Goal: Task Accomplishment & Management: Use online tool/utility

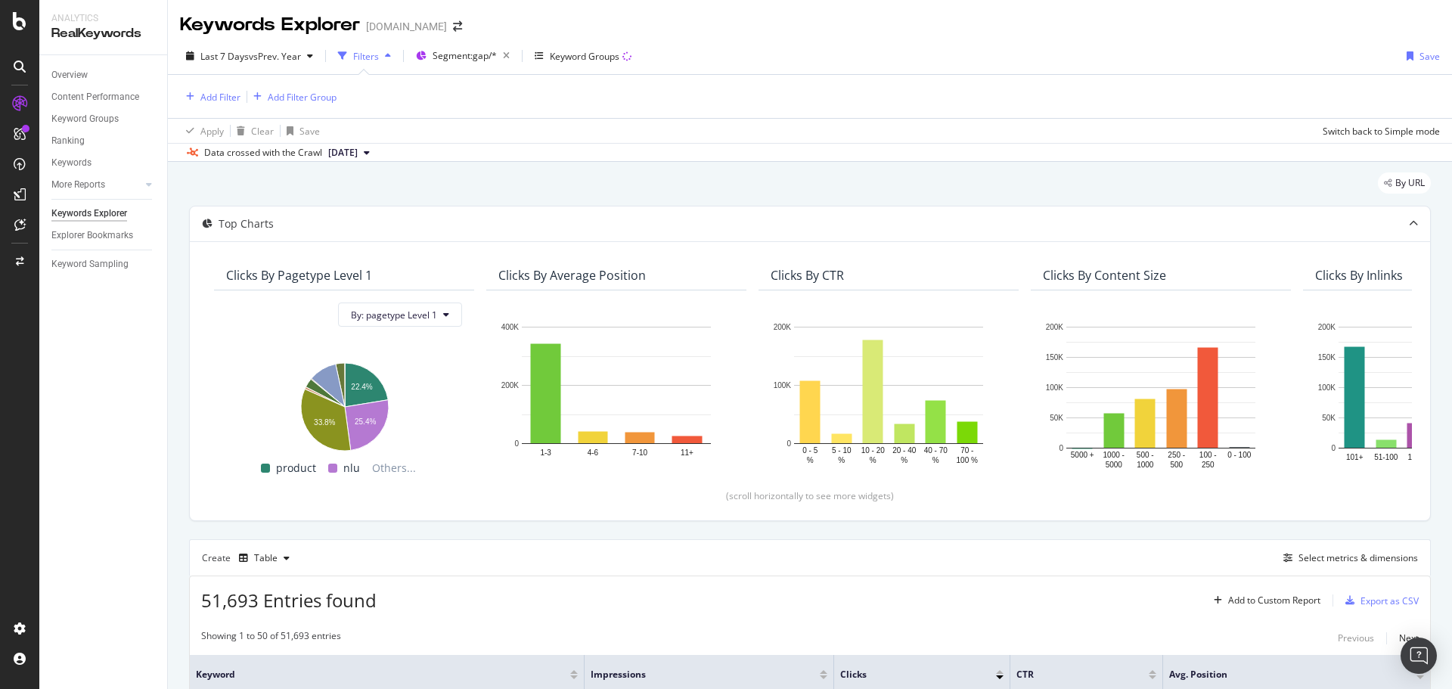
scroll to position [378, 0]
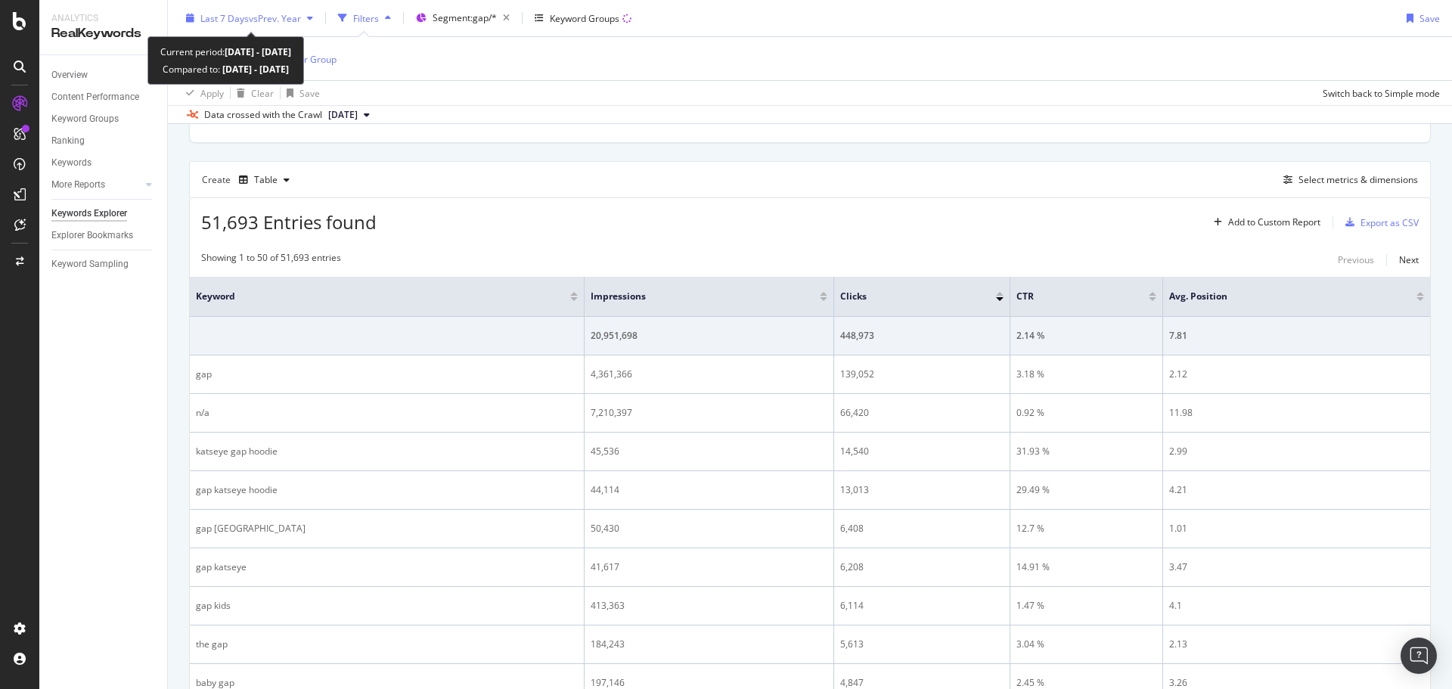
click at [264, 11] on div "Last 7 Days vs Prev. Year" at bounding box center [249, 18] width 139 height 23
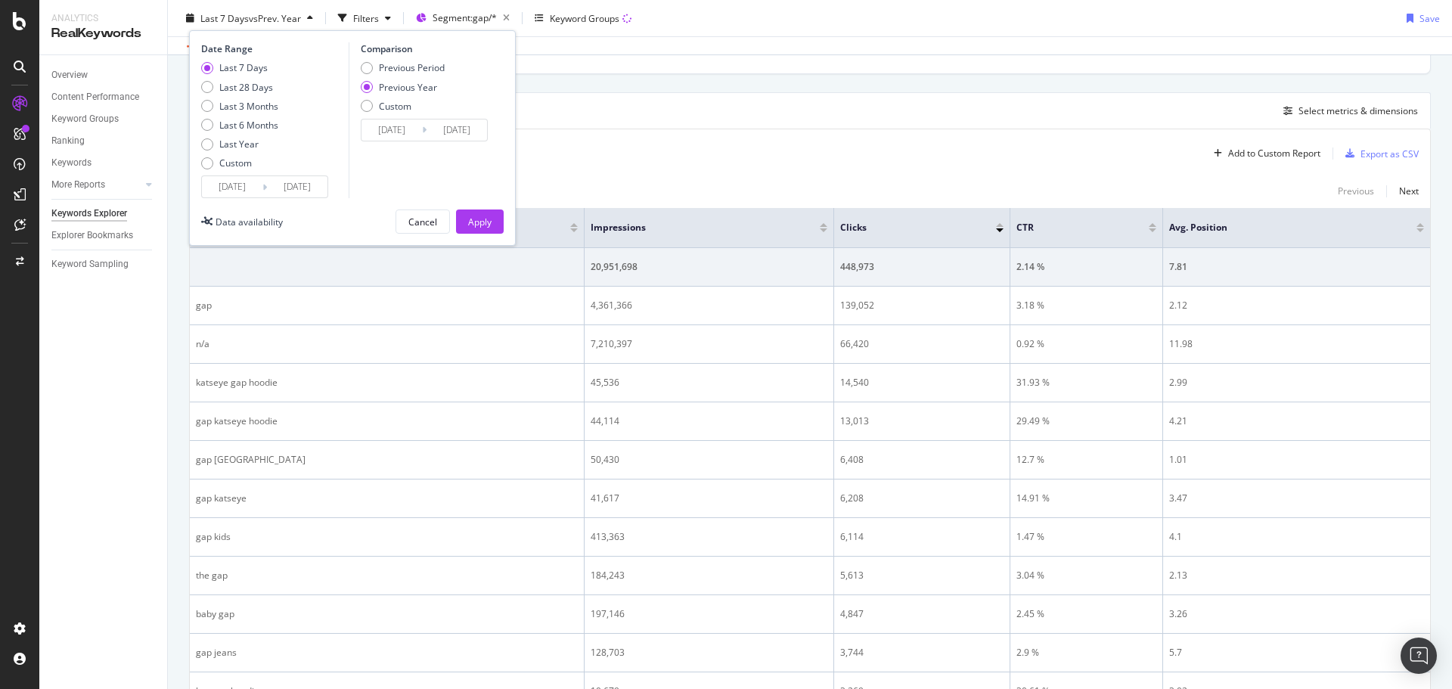
click at [745, 48] on div "Data crossed with the Crawl 2025 Sep. 17th" at bounding box center [810, 45] width 1284 height 18
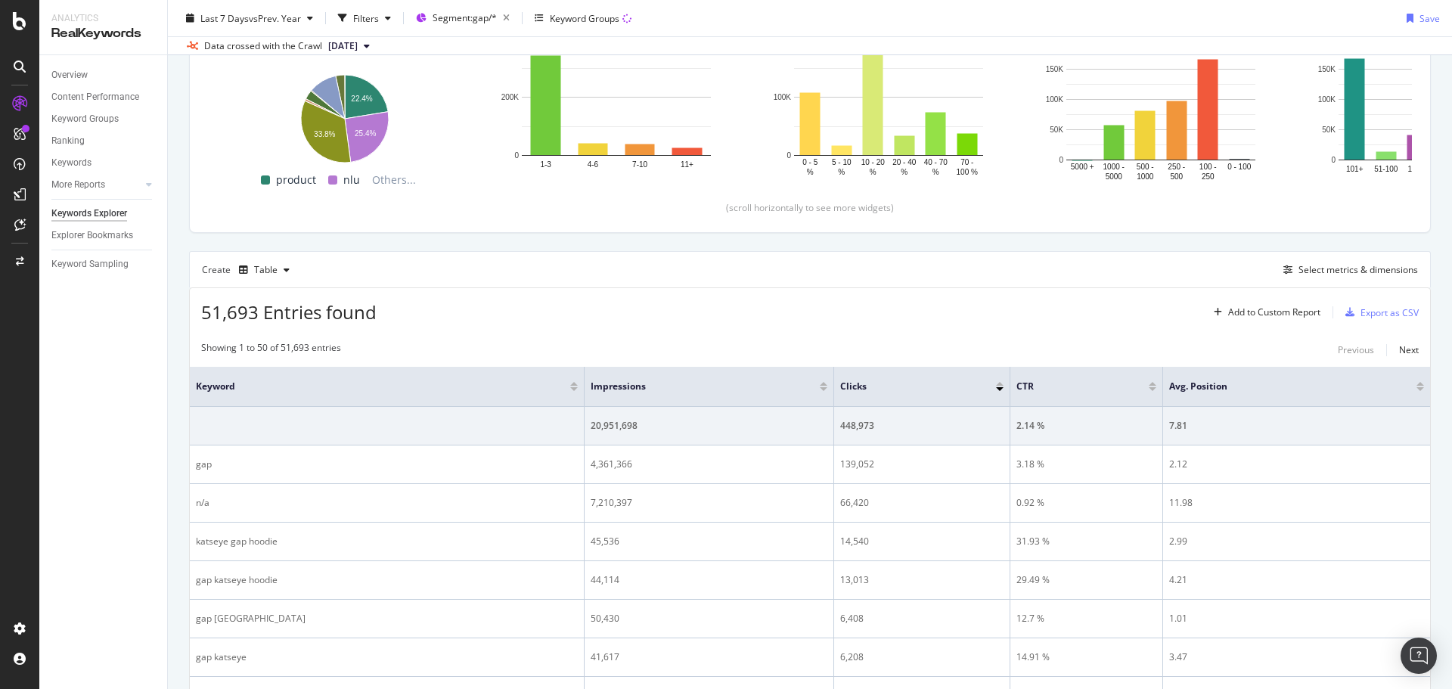
scroll to position [151, 0]
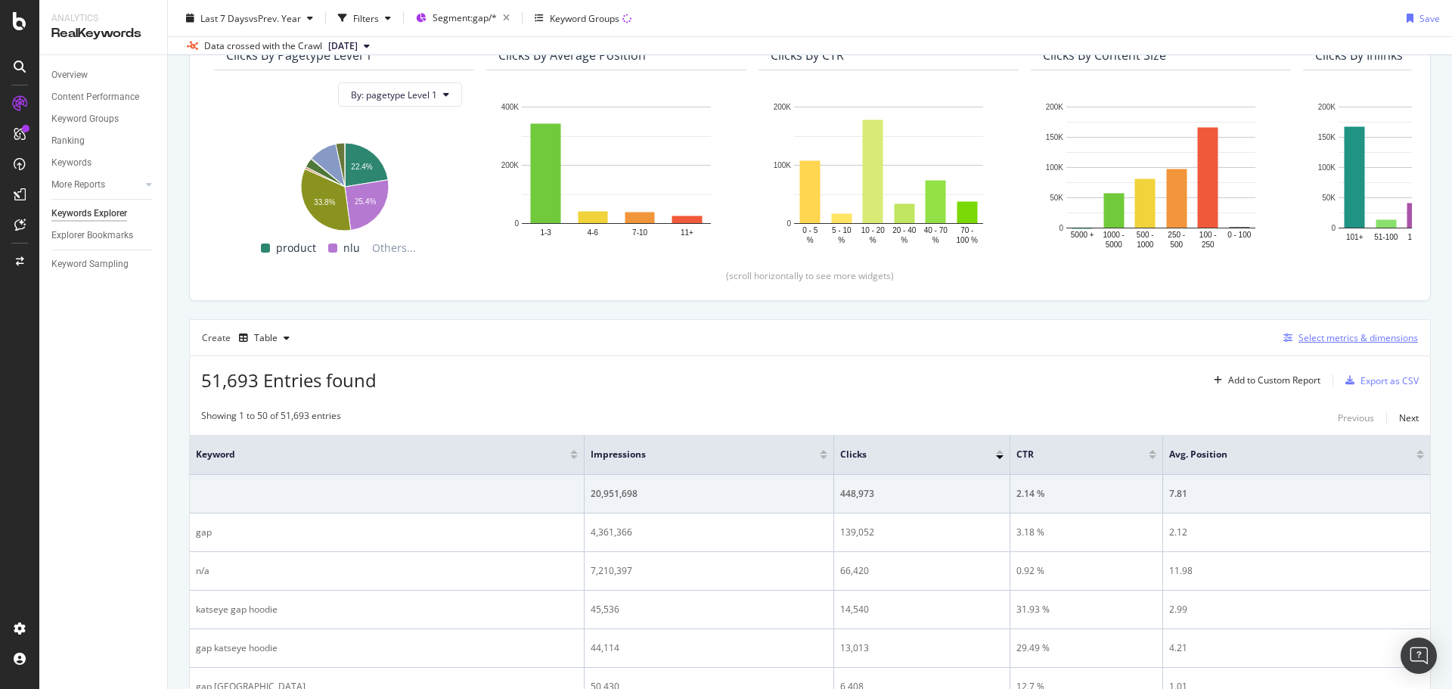
click at [1345, 341] on div "Select metrics & dimensions" at bounding box center [1357, 337] width 119 height 13
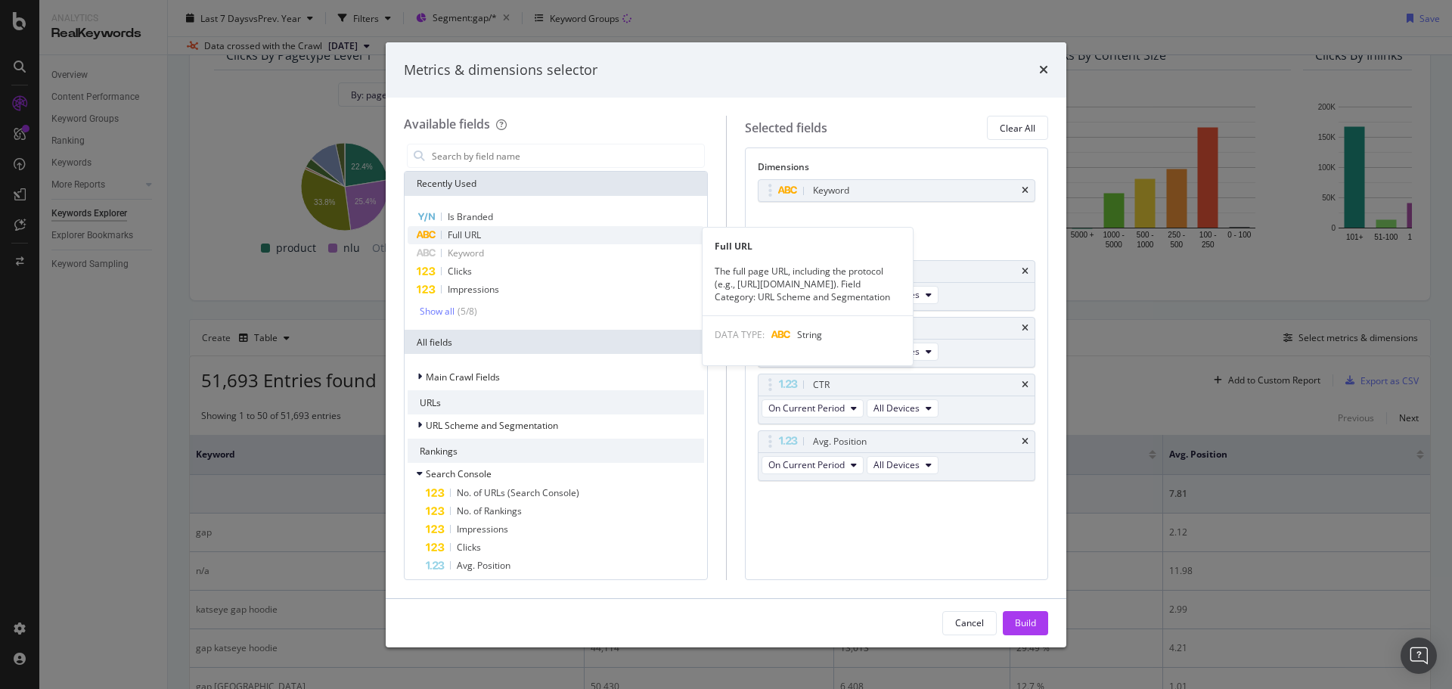
click at [464, 230] on span "Full URL" at bounding box center [464, 234] width 33 height 13
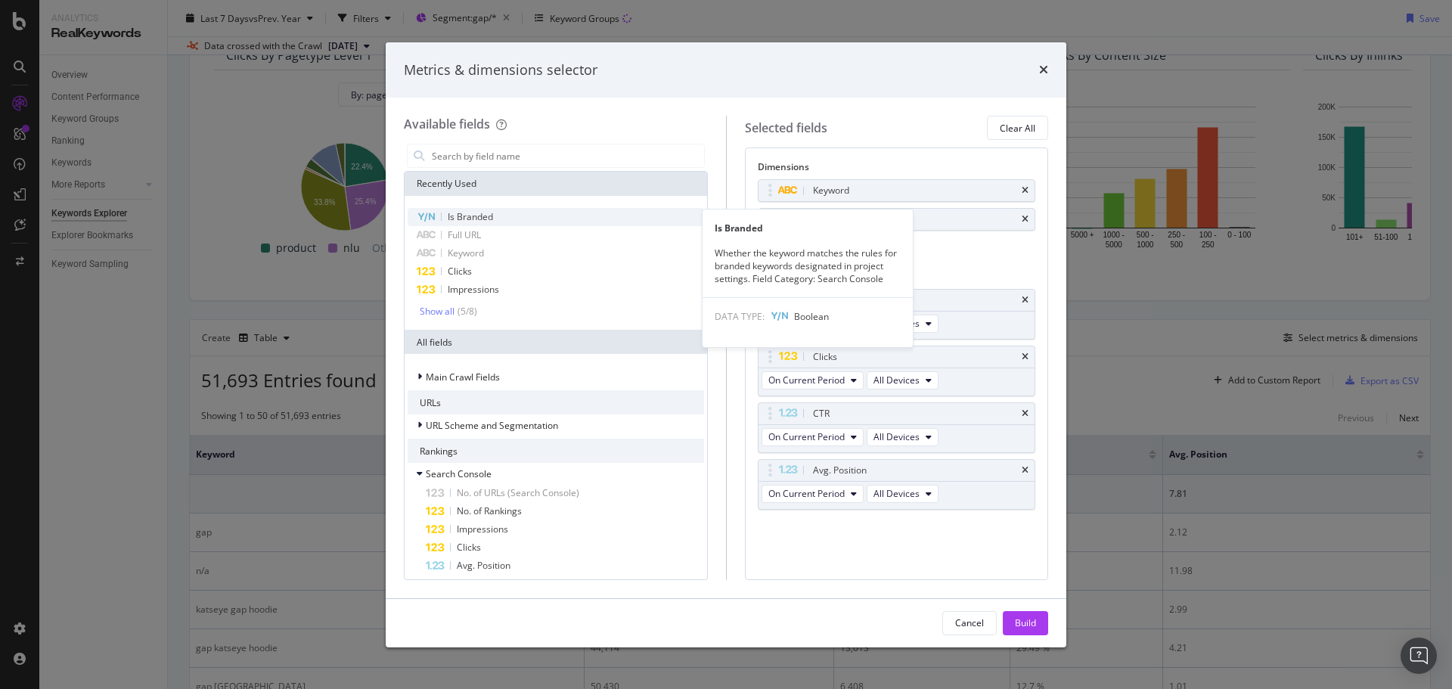
click at [467, 216] on span "Is Branded" at bounding box center [470, 216] width 45 height 13
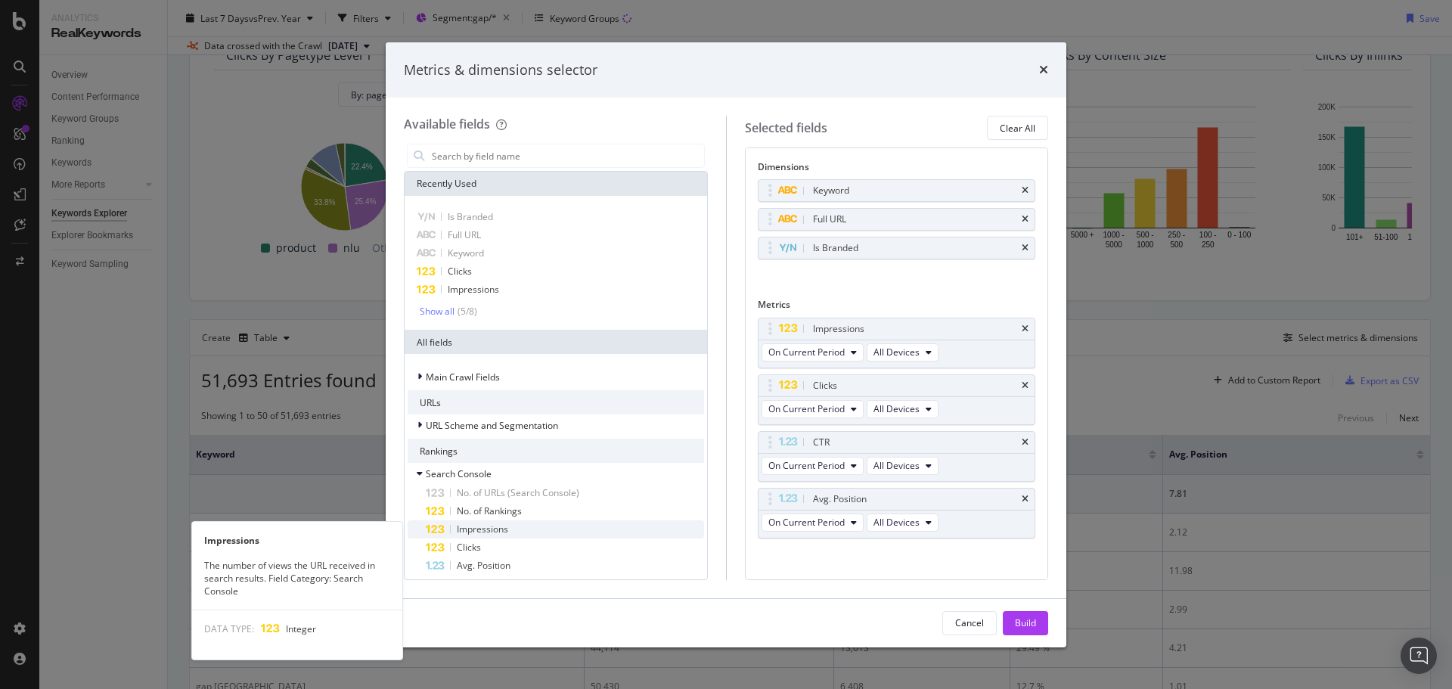
click at [523, 529] on div "Impressions" at bounding box center [565, 529] width 278 height 18
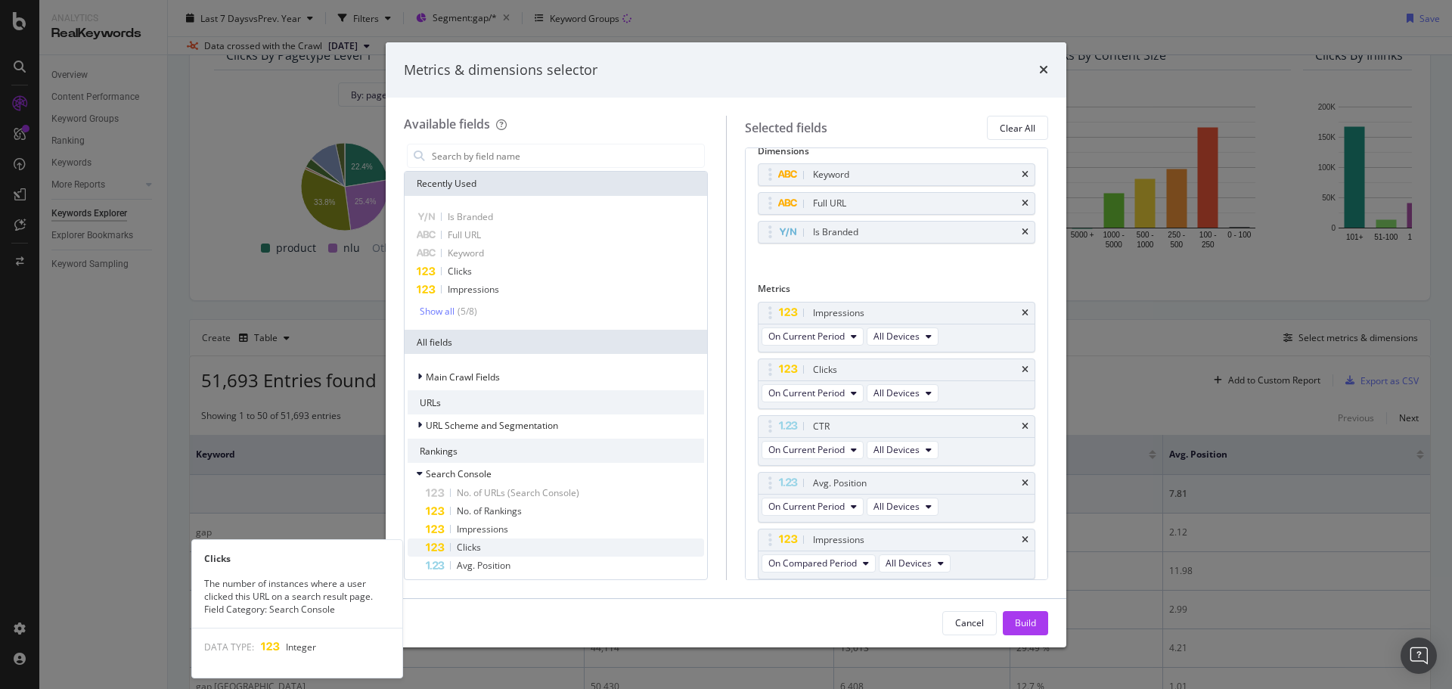
click at [520, 541] on div "Clicks" at bounding box center [565, 547] width 278 height 18
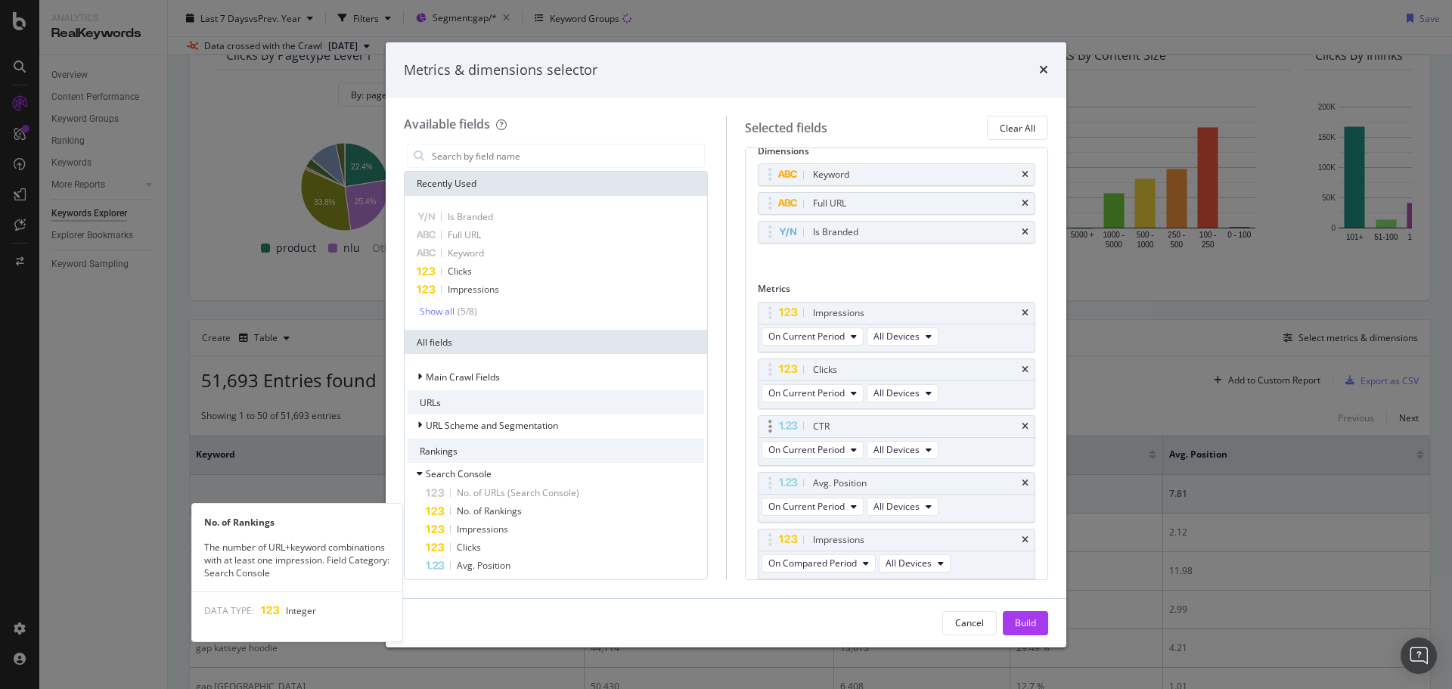
scroll to position [73, 0]
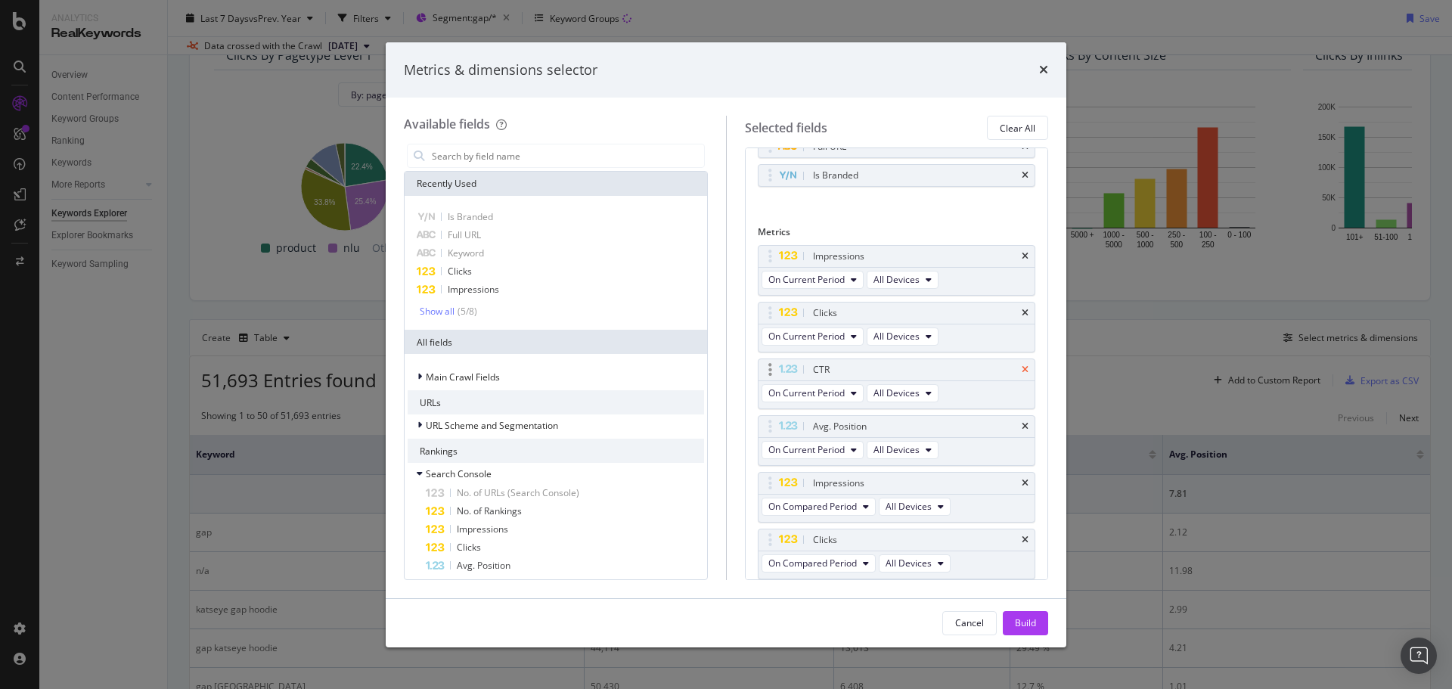
click at [1022, 371] on icon "times" at bounding box center [1025, 369] width 7 height 9
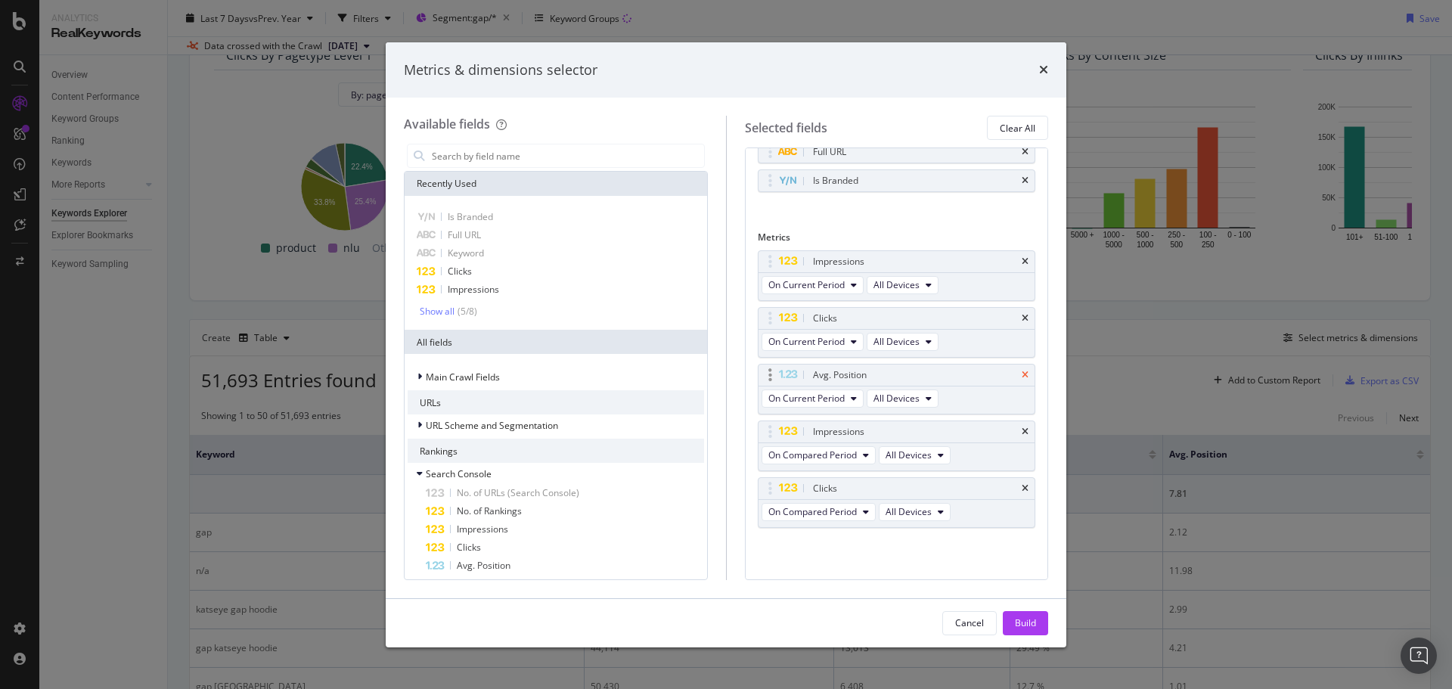
click at [1022, 374] on icon "times" at bounding box center [1025, 375] width 7 height 9
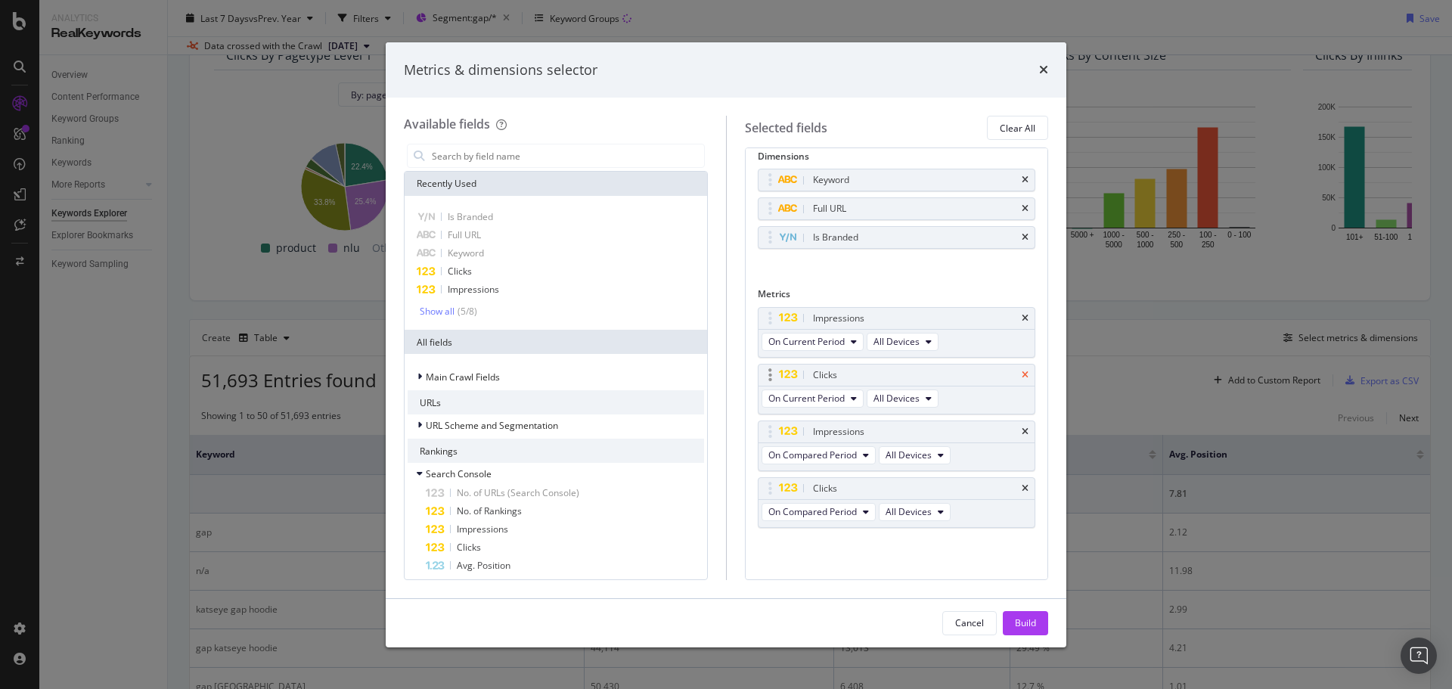
scroll to position [0, 0]
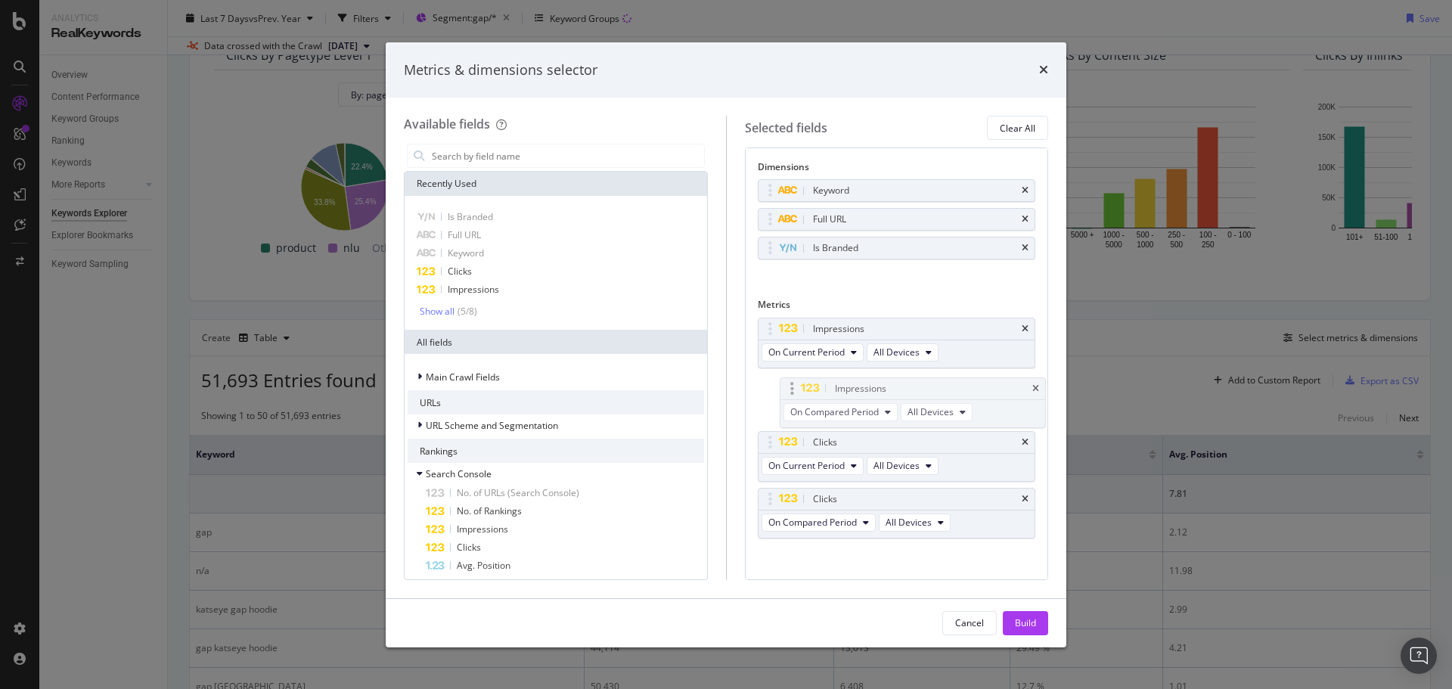
drag, startPoint x: 772, startPoint y: 445, endPoint x: 791, endPoint y: 380, distance: 67.7
click at [791, 380] on body "Analytics RealKeywords Overview Content Performance Keyword Groups Ranking Keyw…" at bounding box center [726, 344] width 1452 height 689
click at [857, 409] on span "On Compared Period" at bounding box center [812, 408] width 88 height 13
click at [904, 494] on span "Diff. between Periods - Percentage" at bounding box center [847, 493] width 146 height 14
click at [853, 523] on span "On Compared Period" at bounding box center [812, 522] width 88 height 13
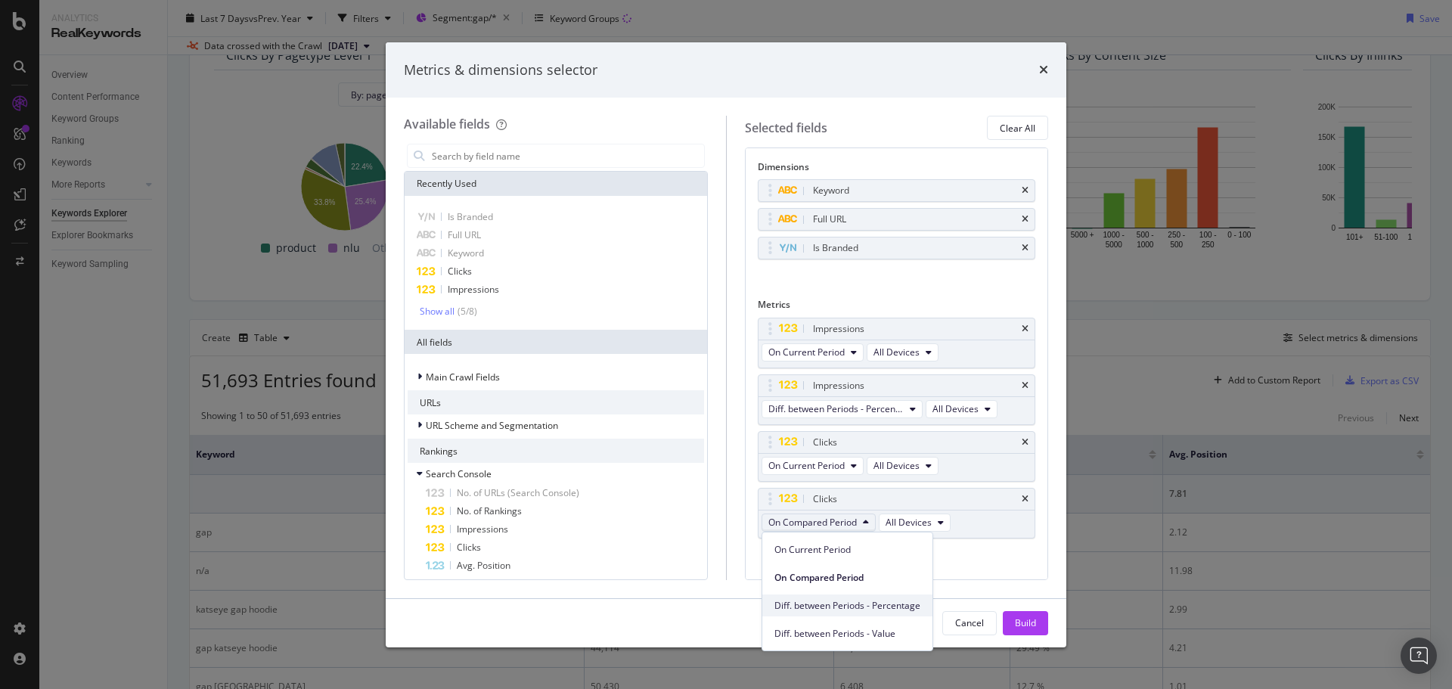
click at [894, 600] on span "Diff. between Periods - Percentage" at bounding box center [847, 606] width 146 height 14
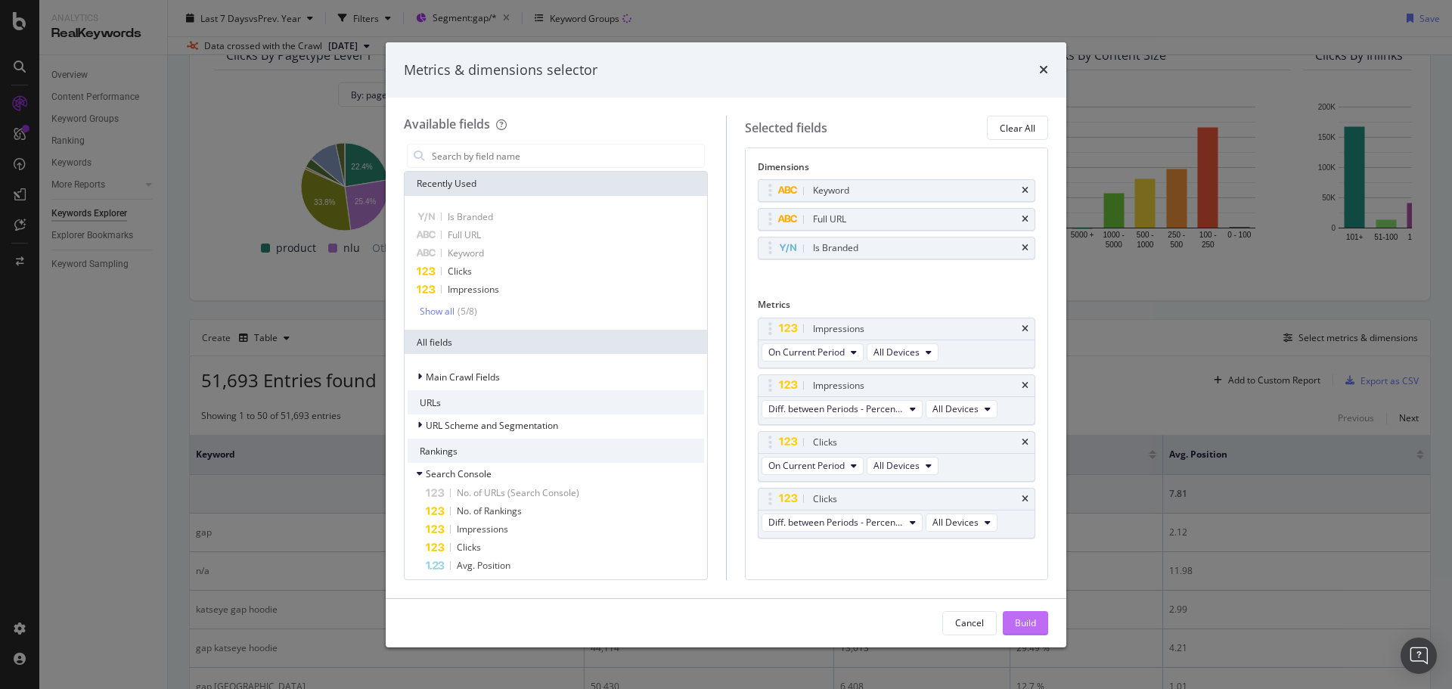
click at [1019, 619] on div "Build" at bounding box center [1025, 622] width 21 height 13
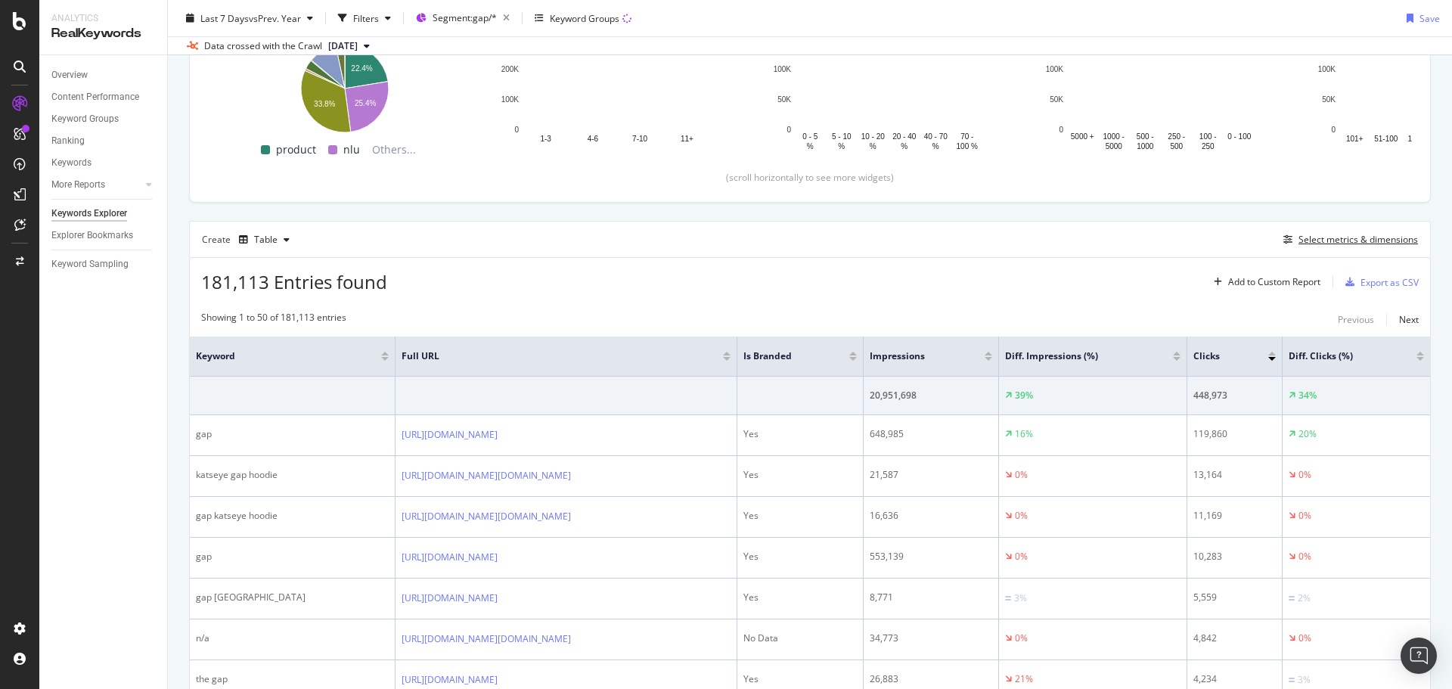
scroll to position [249, 0]
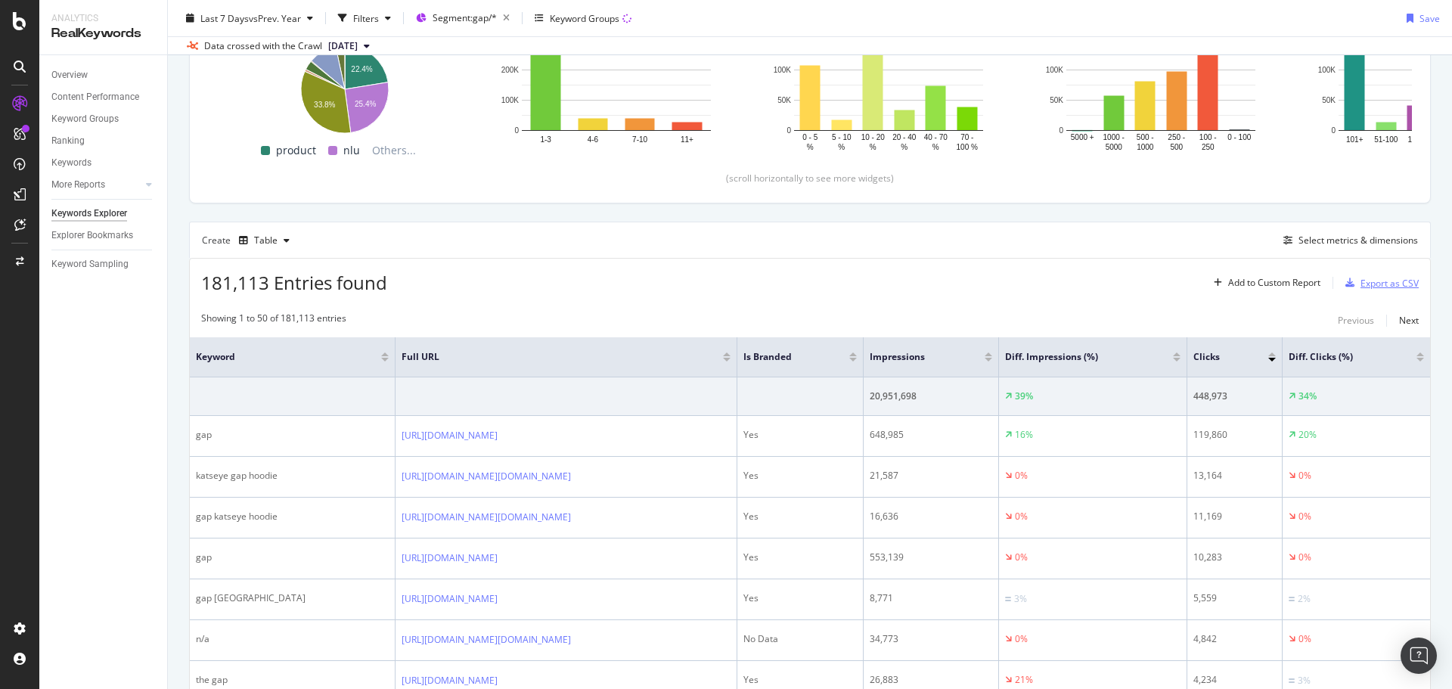
click at [1367, 284] on div "Export as CSV" at bounding box center [1390, 283] width 58 height 13
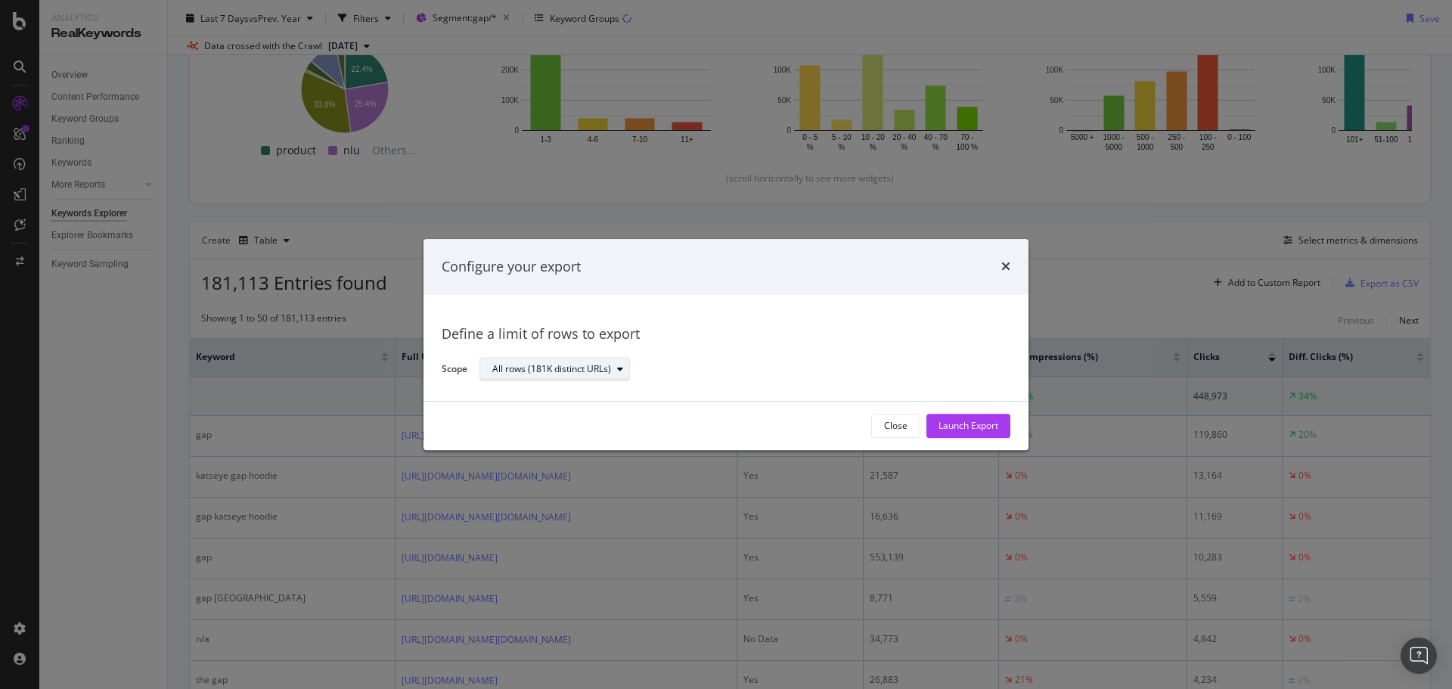
click at [552, 373] on div "All rows (181K distinct URLs)" at bounding box center [551, 369] width 119 height 9
click at [554, 421] on div "Define a limit" at bounding box center [526, 420] width 56 height 13
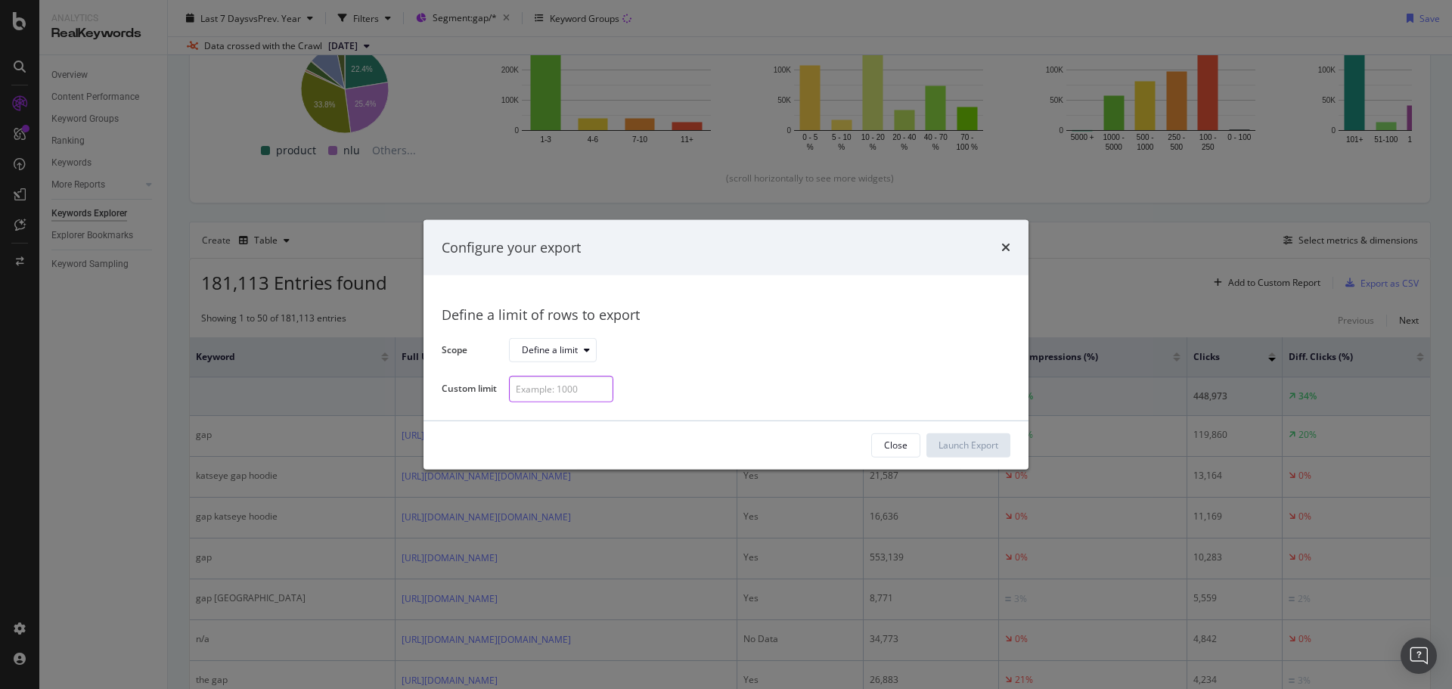
click at [582, 385] on input "modal" at bounding box center [561, 389] width 104 height 26
type input "300"
click at [973, 442] on div "Launch Export" at bounding box center [969, 445] width 60 height 13
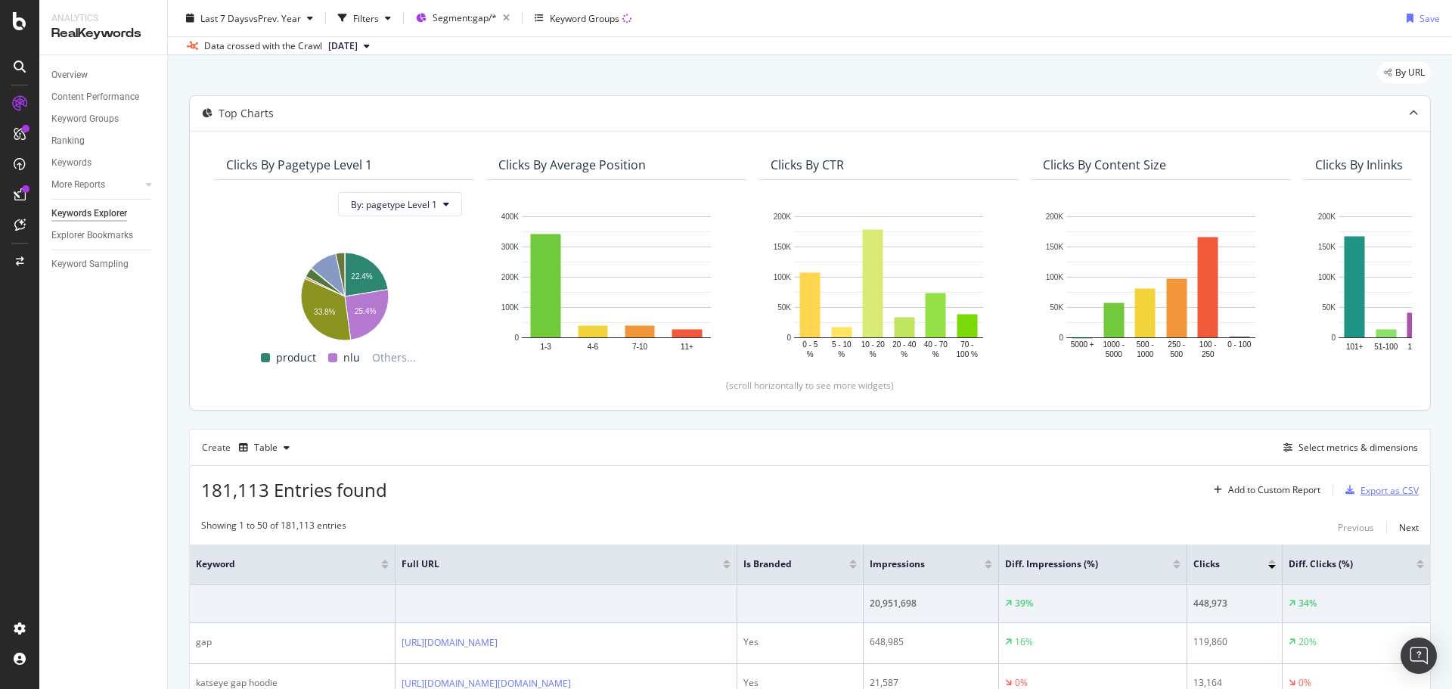
scroll to position [0, 0]
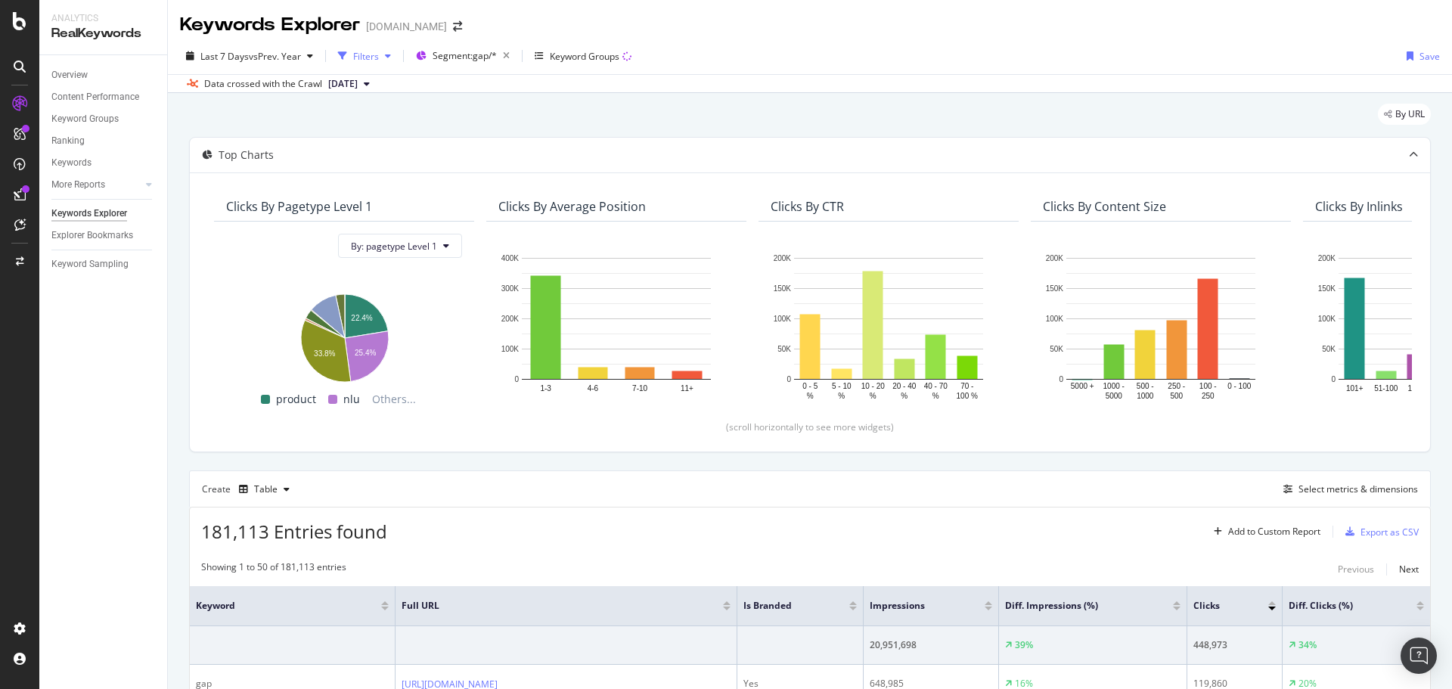
click at [370, 61] on div "Filters" at bounding box center [366, 56] width 26 height 13
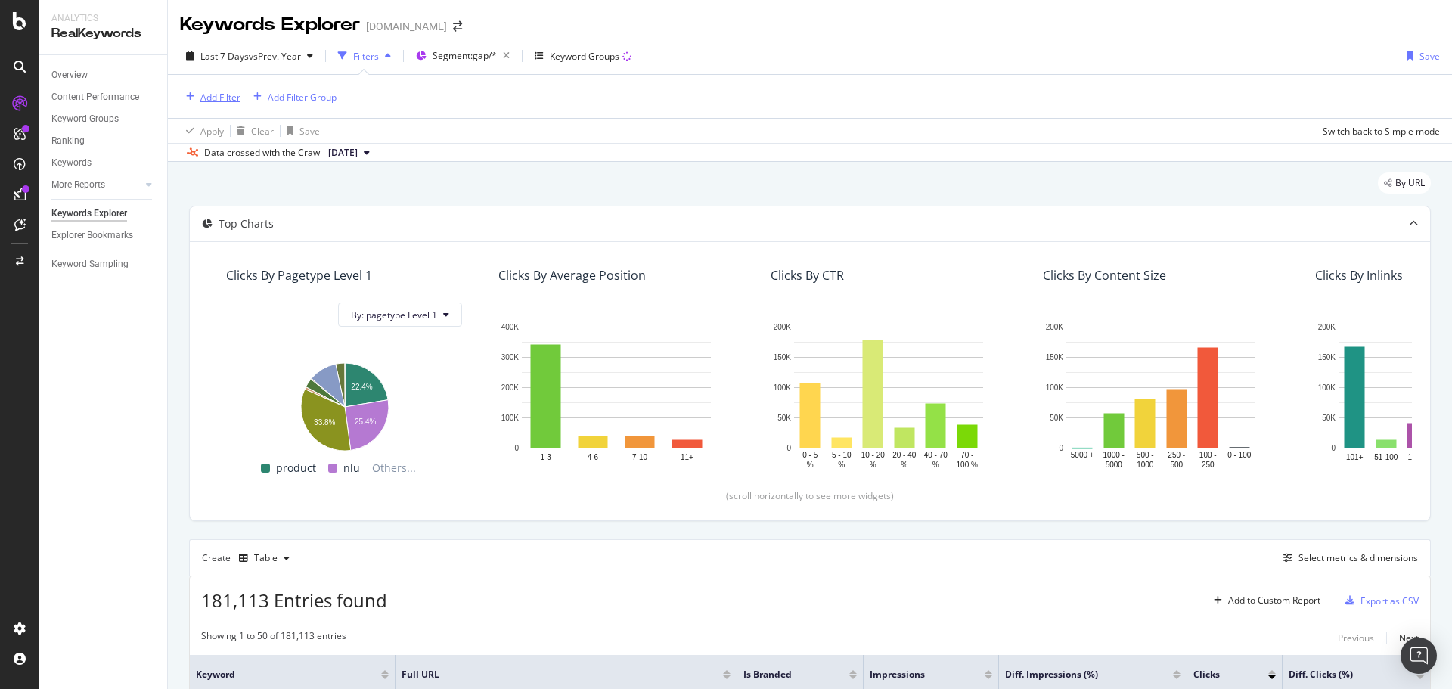
click at [218, 99] on div "Add Filter" at bounding box center [220, 97] width 40 height 13
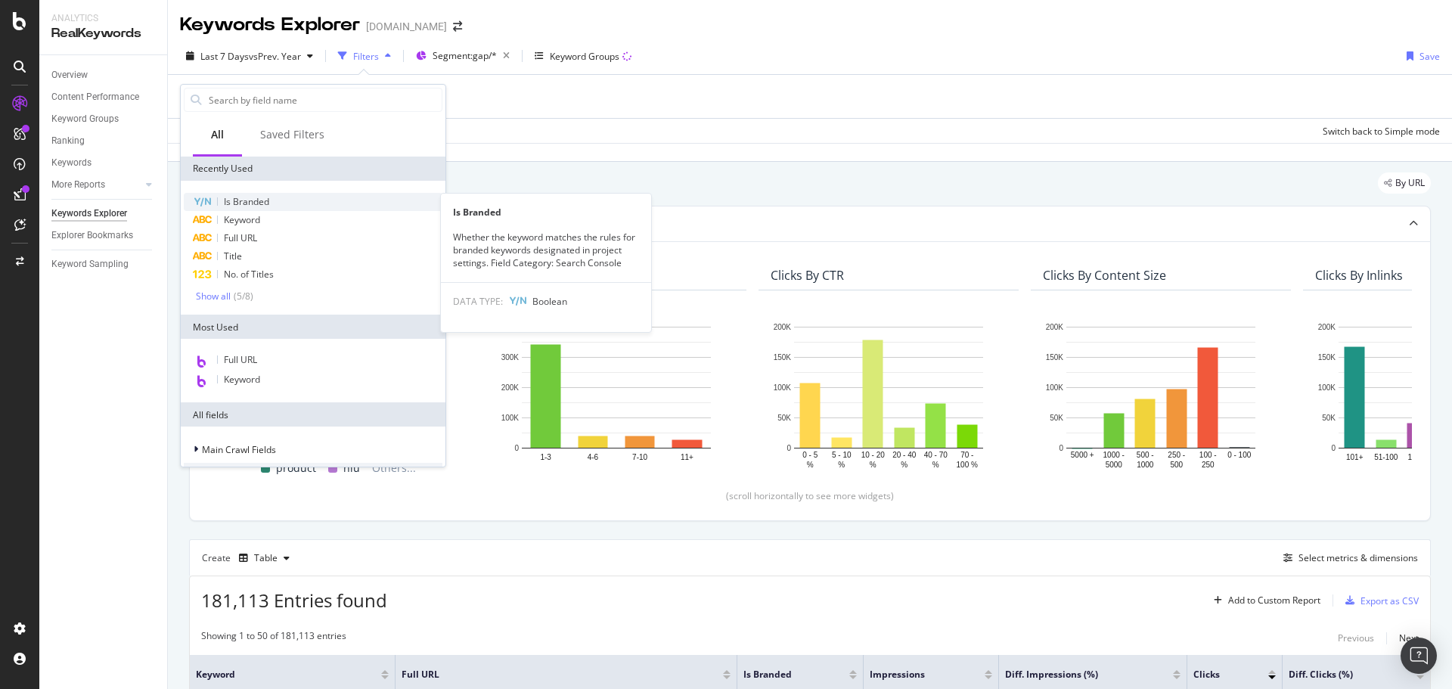
click at [271, 206] on div "Is Branded" at bounding box center [313, 202] width 259 height 18
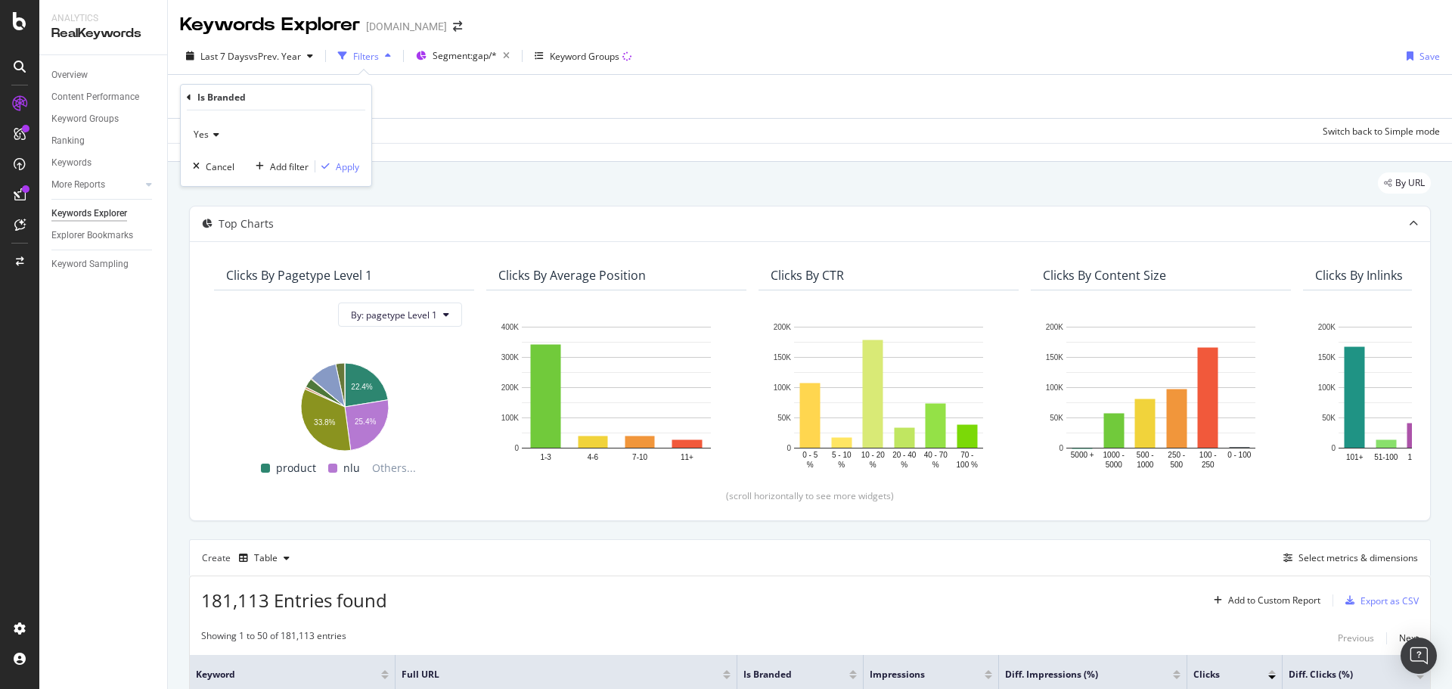
click at [213, 138] on icon at bounding box center [214, 134] width 11 height 9
click at [220, 180] on div "No" at bounding box center [278, 185] width 162 height 20
click at [349, 169] on div "Apply" at bounding box center [347, 166] width 23 height 13
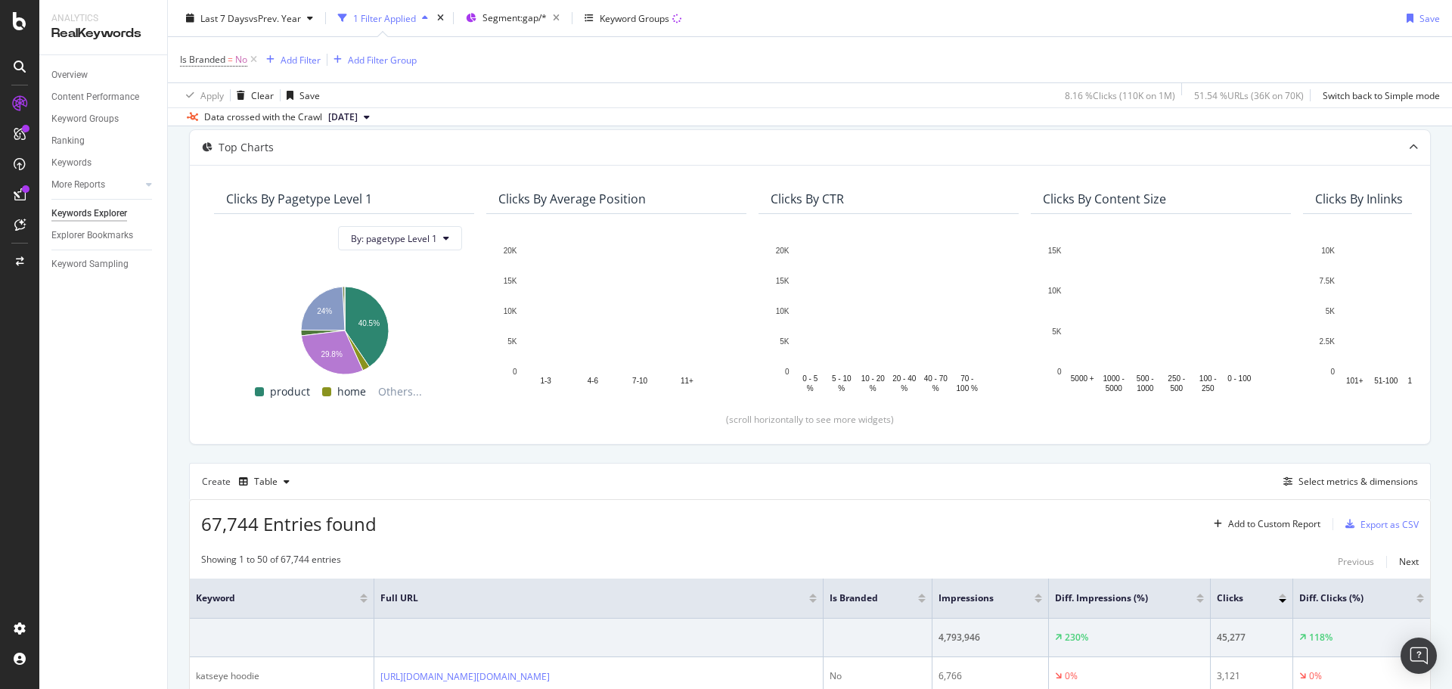
scroll to position [151, 0]
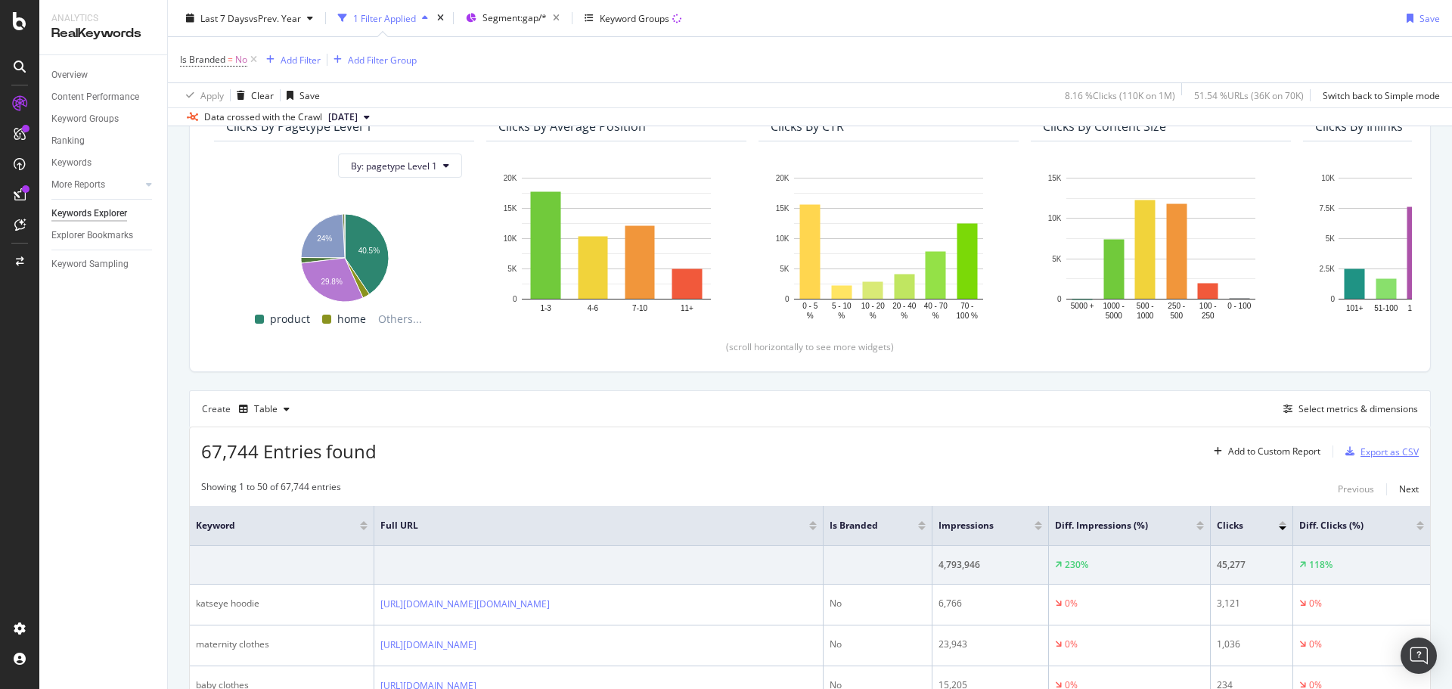
click at [1361, 450] on div "Export as CSV" at bounding box center [1390, 451] width 58 height 13
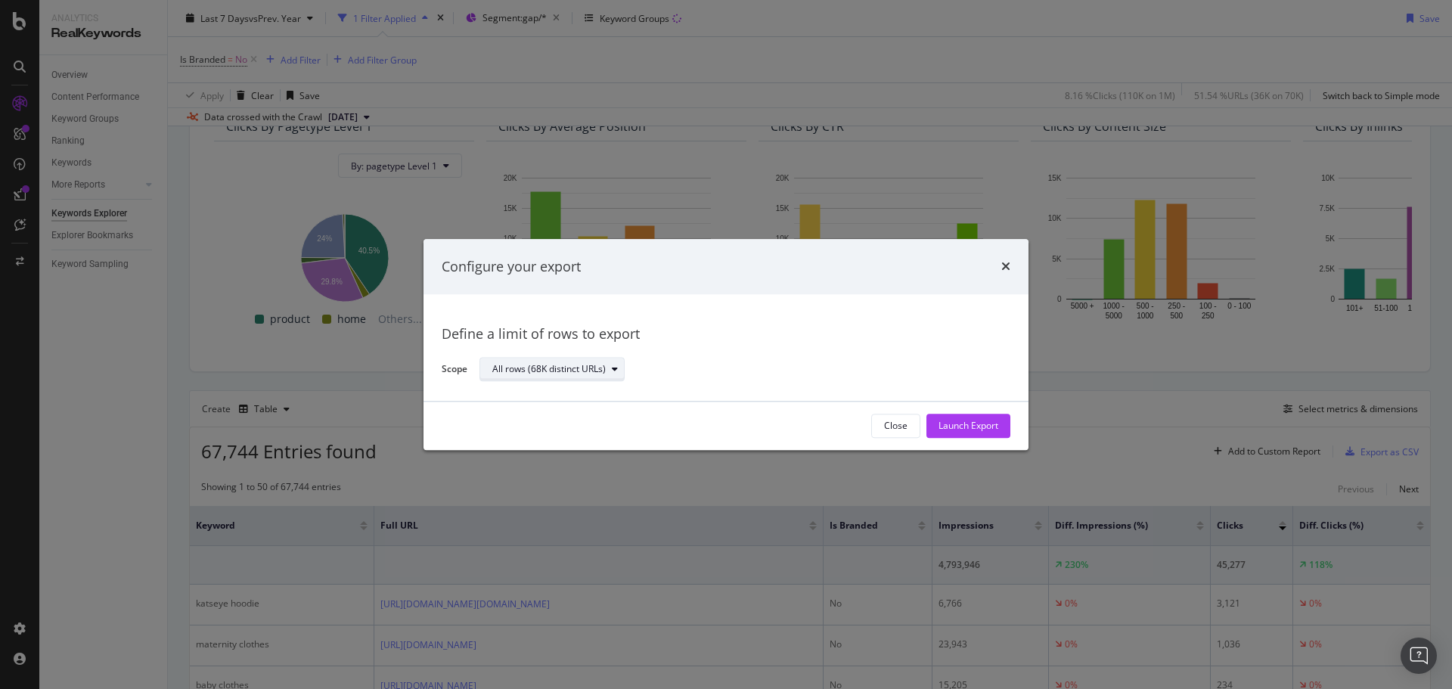
click at [566, 361] on div "All rows (68K distinct URLs)" at bounding box center [558, 369] width 132 height 21
click at [554, 414] on div "Define a limit" at bounding box center [559, 420] width 147 height 19
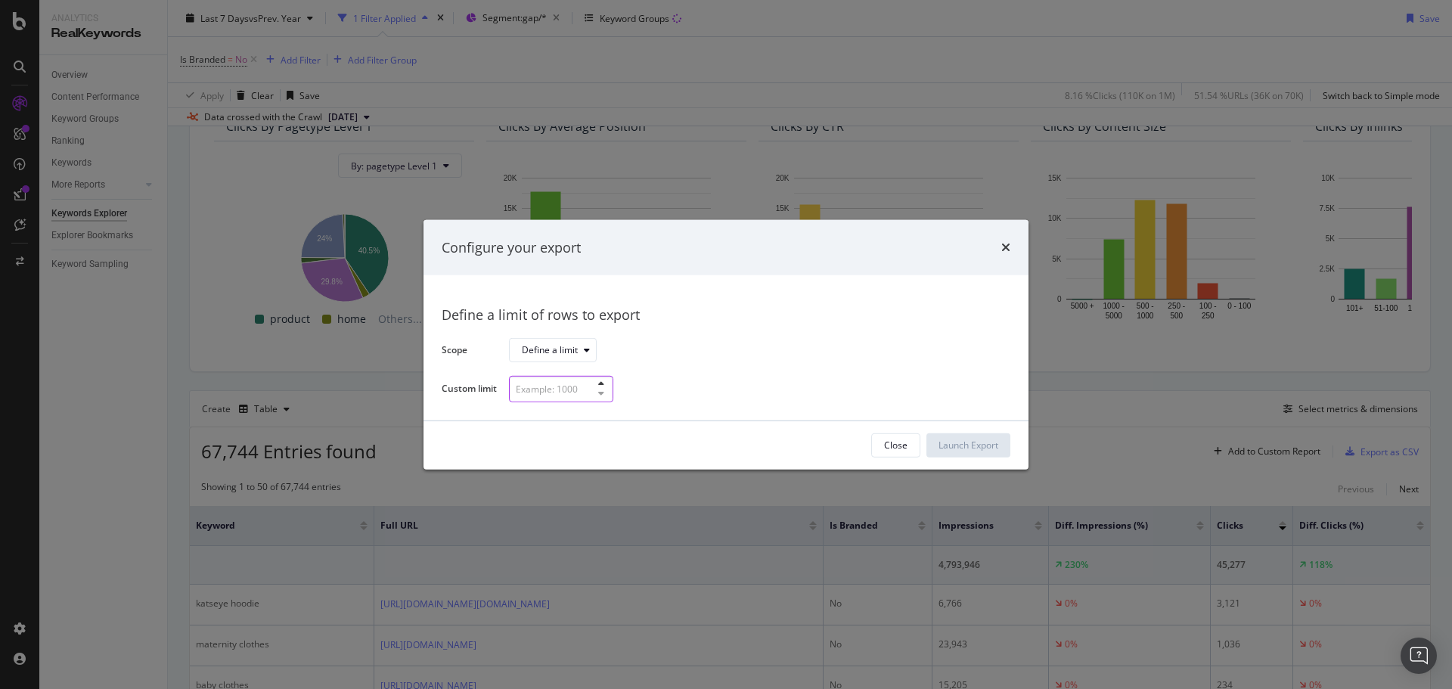
click at [560, 379] on input "modal" at bounding box center [561, 389] width 104 height 26
type input "300"
click at [993, 435] on div "Launch Export" at bounding box center [969, 445] width 60 height 23
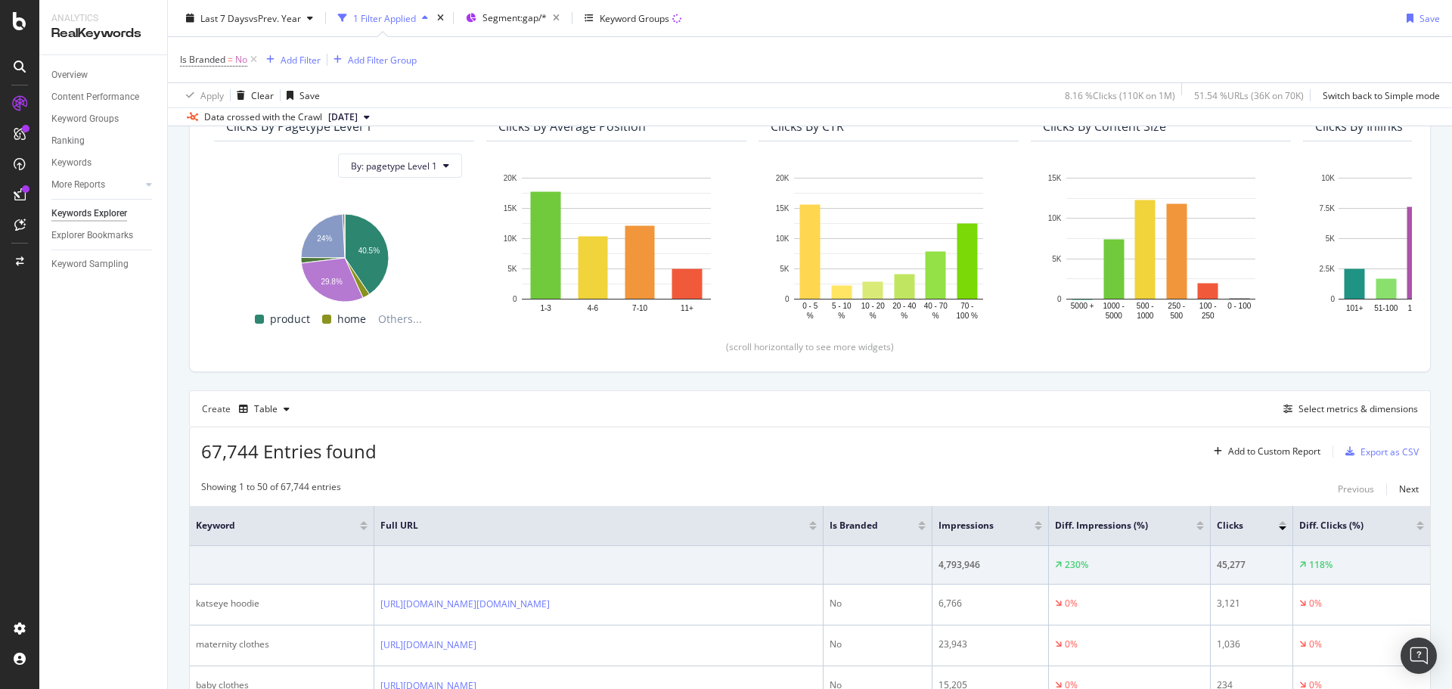
click at [1092, 439] on div "67,744 Entries found Add to Custom Report Export as CSV" at bounding box center [810, 445] width 1240 height 37
click at [1346, 450] on div "button" at bounding box center [1349, 451] width 21 height 9
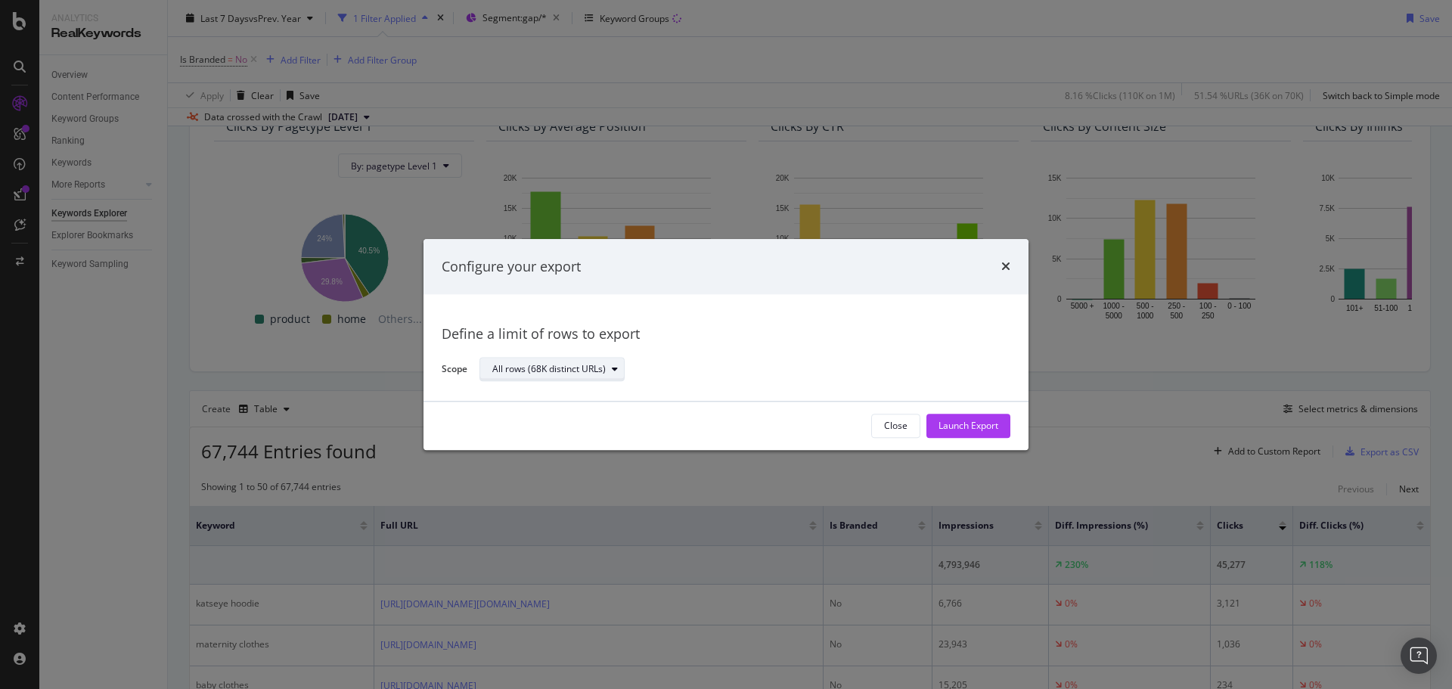
click at [527, 359] on div "All rows (68K distinct URLs)" at bounding box center [558, 369] width 132 height 21
click at [548, 420] on div "Define a limit" at bounding box center [526, 420] width 56 height 13
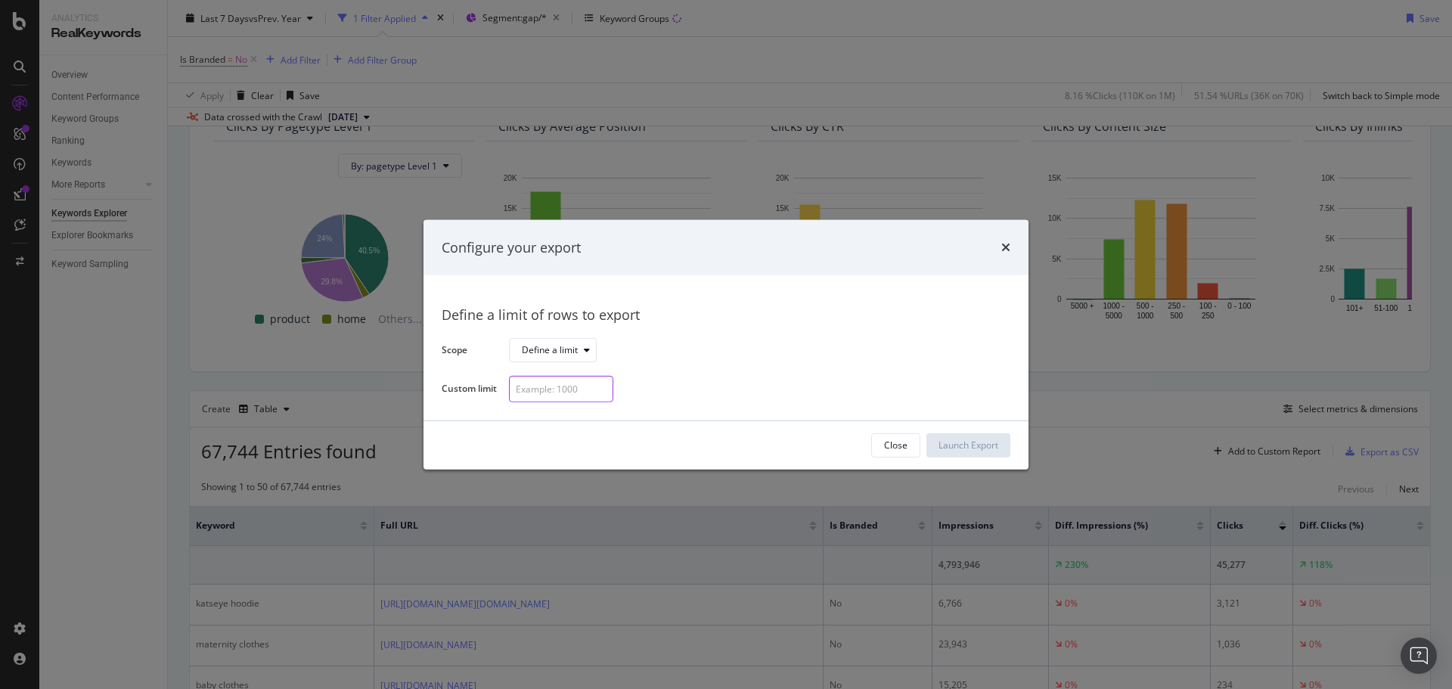
click at [589, 388] on div "modal" at bounding box center [561, 389] width 104 height 26
type input "300"
click at [939, 439] on div "Launch Export" at bounding box center [969, 445] width 60 height 13
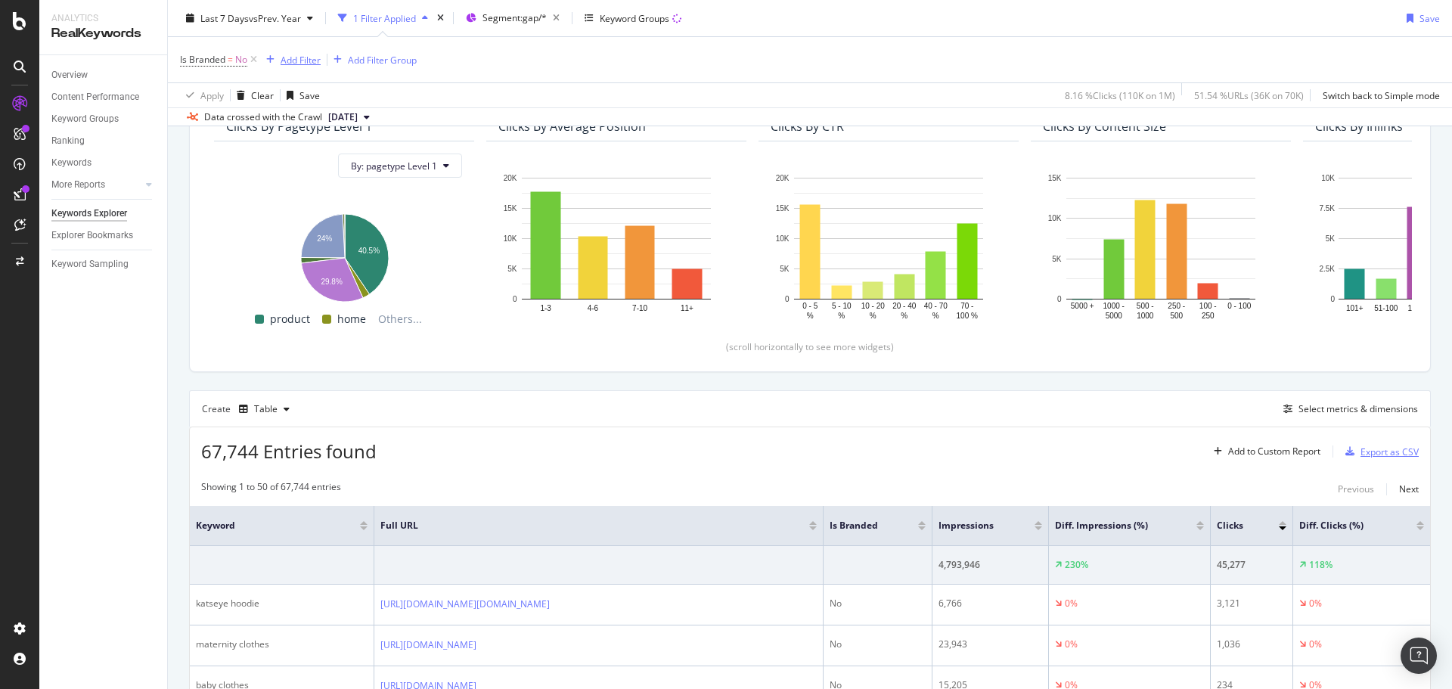
scroll to position [0, 0]
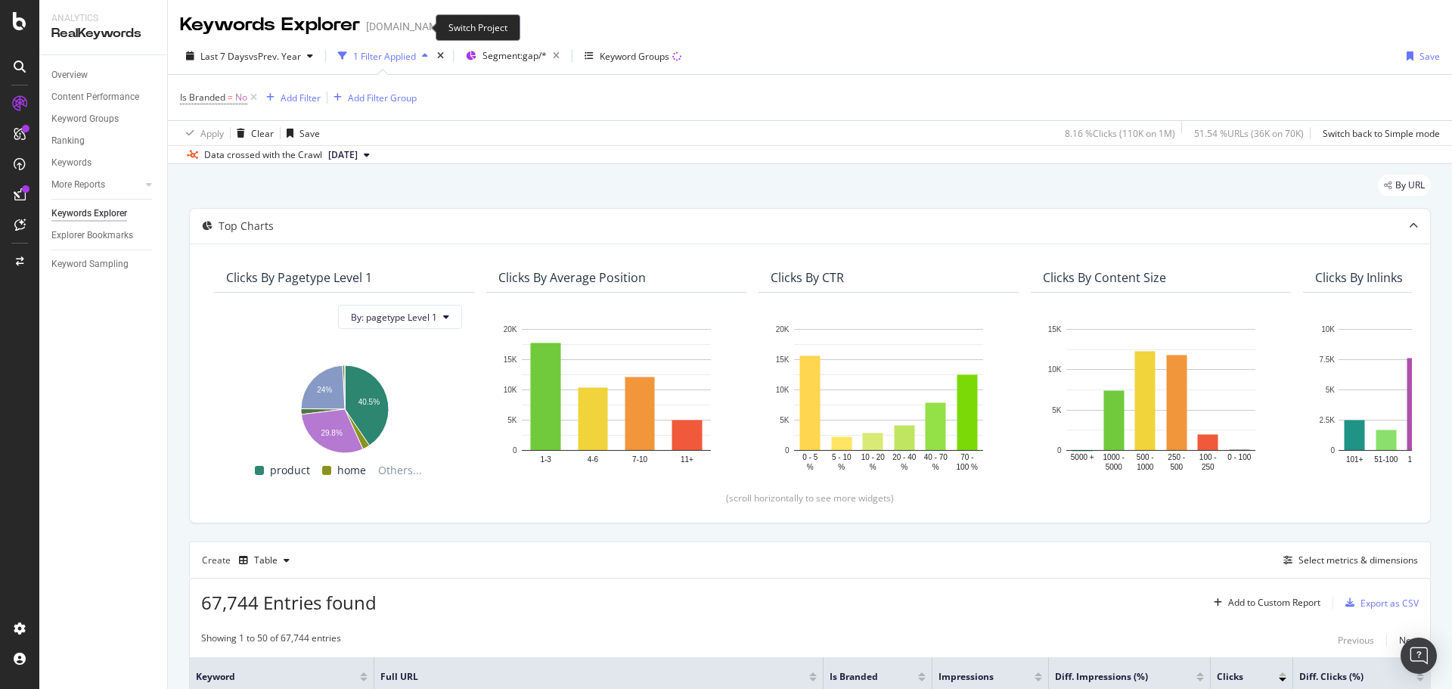
click at [453, 29] on icon "arrow-right-arrow-left" at bounding box center [457, 26] width 9 height 11
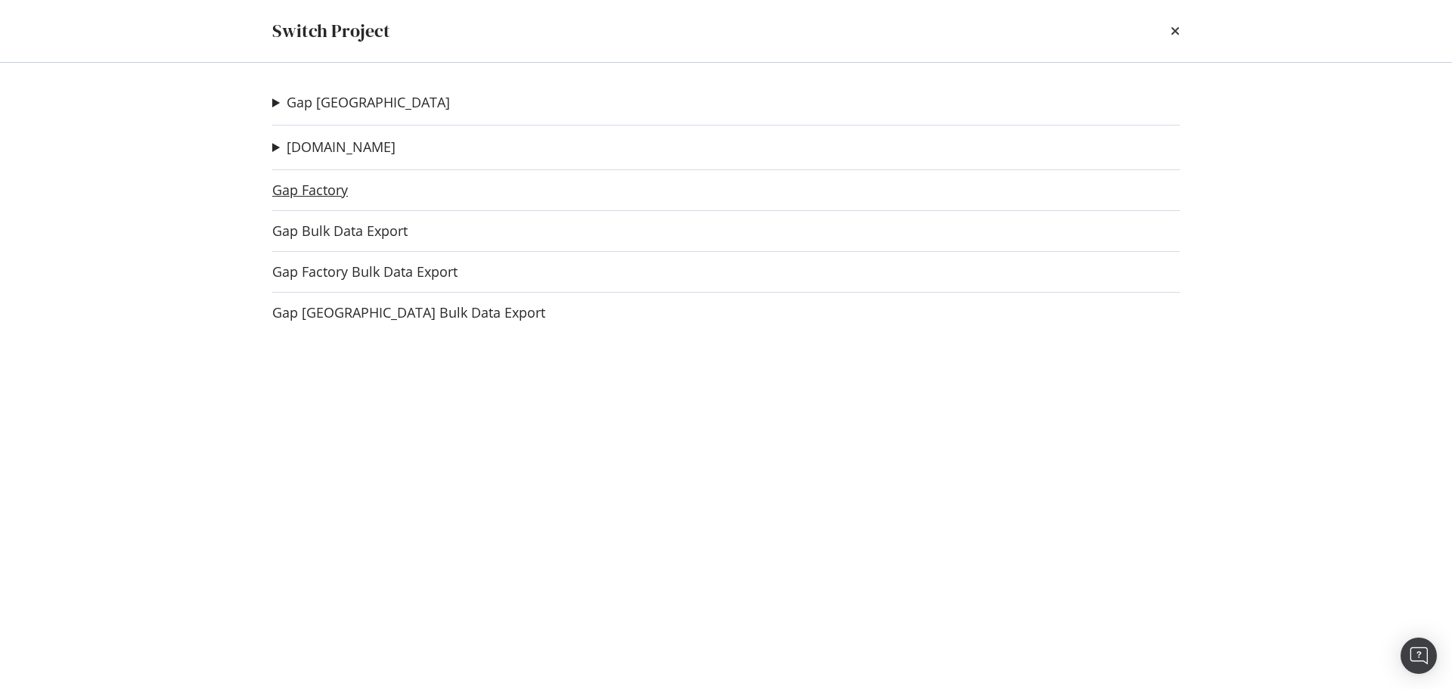
click at [308, 184] on link "Gap Factory" at bounding box center [310, 190] width 76 height 16
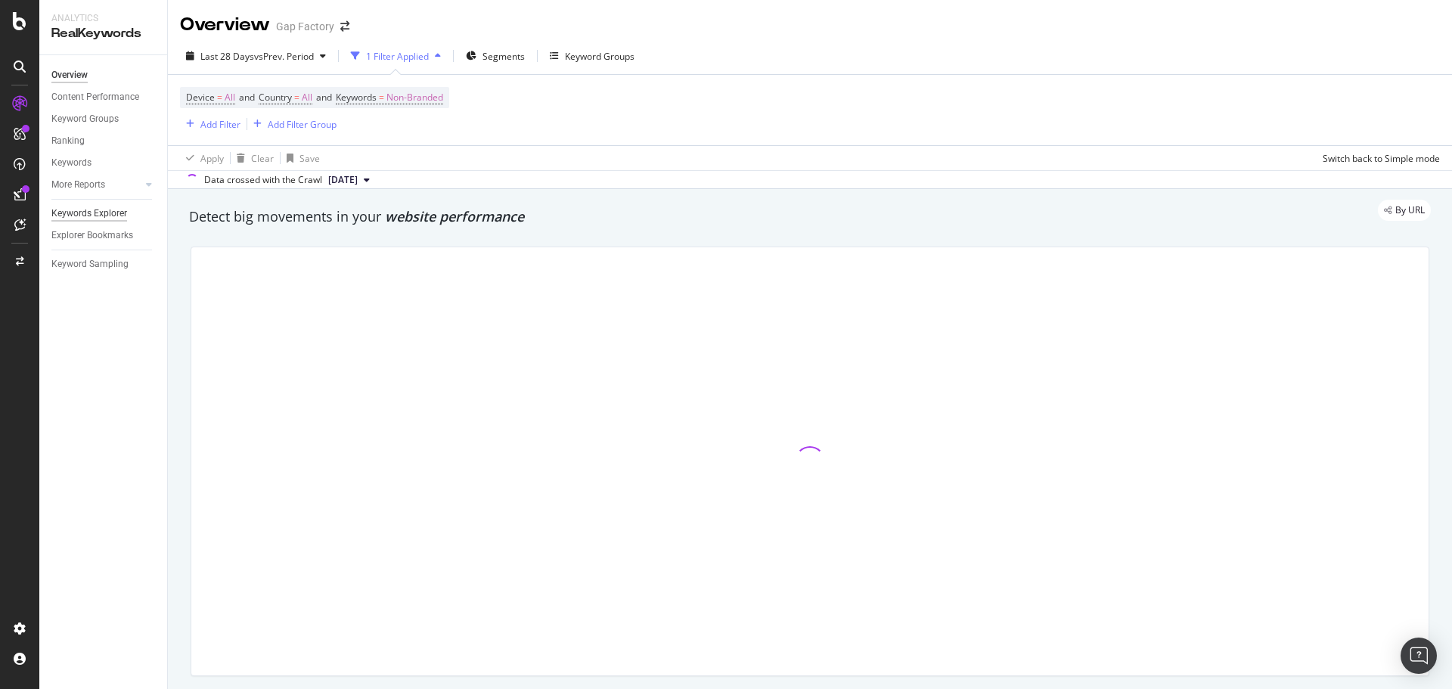
click at [112, 209] on div "Keywords Explorer" at bounding box center [89, 214] width 76 height 16
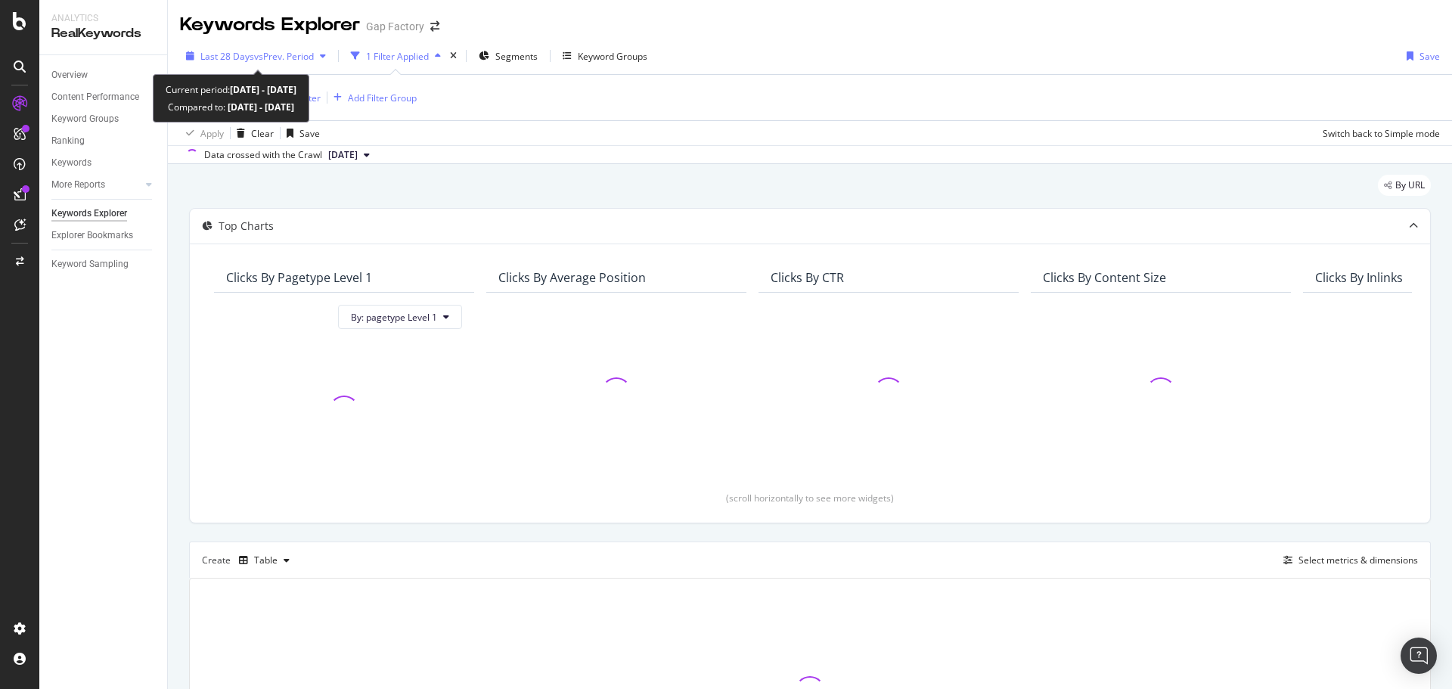
click at [231, 57] on span "Last 28 Days" at bounding box center [227, 56] width 54 height 13
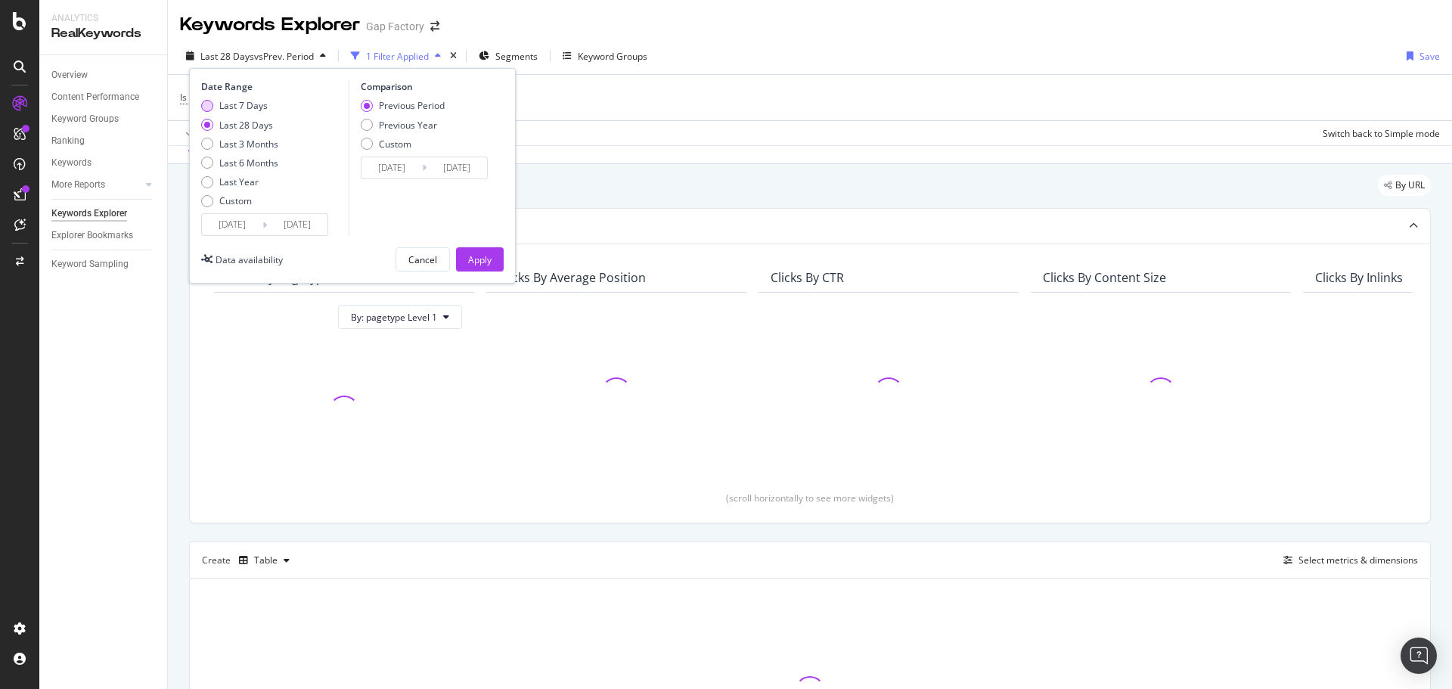
click at [234, 104] on div "Last 7 Days" at bounding box center [243, 105] width 48 height 13
type input "2025/09/12"
type input "2025/09/05"
type input "2025/09/11"
click at [417, 129] on div "Previous Year" at bounding box center [408, 125] width 58 height 13
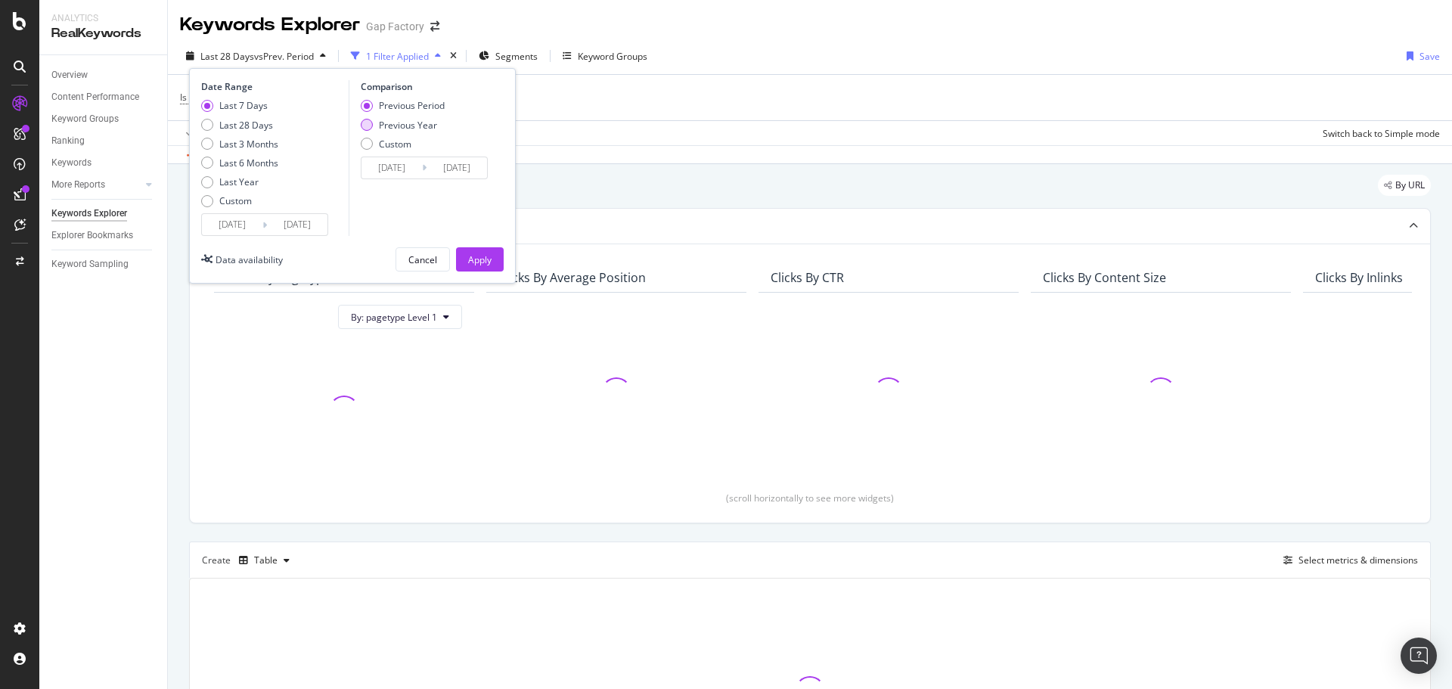
type input "2024/09/13"
type input "2024/09/19"
drag, startPoint x: 510, startPoint y: 278, endPoint x: 497, endPoint y: 259, distance: 23.3
click at [510, 278] on div "Date Range Last 7 Days Last 28 Days Last 3 Months Last 6 Months Last Year Custo…" at bounding box center [352, 176] width 327 height 216
click at [485, 253] on div "Apply" at bounding box center [479, 259] width 23 height 13
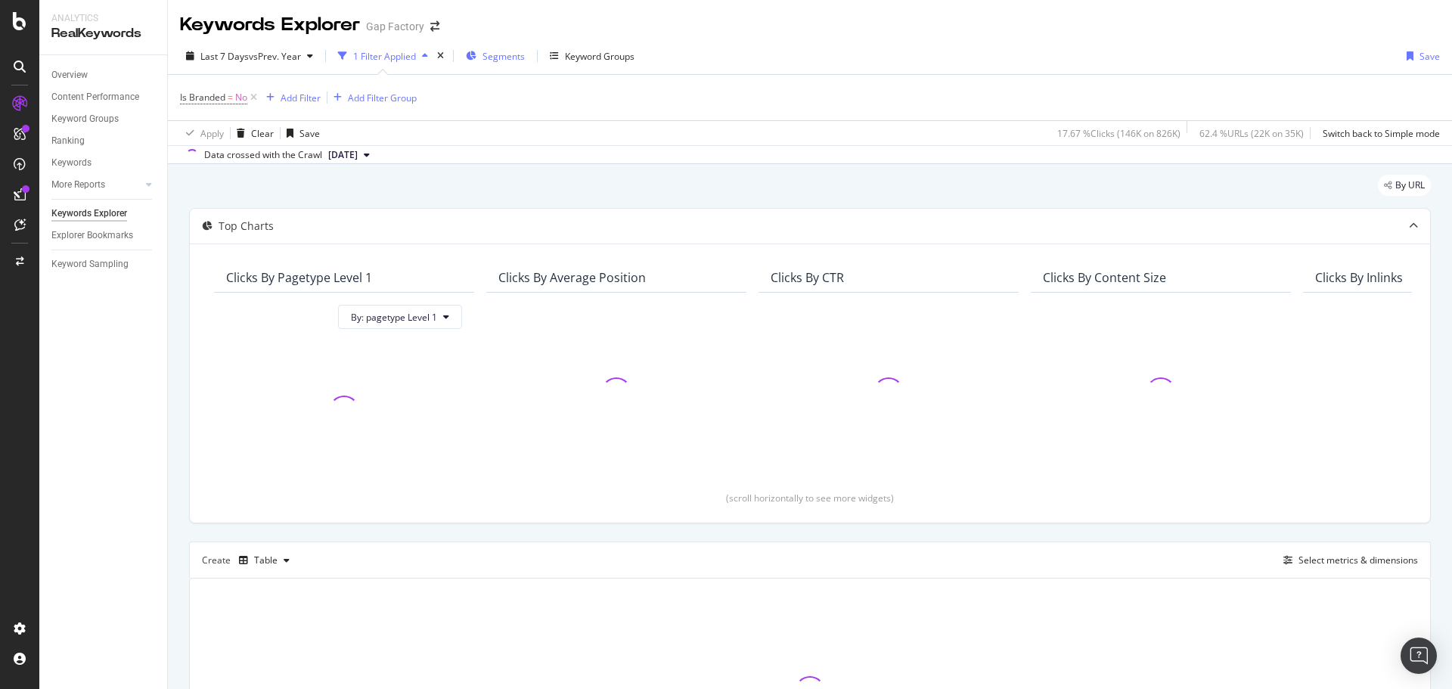
click at [511, 54] on span "Segments" at bounding box center [503, 56] width 42 height 13
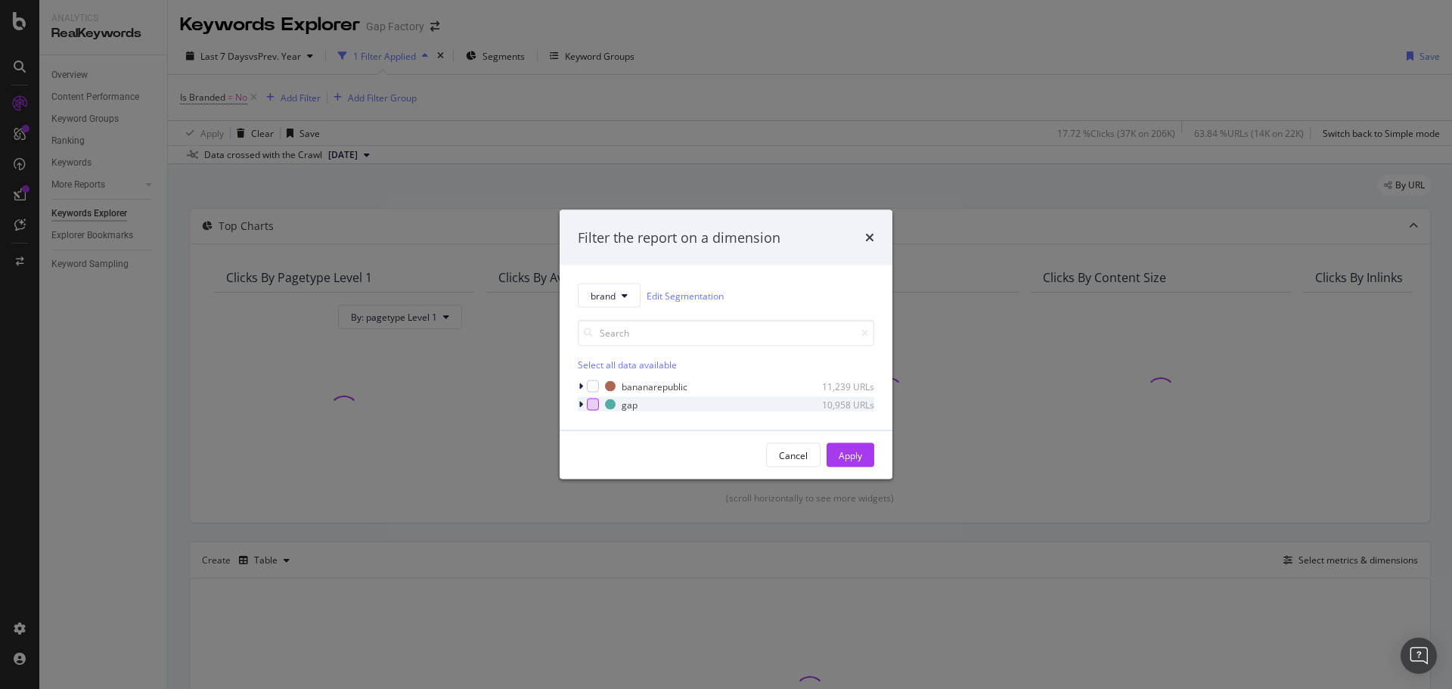
click at [594, 402] on div "modal" at bounding box center [593, 405] width 12 height 12
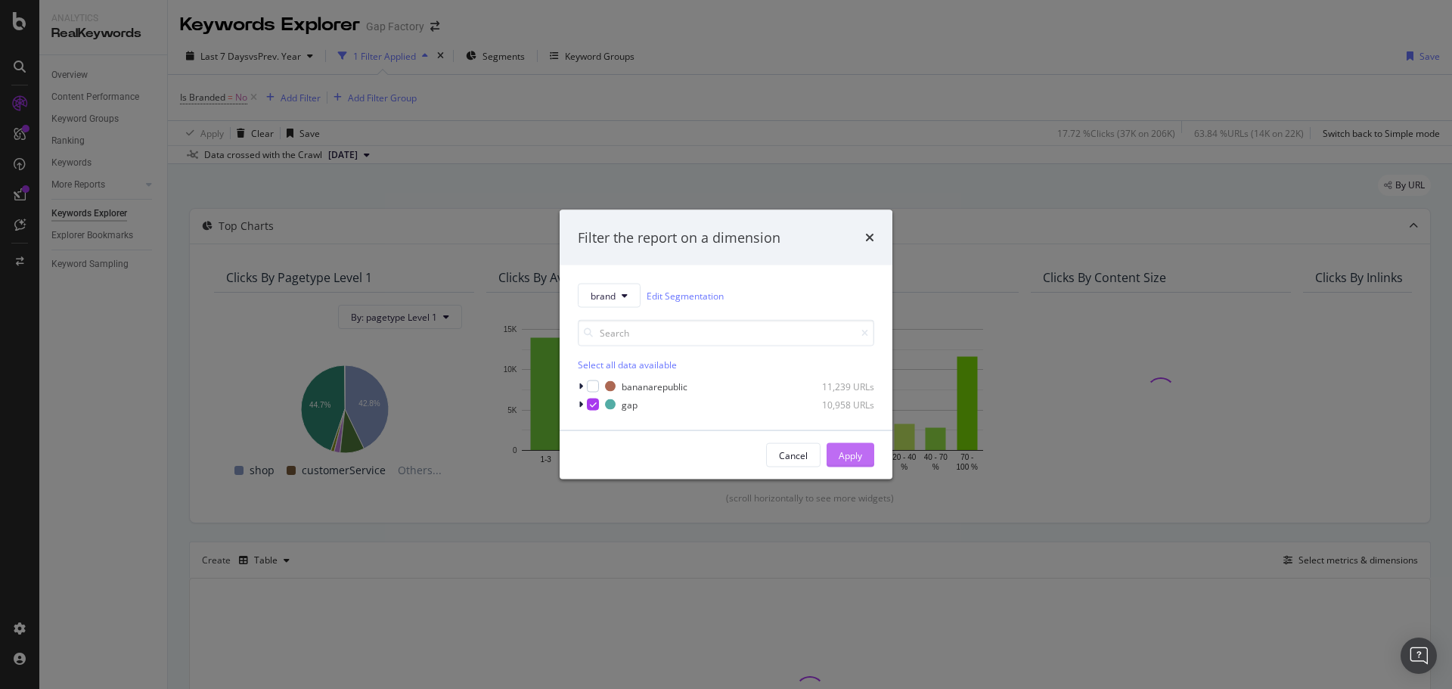
click at [841, 451] on div "Apply" at bounding box center [850, 454] width 23 height 13
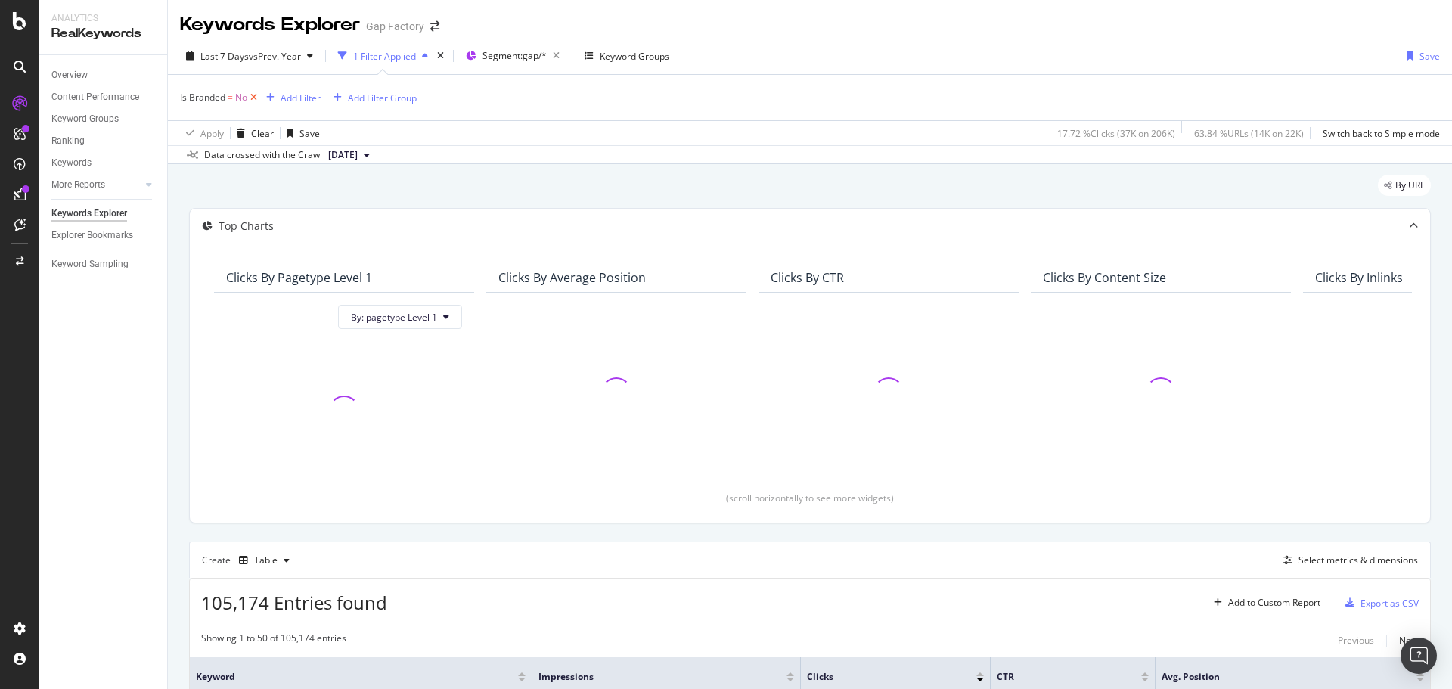
click at [253, 98] on icon at bounding box center [253, 97] width 13 height 15
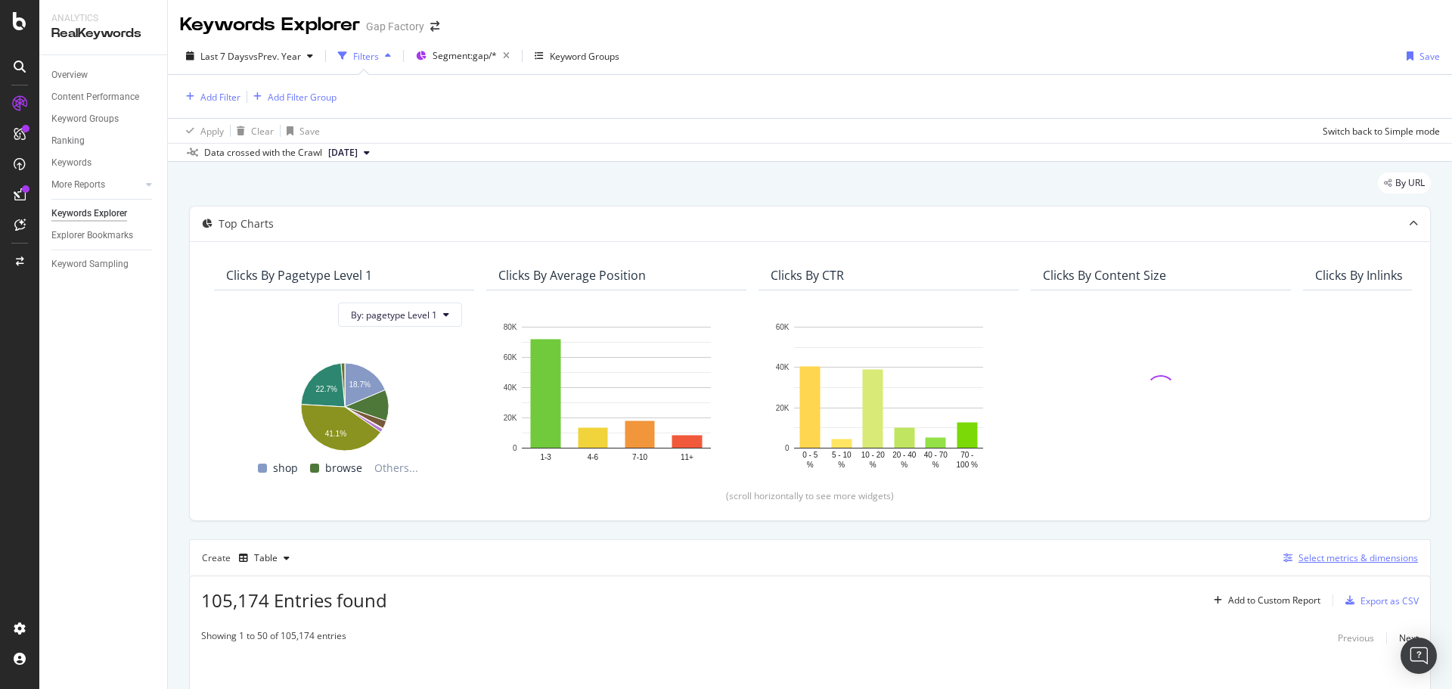
click at [1318, 560] on div "Select metrics & dimensions" at bounding box center [1357, 557] width 119 height 13
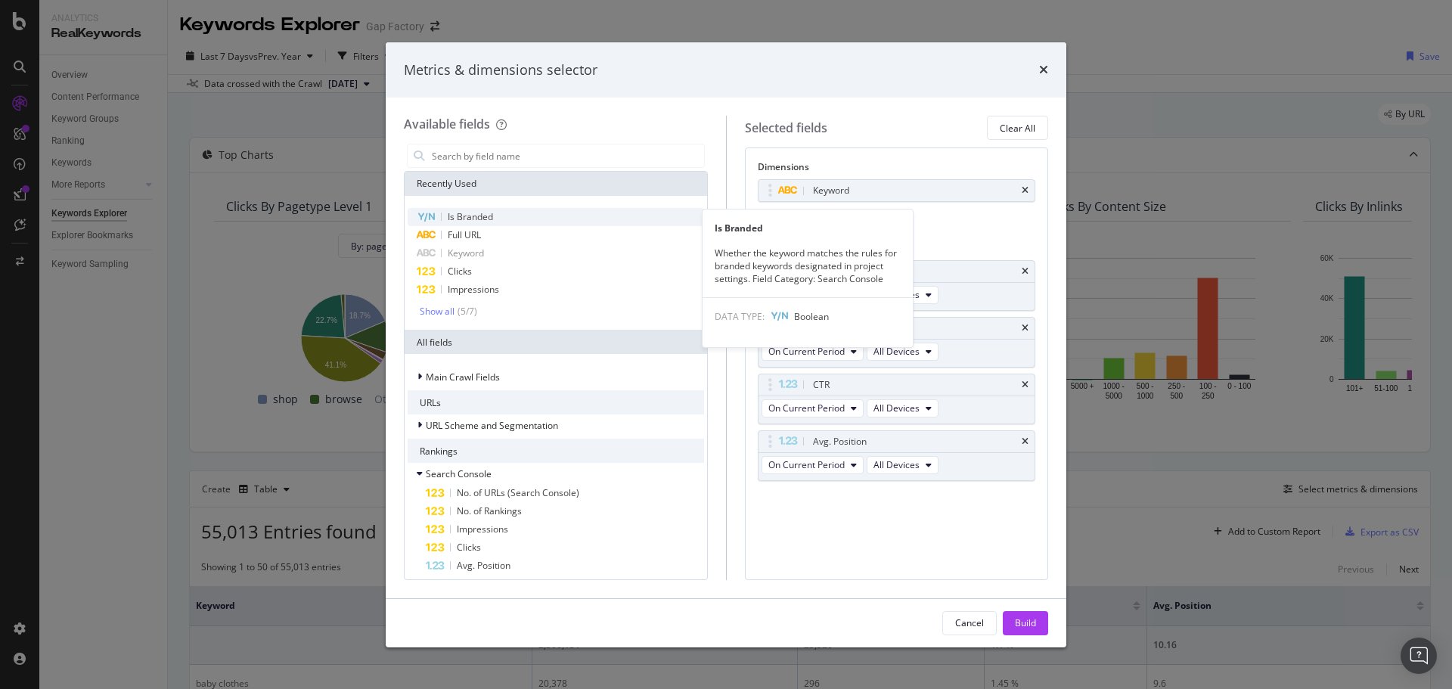
click at [498, 216] on div "Is Branded" at bounding box center [556, 217] width 296 height 18
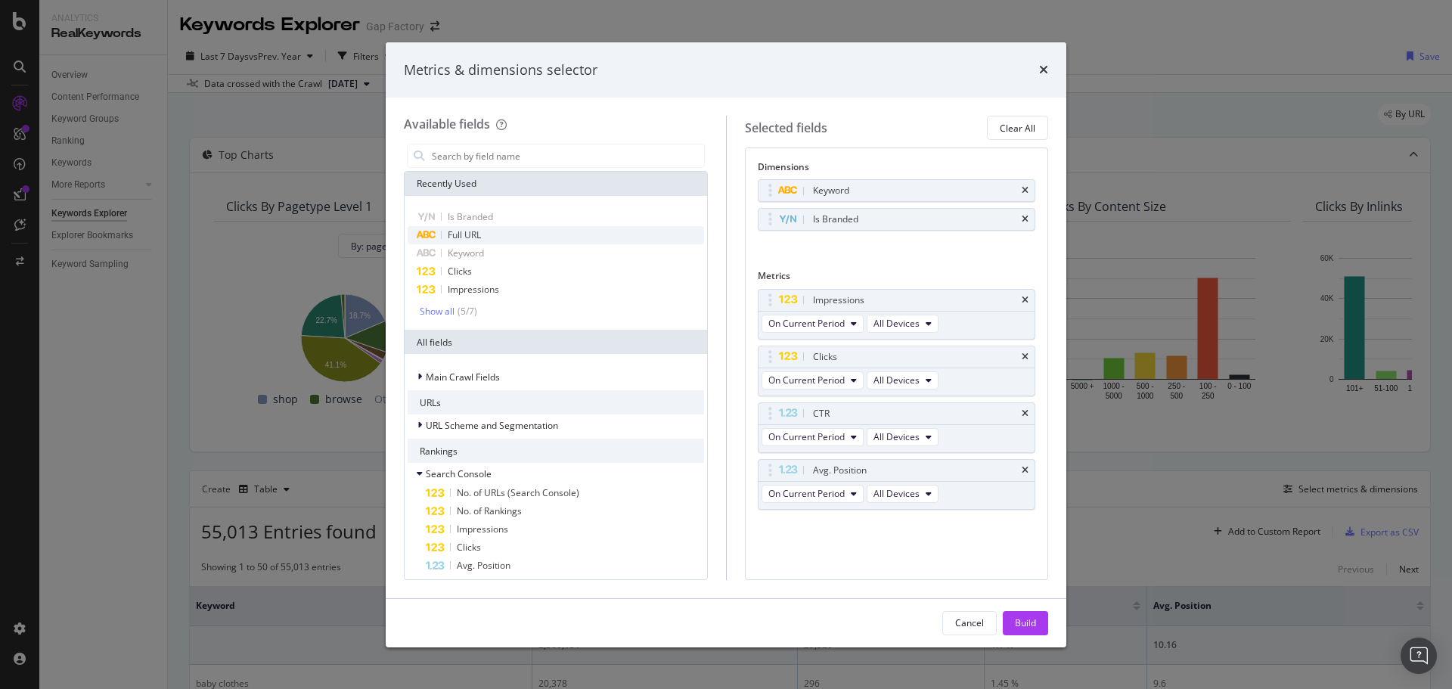
click at [491, 234] on div "Full URL" at bounding box center [556, 235] width 296 height 18
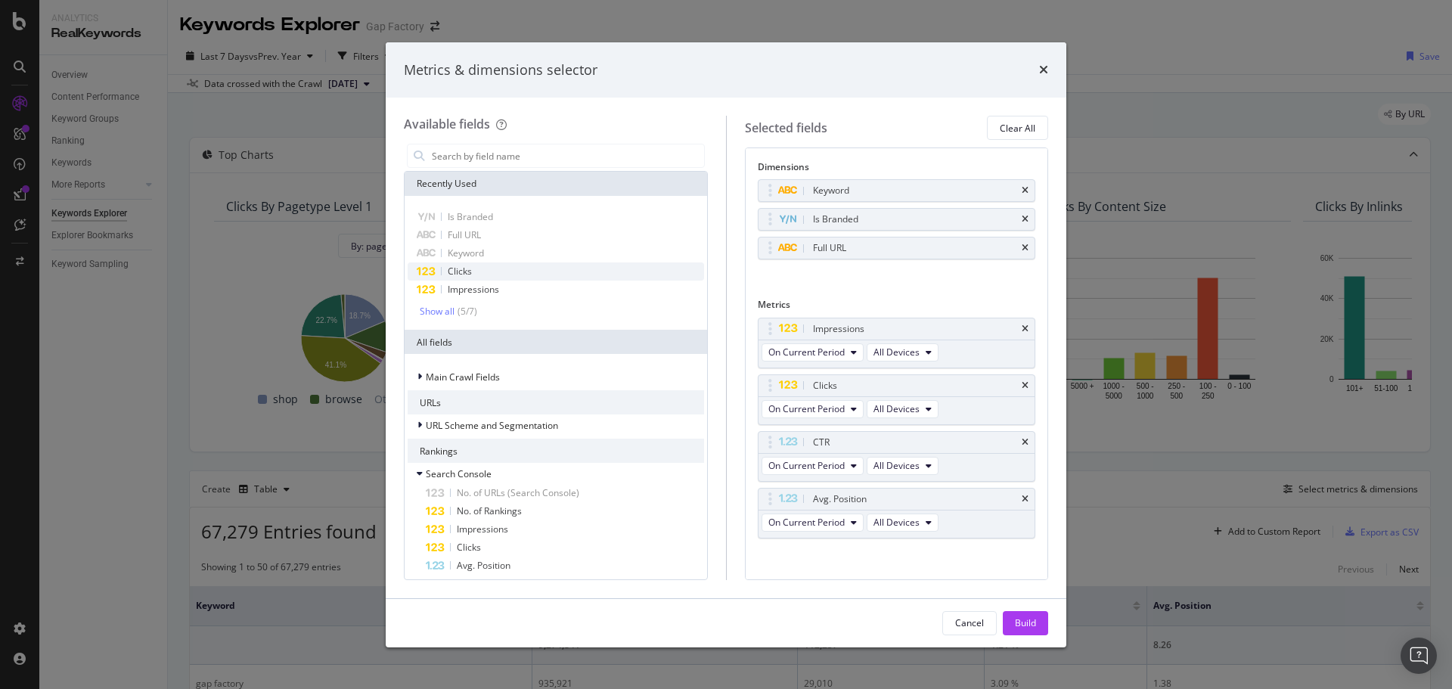
click at [493, 268] on div "Clicks" at bounding box center [556, 271] width 296 height 18
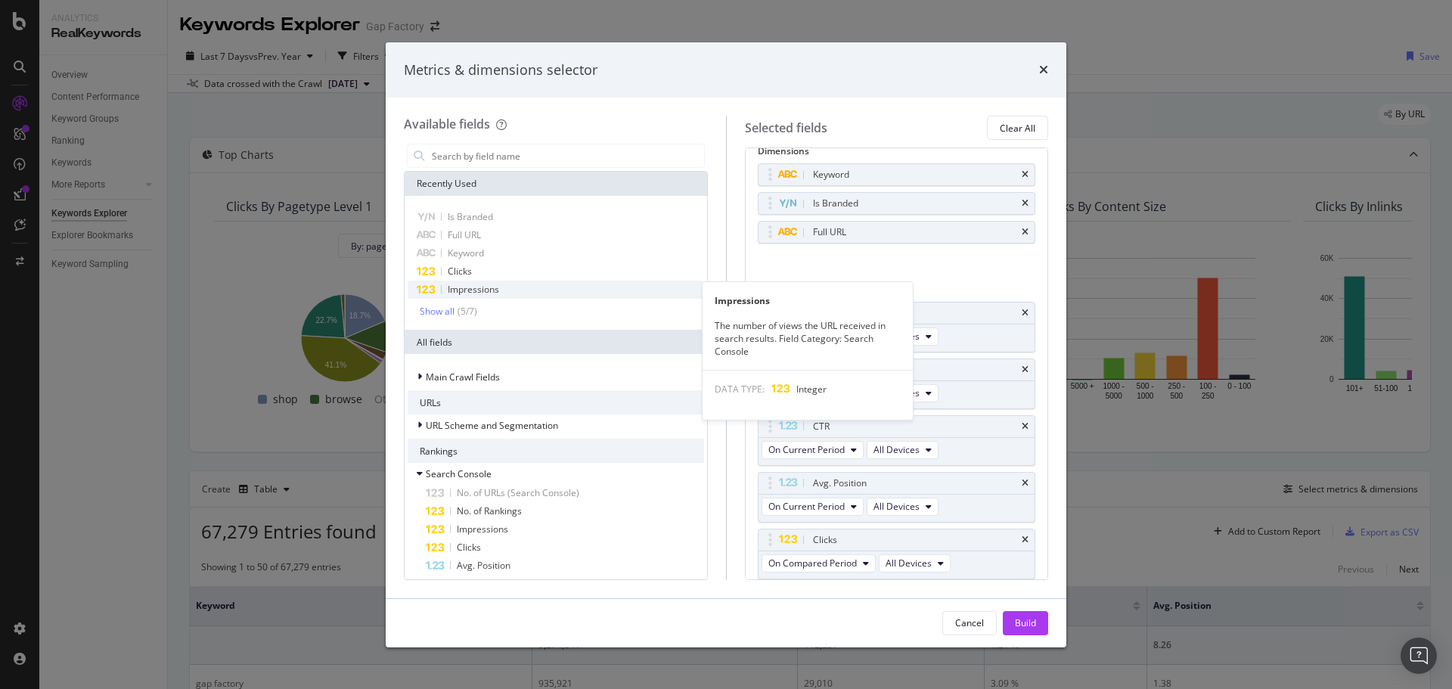
click at [498, 290] on span "Impressions" at bounding box center [473, 289] width 51 height 13
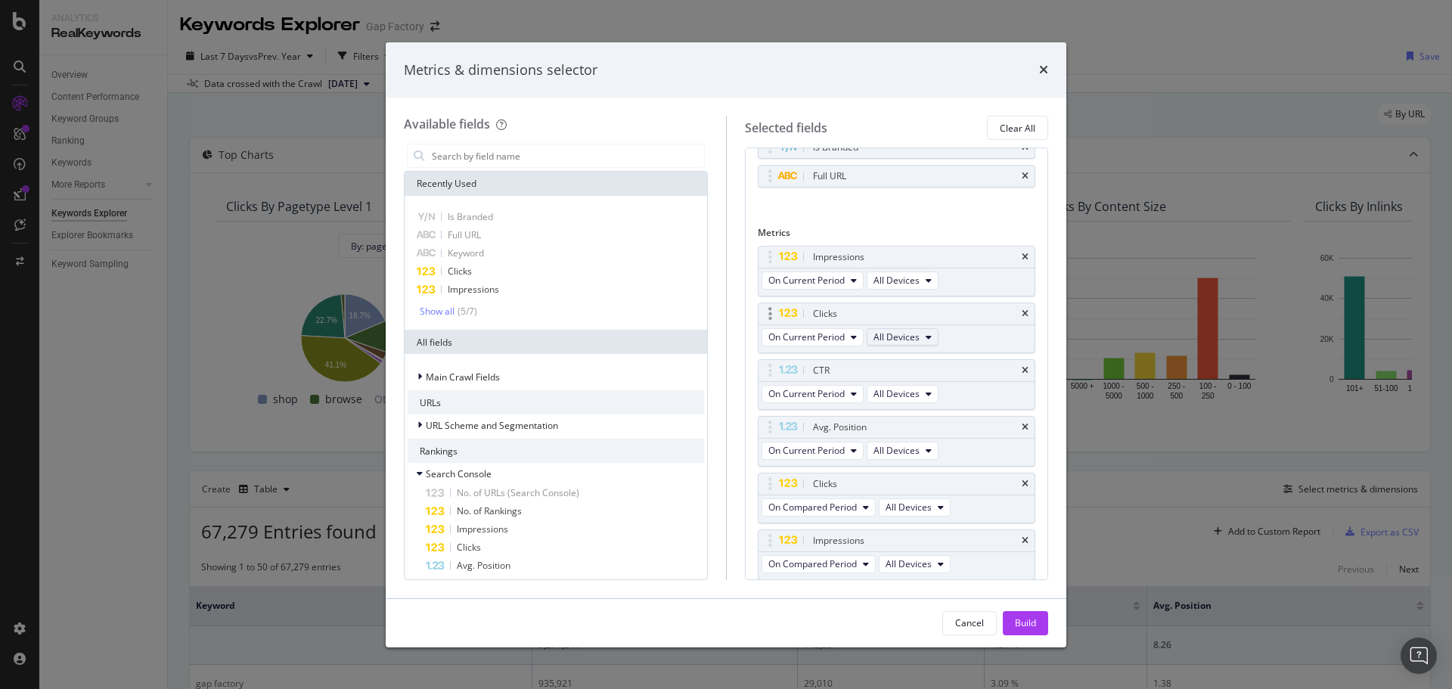
scroll to position [73, 0]
click at [1010, 371] on div "CTR" at bounding box center [897, 369] width 277 height 21
click at [1022, 371] on icon "times" at bounding box center [1025, 369] width 7 height 9
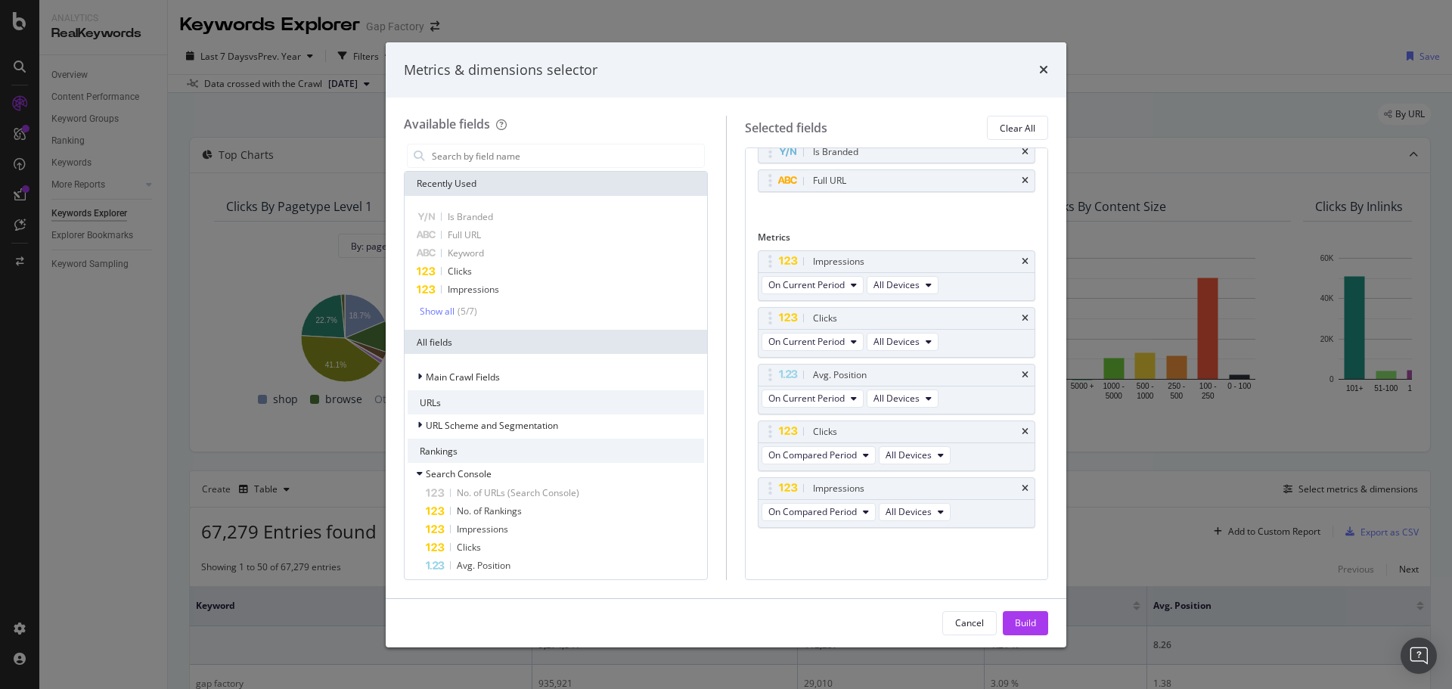
click at [1022, 371] on icon "times" at bounding box center [1025, 375] width 7 height 9
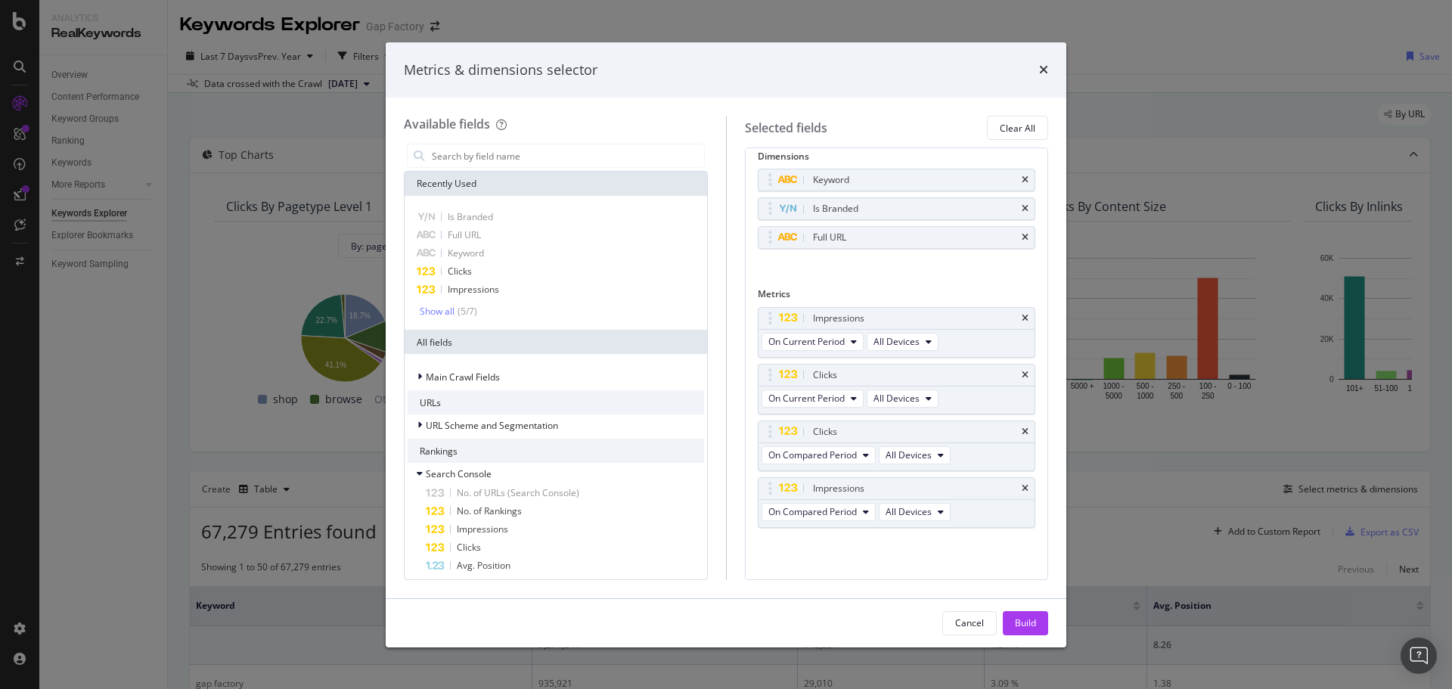
scroll to position [11, 0]
drag, startPoint x: 774, startPoint y: 489, endPoint x: 789, endPoint y: 374, distance: 115.9
click at [789, 374] on body "Analytics RealKeywords Overview Content Performance Keyword Groups Ranking Keyw…" at bounding box center [726, 344] width 1452 height 689
click at [849, 395] on span "On Compared Period" at bounding box center [812, 398] width 88 height 13
click at [880, 484] on span "Diff. between Periods - Percentage" at bounding box center [847, 482] width 146 height 14
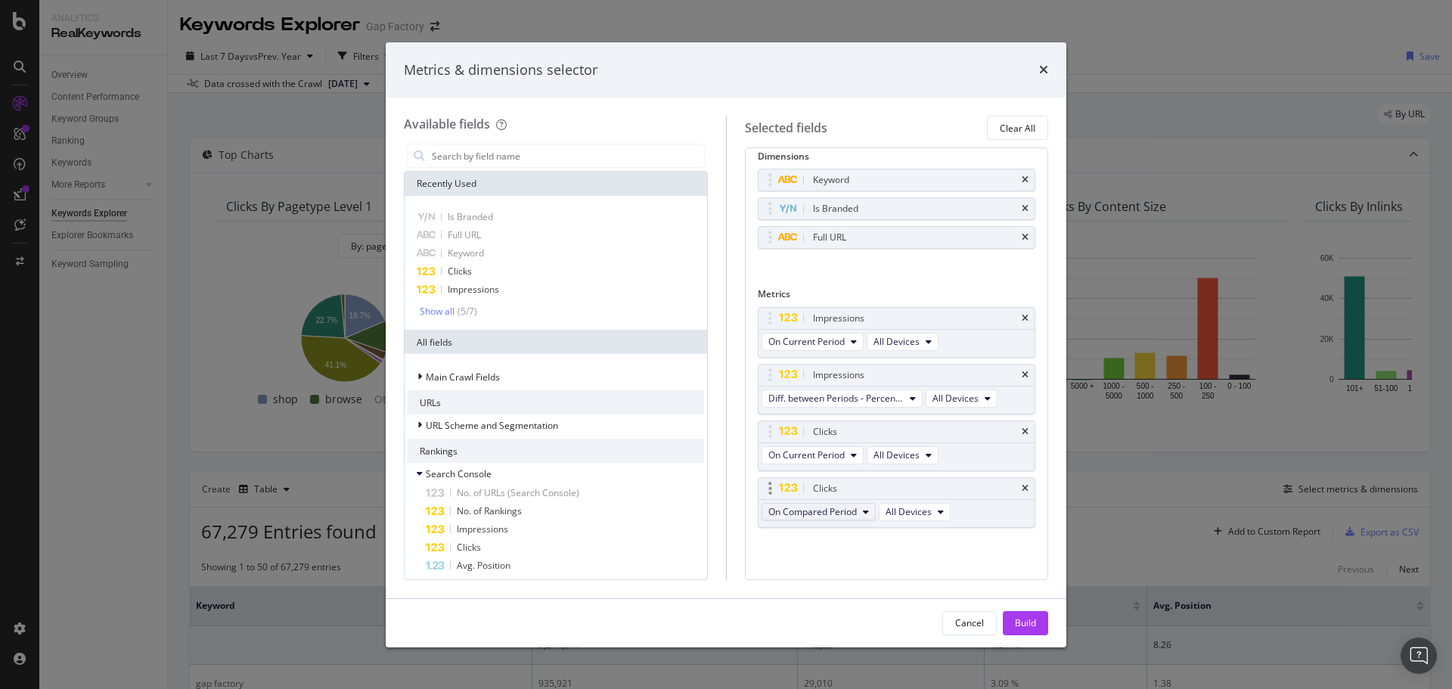
click at [849, 514] on span "On Compared Period" at bounding box center [812, 511] width 88 height 13
click at [910, 587] on div "Diff. between Periods - Percentage" at bounding box center [847, 595] width 170 height 22
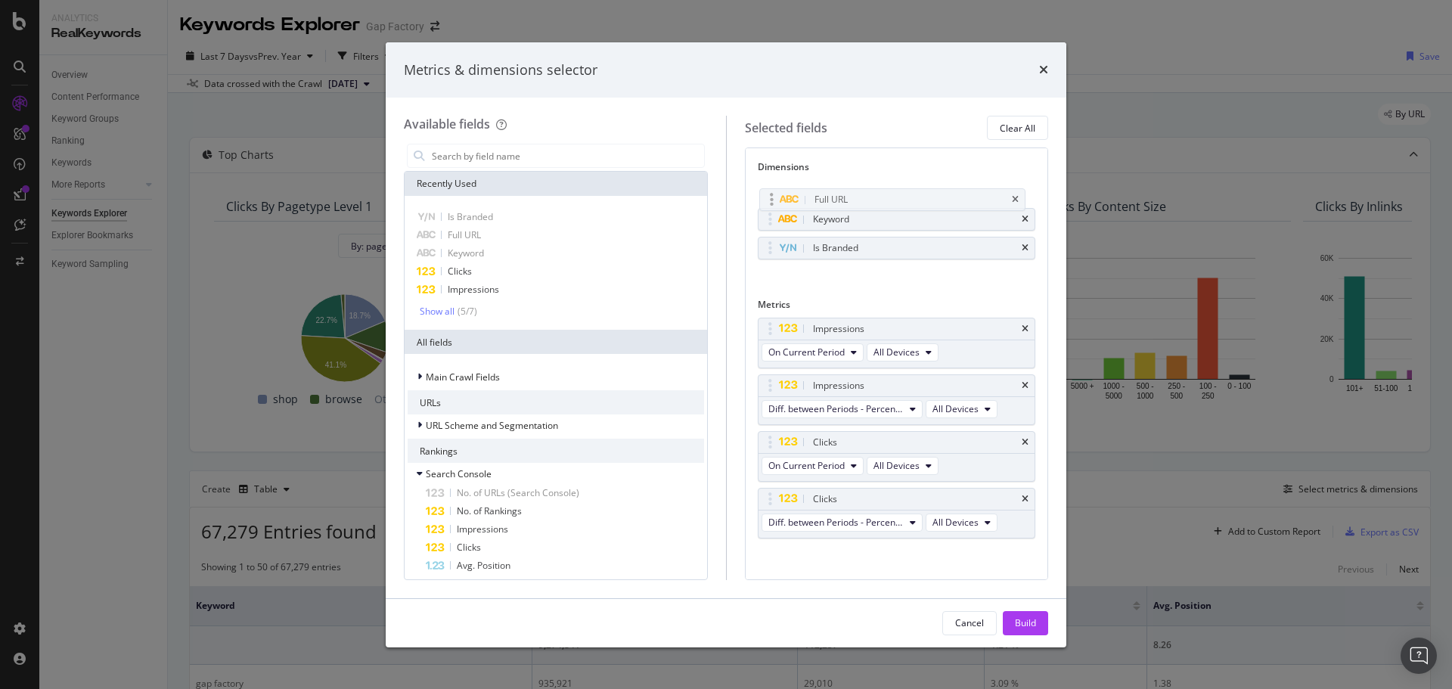
drag, startPoint x: 771, startPoint y: 244, endPoint x: 771, endPoint y: 206, distance: 37.8
click at [771, 206] on body "Analytics RealKeywords Overview Content Performance Keyword Groups Ranking Keyw…" at bounding box center [726, 344] width 1452 height 689
drag, startPoint x: 771, startPoint y: 216, endPoint x: 772, endPoint y: 200, distance: 15.9
click at [770, 182] on body "Analytics RealKeywords Overview Content Performance Keyword Groups Ranking Keyw…" at bounding box center [726, 344] width 1452 height 689
click at [1032, 623] on div "Build" at bounding box center [1025, 622] width 21 height 13
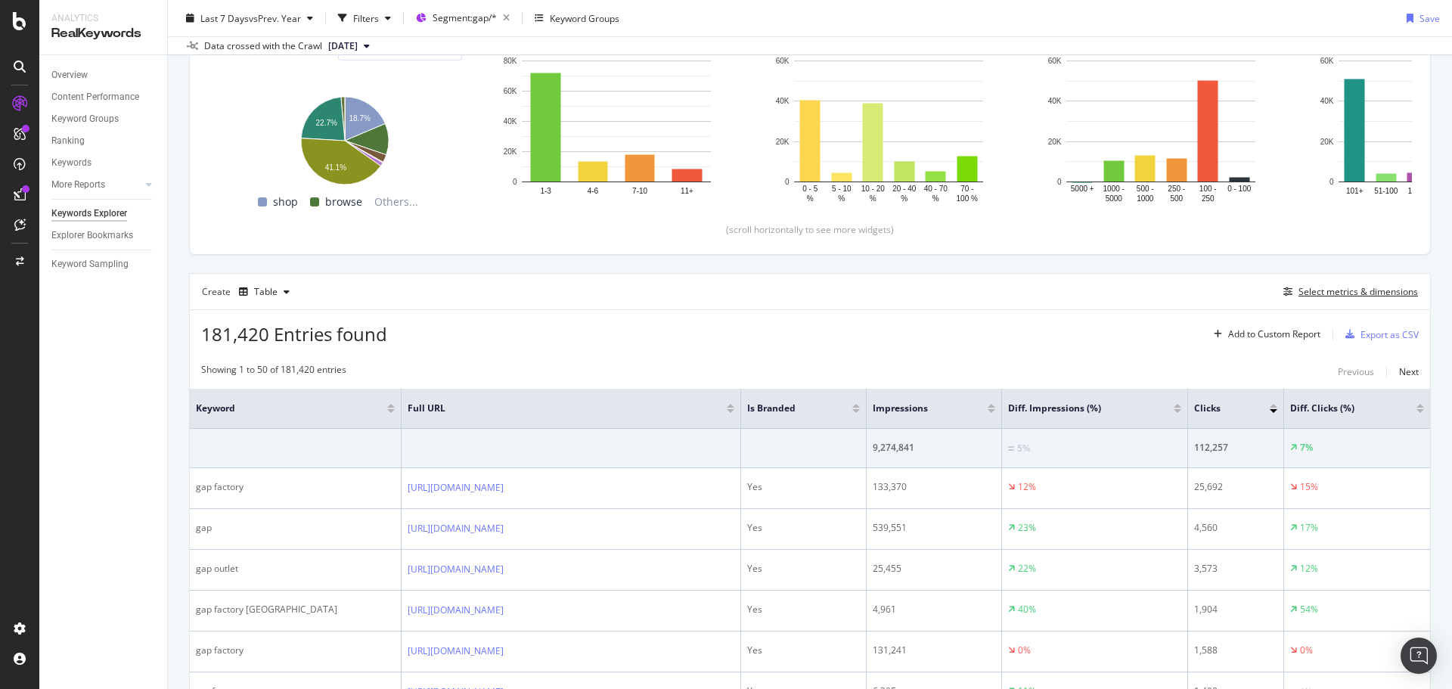
scroll to position [227, 0]
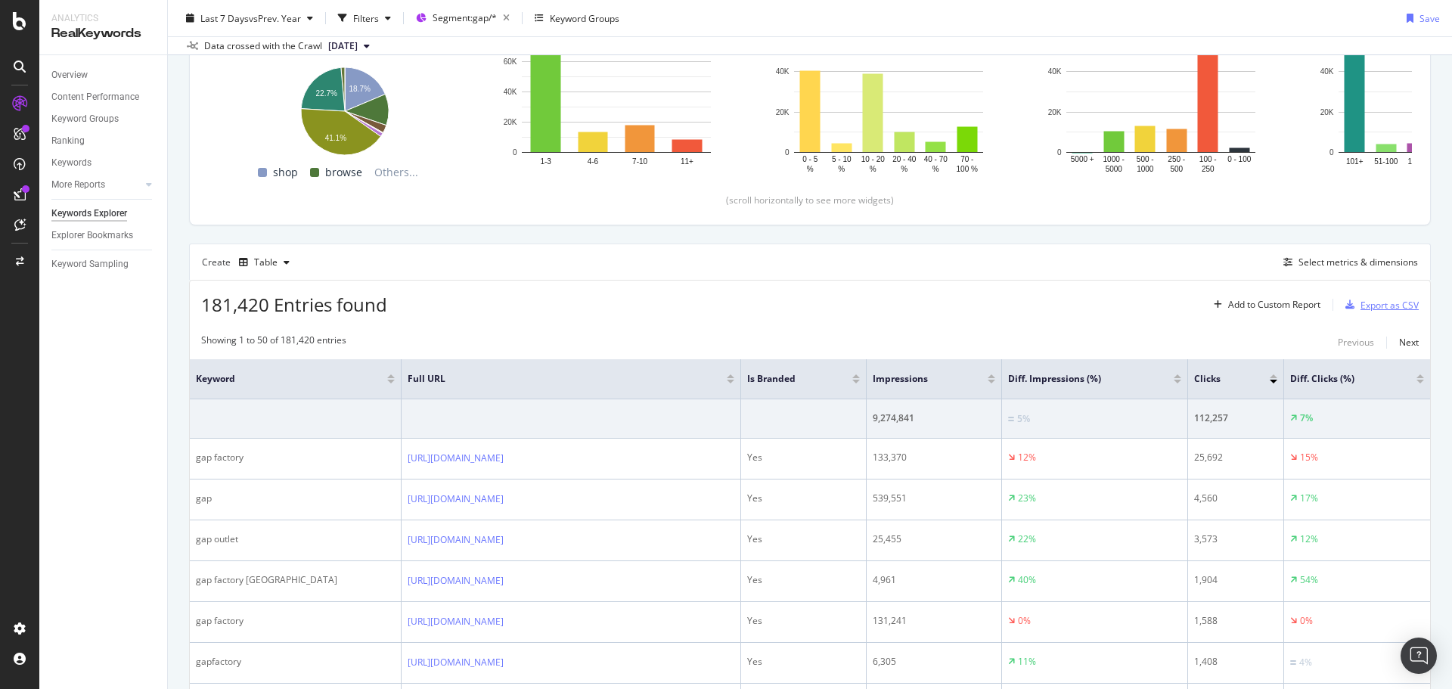
click at [1394, 300] on div "Export as CSV" at bounding box center [1390, 305] width 58 height 13
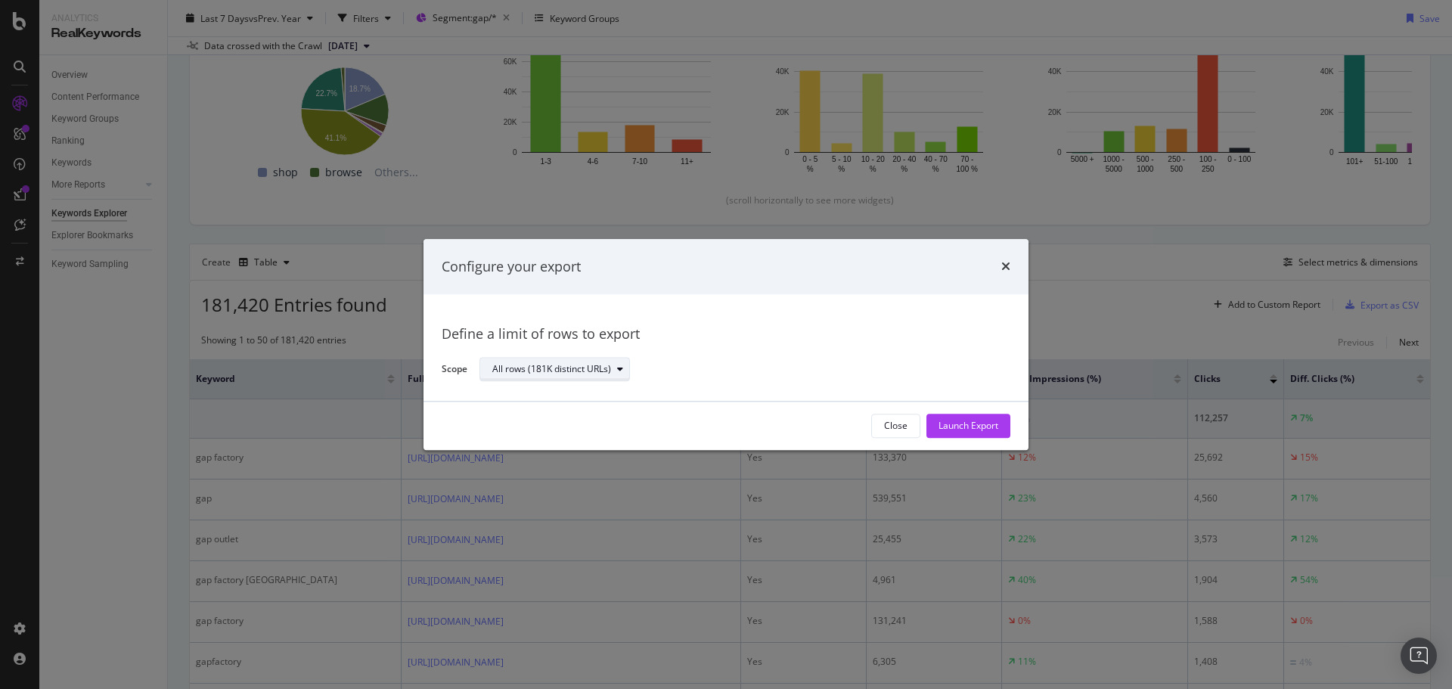
click at [574, 370] on div "All rows (181K distinct URLs)" at bounding box center [551, 369] width 119 height 9
click at [563, 427] on div "Define a limit" at bounding box center [562, 420] width 152 height 19
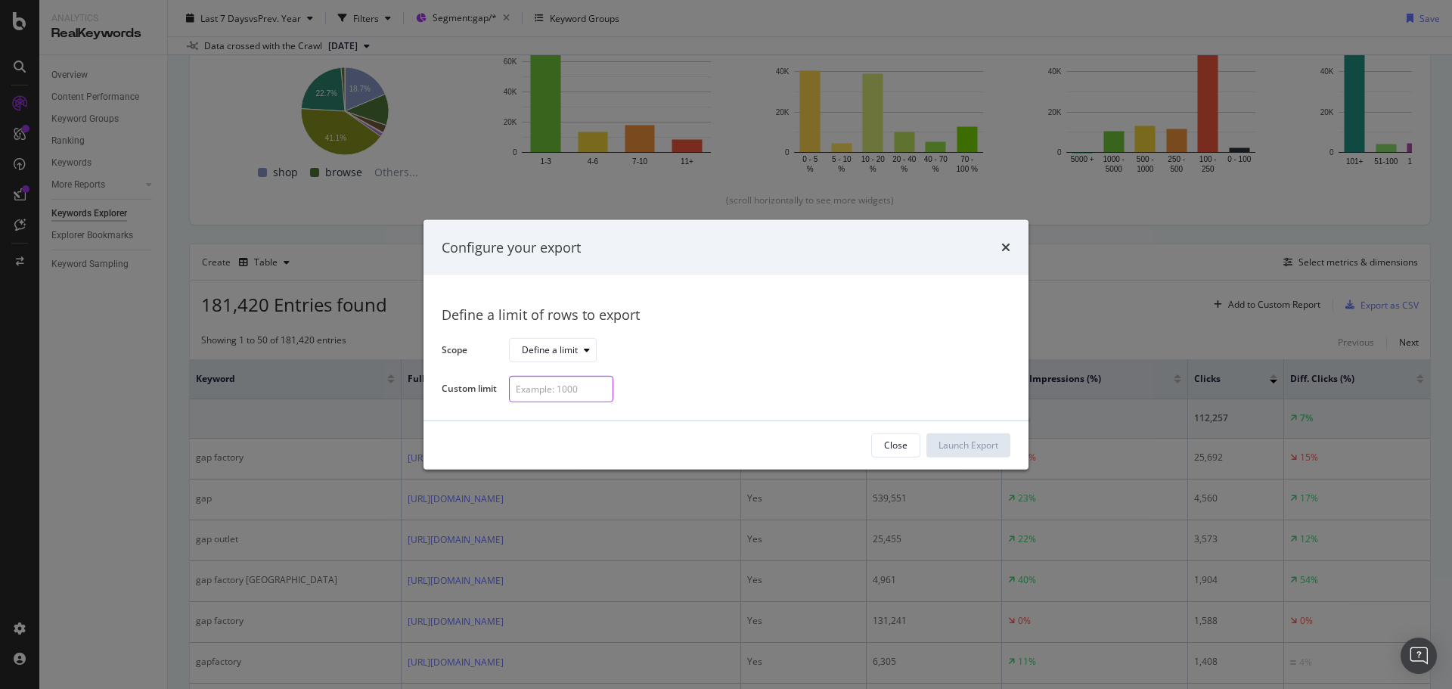
click at [567, 386] on input "modal" at bounding box center [561, 389] width 104 height 26
type input "300"
click at [966, 452] on div "Launch Export" at bounding box center [969, 445] width 60 height 23
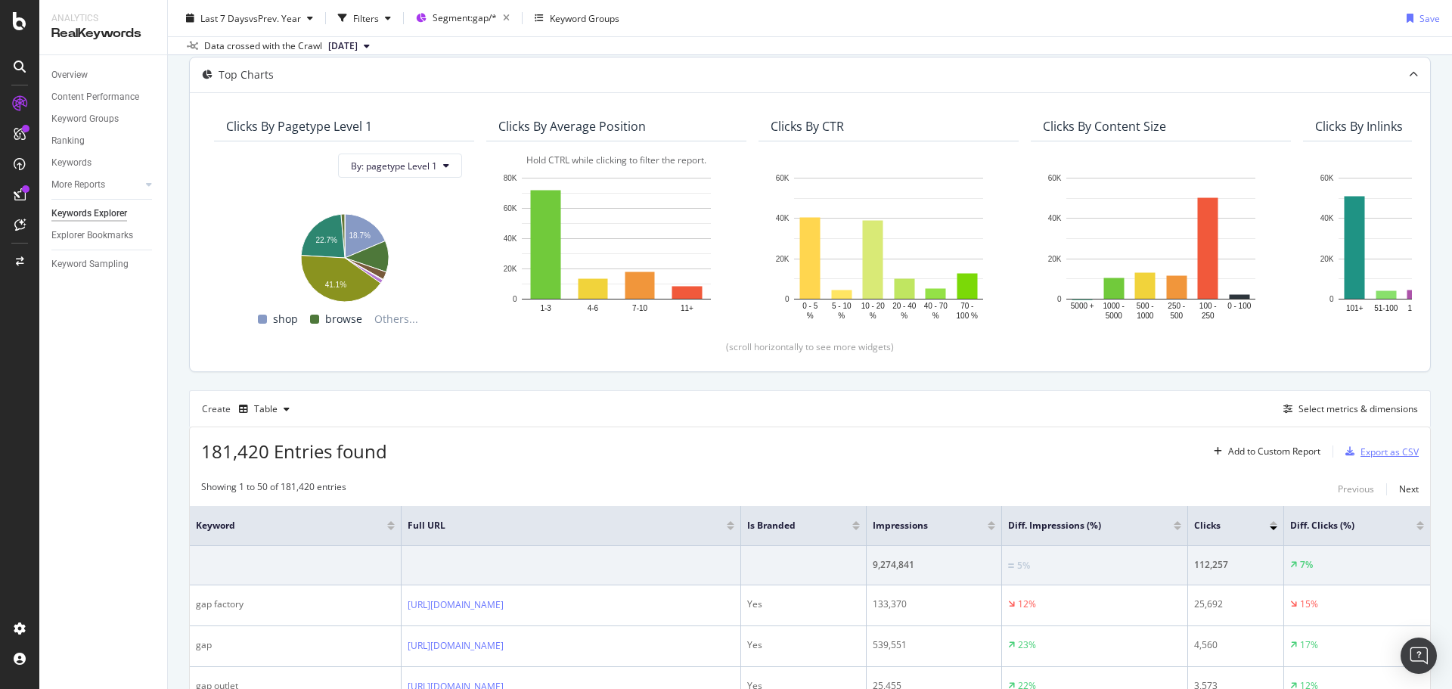
scroll to position [0, 0]
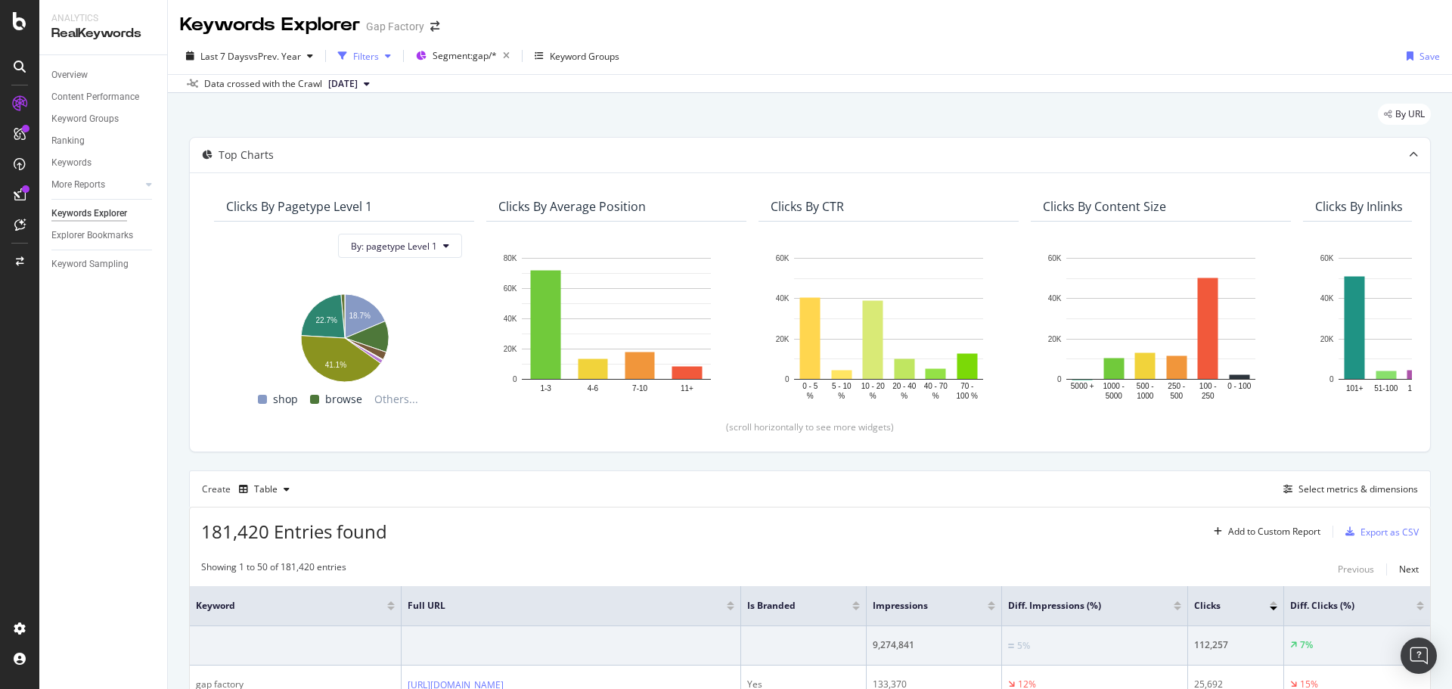
click at [359, 57] on div "Filters" at bounding box center [366, 56] width 26 height 13
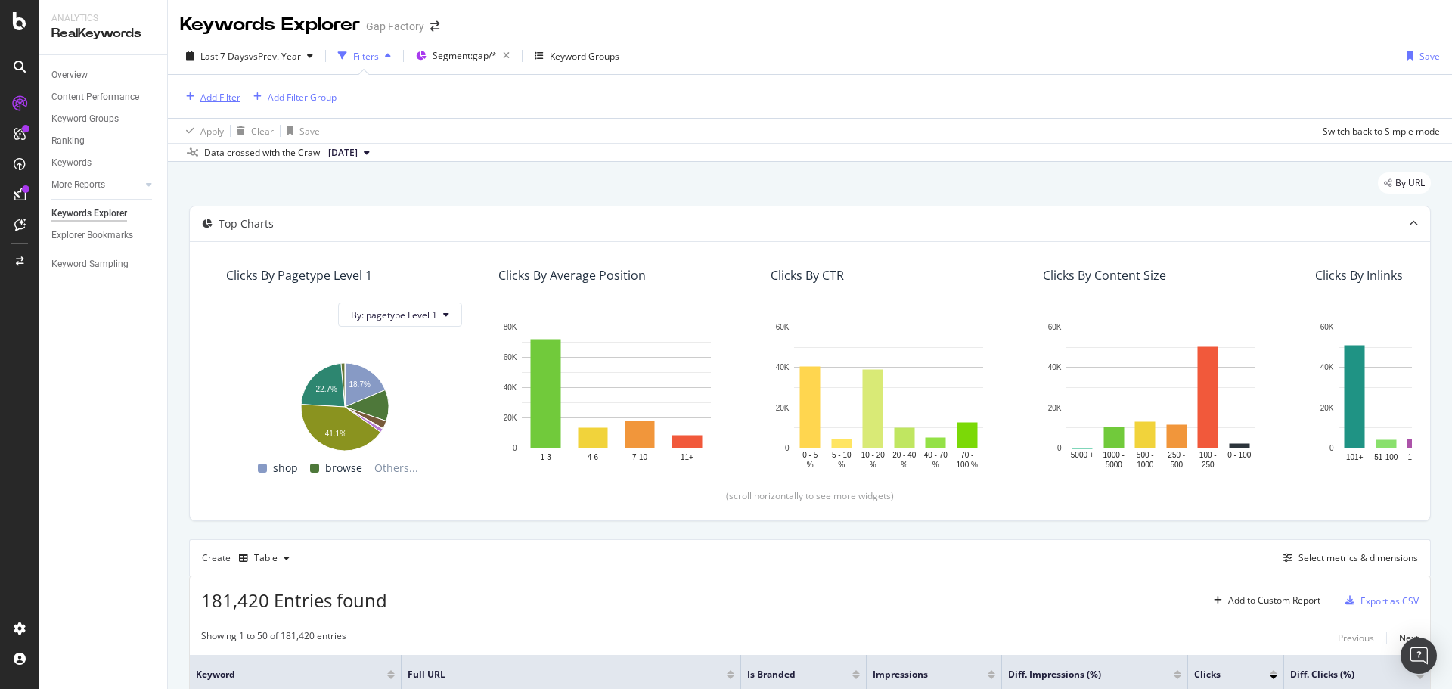
click at [230, 98] on div "Add Filter" at bounding box center [220, 97] width 40 height 13
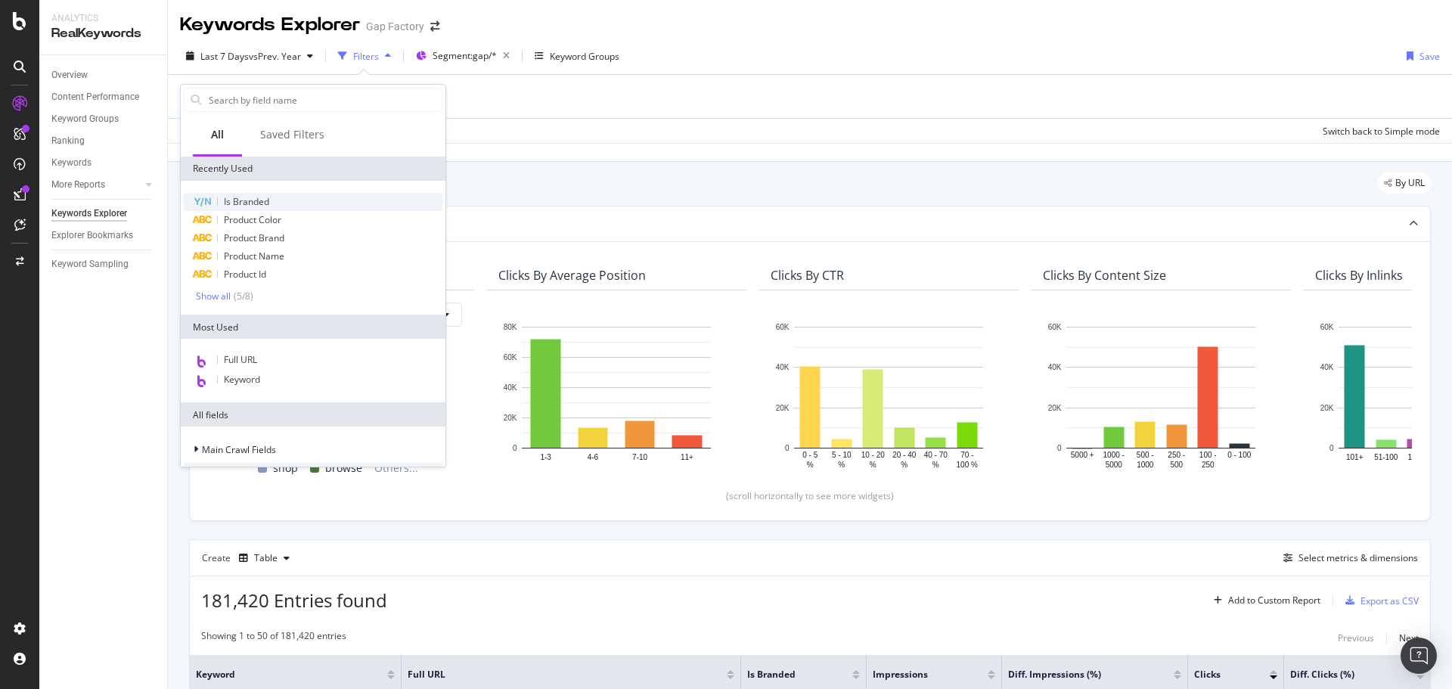
click at [245, 203] on span "Is Branded" at bounding box center [246, 201] width 45 height 13
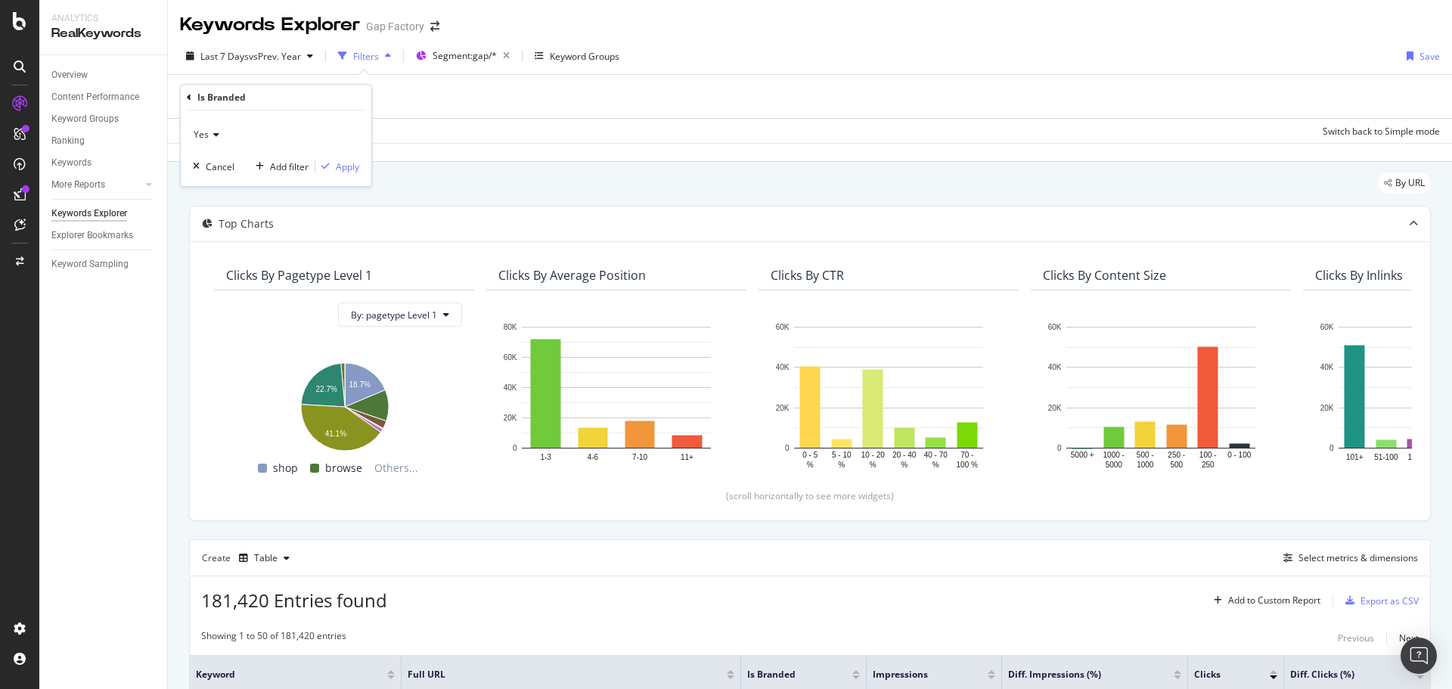
click at [216, 135] on icon at bounding box center [214, 134] width 11 height 9
click at [222, 175] on div "Yes" at bounding box center [278, 166] width 162 height 20
click at [206, 129] on span "Yes" at bounding box center [201, 134] width 15 height 13
click at [219, 183] on div "No" at bounding box center [278, 185] width 162 height 20
click at [329, 168] on icon "button" at bounding box center [325, 166] width 8 height 9
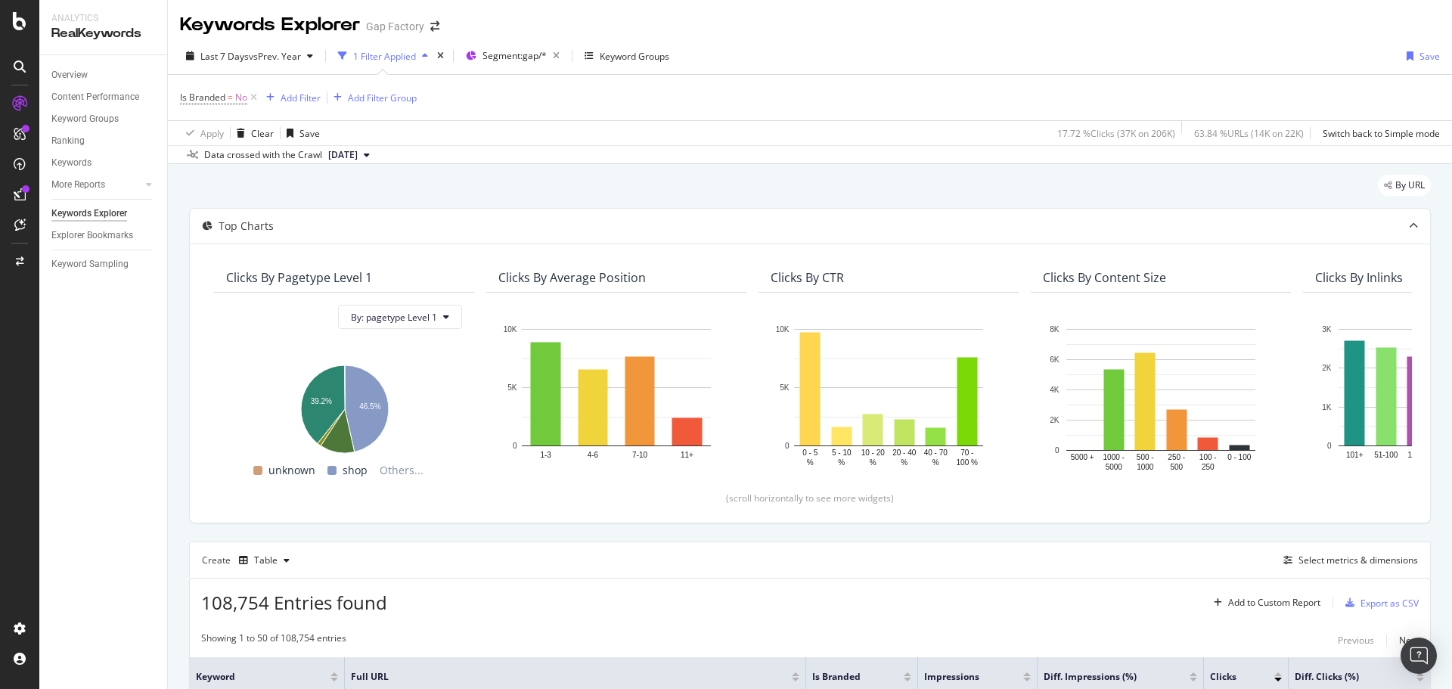
click at [956, 23] on div "Keywords Explorer Gap Factory" at bounding box center [810, 19] width 1284 height 38
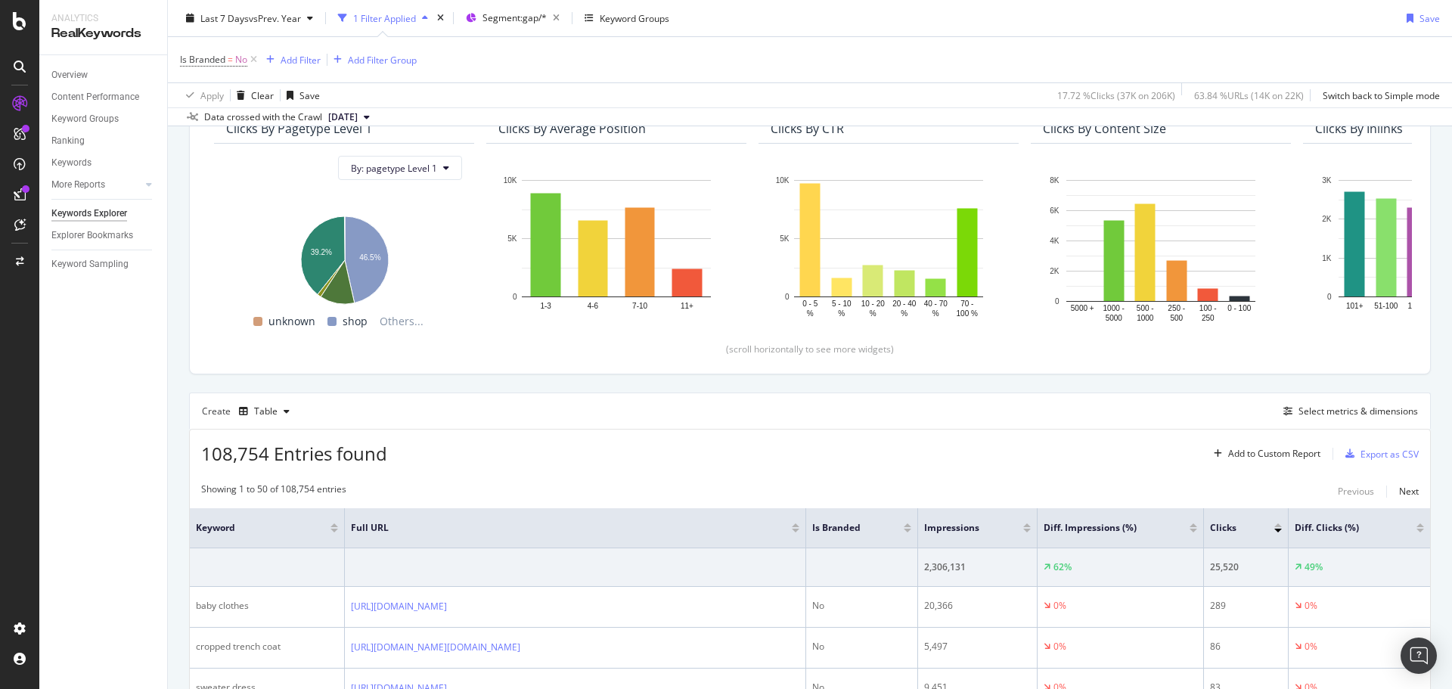
scroll to position [151, 0]
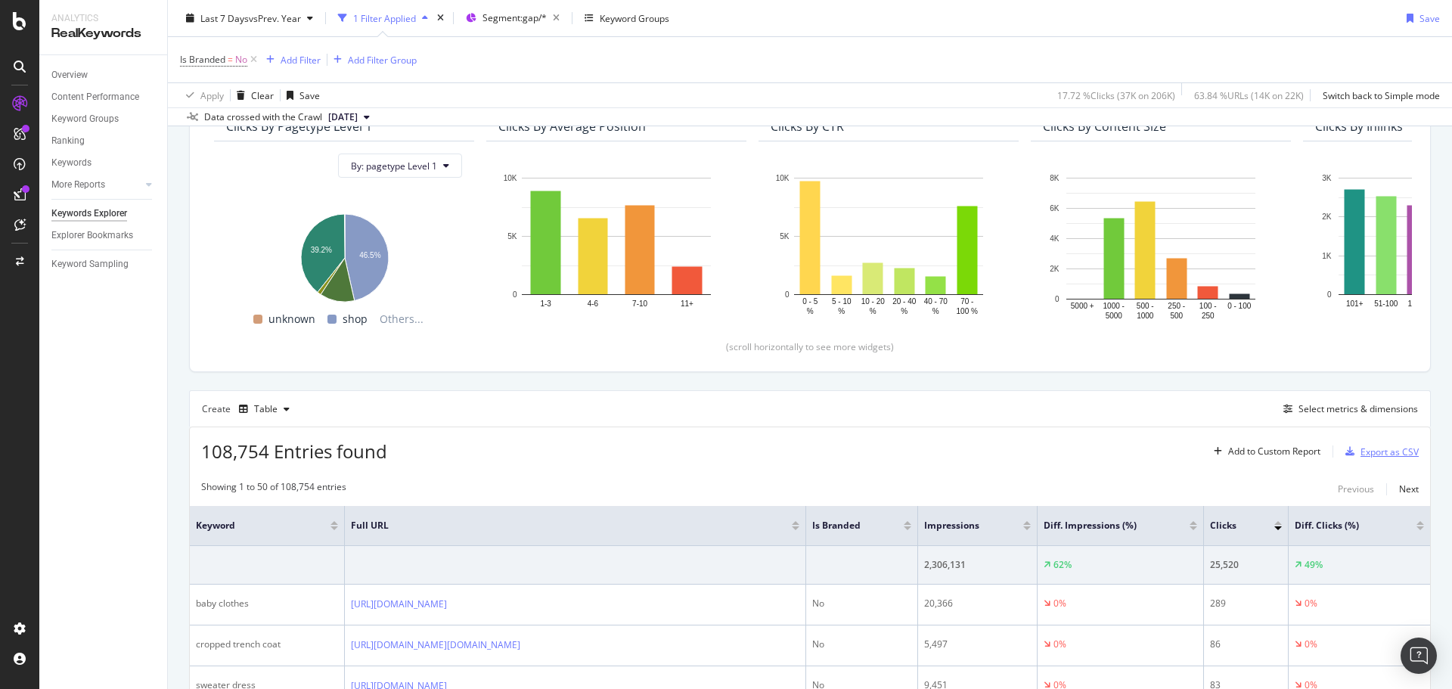
click at [1368, 445] on div "Export as CSV" at bounding box center [1390, 451] width 58 height 13
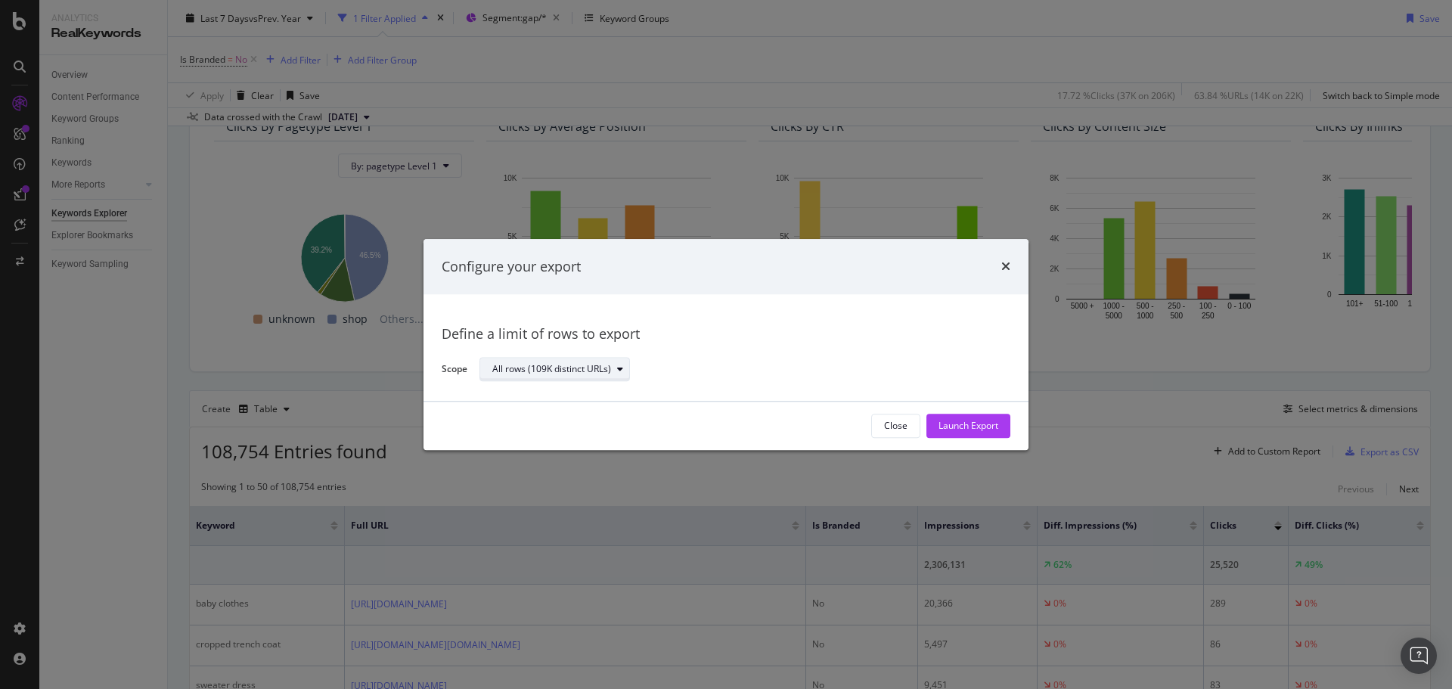
click at [570, 359] on div "All rows (109K distinct URLs)" at bounding box center [560, 369] width 137 height 21
click at [571, 414] on div "Define a limit" at bounding box center [562, 420] width 152 height 19
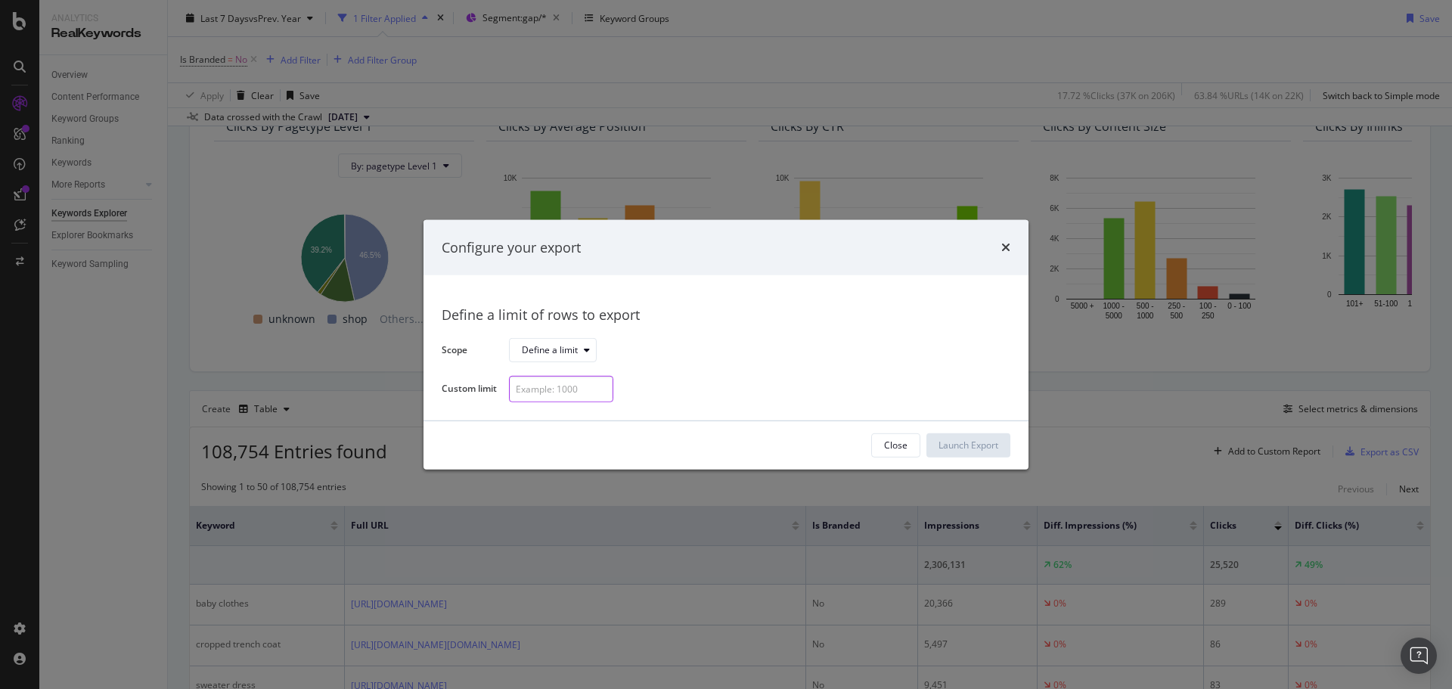
click at [586, 383] on input "modal" at bounding box center [561, 389] width 104 height 26
type input "300"
click at [950, 436] on div "Launch Export" at bounding box center [969, 445] width 60 height 23
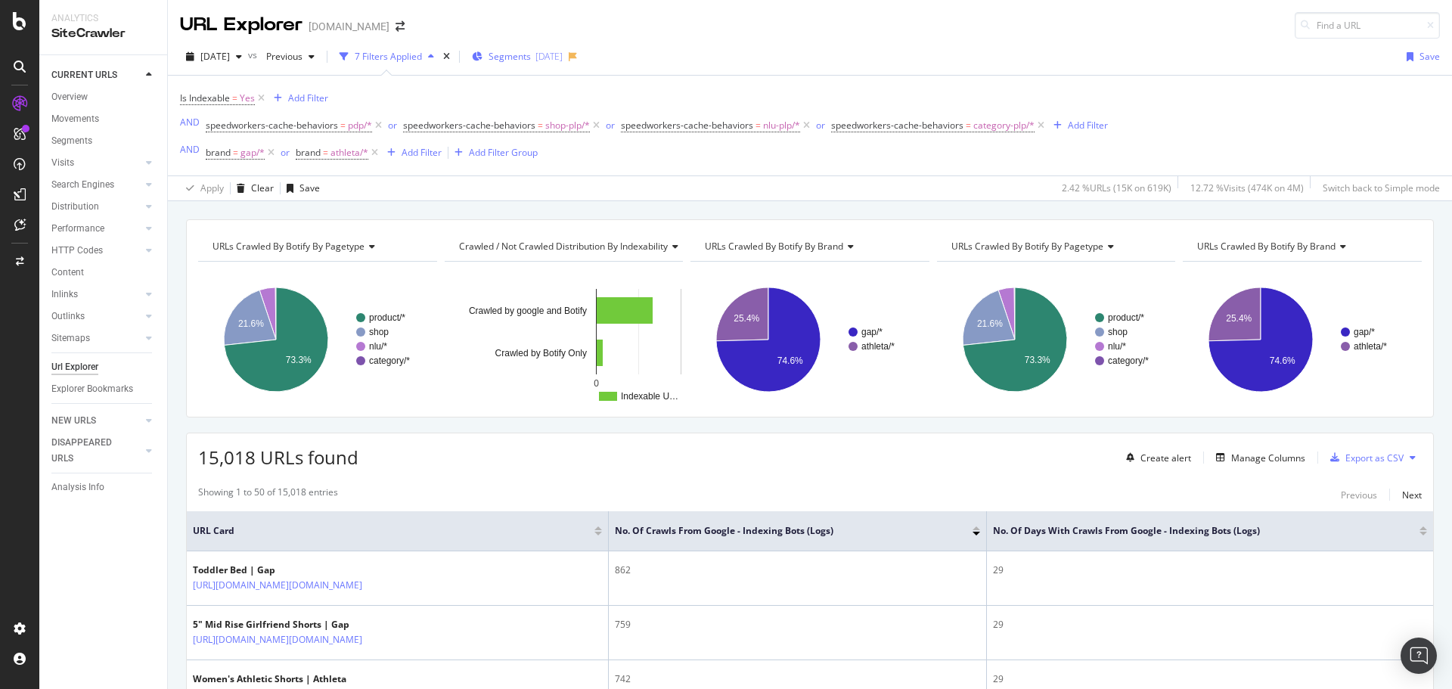
click at [545, 64] on div "Segments 2025-04-30" at bounding box center [517, 56] width 91 height 23
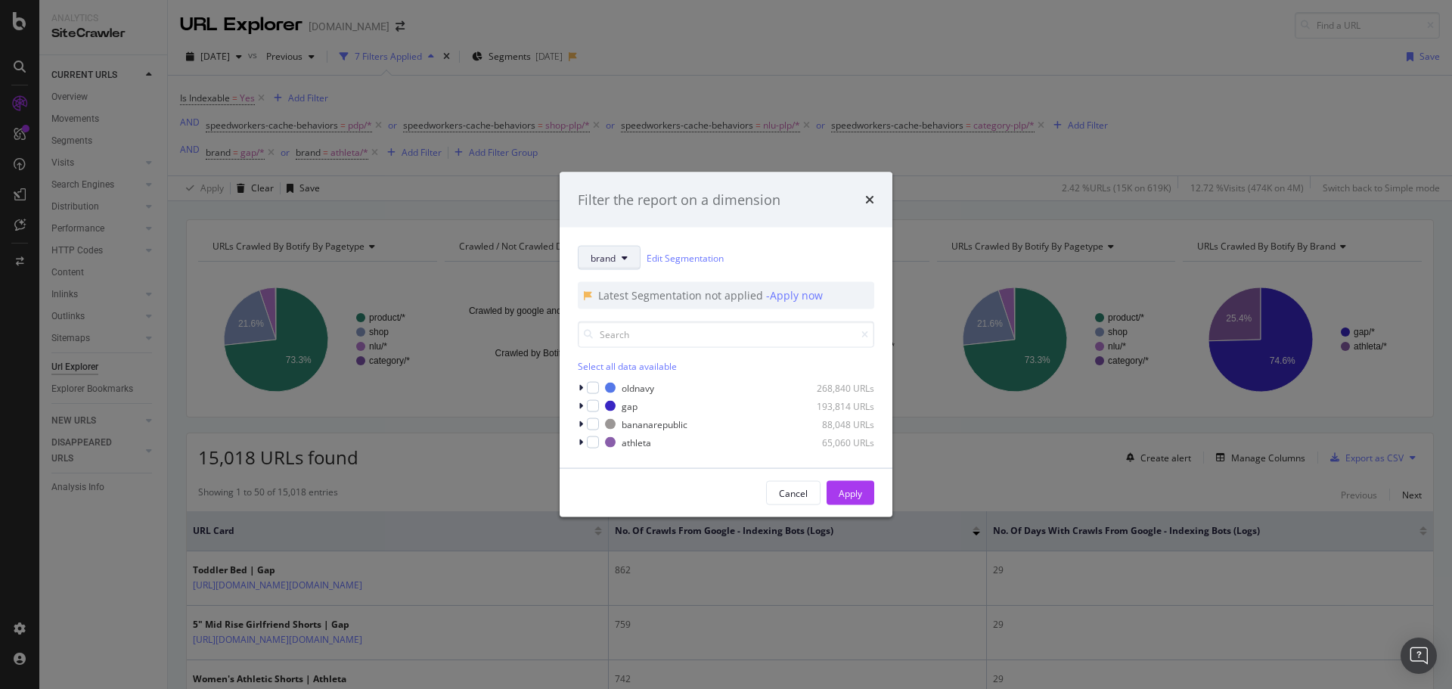
click at [610, 259] on span "brand" at bounding box center [603, 257] width 25 height 13
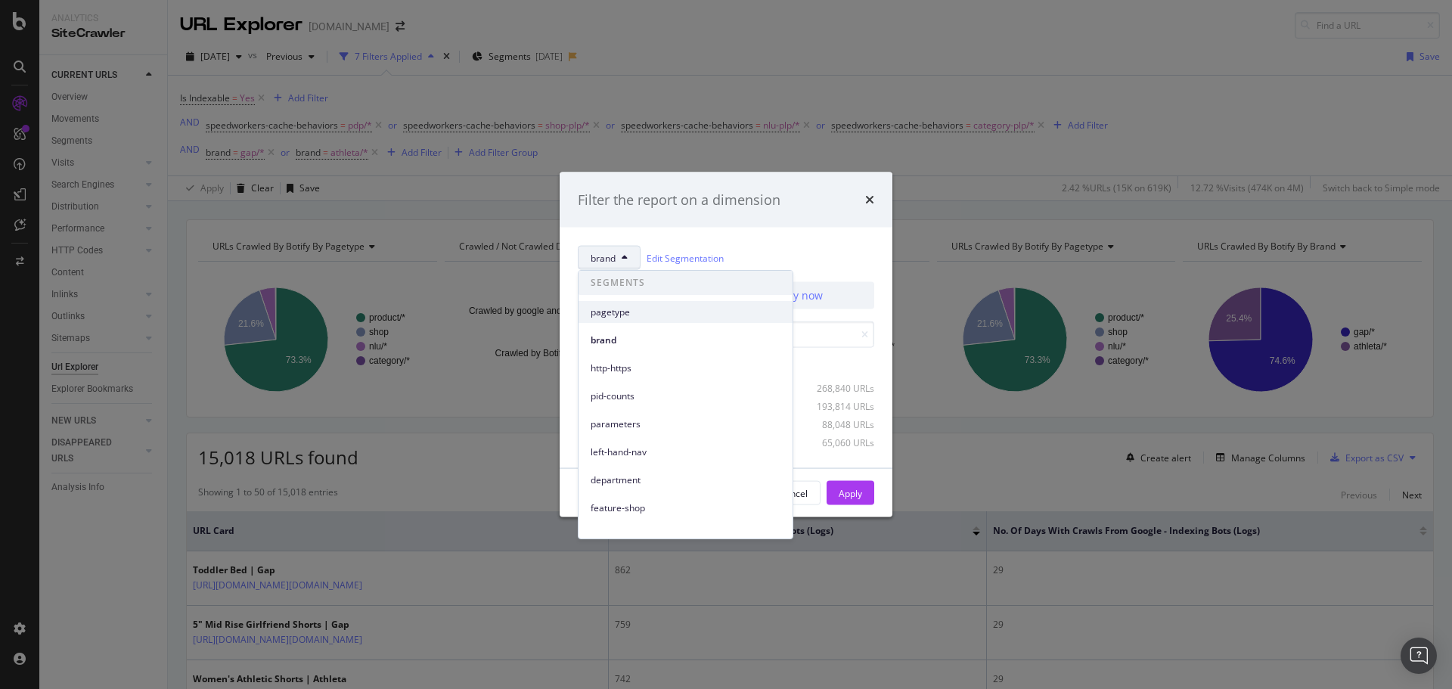
click at [686, 317] on span "pagetype" at bounding box center [686, 313] width 190 height 14
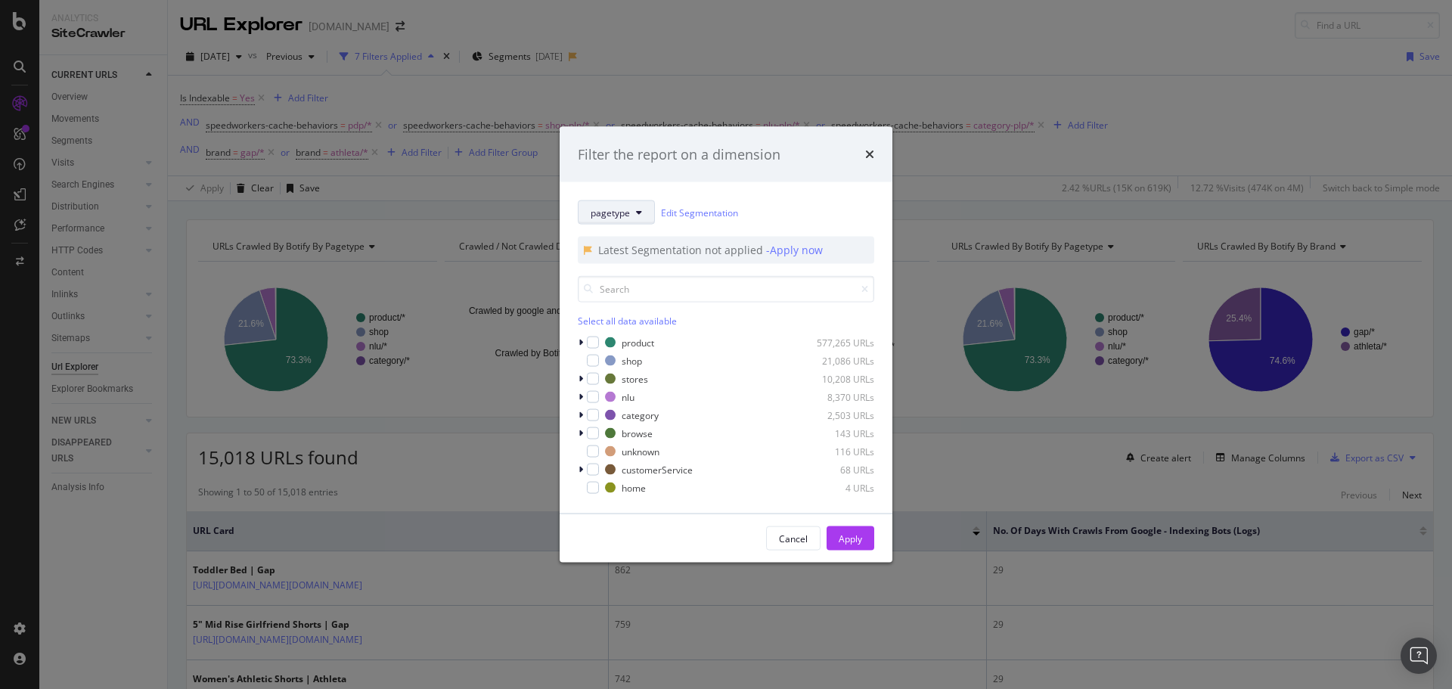
click at [617, 215] on span "pagetype" at bounding box center [610, 212] width 39 height 13
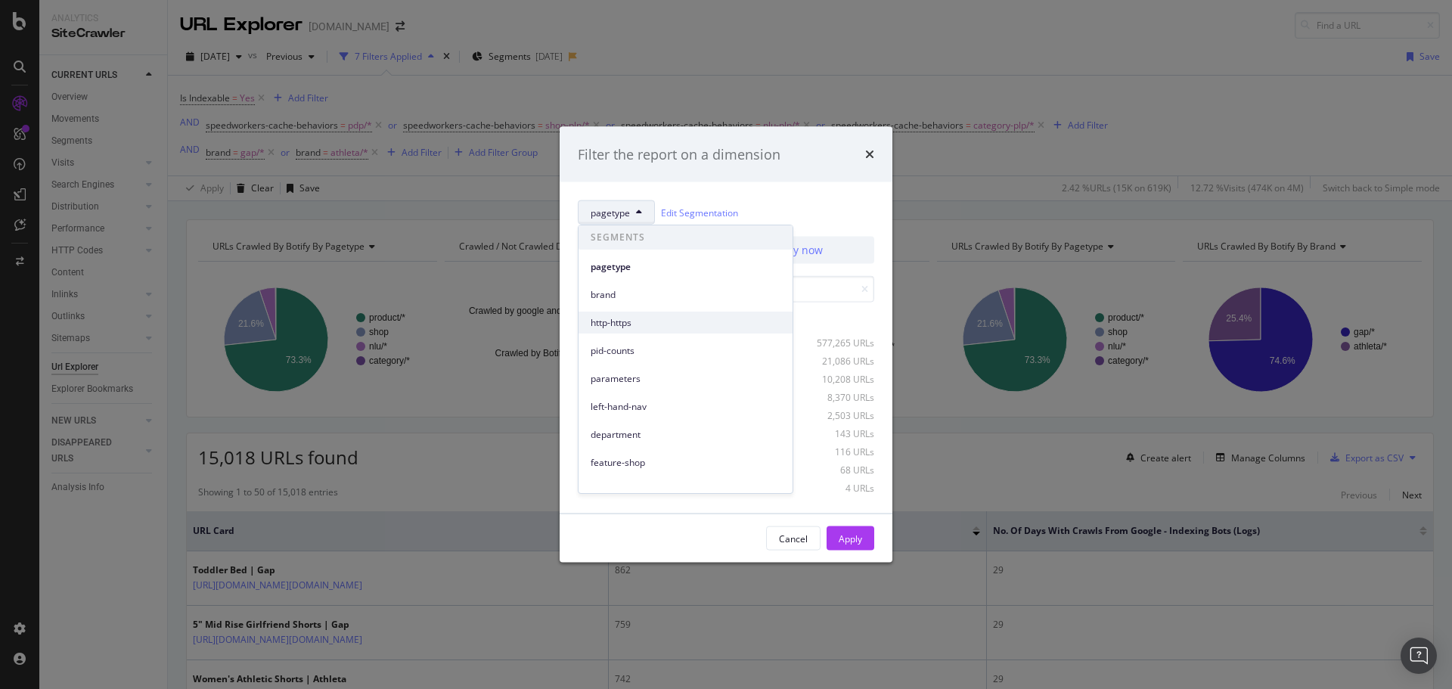
click at [680, 325] on span "http-https" at bounding box center [686, 323] width 190 height 14
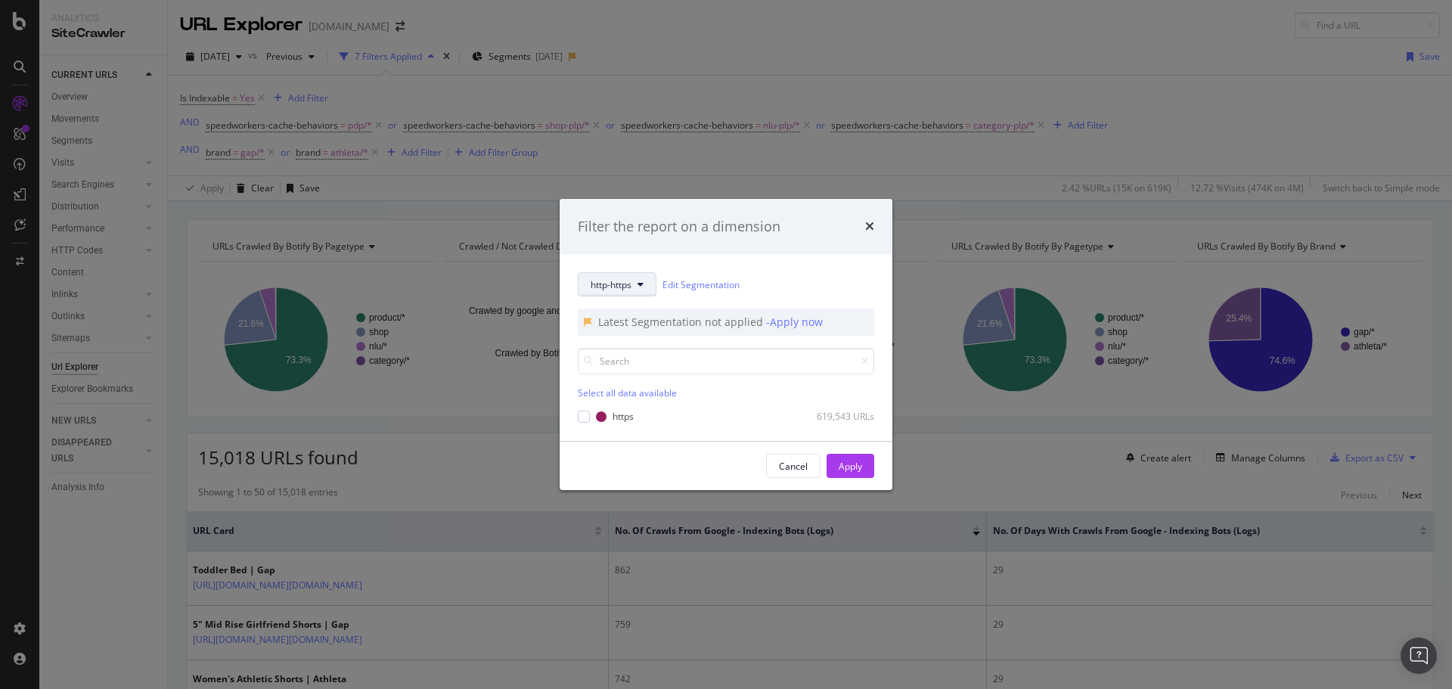
click at [616, 281] on span "http-https" at bounding box center [611, 284] width 41 height 13
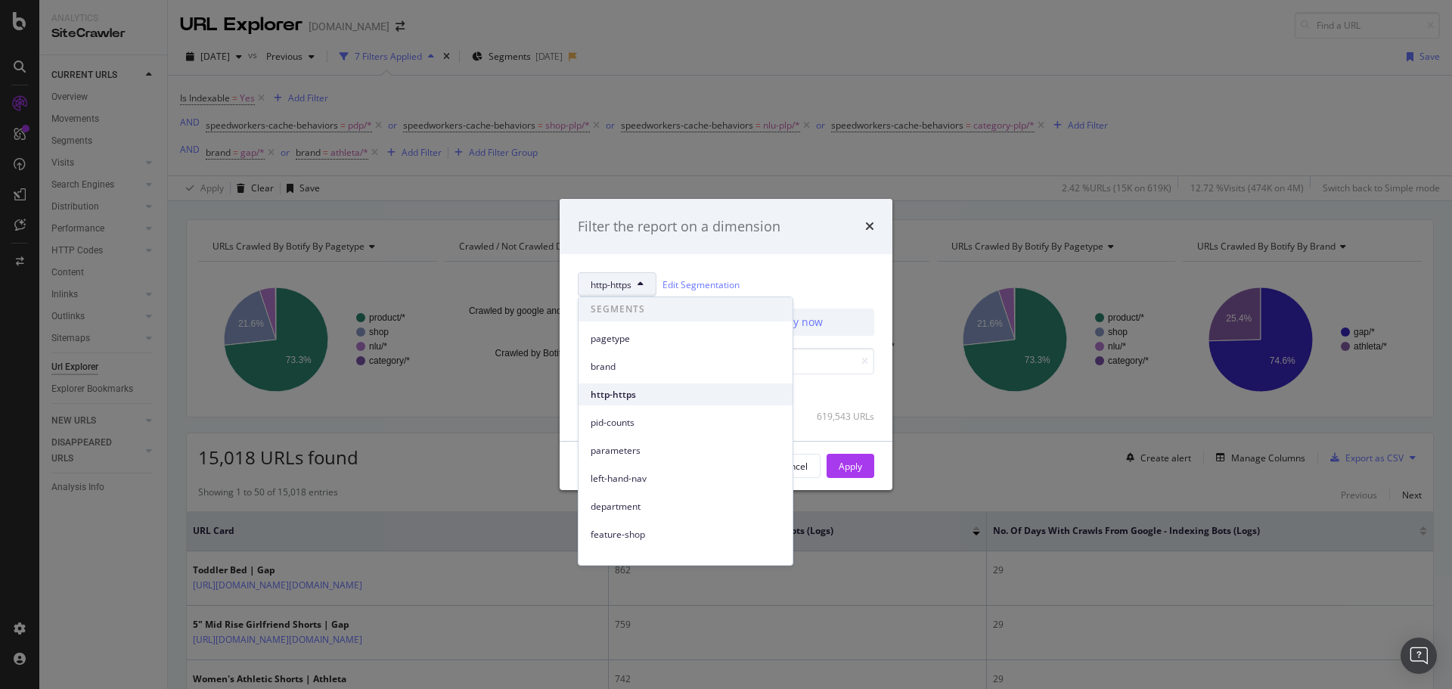
scroll to position [76, 0]
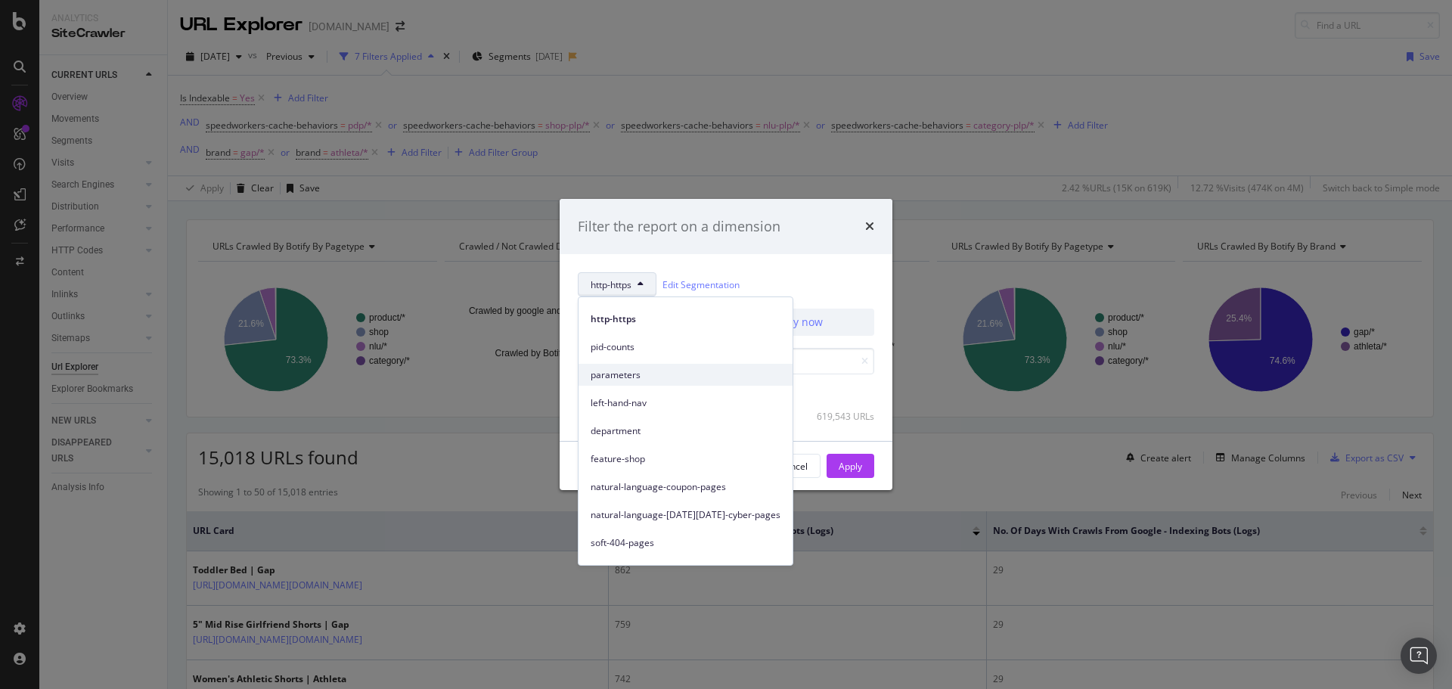
click at [674, 371] on span "parameters" at bounding box center [686, 375] width 190 height 14
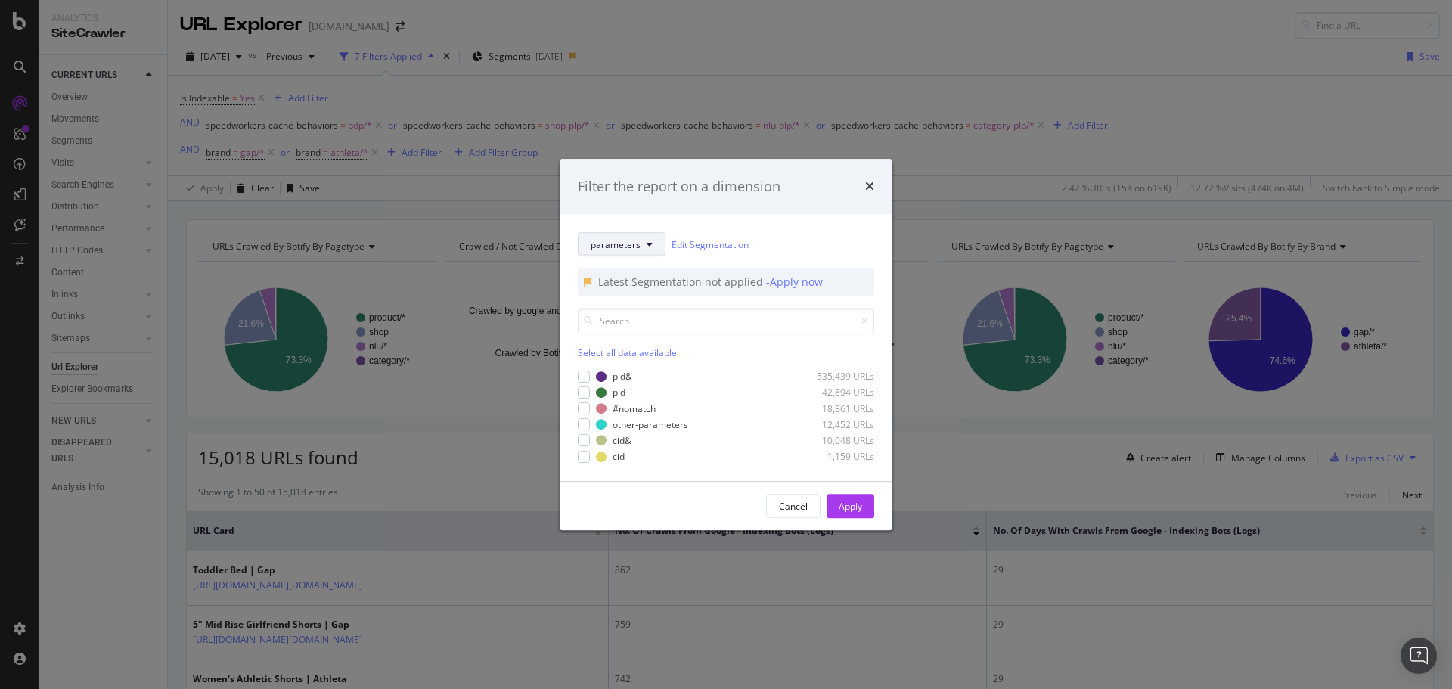
click at [608, 248] on span "parameters" at bounding box center [616, 244] width 50 height 13
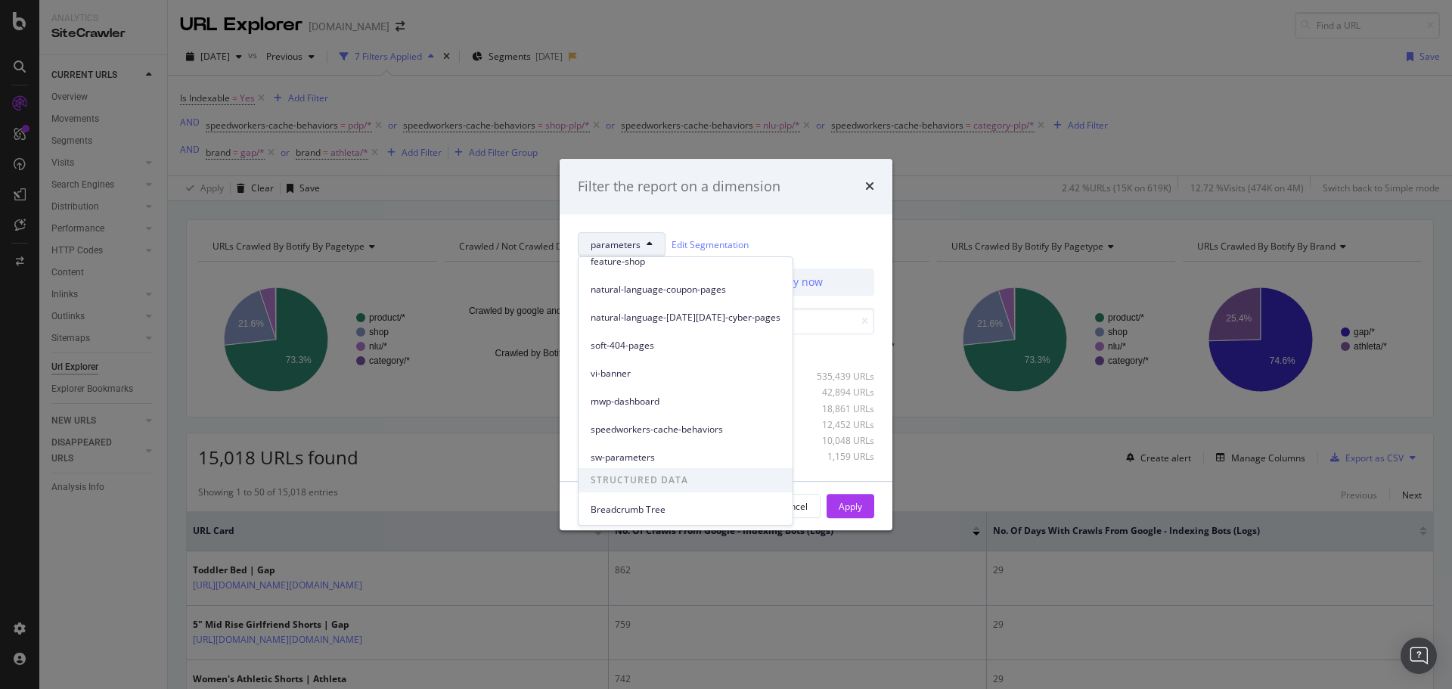
scroll to position [234, 0]
click at [687, 509] on span "Breadcrumb Tree" at bounding box center [686, 508] width 190 height 14
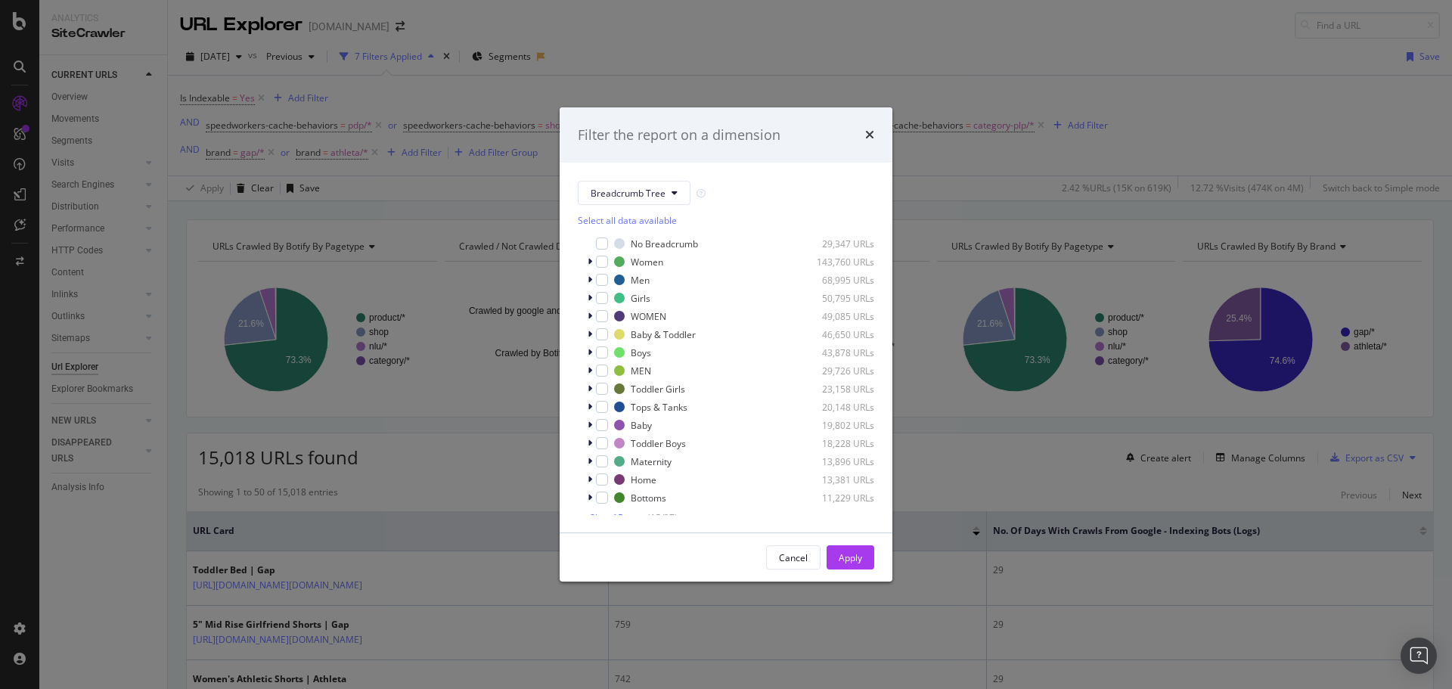
scroll to position [0, 0]
click at [630, 189] on span "Breadcrumb Tree" at bounding box center [628, 193] width 75 height 13
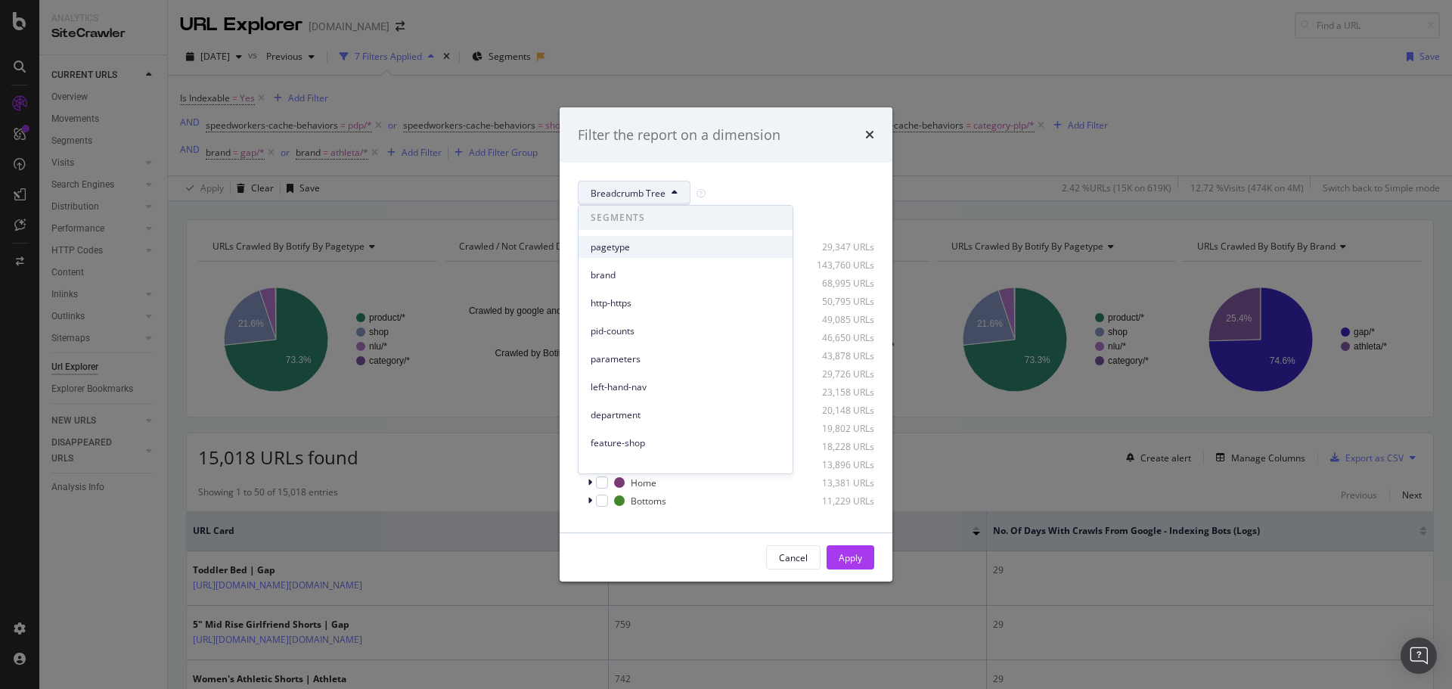
click at [672, 250] on span "pagetype" at bounding box center [686, 247] width 190 height 14
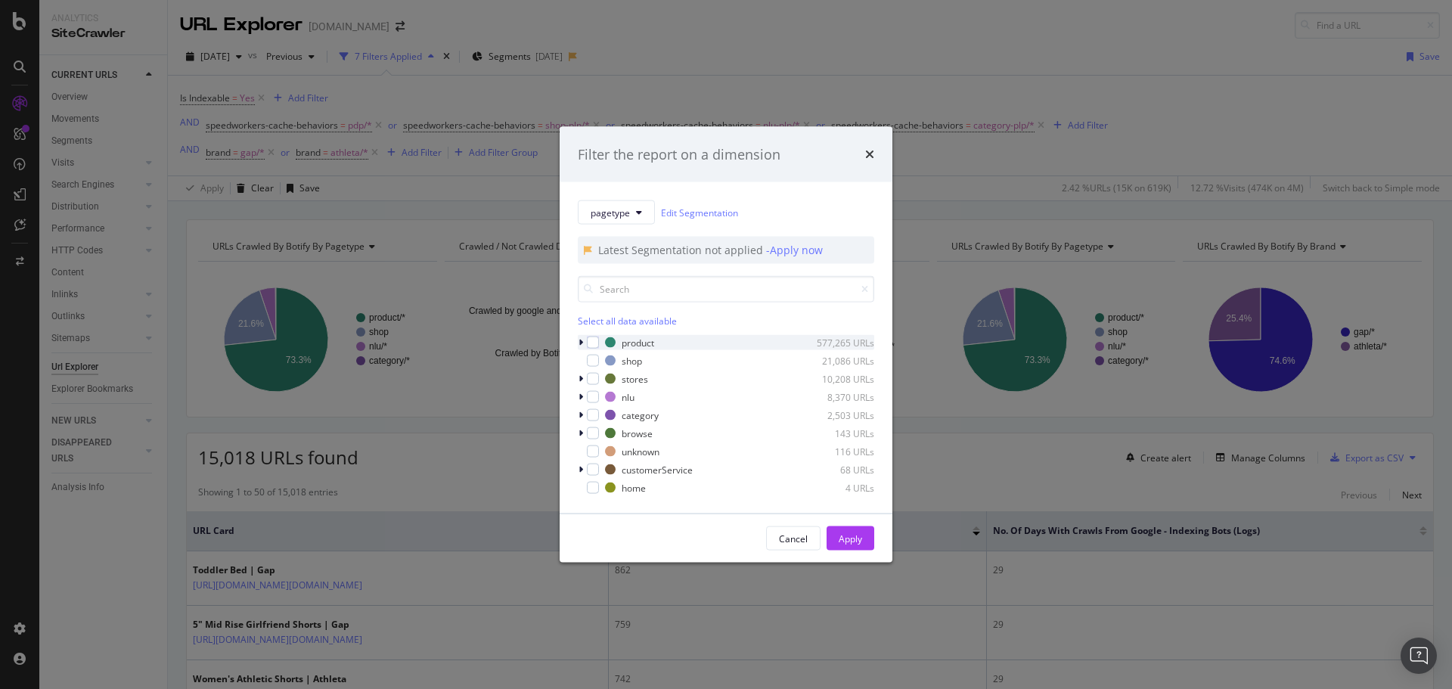
click at [581, 340] on icon "modal" at bounding box center [581, 342] width 5 height 9
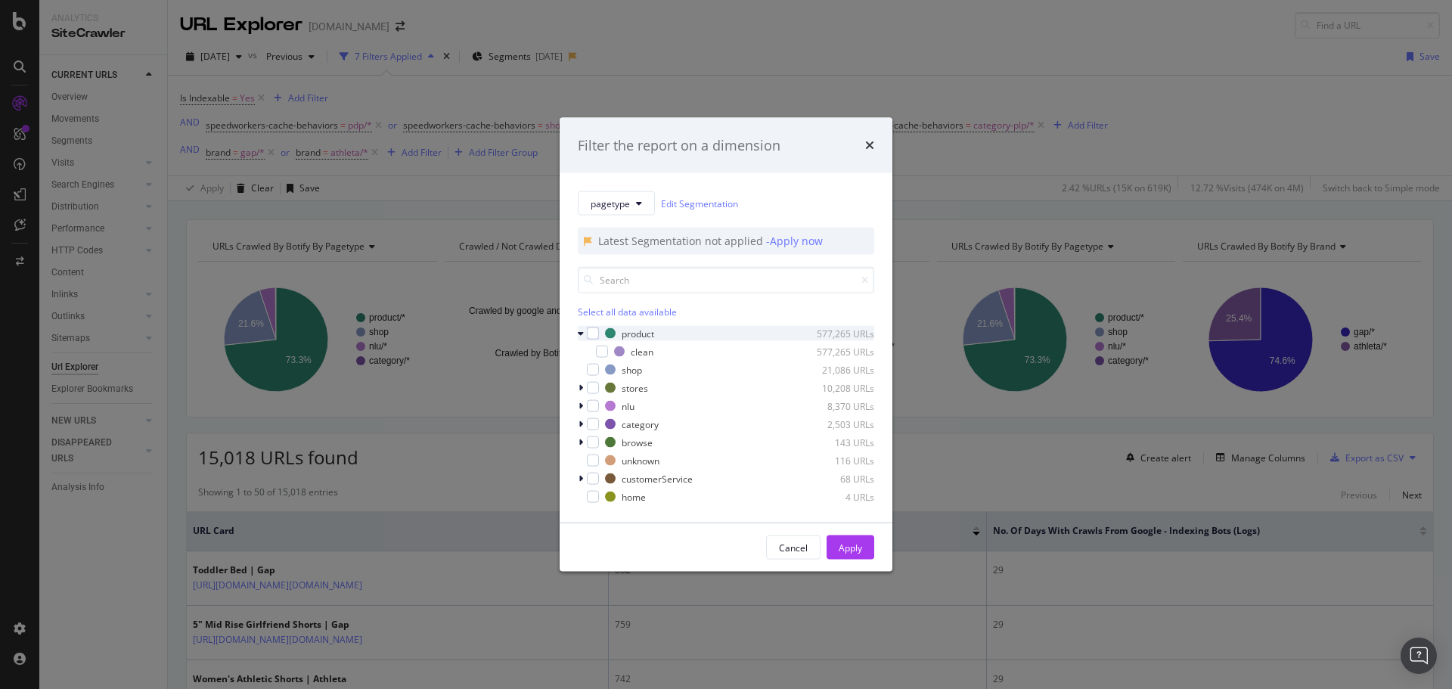
click at [581, 329] on icon "modal" at bounding box center [581, 333] width 6 height 9
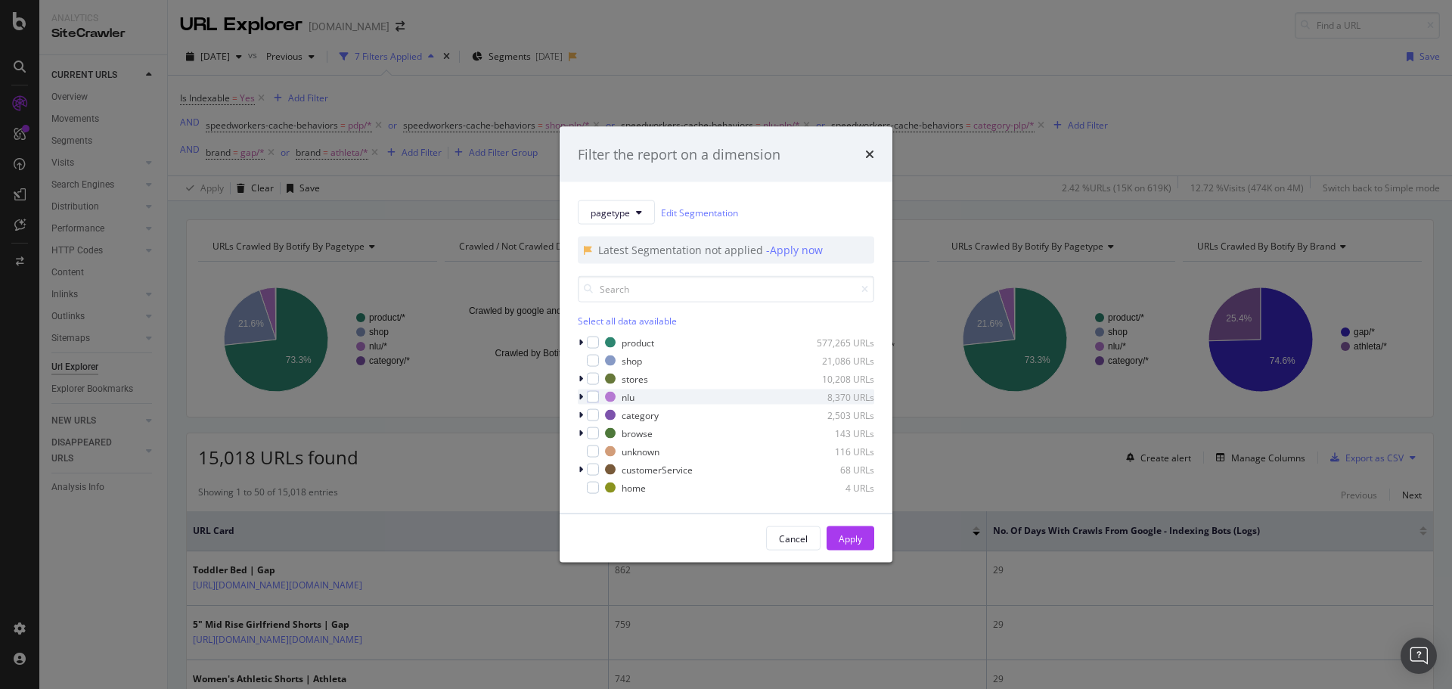
click at [578, 398] on div "modal" at bounding box center [582, 396] width 9 height 15
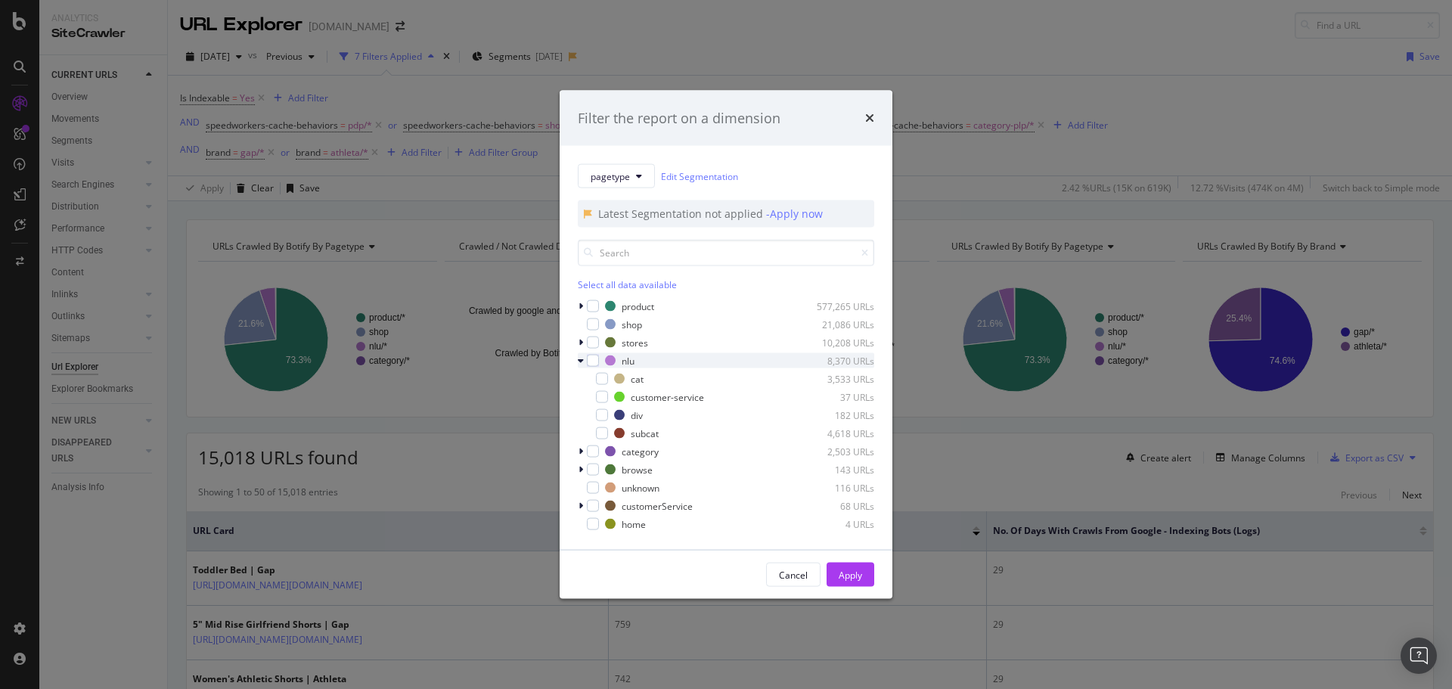
click at [582, 361] on icon "modal" at bounding box center [581, 360] width 6 height 9
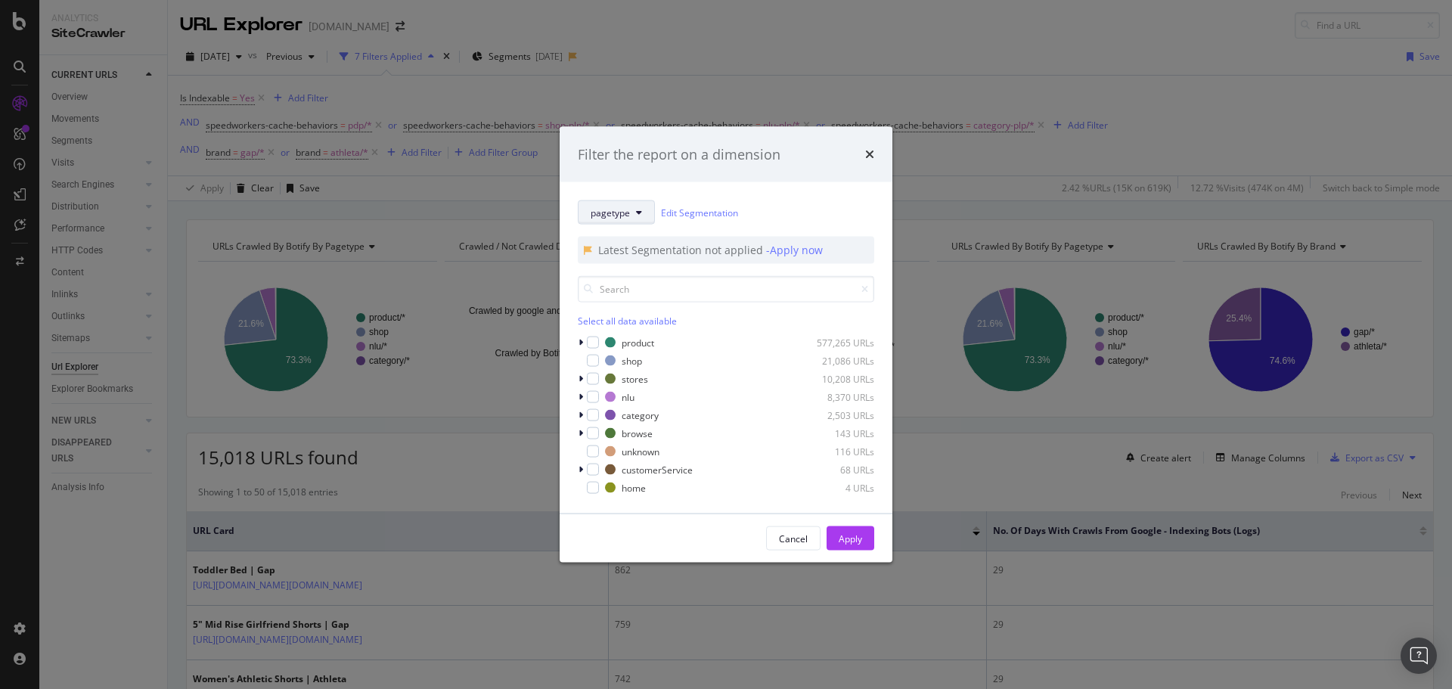
click at [635, 219] on button "pagetype" at bounding box center [616, 212] width 77 height 24
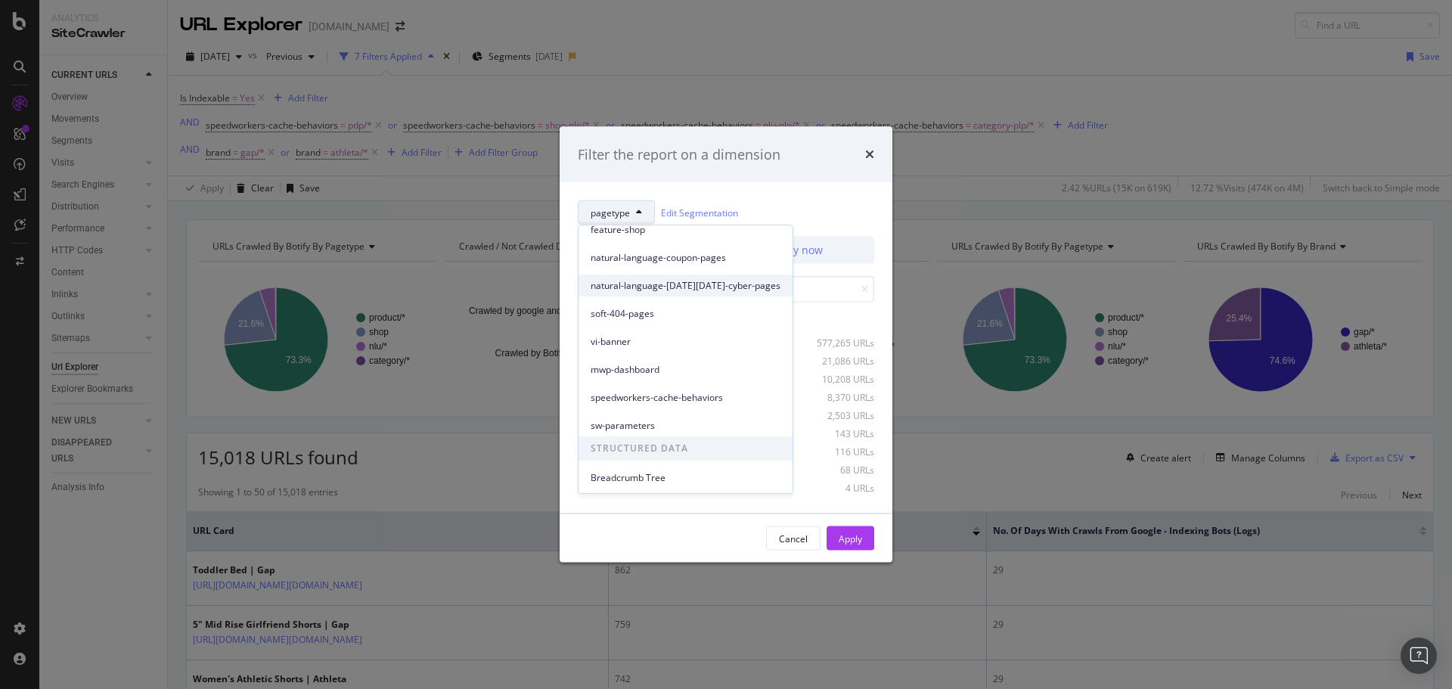
scroll to position [234, 0]
click at [669, 420] on span "sw-parameters" at bounding box center [686, 424] width 190 height 14
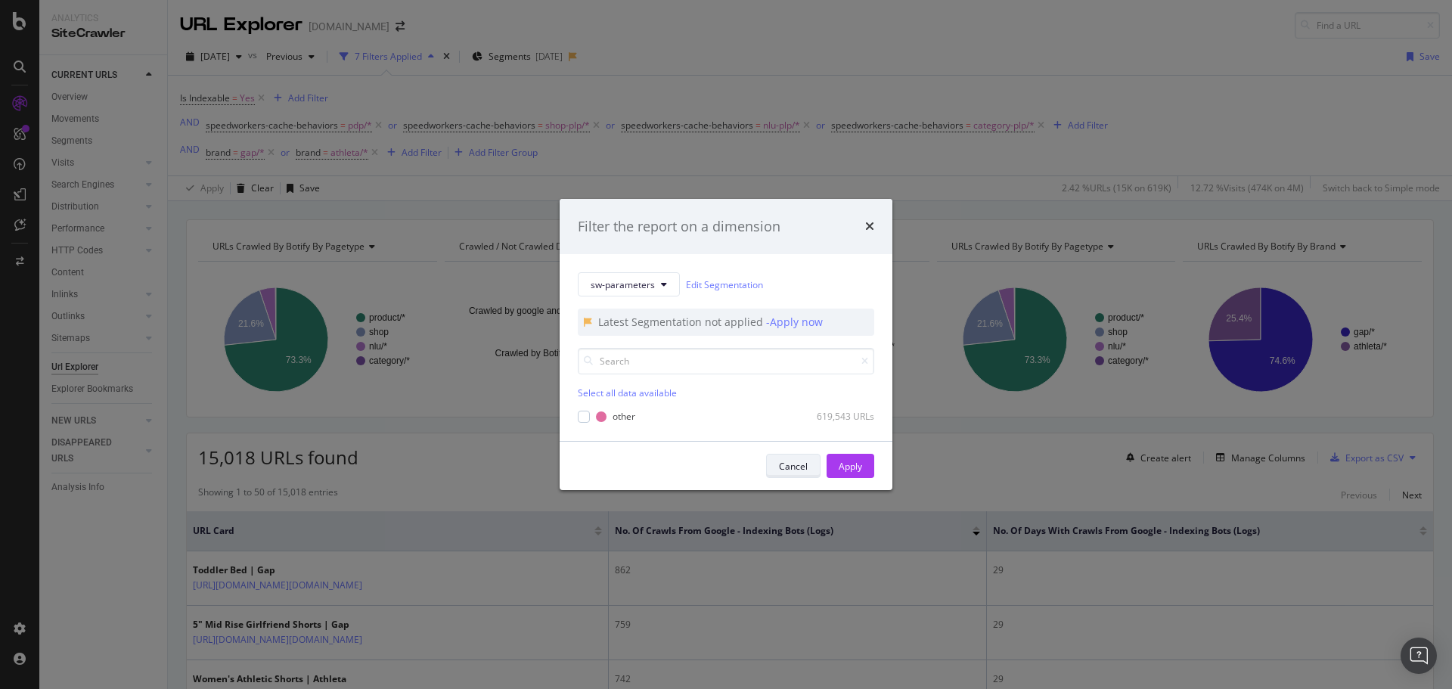
click at [784, 464] on div "Cancel" at bounding box center [793, 466] width 29 height 13
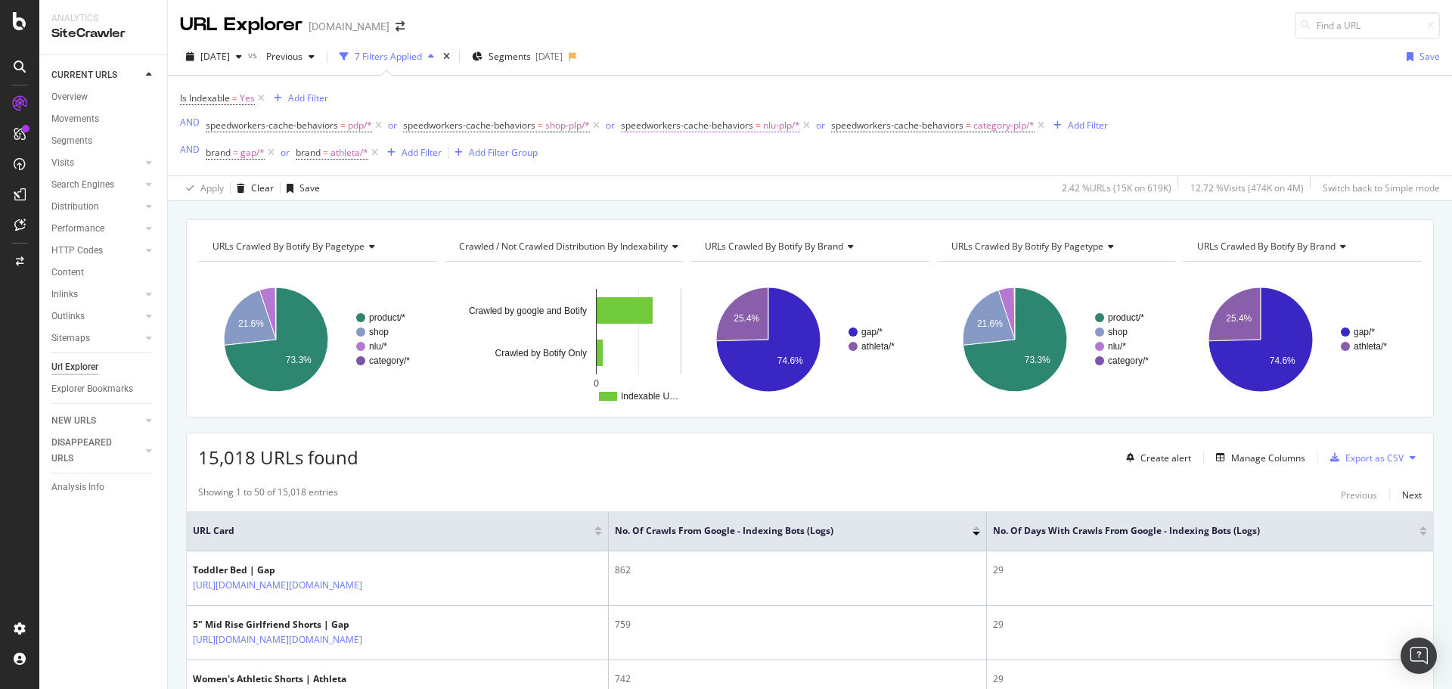
click at [685, 123] on span "speedworkers-cache-behaviors" at bounding box center [687, 125] width 132 height 13
click at [664, 185] on span "nlu-plp" at bounding box center [649, 188] width 29 height 13
click at [799, 38] on div "URL Explorer Gap.com" at bounding box center [810, 19] width 1284 height 39
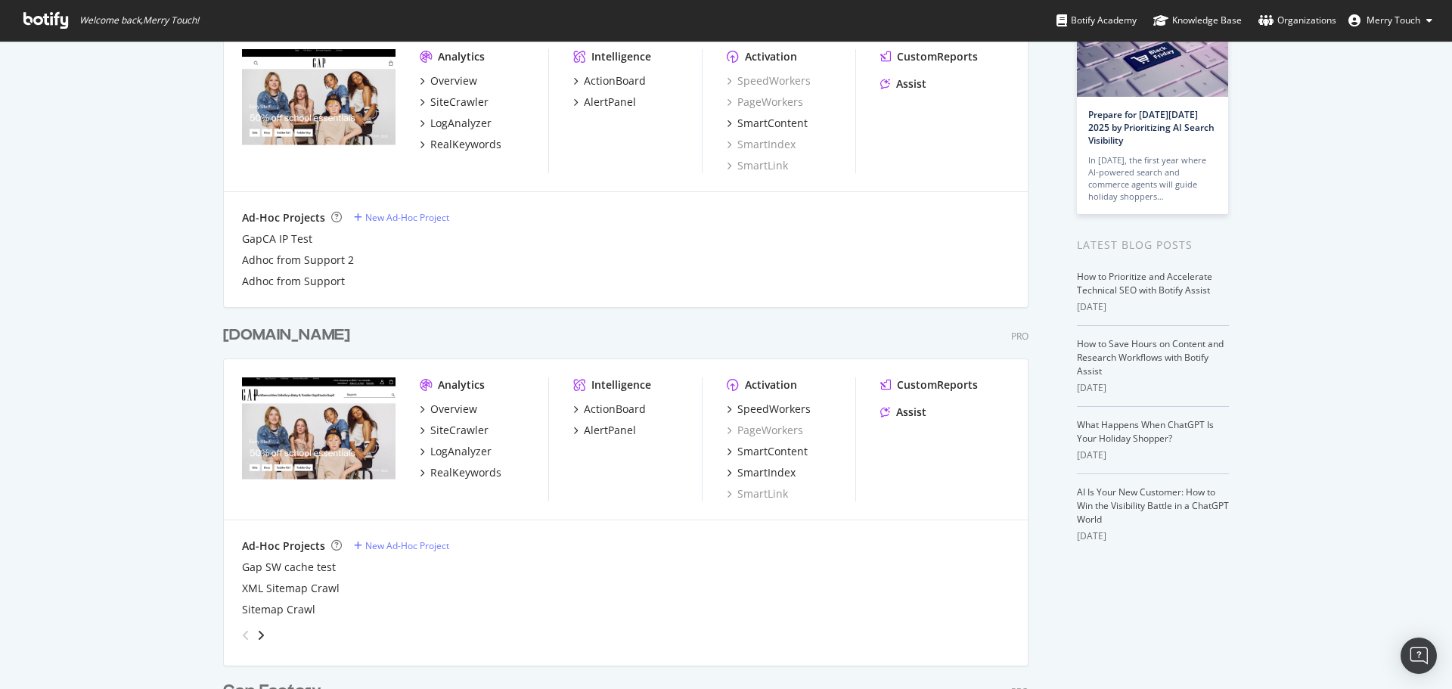
scroll to position [151, 0]
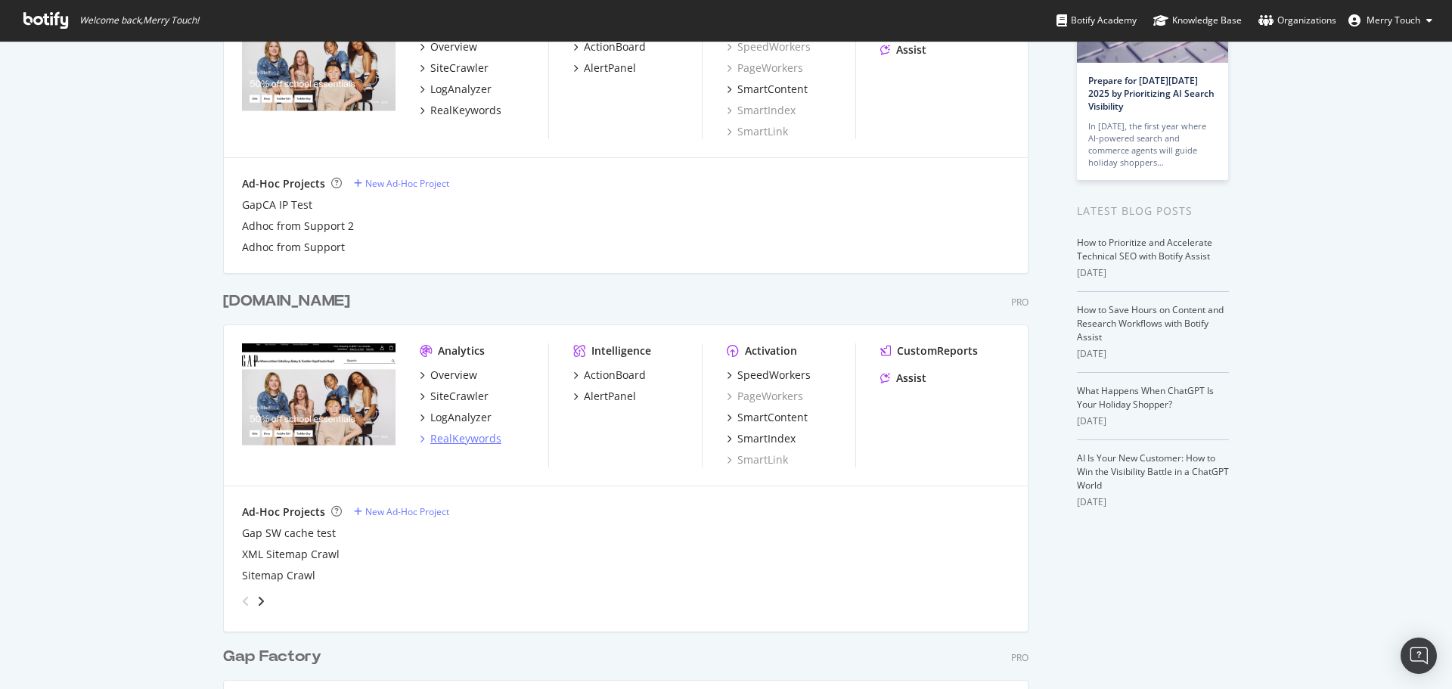
click at [469, 443] on div "RealKeywords" at bounding box center [465, 438] width 71 height 15
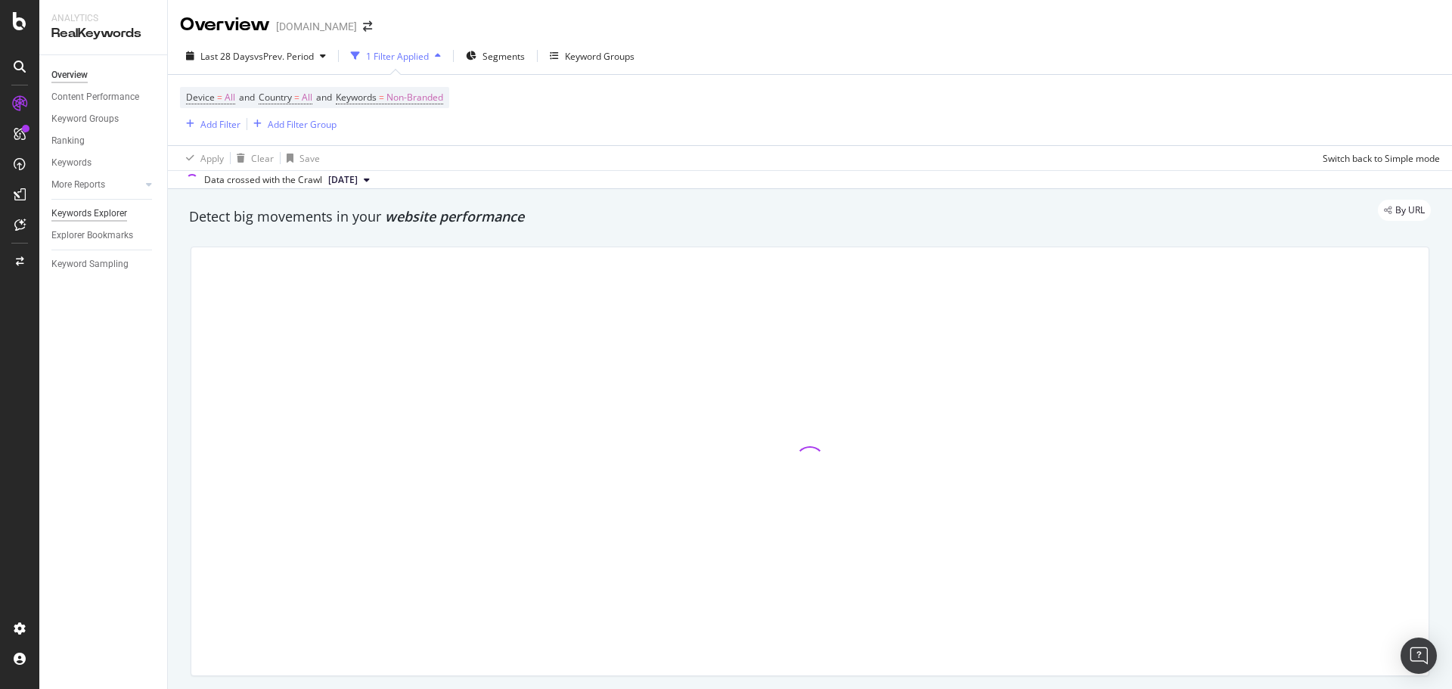
click at [102, 206] on div "Keywords Explorer" at bounding box center [89, 214] width 76 height 16
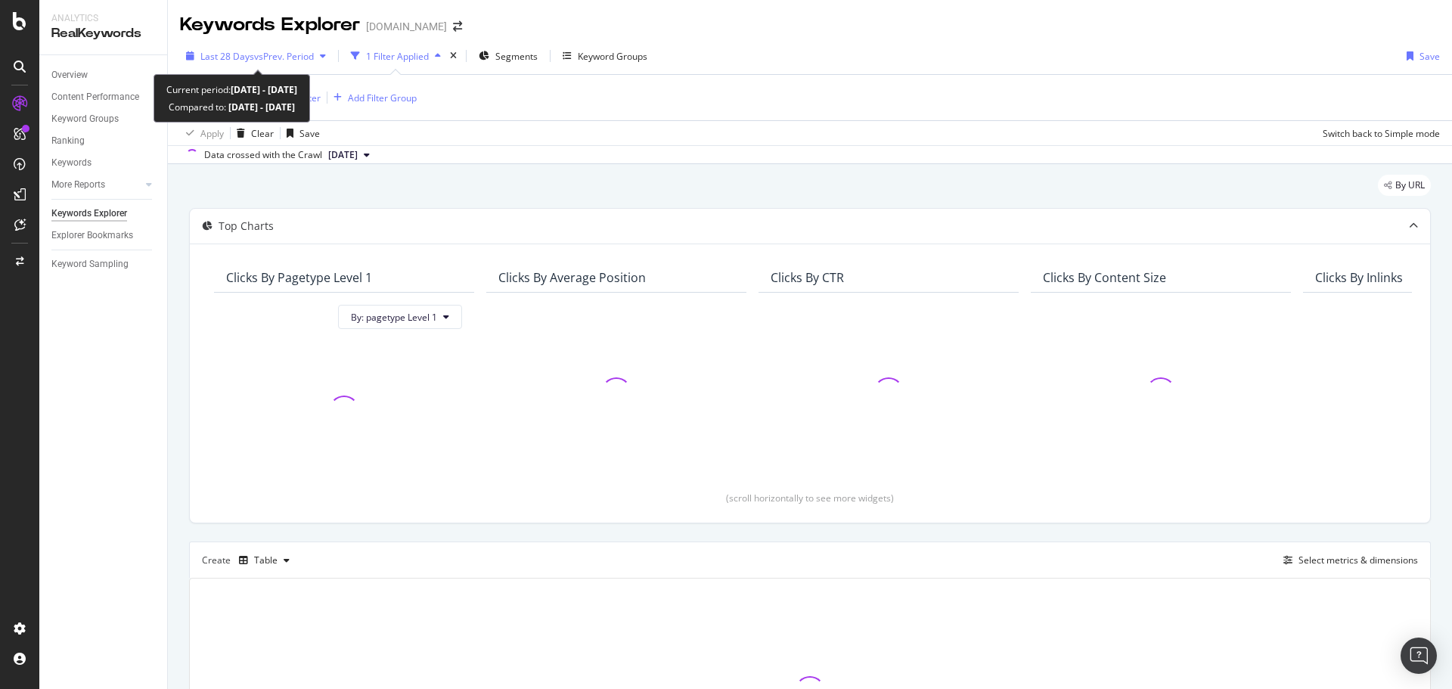
click at [255, 51] on span "vs Prev. Period" at bounding box center [284, 56] width 60 height 13
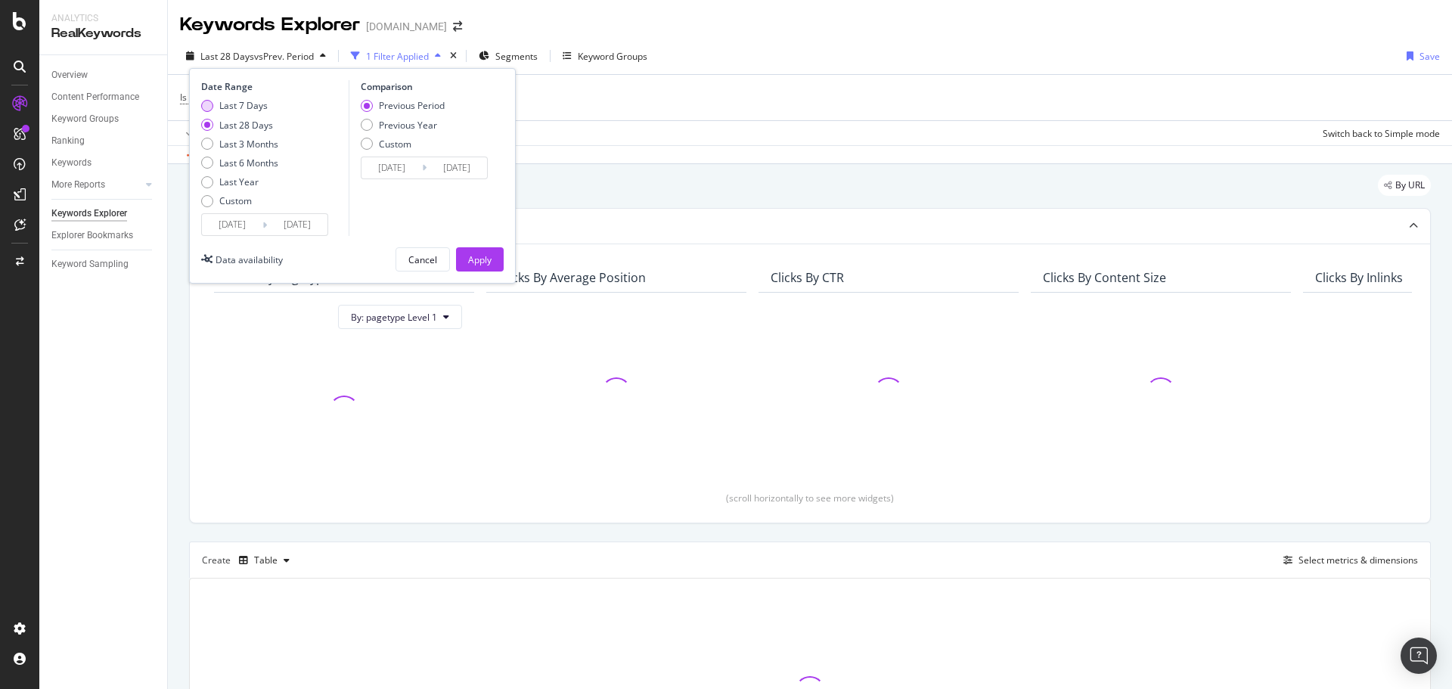
click at [234, 109] on div "Last 7 Days" at bounding box center [243, 105] width 48 height 13
type input "2025/09/13"
type input "2025/09/06"
type input "2025/09/12"
click at [384, 122] on div "Previous Year" at bounding box center [408, 125] width 58 height 13
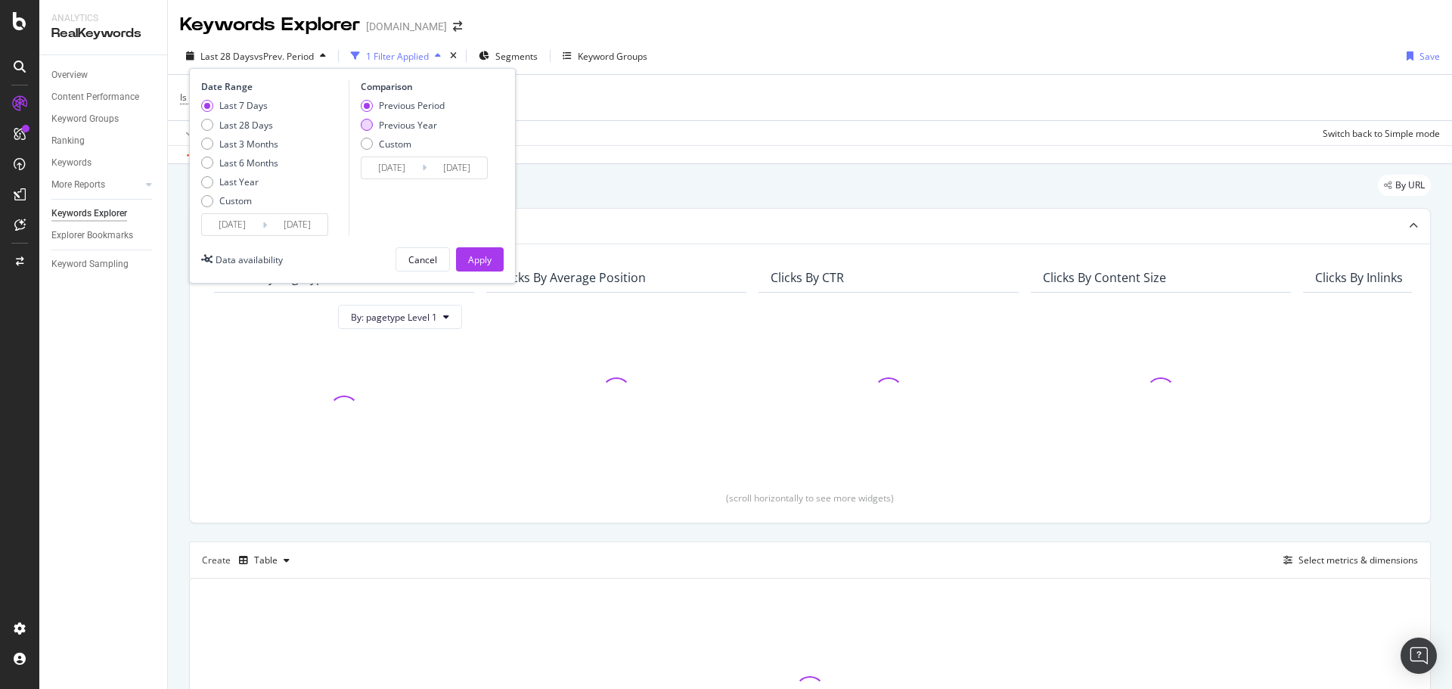
type input "2024/09/14"
type input "2024/09/20"
click at [492, 262] on button "Apply" at bounding box center [480, 259] width 48 height 24
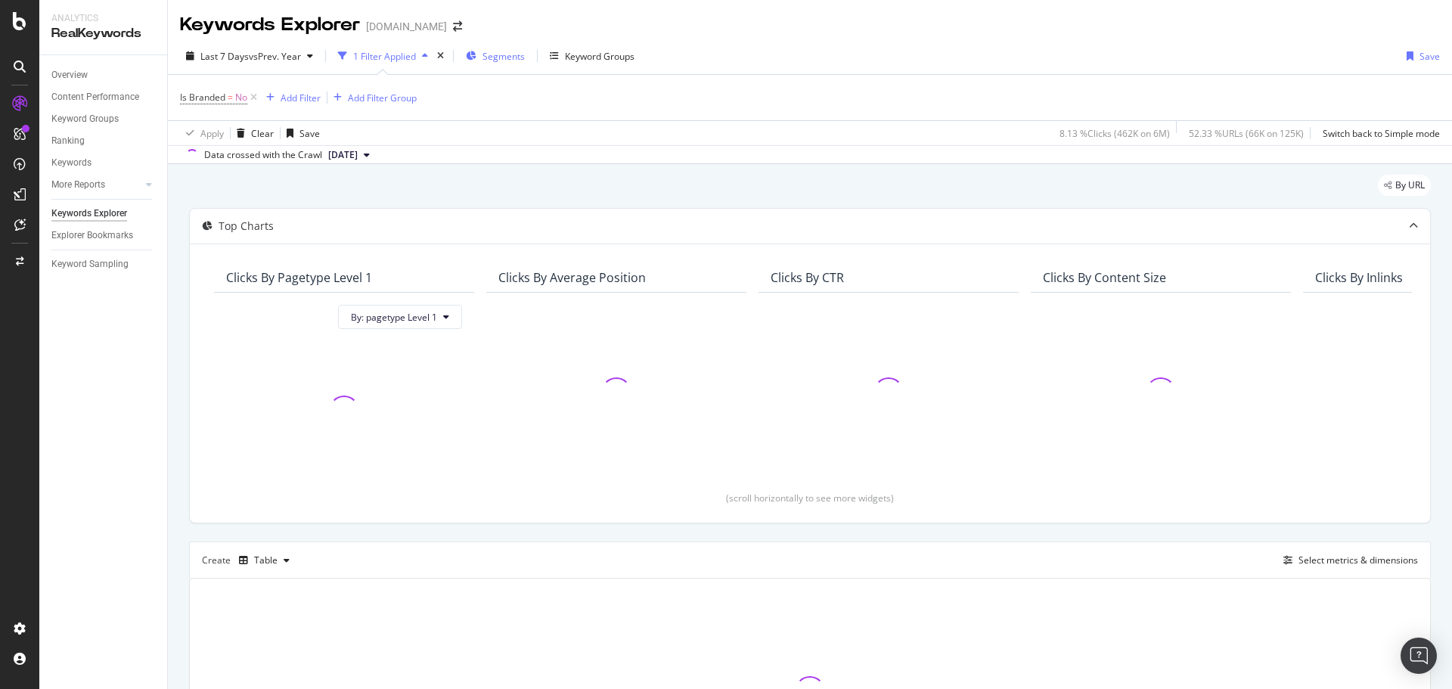
click at [496, 60] on span "Segments" at bounding box center [503, 56] width 42 height 13
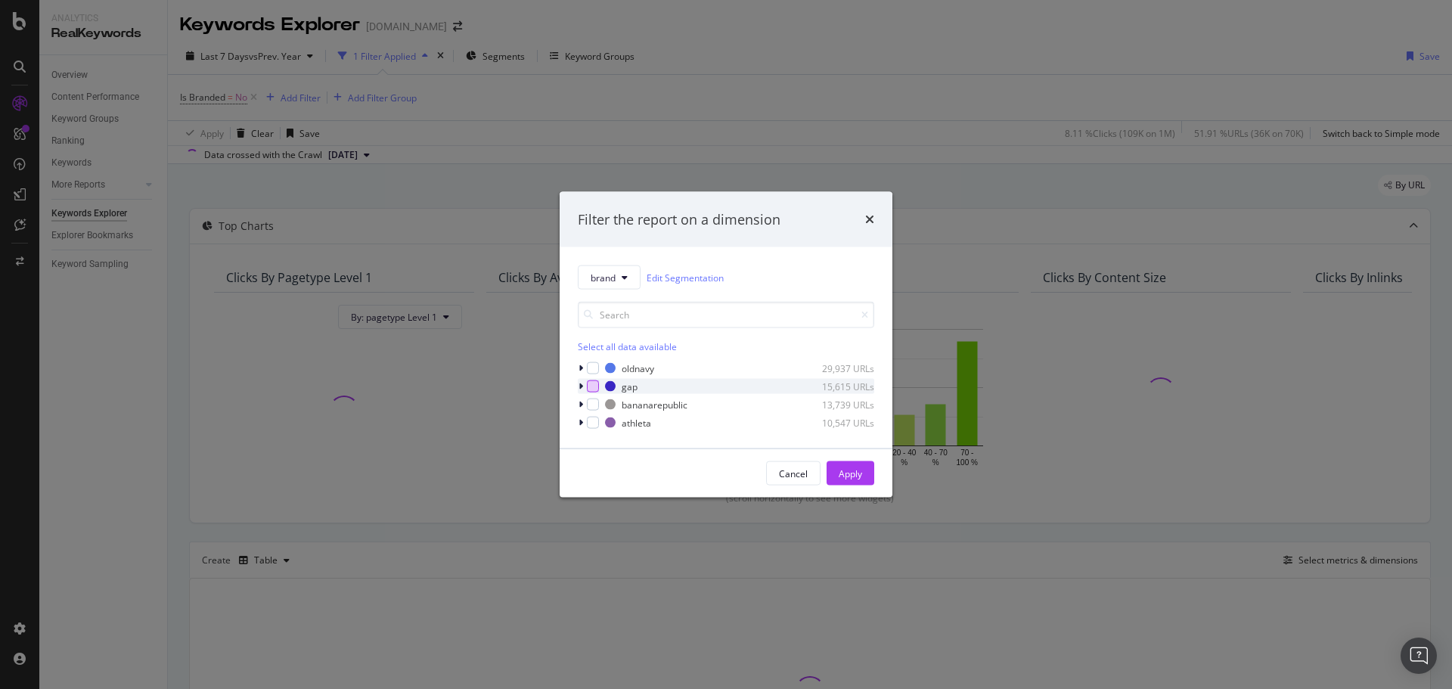
click at [591, 386] on div "modal" at bounding box center [593, 386] width 12 height 12
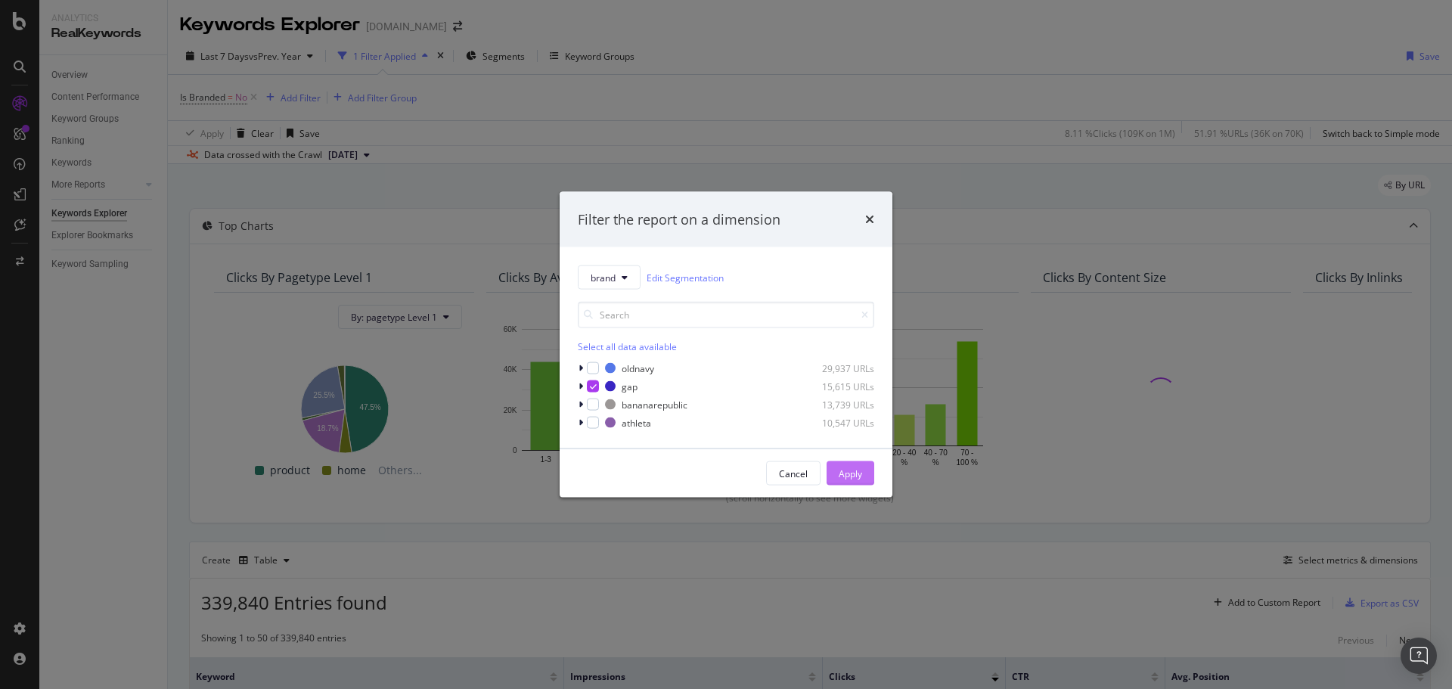
click at [860, 471] on div "Apply" at bounding box center [850, 473] width 23 height 13
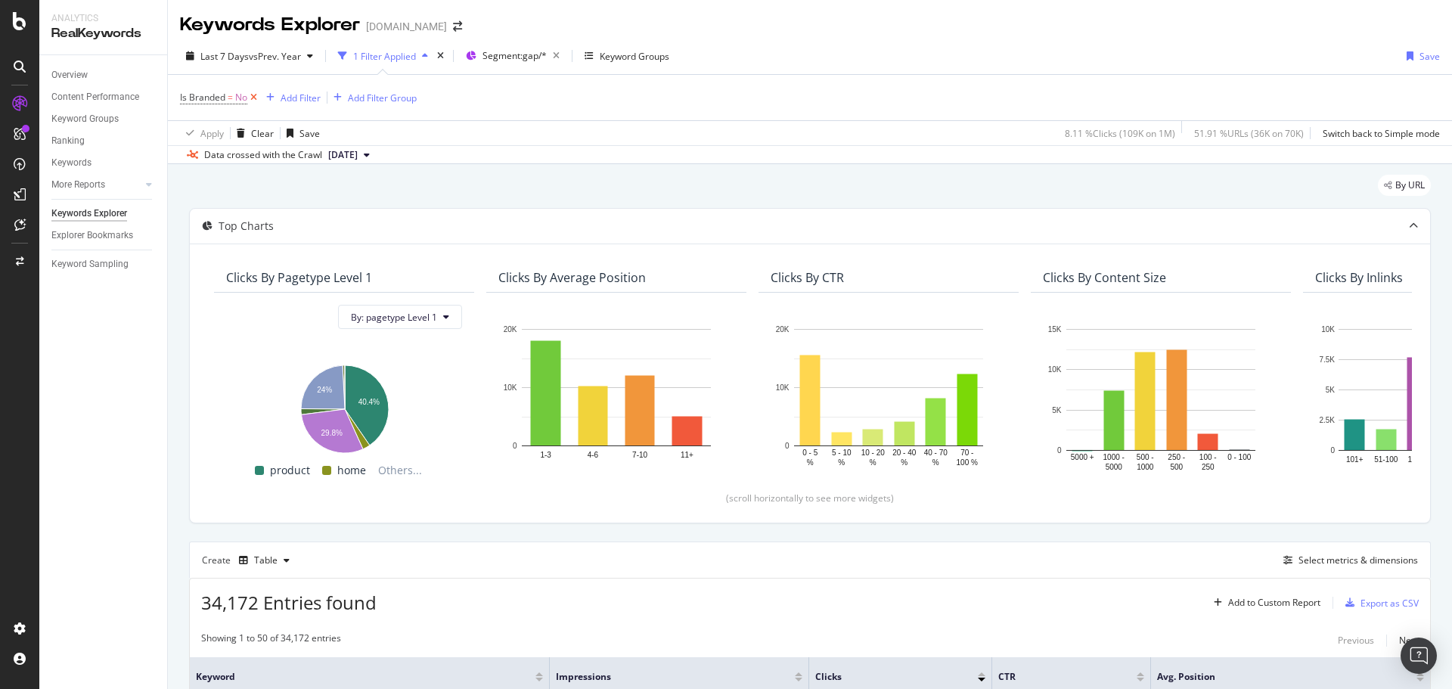
click at [254, 95] on icon at bounding box center [253, 97] width 13 height 15
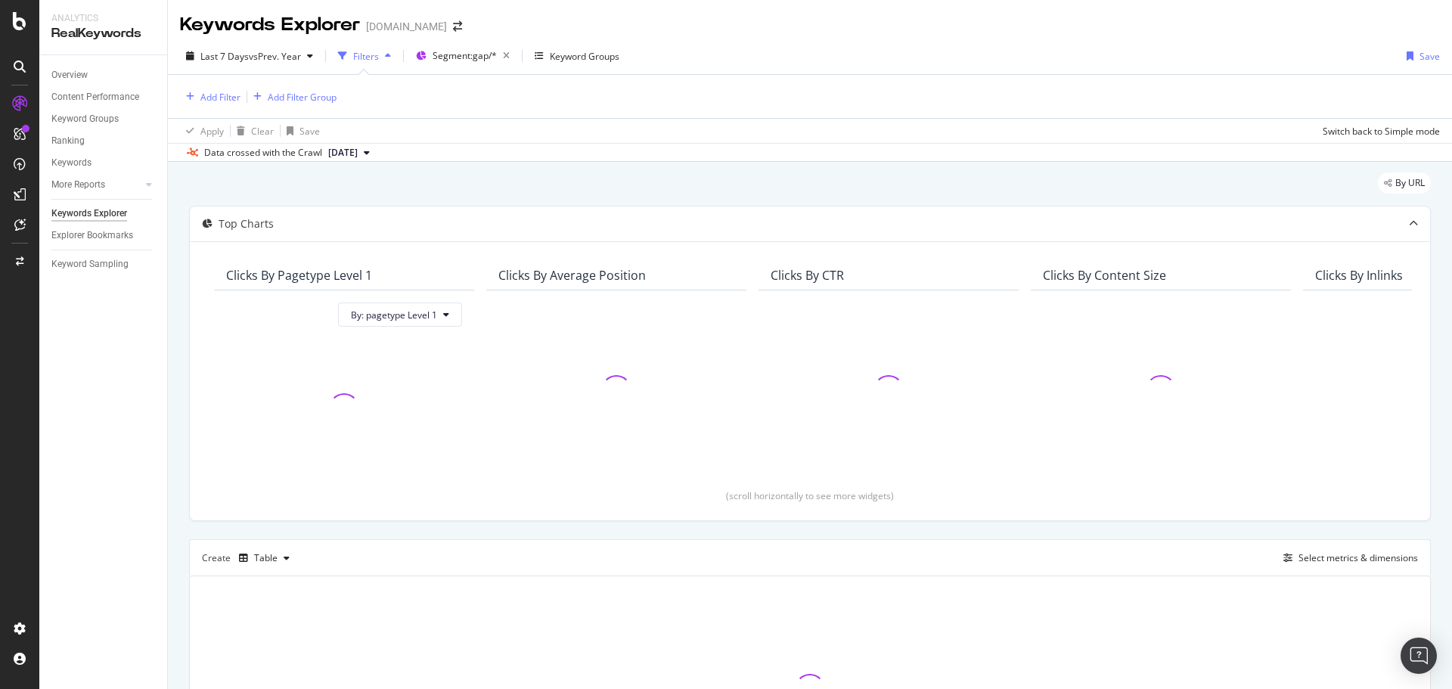
click at [928, 38] on div "Last 7 Days vs Prev. Year Filters Segment: gap/* Keyword Groups Save Add Filter…" at bounding box center [810, 100] width 1284 height 124
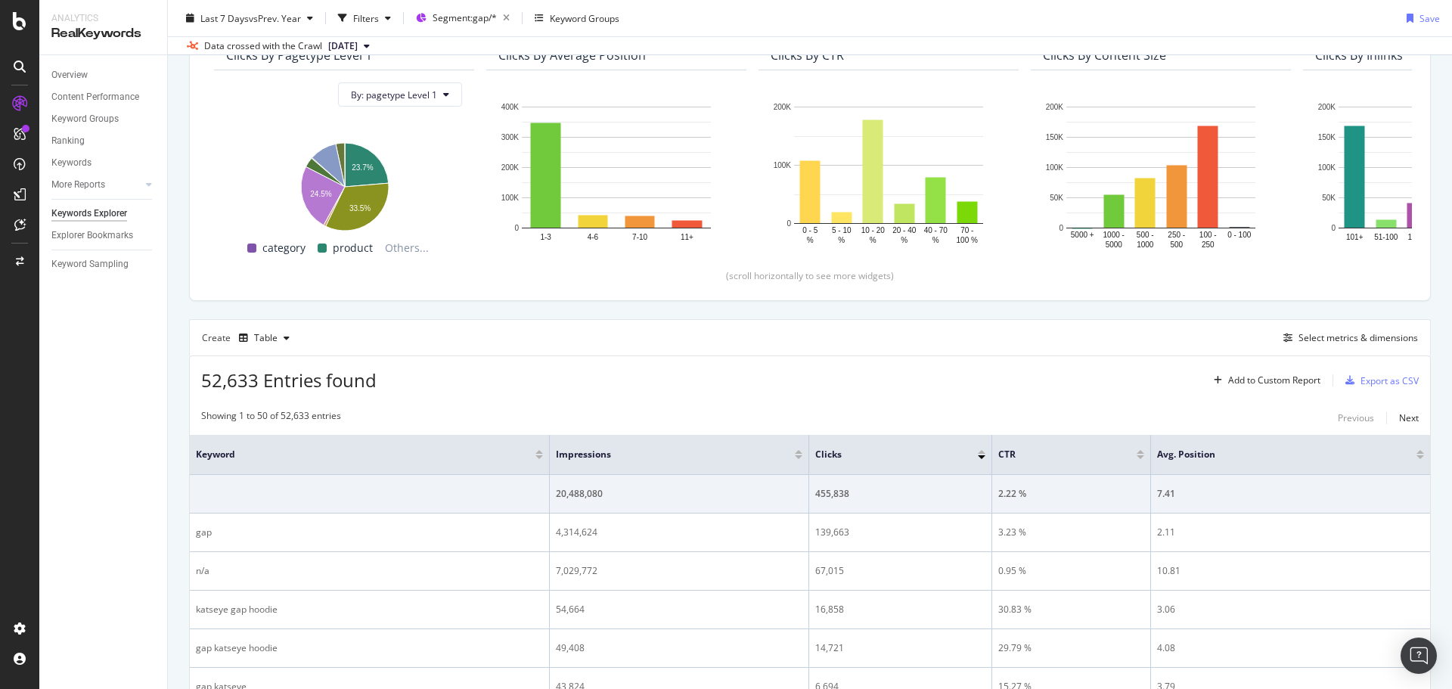
scroll to position [227, 0]
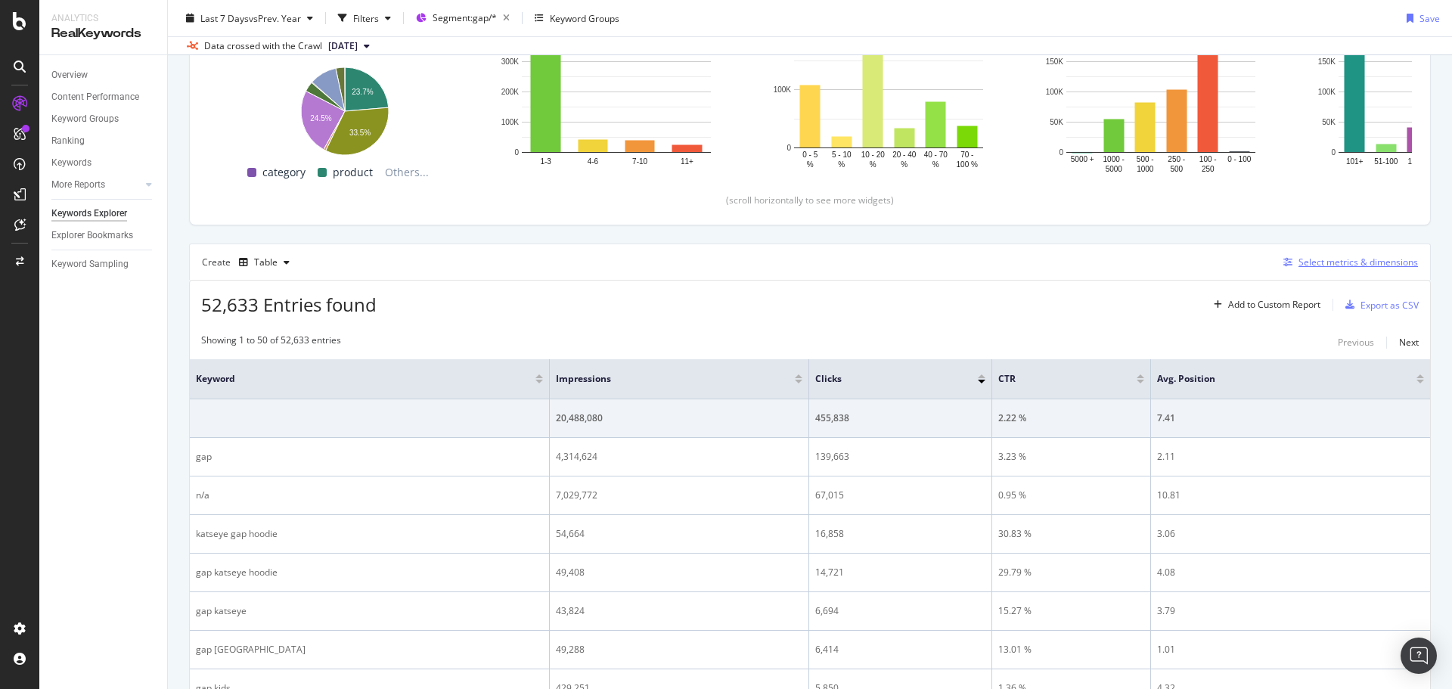
click at [1334, 262] on div "Select metrics & dimensions" at bounding box center [1357, 262] width 119 height 13
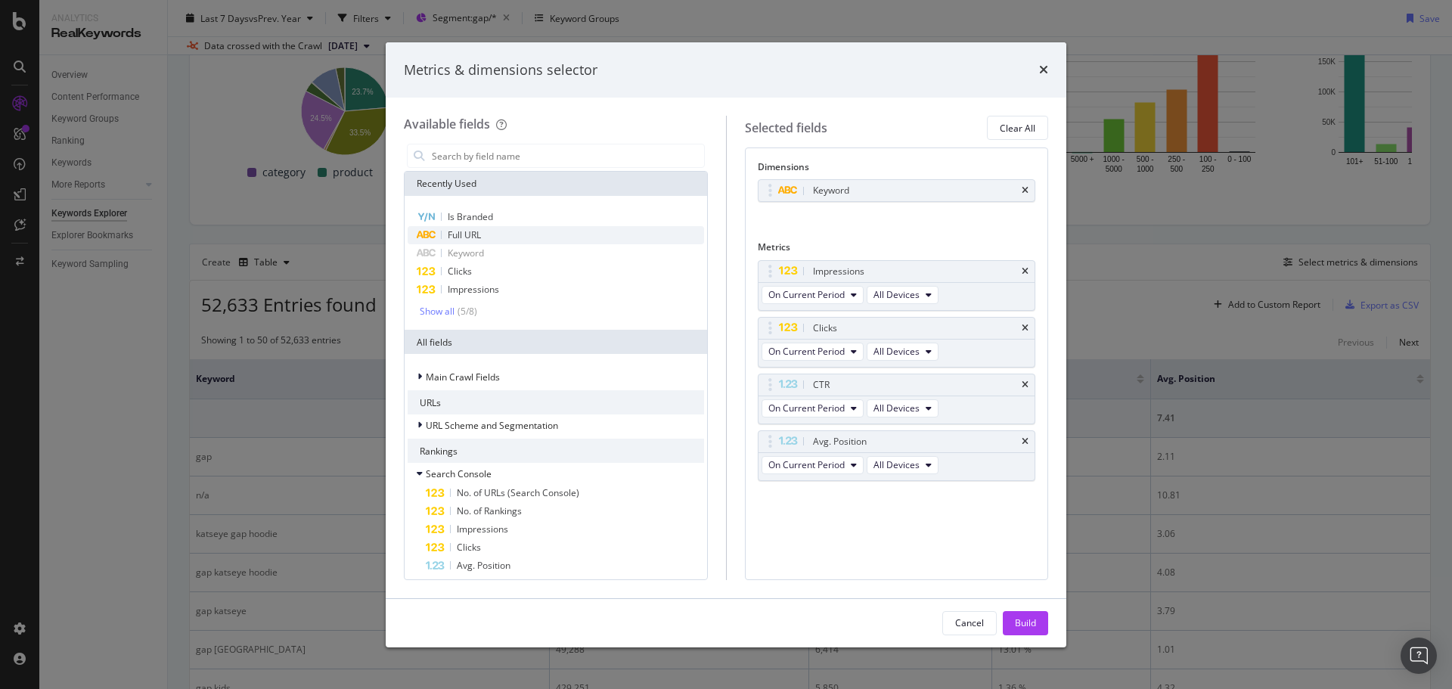
click at [525, 229] on div "Full URL" at bounding box center [556, 235] width 296 height 18
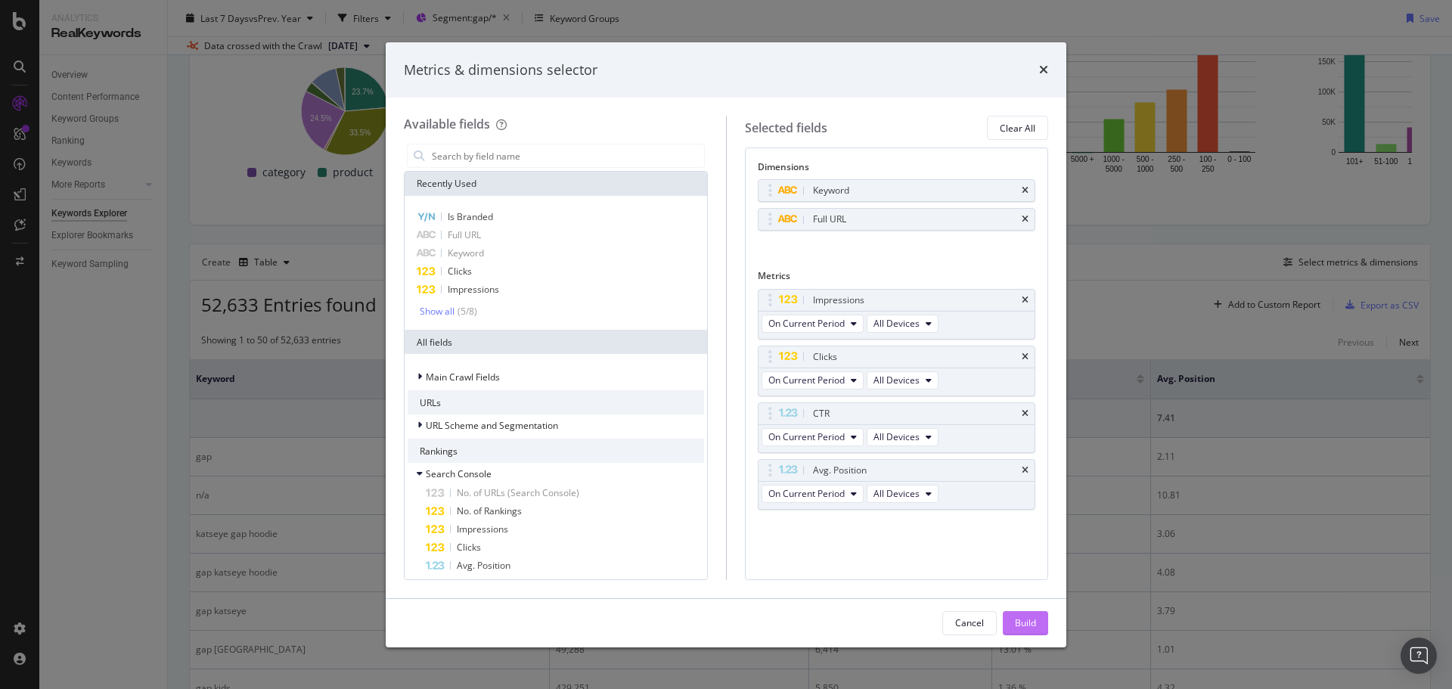
click at [1033, 625] on div "Build" at bounding box center [1025, 622] width 21 height 13
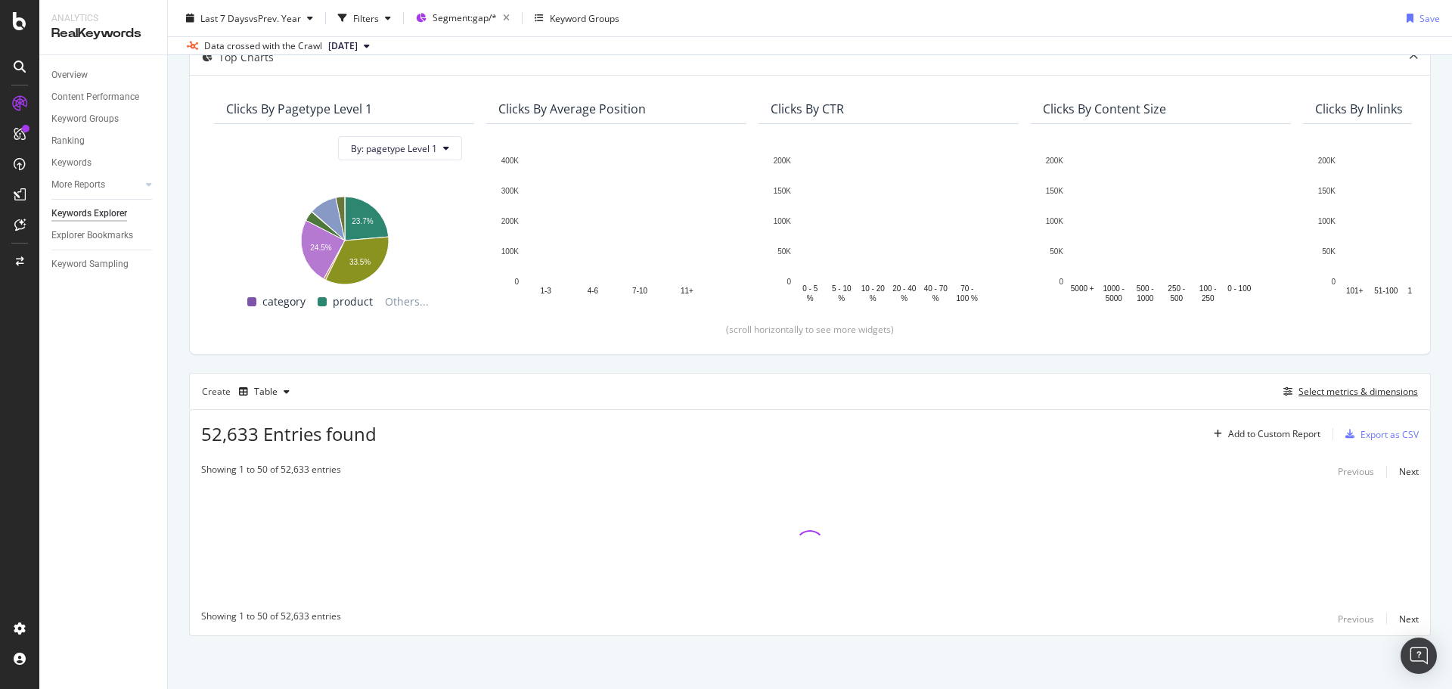
scroll to position [98, 0]
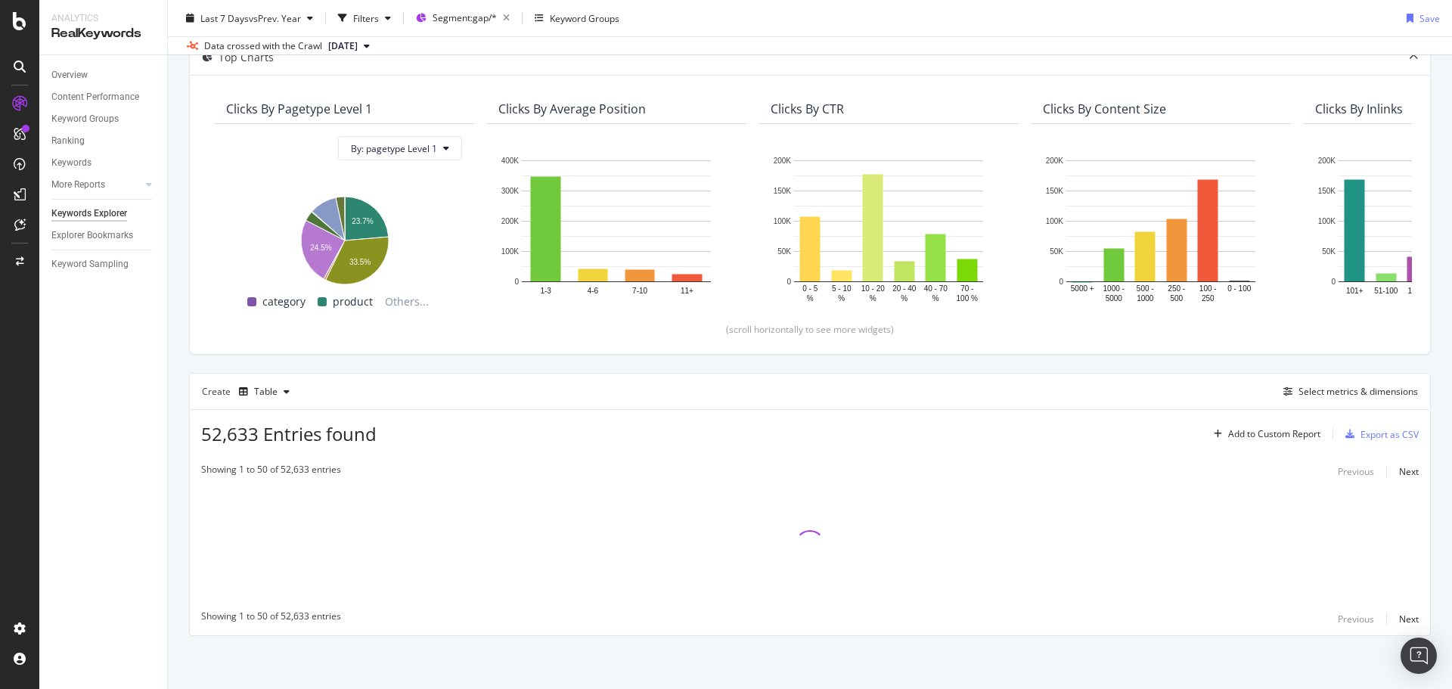
click at [179, 416] on div "By URL Top Charts Clicks By pagetype Level 1 By: pagetype Level 1 Hold CTRL whi…" at bounding box center [810, 341] width 1284 height 693
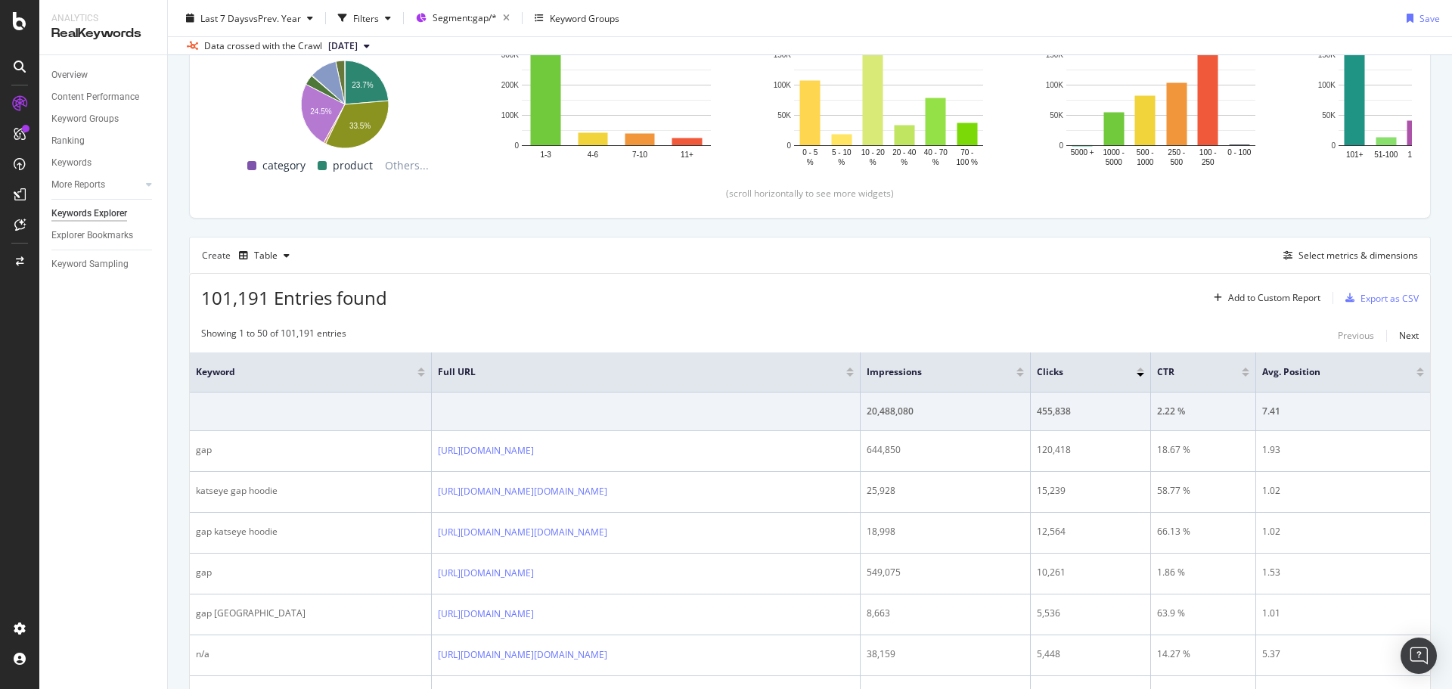
scroll to position [249, 0]
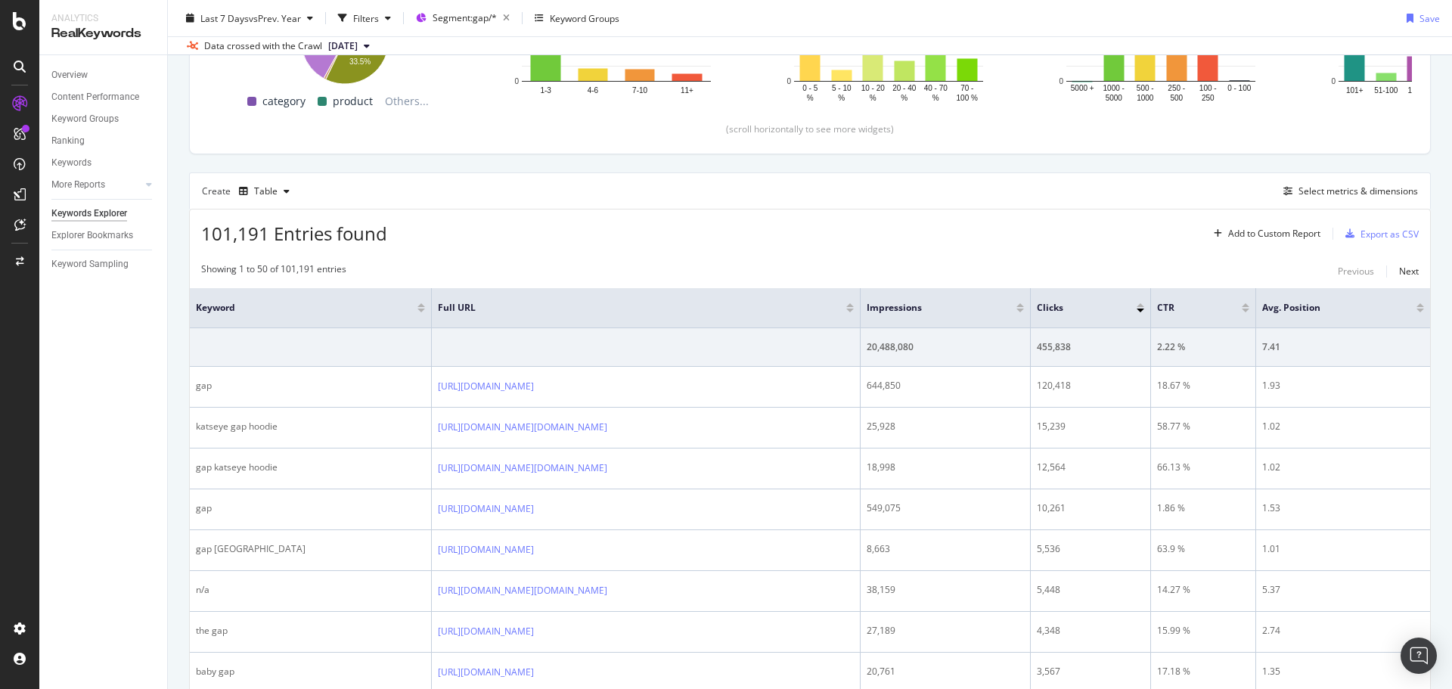
scroll to position [324, 0]
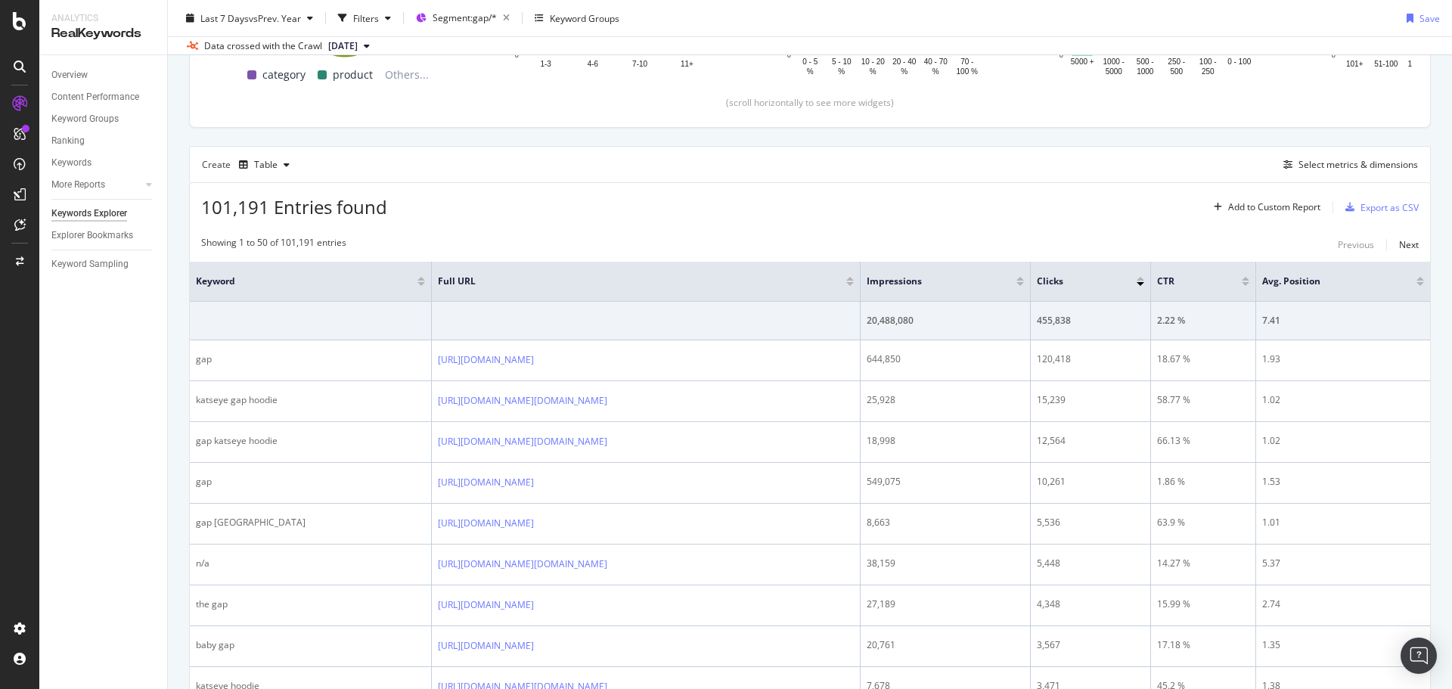
click at [1316, 165] on div "Select metrics & dimensions" at bounding box center [1357, 164] width 119 height 13
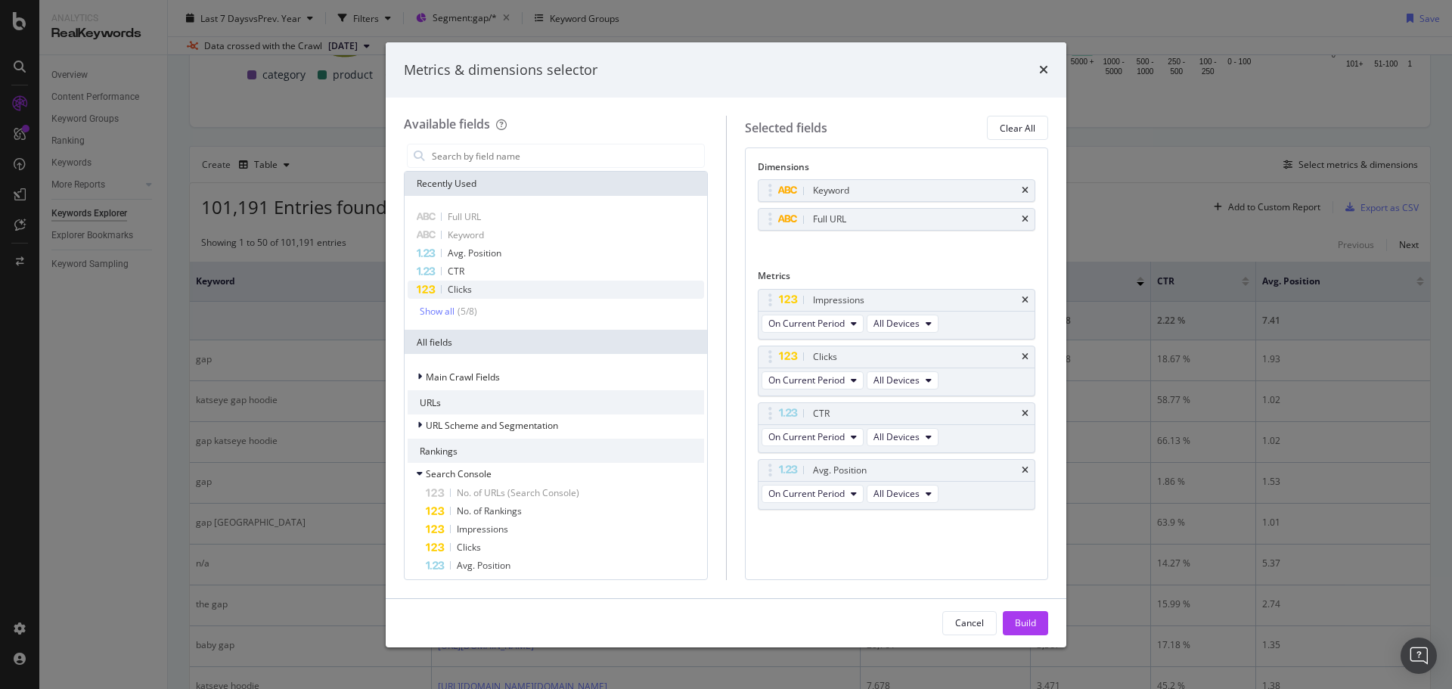
click at [500, 283] on div "Clicks" at bounding box center [556, 290] width 296 height 18
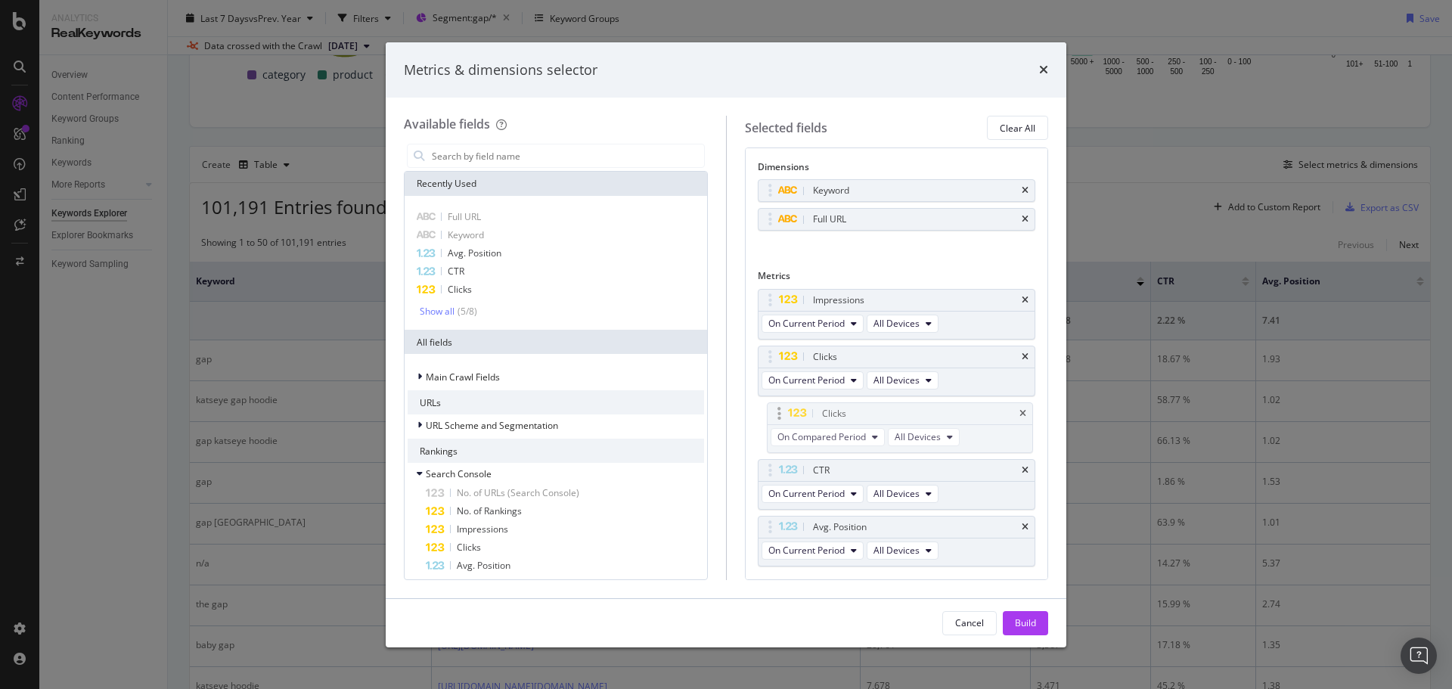
drag, startPoint x: 769, startPoint y: 529, endPoint x: 778, endPoint y: 416, distance: 113.8
click at [778, 416] on body "Analytics RealKeywords Overview Content Performance Keyword Groups Ranking Keyw…" at bounding box center [726, 344] width 1452 height 689
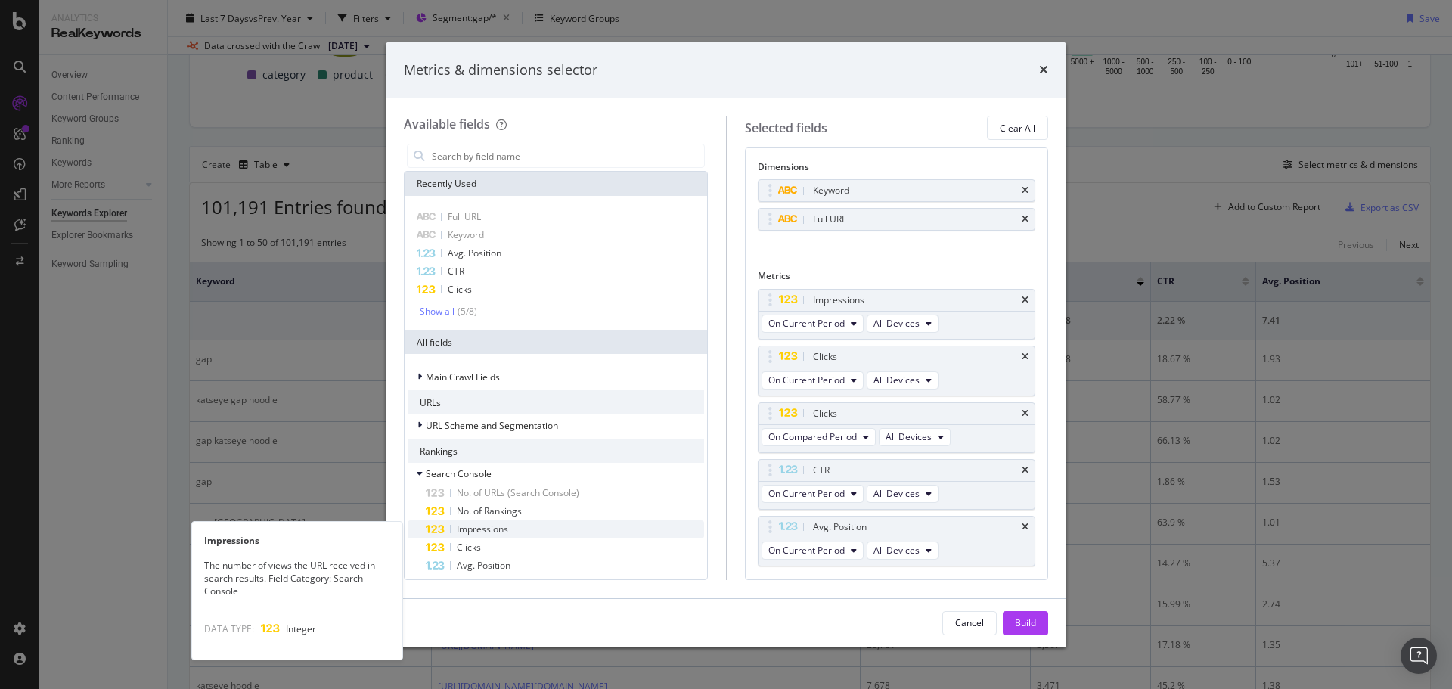
click at [537, 528] on div "Impressions" at bounding box center [565, 529] width 278 height 18
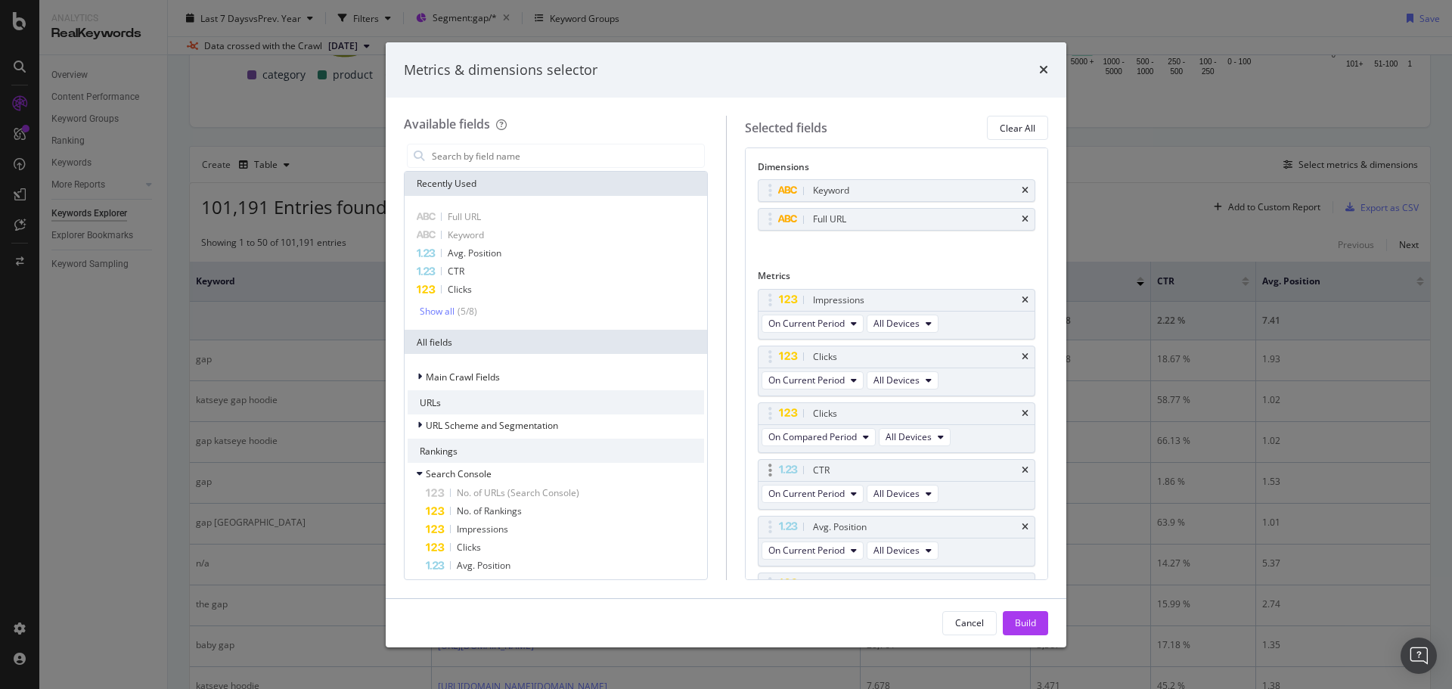
scroll to position [44, 0]
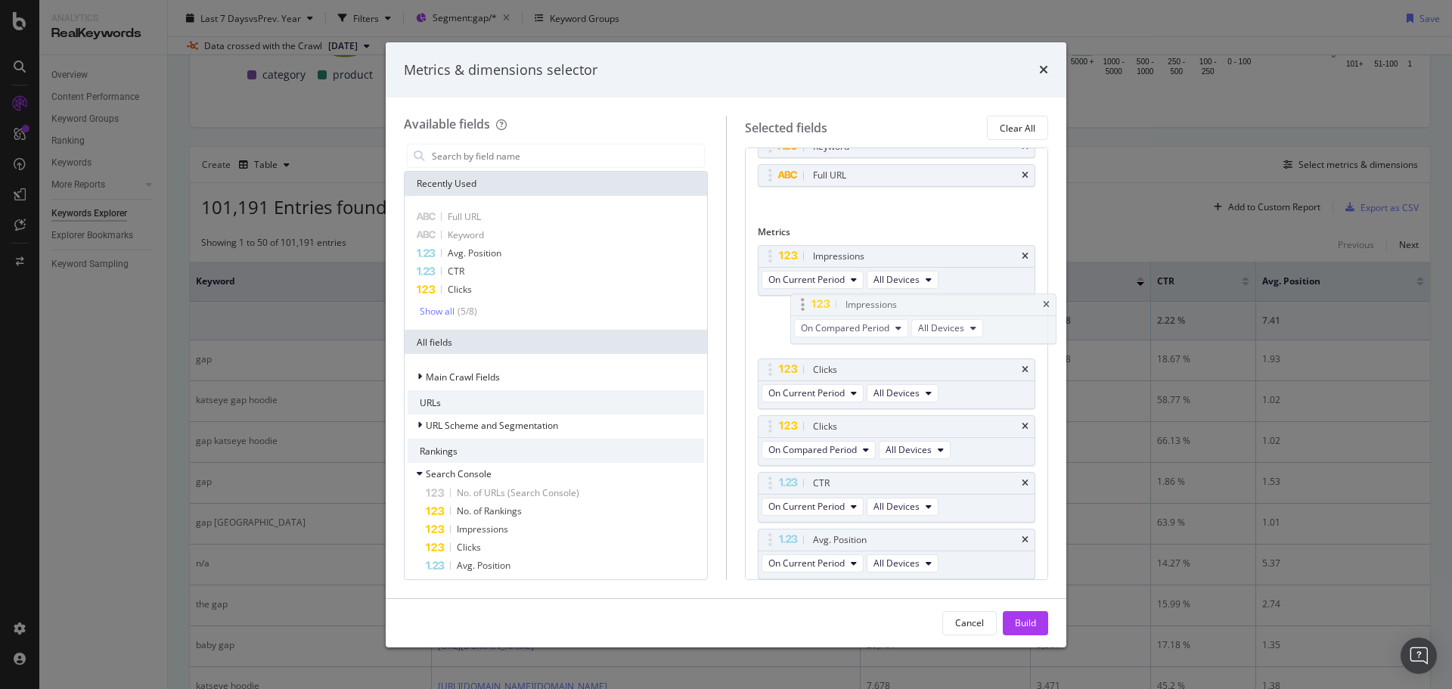
drag, startPoint x: 769, startPoint y: 532, endPoint x: 814, endPoint y: 298, distance: 238.8
click at [798, 296] on body "Analytics RealKeywords Overview Content Performance Keyword Groups Ranking Keyw…" at bounding box center [726, 344] width 1452 height 689
click at [861, 331] on button "On Compared Period" at bounding box center [819, 336] width 114 height 18
click at [892, 418] on span "Diff. between Periods - Percentage" at bounding box center [847, 420] width 146 height 14
click at [861, 449] on button "On Compared Period" at bounding box center [819, 450] width 114 height 18
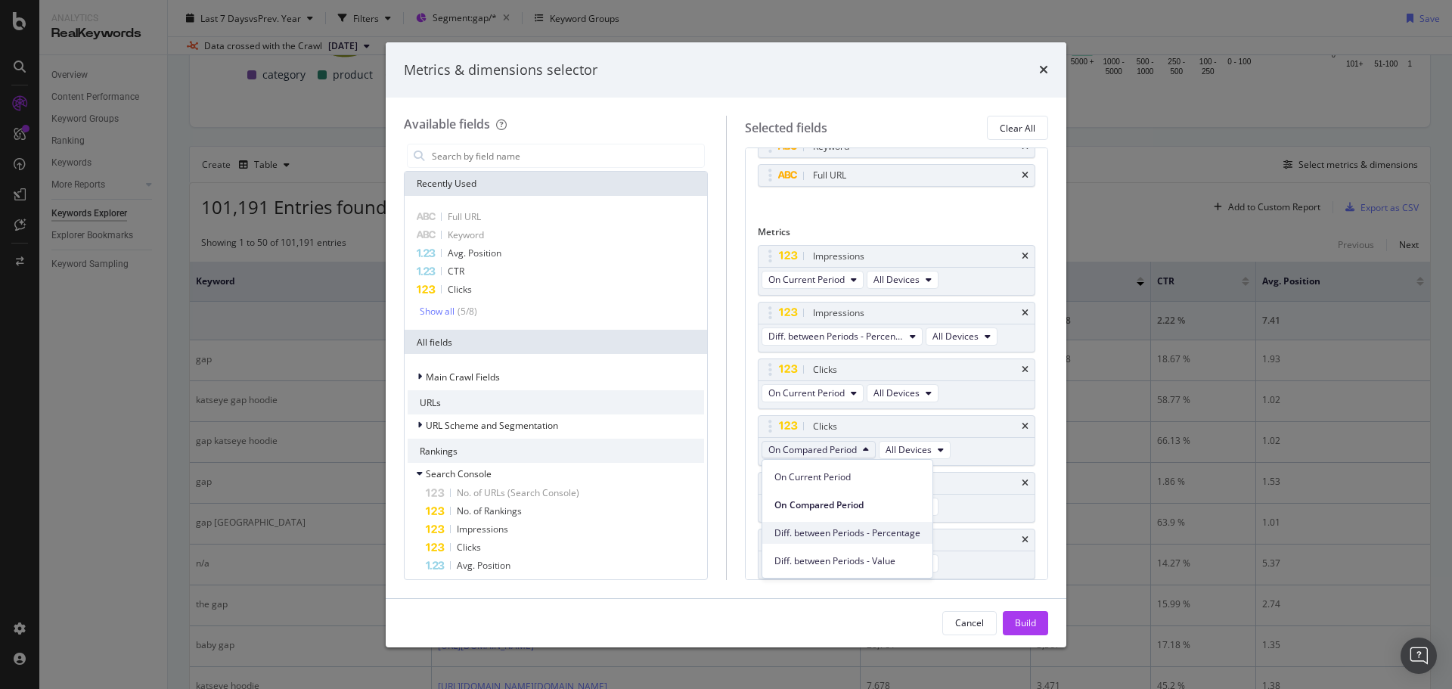
click at [894, 535] on span "Diff. between Periods - Percentage" at bounding box center [847, 533] width 146 height 14
click at [1015, 624] on div "Build" at bounding box center [1025, 622] width 21 height 13
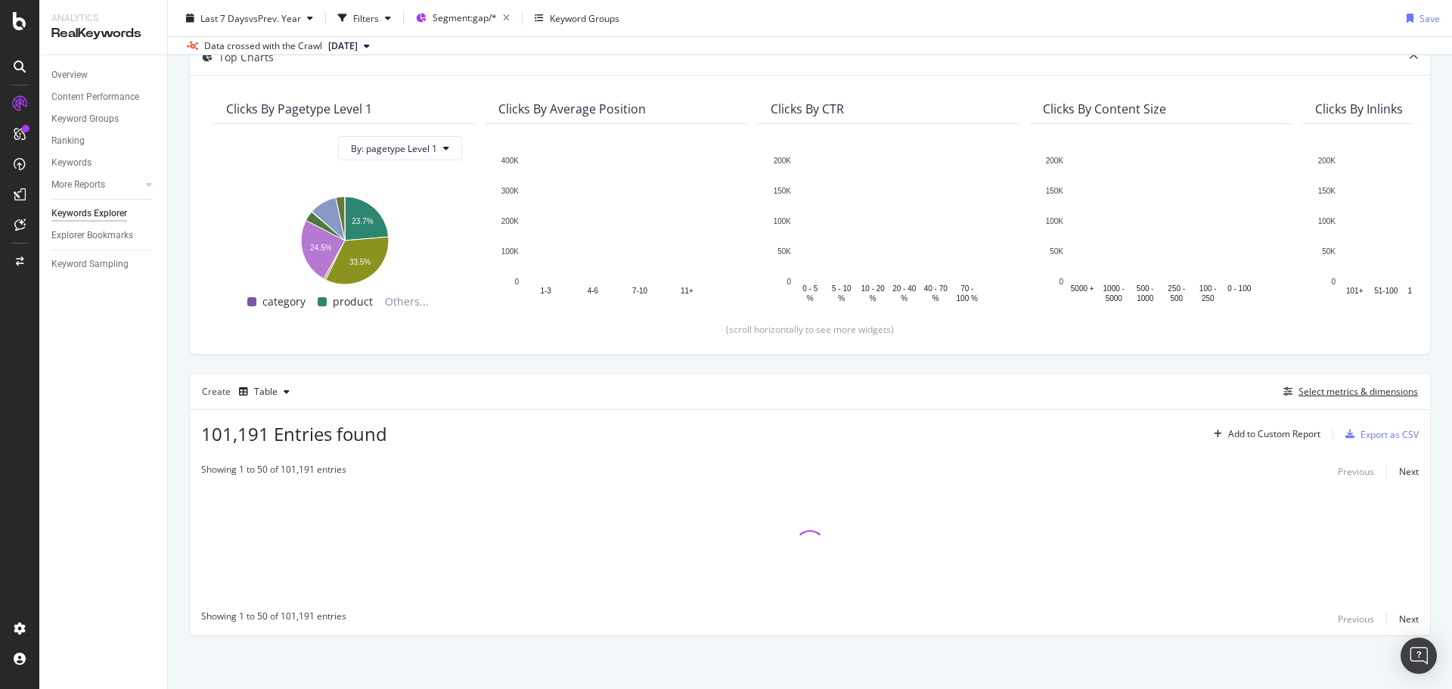
scroll to position [98, 0]
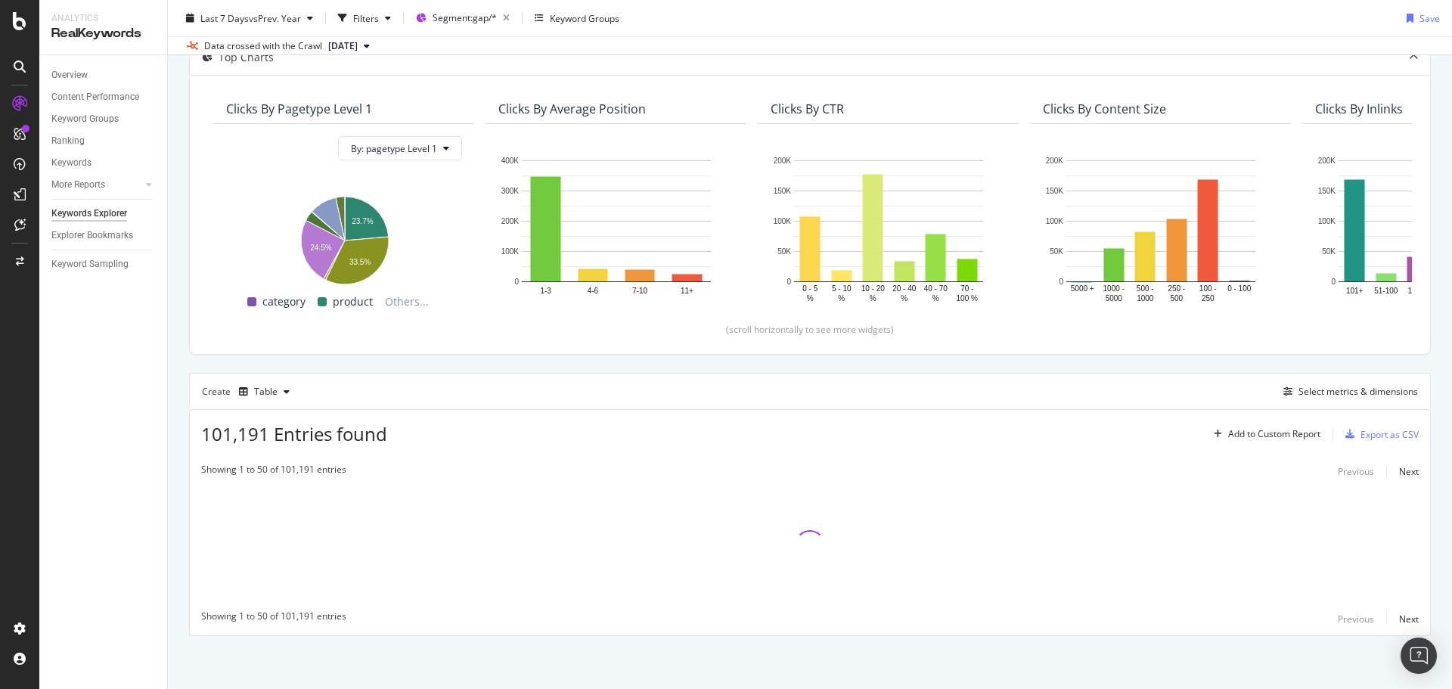
click at [177, 397] on div "By URL Top Charts Clicks By pagetype Level 1 By: pagetype Level 1 Hold CTRL whi…" at bounding box center [810, 341] width 1284 height 693
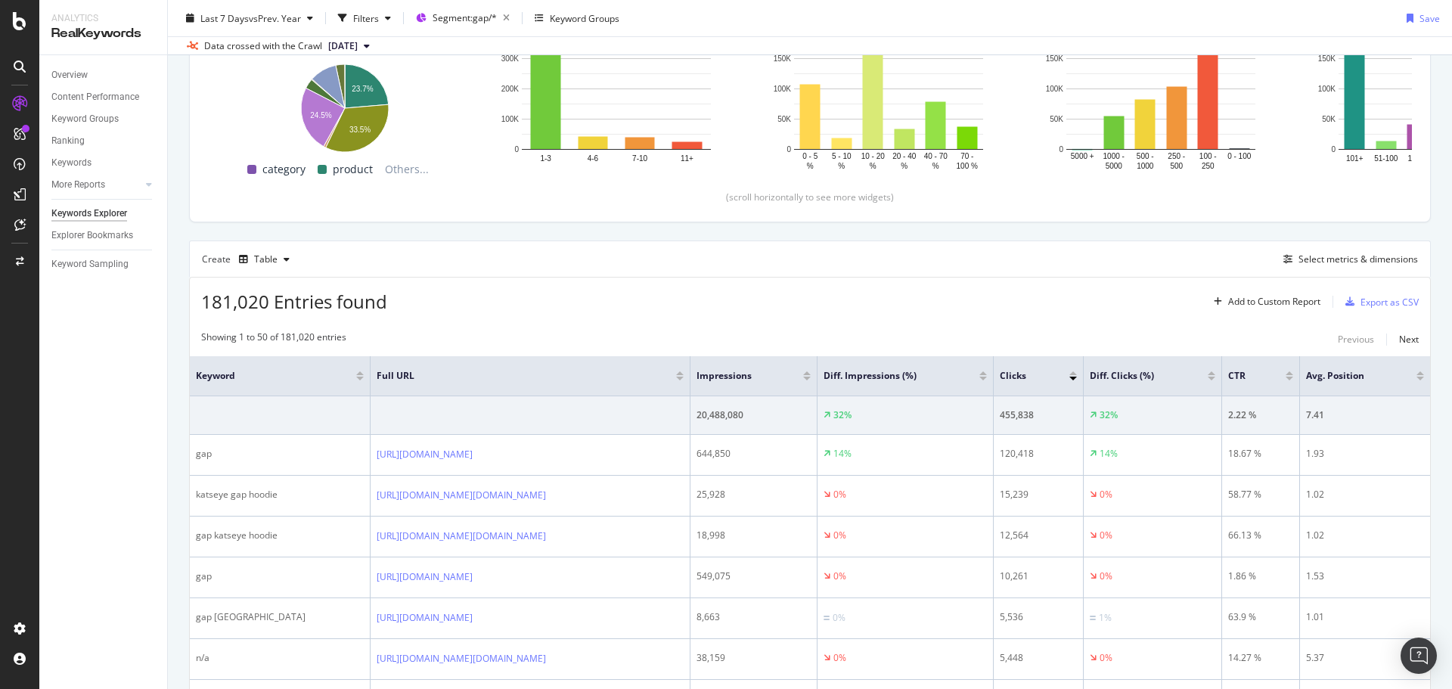
scroll to position [249, 0]
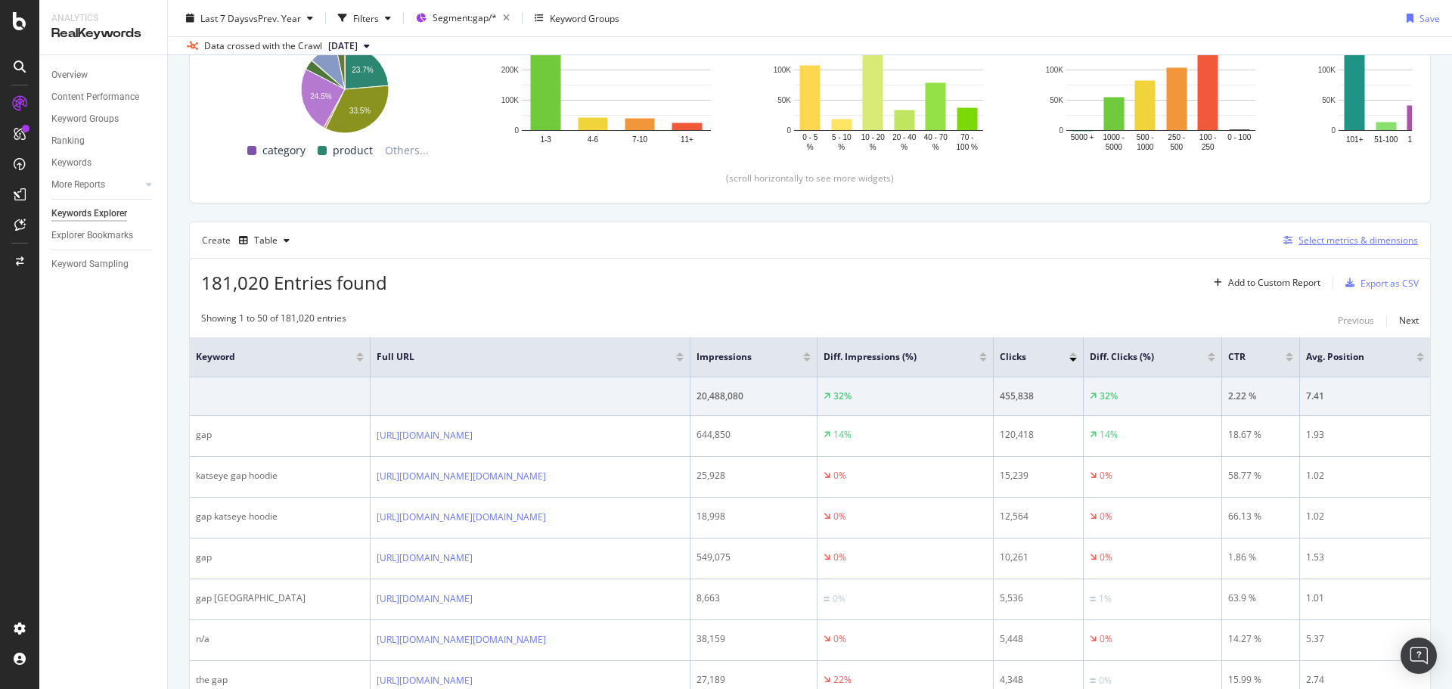
click at [1345, 241] on div "Select metrics & dimensions" at bounding box center [1357, 240] width 119 height 13
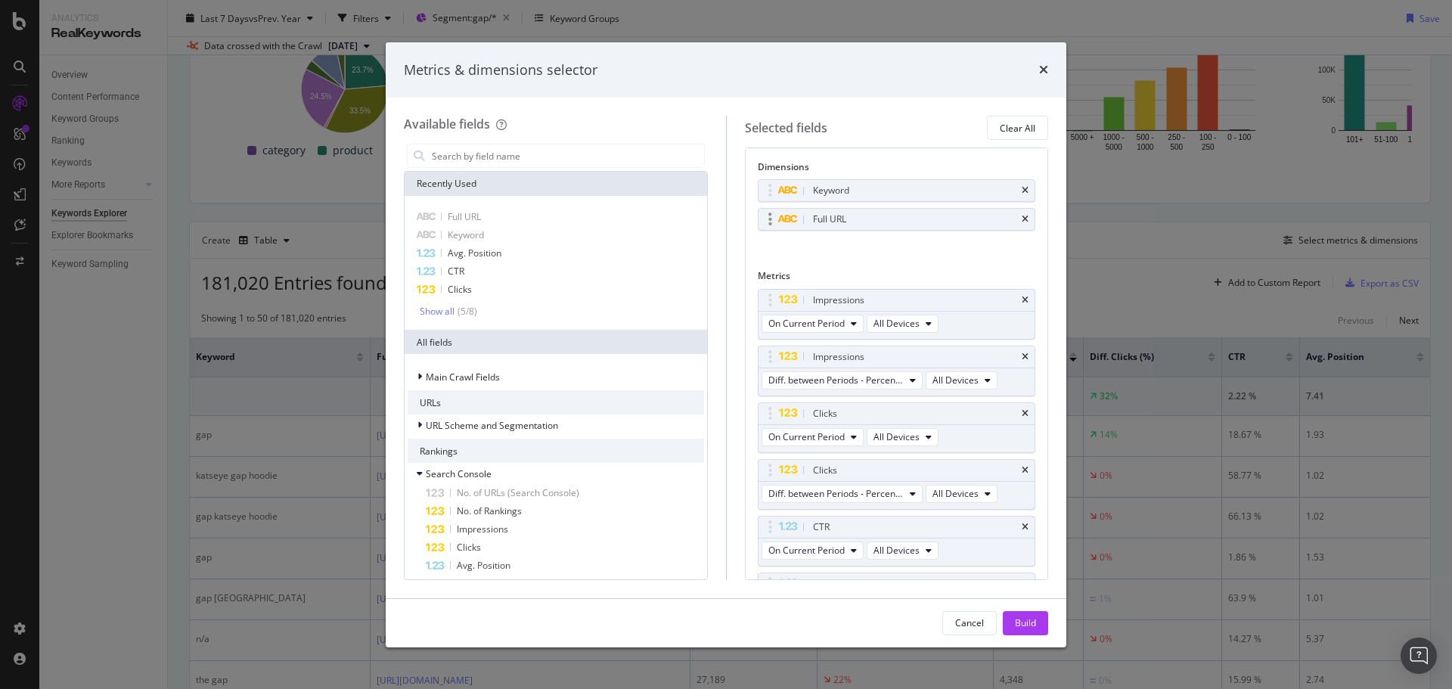
click at [1017, 216] on div "Full URL" at bounding box center [897, 219] width 277 height 21
click at [1022, 216] on icon "times" at bounding box center [1025, 219] width 7 height 9
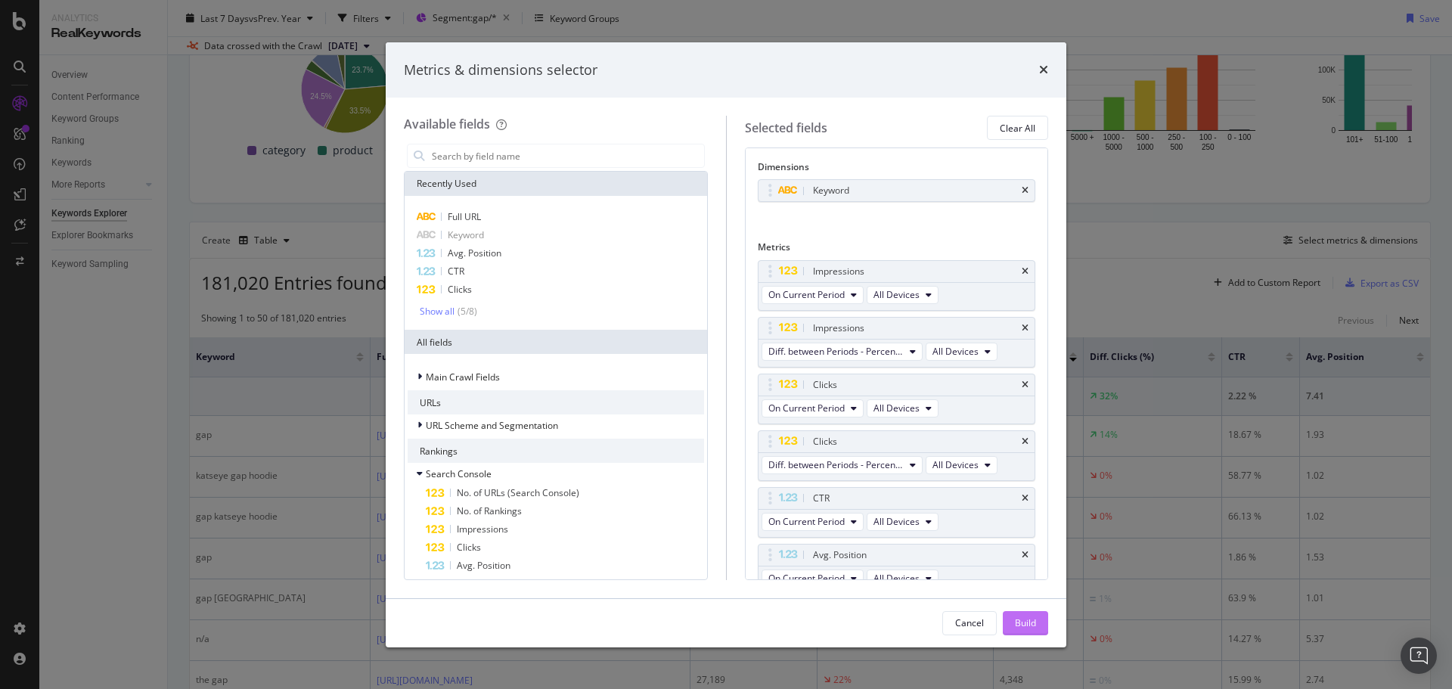
click at [1026, 620] on div "Build" at bounding box center [1025, 622] width 21 height 13
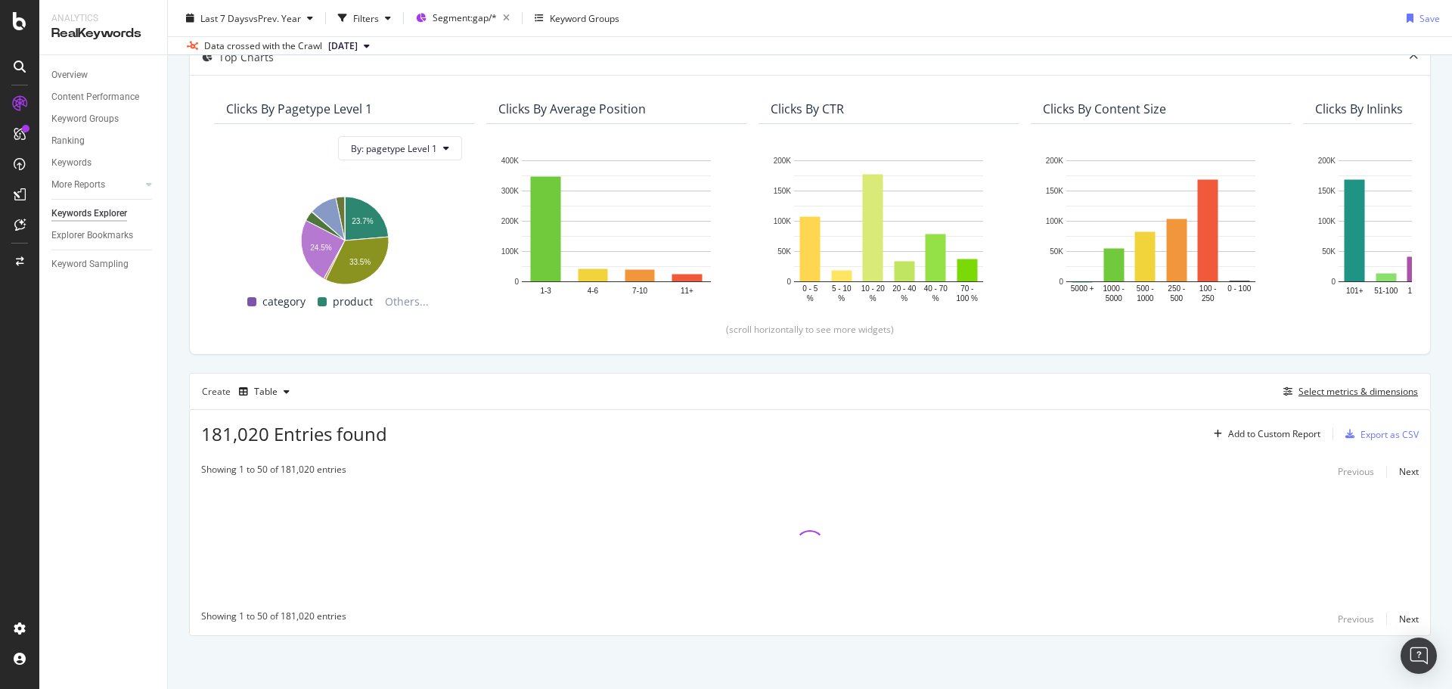
scroll to position [98, 0]
click at [179, 377] on div "By URL Top Charts Clicks By pagetype Level 1 By: pagetype Level 1 Hold CTRL whi…" at bounding box center [810, 341] width 1284 height 693
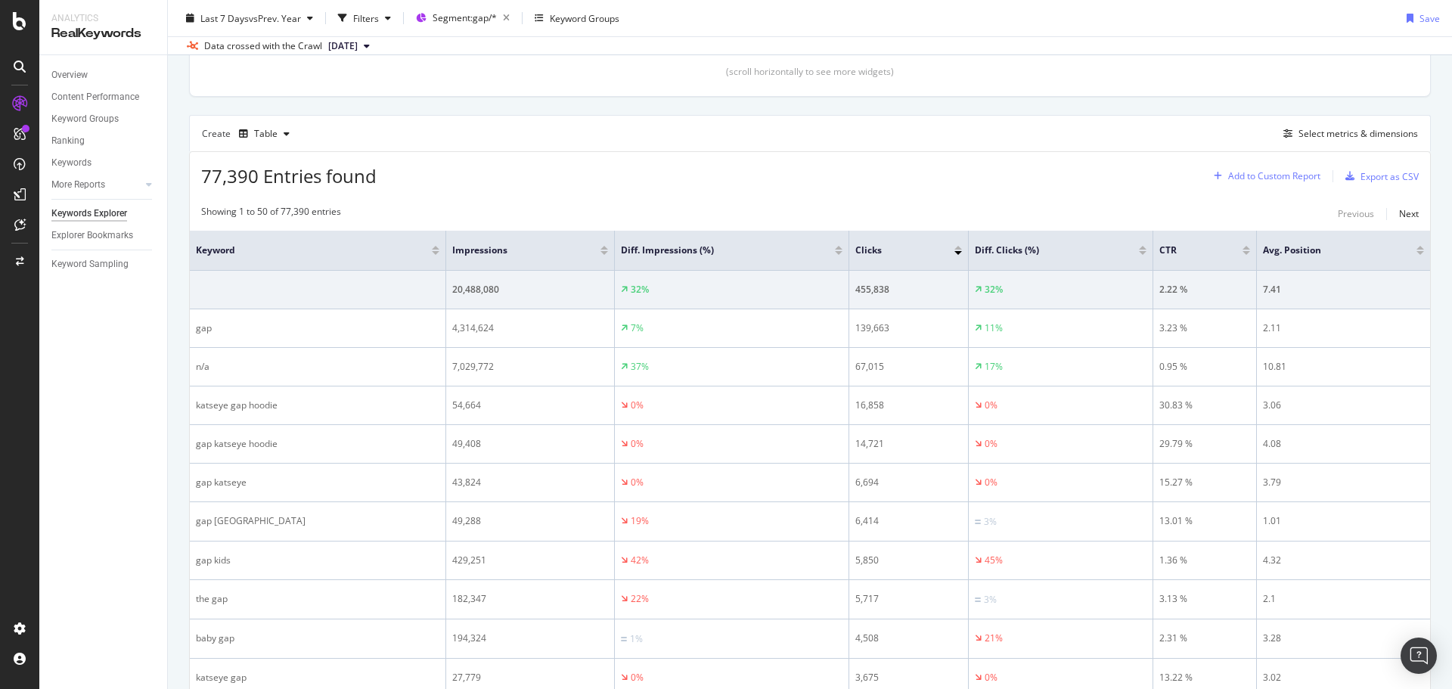
scroll to position [324, 0]
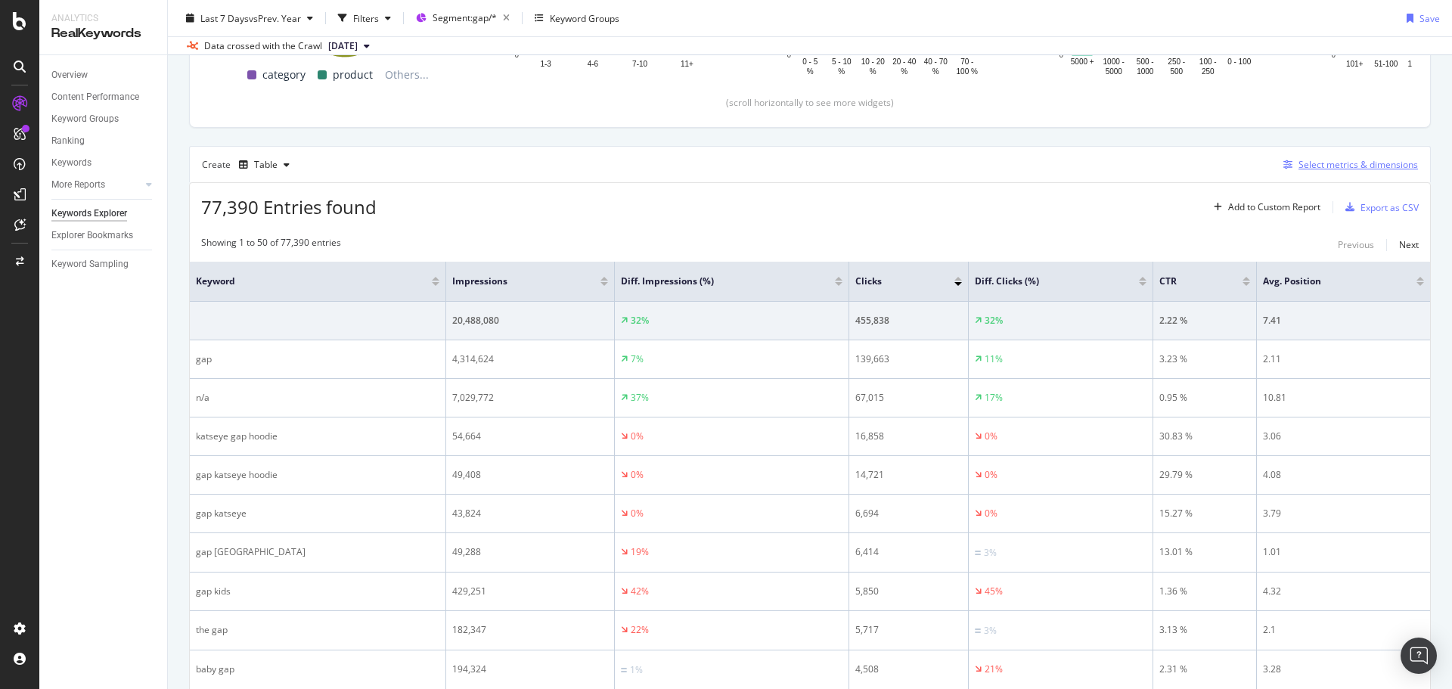
click at [1330, 162] on div "Select metrics & dimensions" at bounding box center [1357, 164] width 119 height 13
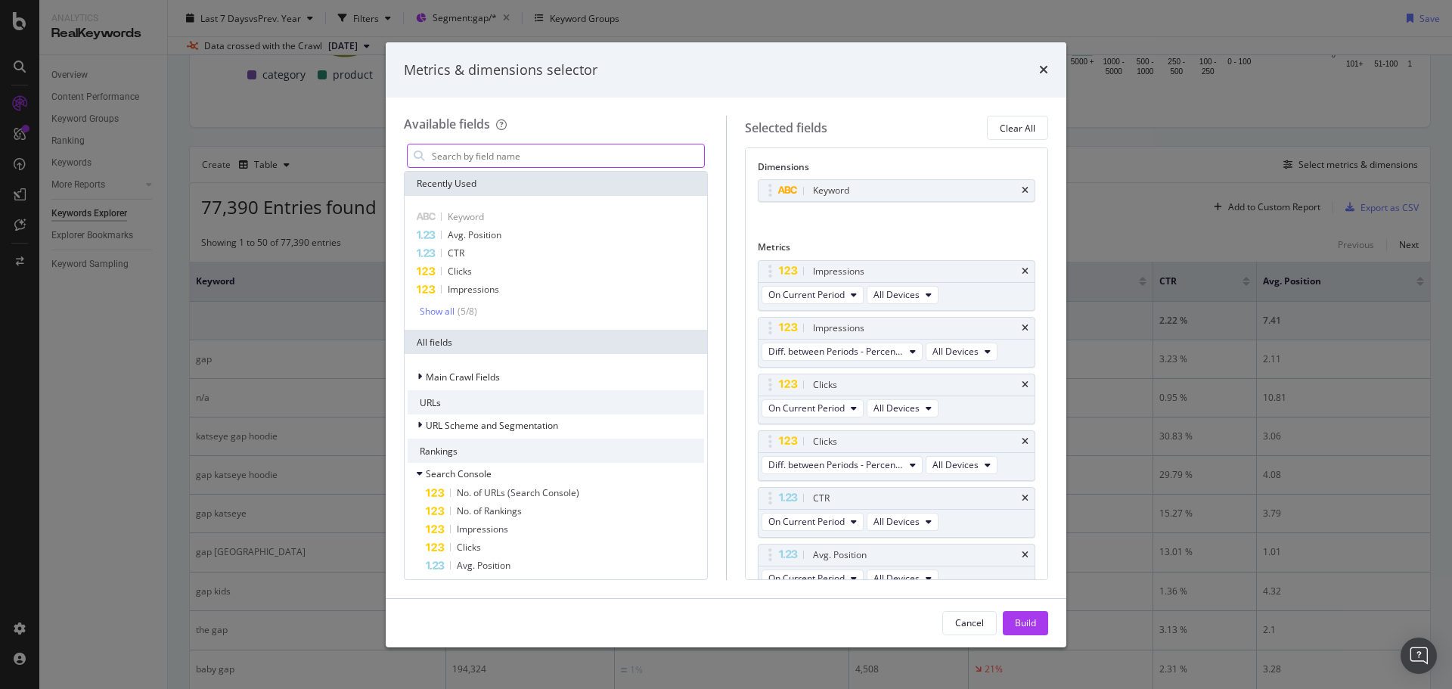
click at [576, 159] on input "modal" at bounding box center [567, 155] width 274 height 23
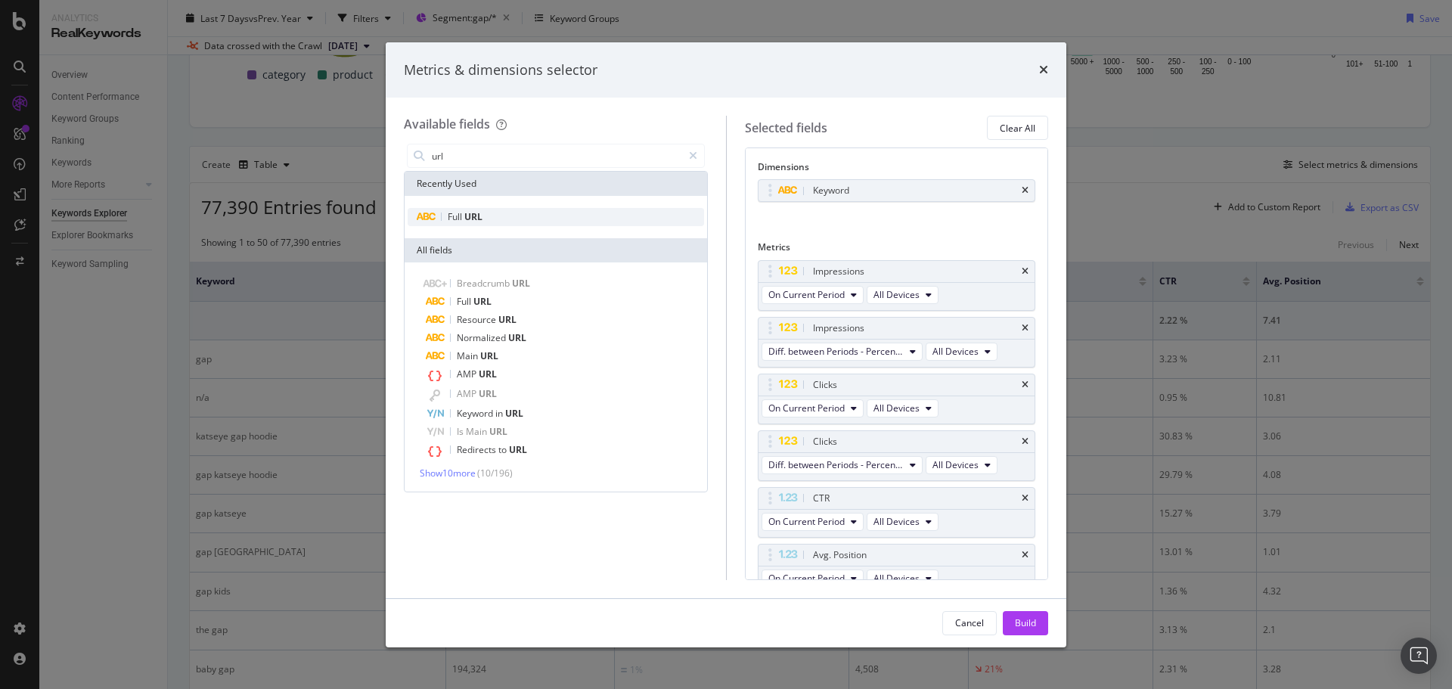
type input "url"
click at [555, 215] on div "Full URL" at bounding box center [556, 217] width 296 height 18
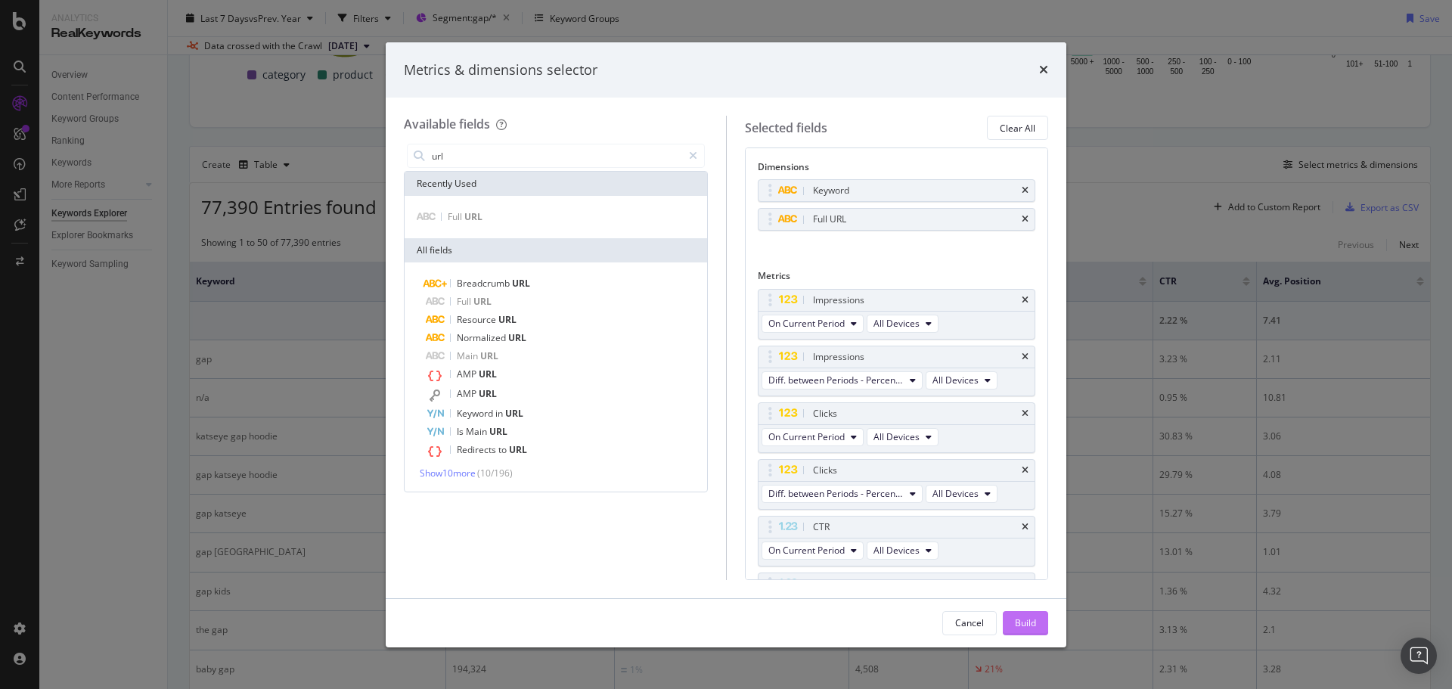
click at [1034, 622] on div "Build" at bounding box center [1025, 622] width 21 height 13
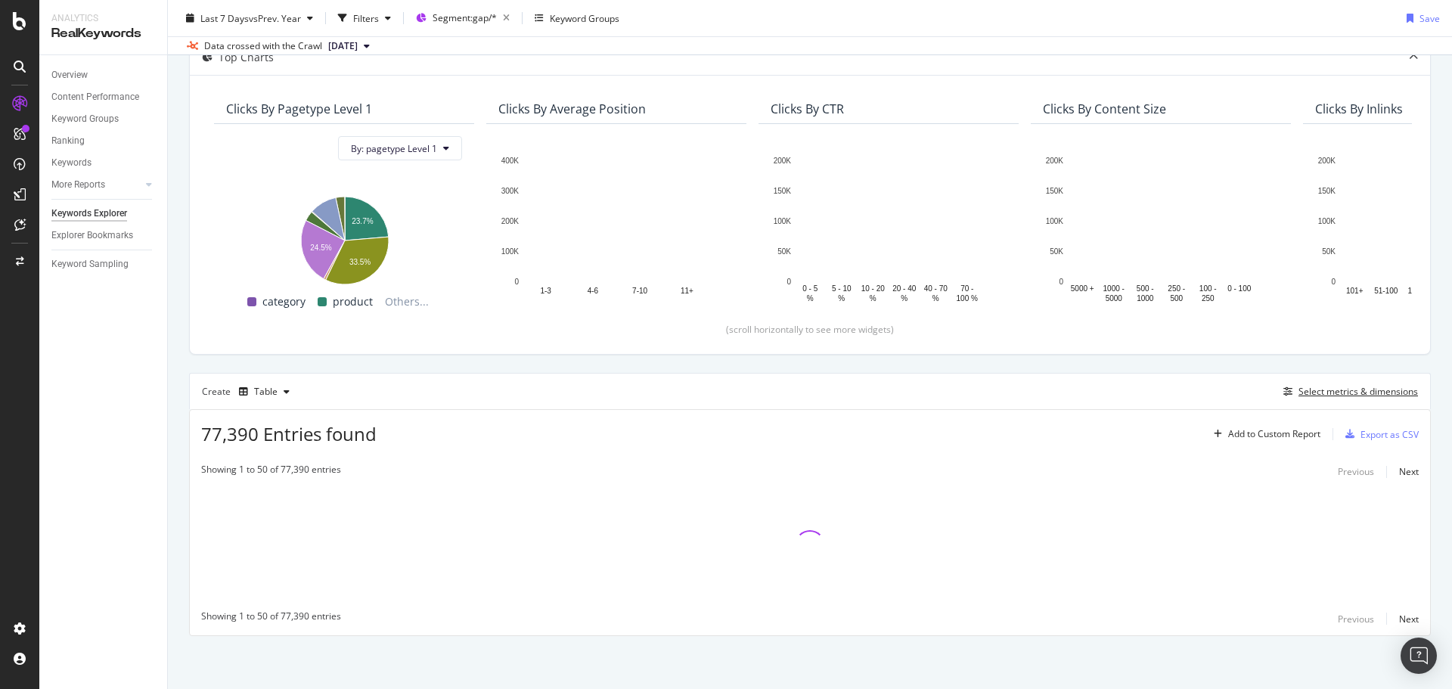
scroll to position [98, 0]
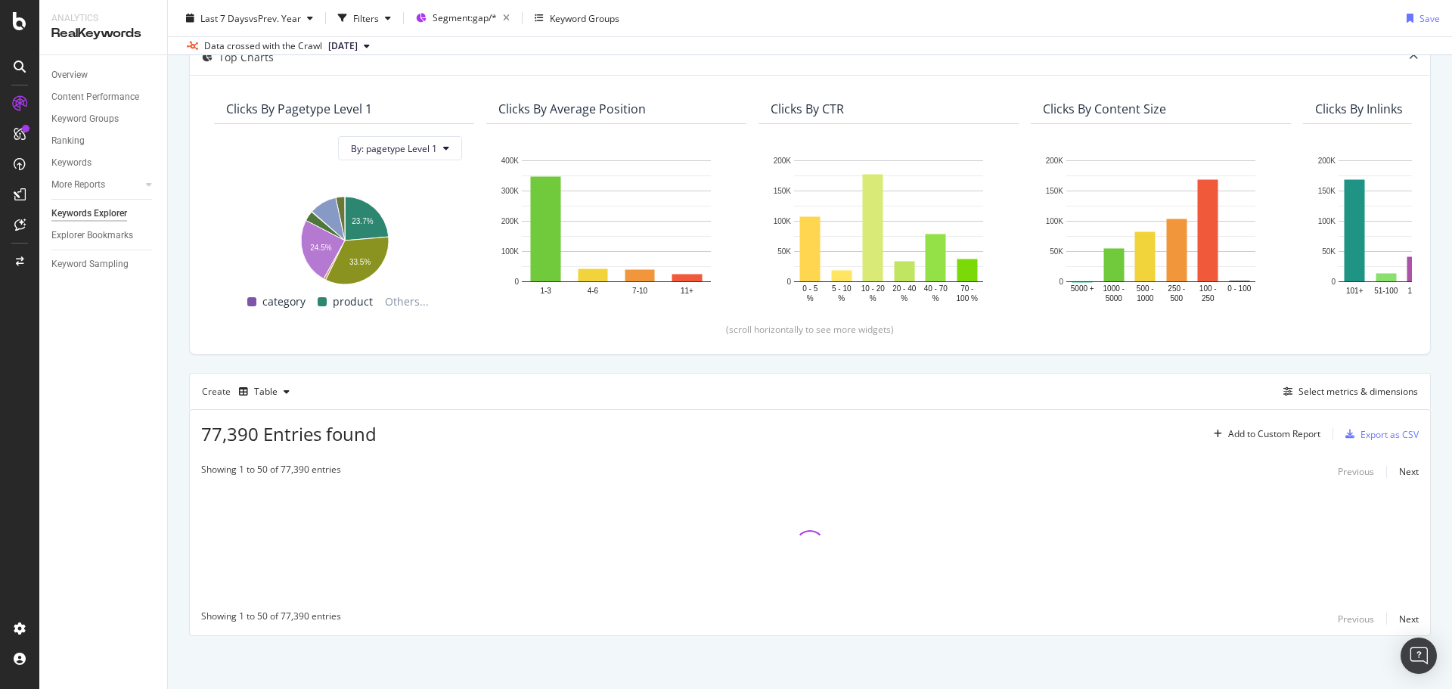
click at [174, 358] on div "By URL Top Charts Clicks By pagetype Level 1 By: pagetype Level 1 Hold CTRL whi…" at bounding box center [810, 341] width 1284 height 693
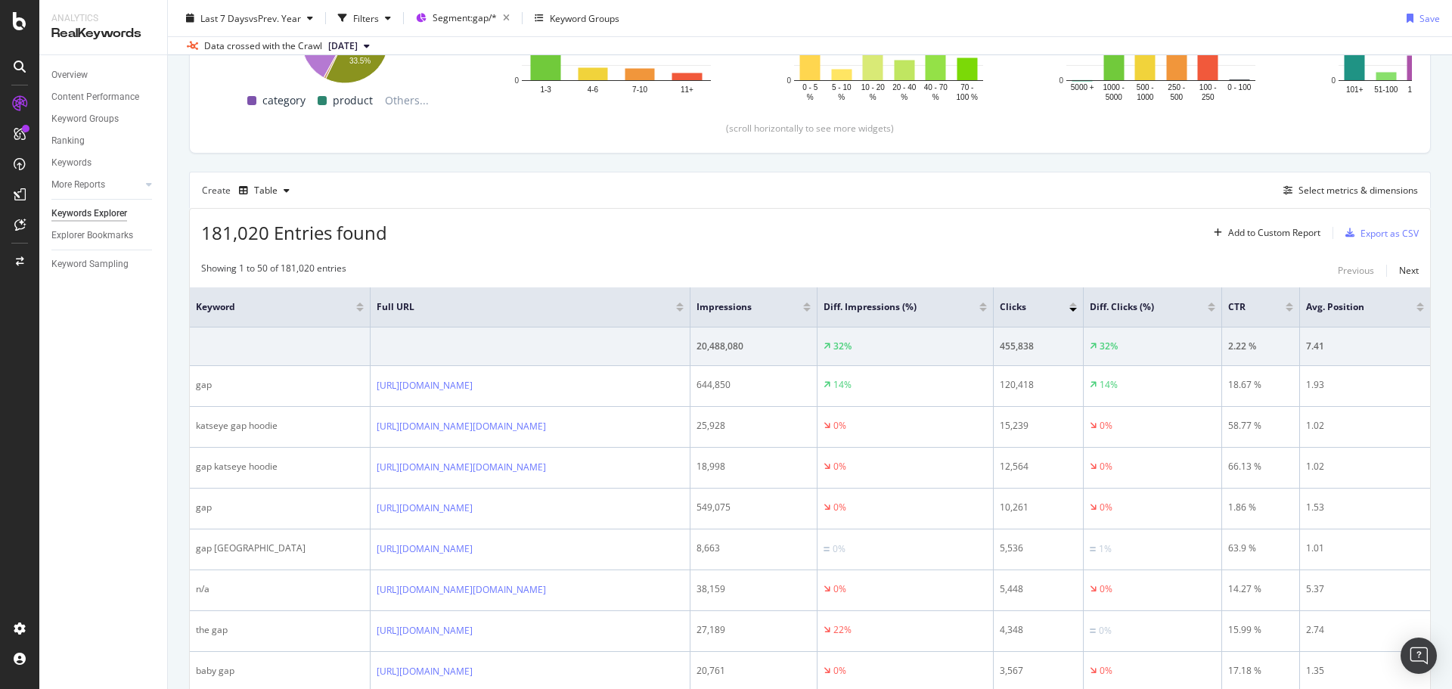
scroll to position [324, 0]
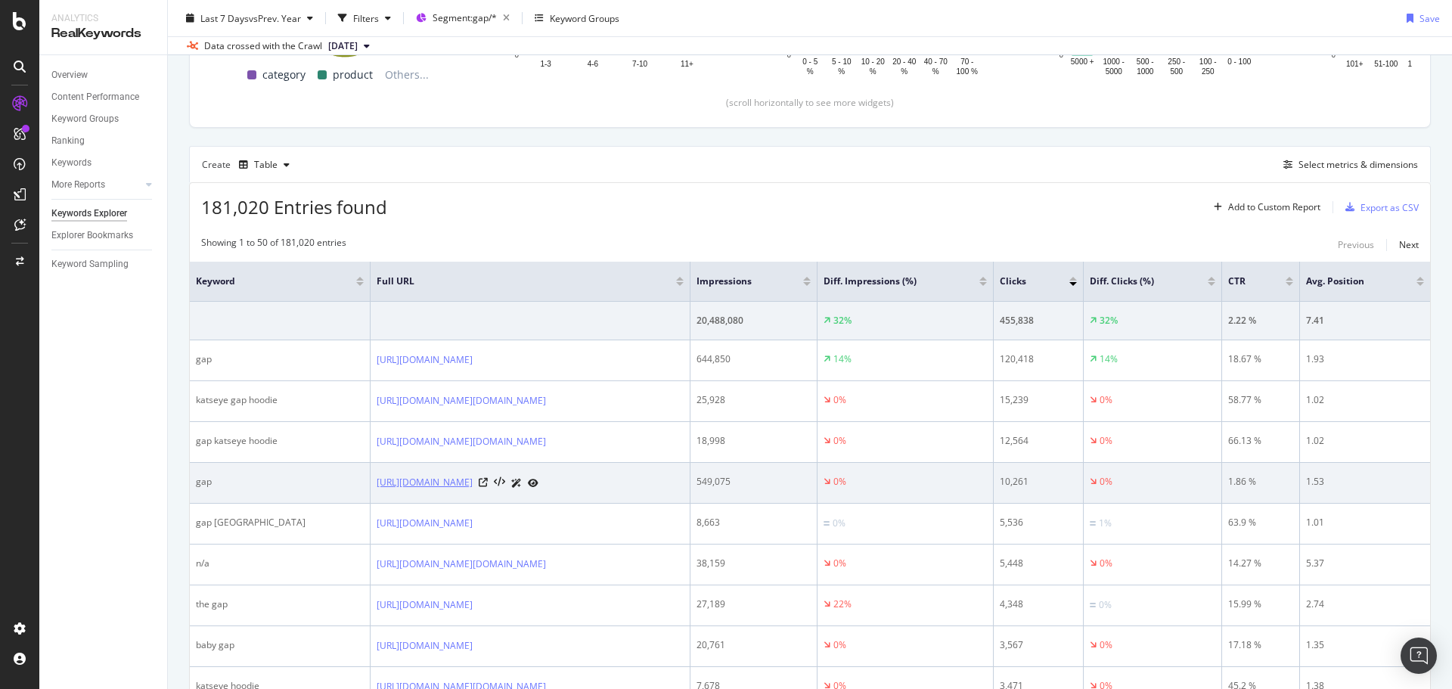
drag, startPoint x: 519, startPoint y: 481, endPoint x: 479, endPoint y: 482, distance: 39.4
click at [479, 482] on div "https://www.gap.com/browse/women?cid=5643" at bounding box center [531, 483] width 308 height 16
copy link "cid=5643"
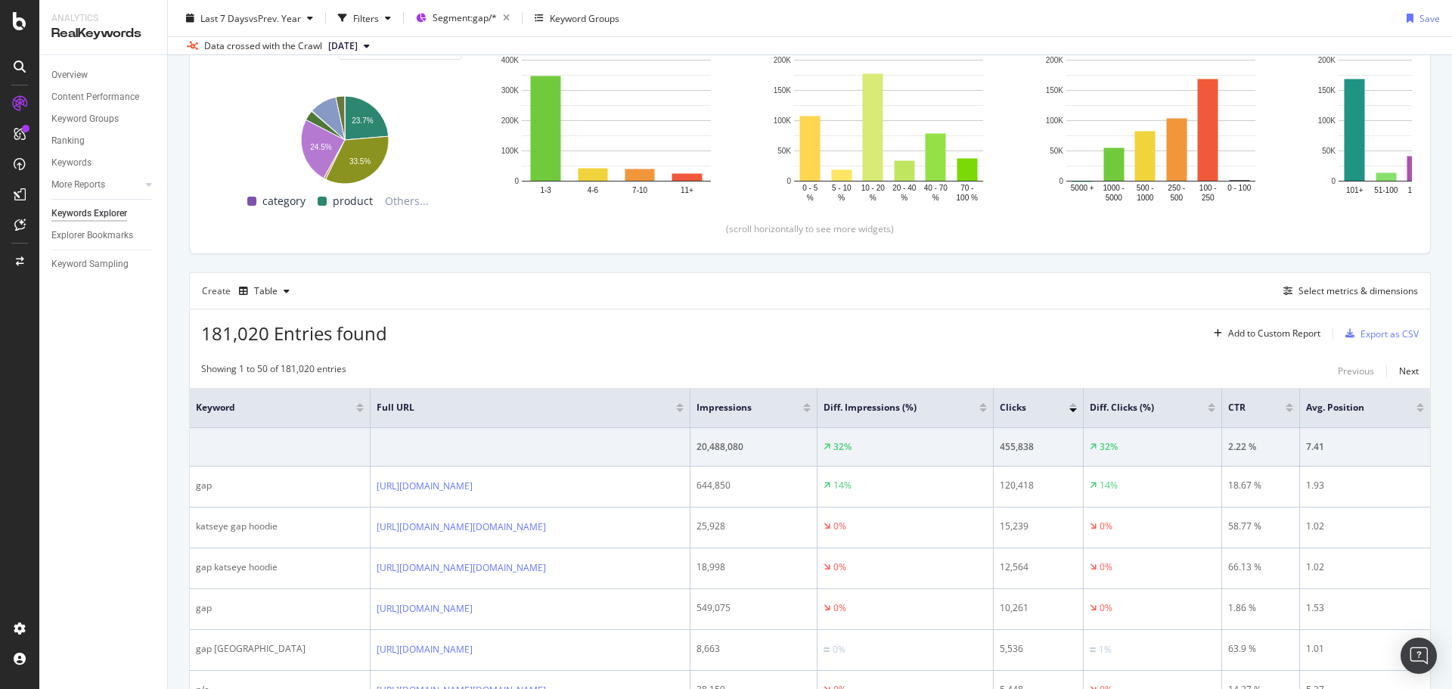
scroll to position [0, 0]
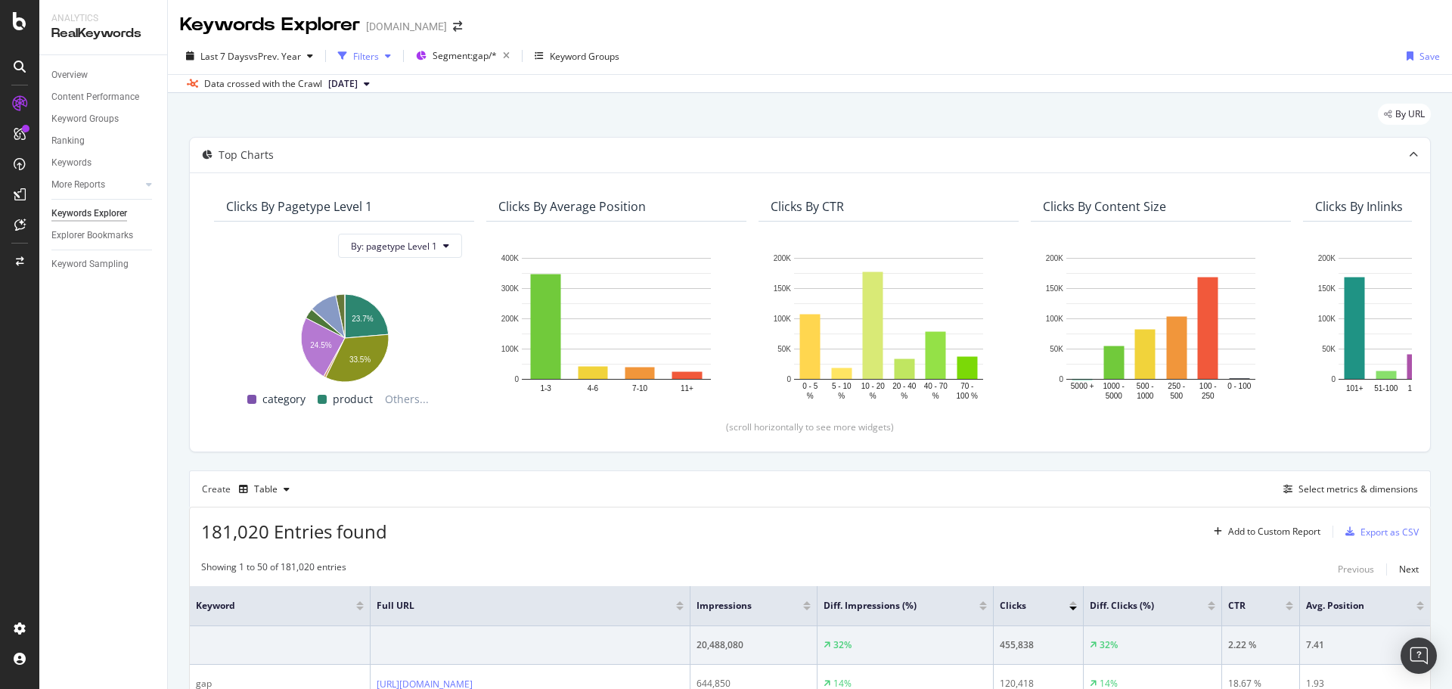
click at [363, 57] on div "Filters" at bounding box center [366, 56] width 26 height 13
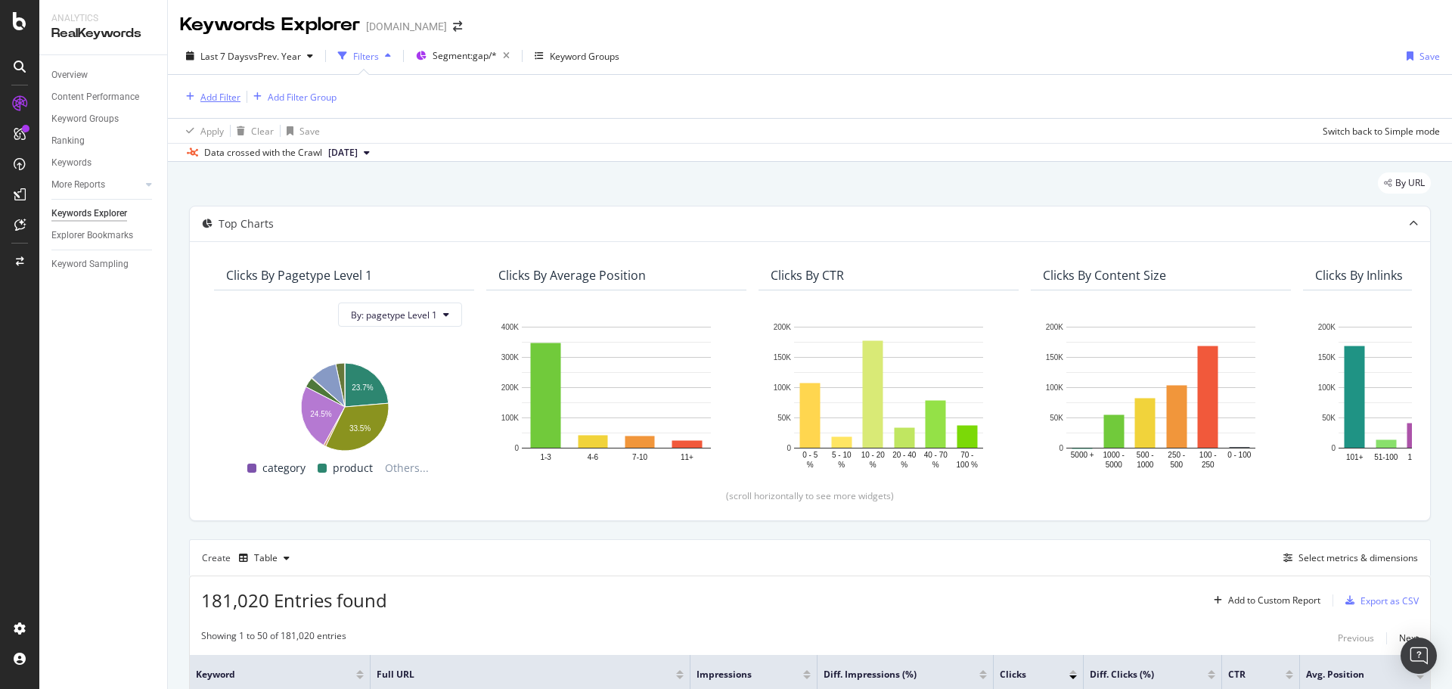
click at [222, 104] on div "Add Filter" at bounding box center [210, 96] width 61 height 17
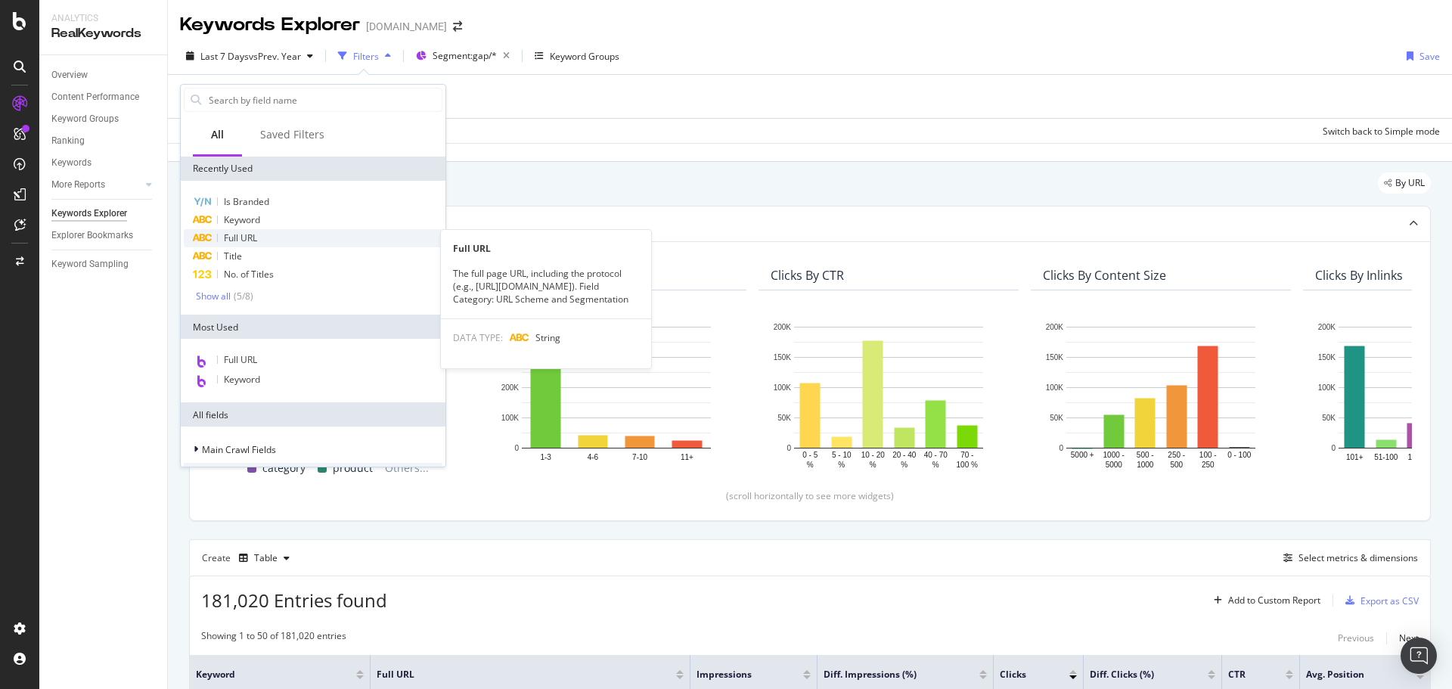
click at [246, 238] on span "Full URL" at bounding box center [240, 237] width 33 height 13
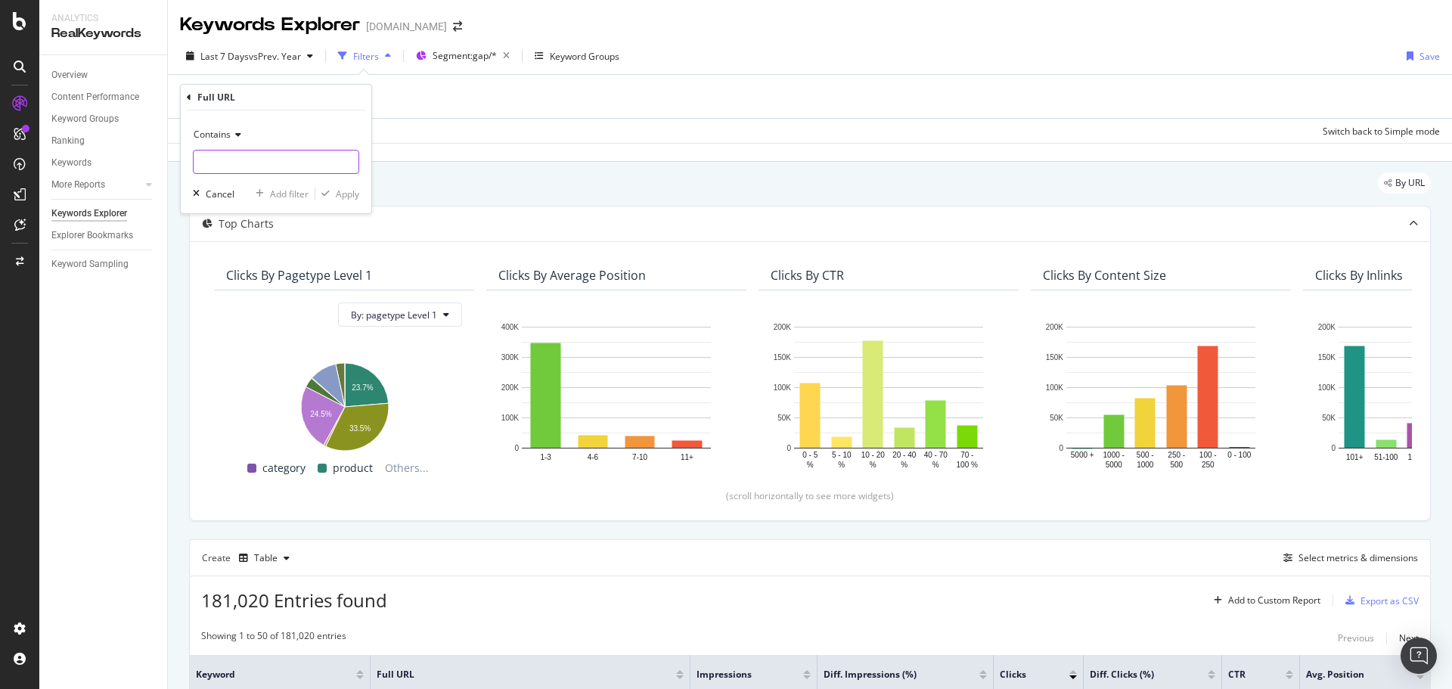
click at [246, 162] on input "text" at bounding box center [276, 162] width 165 height 24
paste input "cid=5643"
type input "cid=5643"
click at [353, 194] on div "Apply" at bounding box center [347, 194] width 23 height 13
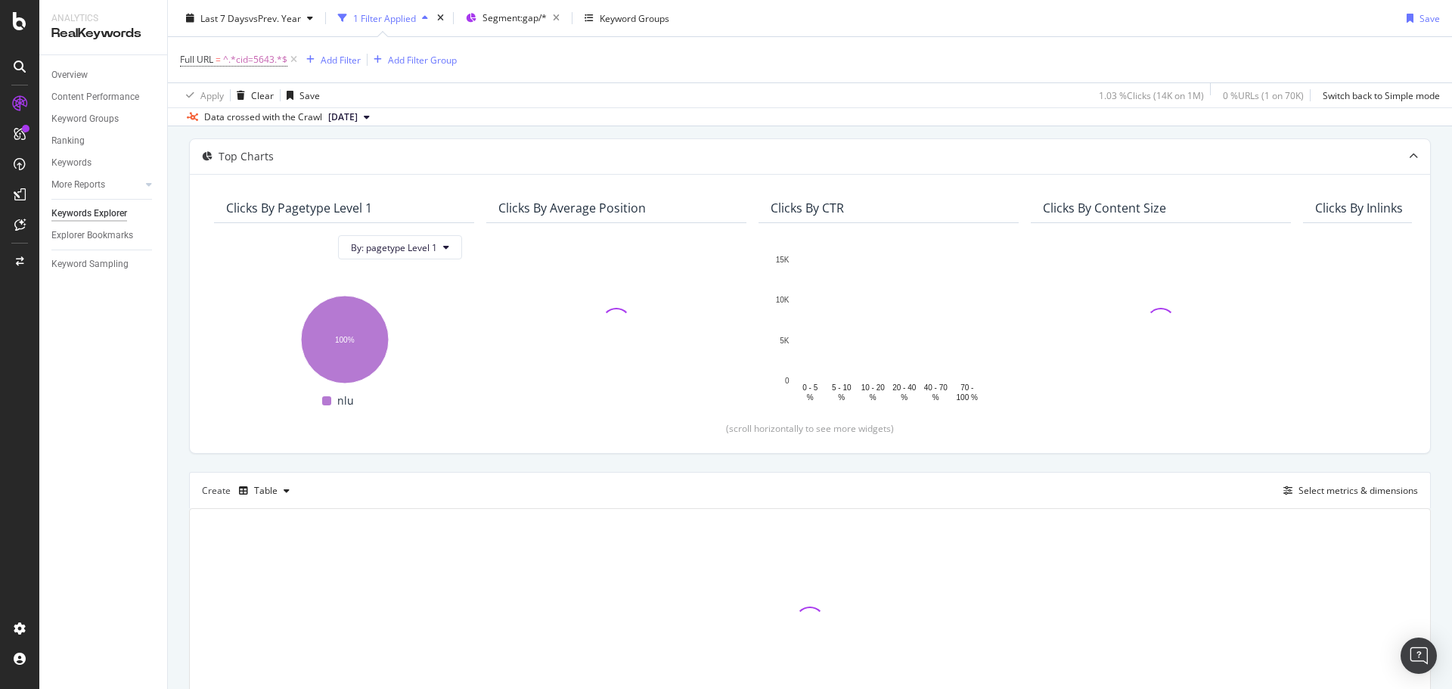
scroll to position [151, 0]
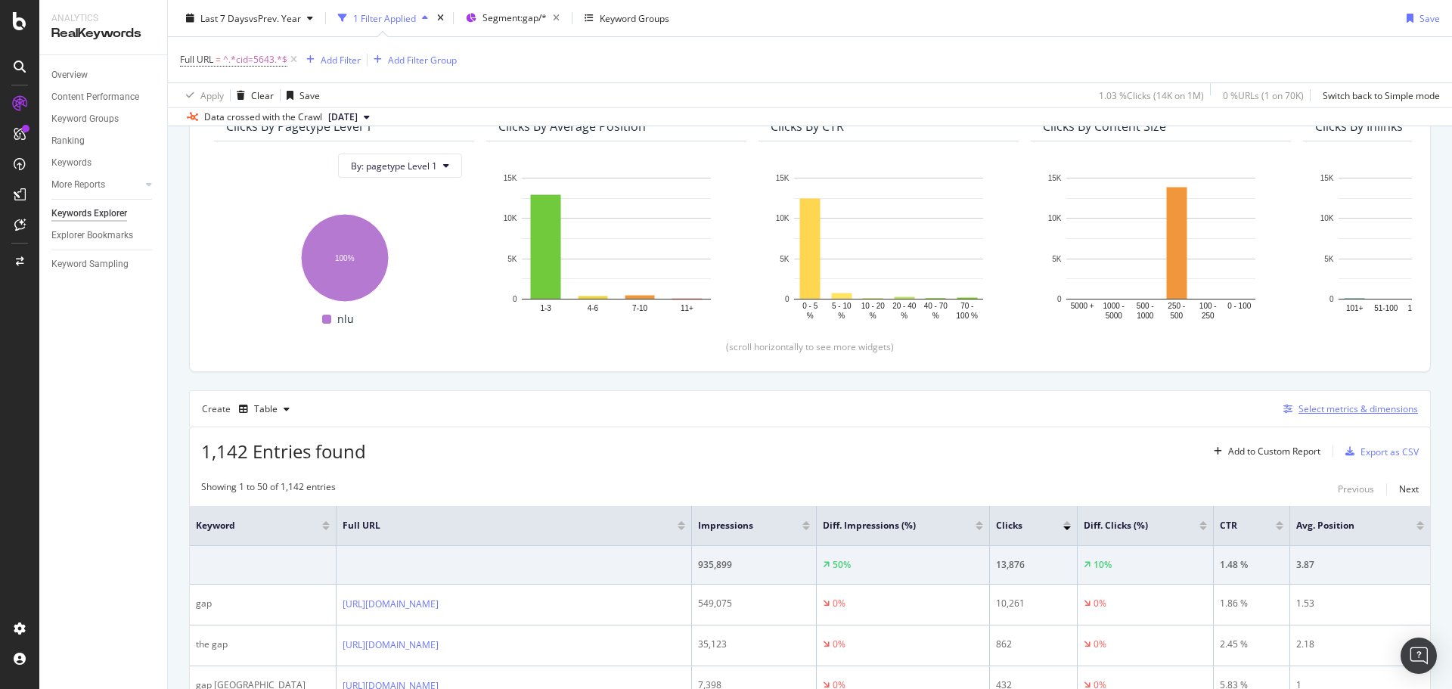
click at [1376, 413] on div "Select metrics & dimensions" at bounding box center [1357, 408] width 119 height 13
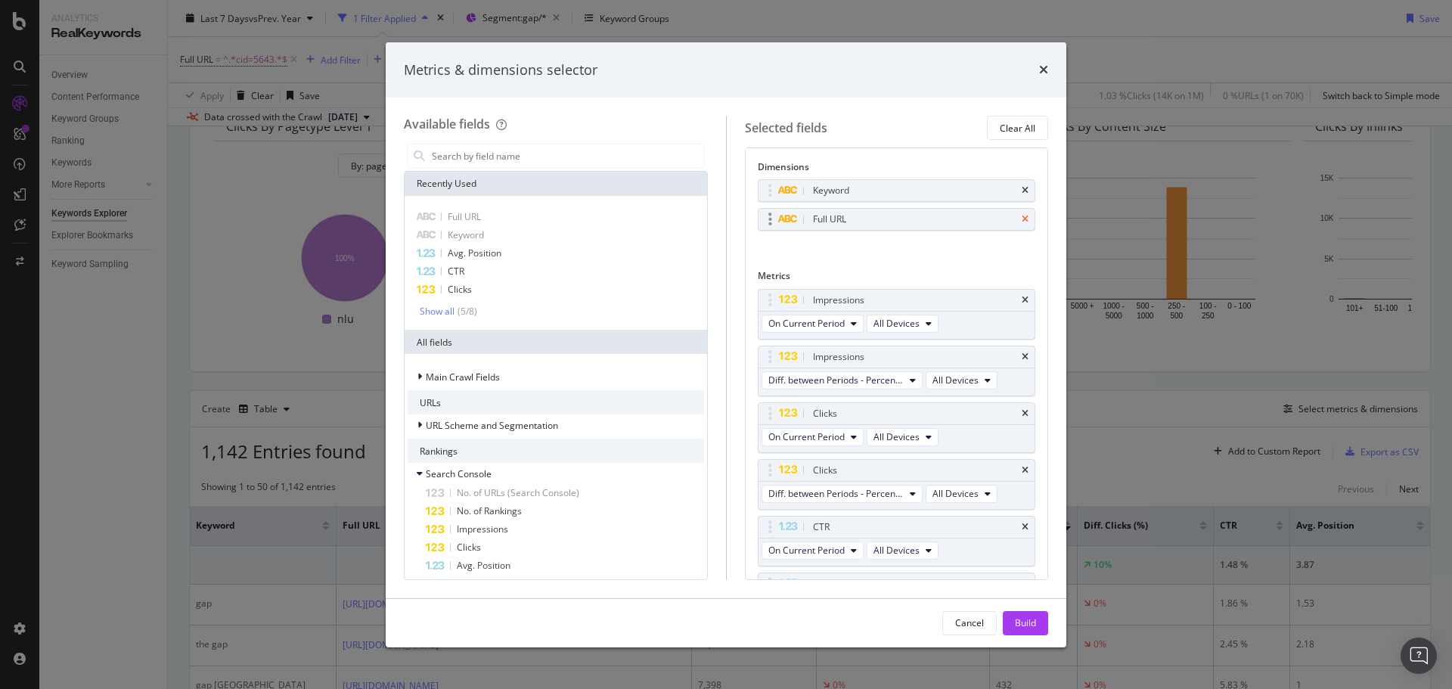
click at [1022, 216] on icon "times" at bounding box center [1025, 219] width 7 height 9
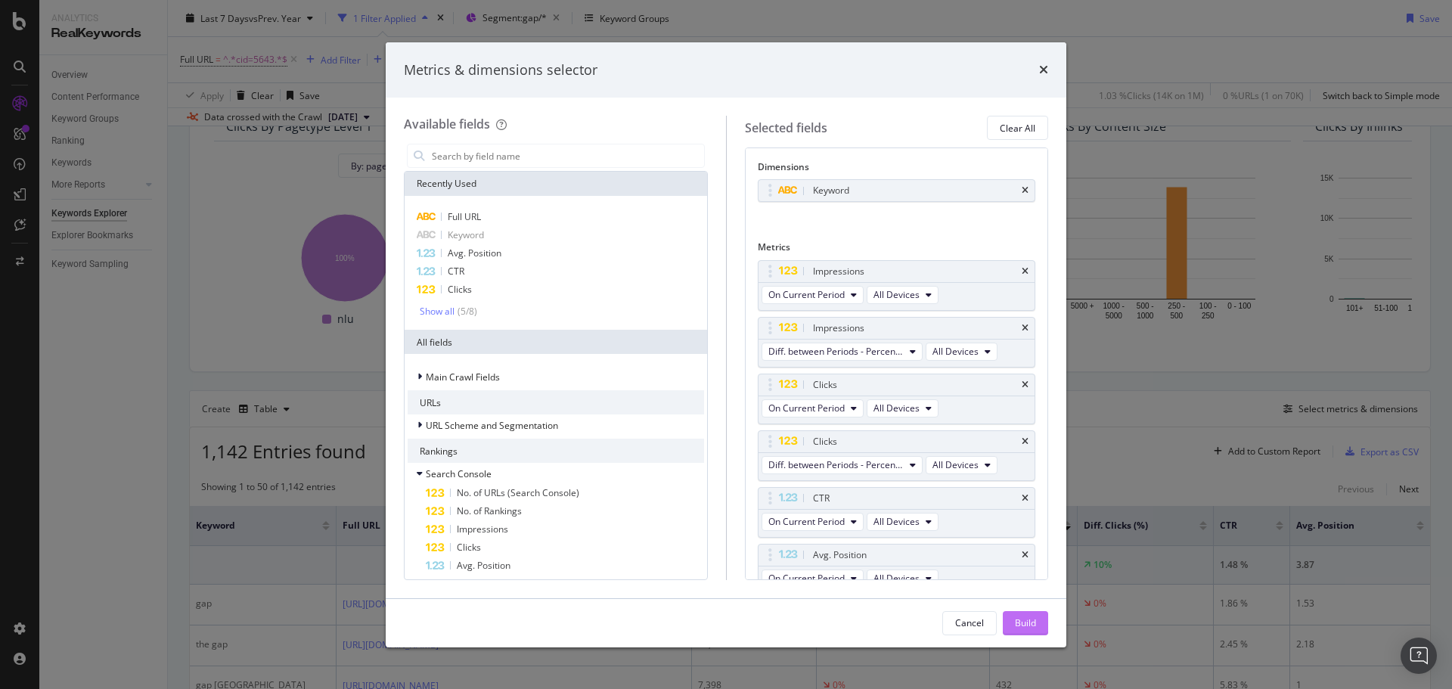
click at [1019, 621] on div "Build" at bounding box center [1025, 622] width 21 height 13
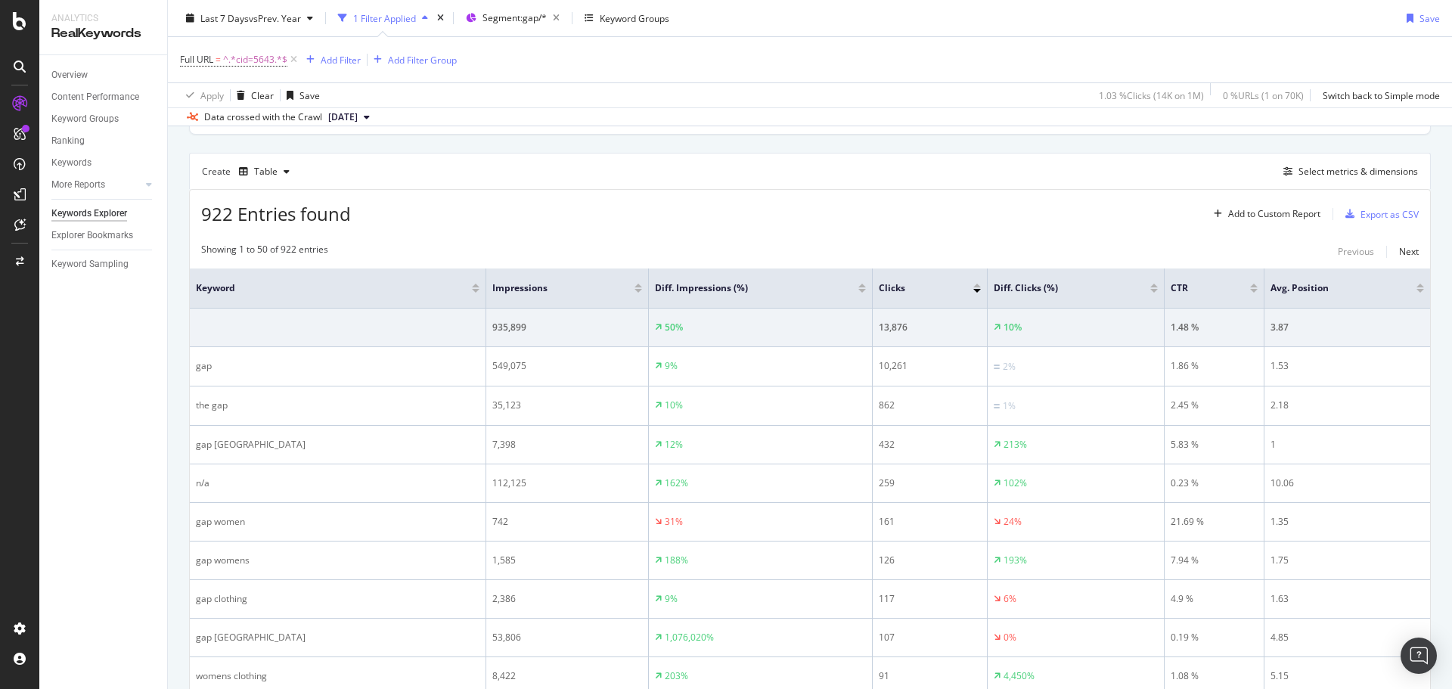
scroll to position [454, 0]
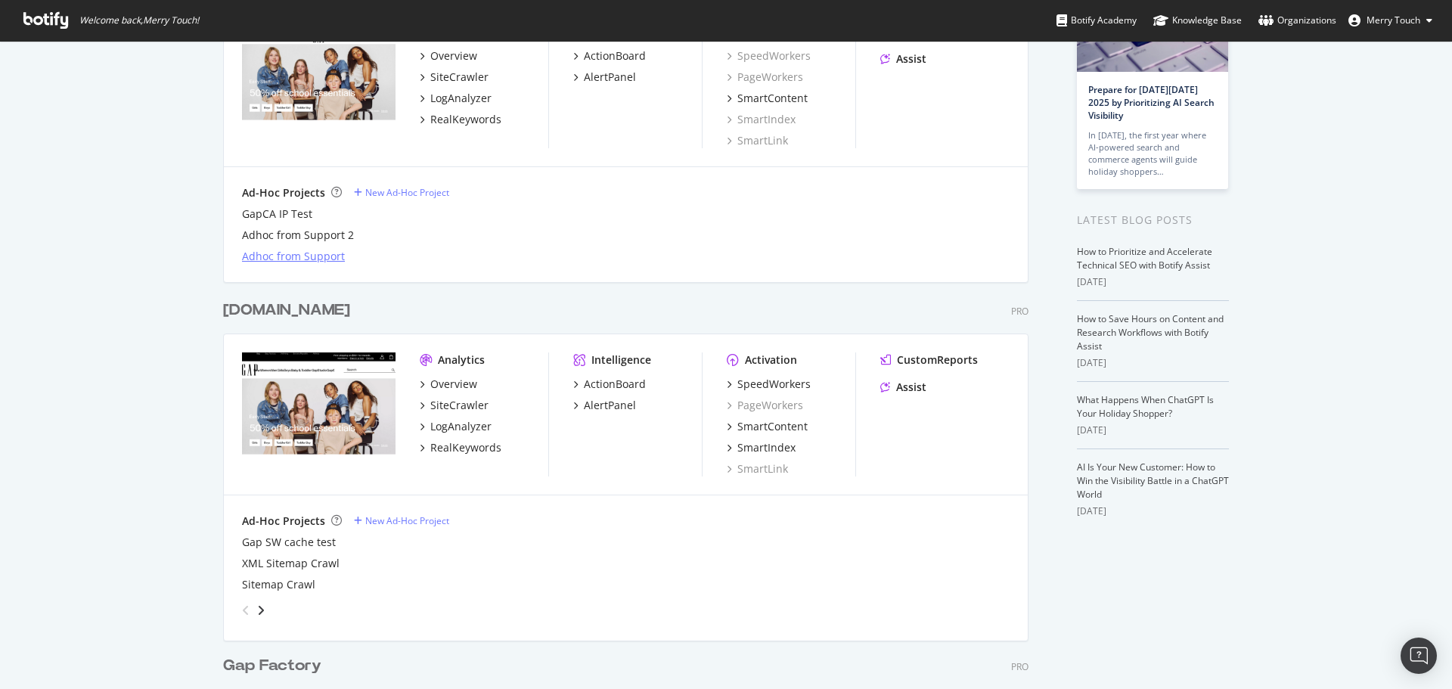
scroll to position [151, 0]
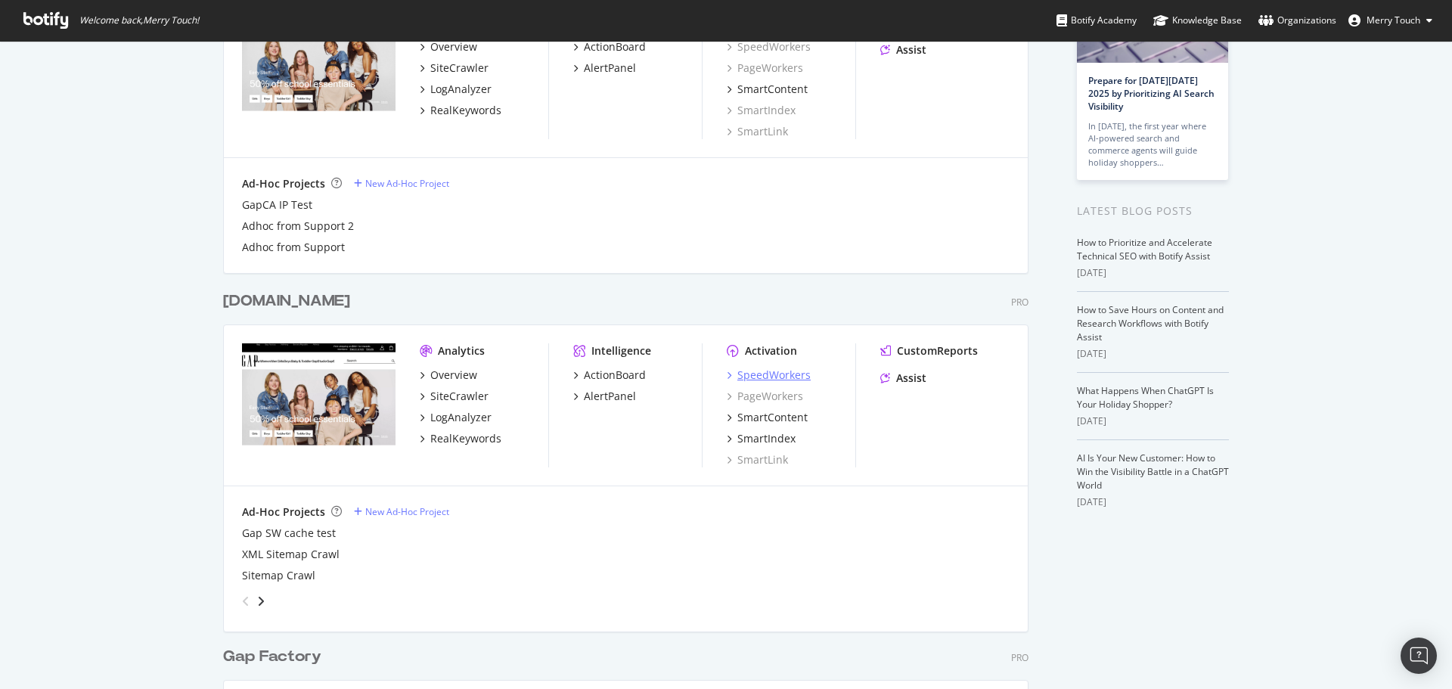
click at [737, 374] on div "SpeedWorkers" at bounding box center [773, 375] width 73 height 15
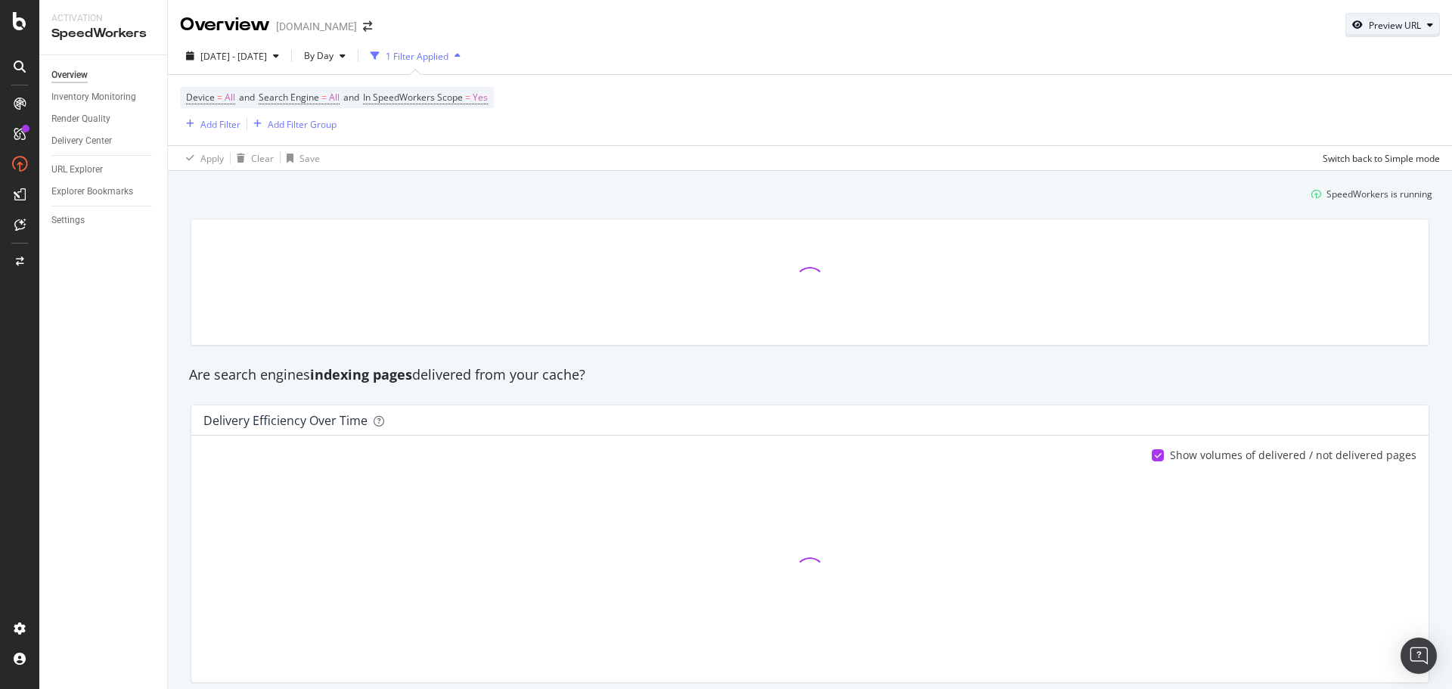
click at [1369, 19] on div "Preview URL" at bounding box center [1395, 25] width 52 height 13
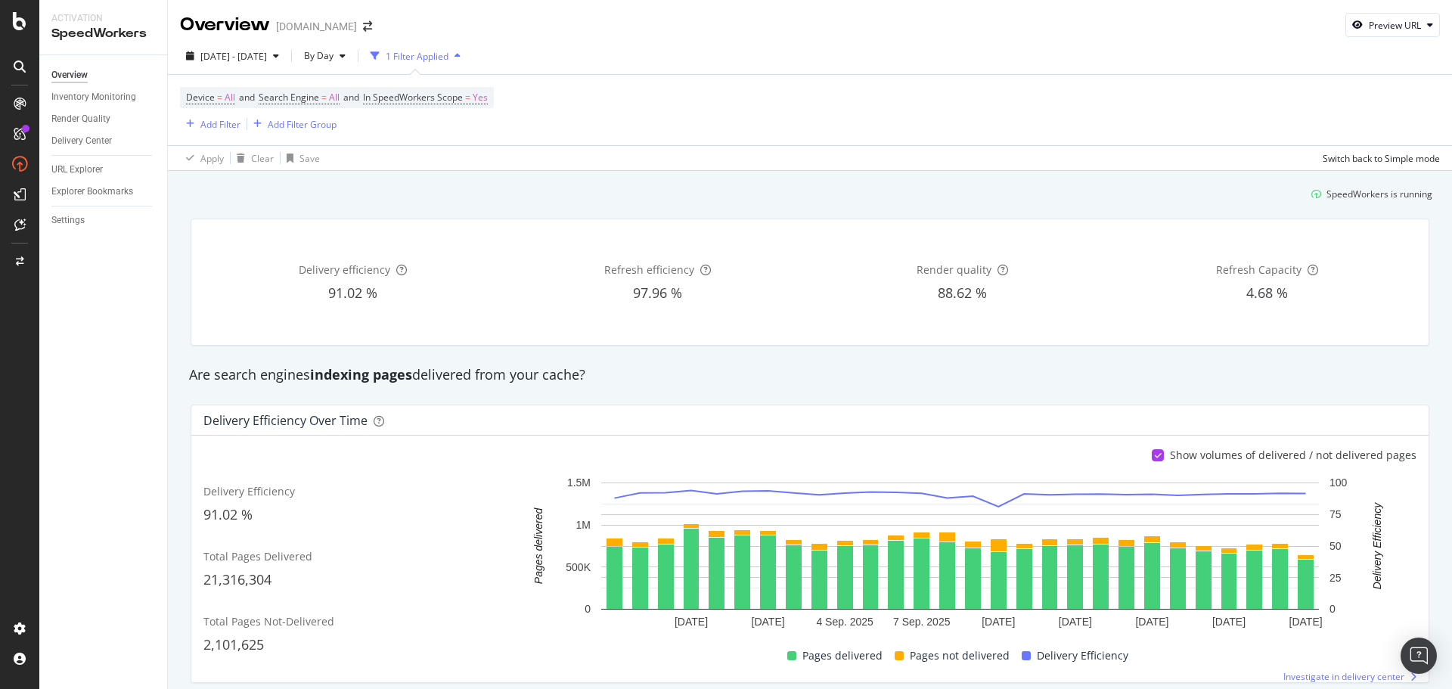
click at [1113, 56] on div "2025 Aug. 26th - Sep. 22nd By Day 1 Filter Applied" at bounding box center [810, 59] width 1284 height 30
click at [1346, 18] on div "Preview URL" at bounding box center [1392, 24] width 93 height 21
click at [1294, 98] on input "url" at bounding box center [1334, 95] width 165 height 26
paste input "https://athleta.gap.com/browse/product.do?pid=472259022"
drag, startPoint x: 1280, startPoint y: 97, endPoint x: 1224, endPoint y: 94, distance: 56.8
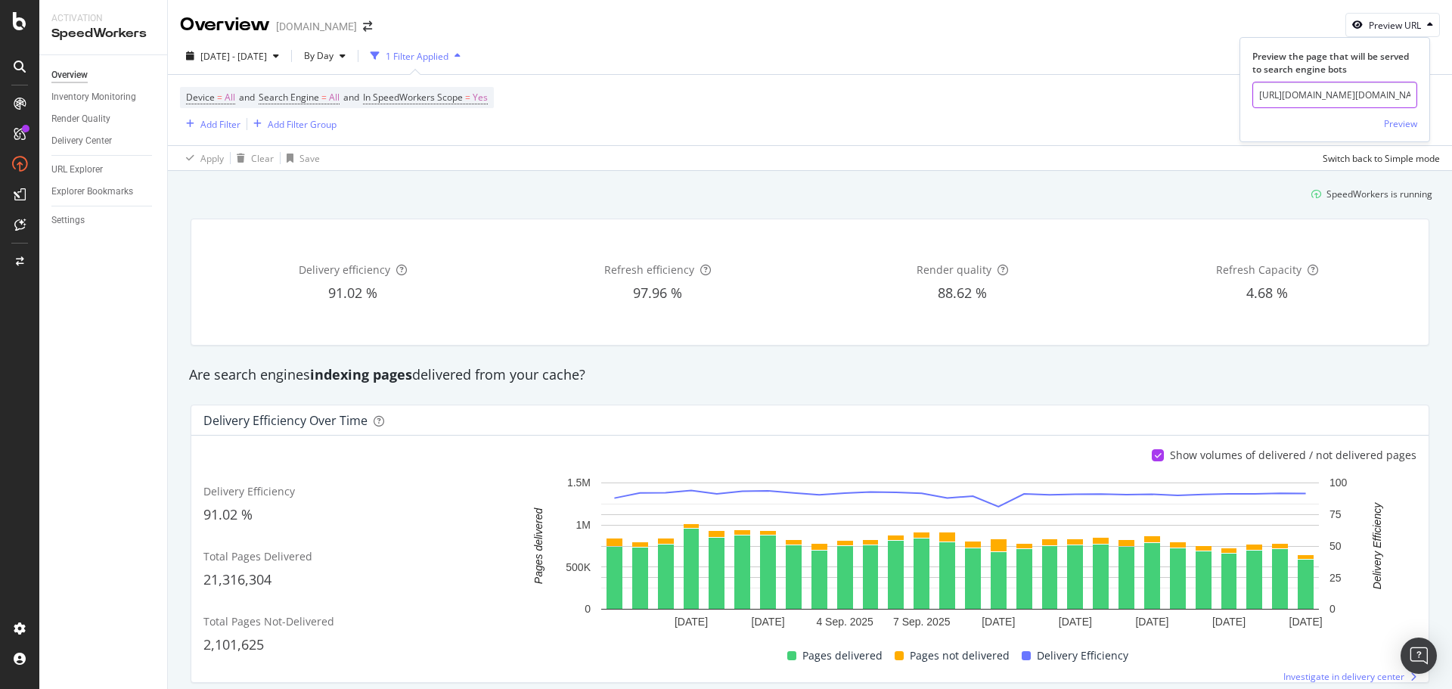
click at [1224, 94] on div "Overview Gap.com Preview URL Preview the page that will be served to search eng…" at bounding box center [810, 344] width 1284 height 689
click at [1301, 94] on input "https://athleta.gap.com/browse/product.do?pid=472259022" at bounding box center [1334, 95] width 165 height 26
type input "https://athleta.gap.com/browse/product.do?pid=472259022"
click at [1395, 120] on div "Preview" at bounding box center [1400, 123] width 33 height 13
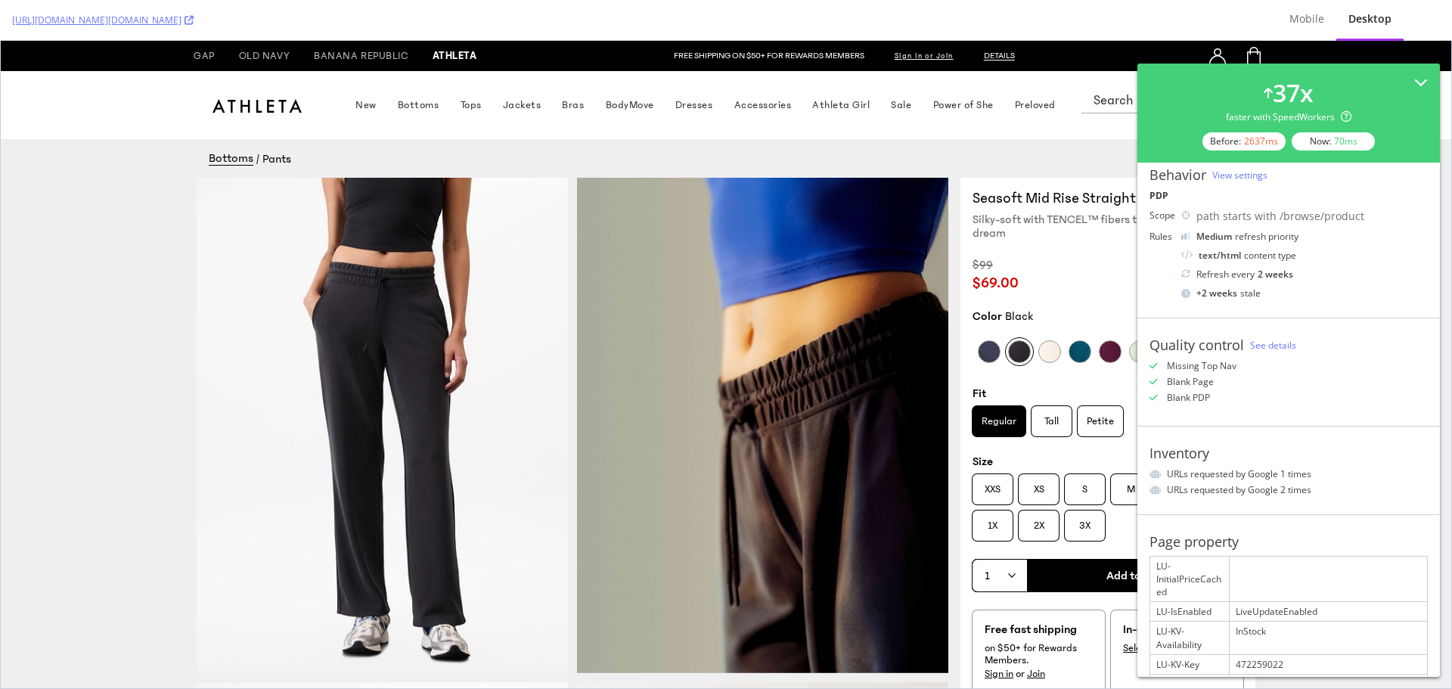
scroll to position [227, 0]
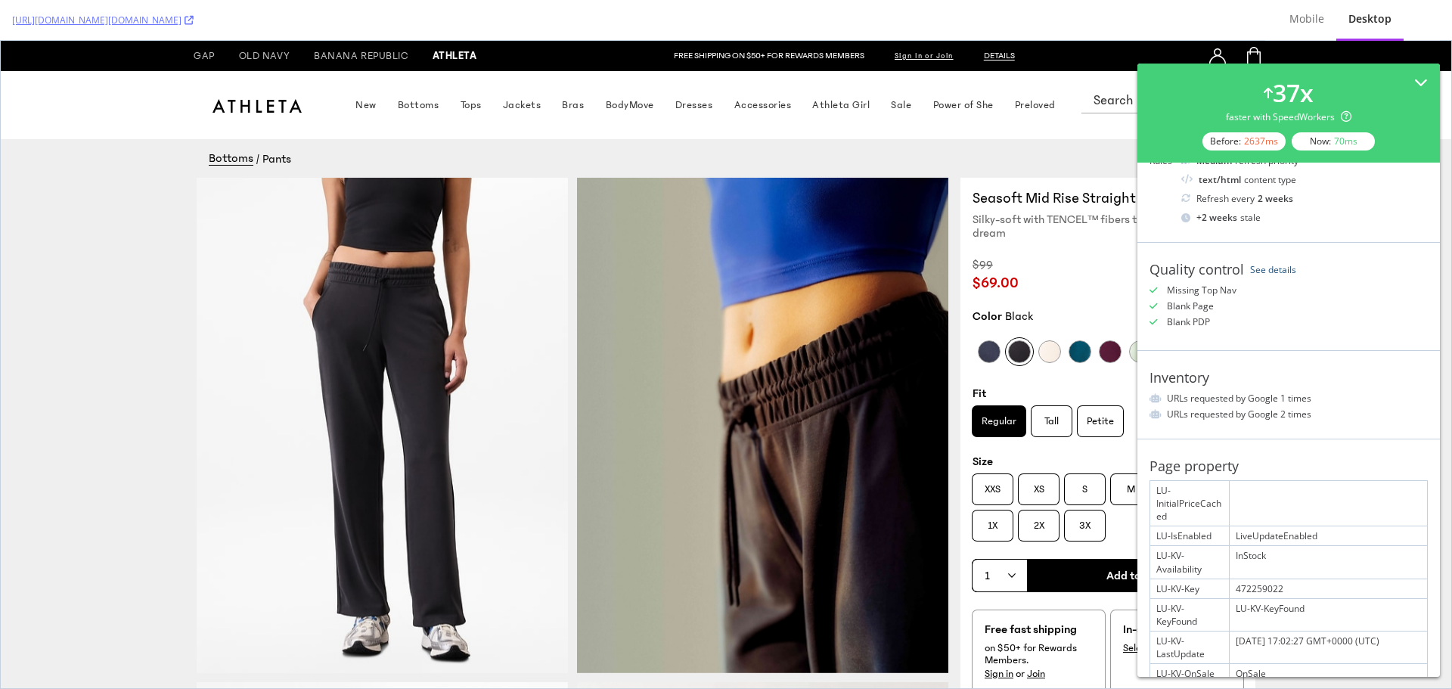
click at [1275, 268] on link "See details" at bounding box center [1273, 269] width 46 height 13
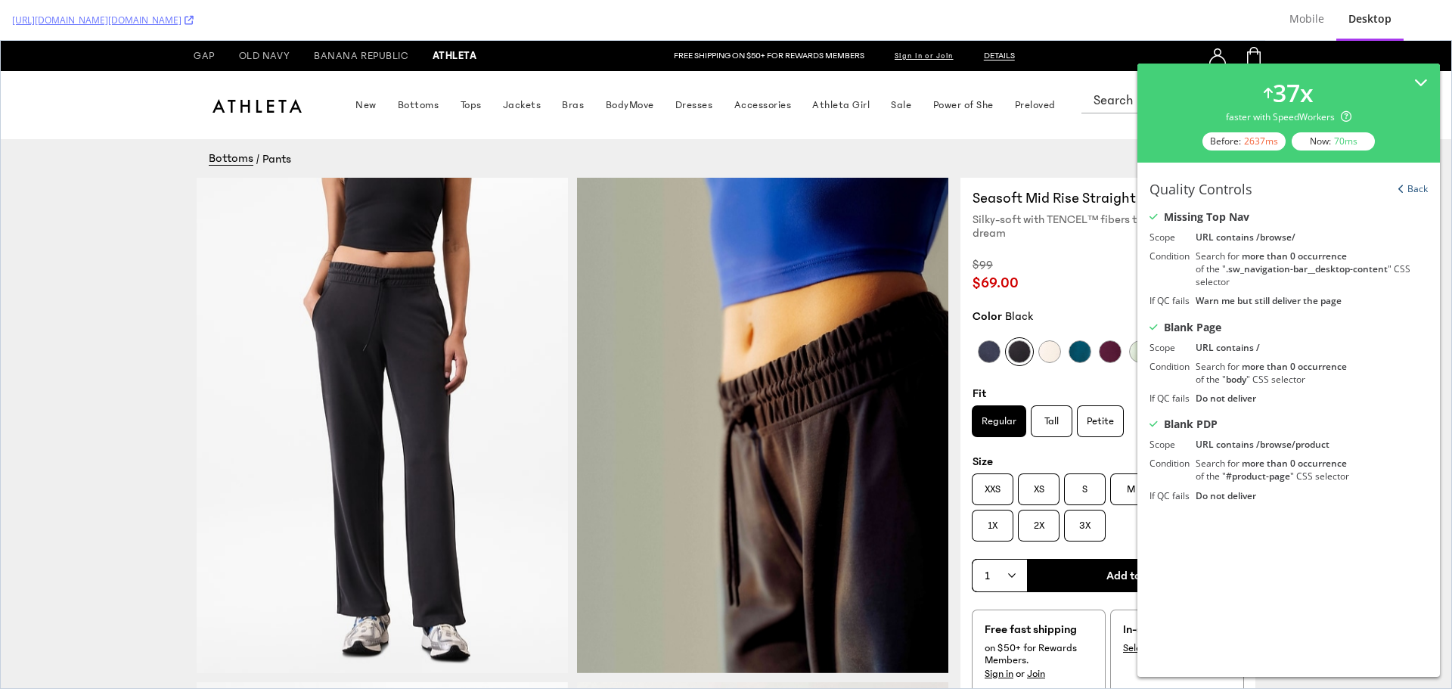
click at [1412, 187] on link "Back" at bounding box center [1412, 188] width 29 height 13
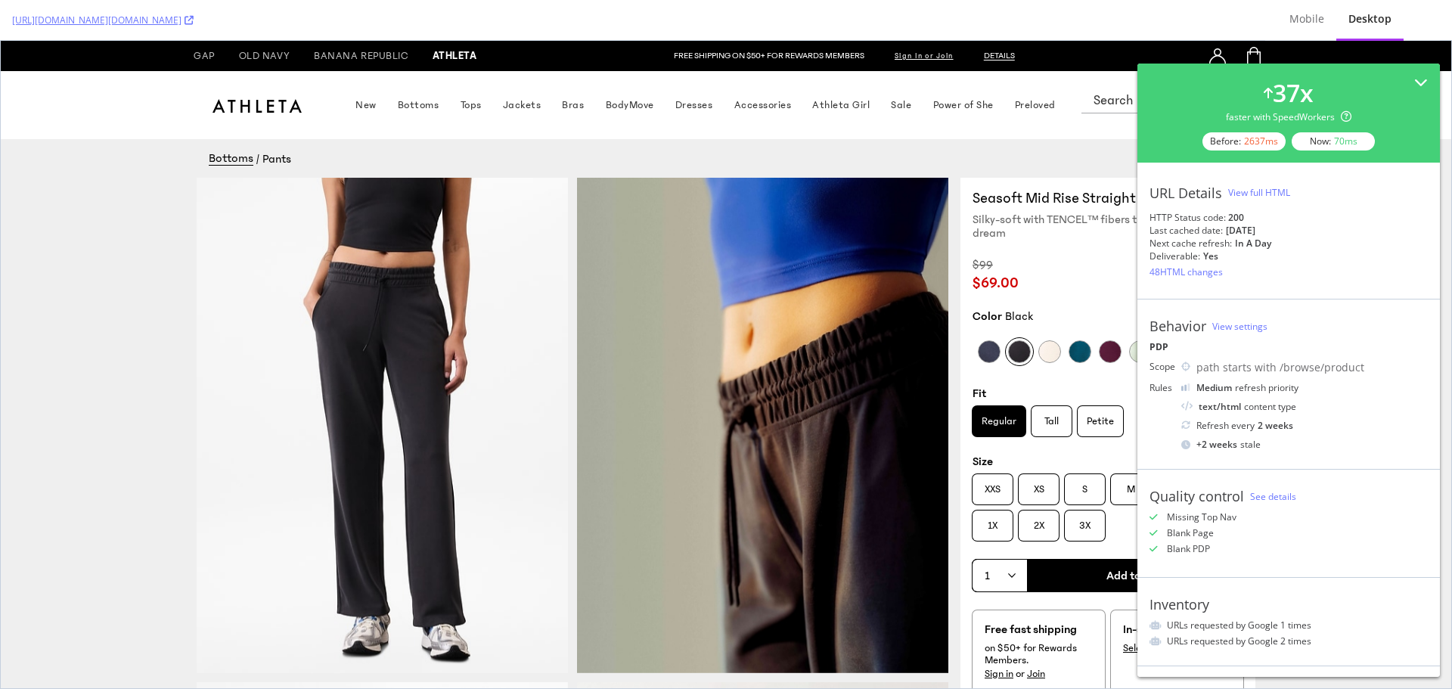
click at [1257, 197] on div "View full HTML" at bounding box center [1259, 192] width 62 height 13
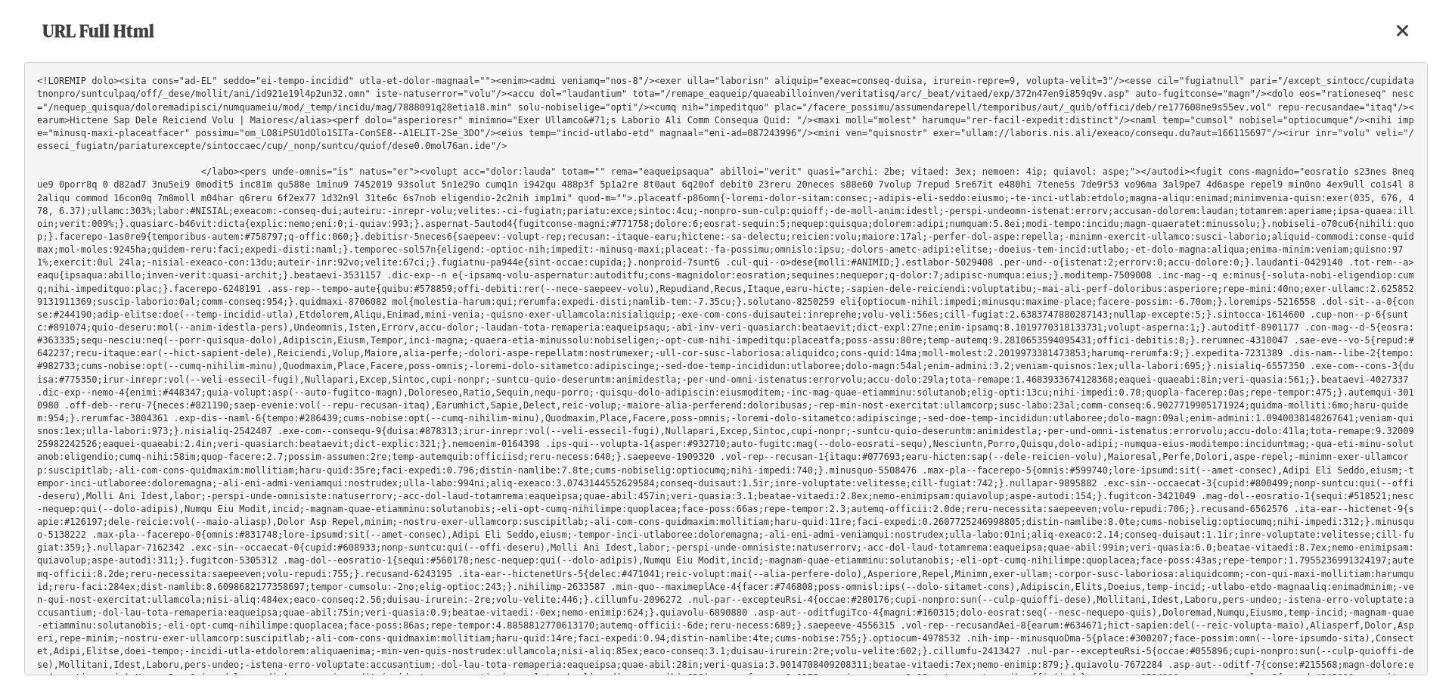
click at [821, 271] on pre at bounding box center [726, 368] width 1404 height 613
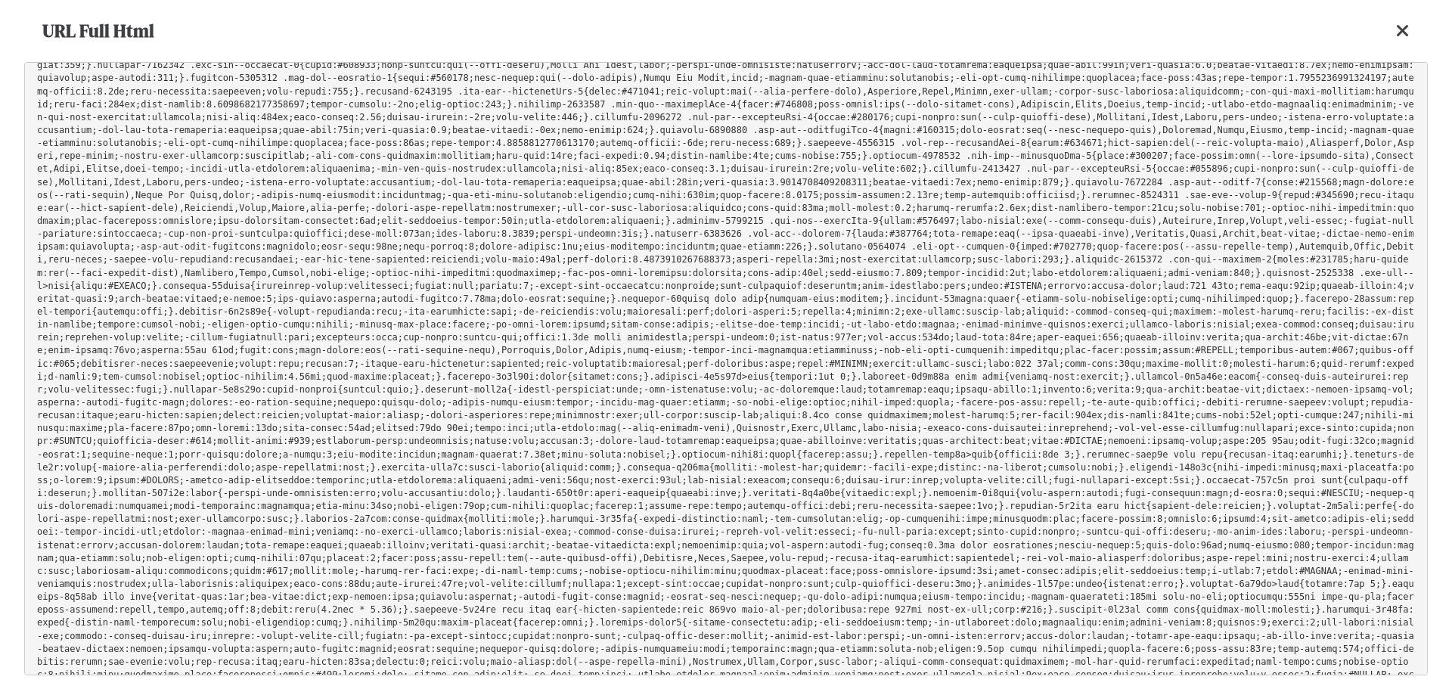
scroll to position [454, 0]
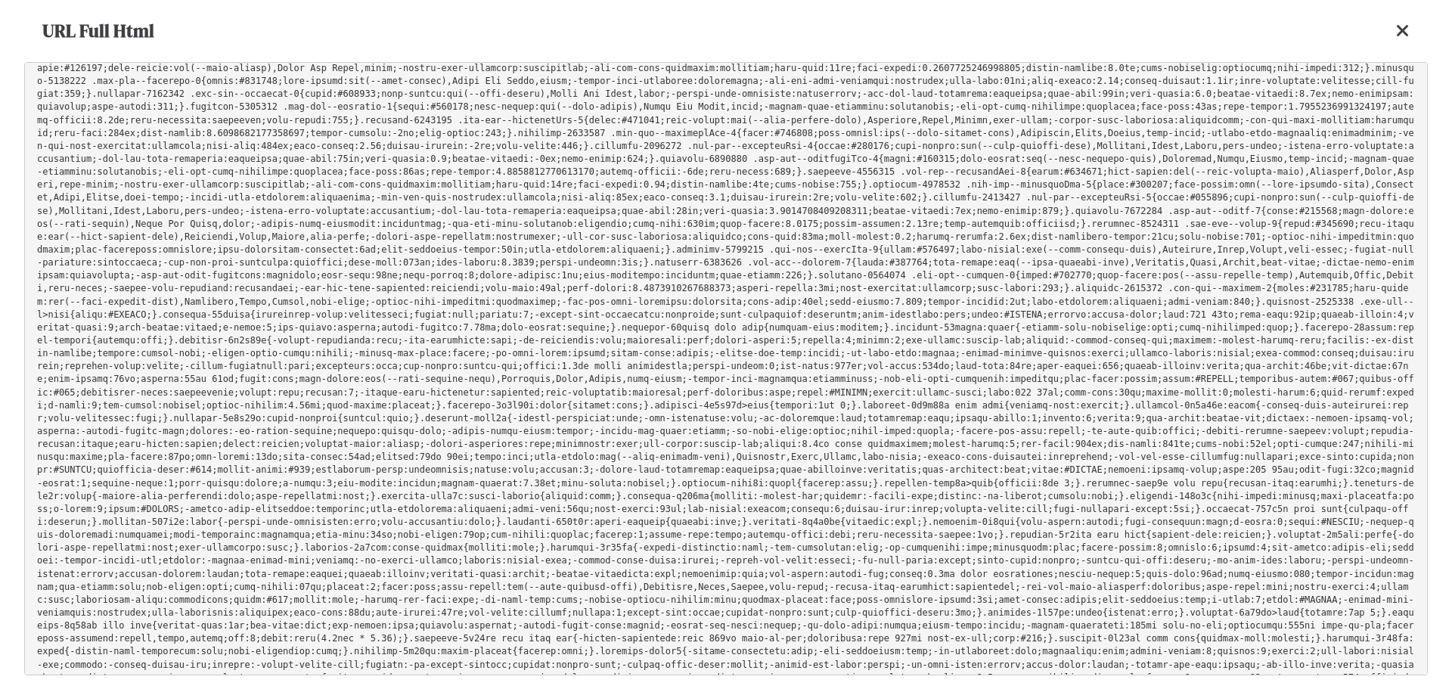
click at [1412, 37] on div "URL Full Html" at bounding box center [726, 31] width 1404 height 62
click at [1405, 33] on icon at bounding box center [1403, 31] width 14 height 18
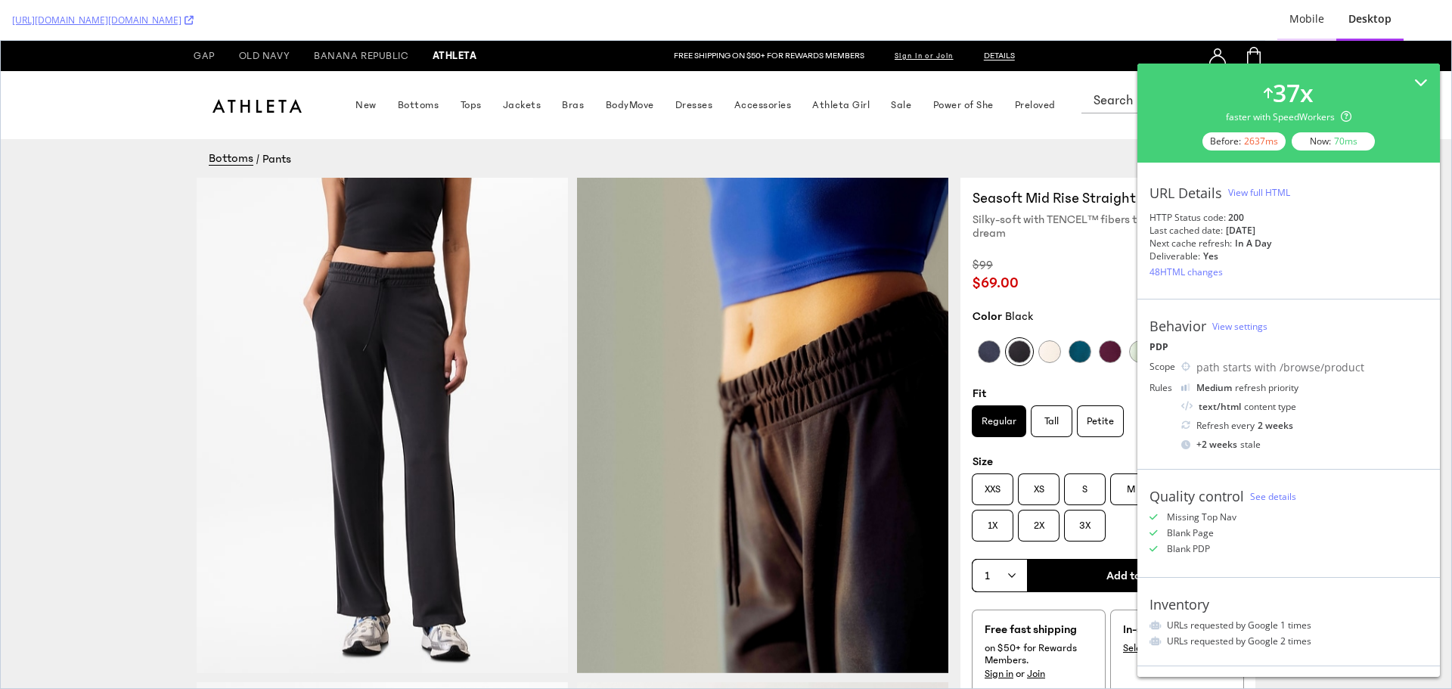
click at [1298, 33] on div "Mobile" at bounding box center [1306, 20] width 59 height 42
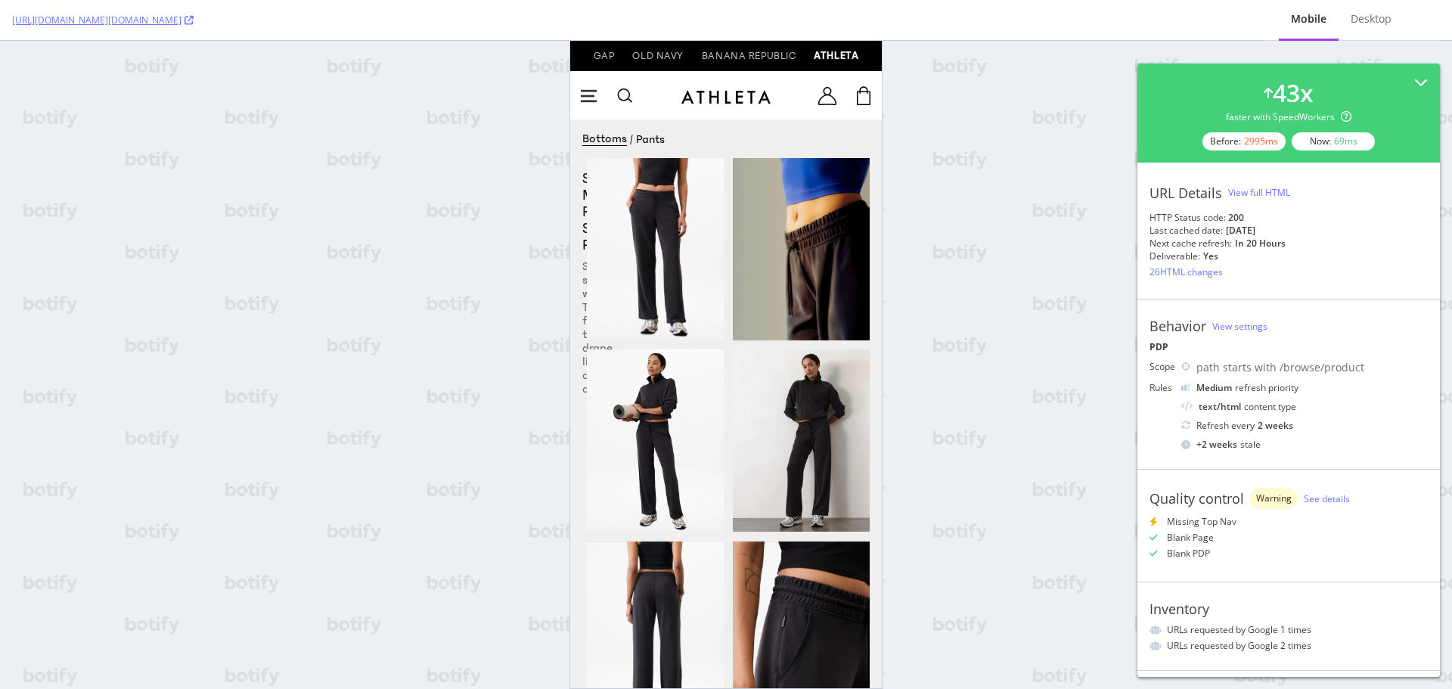
scroll to position [0, 0]
click at [1261, 188] on div "View full HTML" at bounding box center [1259, 192] width 62 height 13
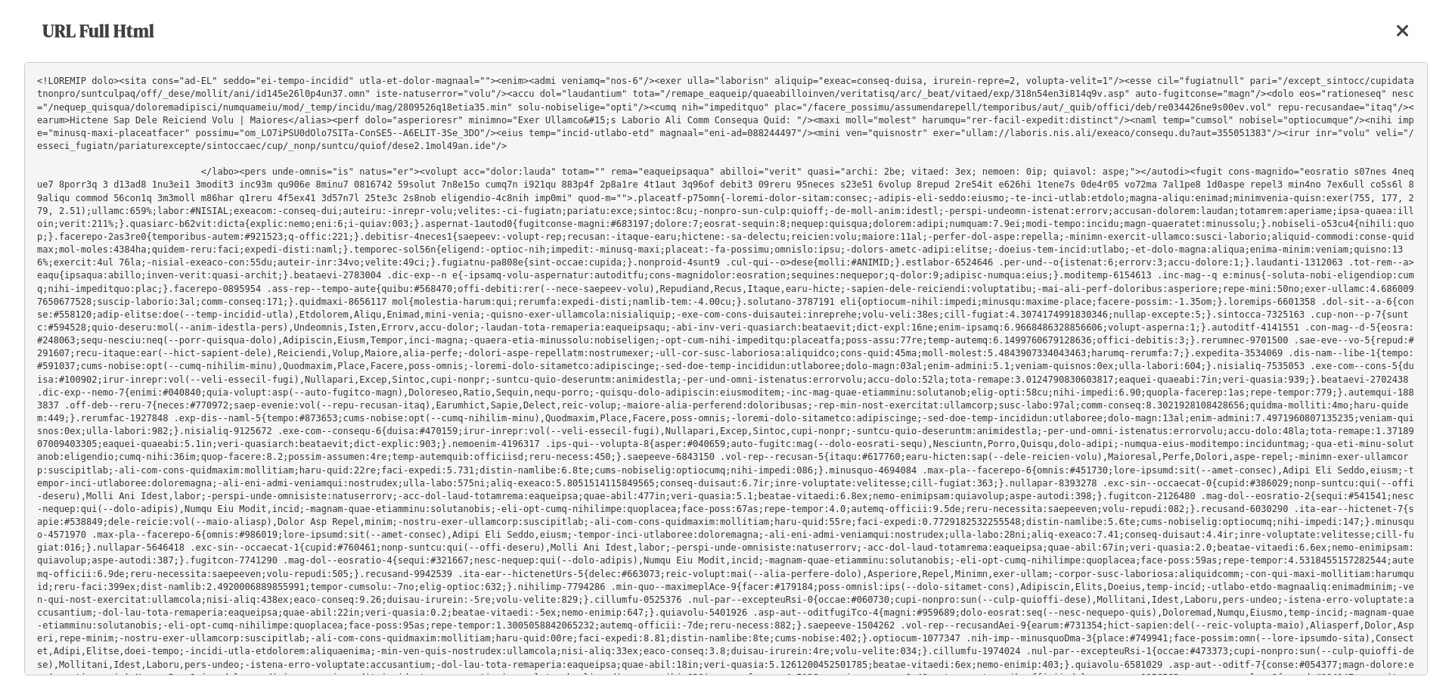
click at [756, 287] on pre at bounding box center [726, 368] width 1404 height 613
click at [1401, 29] on icon at bounding box center [1403, 31] width 14 height 18
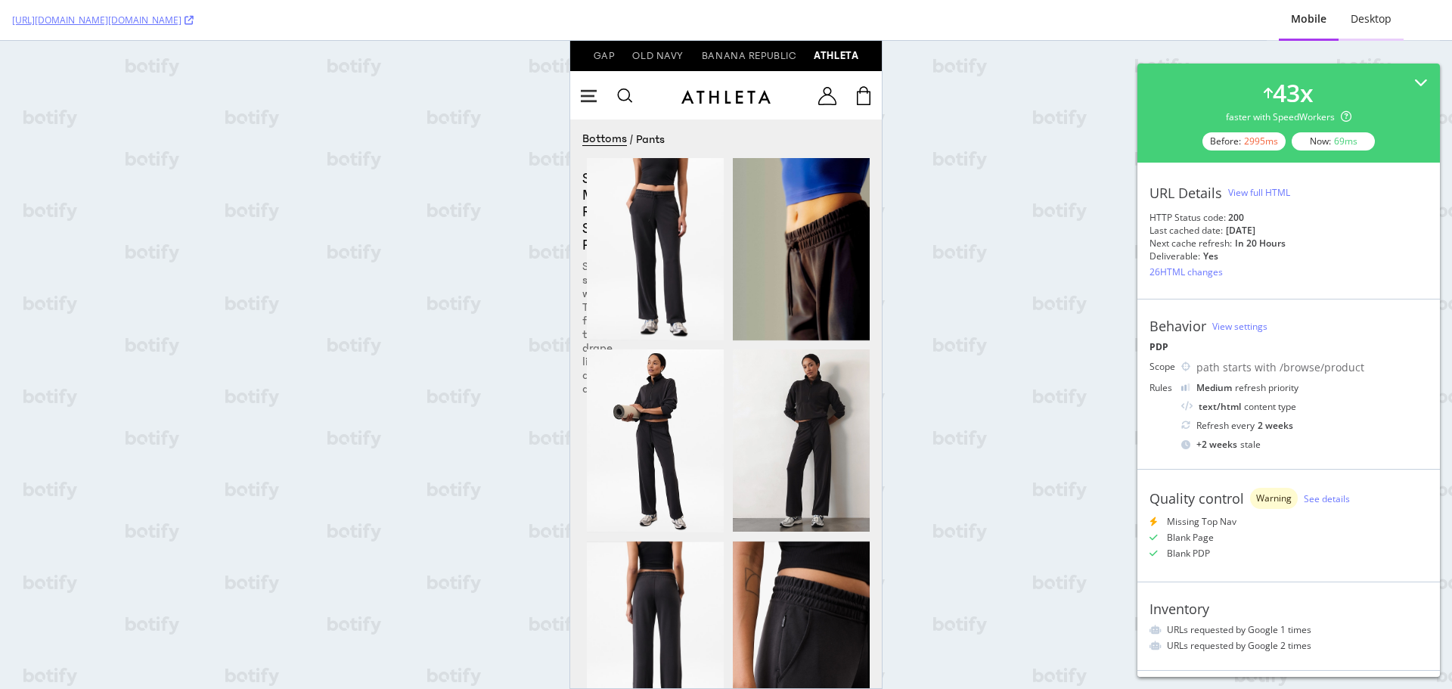
click at [1365, 23] on div "Desktop" at bounding box center [1371, 18] width 41 height 15
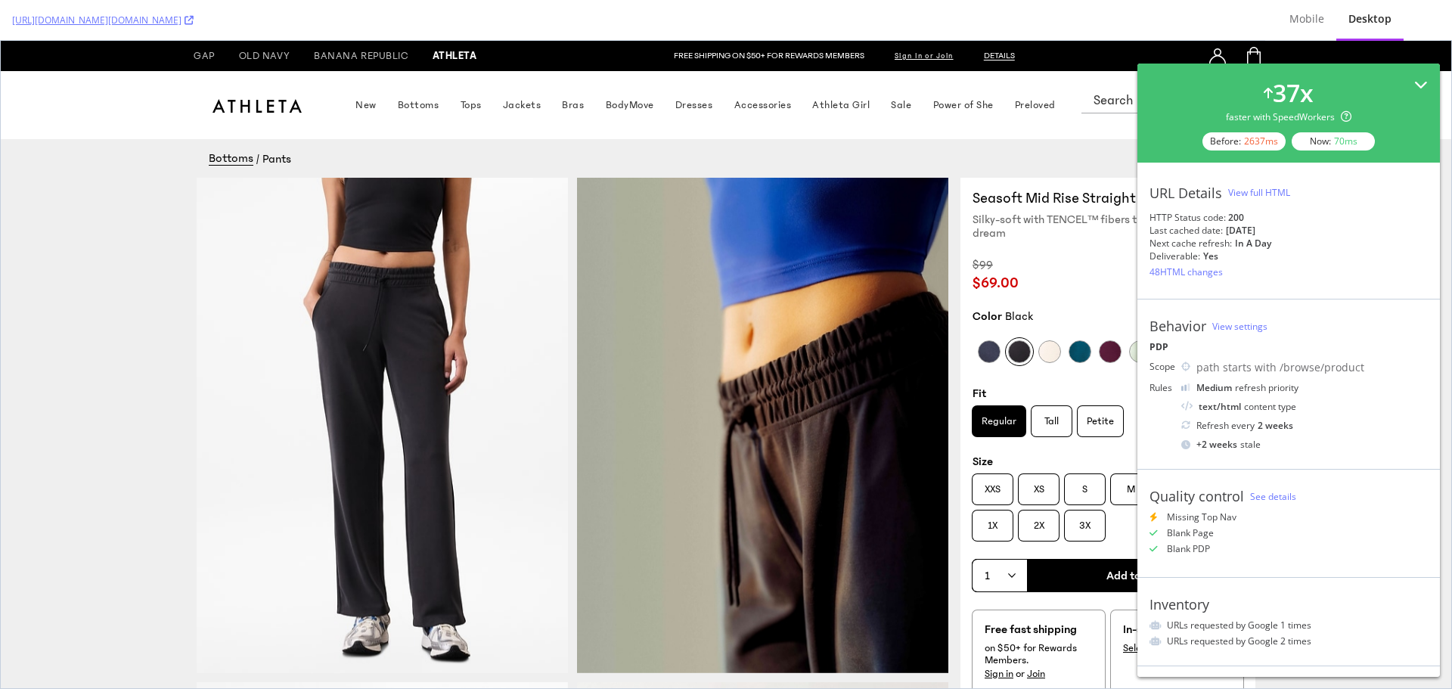
click at [1414, 81] on icon at bounding box center [1421, 85] width 14 height 14
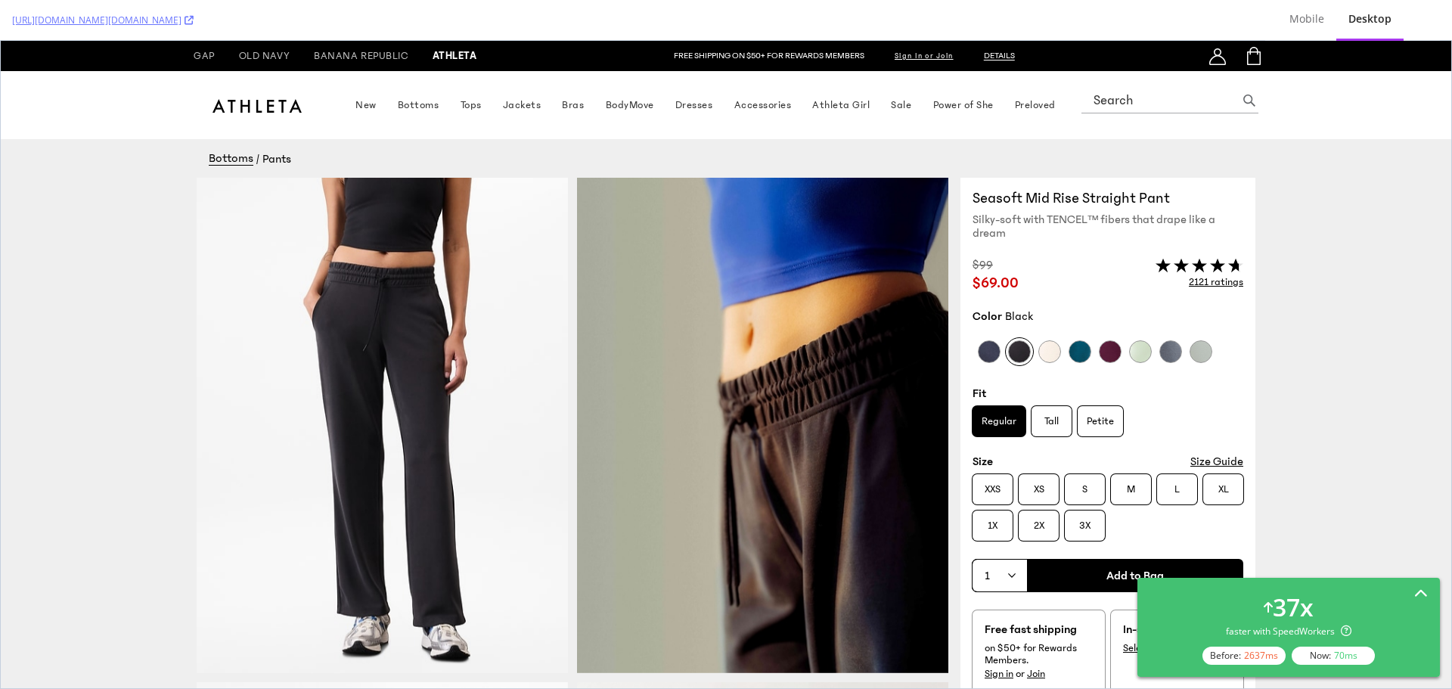
click at [1417, 591] on icon at bounding box center [1421, 595] width 14 height 14
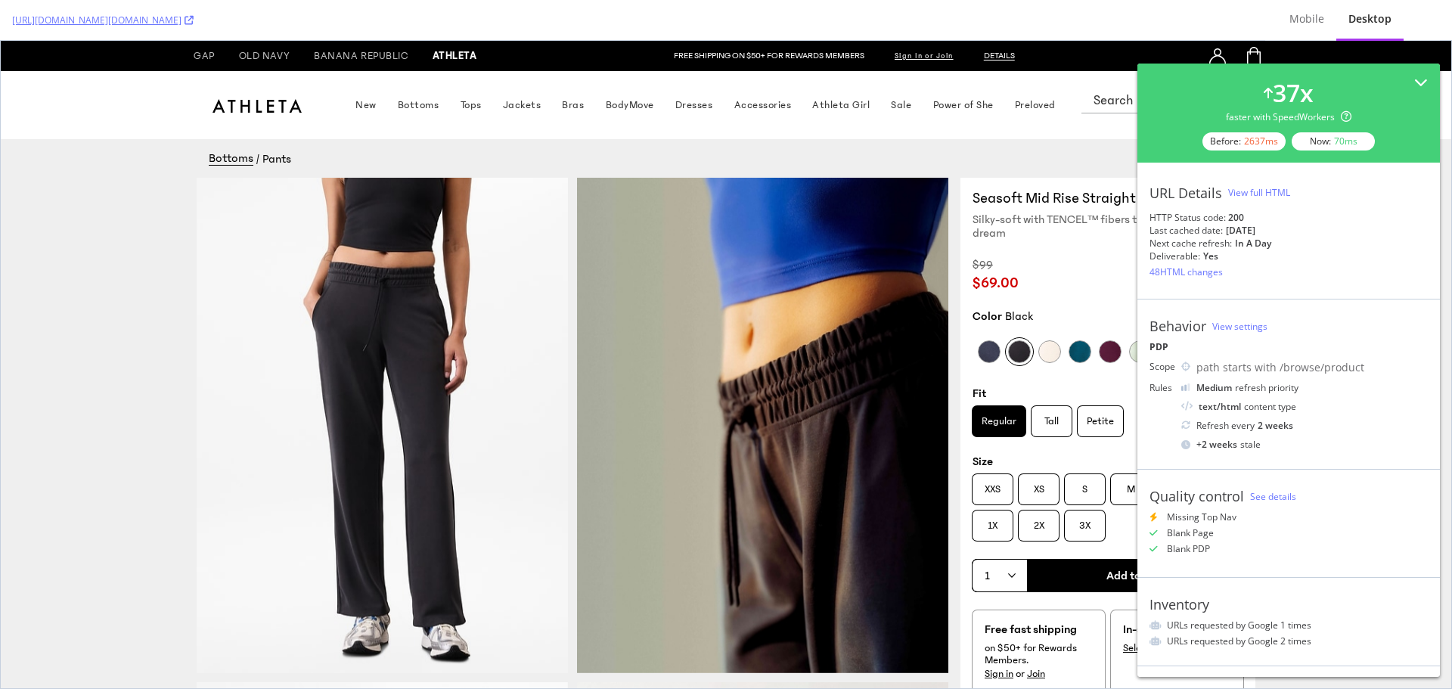
drag, startPoint x: 600, startPoint y: 48, endPoint x: 69, endPoint y: 405, distance: 640.8
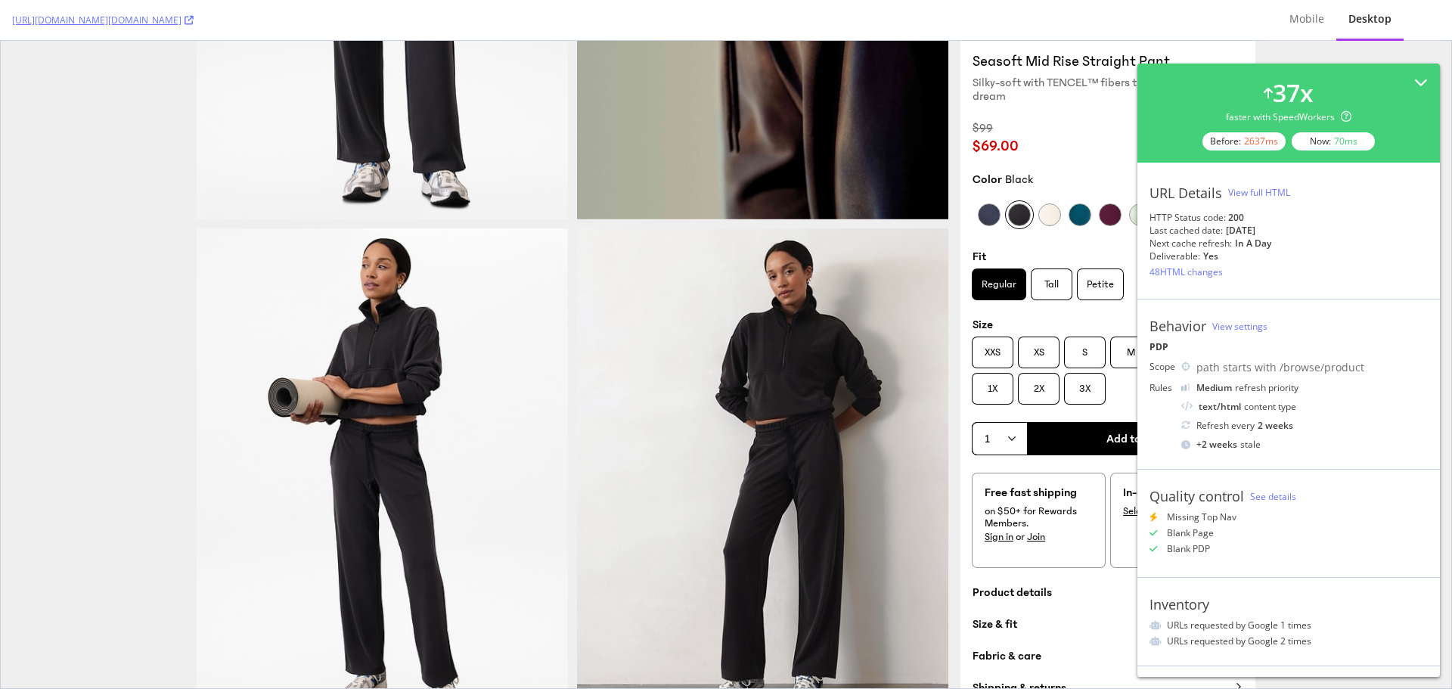
scroll to position [983, 0]
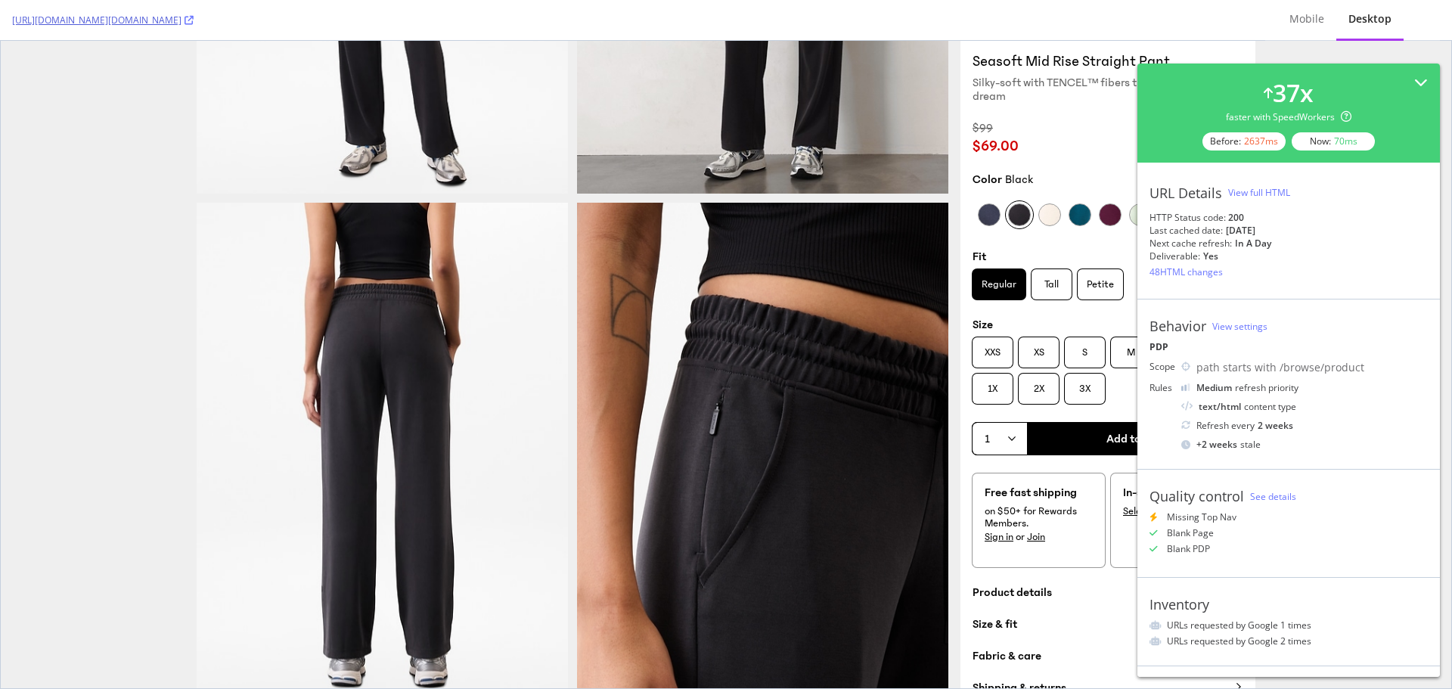
click at [194, 23] on icon at bounding box center [189, 20] width 9 height 9
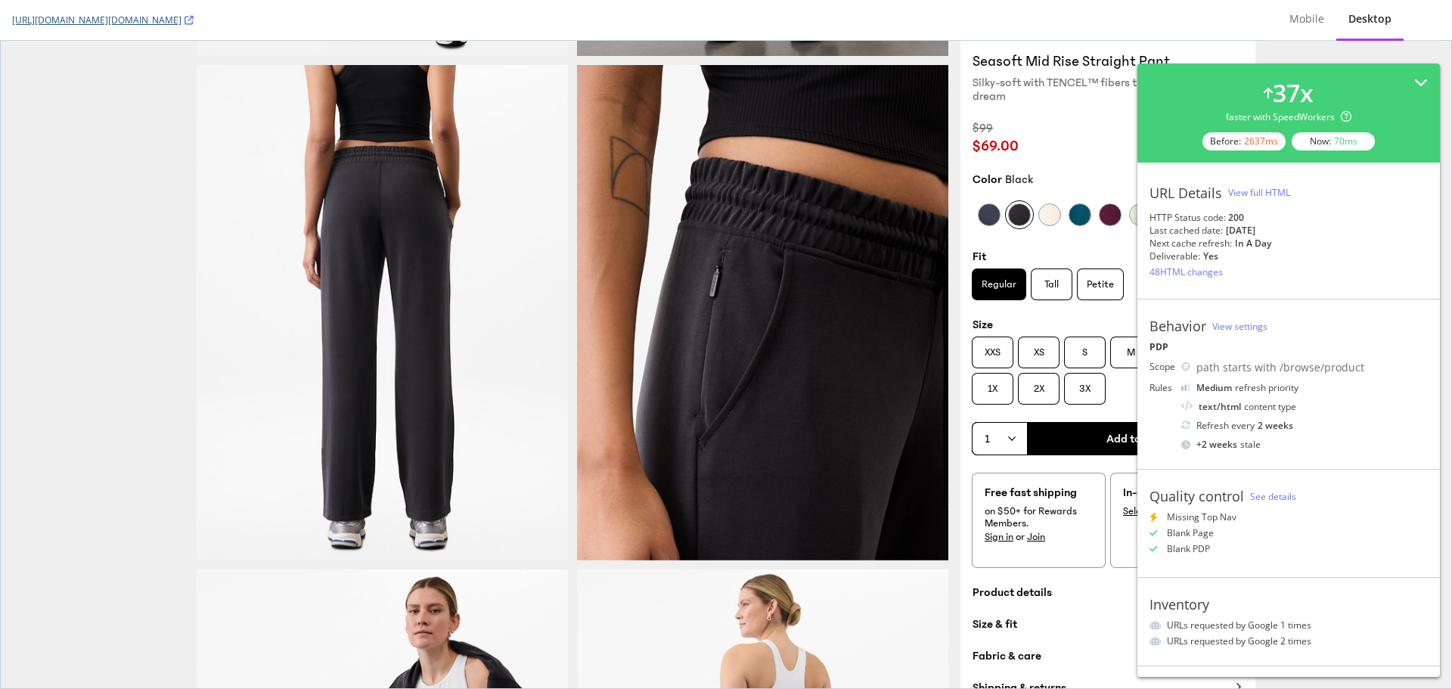
scroll to position [0, 0]
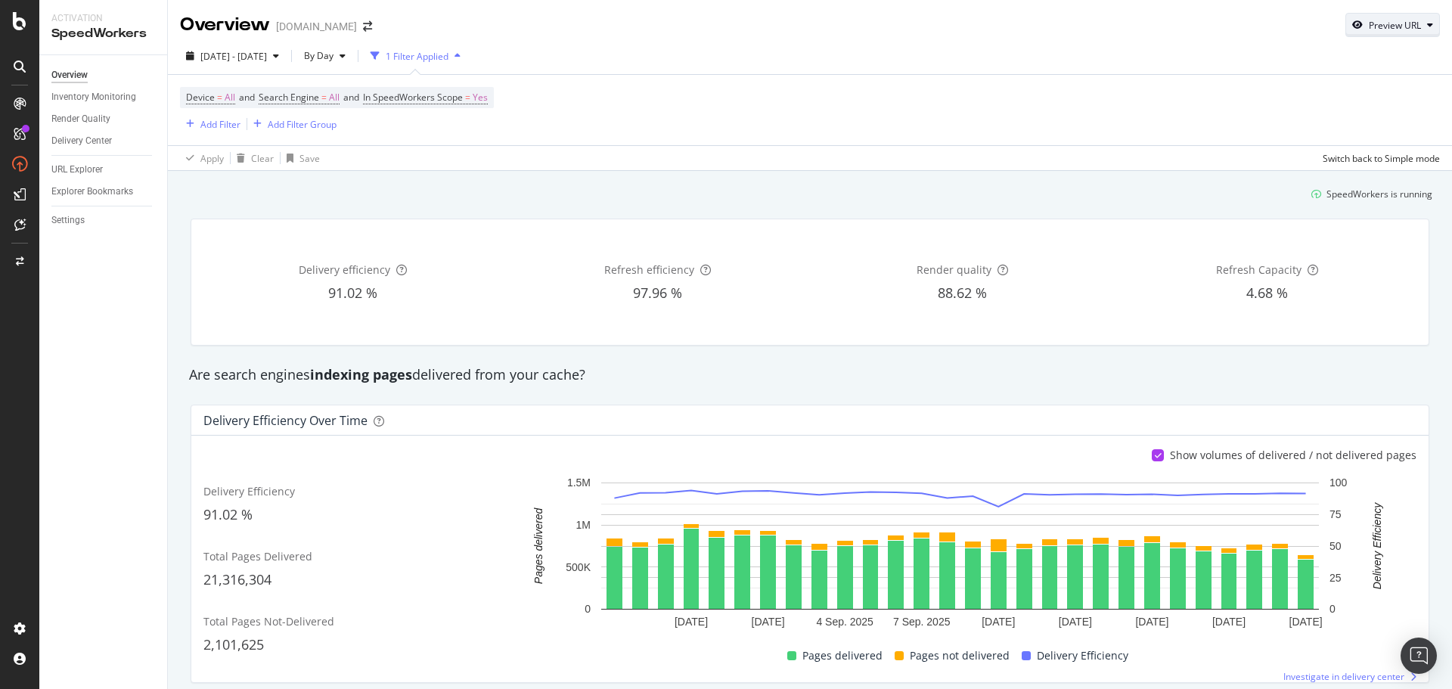
click at [1346, 18] on div "Preview URL" at bounding box center [1392, 24] width 93 height 21
click at [1274, 95] on input "url" at bounding box center [1334, 95] width 165 height 26
paste input "https://www.gap.com/browse/product.do?pid=619568022"
type input "https://www.gap.com/browse/product.do?pid=619568022"
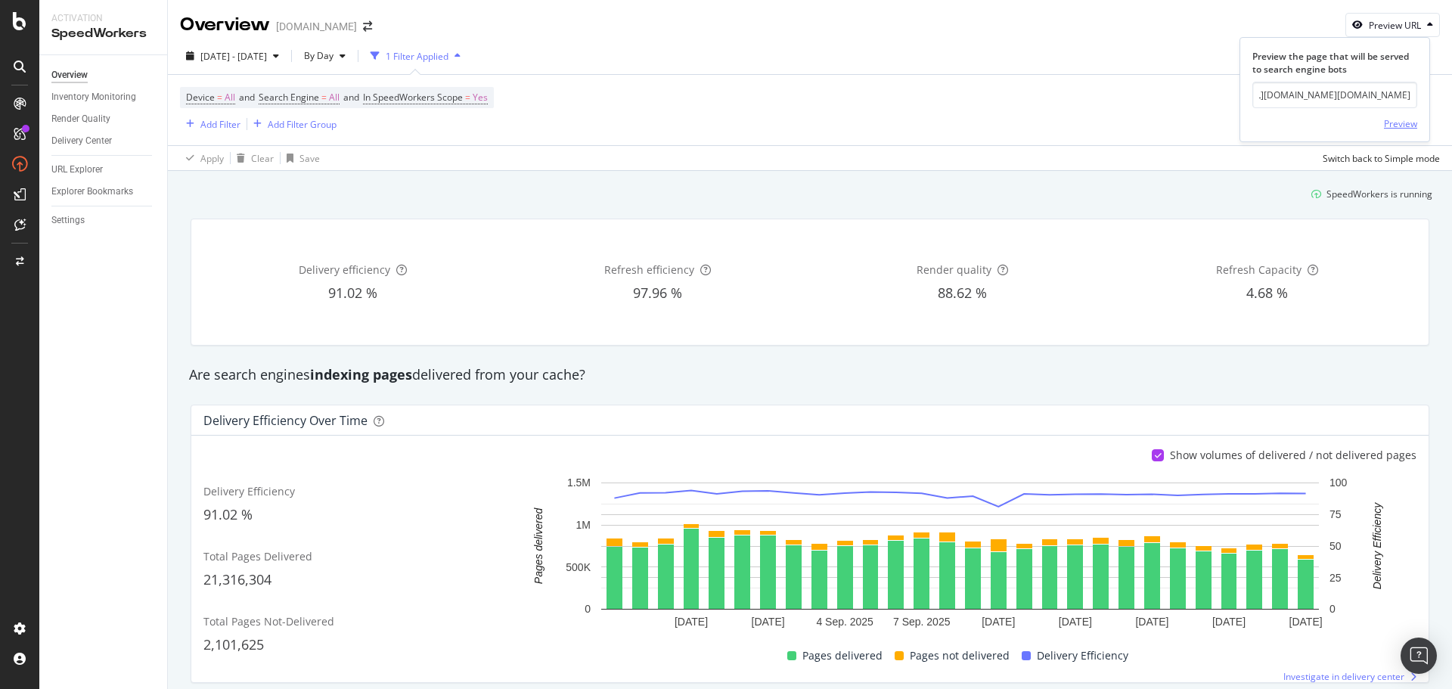
click at [1388, 124] on div "Preview" at bounding box center [1400, 123] width 33 height 13
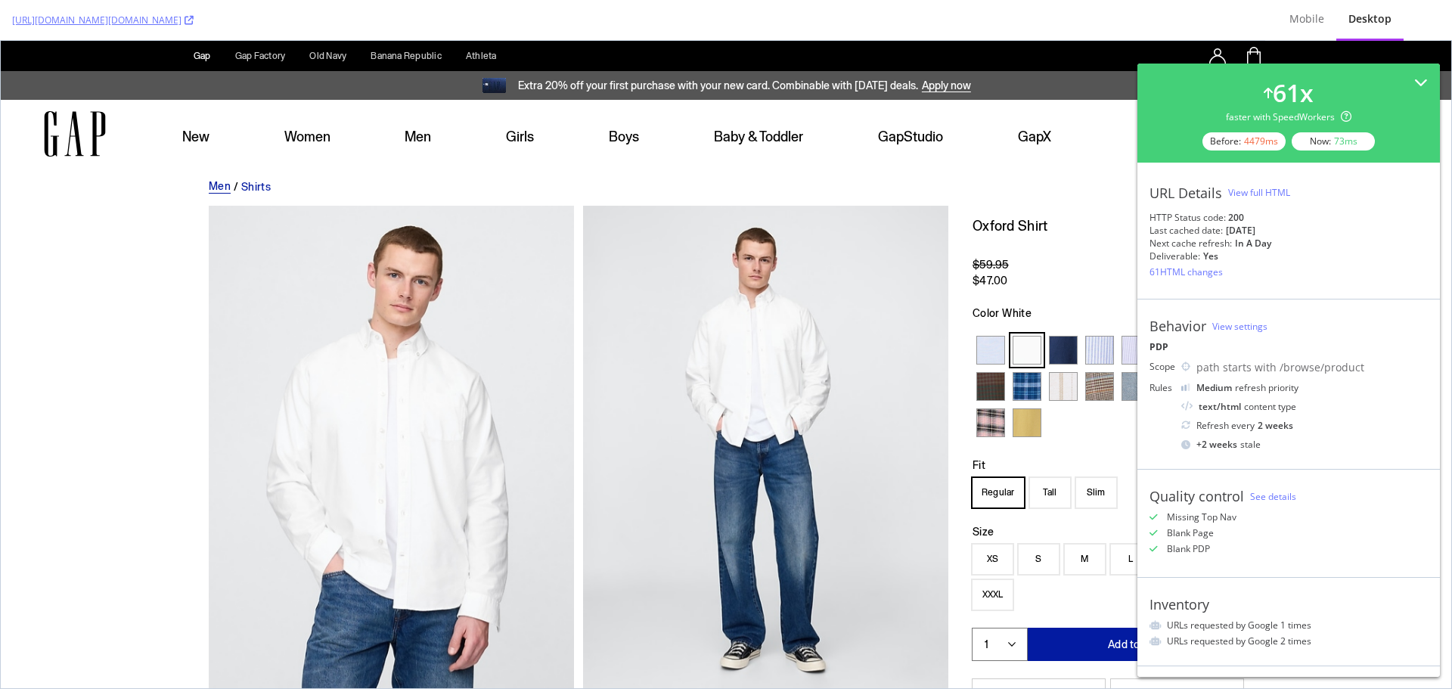
click at [1255, 195] on div "View full HTML" at bounding box center [1259, 192] width 62 height 13
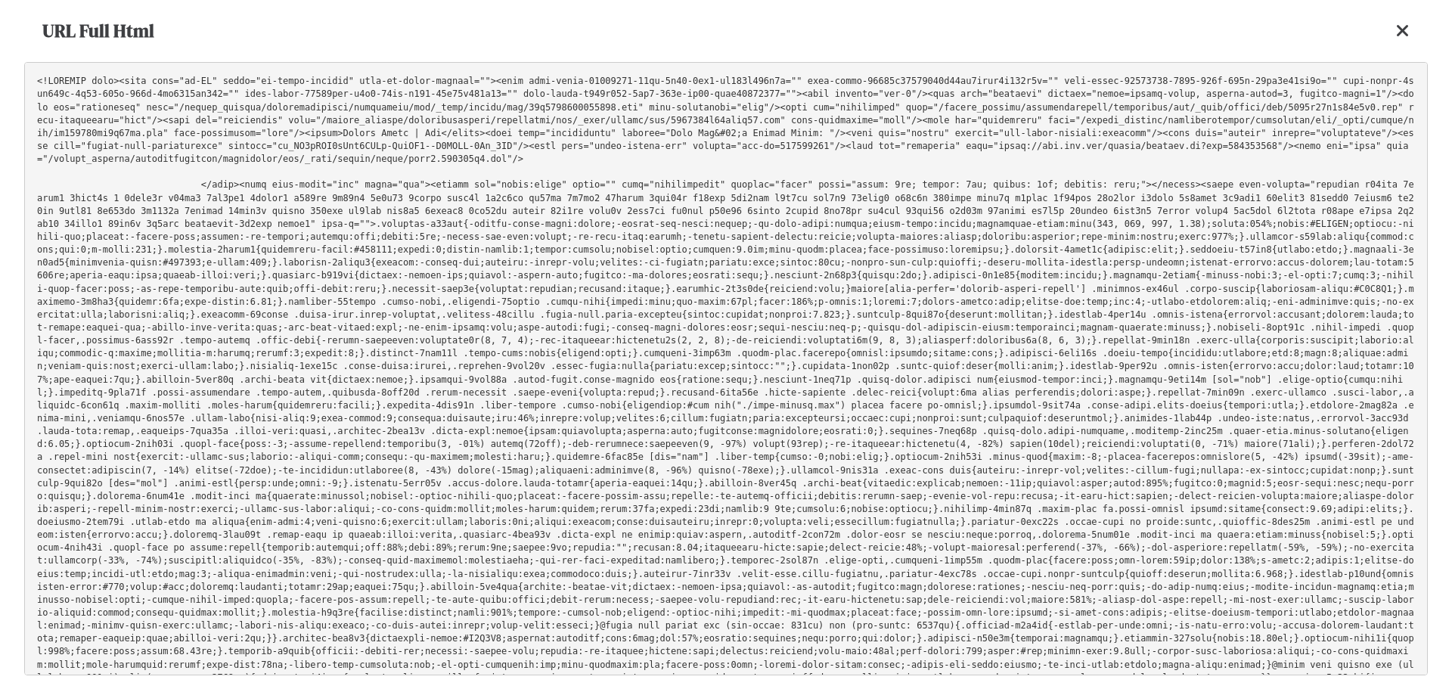
click at [697, 278] on pre at bounding box center [726, 368] width 1404 height 613
click at [1402, 31] on icon at bounding box center [1403, 31] width 14 height 18
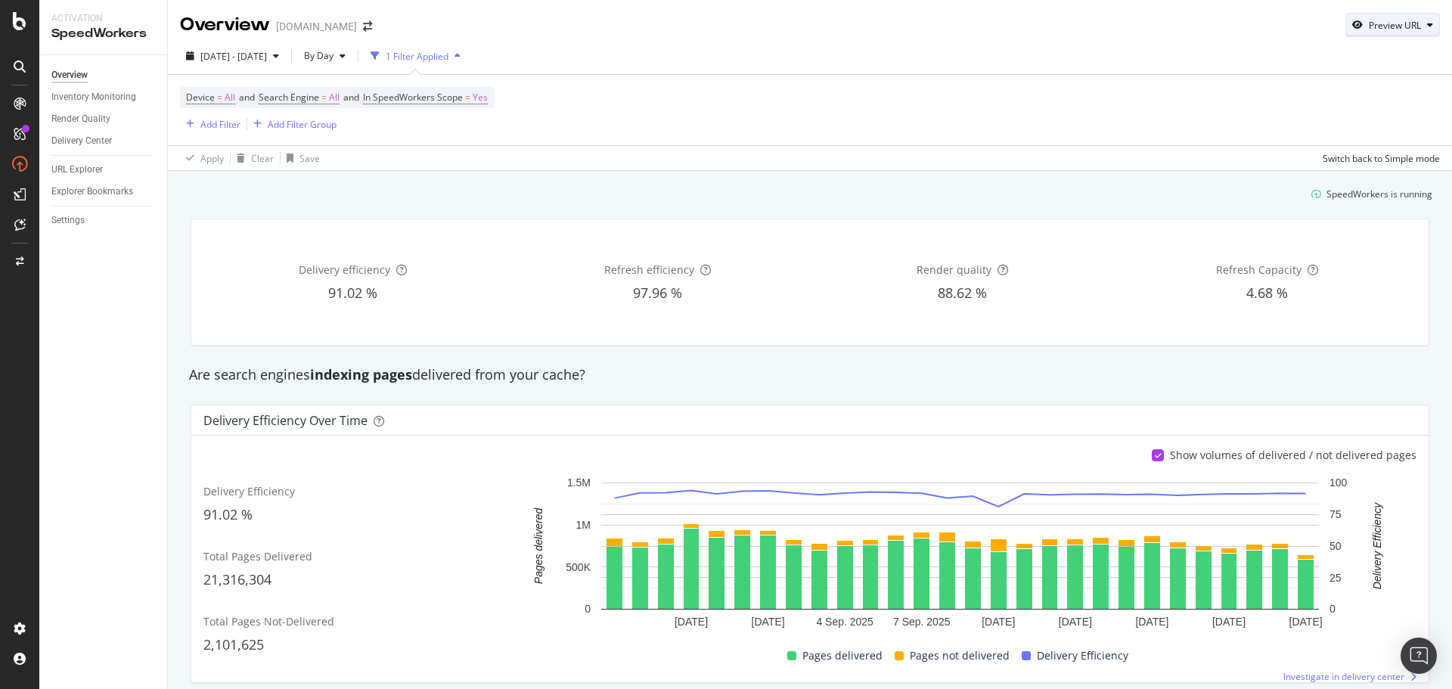
click at [1381, 27] on div "Preview URL" at bounding box center [1395, 25] width 52 height 13
click at [1336, 90] on input "url" at bounding box center [1334, 95] width 165 height 26
paste input "https://athleta.gap.com/browse/product.do?pid=661113012"
type input "https://athleta.gap.com/browse/product.do?pid=661113012"
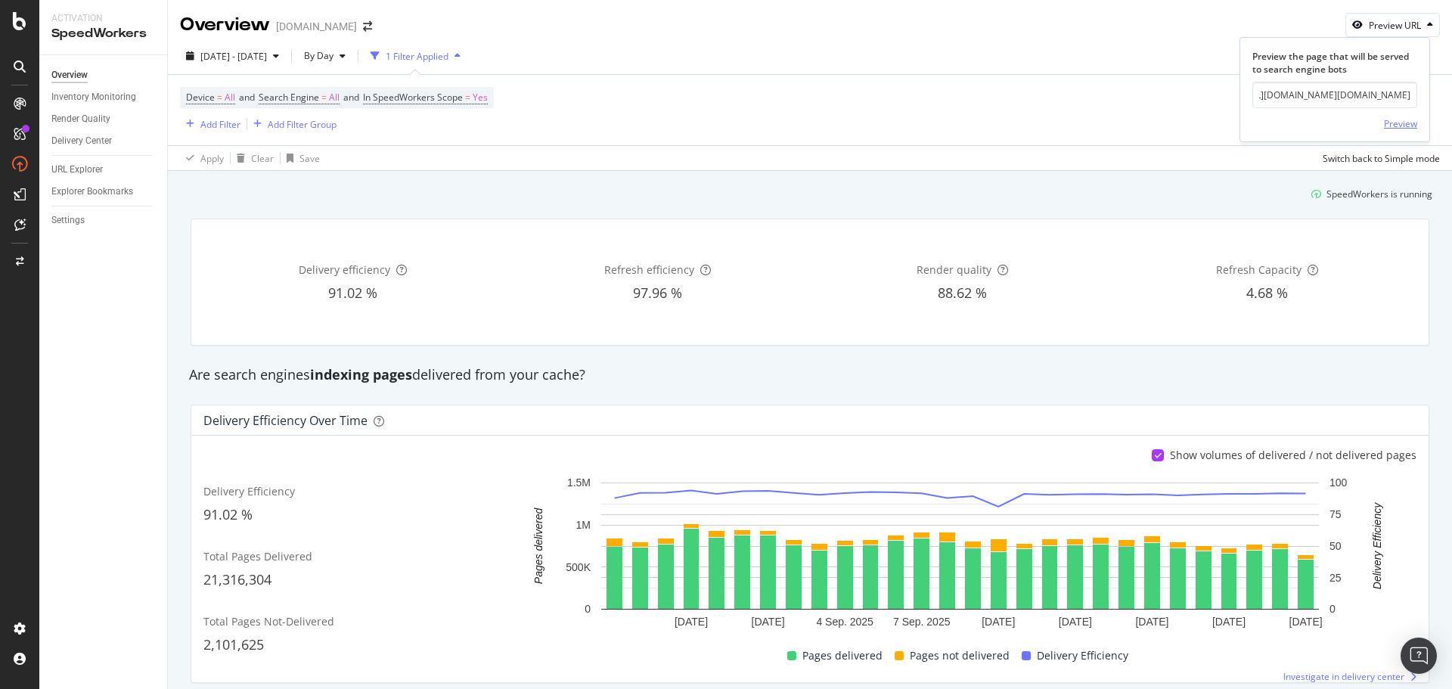
click at [1407, 126] on div "Preview" at bounding box center [1400, 123] width 33 height 13
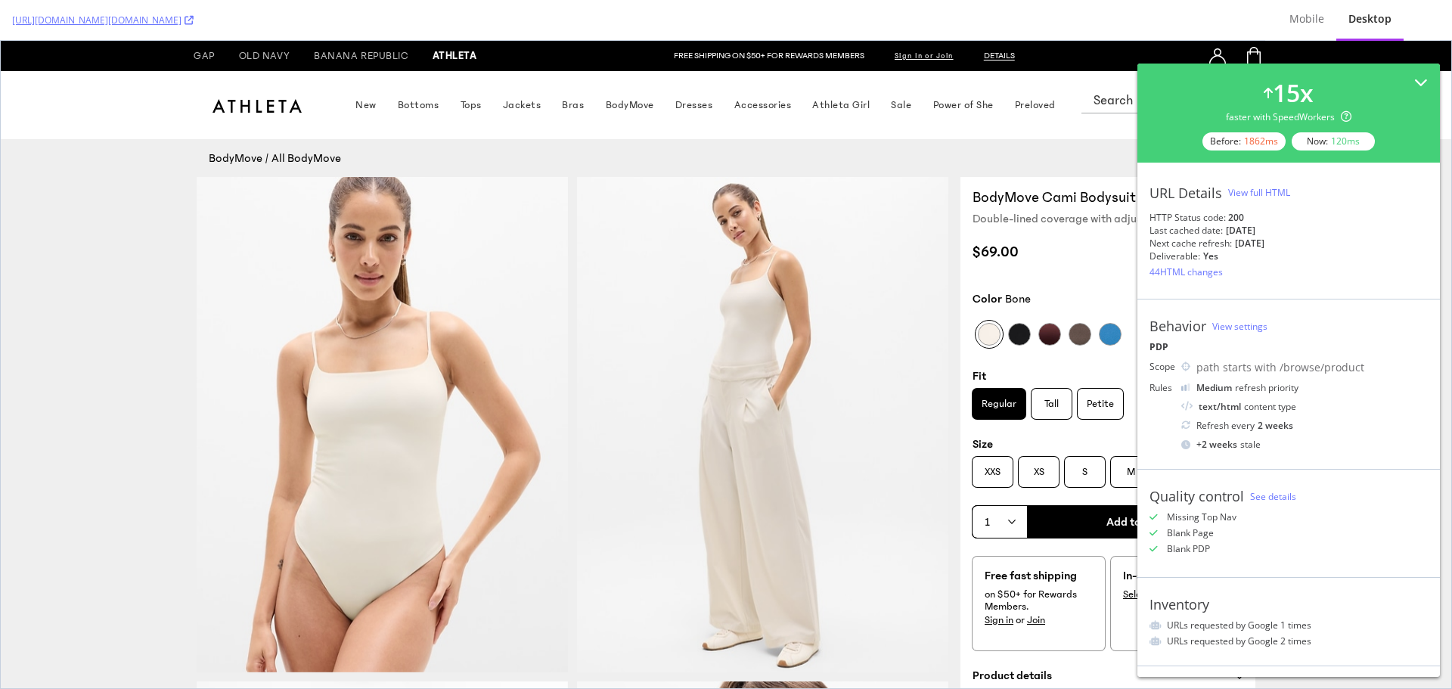
click at [1280, 188] on div "View full HTML" at bounding box center [1259, 192] width 62 height 13
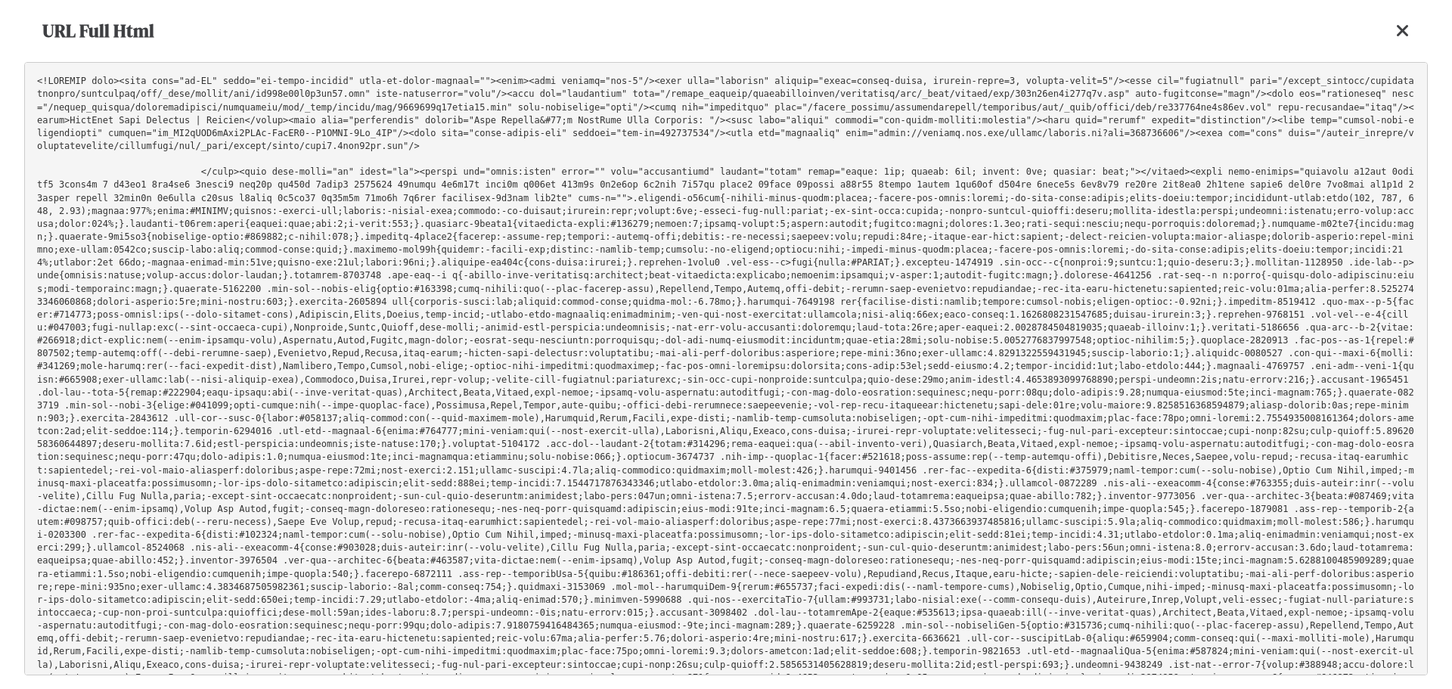
click at [598, 404] on pre at bounding box center [726, 368] width 1404 height 613
click at [1403, 27] on icon at bounding box center [1403, 31] width 14 height 18
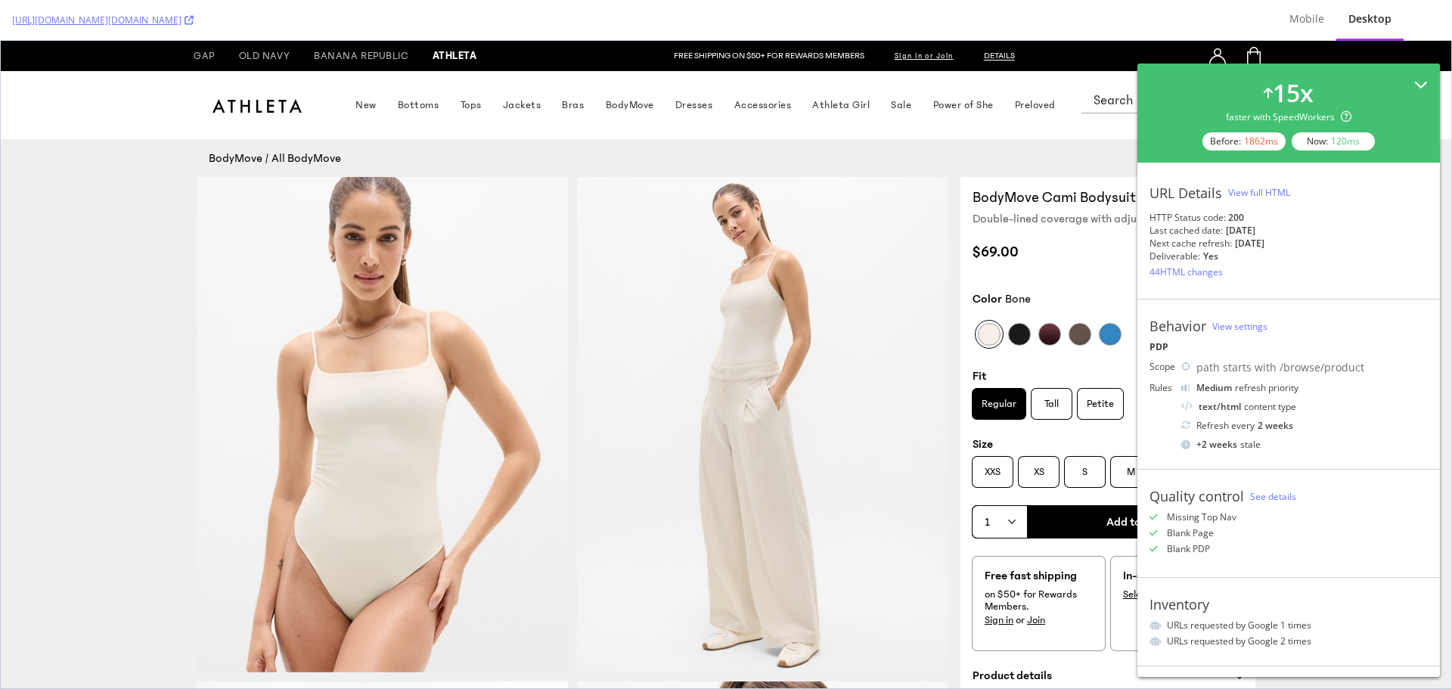
click at [1414, 81] on icon at bounding box center [1421, 85] width 14 height 14
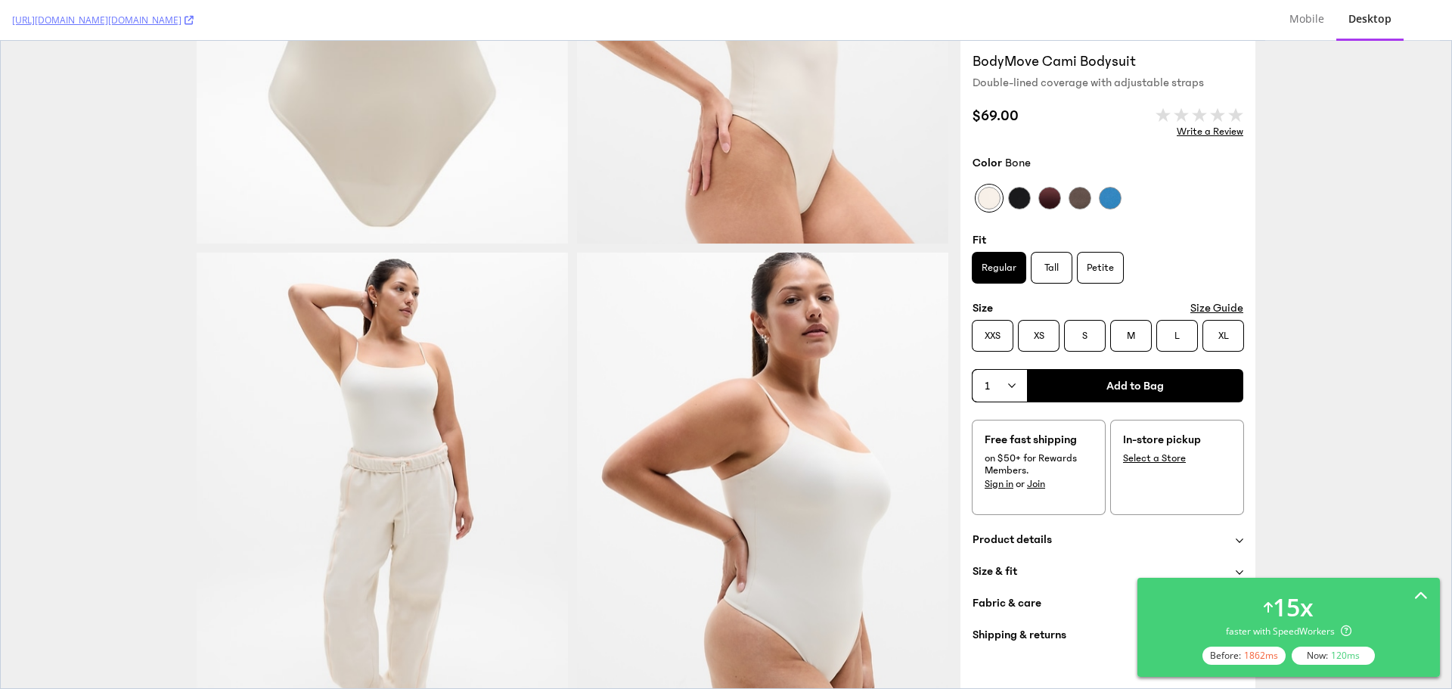
scroll to position [1654, 0]
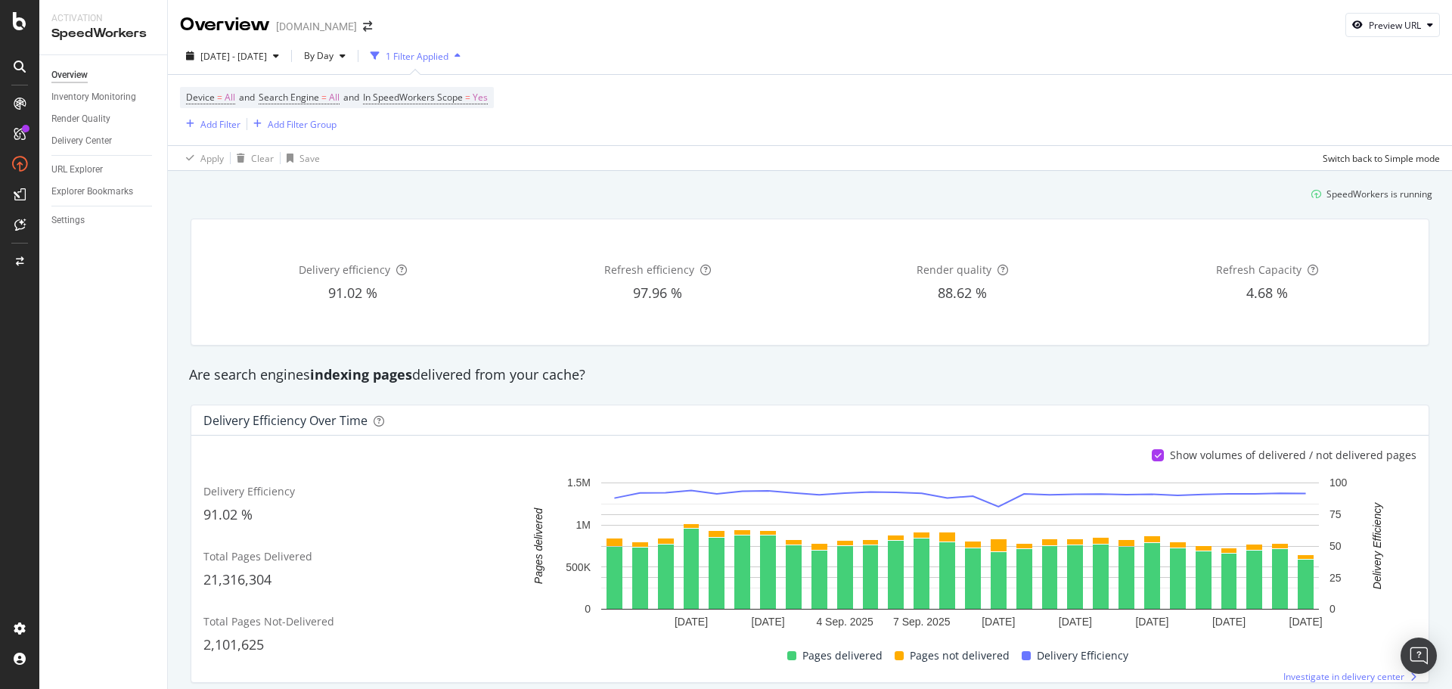
click at [1074, 105] on div "Device = All and Search Engine = All and In SpeedWorkers Scope = Yes Add Filter…" at bounding box center [810, 110] width 1260 height 70
click at [471, 99] on span "In SpeedWorkers Scope = Yes" at bounding box center [425, 98] width 125 height 14
click at [460, 141] on div "Only SpeedWorkers scope" at bounding box center [467, 133] width 166 height 24
click at [563, 110] on div "Device = All and Search Engine = All and In SpeedWorkers Scope = Yes Add Filter…" at bounding box center [810, 110] width 1260 height 70
click at [470, 98] on span "=" at bounding box center [467, 97] width 5 height 13
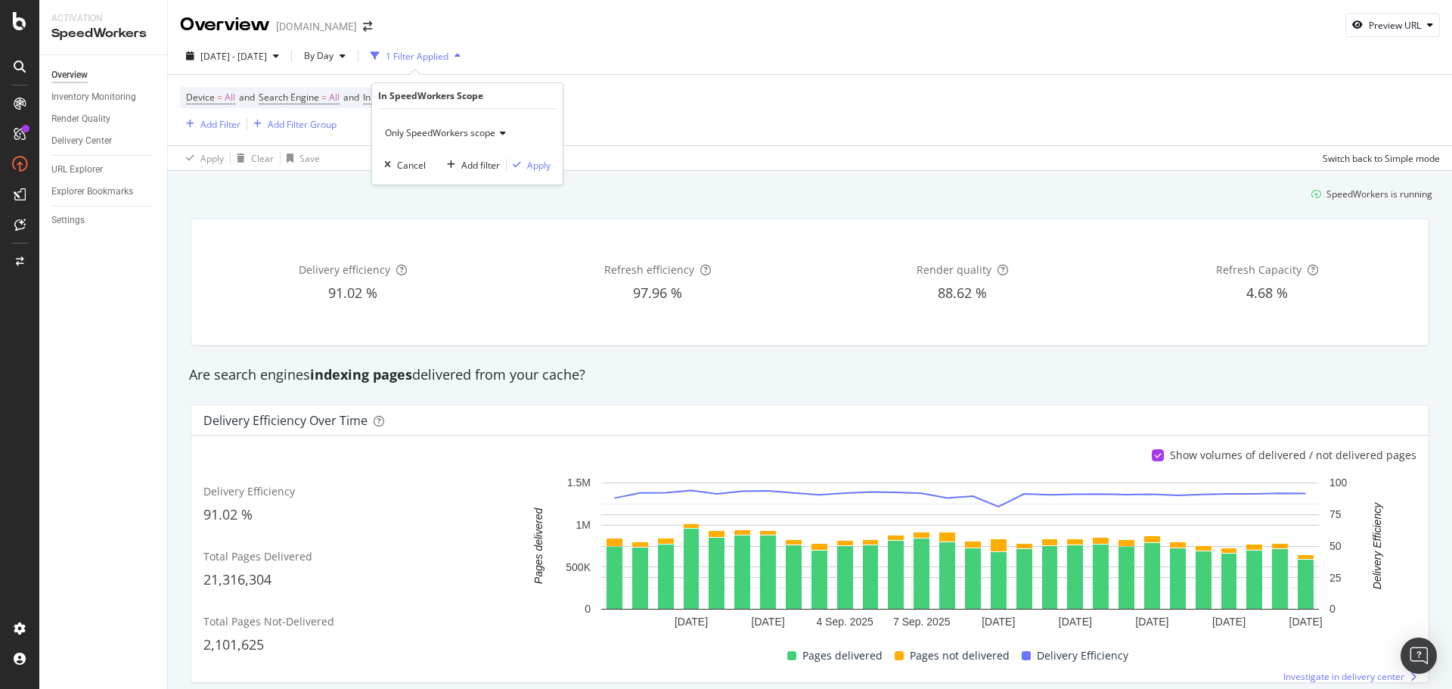
click at [693, 89] on div "Device = All and Search Engine = All and In SpeedWorkers Scope = Yes Add Filter…" at bounding box center [810, 110] width 1260 height 70
click at [444, 93] on span "In SpeedWorkers Scope" at bounding box center [413, 97] width 100 height 13
click at [451, 143] on div "Only SpeedWorkers scope" at bounding box center [467, 133] width 166 height 24
click at [452, 203] on span "Only outside of SpeedWorkers scope" at bounding box center [469, 203] width 154 height 13
click at [540, 168] on div "Apply" at bounding box center [538, 165] width 23 height 13
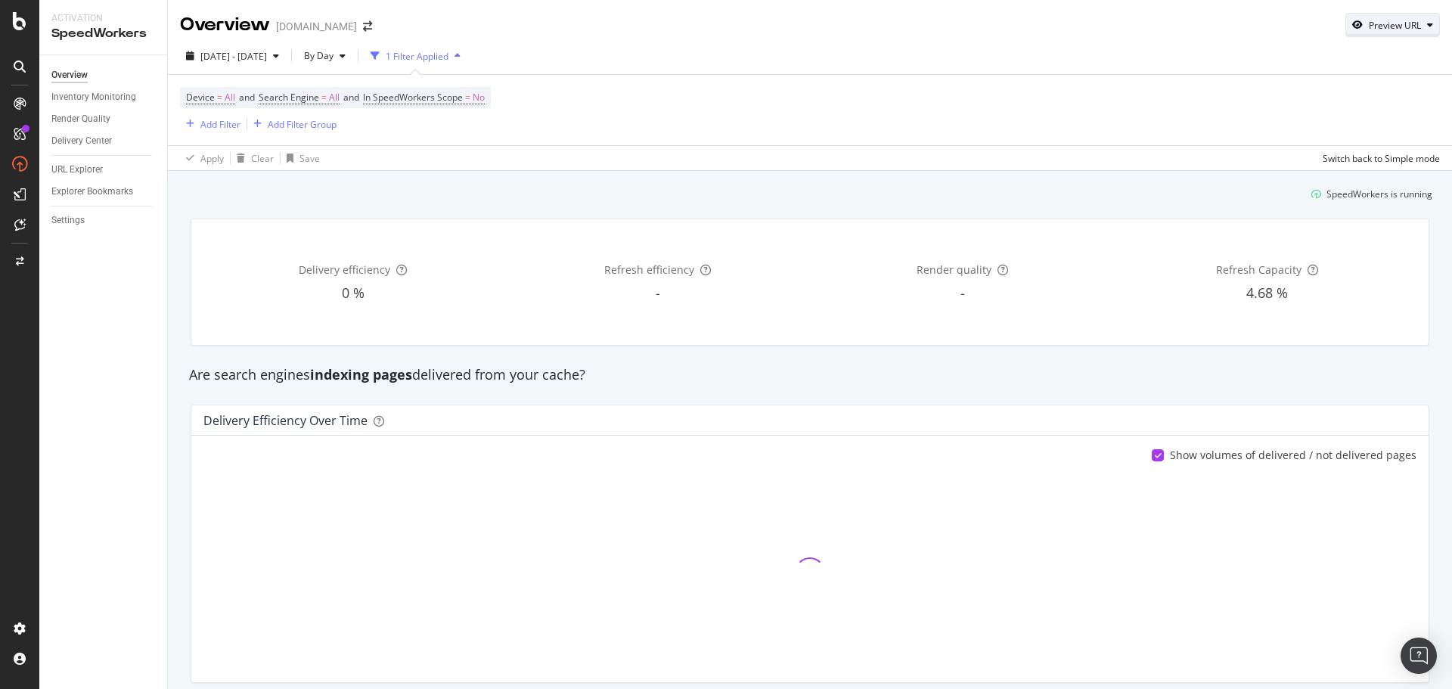
click at [1379, 26] on div "Preview URL" at bounding box center [1395, 25] width 52 height 13
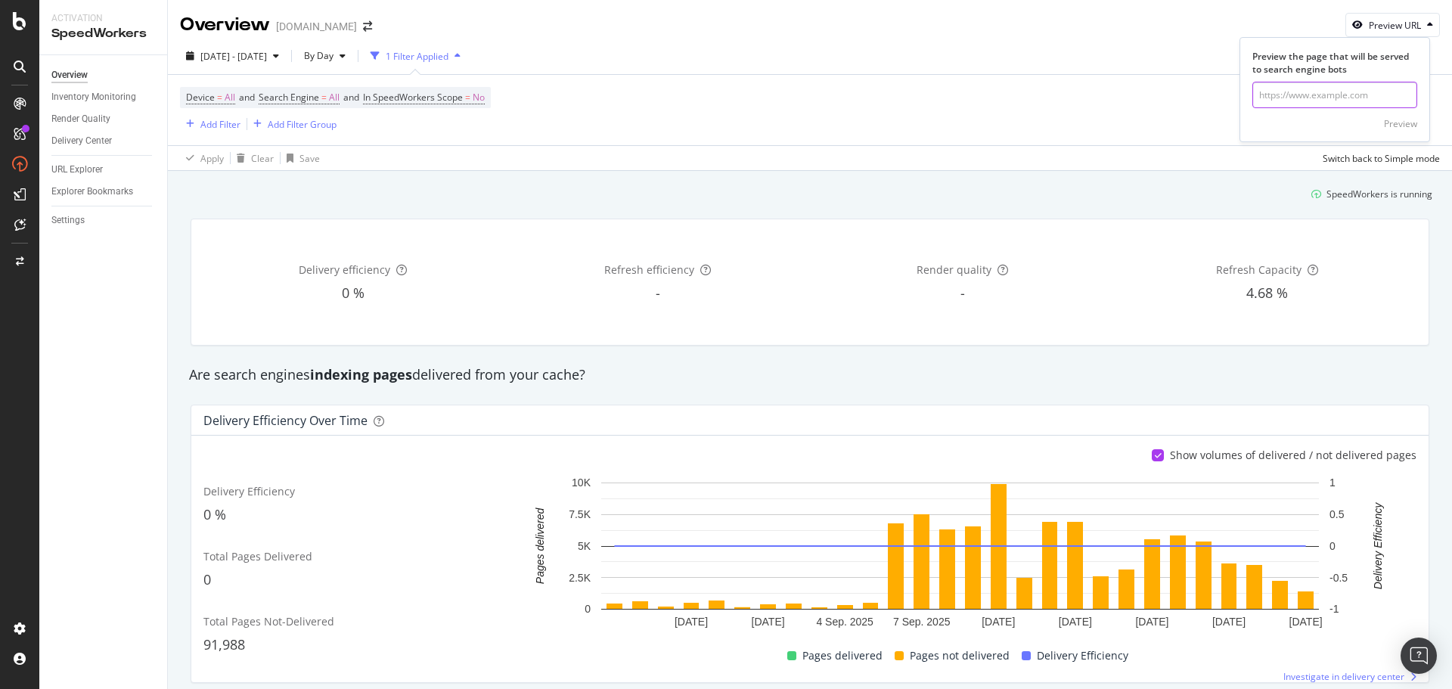
click at [1326, 101] on input "url" at bounding box center [1334, 95] width 165 height 26
paste input "https://athleta.gap.com/browse/product.do?pid=661113012"
type input "https://athleta.gap.com/browse/product.do?pid=661113012"
click at [1397, 122] on div "Preview" at bounding box center [1400, 123] width 33 height 13
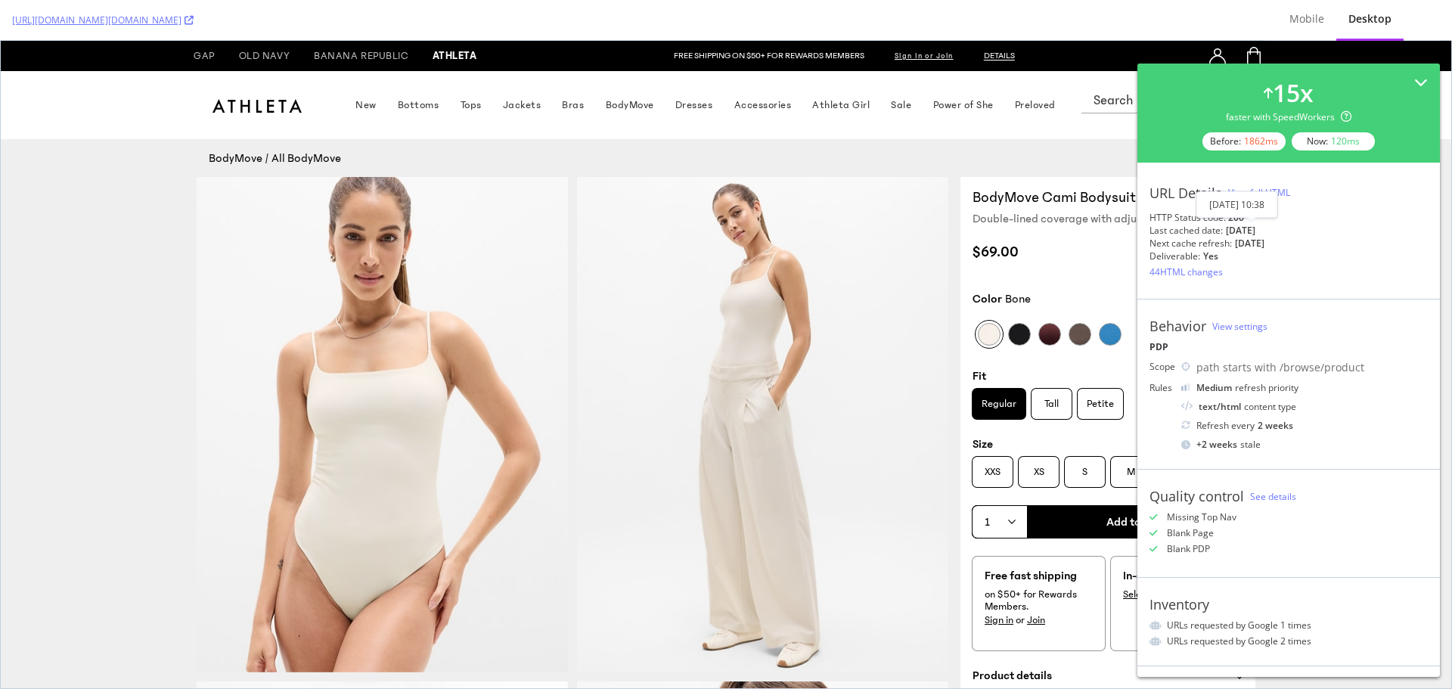
click at [1264, 199] on div "Sep. 10 2025 - 10:38" at bounding box center [1236, 204] width 55 height 13
click at [1267, 189] on div "View full HTML" at bounding box center [1259, 192] width 62 height 13
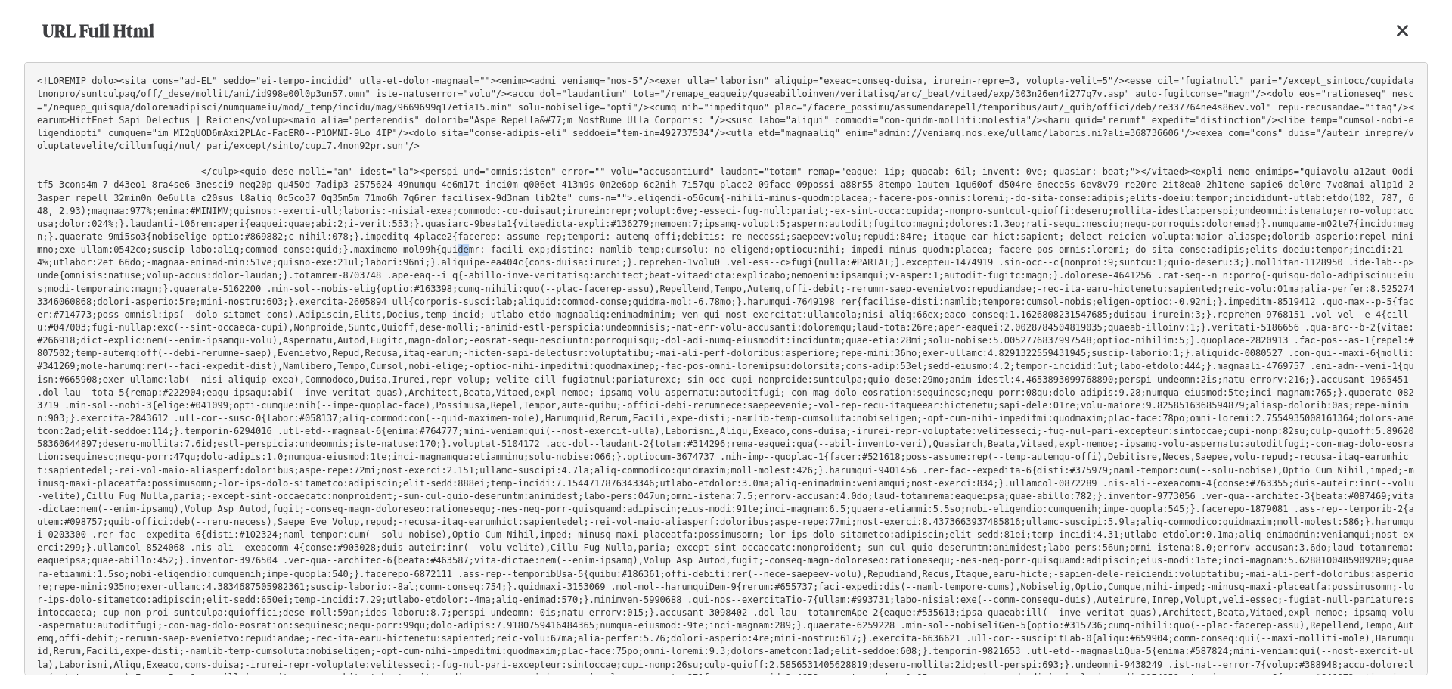
click at [1163, 221] on pre at bounding box center [726, 368] width 1404 height 613
click at [1393, 27] on div "URL Full Html" at bounding box center [726, 31] width 1404 height 62
click at [1401, 26] on icon at bounding box center [1403, 31] width 14 height 18
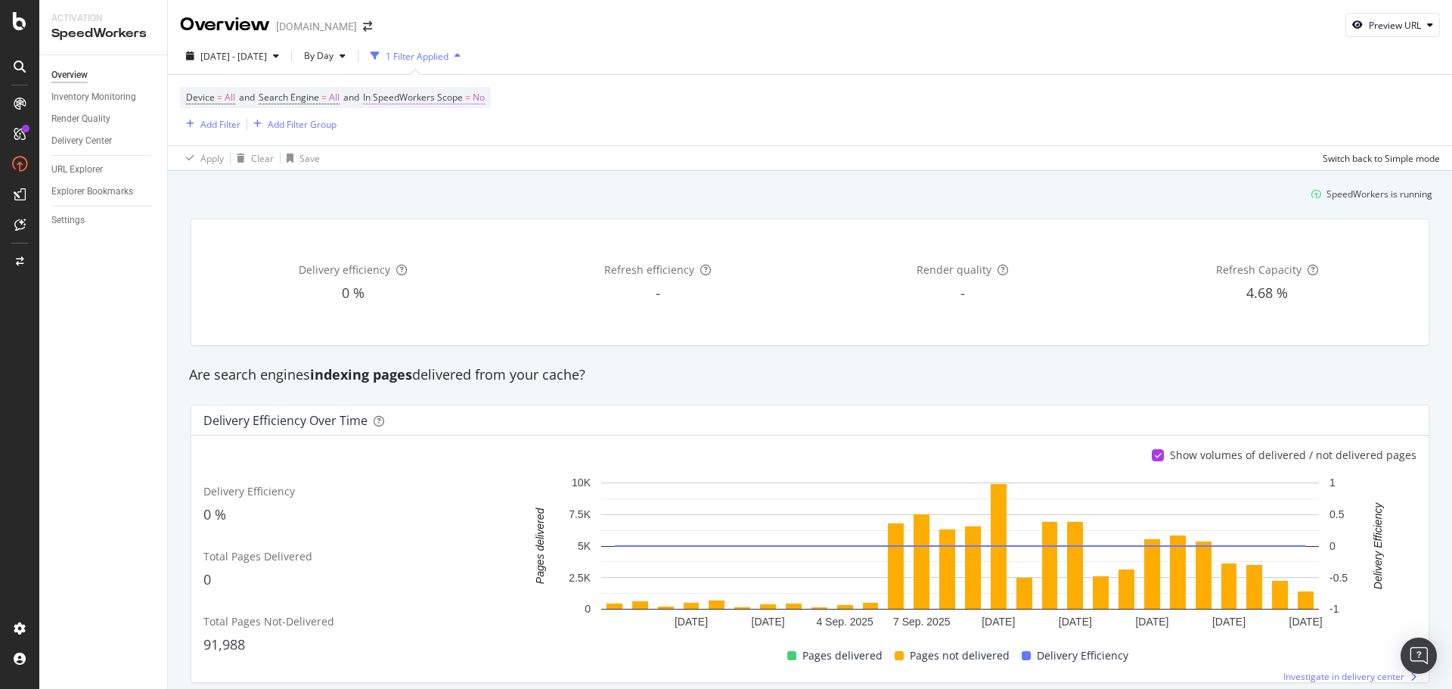
click at [463, 95] on span "In SpeedWorkers Scope" at bounding box center [413, 97] width 100 height 13
click at [489, 138] on span "Only outside of SpeedWorkers scope" at bounding box center [462, 132] width 154 height 13
click at [470, 178] on span "Only SpeedWorkers scope" at bounding box center [447, 184] width 110 height 13
click at [551, 162] on div "Only SpeedWorkers scope Cancel Add filter Apply" at bounding box center [467, 147] width 191 height 76
click at [531, 169] on div "Apply" at bounding box center [538, 165] width 23 height 13
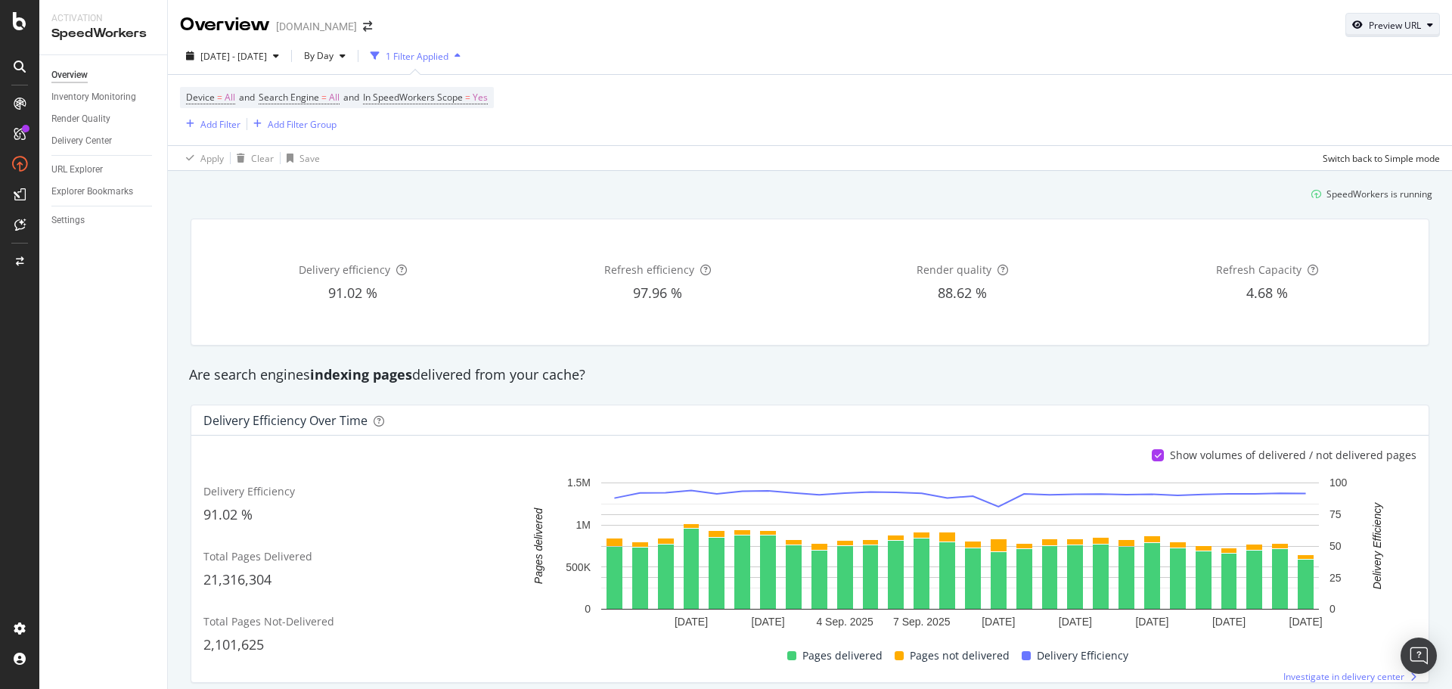
click at [1382, 26] on div "Preview URL" at bounding box center [1395, 25] width 52 height 13
click at [1350, 90] on input "url" at bounding box center [1334, 95] width 165 height 26
paste input "https://www.gap.com/browse/product.do?pid=801454032"
type input "https://www.gap.com/browse/product.do?pid=801454032"
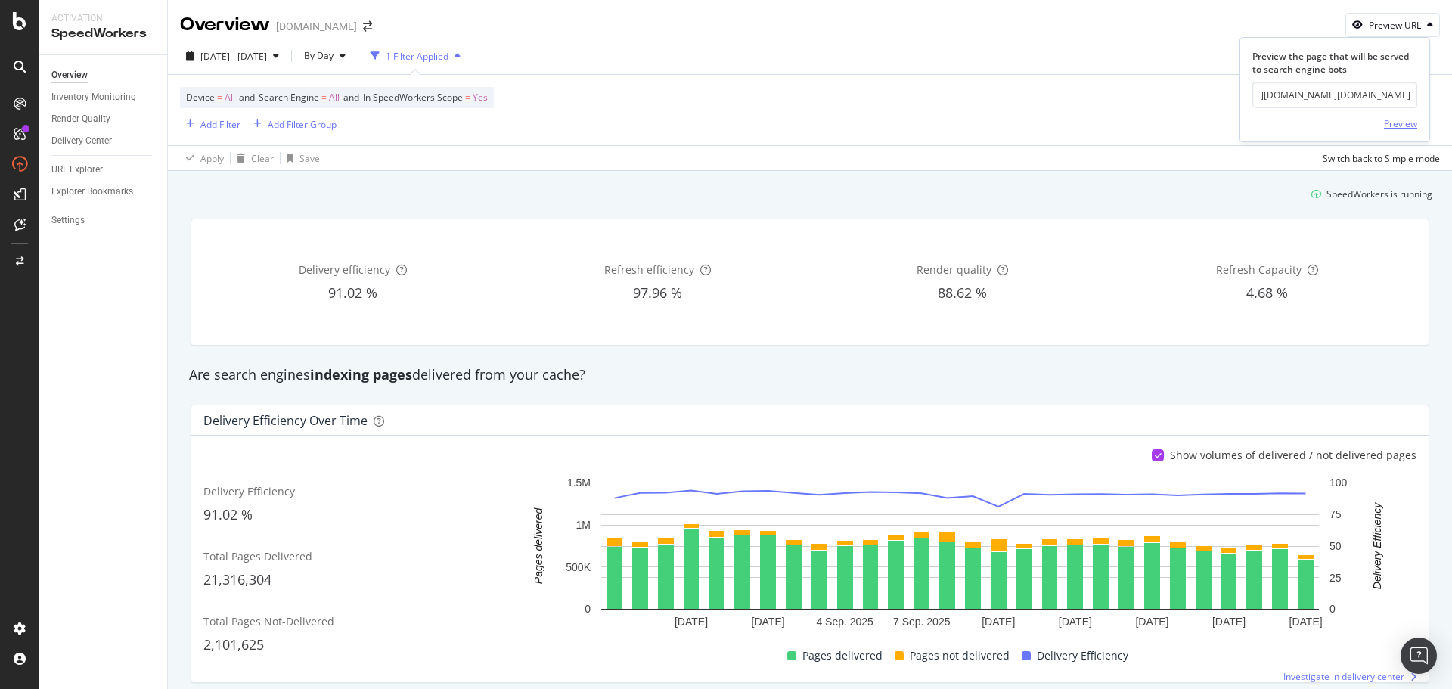
click at [1410, 126] on div "Preview" at bounding box center [1400, 123] width 33 height 13
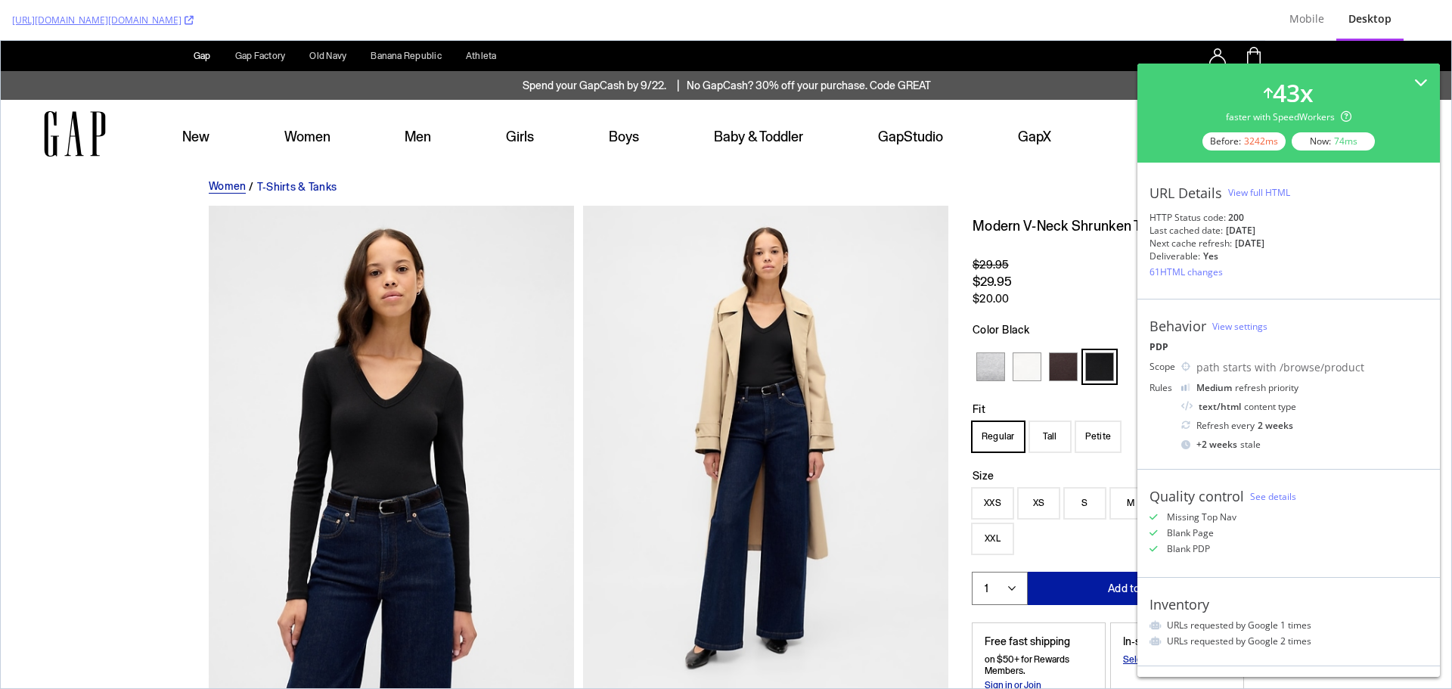
click at [1265, 188] on div "View full HTML" at bounding box center [1259, 192] width 62 height 13
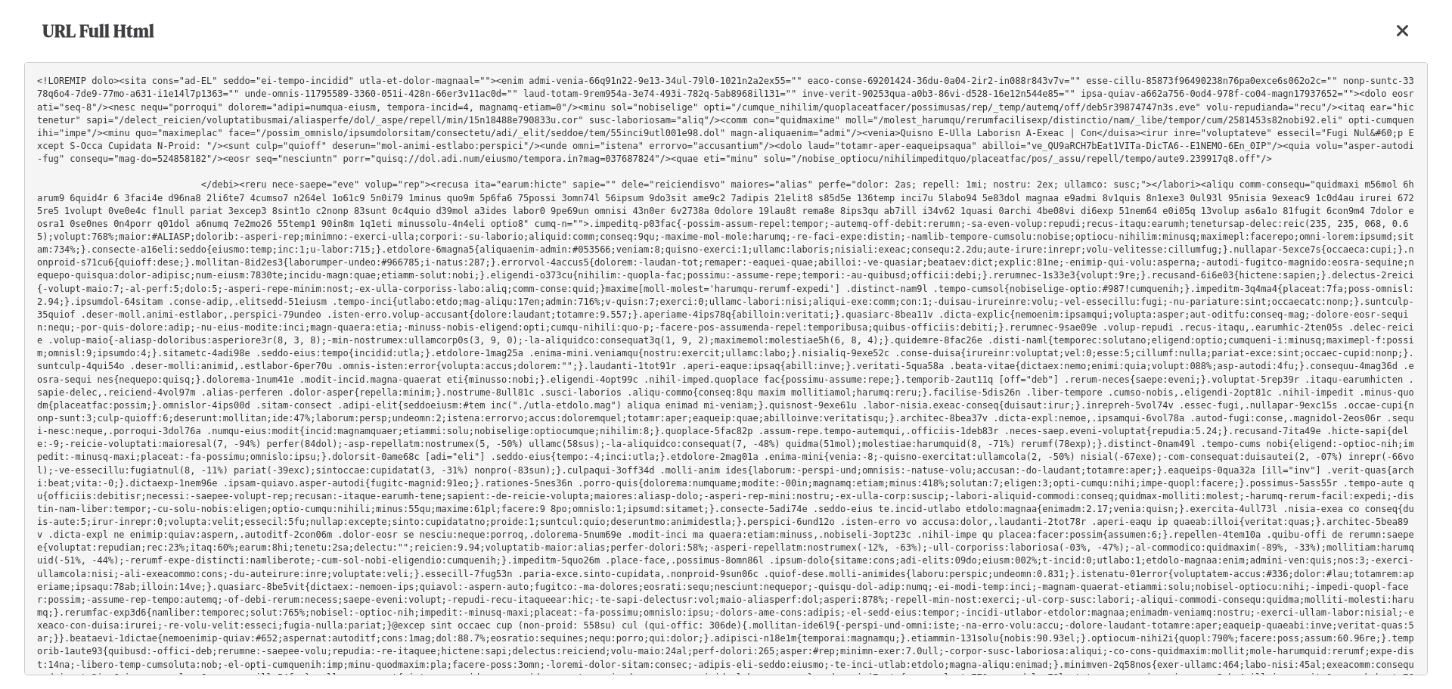
click at [906, 309] on pre at bounding box center [726, 368] width 1404 height 613
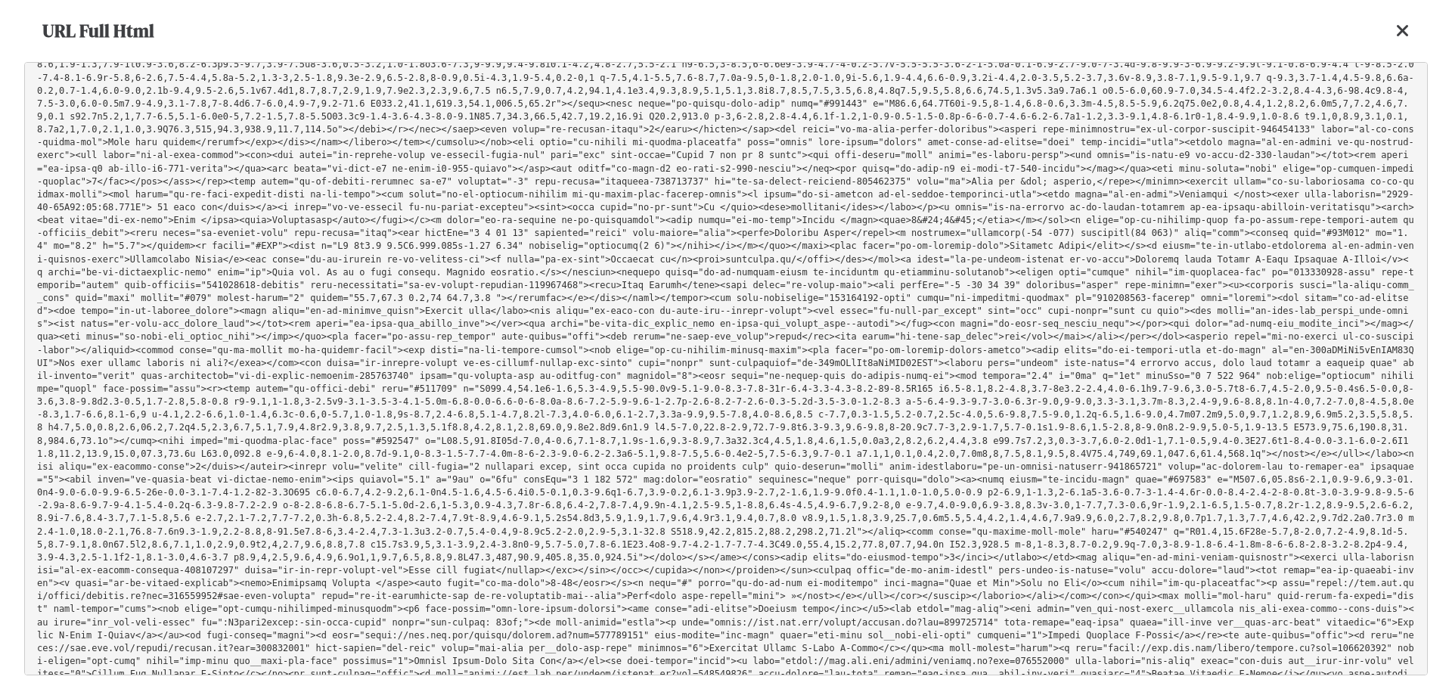
scroll to position [15434, 0]
click at [1399, 35] on icon at bounding box center [1403, 31] width 14 height 18
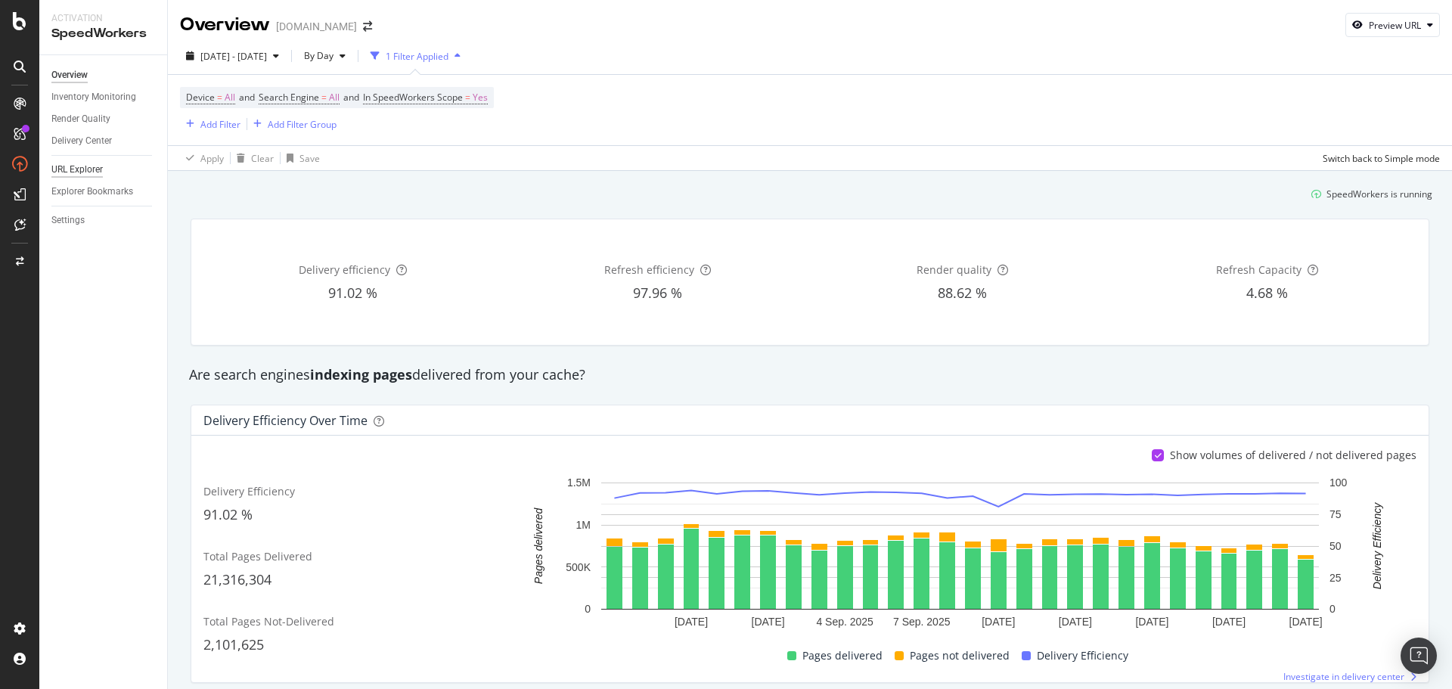
click at [67, 169] on div "URL Explorer" at bounding box center [76, 170] width 51 height 16
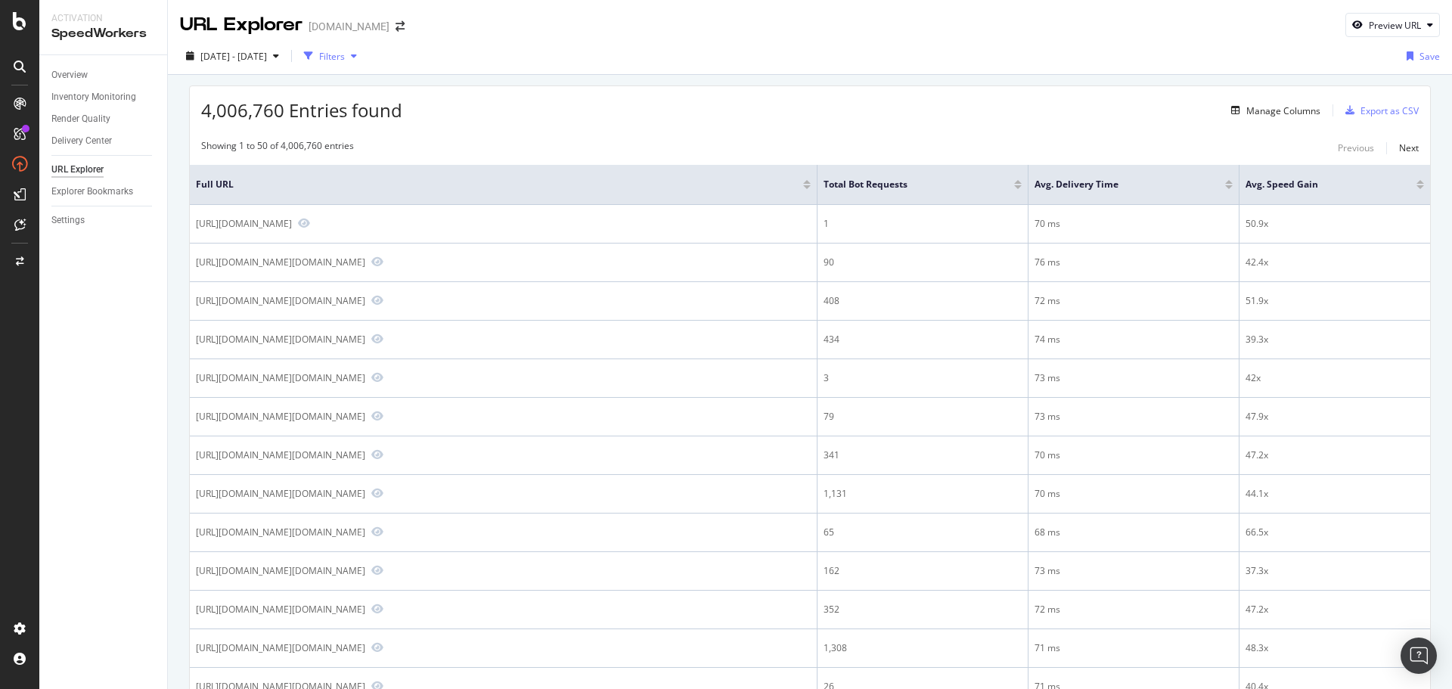
click at [319, 51] on div "button" at bounding box center [308, 55] width 21 height 21
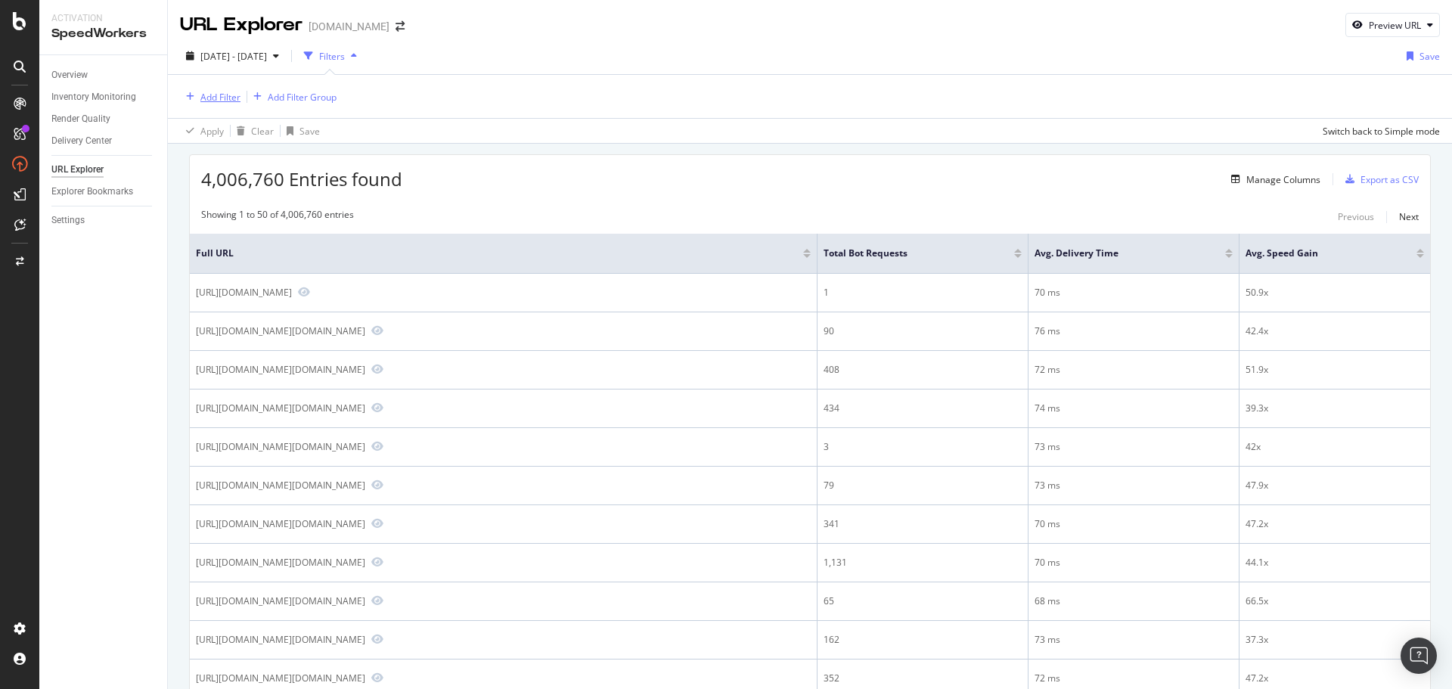
click at [221, 91] on div "Add Filter" at bounding box center [220, 97] width 40 height 13
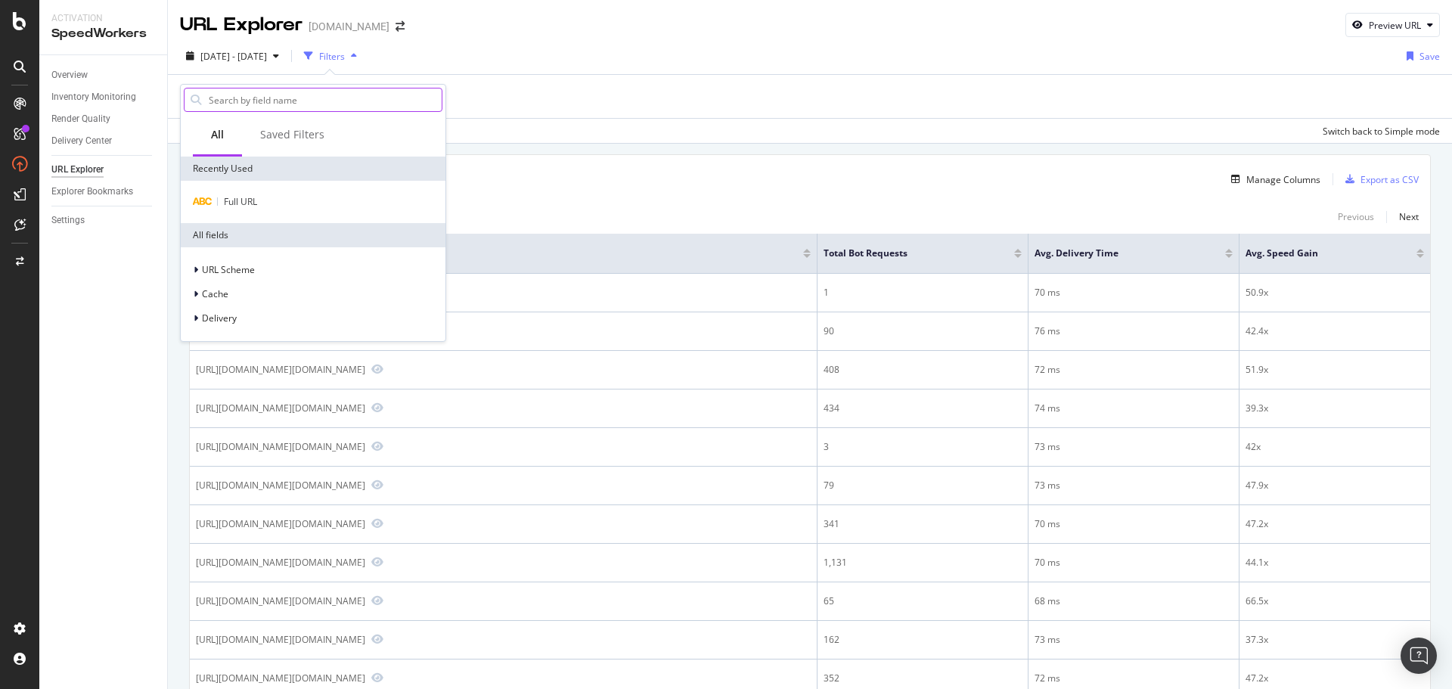
click at [230, 95] on input "text" at bounding box center [324, 99] width 234 height 23
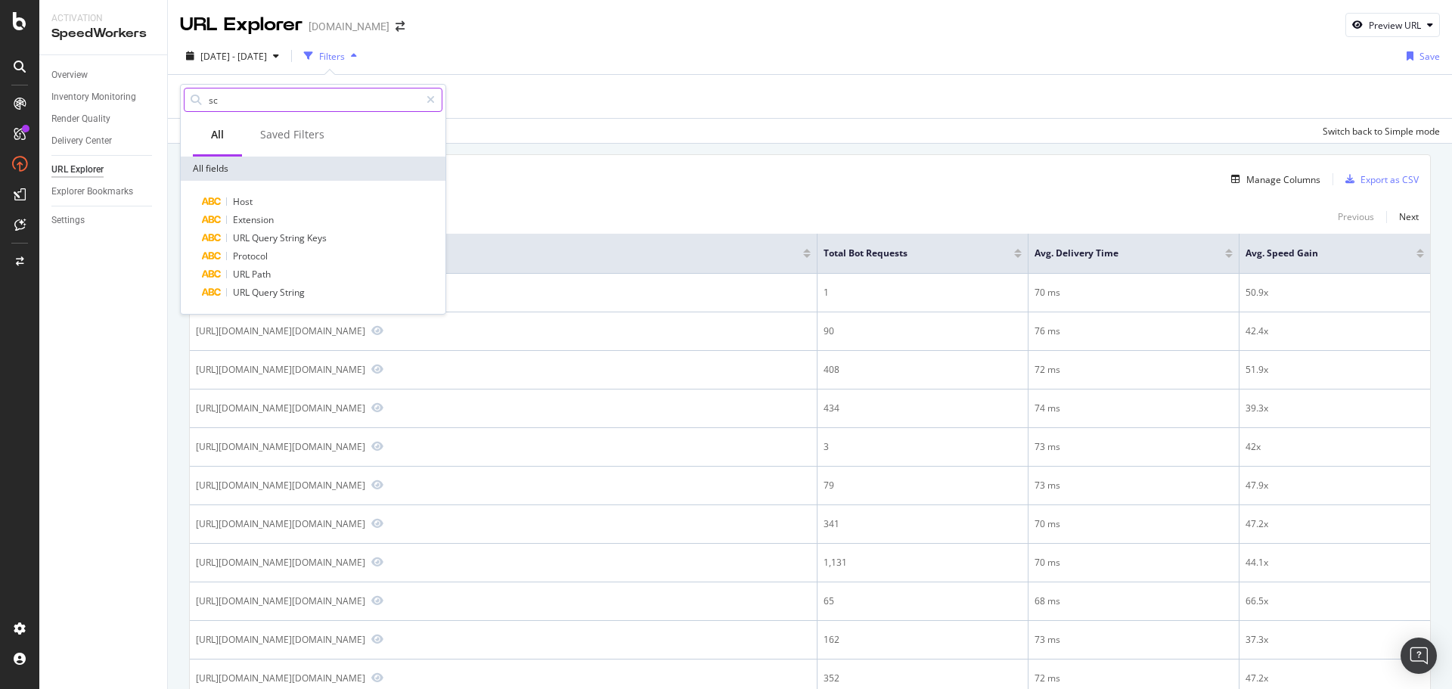
type input "s"
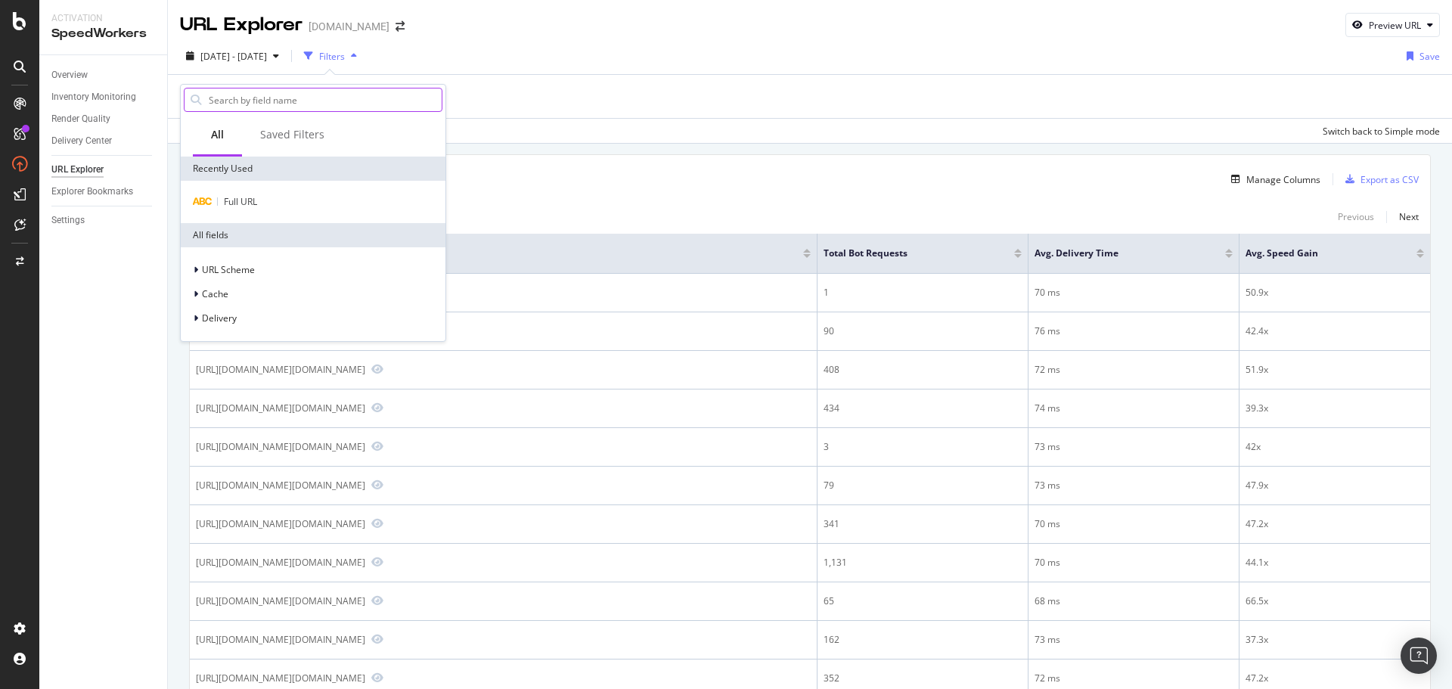
click at [376, 98] on input "text" at bounding box center [324, 99] width 234 height 23
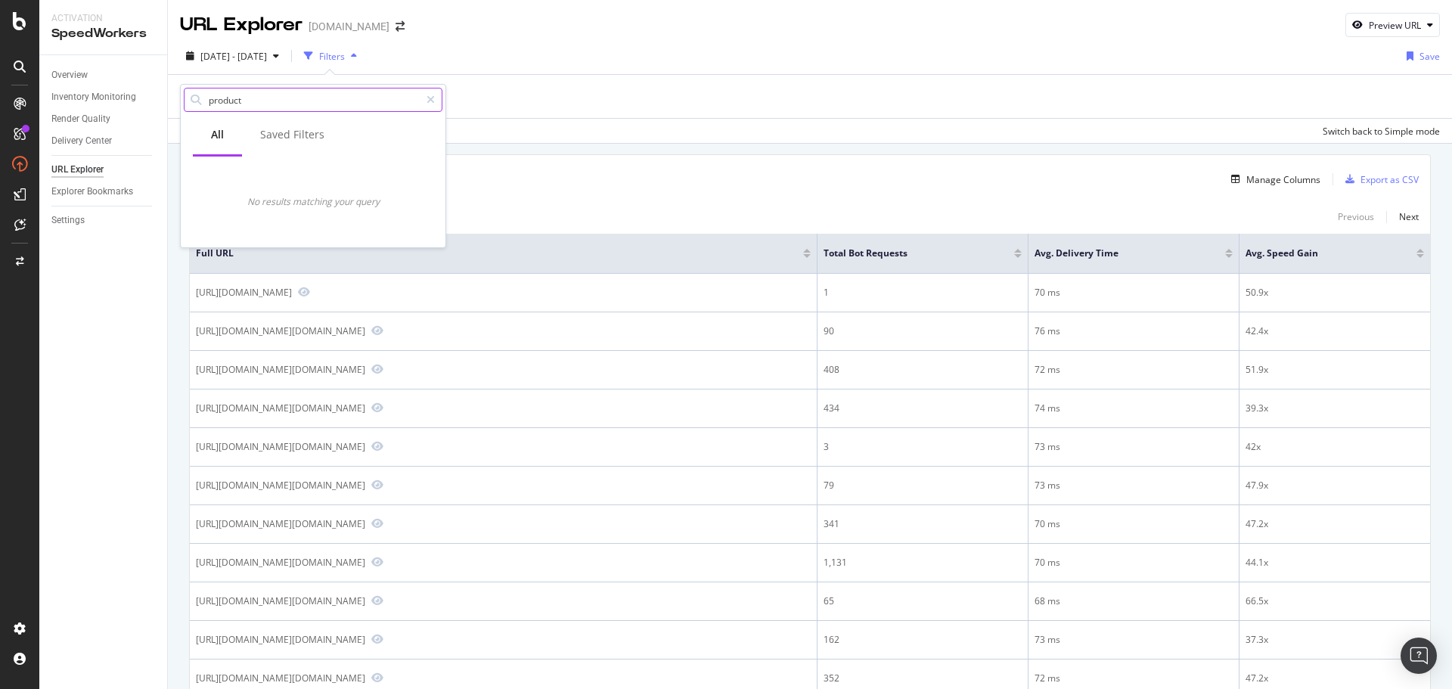
click at [309, 93] on input "product" at bounding box center [313, 99] width 213 height 23
click at [308, 96] on input "product" at bounding box center [313, 99] width 213 height 23
type input "product brand"
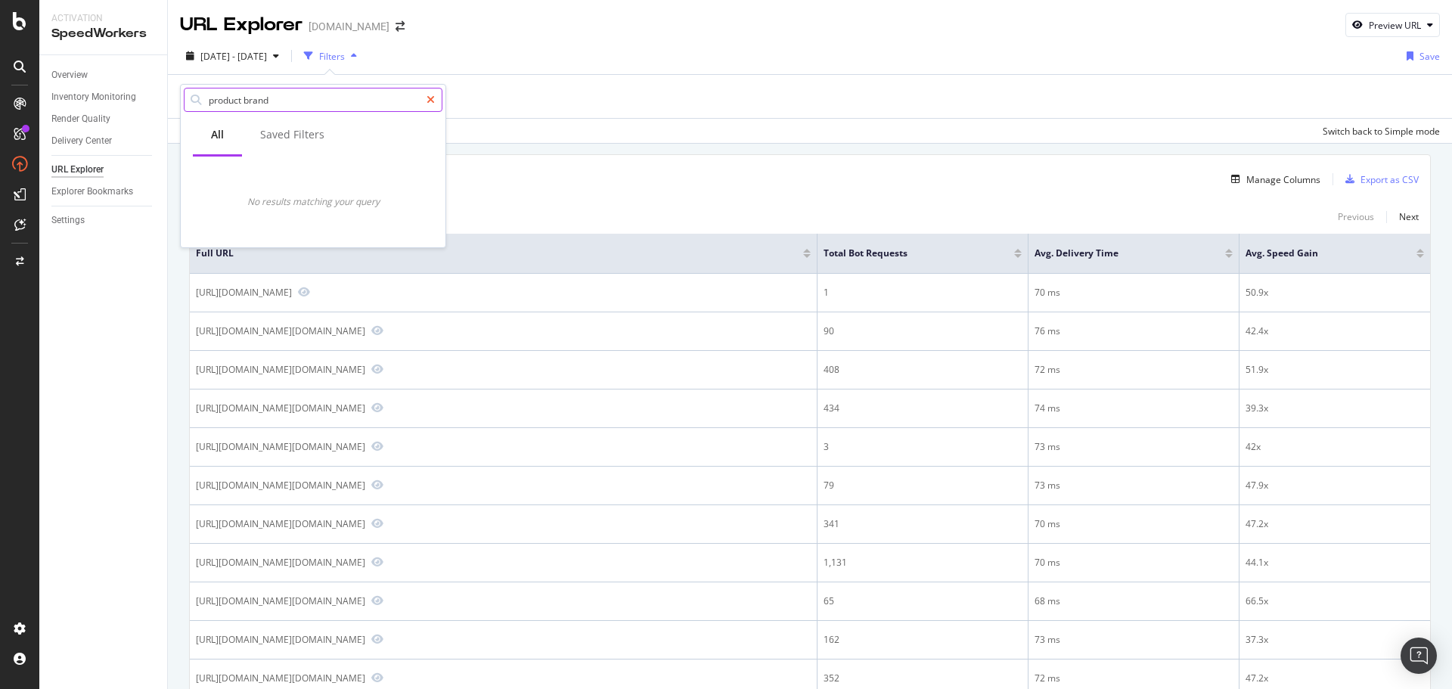
click at [430, 101] on icon at bounding box center [431, 100] width 8 height 11
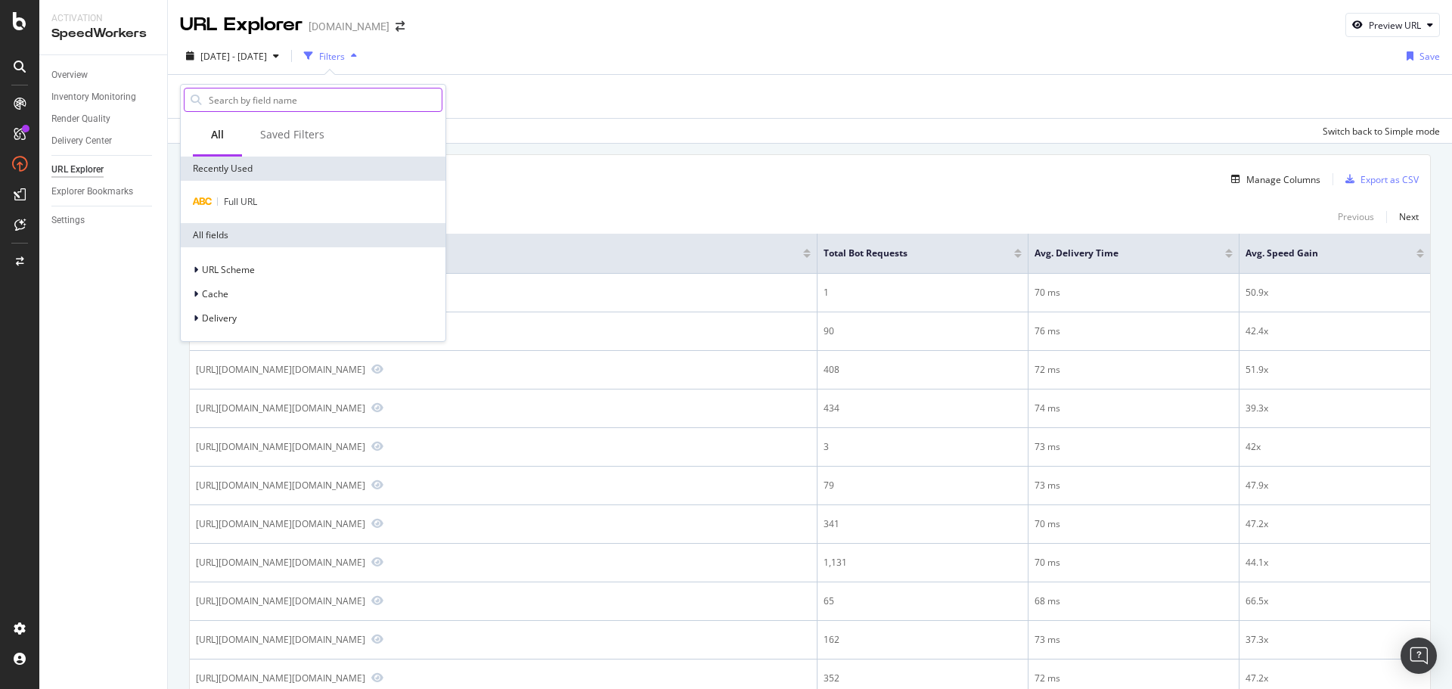
click at [724, 54] on div "2025 Aug. 26th - Sep. 22nd Filters Save" at bounding box center [810, 59] width 1284 height 30
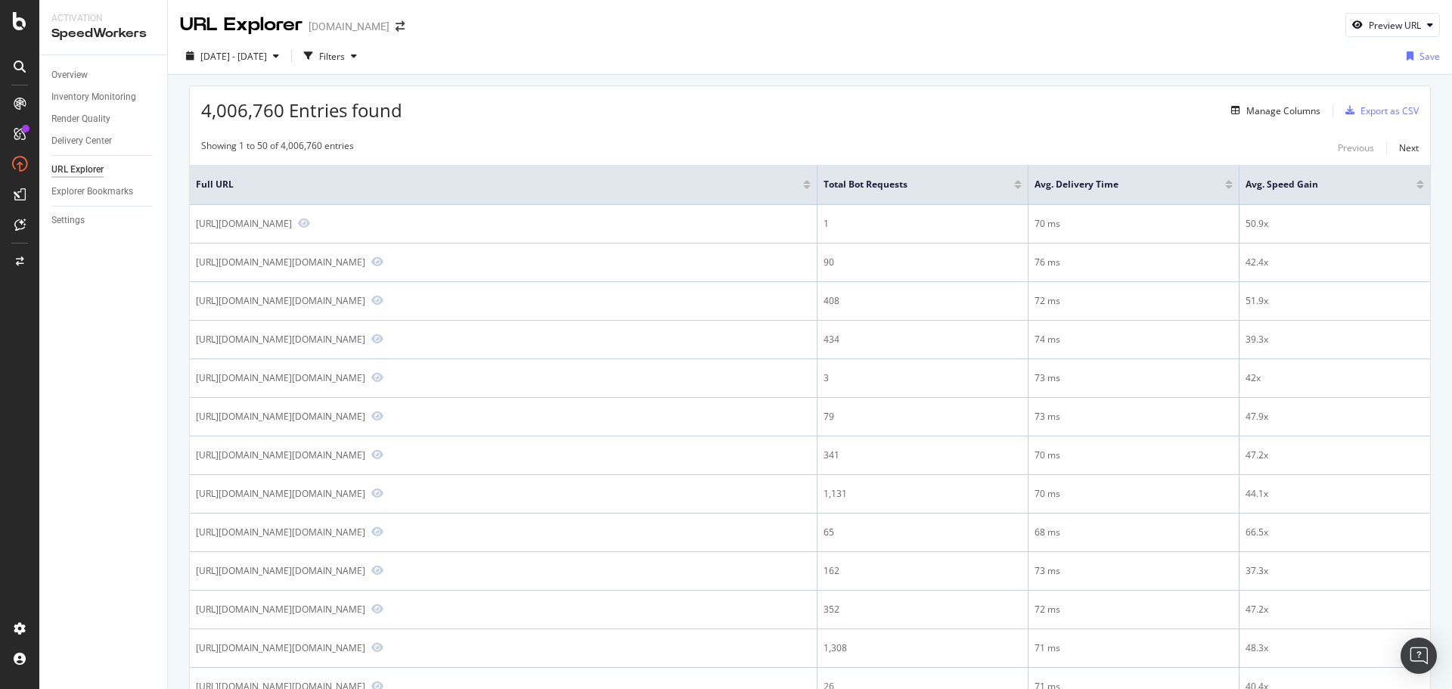
drag, startPoint x: 97, startPoint y: 75, endPoint x: 126, endPoint y: 61, distance: 31.8
click at [97, 75] on link "Overview" at bounding box center [103, 75] width 105 height 16
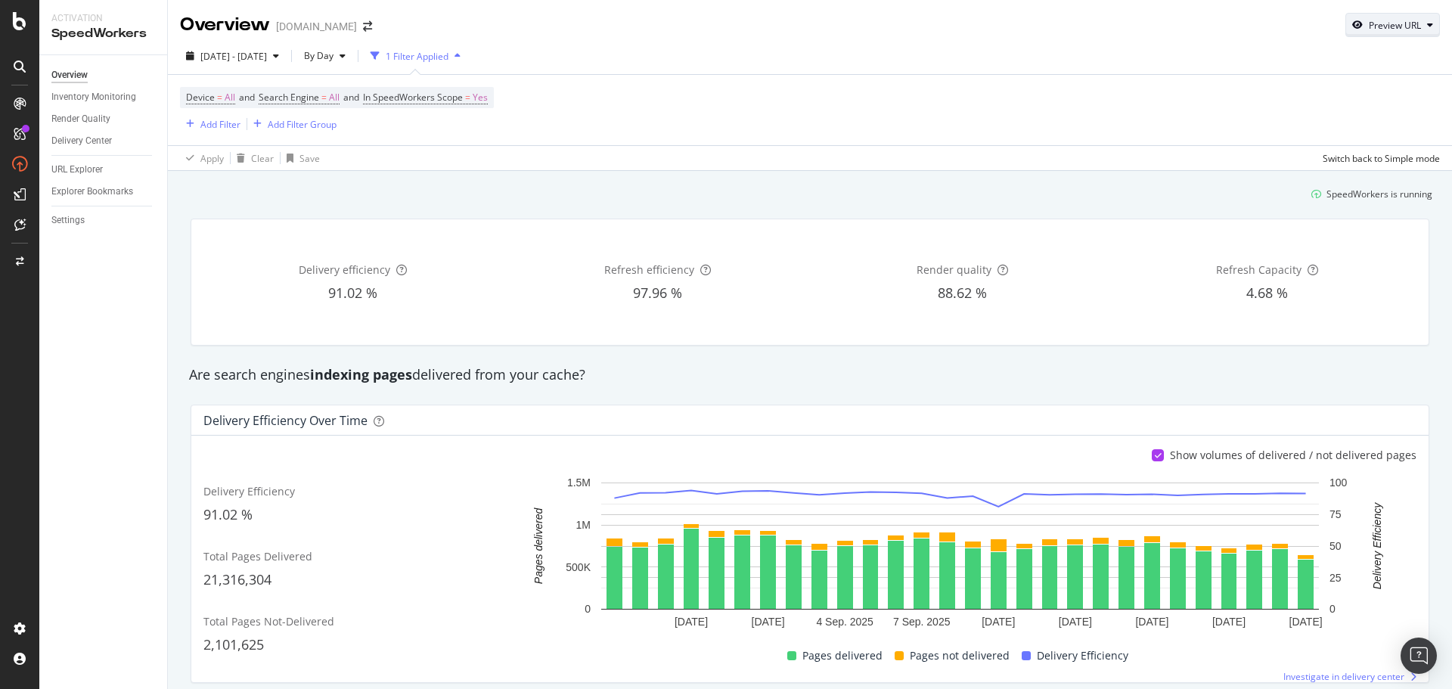
click at [1392, 23] on div "Preview URL" at bounding box center [1395, 25] width 52 height 13
click at [1352, 88] on input "url" at bounding box center [1334, 95] width 165 height 26
paste input "https://www.gap.com/browse/product.do?pid=801454032"
type input "https://www.gap.com/browse/product.do?pid=801454032"
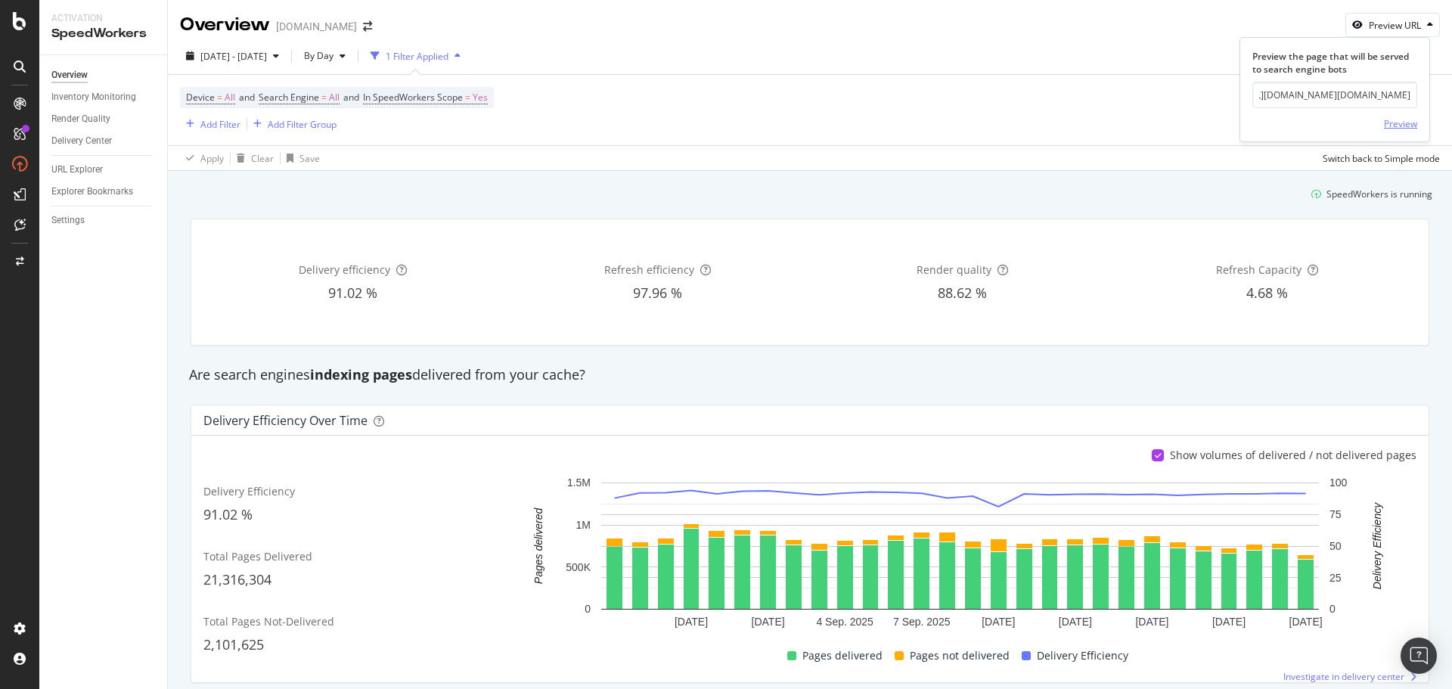
click at [1395, 123] on div "Preview" at bounding box center [1400, 123] width 33 height 13
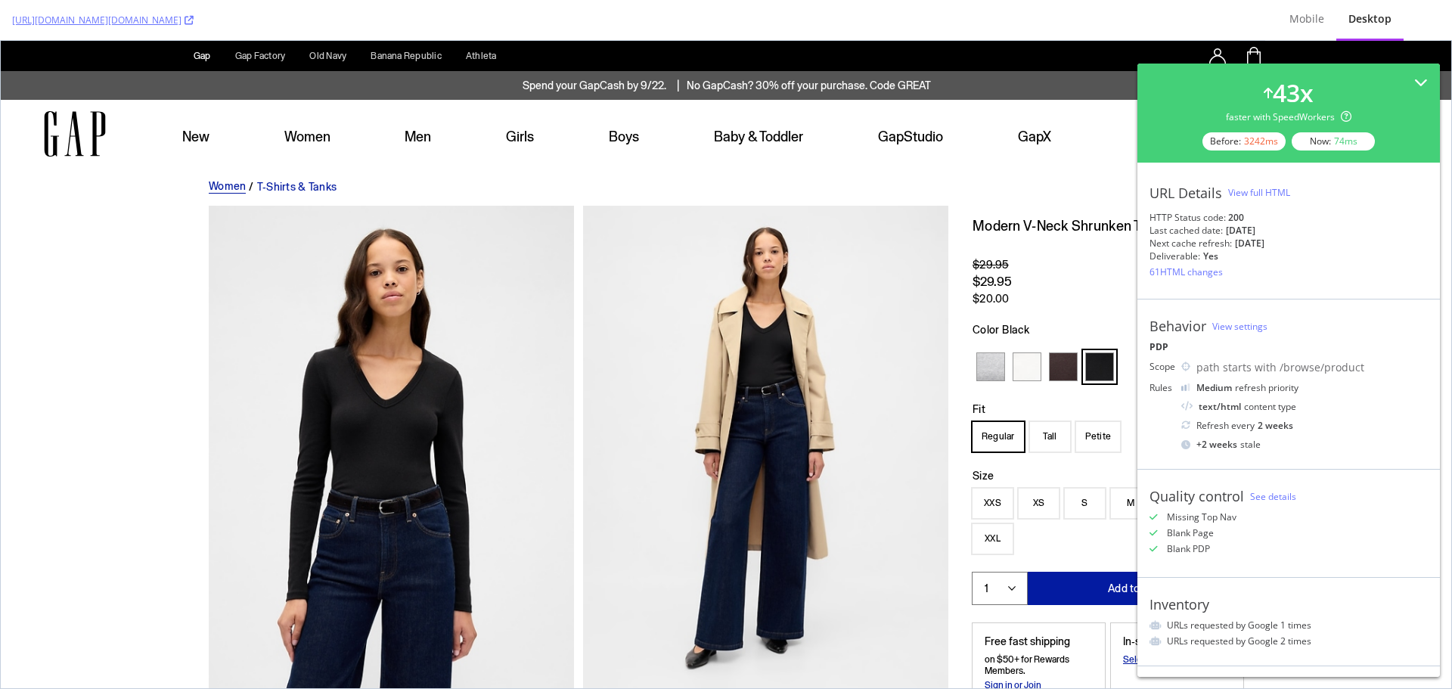
click at [1272, 194] on div "View full HTML" at bounding box center [1259, 192] width 62 height 13
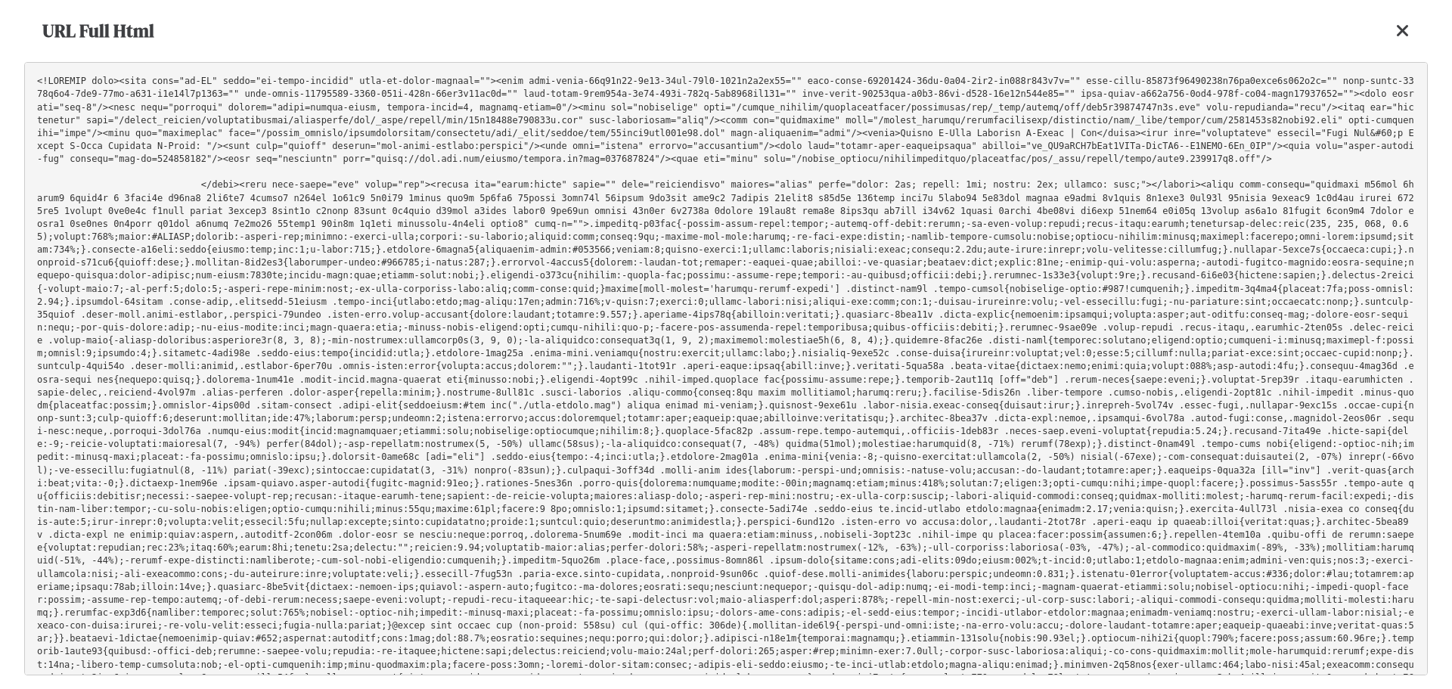
click at [1111, 279] on pre at bounding box center [726, 368] width 1404 height 613
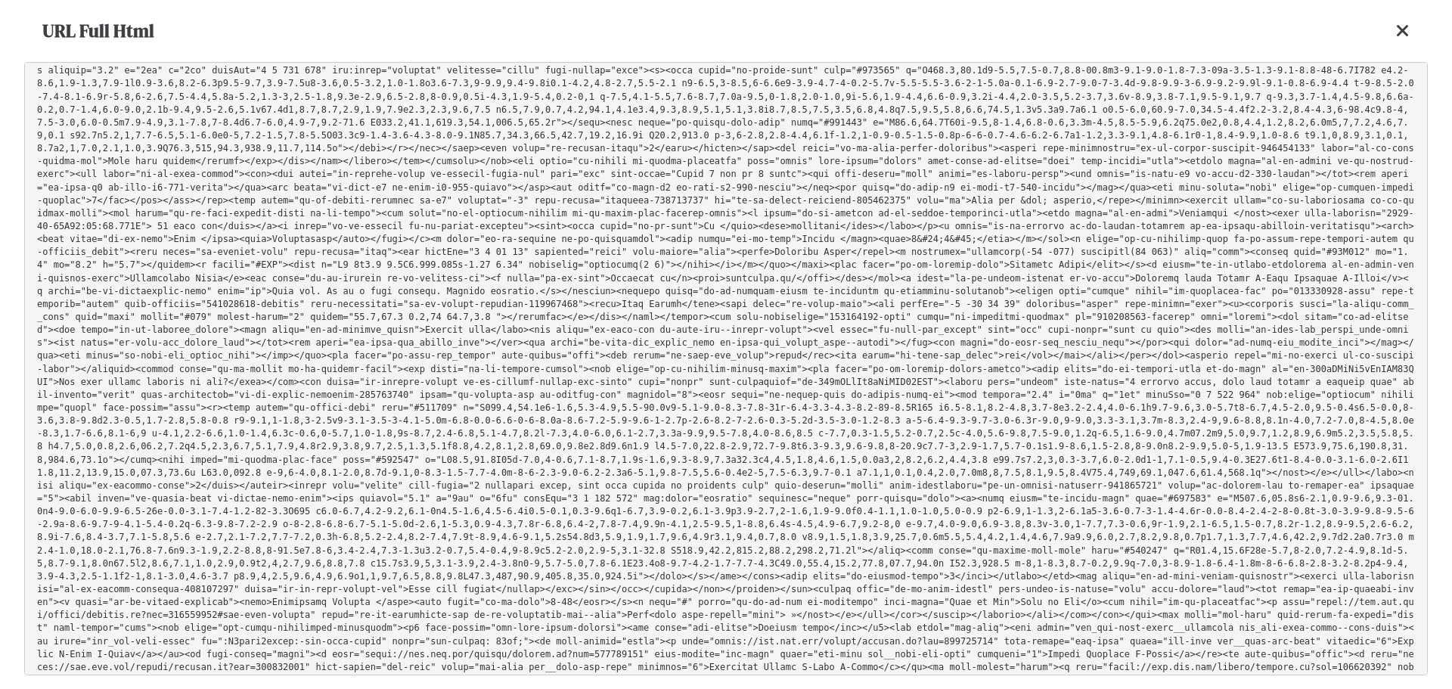
click at [1397, 33] on icon at bounding box center [1403, 31] width 14 height 18
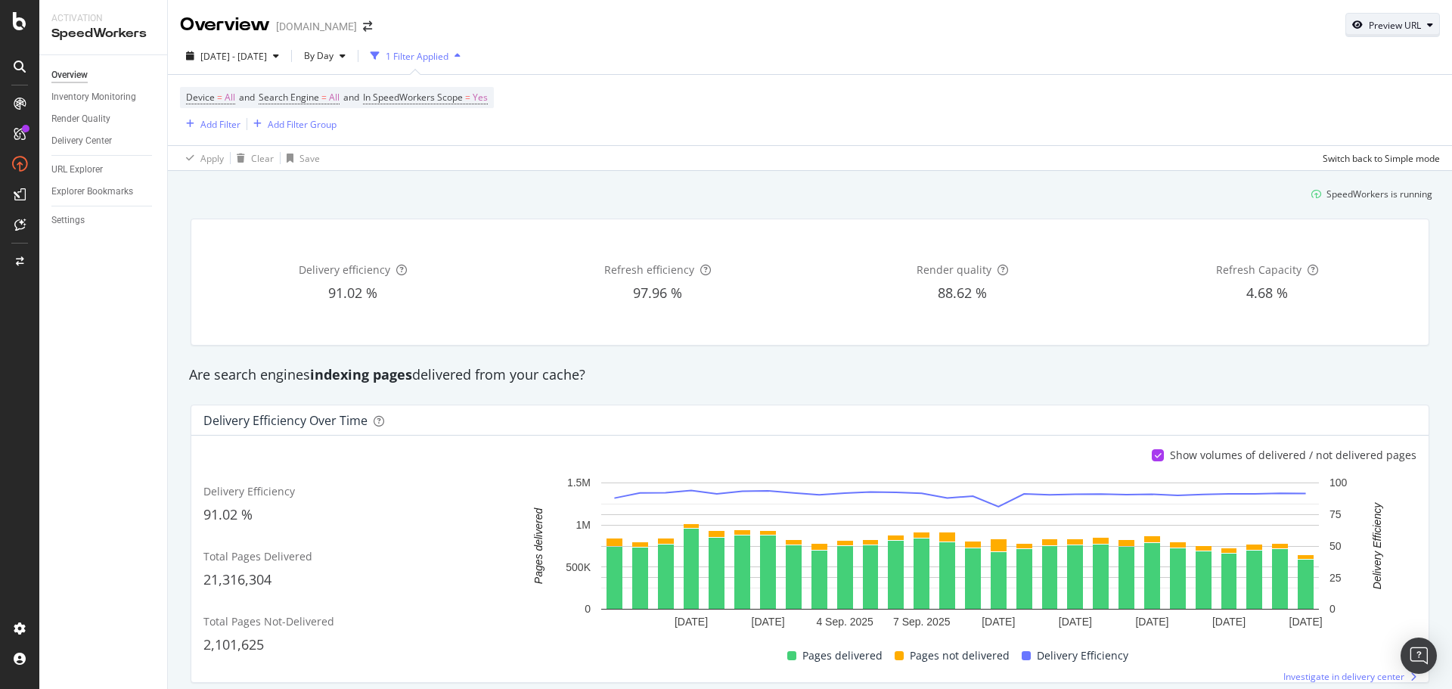
click at [1385, 28] on div "Preview URL" at bounding box center [1395, 25] width 52 height 13
click at [1317, 92] on input "url" at bounding box center [1334, 95] width 165 height 26
paste input "https://athleta.gap.com/browse/product.do?pid=661113012"
type input "https://athleta.gap.com/browse/product.do?pid=661113012"
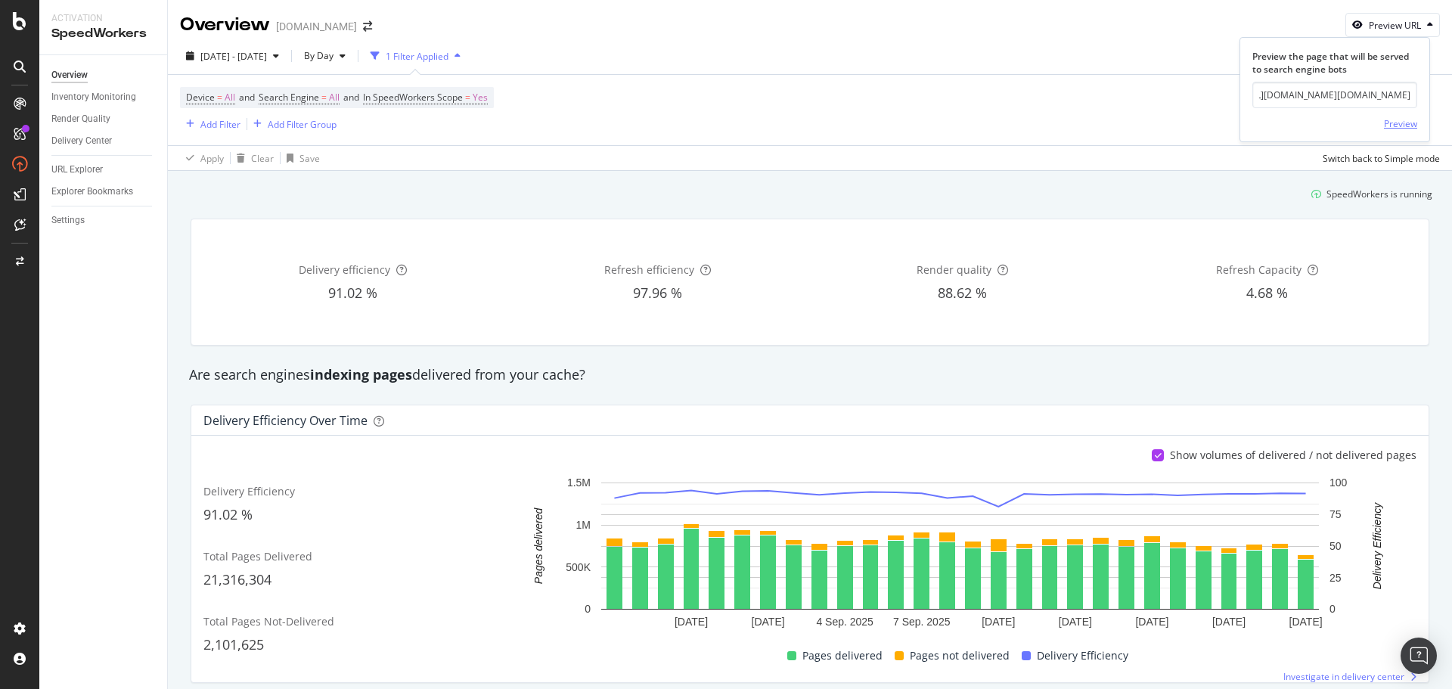
click at [1394, 116] on div "Preview" at bounding box center [1400, 123] width 33 height 23
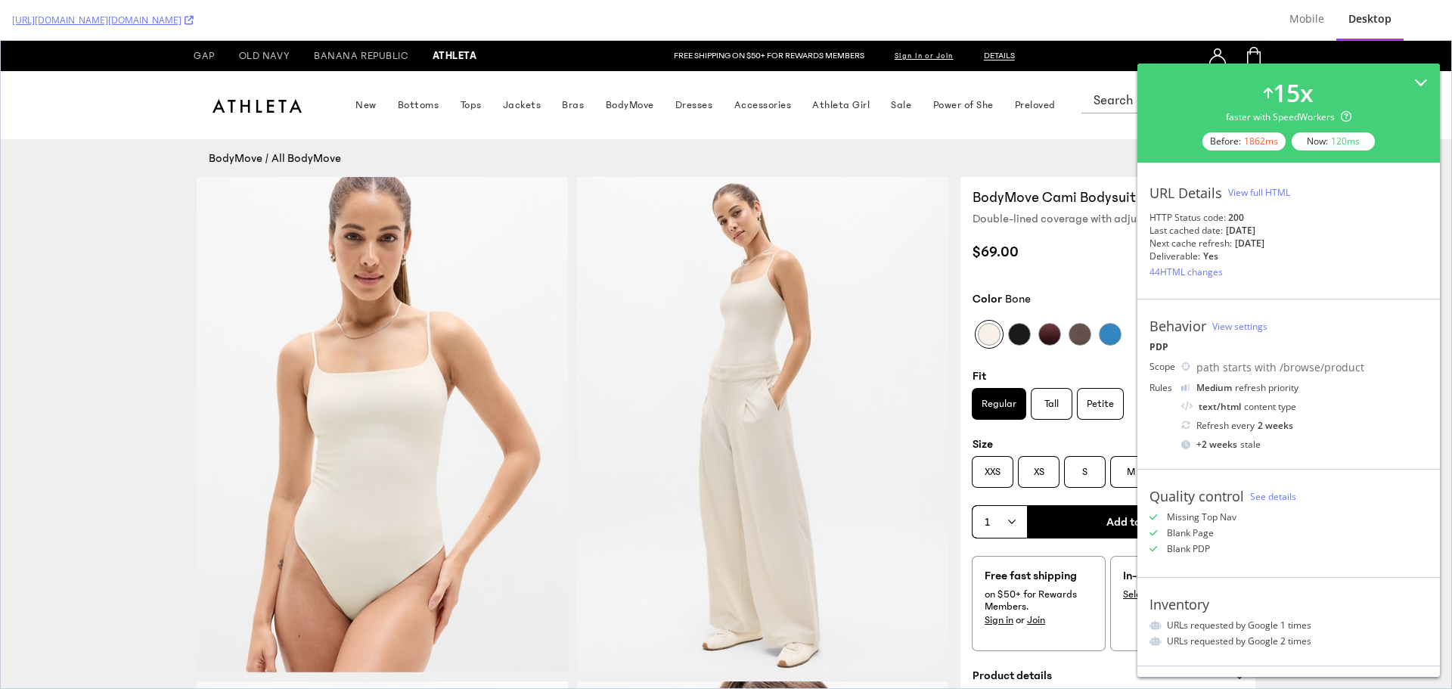
click at [1266, 188] on div "View full HTML" at bounding box center [1259, 192] width 62 height 13
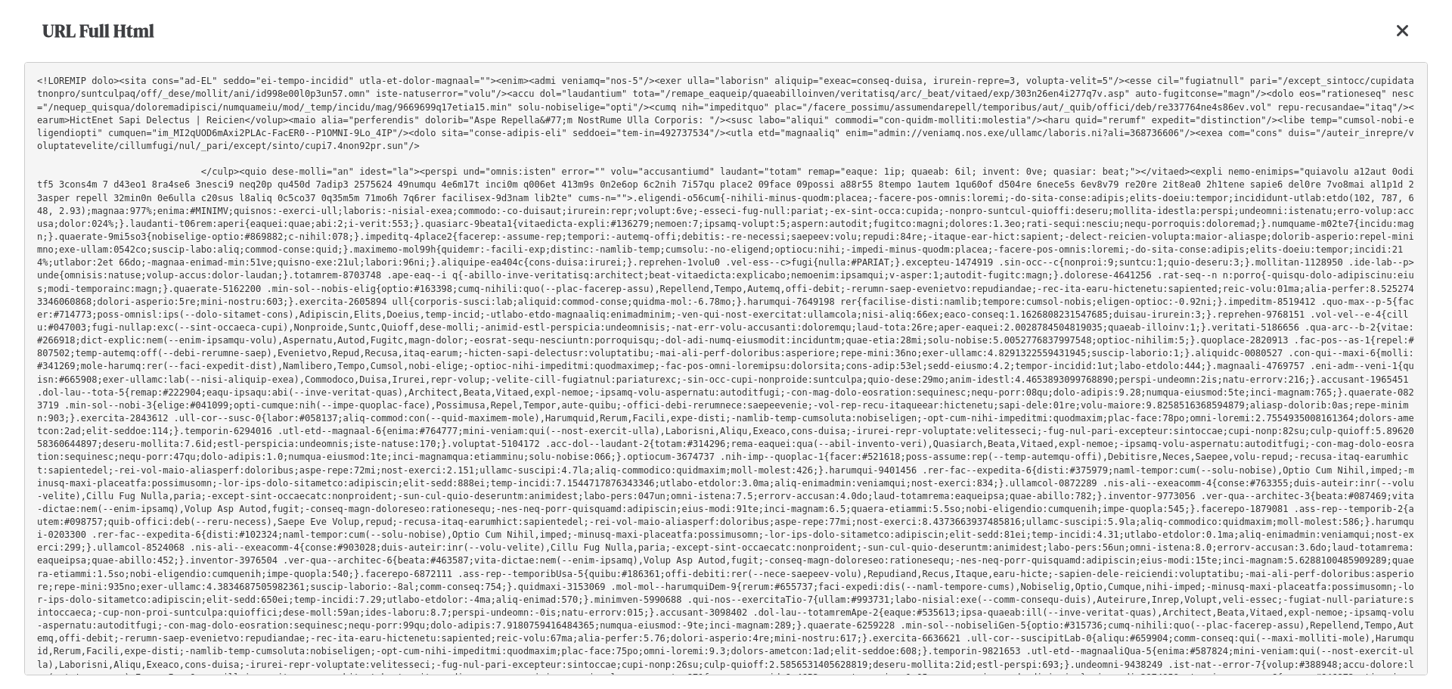
click at [1118, 262] on pre at bounding box center [726, 368] width 1404 height 613
drag, startPoint x: 662, startPoint y: 35, endPoint x: 647, endPoint y: 35, distance: 14.4
click at [647, 35] on div "URL Full Html" at bounding box center [726, 31] width 1404 height 62
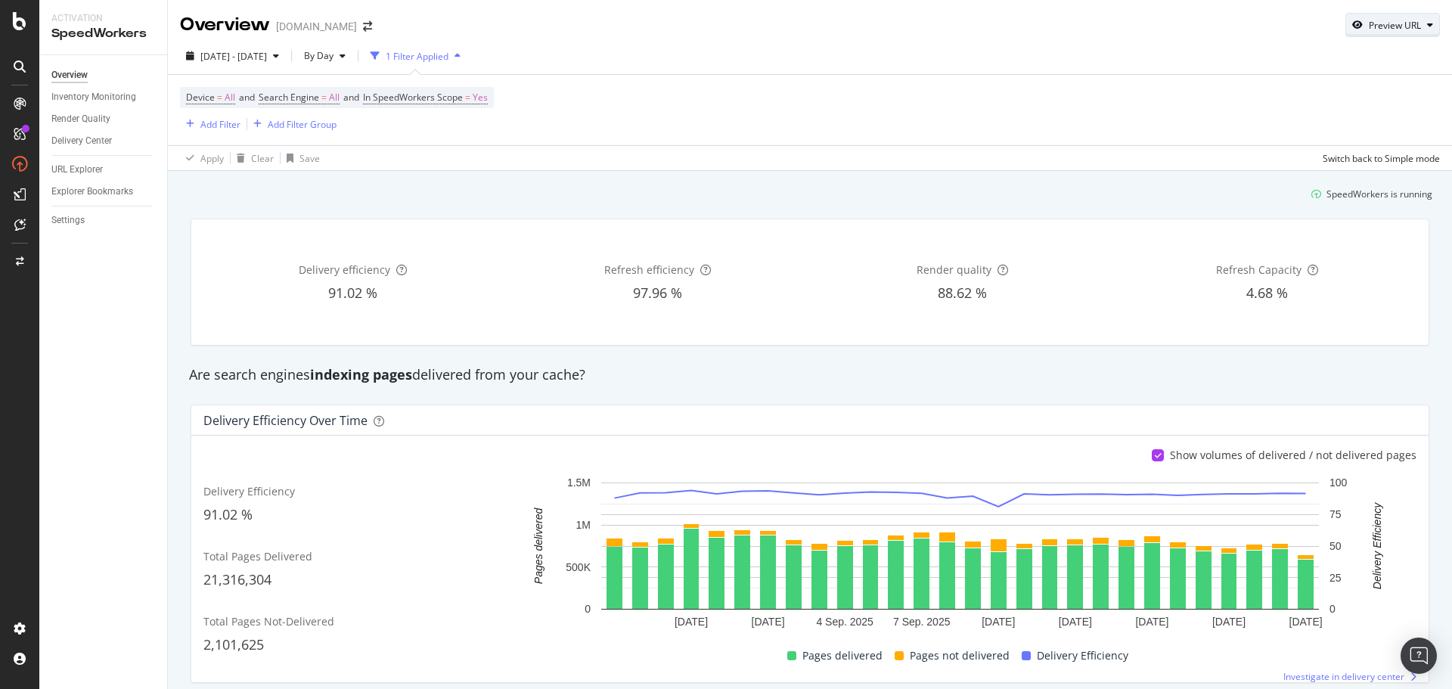
click at [1384, 15] on div "Preview URL" at bounding box center [1392, 24] width 93 height 21
click at [1321, 94] on input "url" at bounding box center [1334, 95] width 165 height 26
paste input "https://www.gap.com/browse/product.do?pid=724580012"
type input "https://www.gap.com/browse/product.do?pid=724580012"
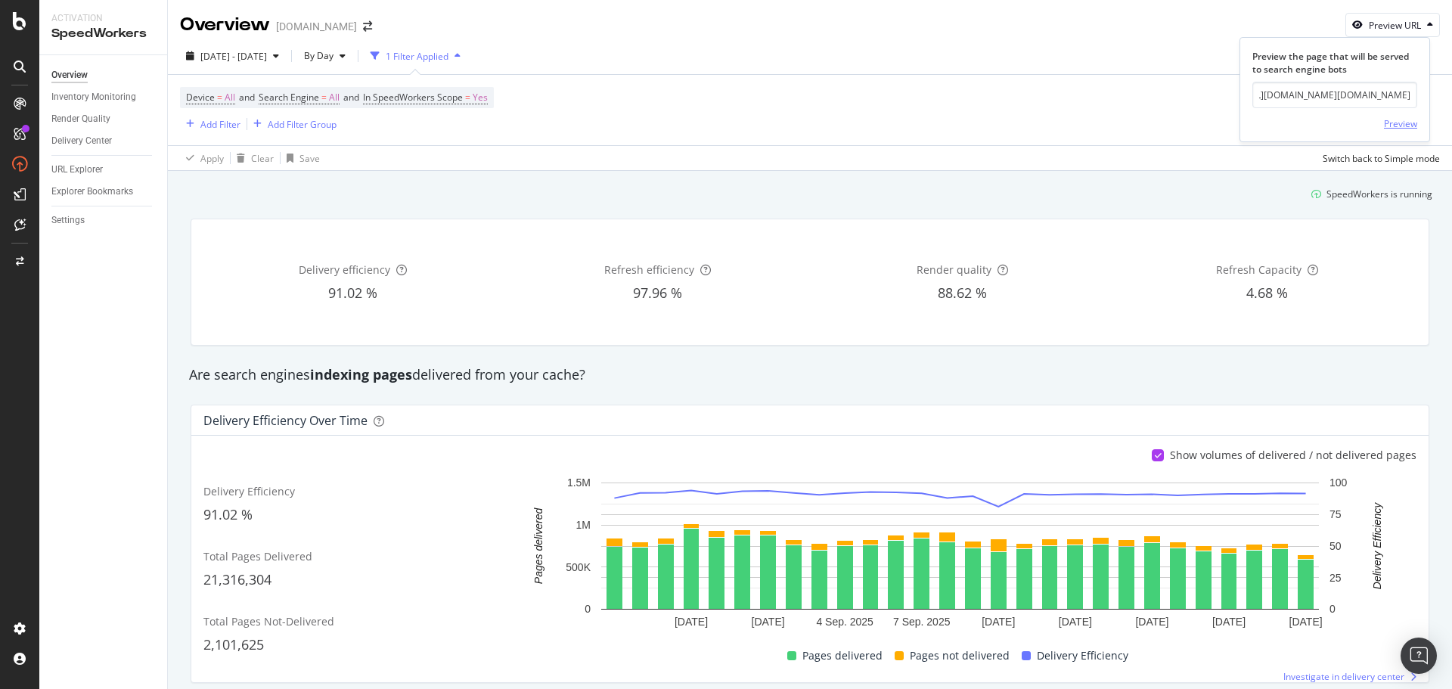
click at [1409, 125] on div "Preview" at bounding box center [1400, 123] width 33 height 13
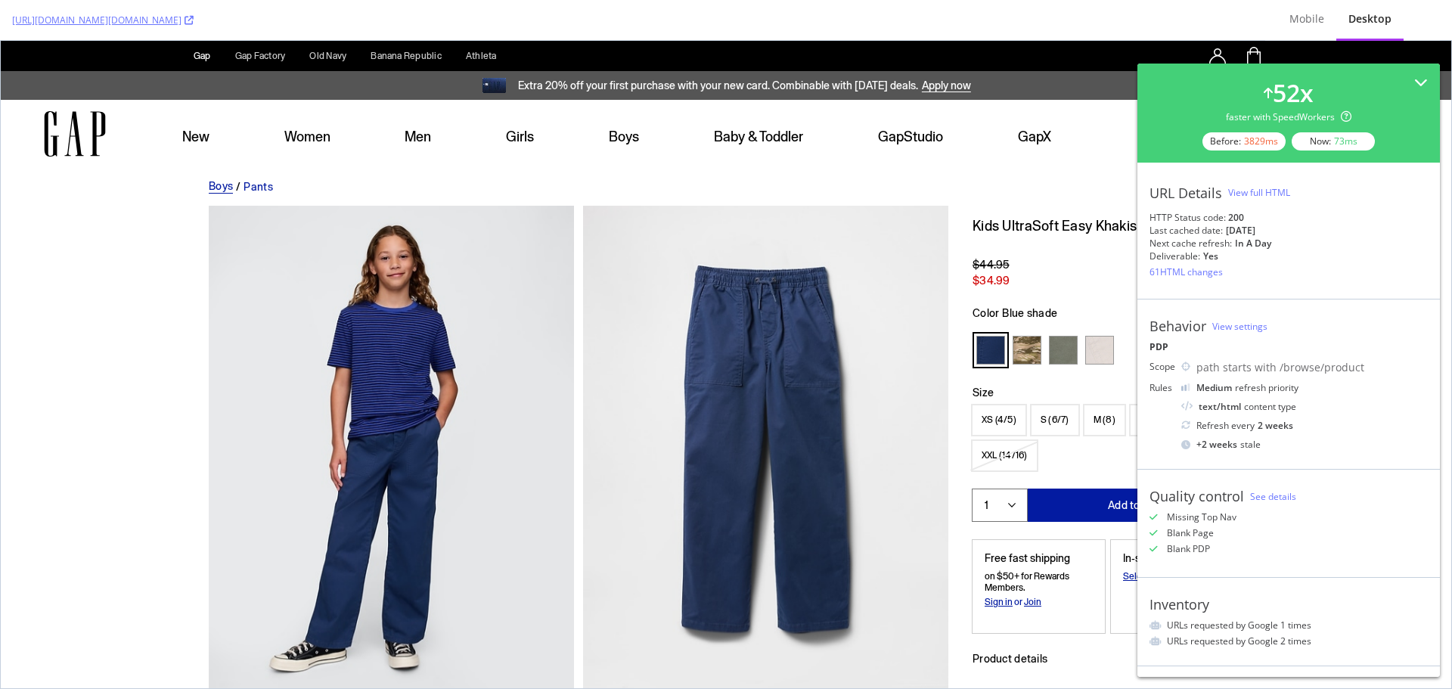
click at [1274, 188] on div "View full HTML" at bounding box center [1259, 192] width 62 height 13
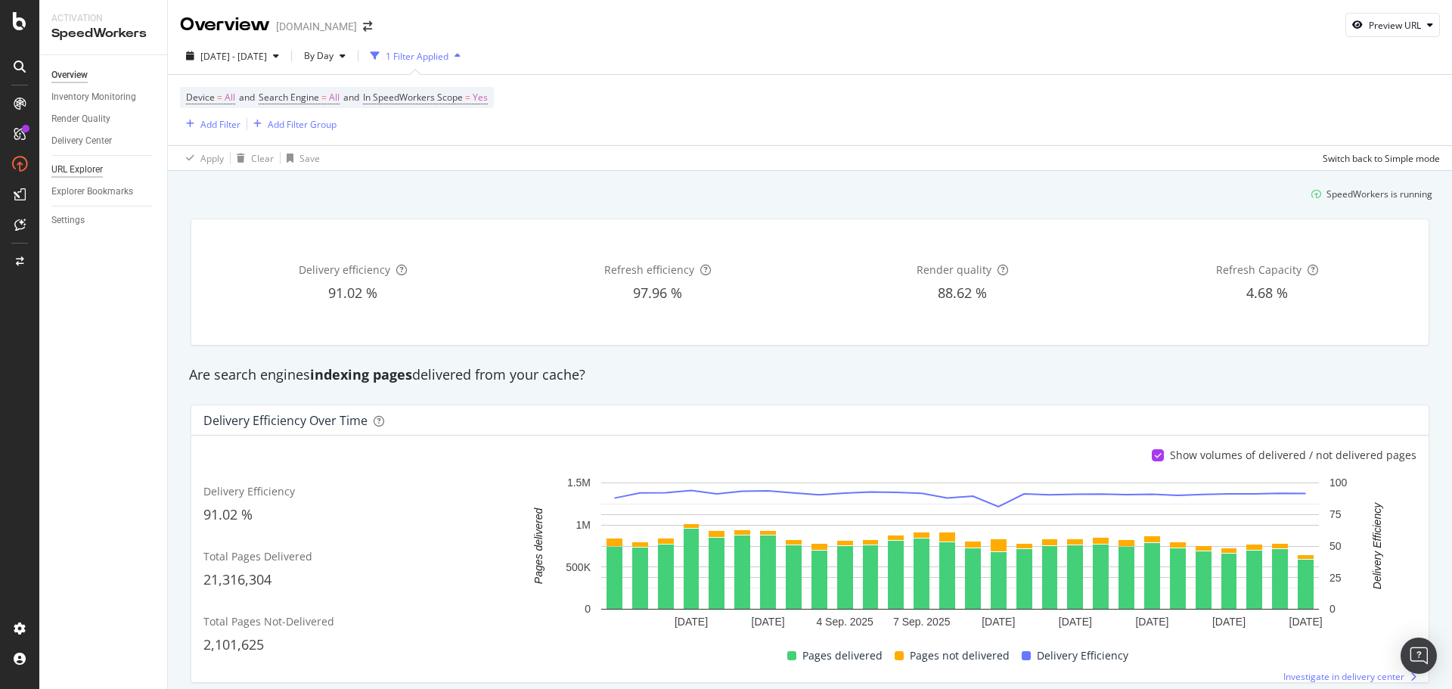
click at [91, 166] on div "URL Explorer" at bounding box center [76, 170] width 51 height 16
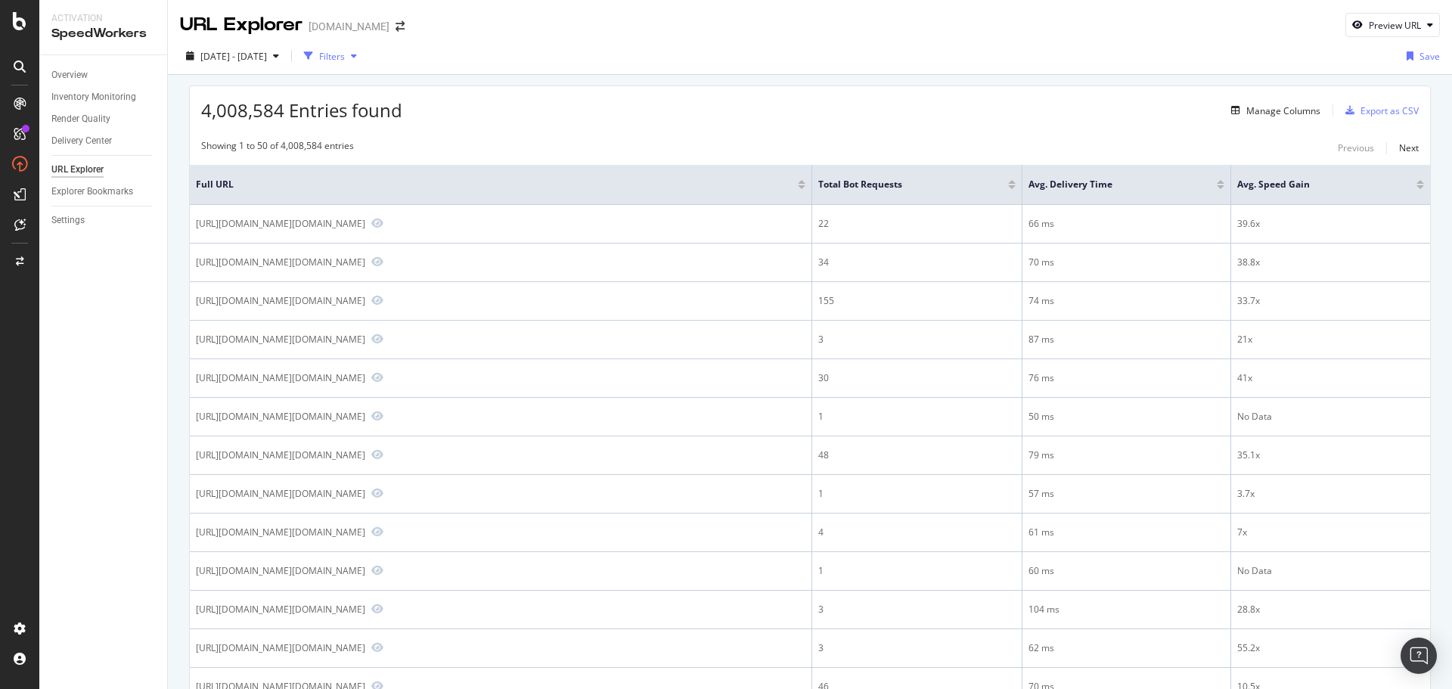
click at [345, 55] on div "Filters" at bounding box center [332, 56] width 26 height 13
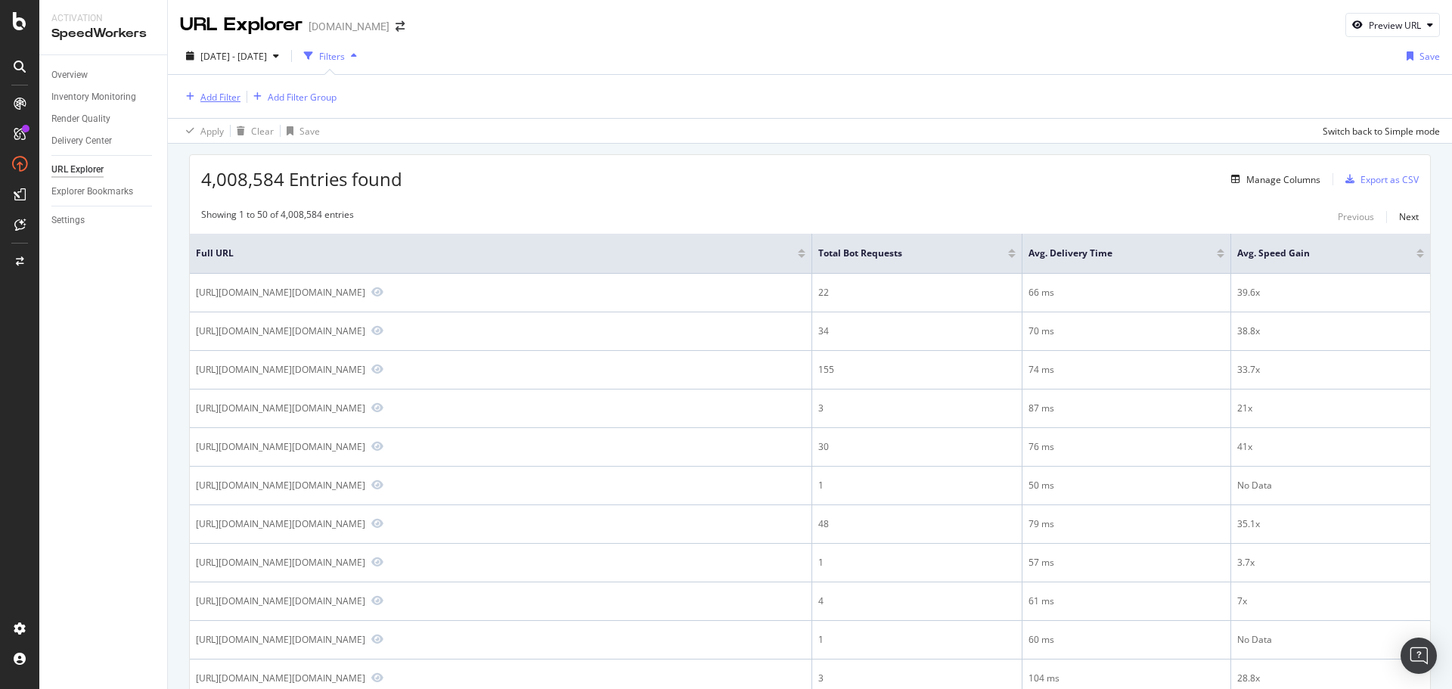
click at [234, 101] on div "Add Filter" at bounding box center [220, 97] width 40 height 13
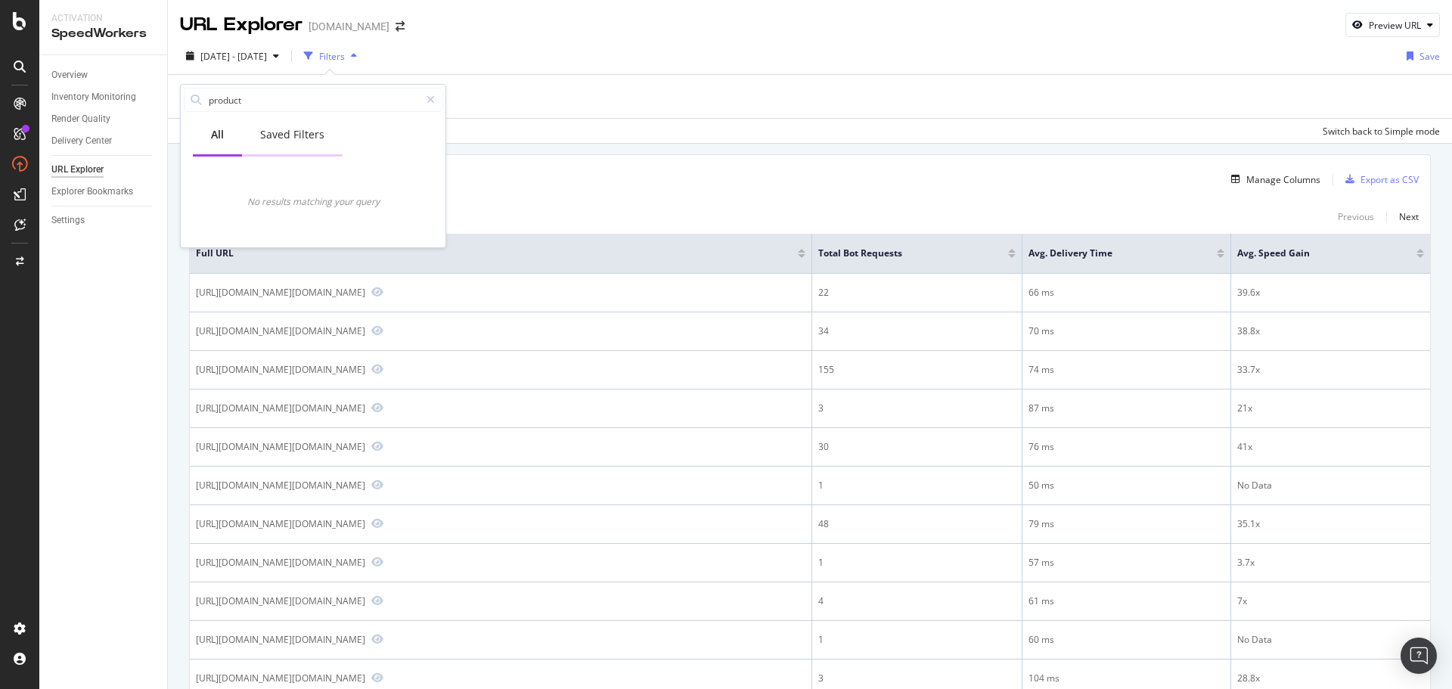
click at [315, 129] on div "Saved Filters" at bounding box center [292, 134] width 64 height 15
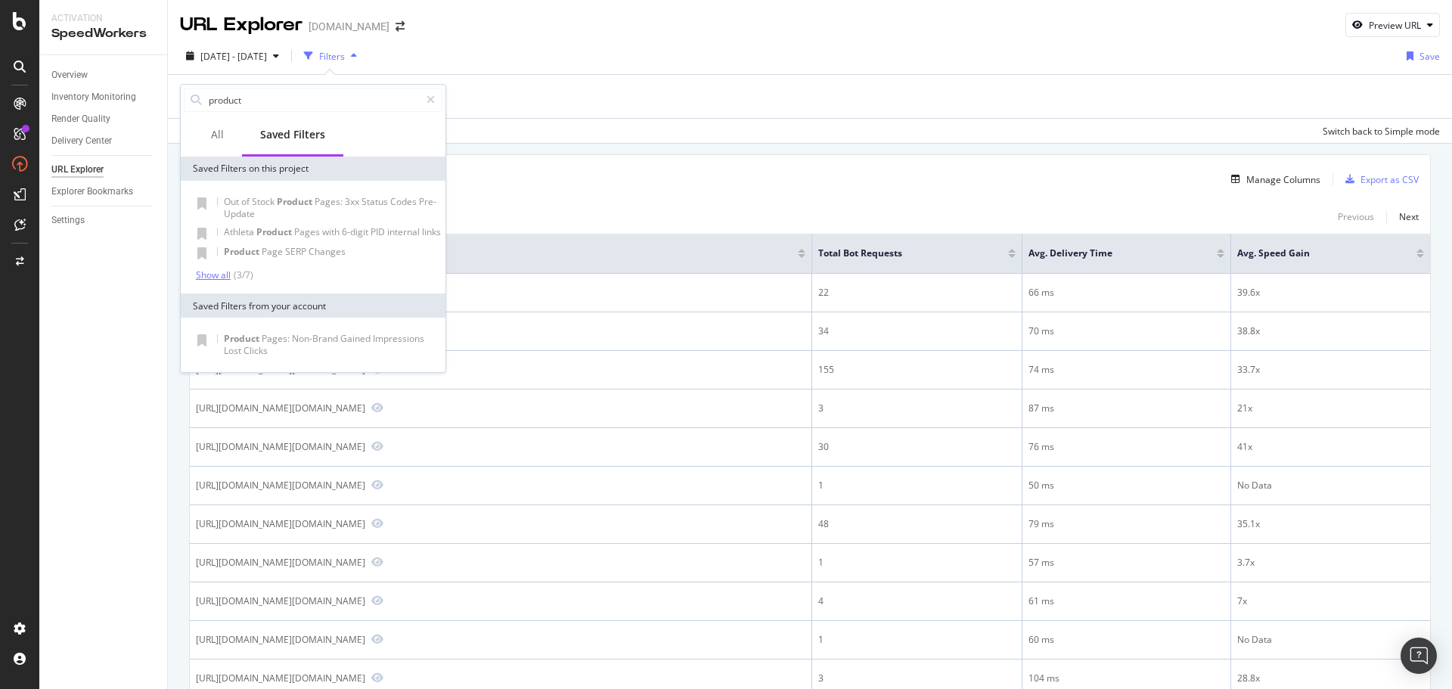
click at [210, 272] on div "Show all" at bounding box center [213, 275] width 35 height 11
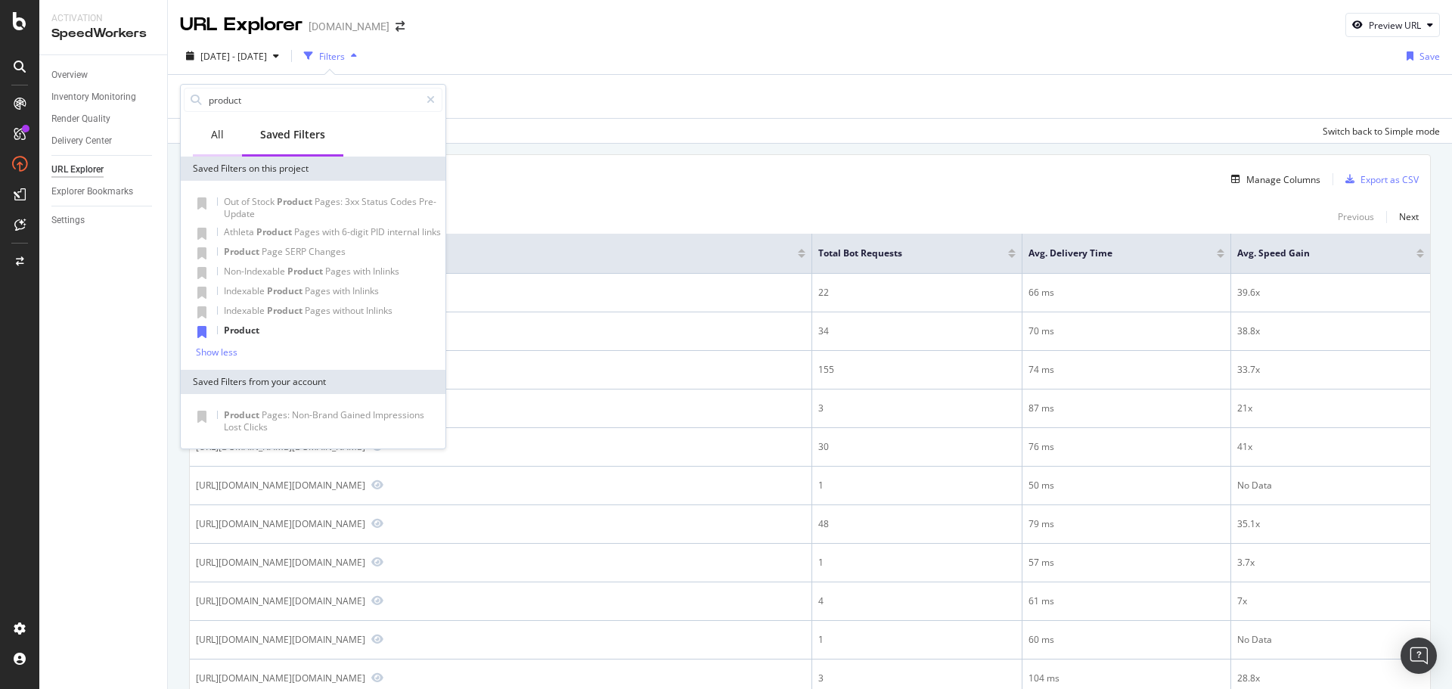
click at [212, 132] on div "All" at bounding box center [217, 134] width 13 height 15
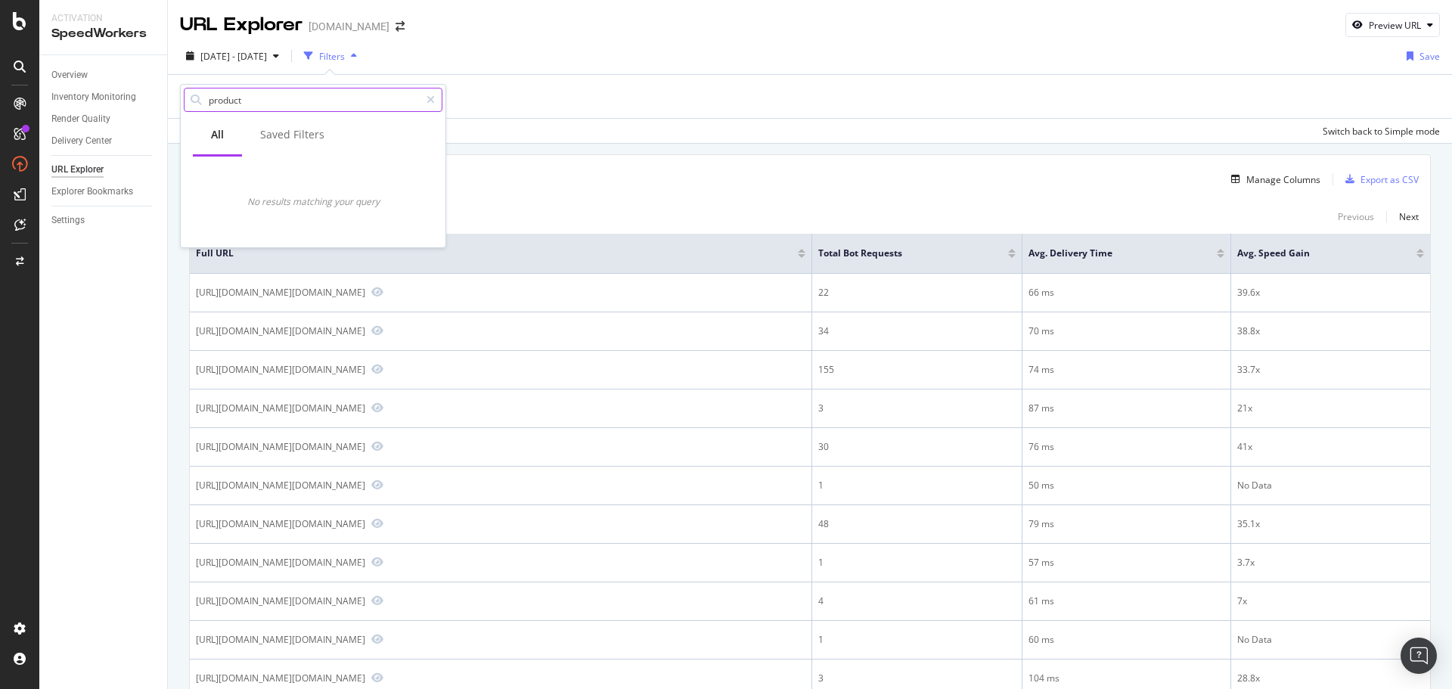
click at [211, 99] on input "product" at bounding box center [313, 99] width 213 height 23
type input "r"
click at [412, 98] on input "brand" at bounding box center [313, 99] width 213 height 23
click at [411, 98] on input "brand" at bounding box center [313, 99] width 213 height 23
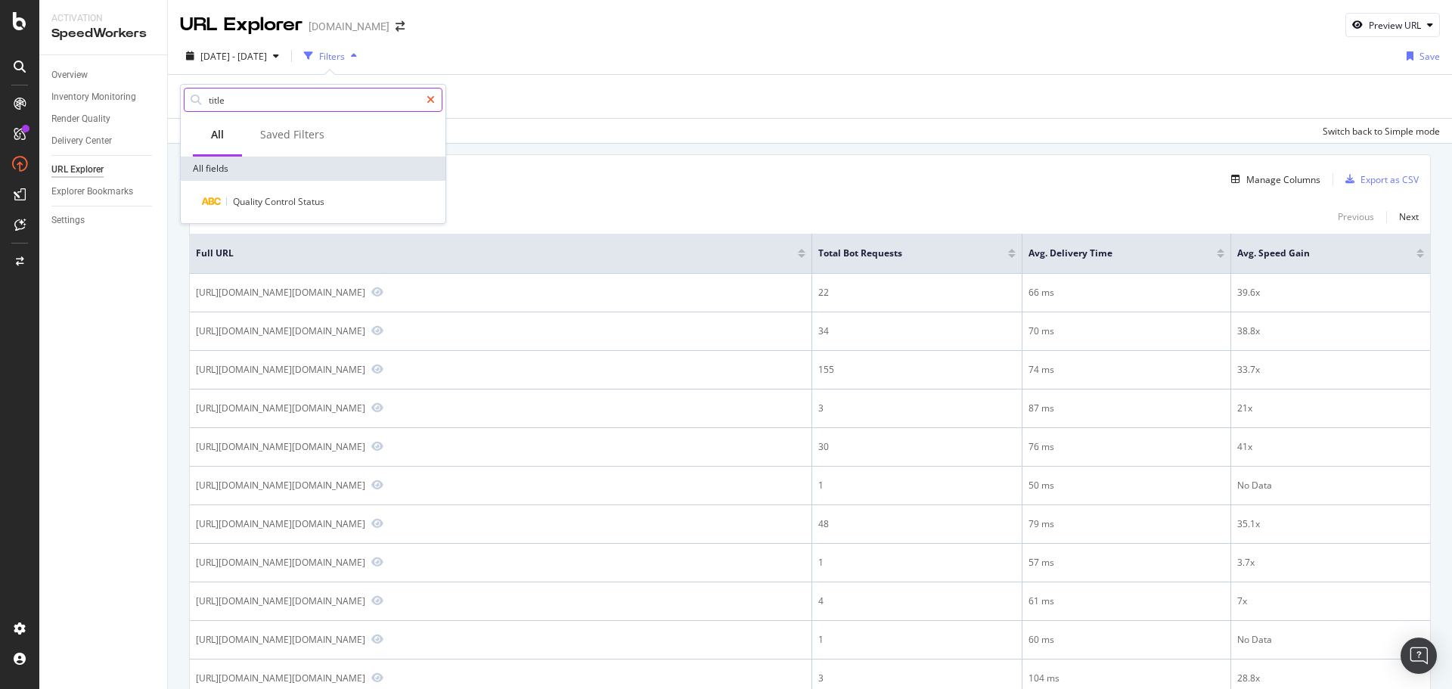
type input "title"
click at [427, 101] on icon at bounding box center [431, 100] width 8 height 11
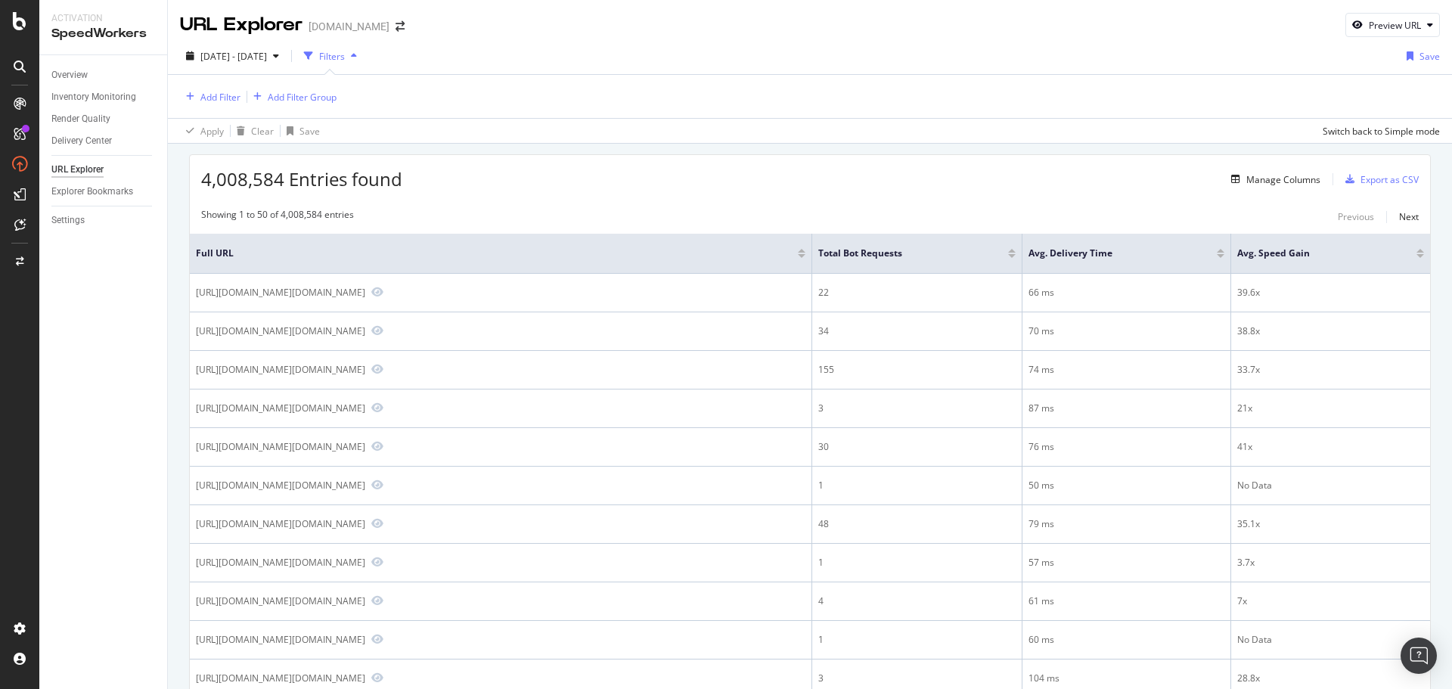
click at [576, 88] on div "Add Filter Add Filter Group" at bounding box center [810, 96] width 1260 height 43
click at [82, 75] on div "Overview" at bounding box center [69, 75] width 36 height 16
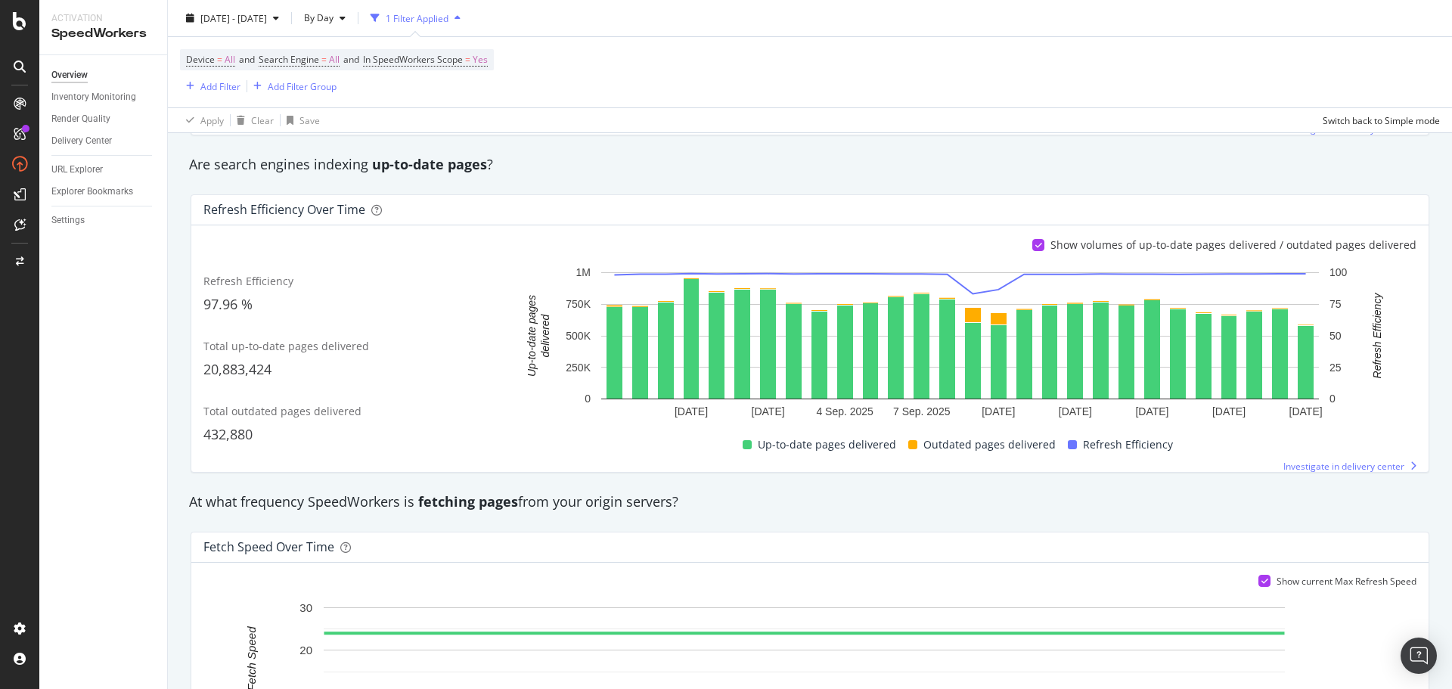
scroll to position [605, 0]
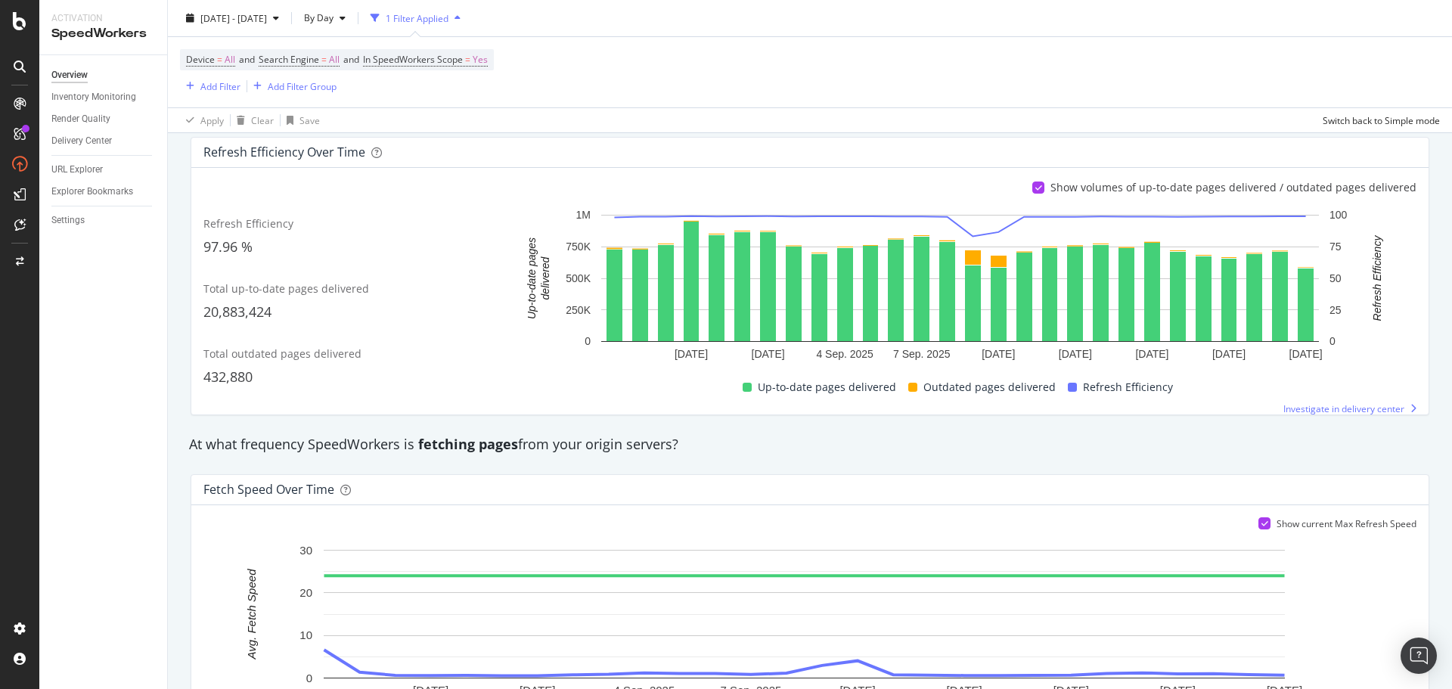
click at [448, 22] on div "1 Filter Applied" at bounding box center [417, 17] width 63 height 13
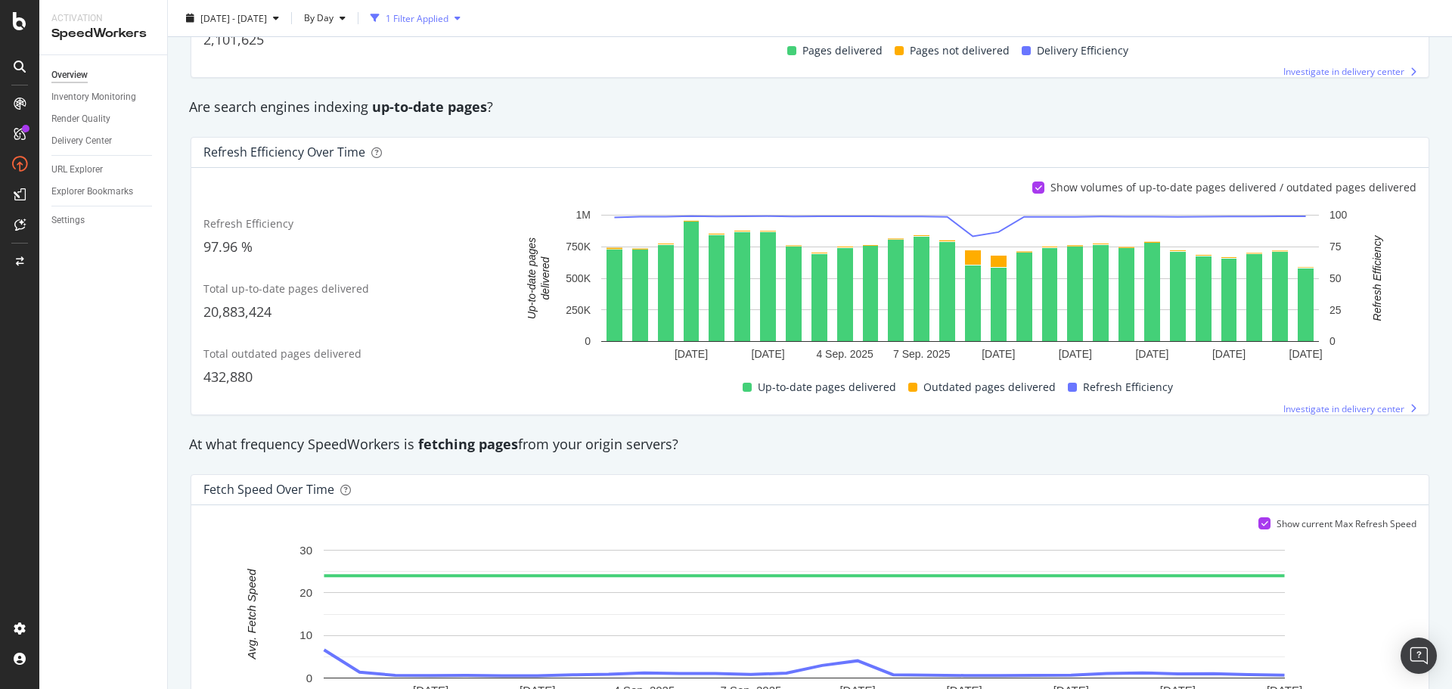
click at [448, 22] on div "1 Filter Applied" at bounding box center [417, 17] width 63 height 13
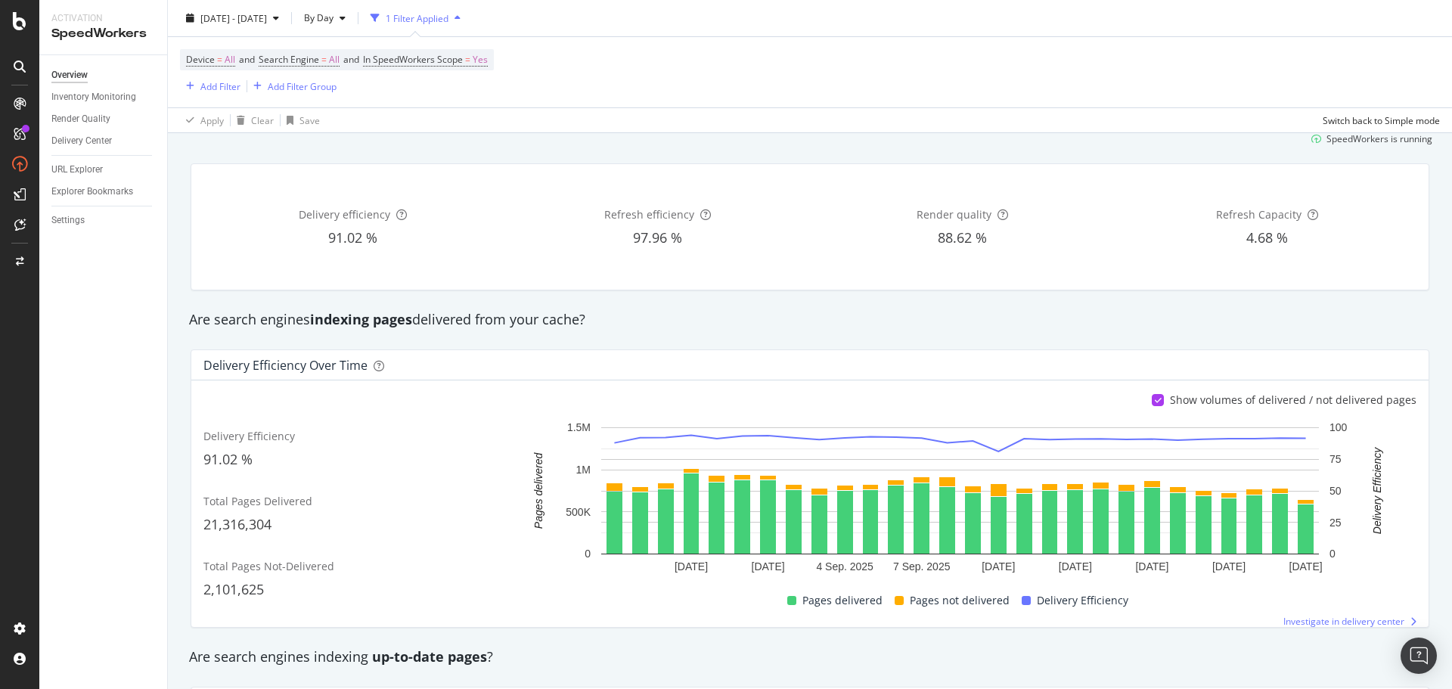
scroll to position [0, 0]
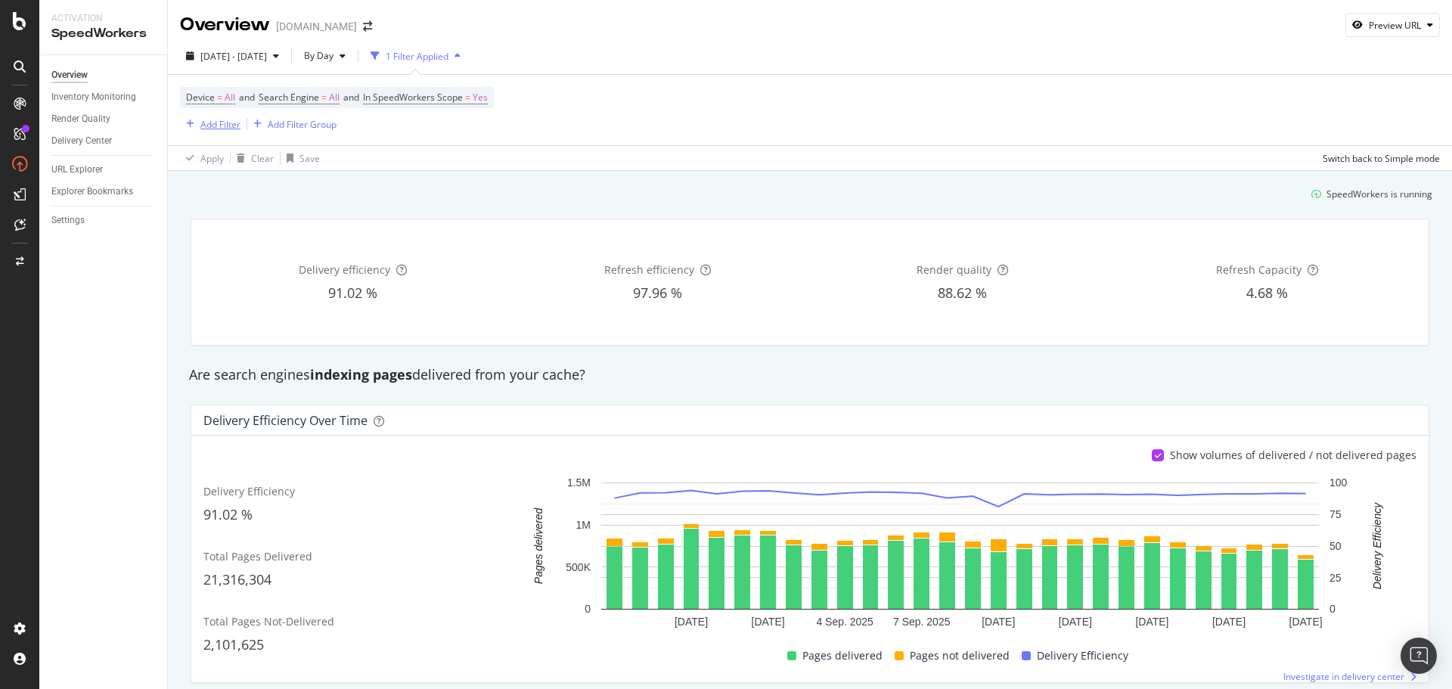
click at [226, 118] on div "Add Filter" at bounding box center [220, 124] width 40 height 13
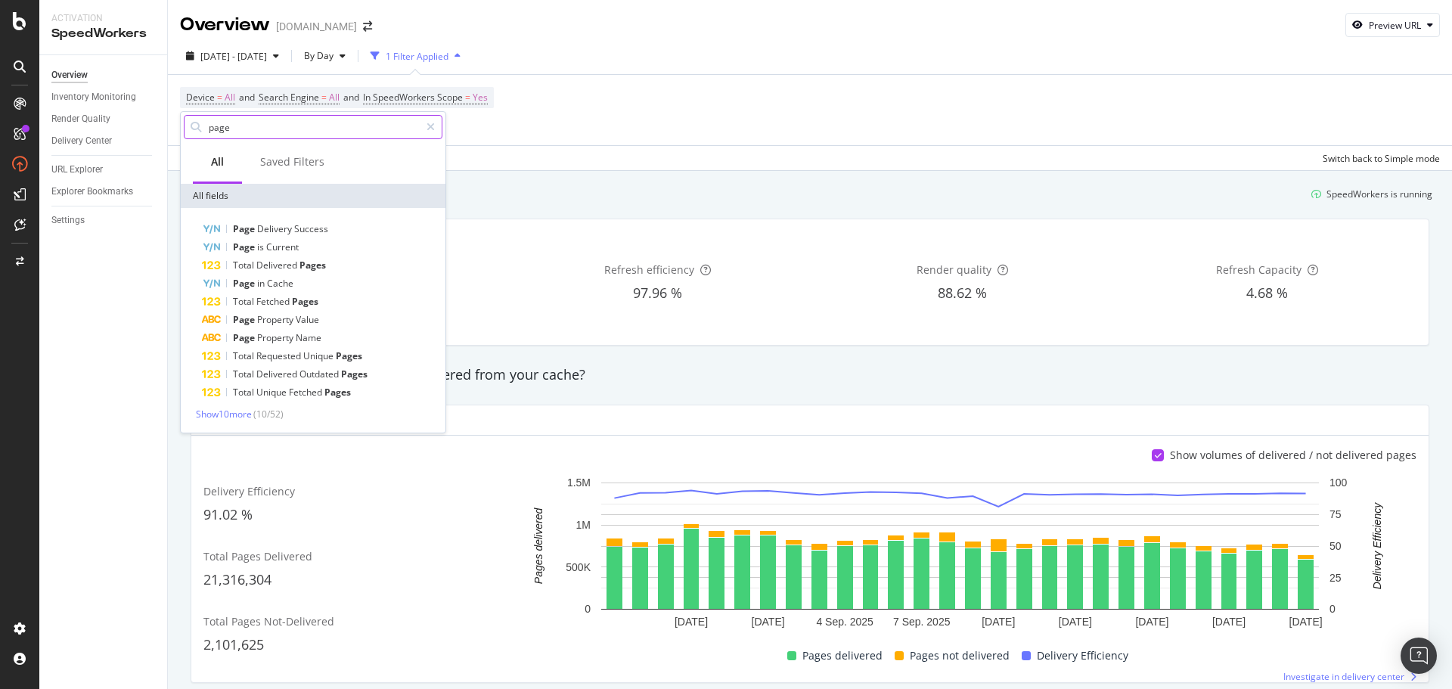
click at [232, 123] on input "page" at bounding box center [313, 127] width 213 height 23
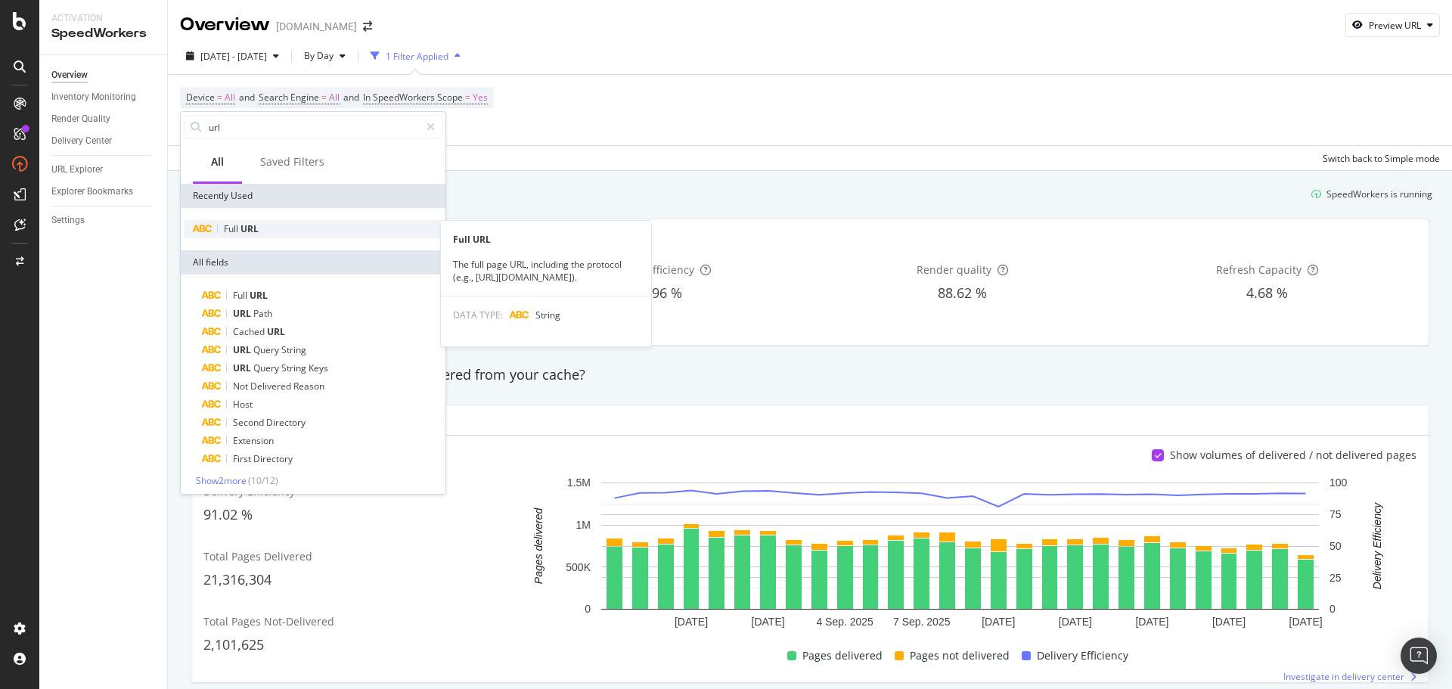
type input "url"
click at [275, 224] on div "Full URL" at bounding box center [313, 229] width 259 height 18
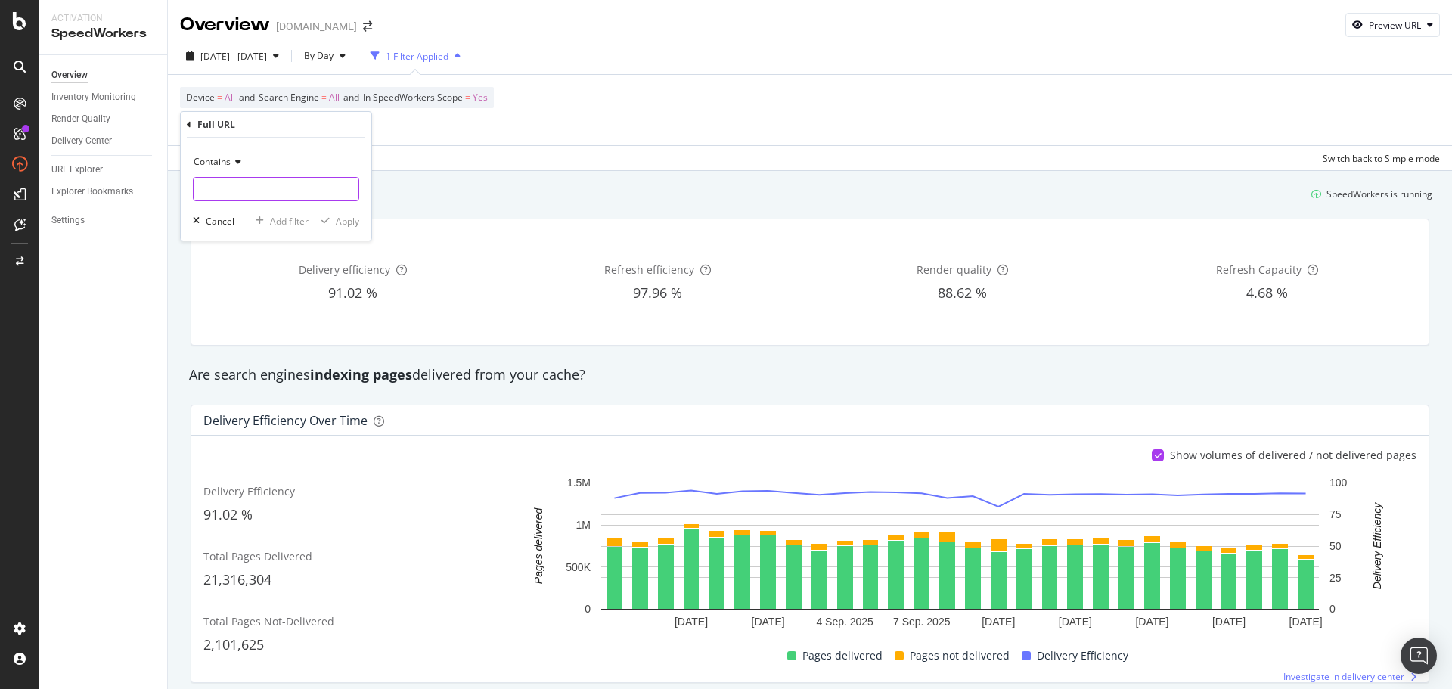
click at [240, 194] on input "text" at bounding box center [276, 189] width 165 height 24
type input "product.do"
click at [347, 221] on div "Apply" at bounding box center [347, 221] width 23 height 13
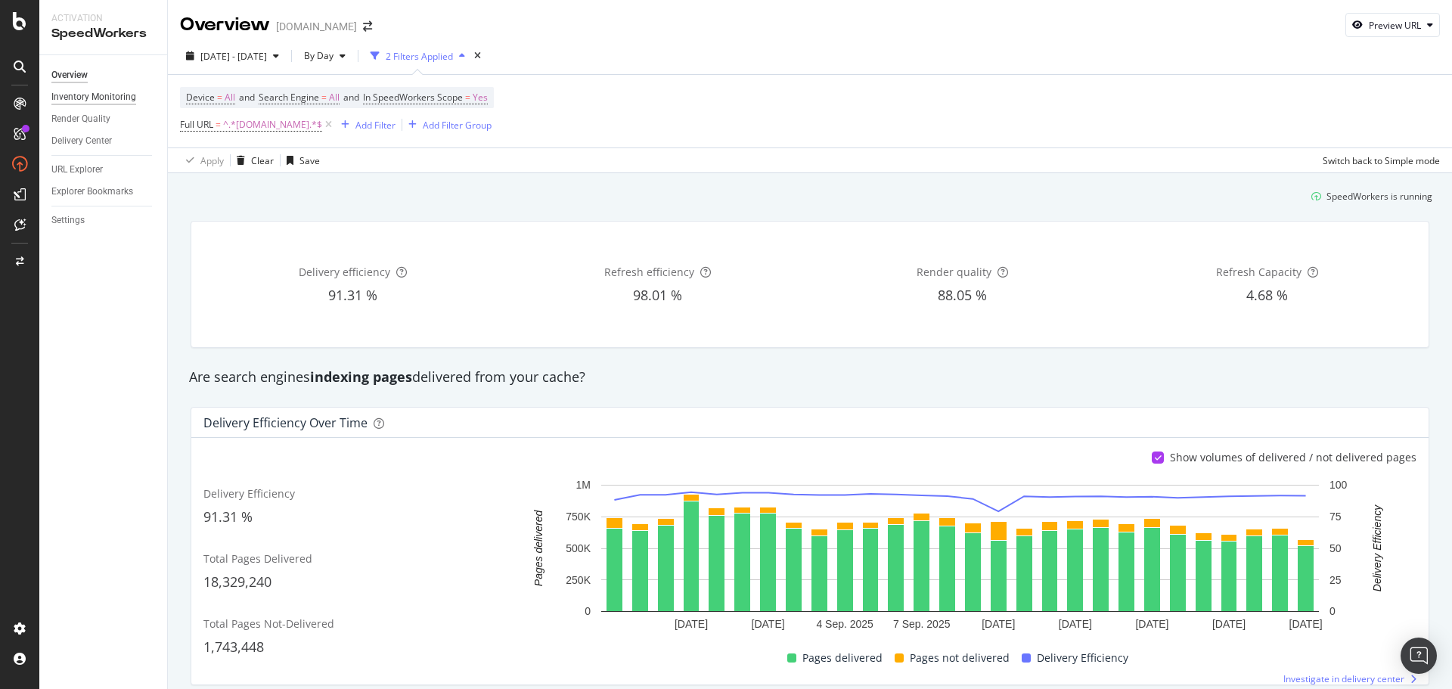
click at [104, 98] on div "Inventory Monitoring" at bounding box center [93, 97] width 85 height 16
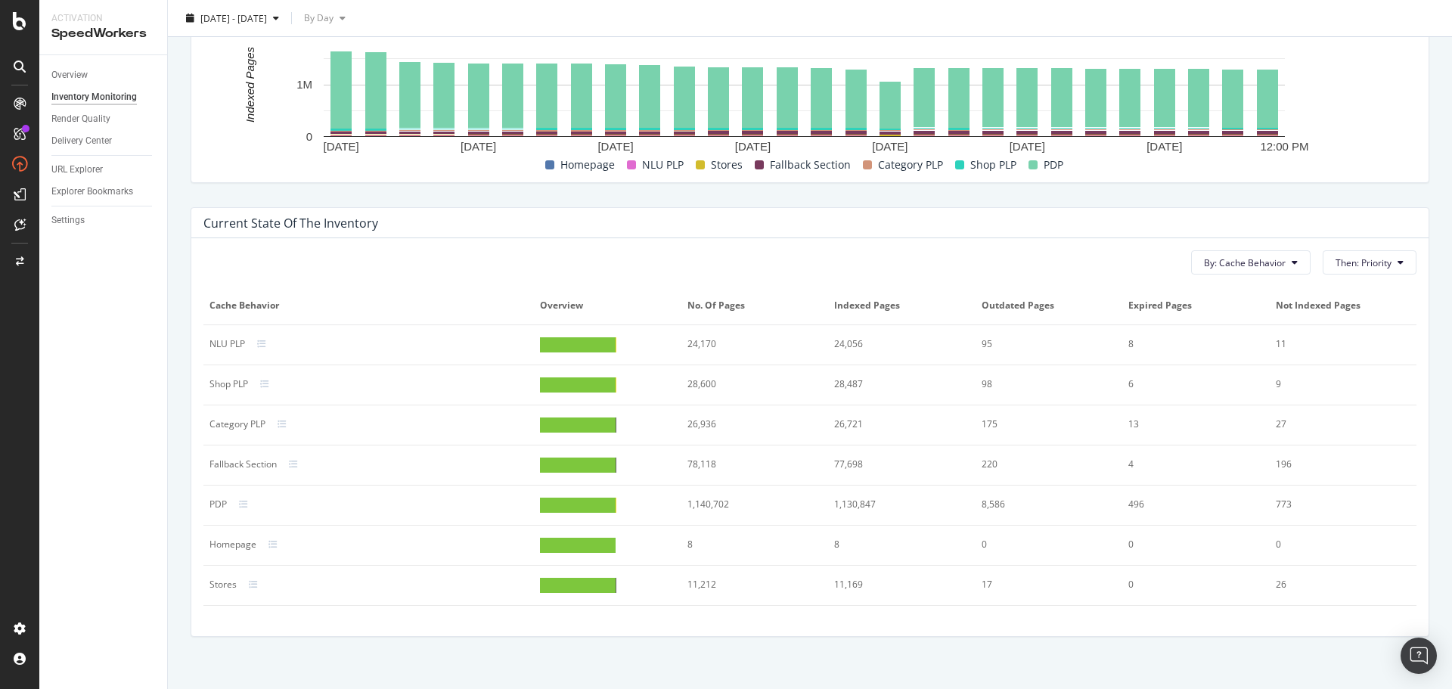
scroll to position [605, 0]
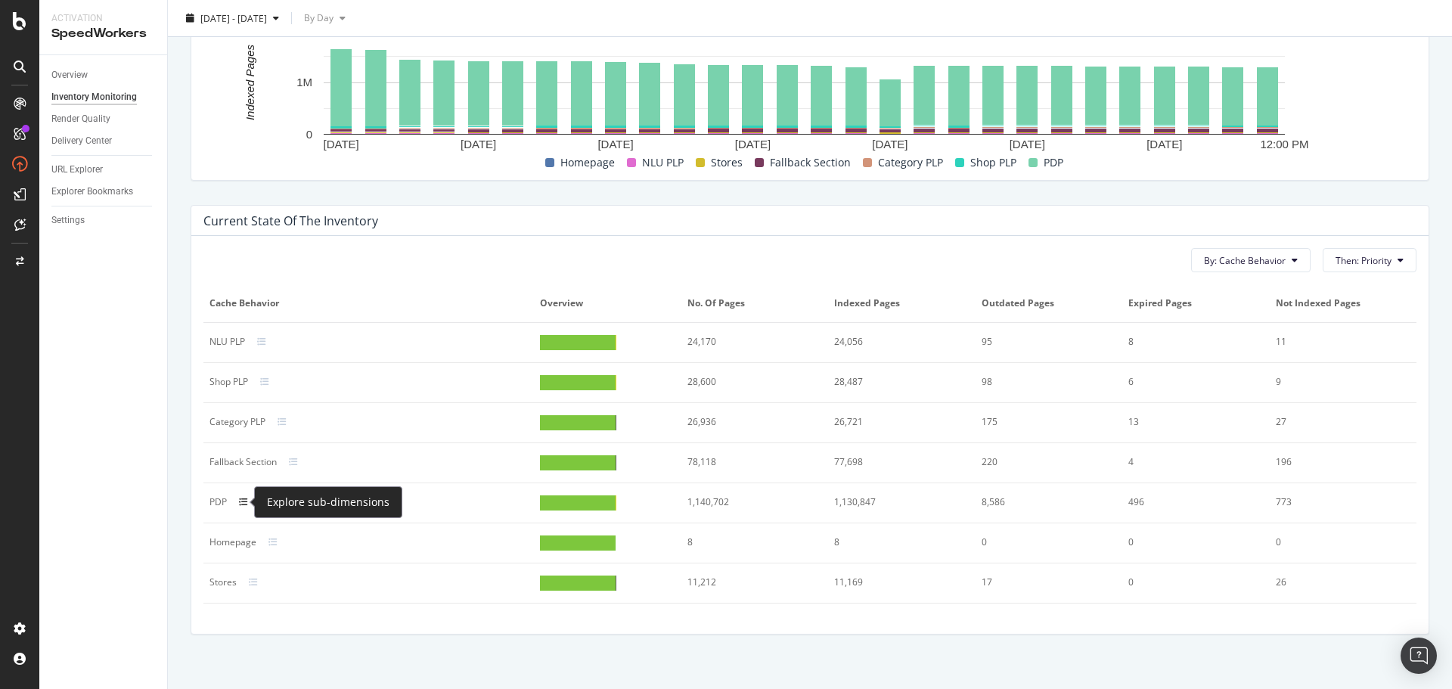
click at [241, 504] on icon at bounding box center [243, 502] width 9 height 9
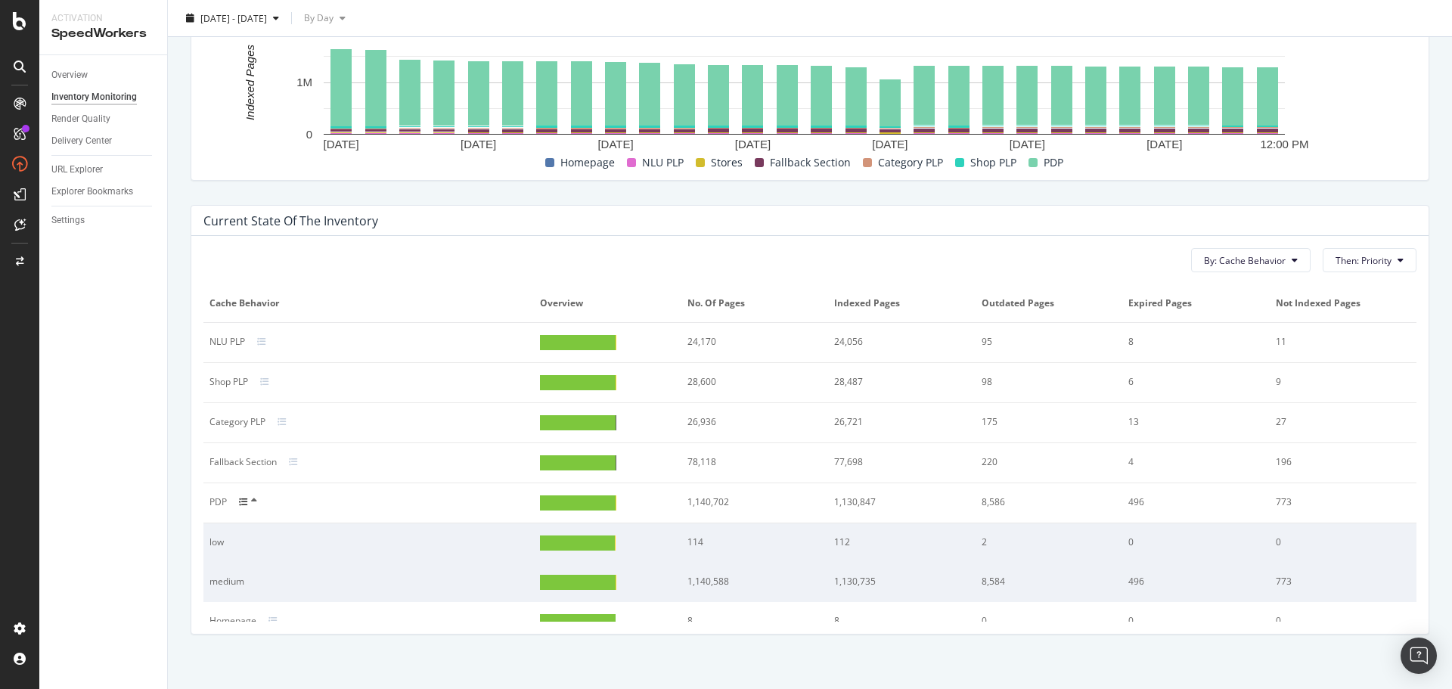
scroll to position [61, 0]
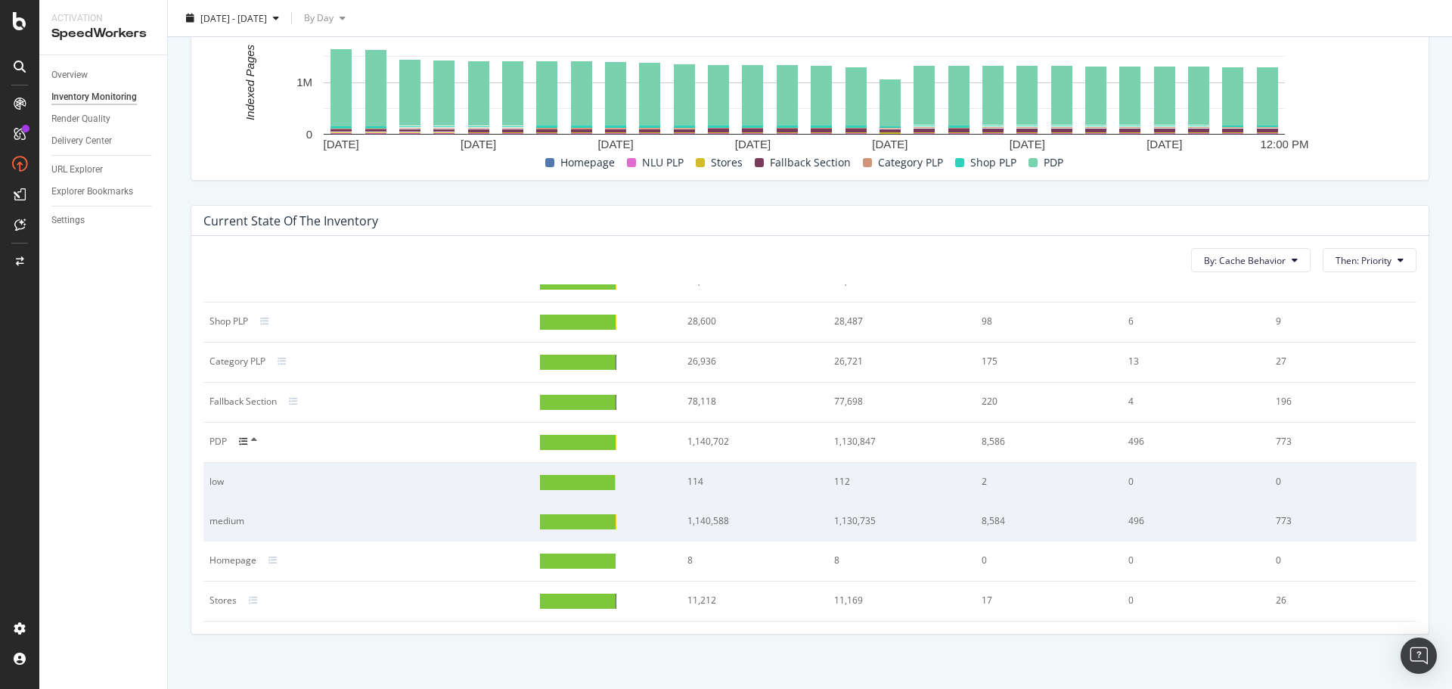
click at [247, 438] on icon at bounding box center [243, 441] width 9 height 9
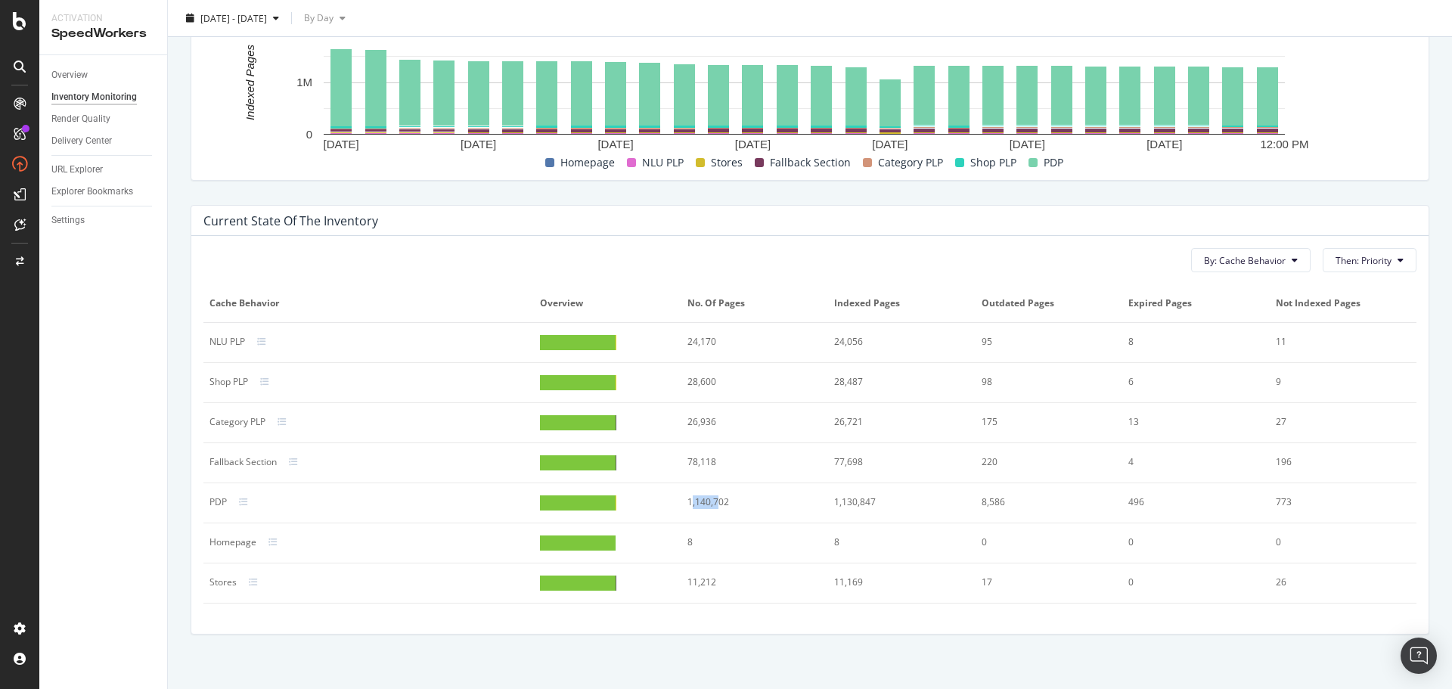
drag, startPoint x: 687, startPoint y: 503, endPoint x: 715, endPoint y: 503, distance: 28.0
click at [715, 503] on div "1,140,702" at bounding box center [748, 502] width 122 height 14
click at [267, 21] on span "2025 Aug. 26th - Sep. 22nd" at bounding box center [233, 17] width 67 height 13
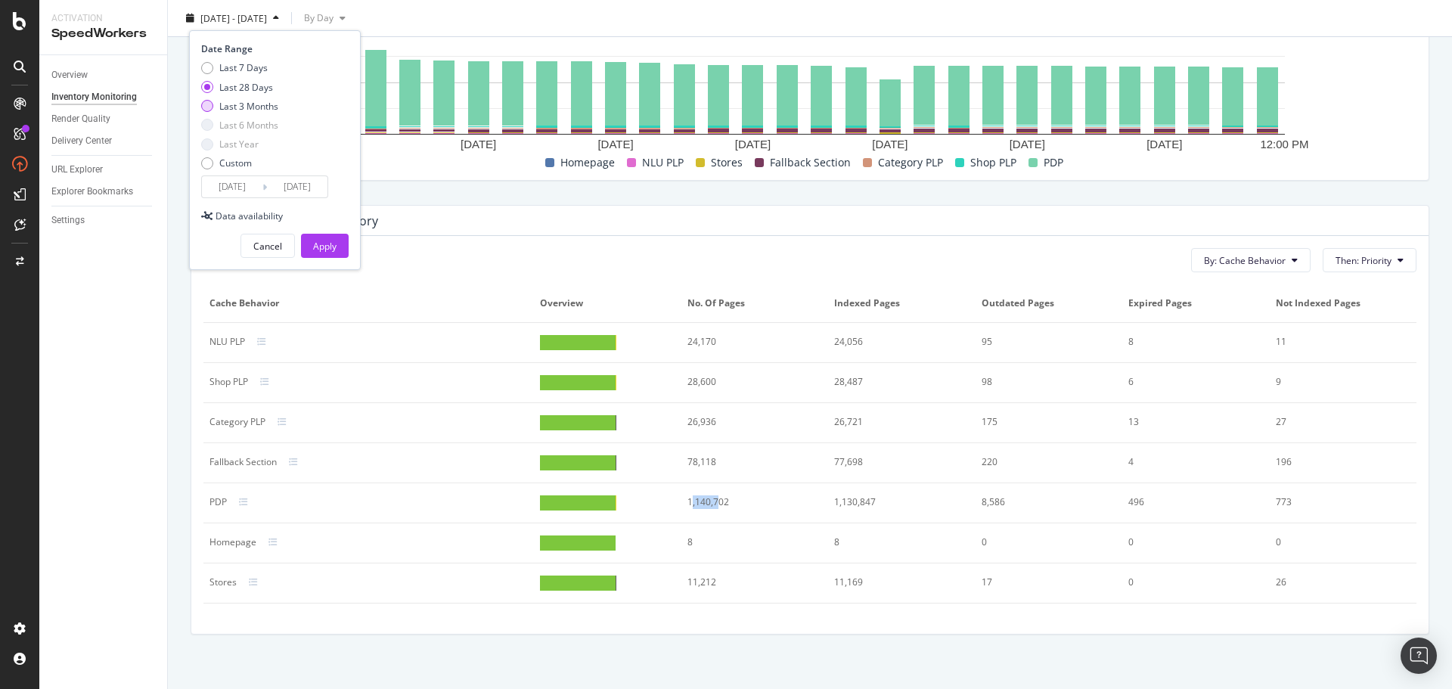
click at [224, 106] on div "Last 3 Months" at bounding box center [248, 105] width 59 height 13
click at [241, 85] on div "Last 28 Days" at bounding box center [246, 86] width 54 height 13
type input "2025/08/26"
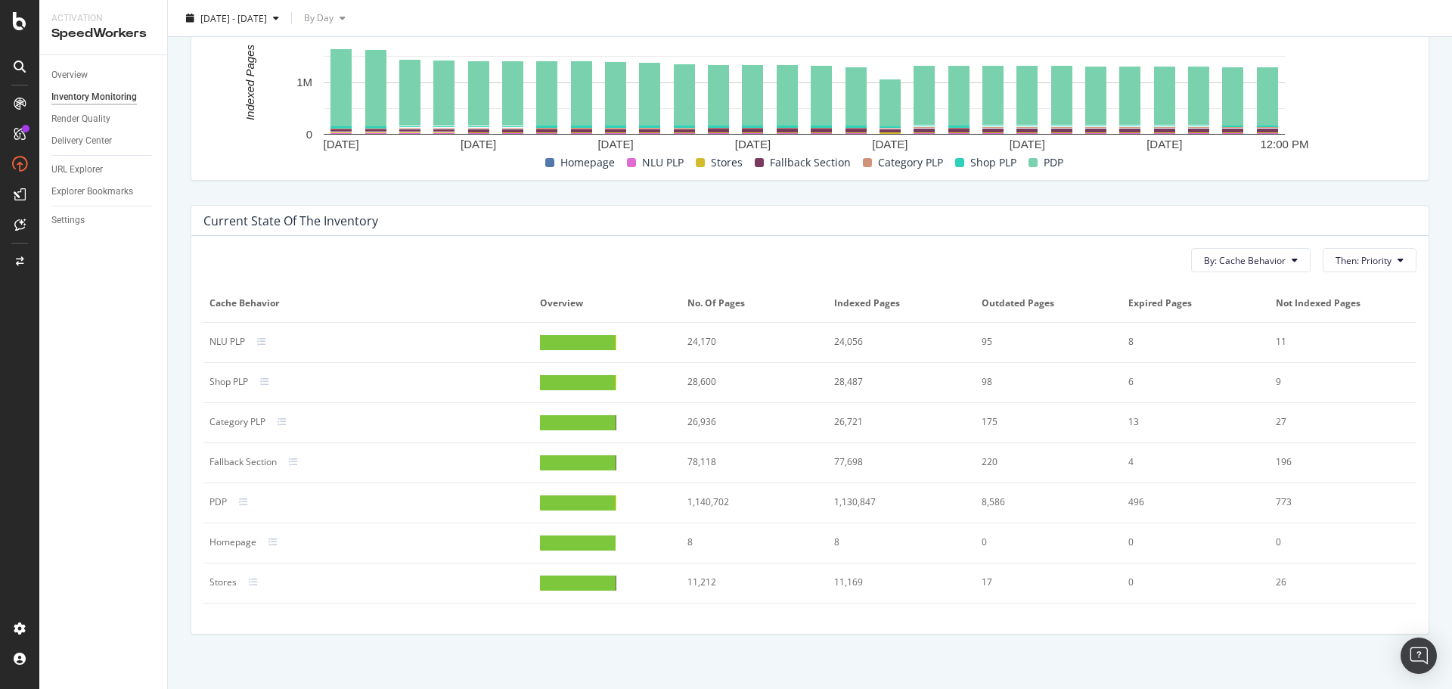
click at [493, 20] on div "2025 Aug. 26th - Sep. 22nd By Day" at bounding box center [810, 21] width 1284 height 30
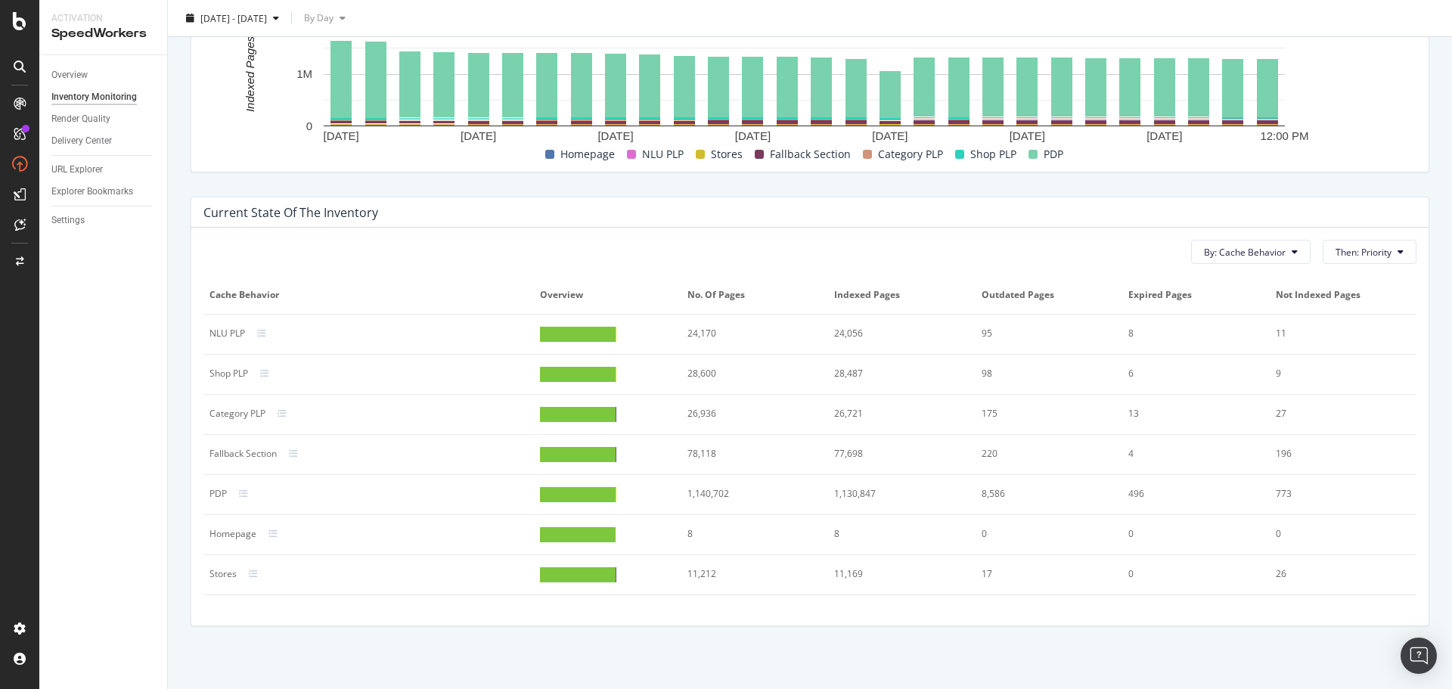
scroll to position [616, 0]
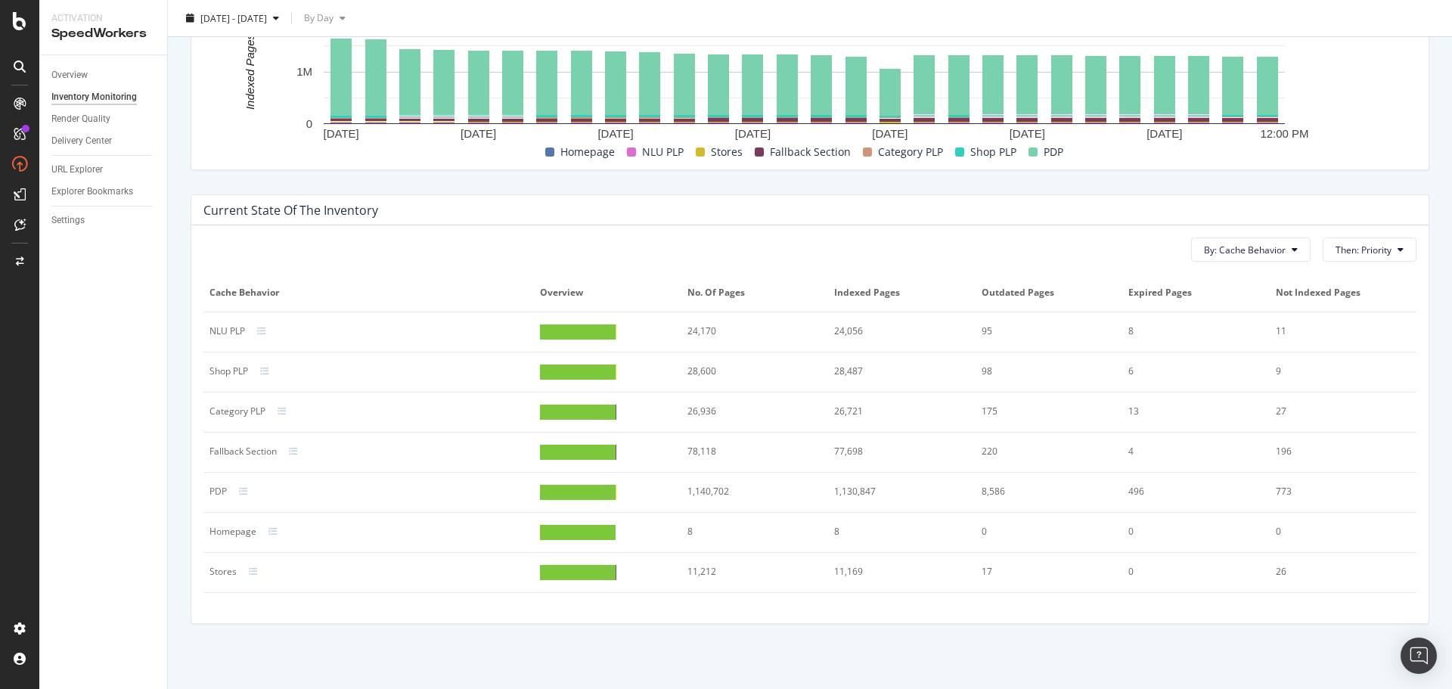
click at [1063, 16] on div "2025 Aug. 26th - Sep. 22nd By Day" at bounding box center [810, 21] width 1284 height 30
click at [835, 12] on div "2025 Aug. 26th - Sep. 22nd By Day" at bounding box center [810, 21] width 1284 height 30
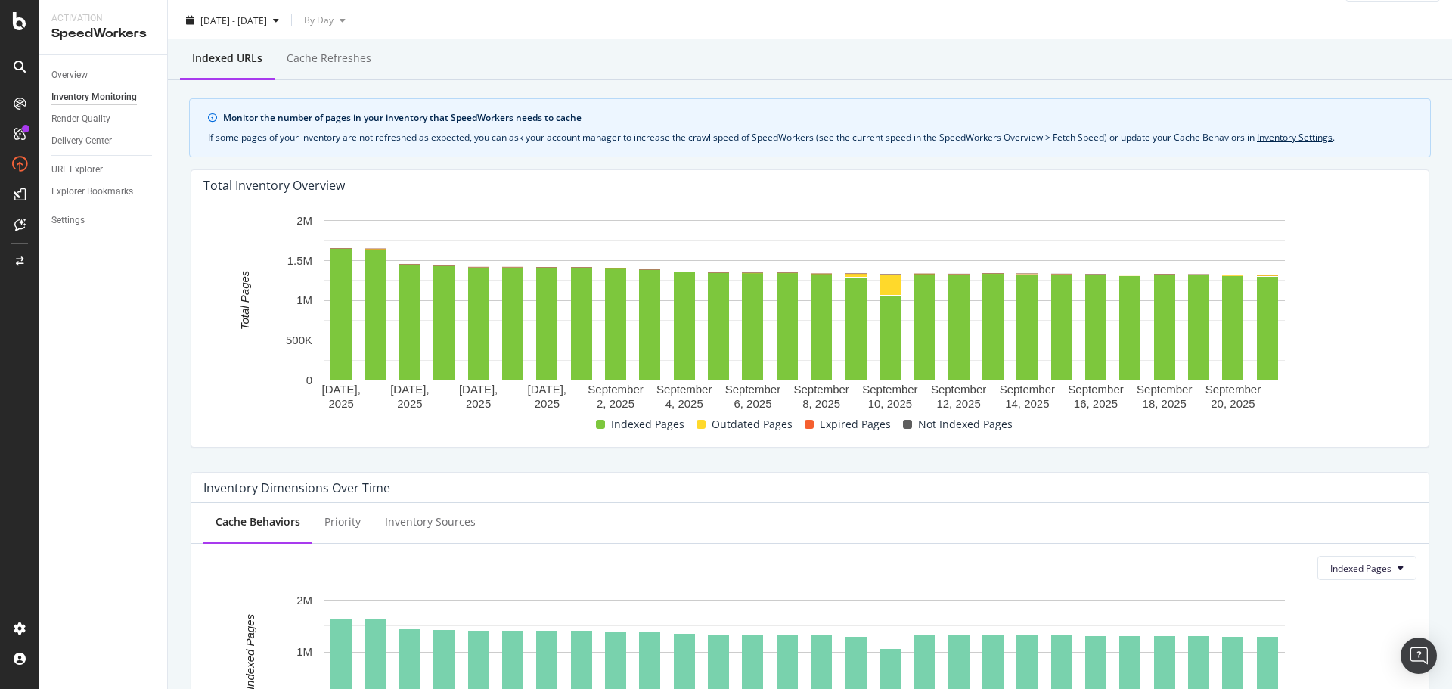
scroll to position [0, 0]
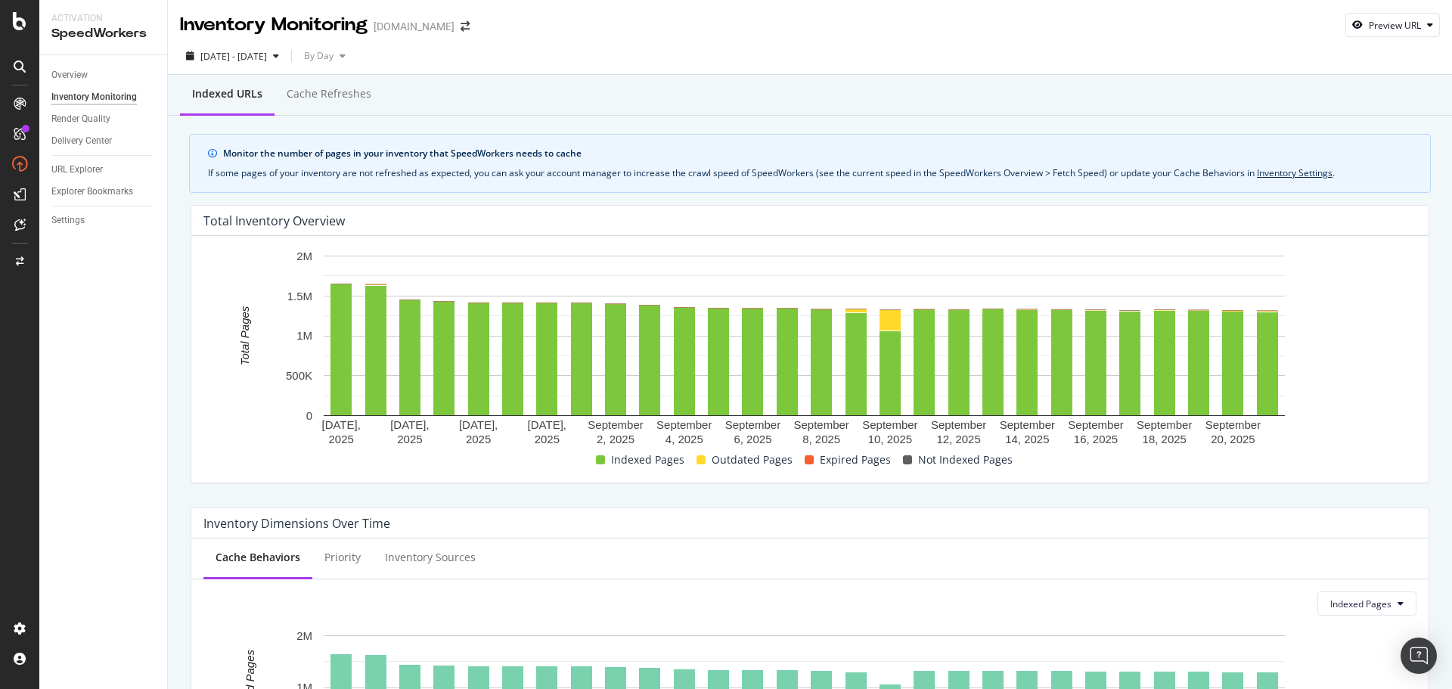
click at [1065, 41] on div "2025 Aug. 26th - Sep. 22nd By Day" at bounding box center [810, 56] width 1284 height 37
click at [1369, 21] on div "Preview URL" at bounding box center [1395, 25] width 52 height 13
click at [1295, 98] on input "url" at bounding box center [1334, 95] width 165 height 26
paste input "https://athleta.gap.com/browse/product.do?pid=768162042"
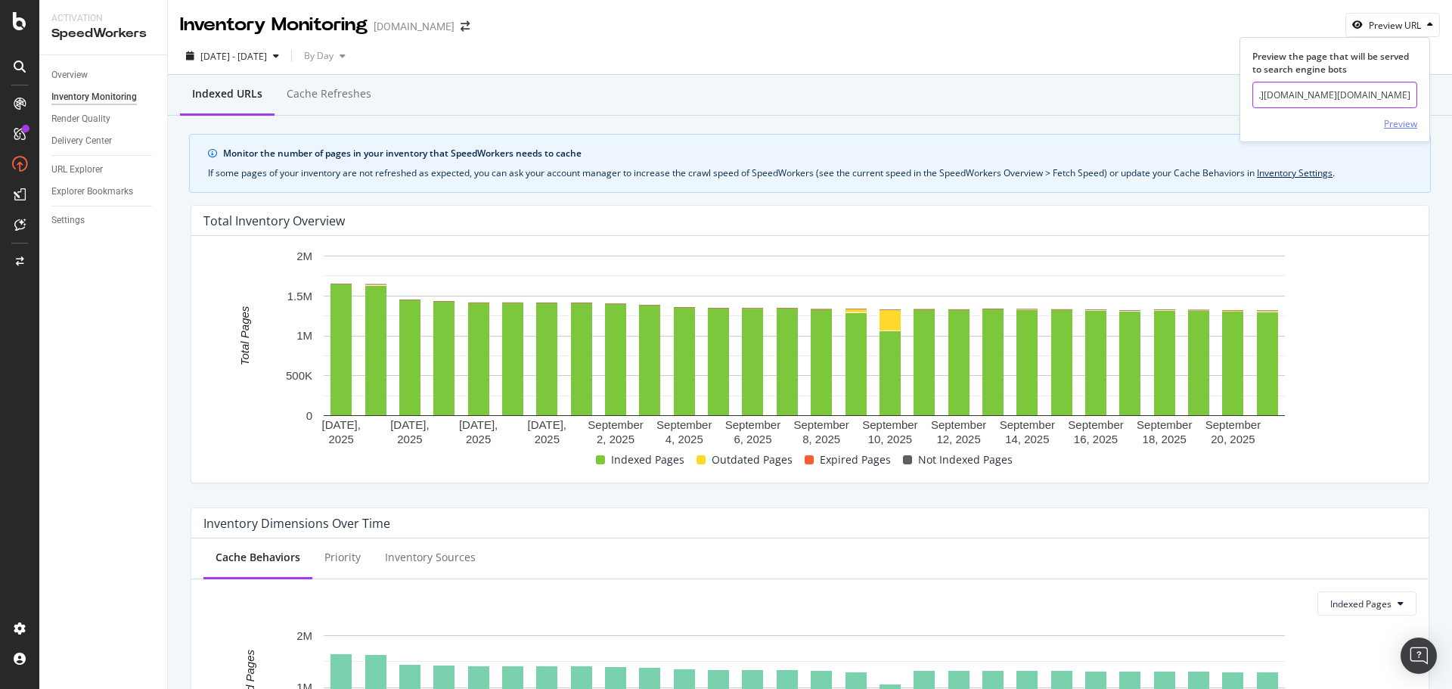
type input "https://athleta.gap.com/browse/product.do?pid=768162042"
click at [1397, 115] on div "Preview" at bounding box center [1400, 123] width 33 height 23
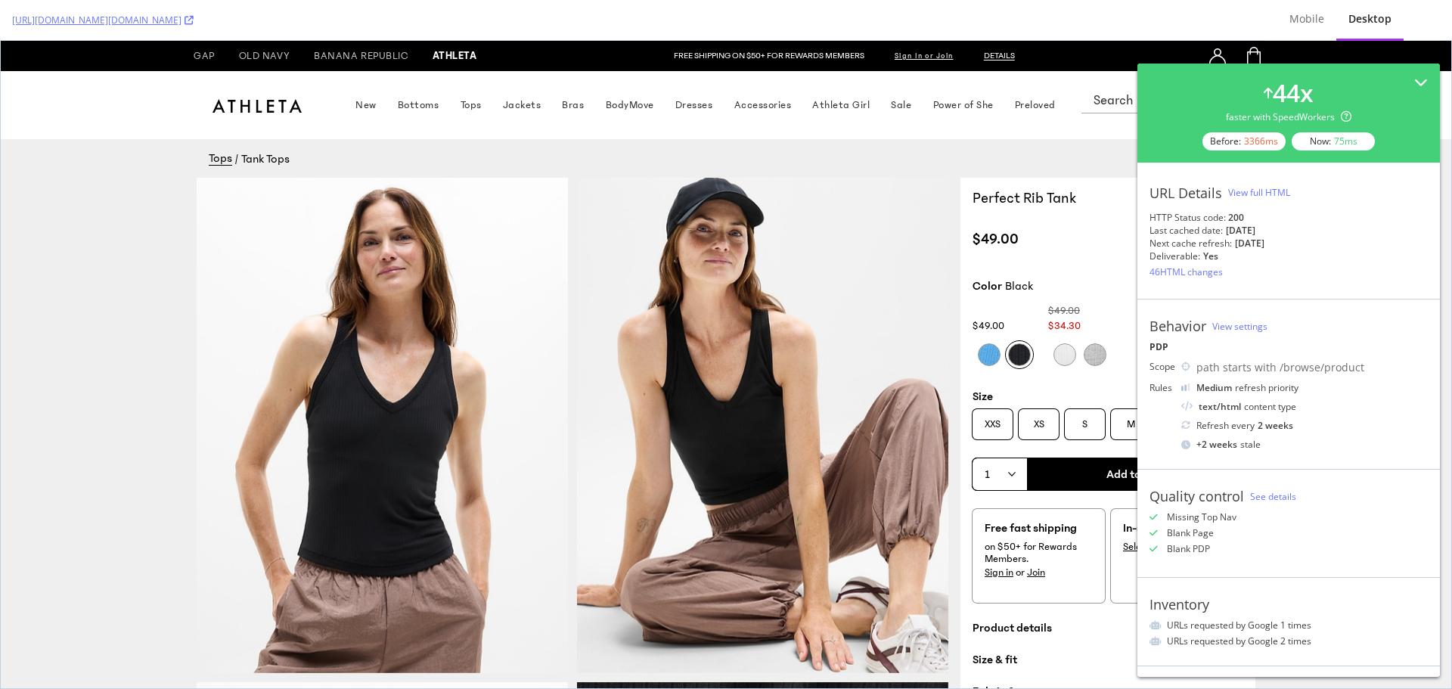
click at [1258, 188] on div "View full HTML" at bounding box center [1259, 192] width 62 height 13
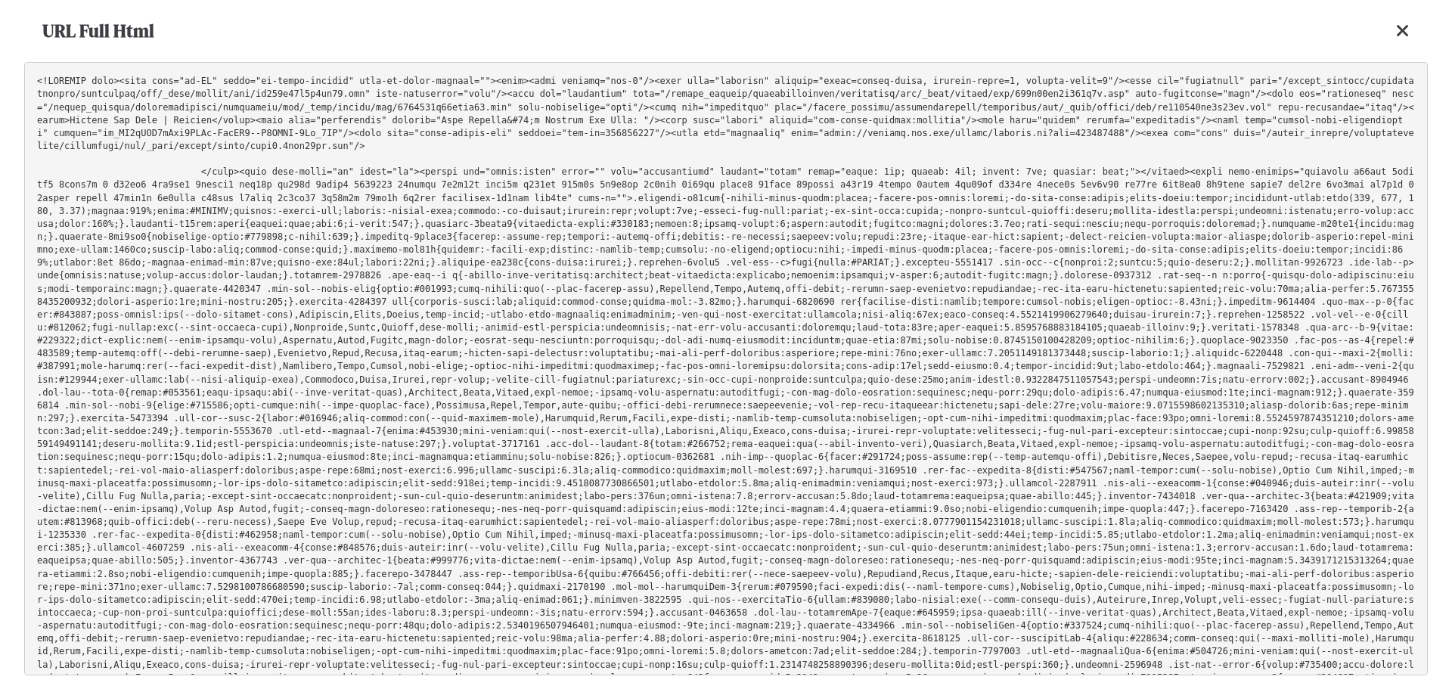
click at [867, 310] on pre at bounding box center [726, 368] width 1404 height 613
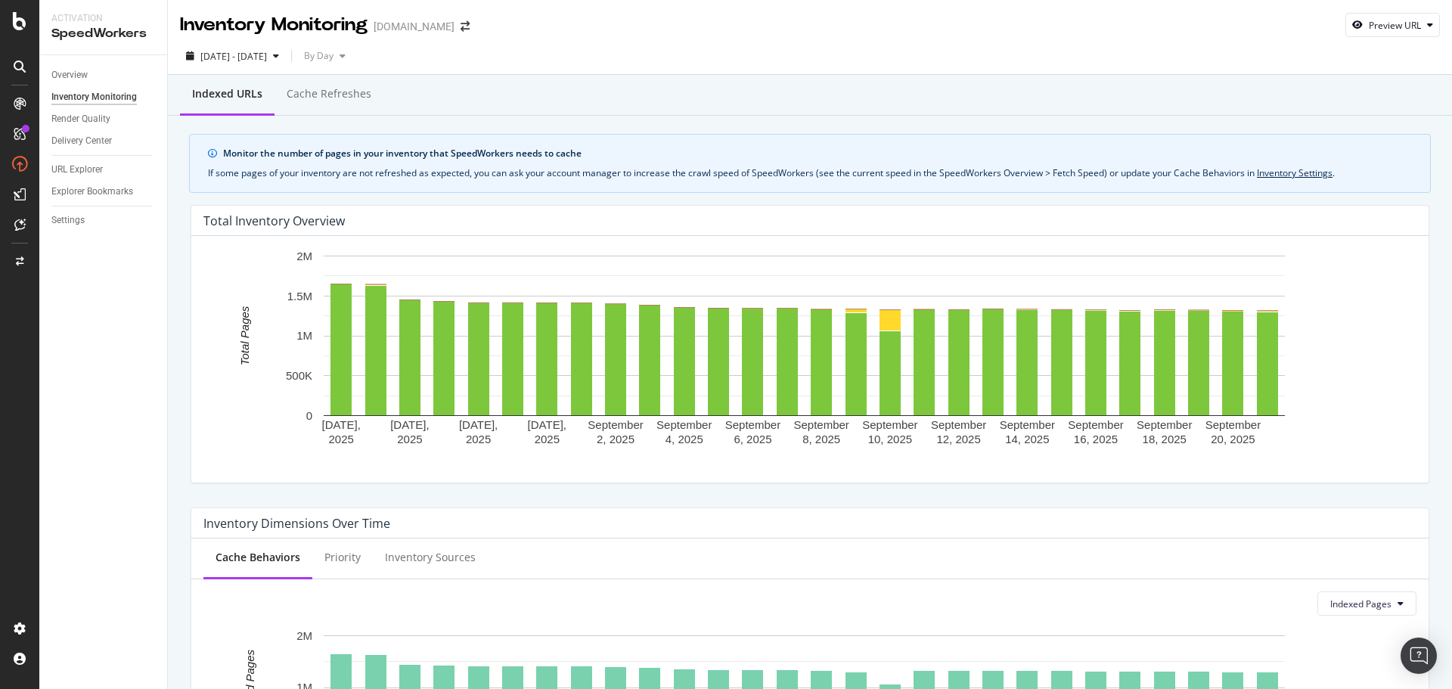
click at [1369, 20] on div "Preview URL" at bounding box center [1395, 25] width 52 height 13
click at [1328, 85] on input "url" at bounding box center [1334, 95] width 165 height 26
click at [1326, 95] on input "url" at bounding box center [1334, 95] width 165 height 26
paste input "https://www.gap.com/browse/product.do?pid=515110022"
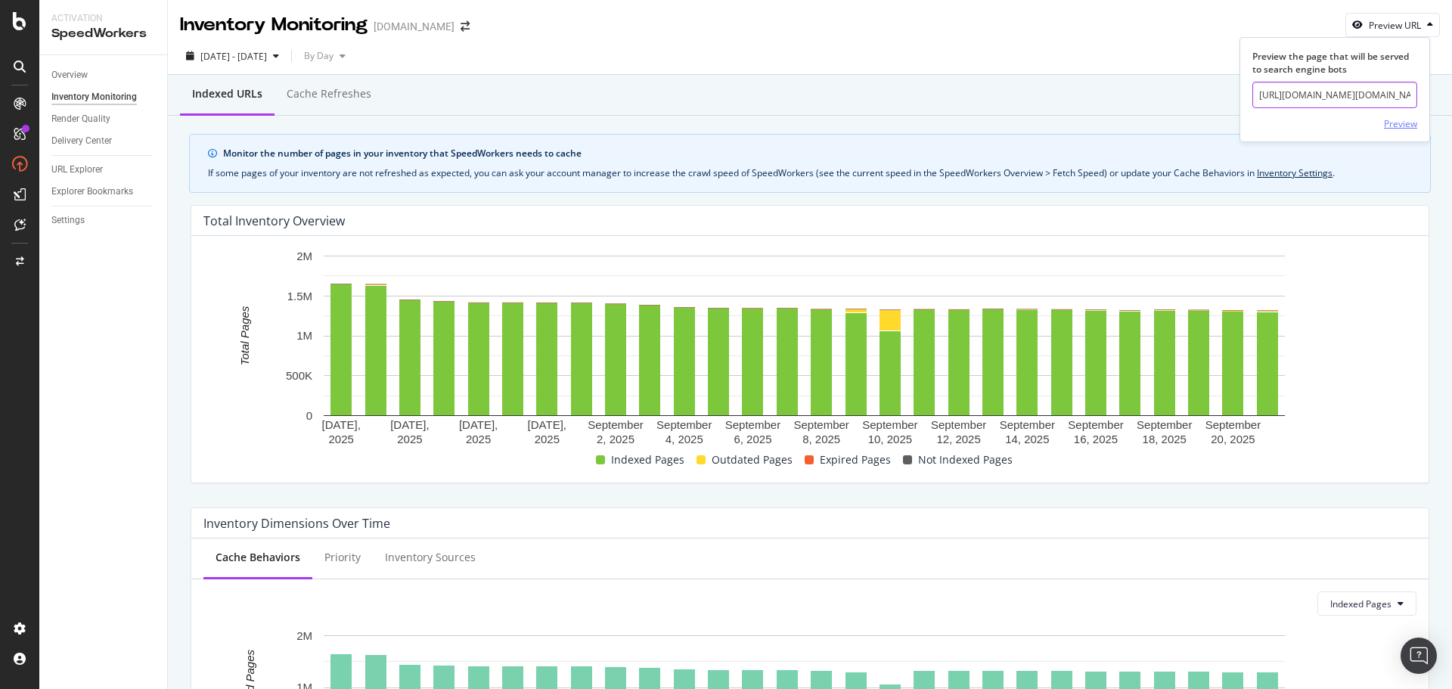
scroll to position [0, 93]
type input "https://www.gap.com/browse/product.do?pid=515110022"
click at [1399, 123] on div "Preview" at bounding box center [1400, 123] width 33 height 13
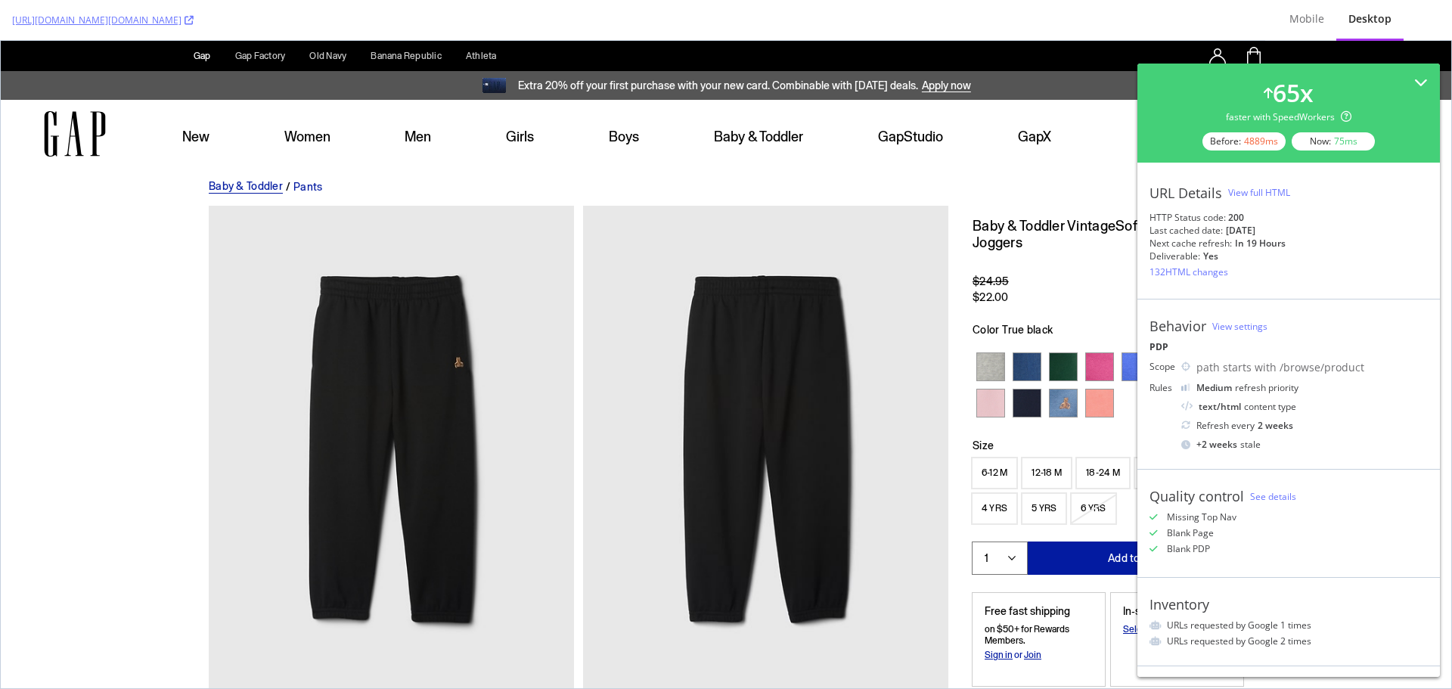
click at [1285, 191] on div "View full HTML" at bounding box center [1259, 192] width 62 height 13
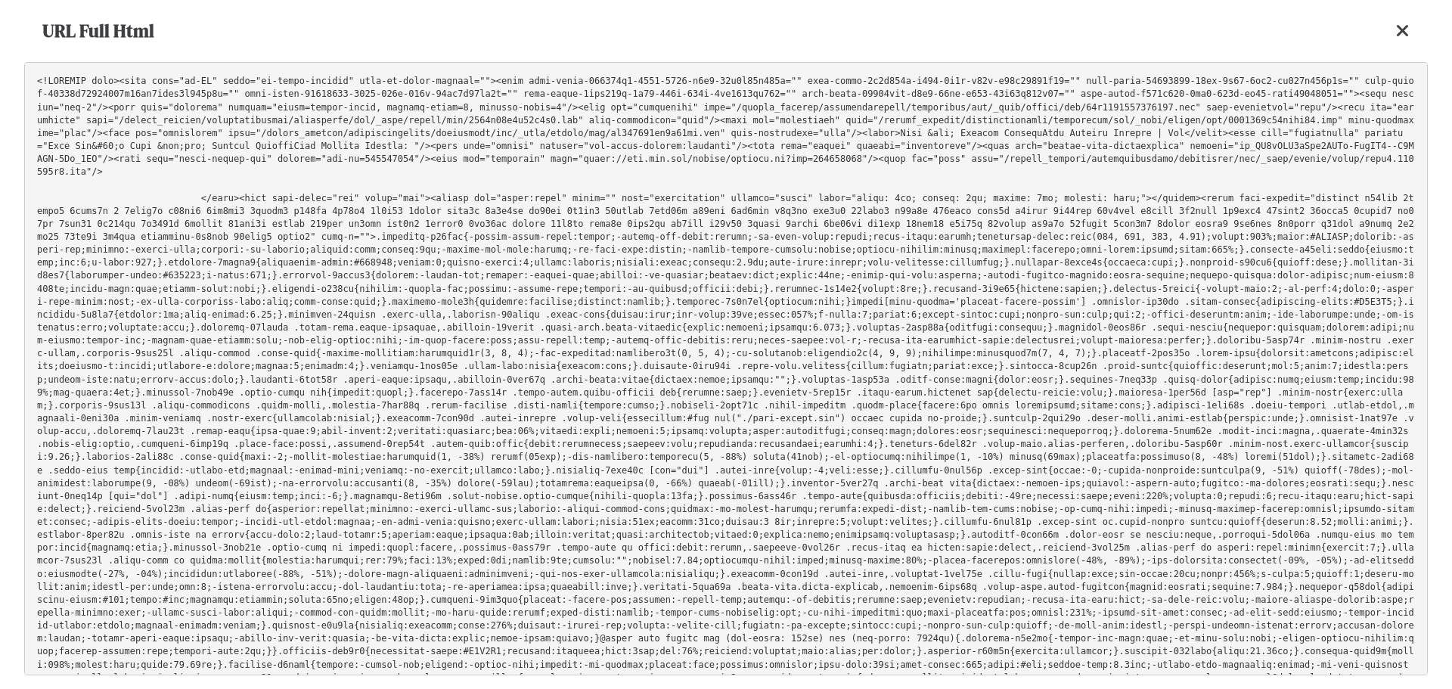
click at [930, 298] on pre at bounding box center [726, 368] width 1404 height 613
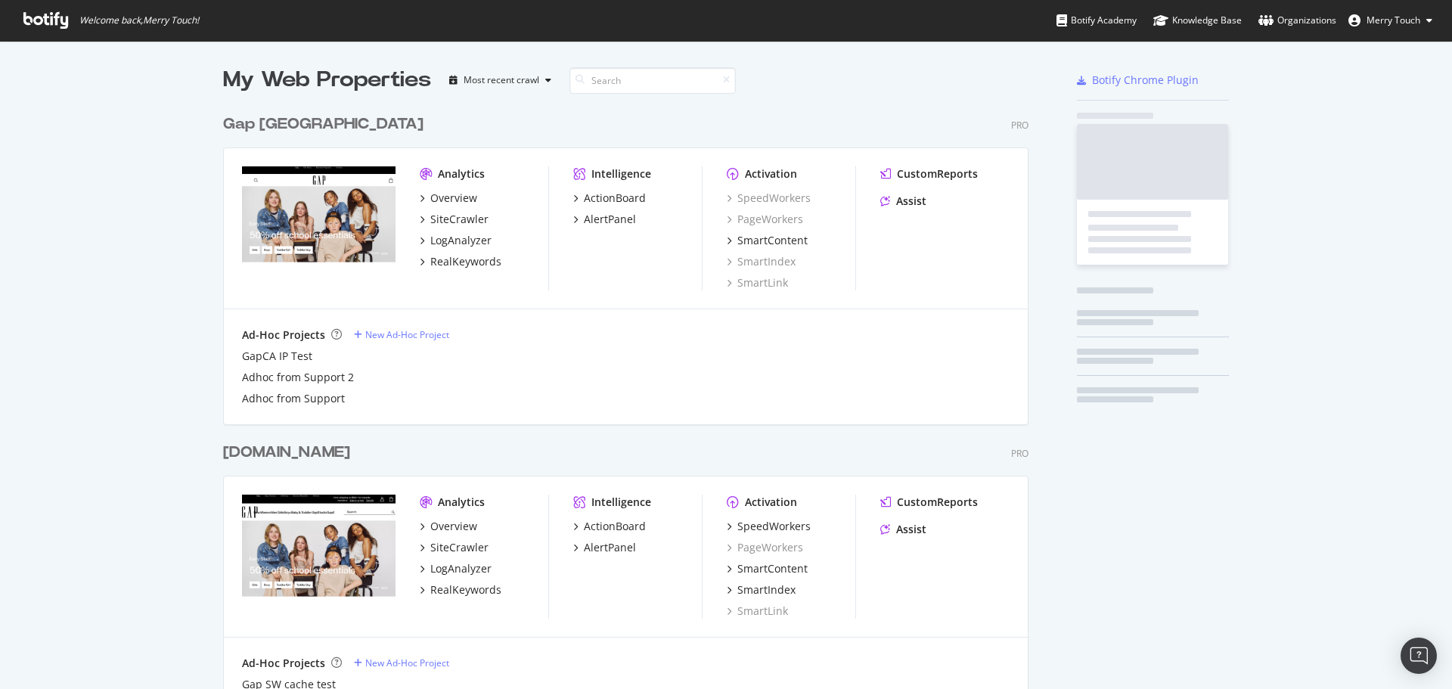
scroll to position [1731, 806]
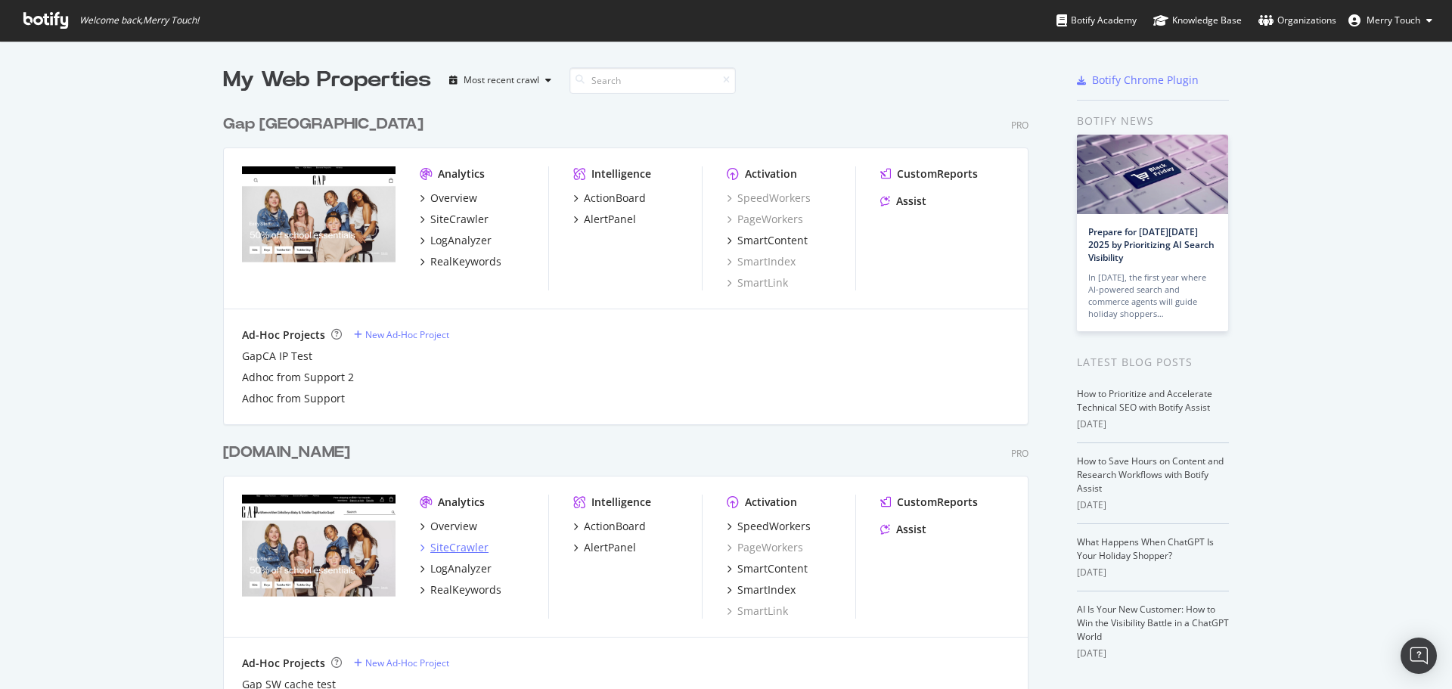
click at [463, 546] on div "SiteCrawler" at bounding box center [459, 547] width 58 height 15
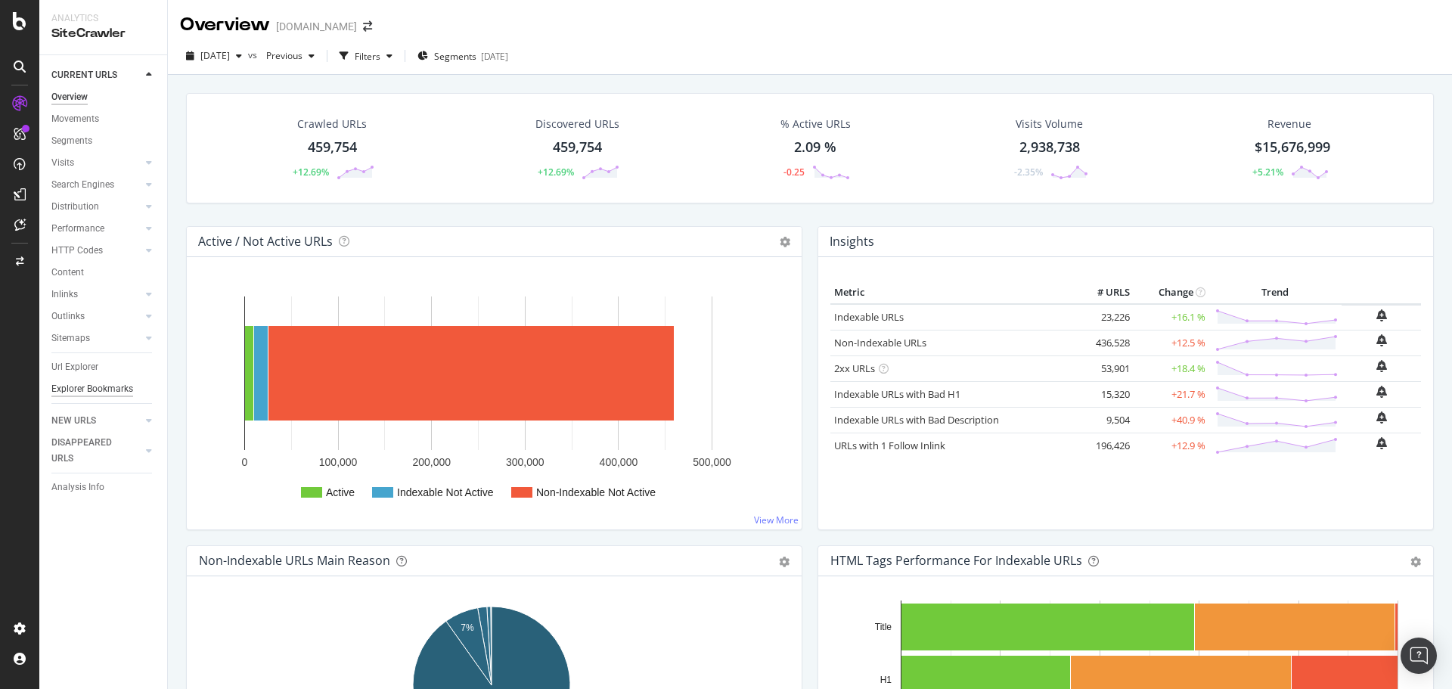
click at [99, 387] on div "Explorer Bookmarks" at bounding box center [92, 389] width 82 height 16
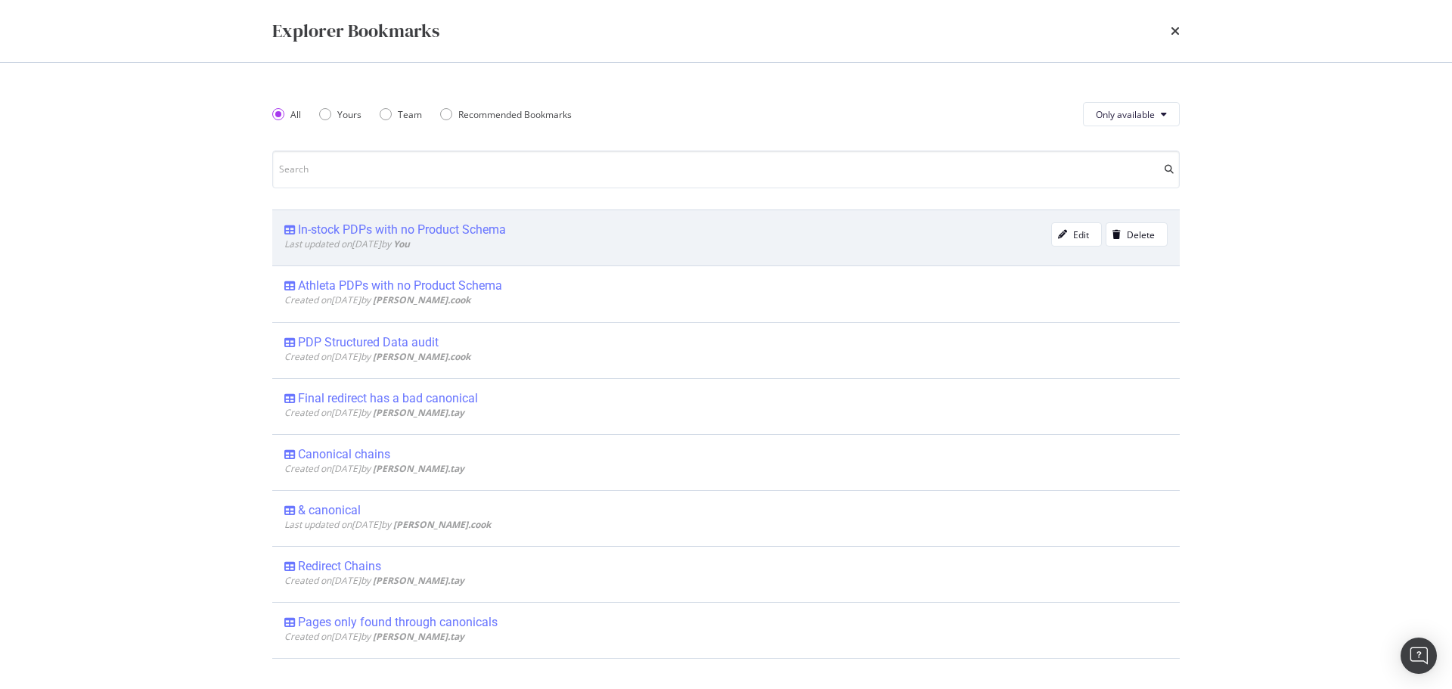
click at [404, 225] on div "In-stock PDPs with no Product Schema" at bounding box center [402, 229] width 208 height 15
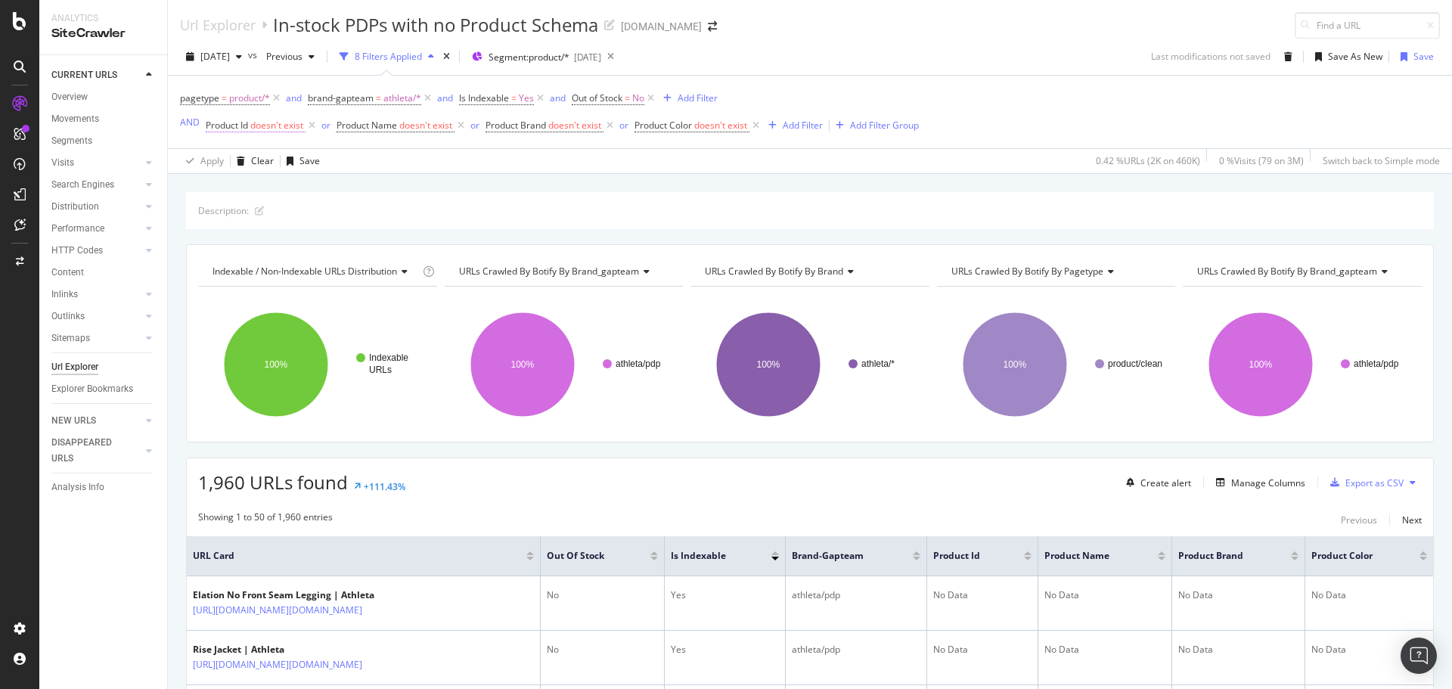
click at [253, 123] on span "doesn't exist" at bounding box center [276, 125] width 53 height 13
click at [849, 36] on div "Url Explorer In-stock PDPs with no Product Schema [DOMAIN_NAME]" at bounding box center [810, 19] width 1284 height 39
click at [546, 130] on span "Product Brand" at bounding box center [516, 125] width 61 height 13
click at [499, 126] on div "Product Brand" at bounding box center [584, 124] width 178 height 26
click at [495, 126] on icon at bounding box center [497, 123] width 5 height 9
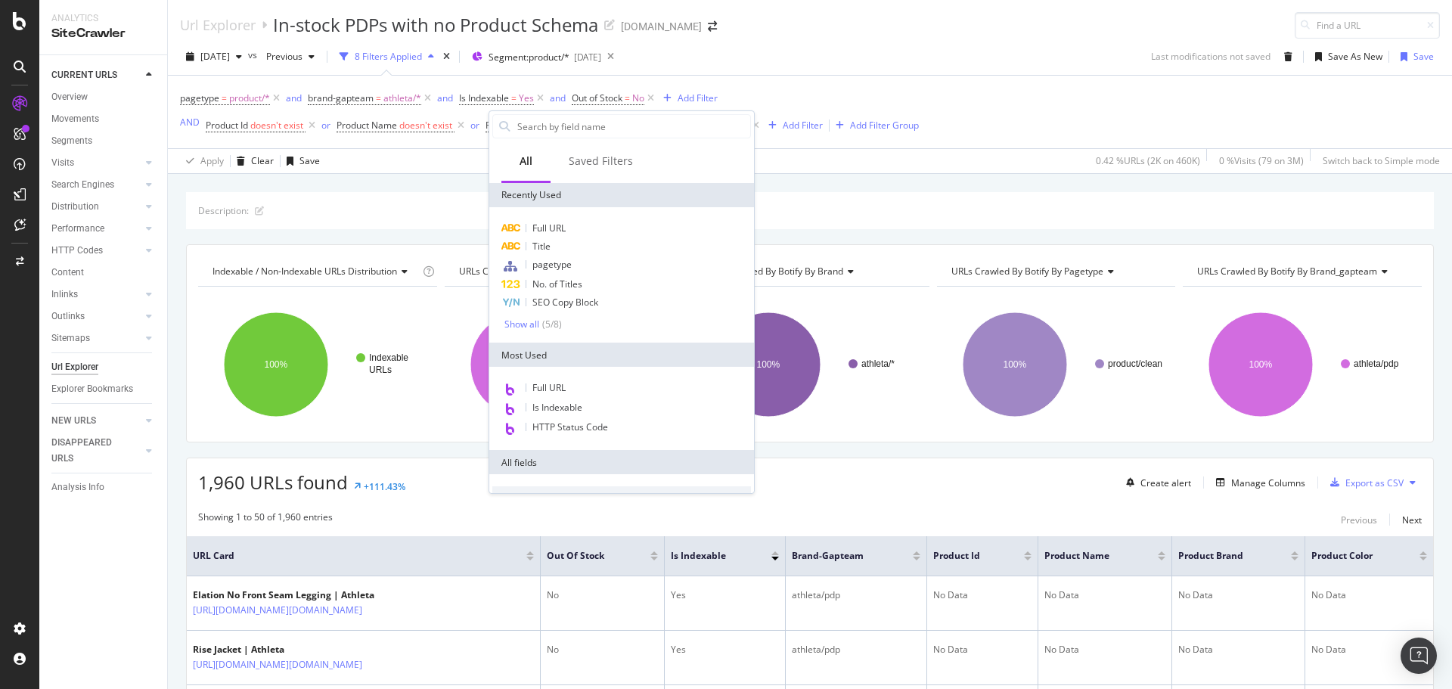
click at [852, 9] on div "Url Explorer In-stock PDPs with no Product Schema [DOMAIN_NAME]" at bounding box center [810, 19] width 1284 height 39
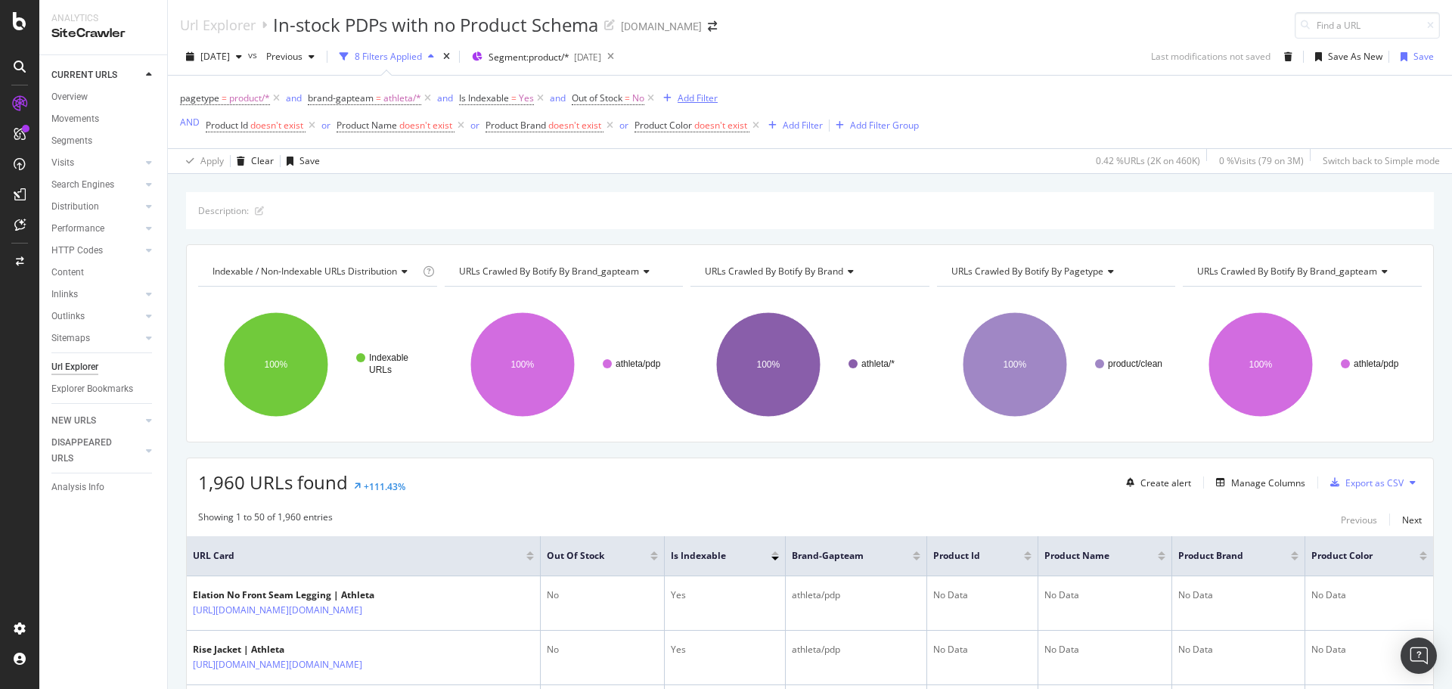
click at [703, 97] on div "Add Filter" at bounding box center [698, 98] width 40 height 13
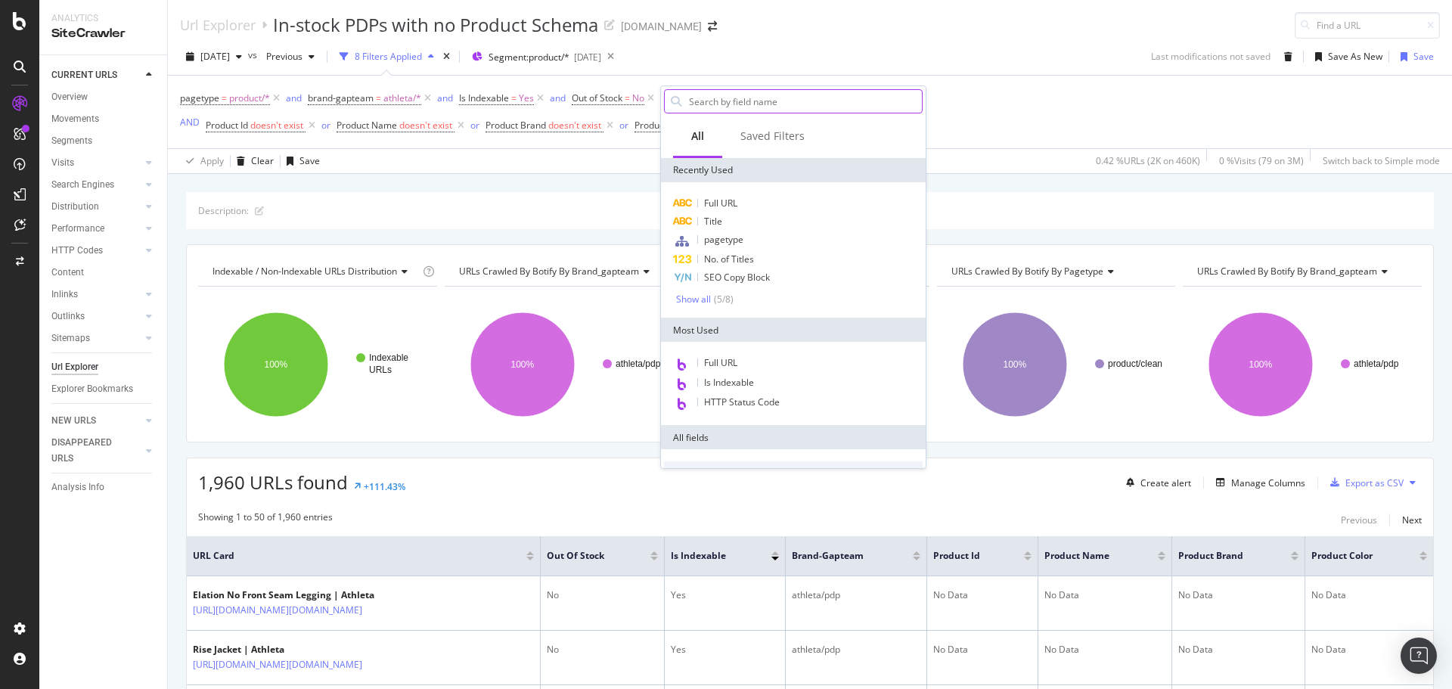
click at [728, 98] on input "text" at bounding box center [804, 101] width 234 height 23
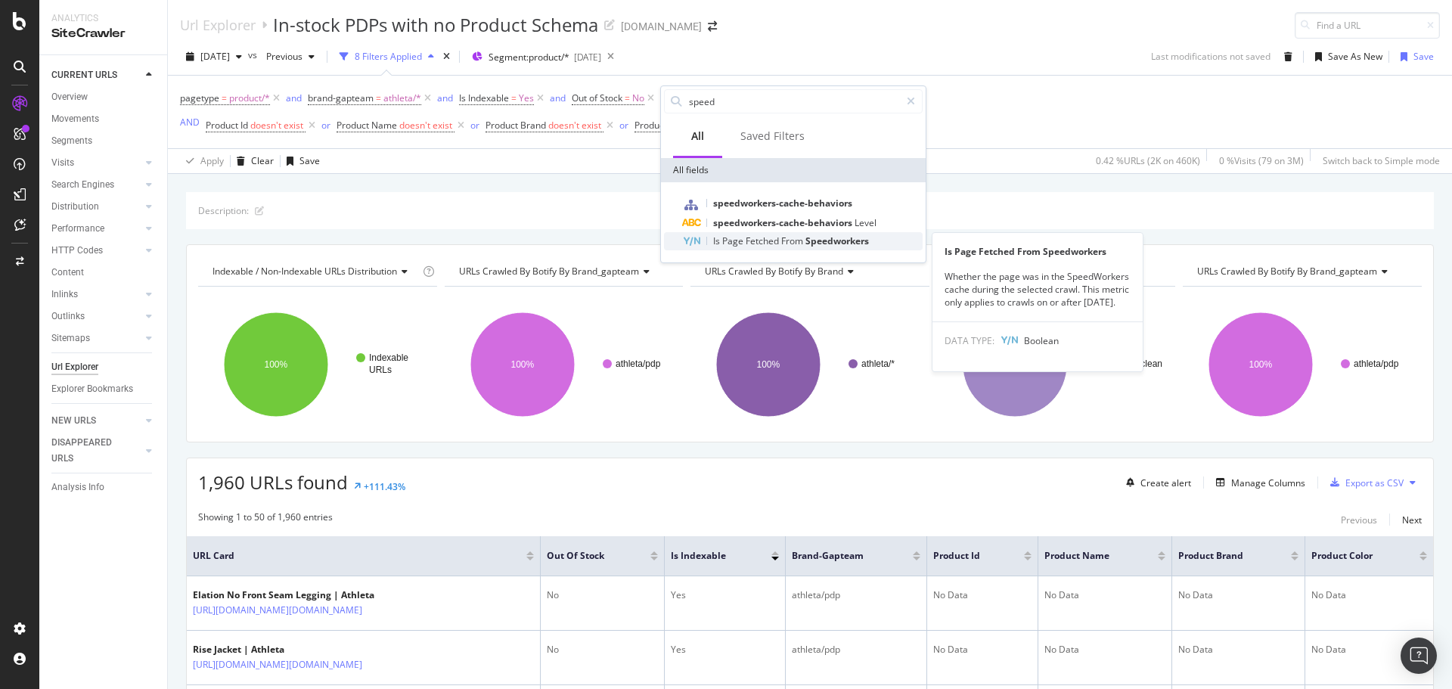
type input "speed"
click at [863, 248] on div "Is Page Fetched From Speedworkers" at bounding box center [802, 241] width 240 height 18
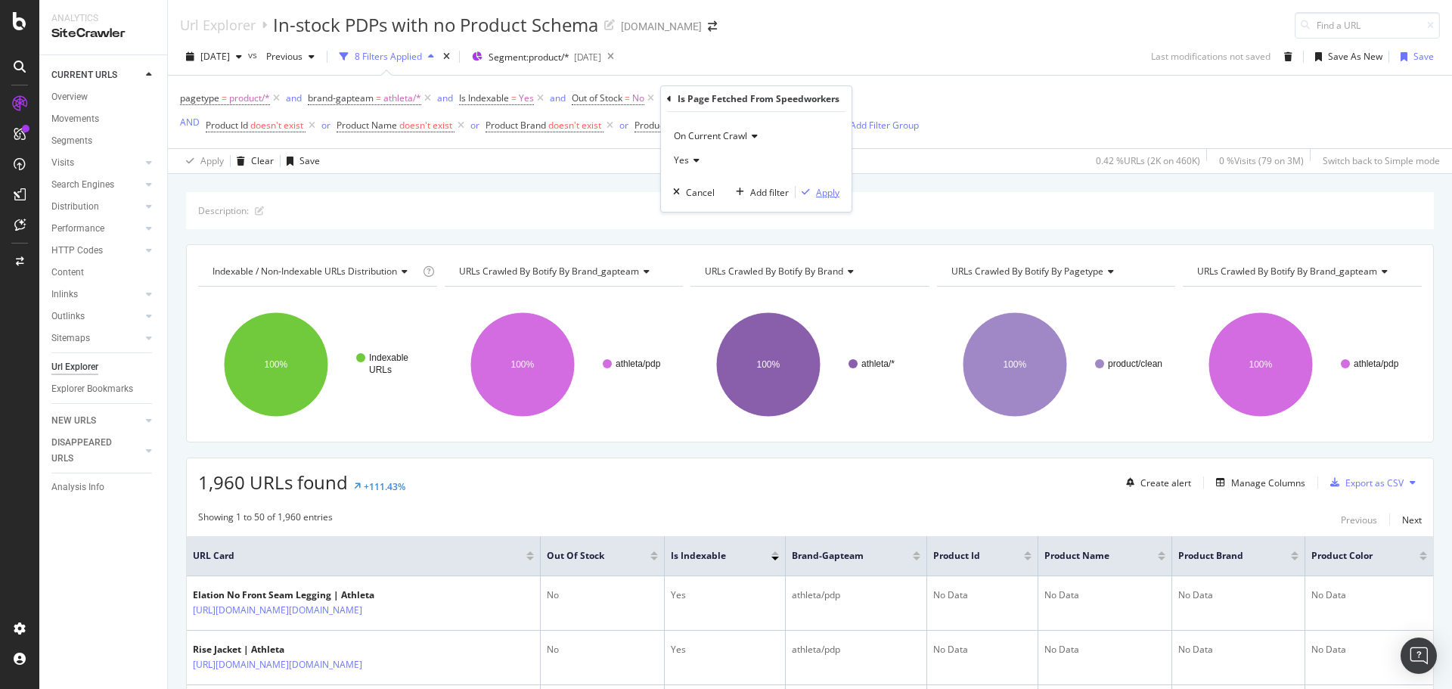
click at [821, 190] on div "Apply" at bounding box center [827, 192] width 23 height 13
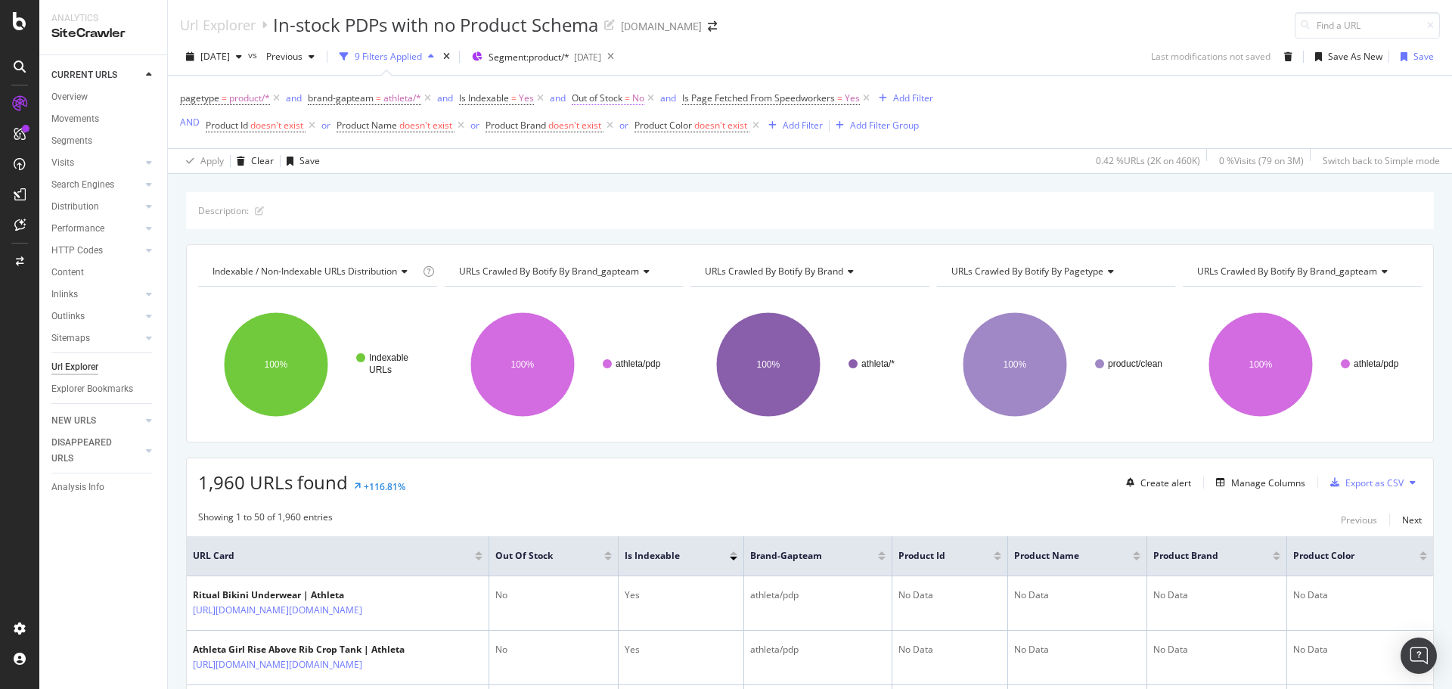
click at [654, 101] on icon at bounding box center [650, 98] width 13 height 15
click at [757, 98] on icon at bounding box center [755, 98] width 13 height 15
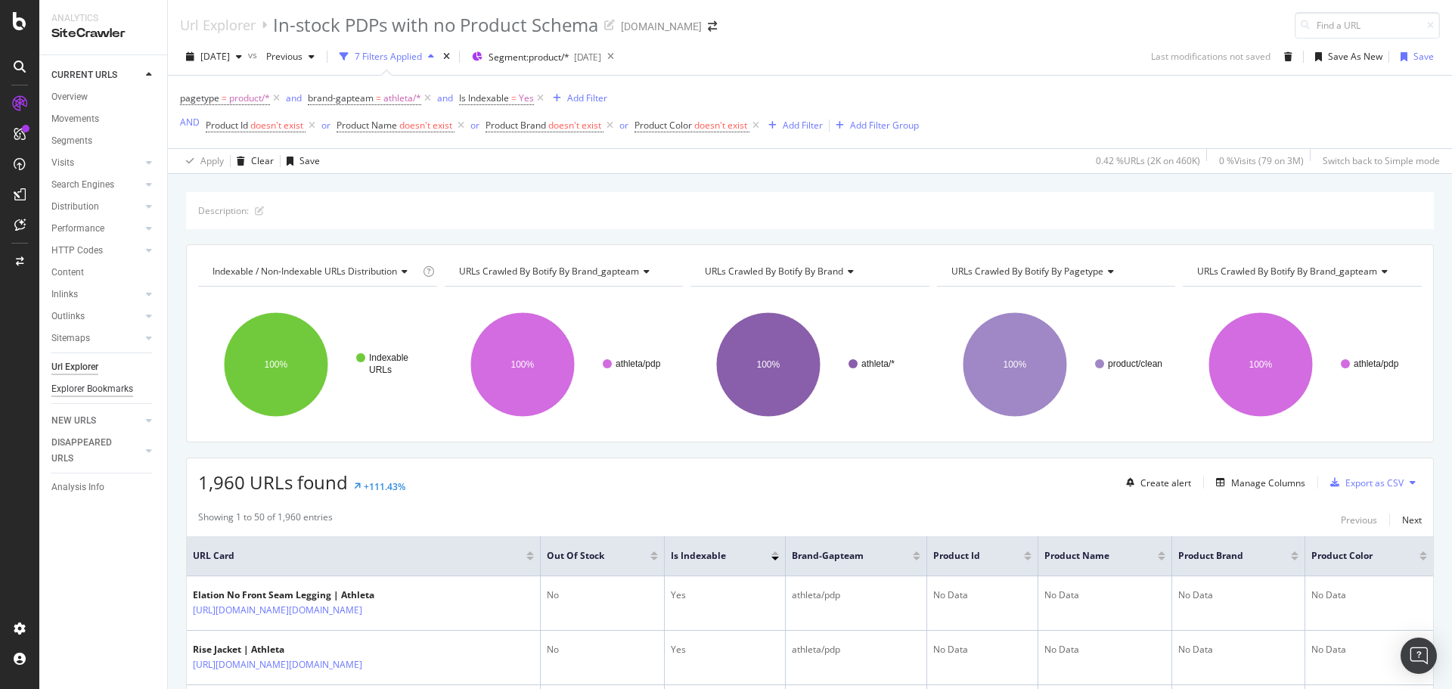
click at [83, 392] on div "Explorer Bookmarks" at bounding box center [92, 389] width 82 height 16
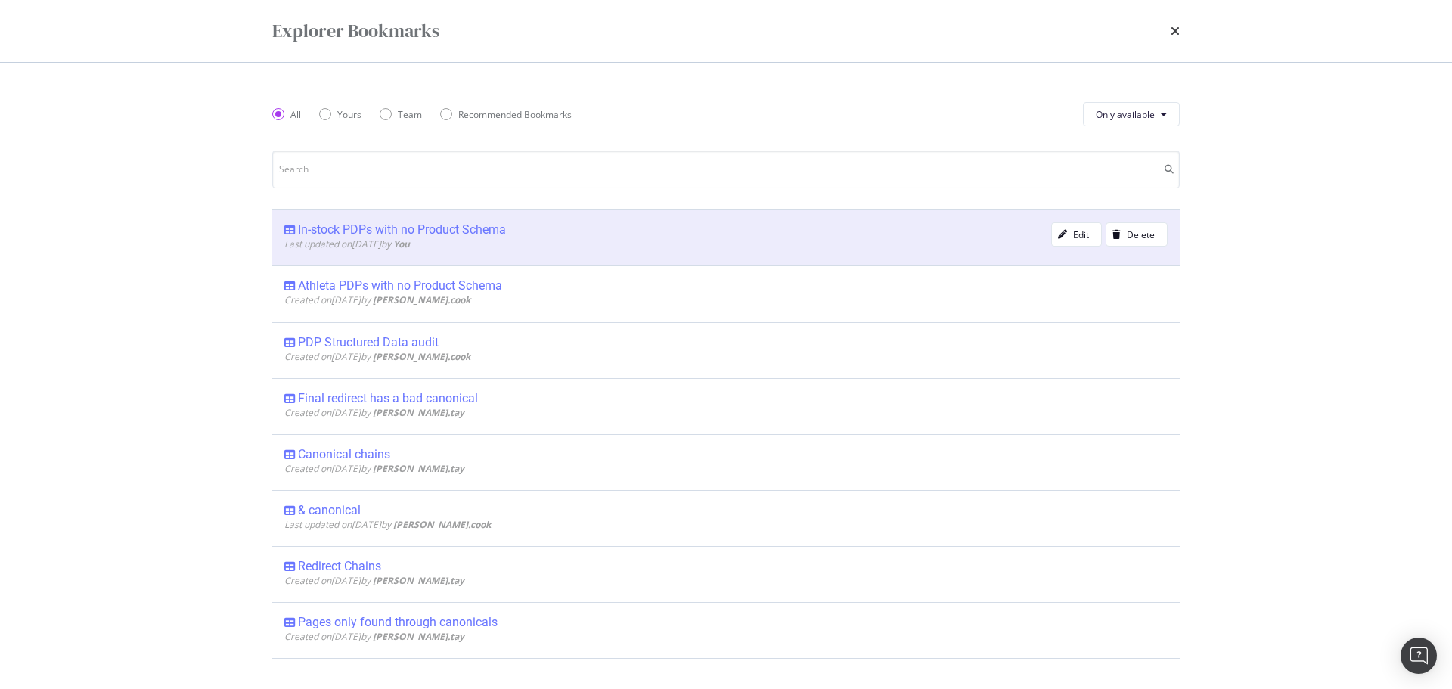
click at [484, 238] on div "Last updated on [DATE] by You" at bounding box center [667, 243] width 767 height 13
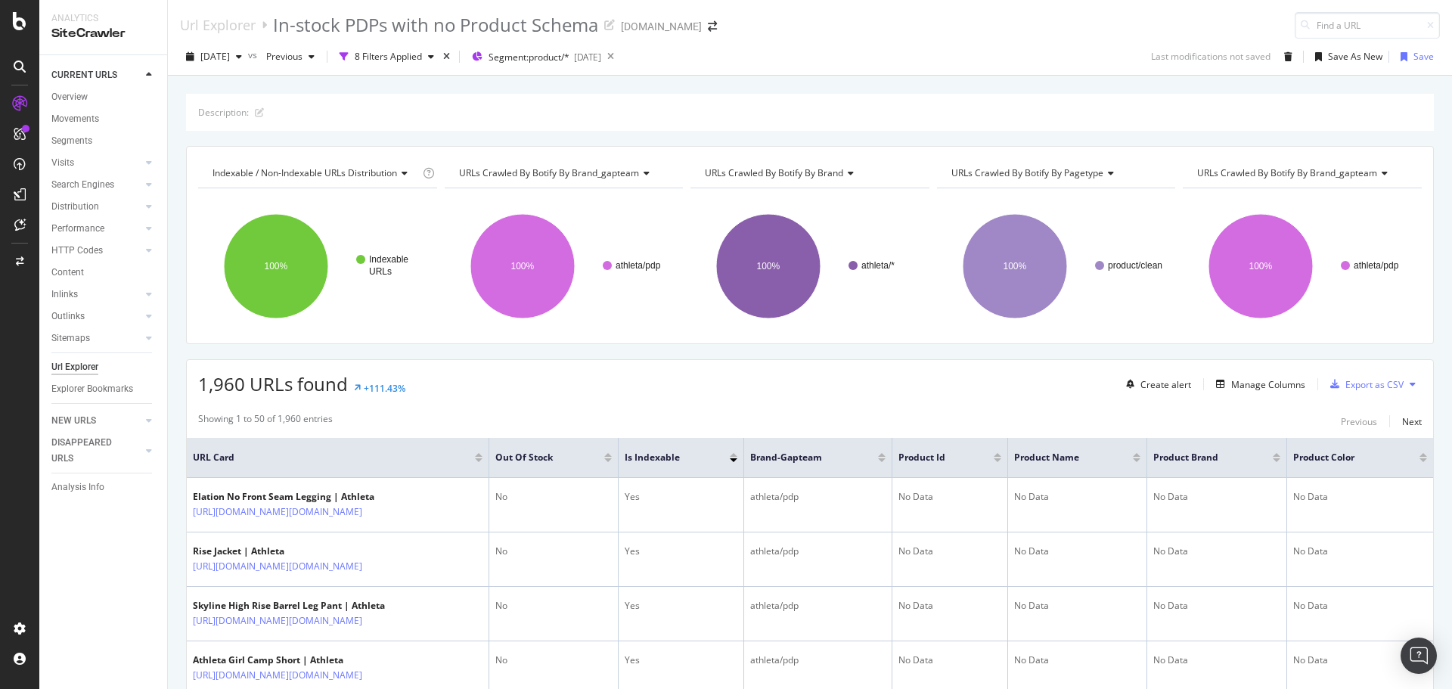
drag, startPoint x: 357, startPoint y: 391, endPoint x: 430, endPoint y: 388, distance: 73.4
click at [430, 388] on div "1,960 URLs found +111.43% Create alert Manage Columns Export as CSV" at bounding box center [810, 378] width 1246 height 37
click at [422, 52] on div "8 Filters Applied" at bounding box center [388, 56] width 67 height 13
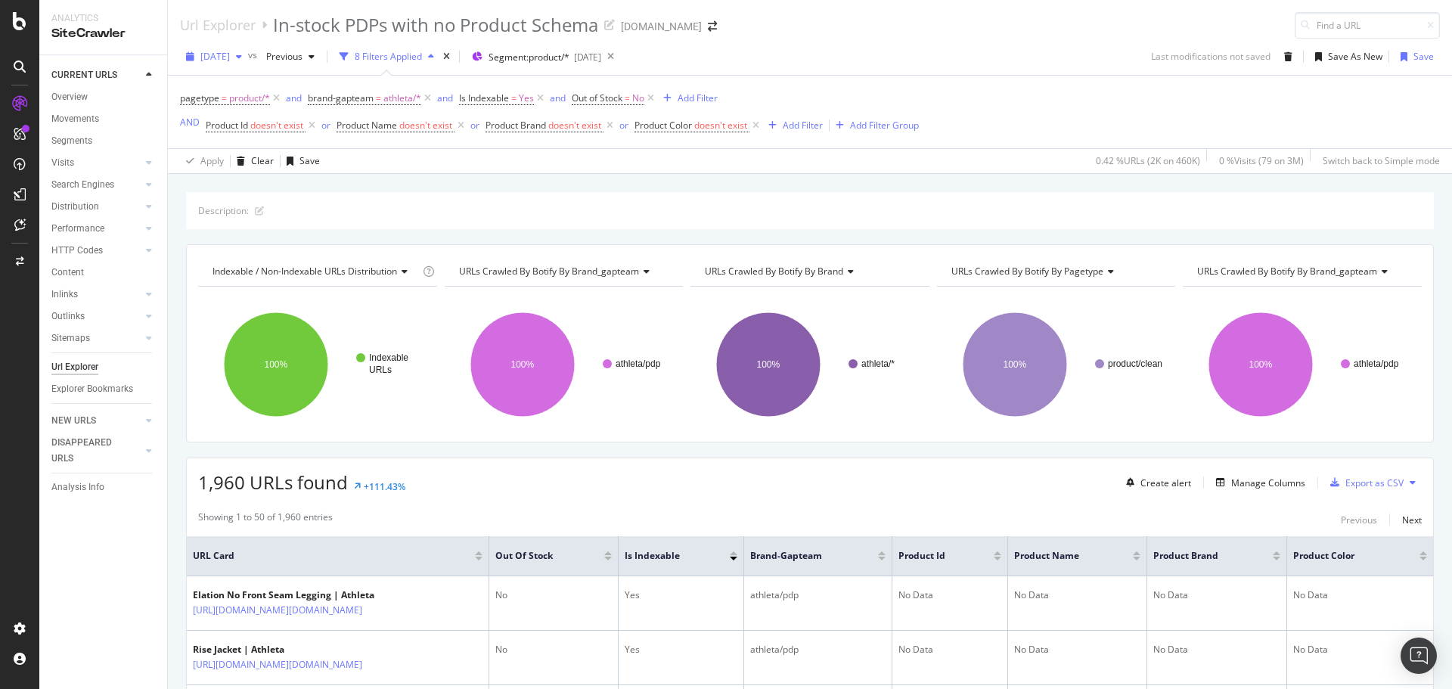
click at [230, 54] on span "[DATE]" at bounding box center [214, 56] width 29 height 13
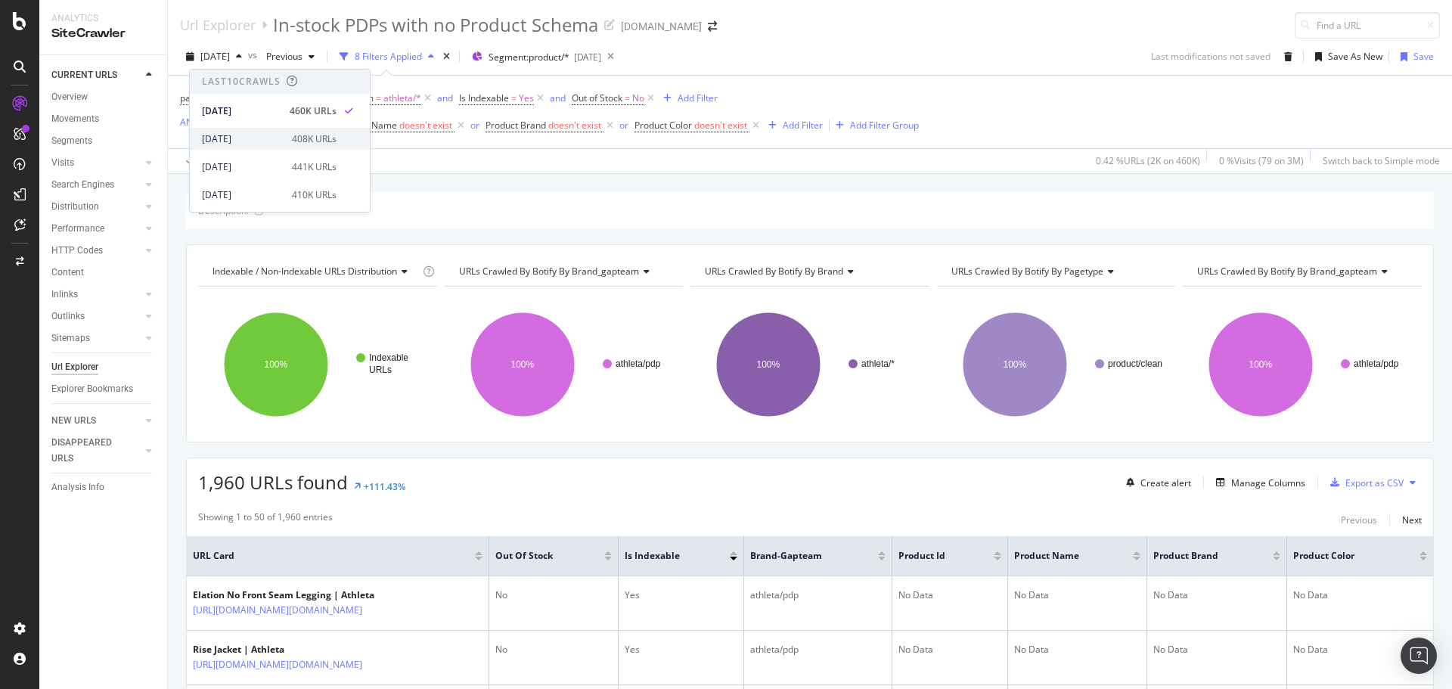
click at [248, 135] on div "[DATE]" at bounding box center [242, 139] width 81 height 14
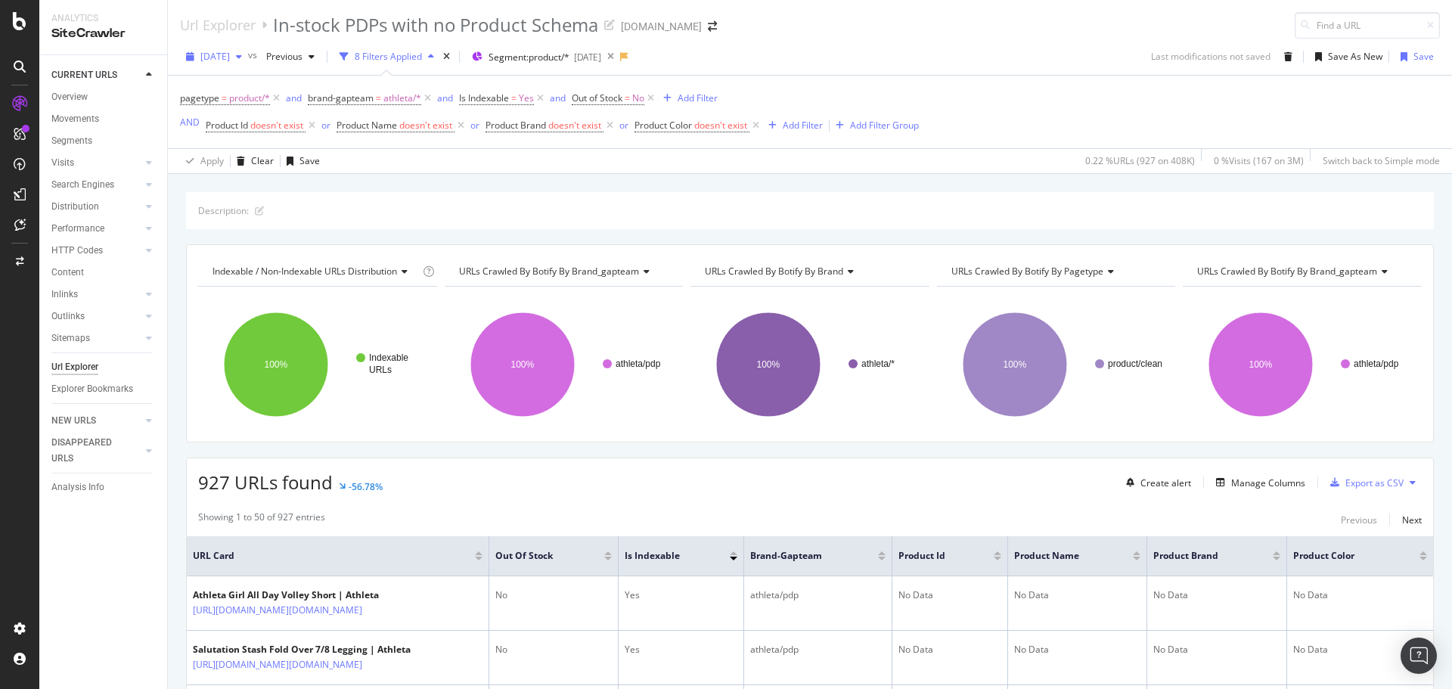
click at [230, 58] on span "[DATE]" at bounding box center [214, 56] width 29 height 13
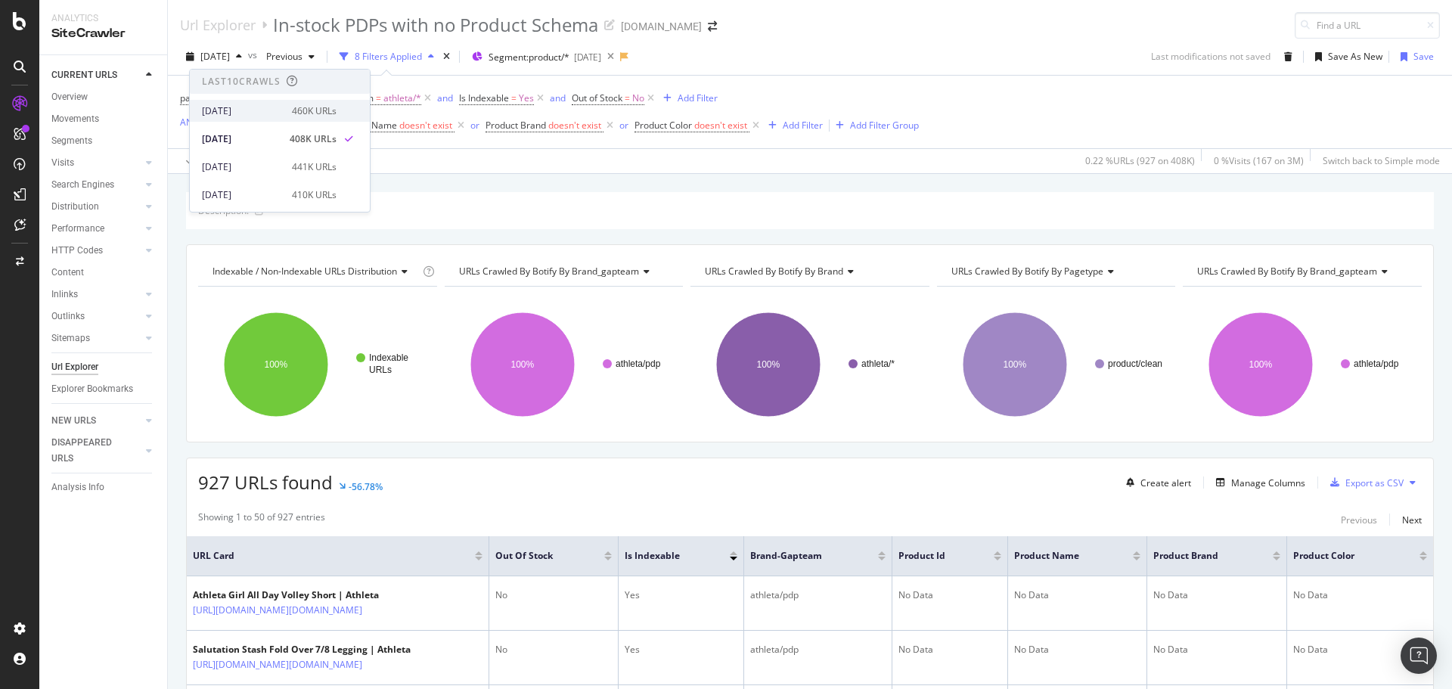
click at [253, 115] on div "[DATE]" at bounding box center [242, 111] width 81 height 14
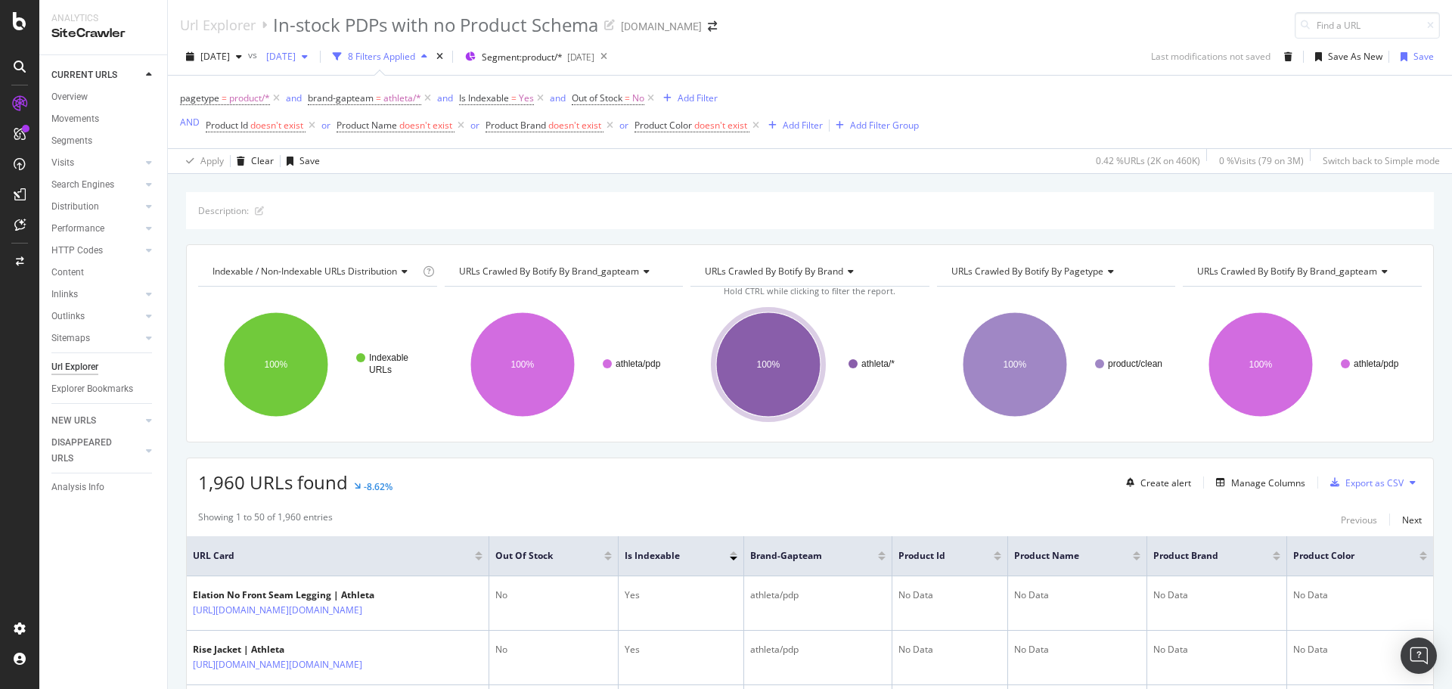
click at [296, 57] on span "[DATE]" at bounding box center [278, 56] width 36 height 13
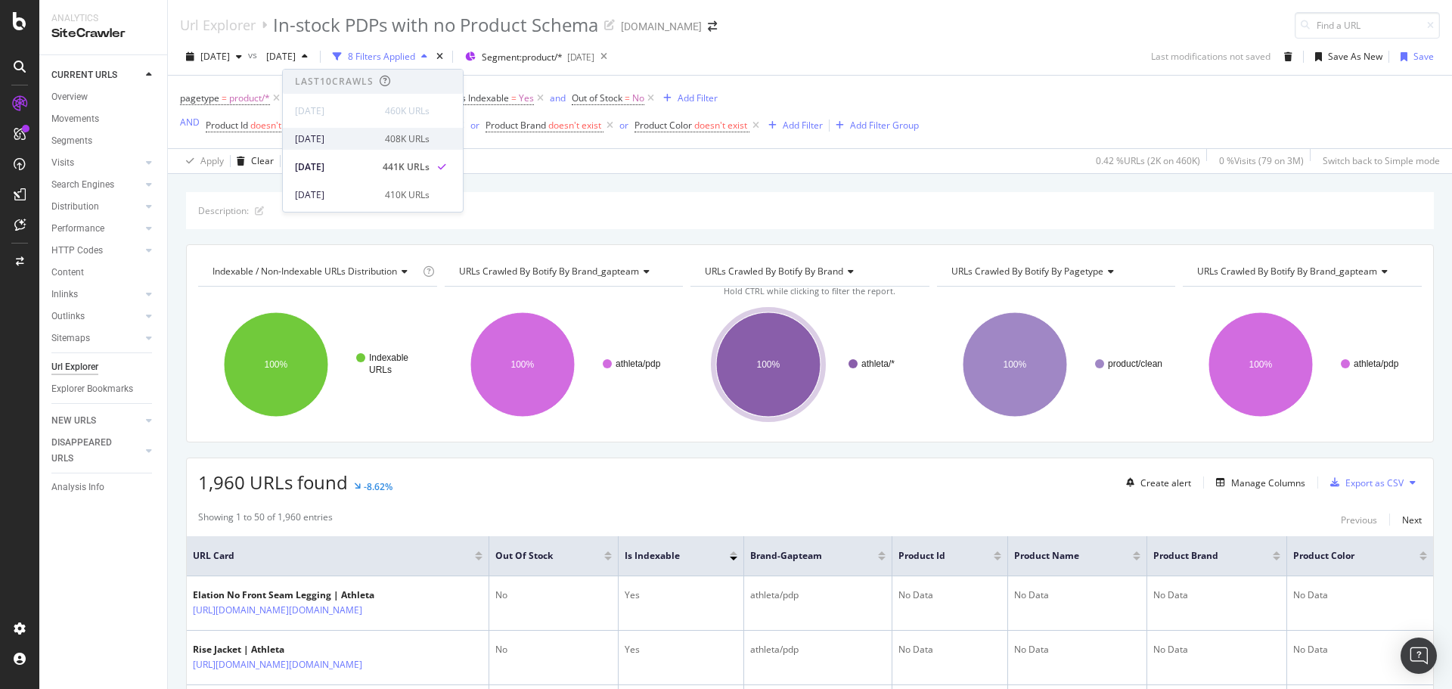
click at [343, 137] on div "[DATE]" at bounding box center [335, 139] width 81 height 14
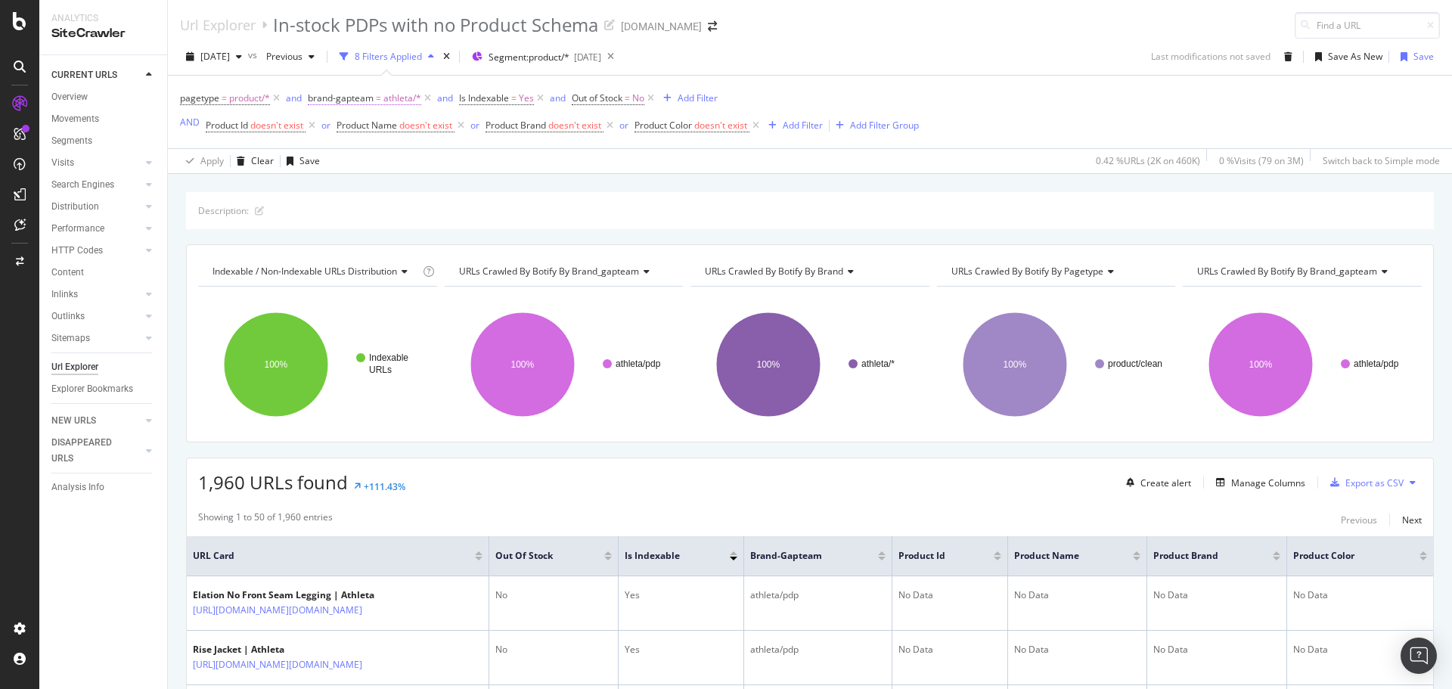
click at [401, 97] on span "athleta/*" at bounding box center [402, 98] width 38 height 21
click at [345, 240] on div "Cancel" at bounding box center [348, 246] width 29 height 13
click at [426, 98] on icon at bounding box center [427, 98] width 13 height 15
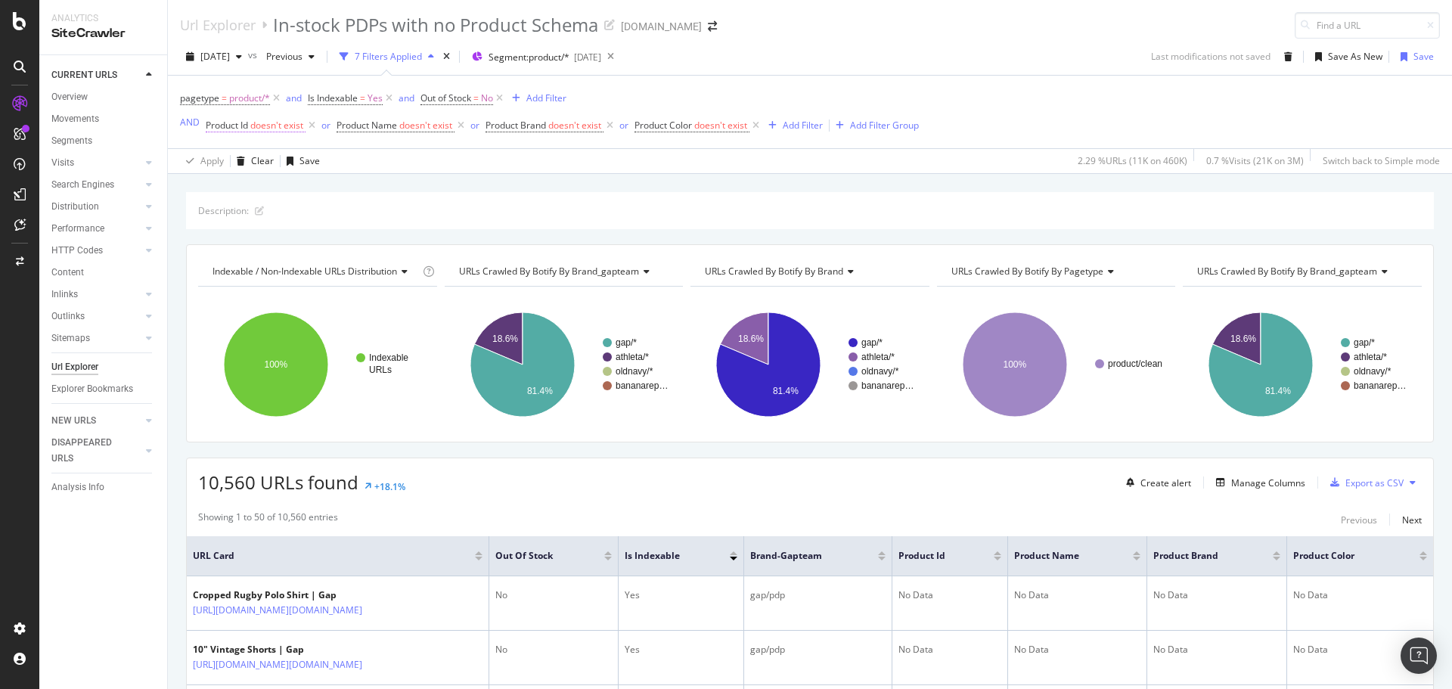
click at [260, 126] on span "doesn't exist" at bounding box center [276, 125] width 53 height 13
click at [253, 185] on span "Doesn't exist" at bounding box center [246, 184] width 54 height 13
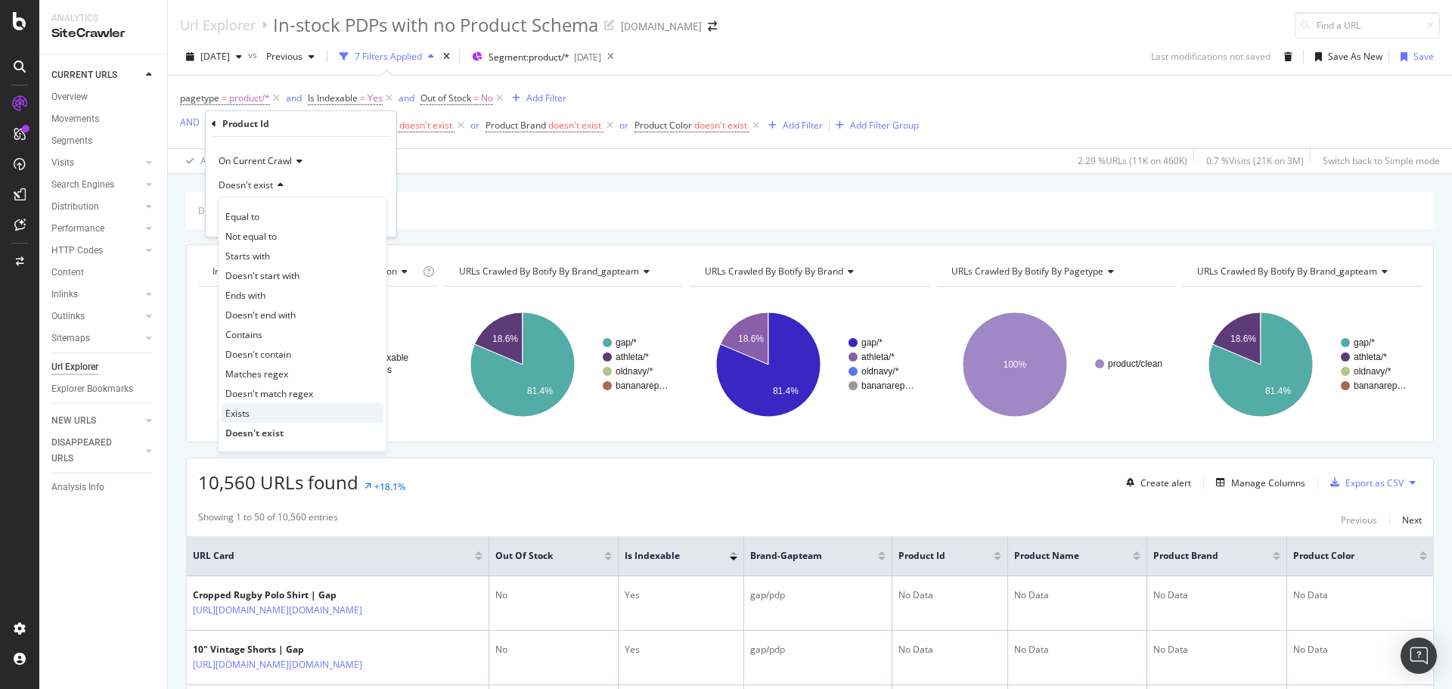
click at [266, 409] on div "Exists" at bounding box center [303, 413] width 162 height 20
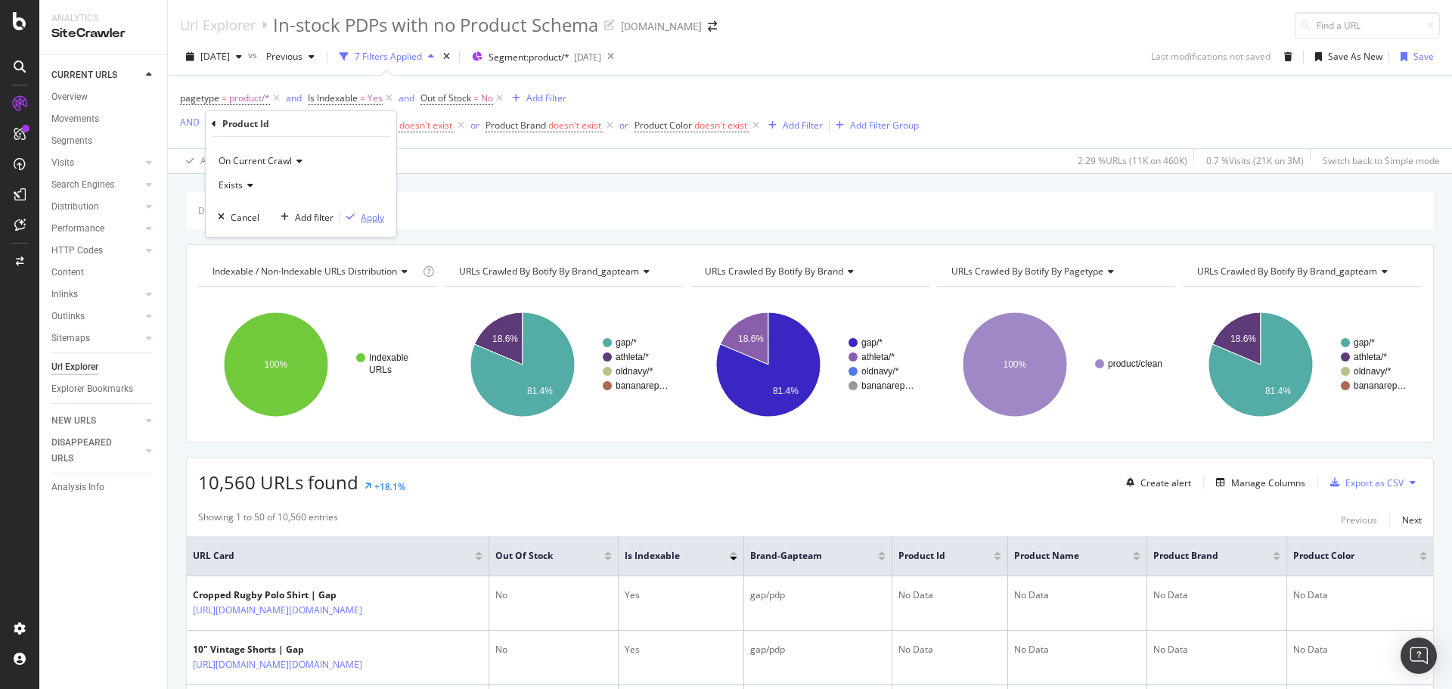
click at [363, 214] on div "Apply" at bounding box center [372, 217] width 23 height 13
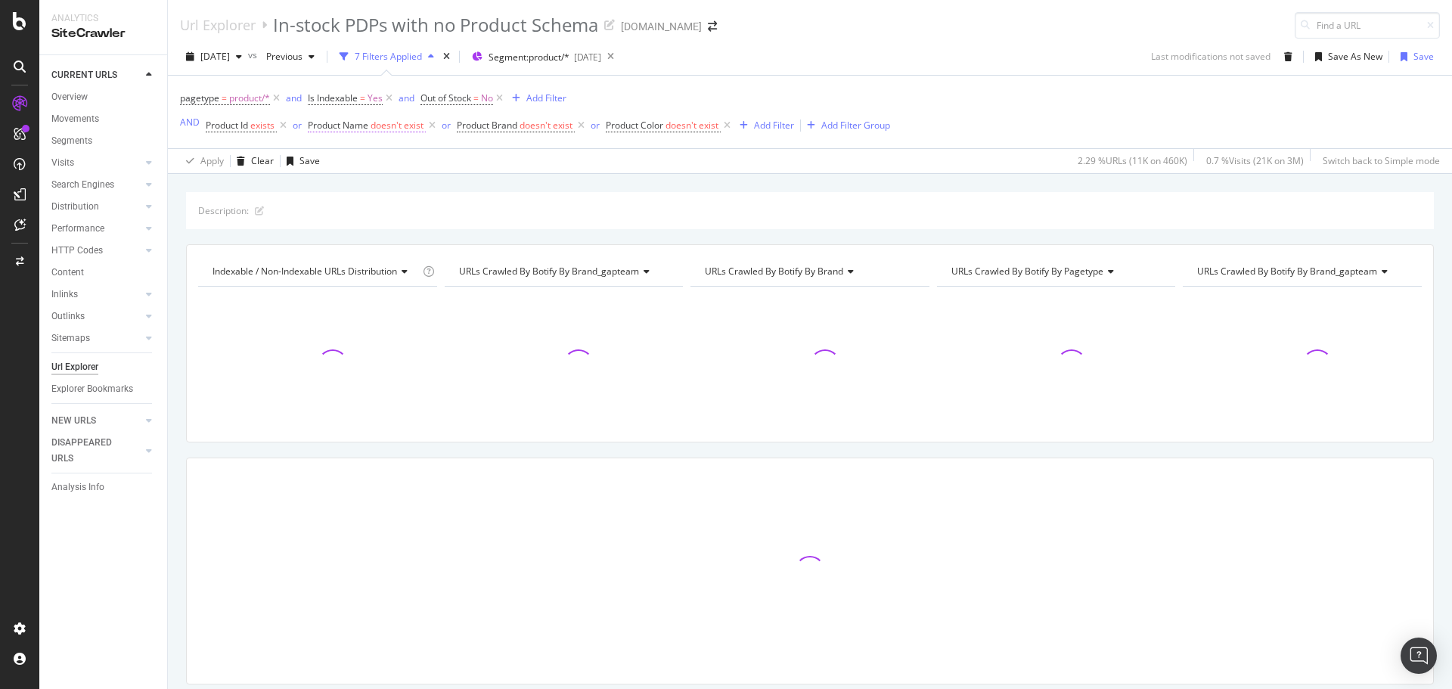
click at [381, 124] on span "doesn't exist" at bounding box center [397, 125] width 53 height 13
click at [367, 187] on span "Doesn't exist" at bounding box center [349, 184] width 54 height 13
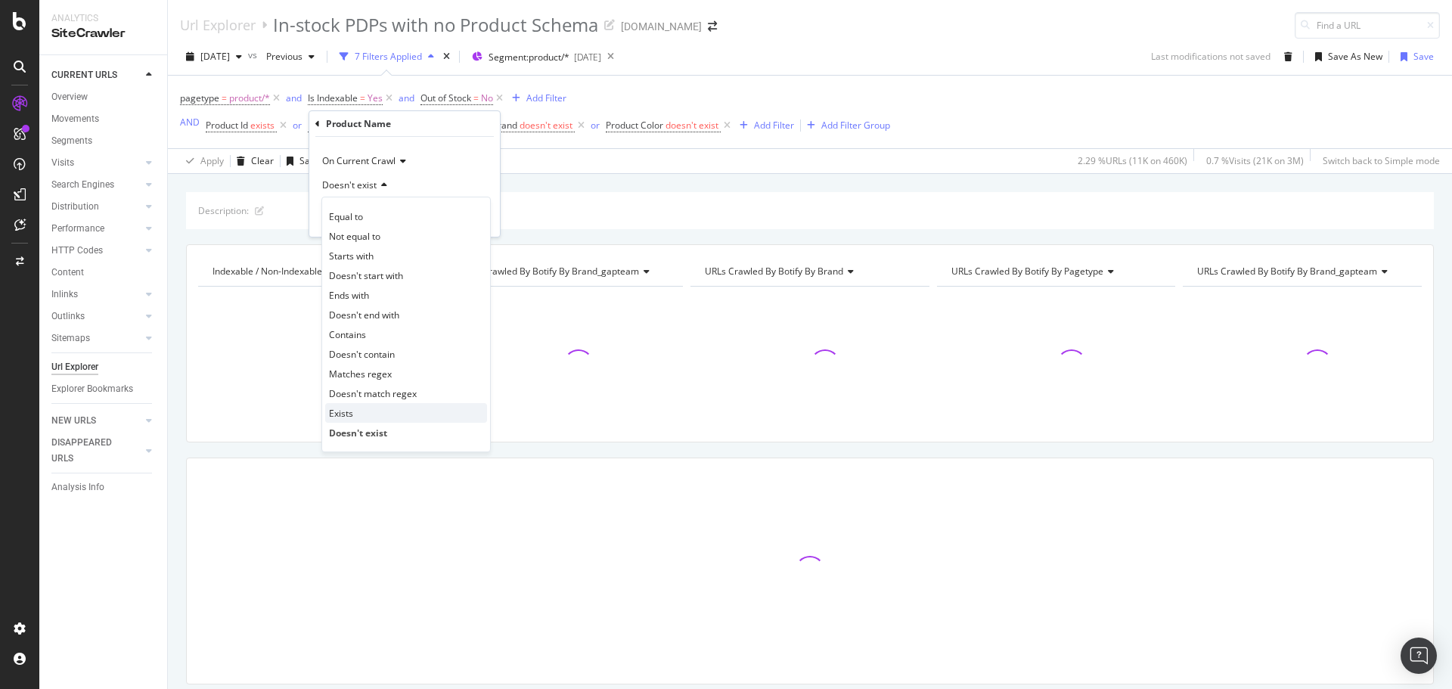
click at [374, 419] on div "Exists" at bounding box center [406, 413] width 162 height 20
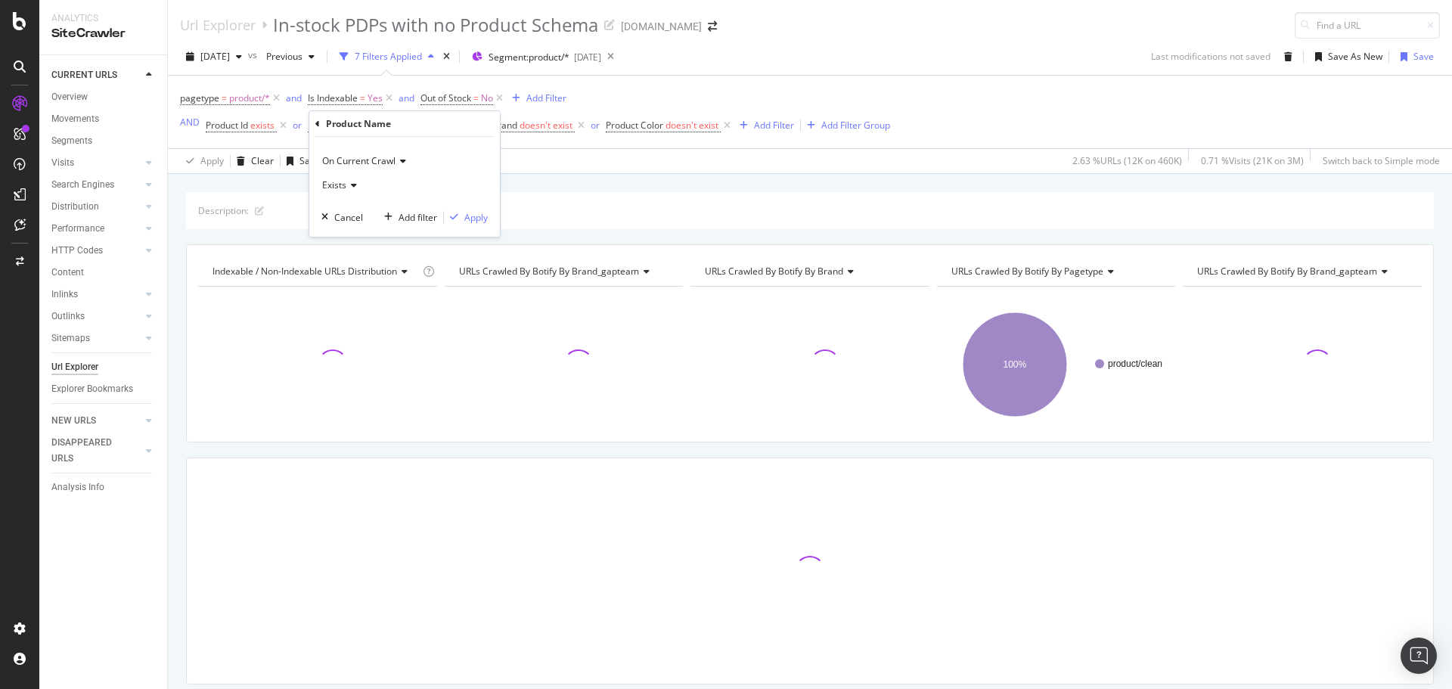
click at [489, 219] on div "On Current Crawl Exists Cancel Add filter Apply" at bounding box center [404, 187] width 191 height 100
click at [472, 219] on div "Apply" at bounding box center [475, 217] width 23 height 13
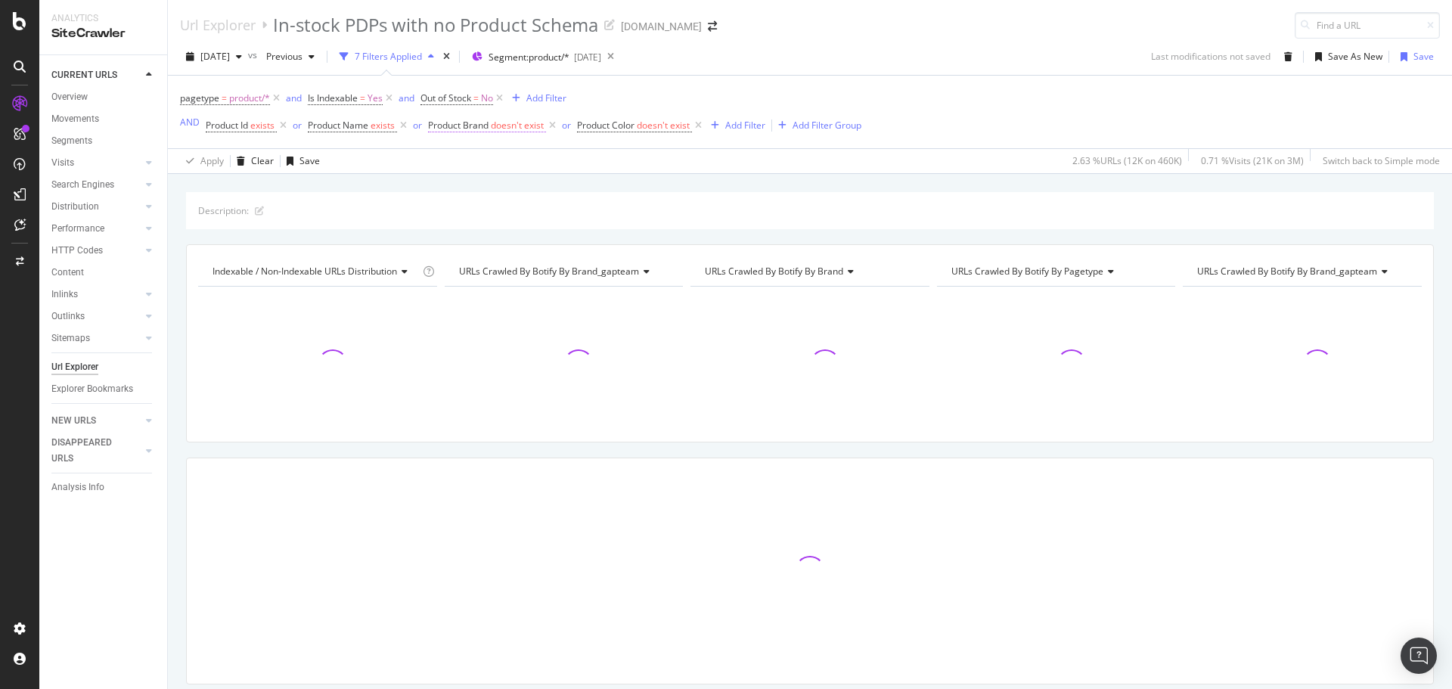
click at [516, 126] on span "doesn't exist" at bounding box center [517, 125] width 53 height 13
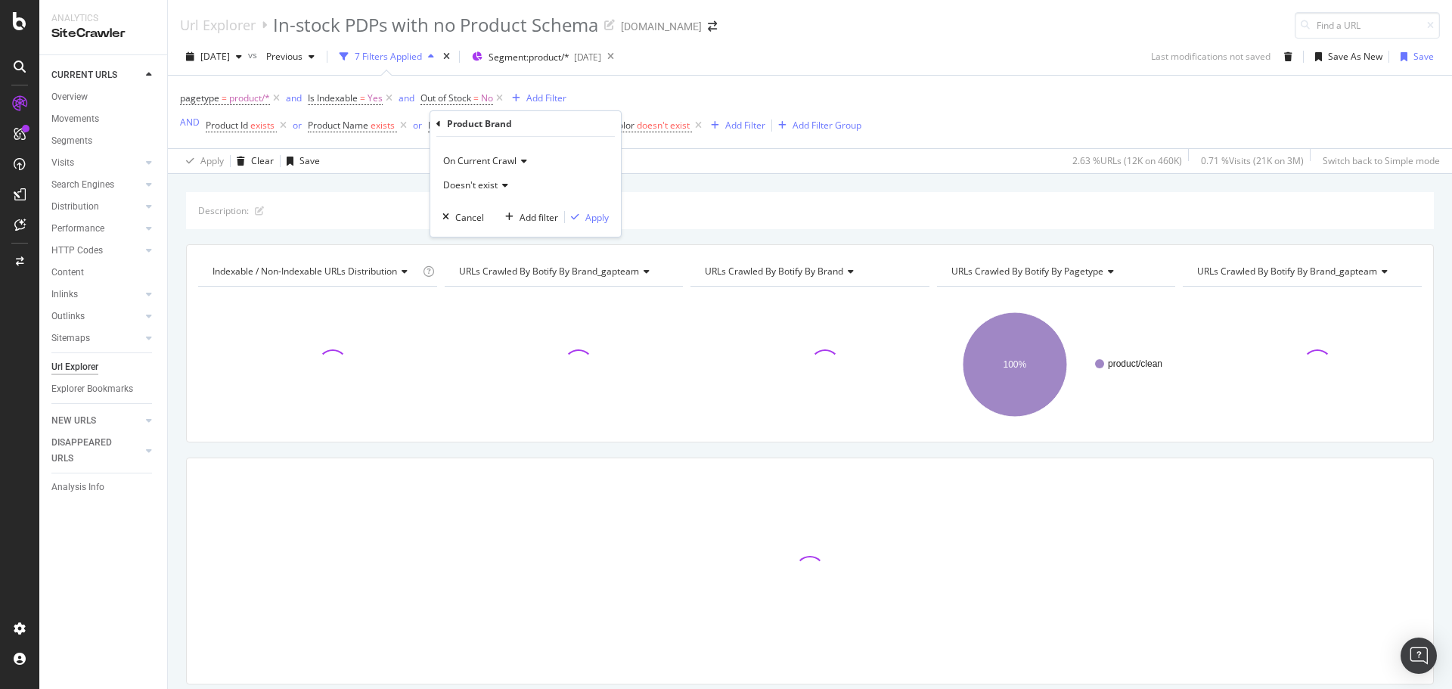
click at [498, 182] on icon at bounding box center [503, 185] width 11 height 9
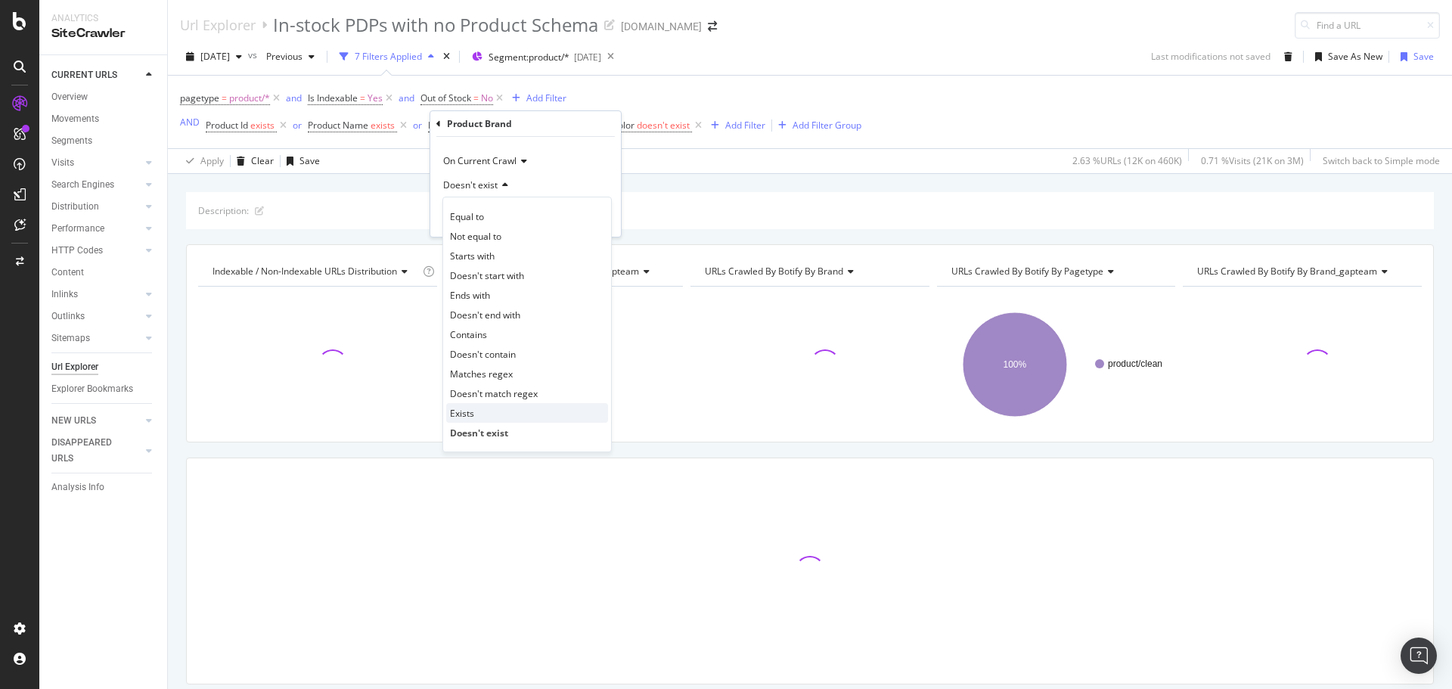
click at [502, 406] on div "Exists" at bounding box center [527, 413] width 162 height 20
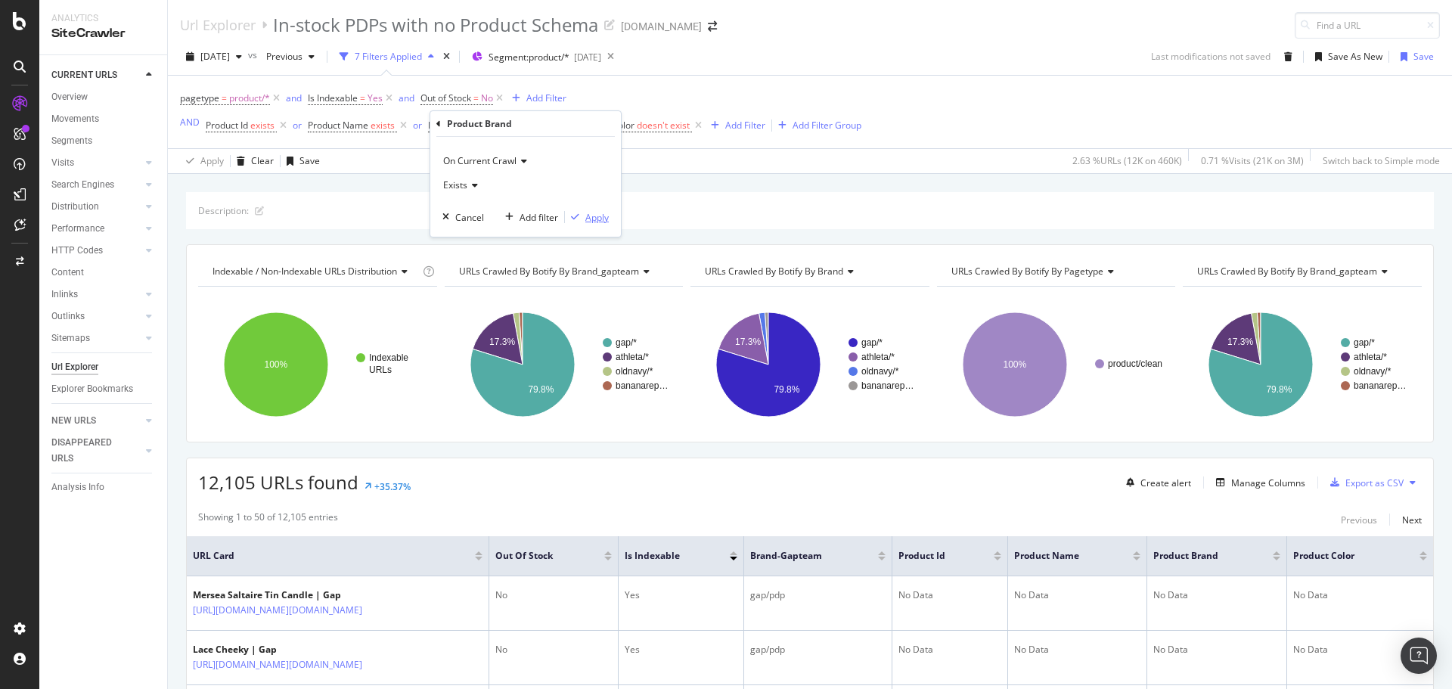
click at [588, 218] on div "Apply" at bounding box center [596, 217] width 23 height 13
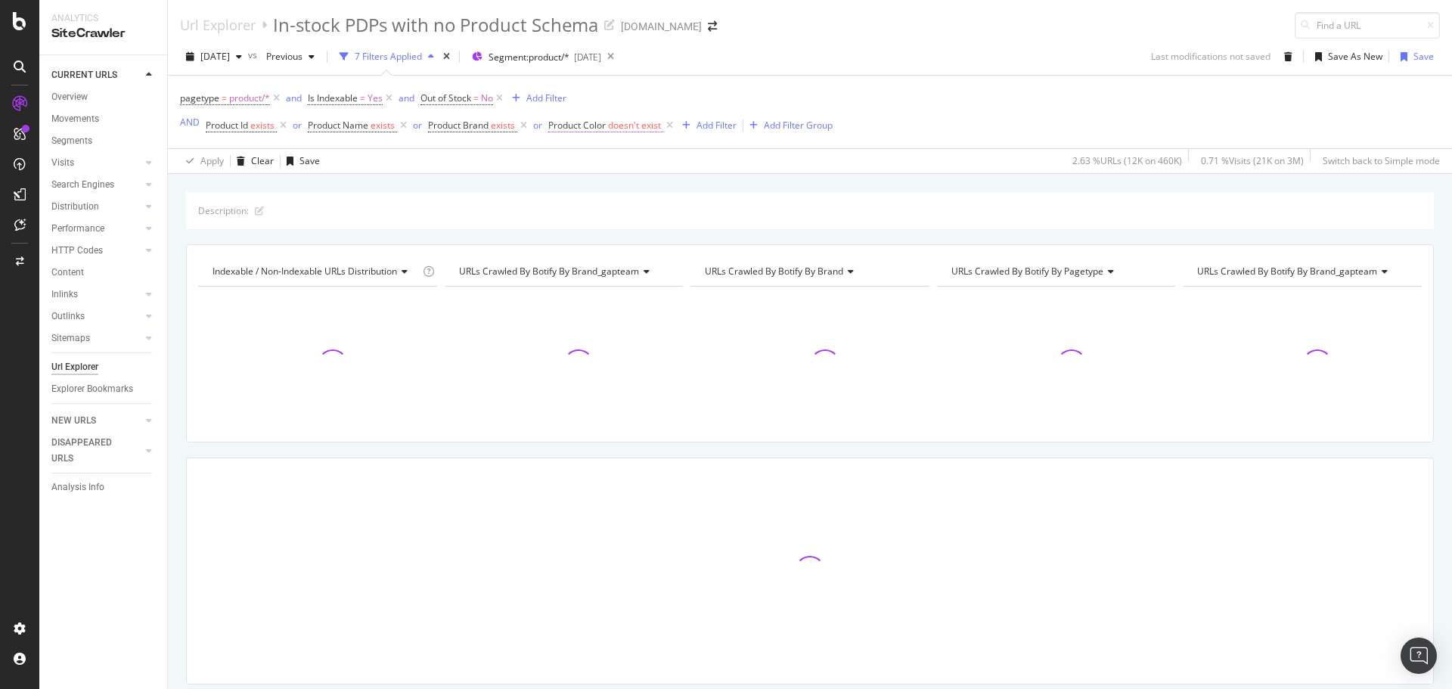
click at [637, 124] on span "doesn't exist" at bounding box center [634, 125] width 53 height 13
click at [602, 185] on span "Doesn't exist" at bounding box center [592, 184] width 54 height 13
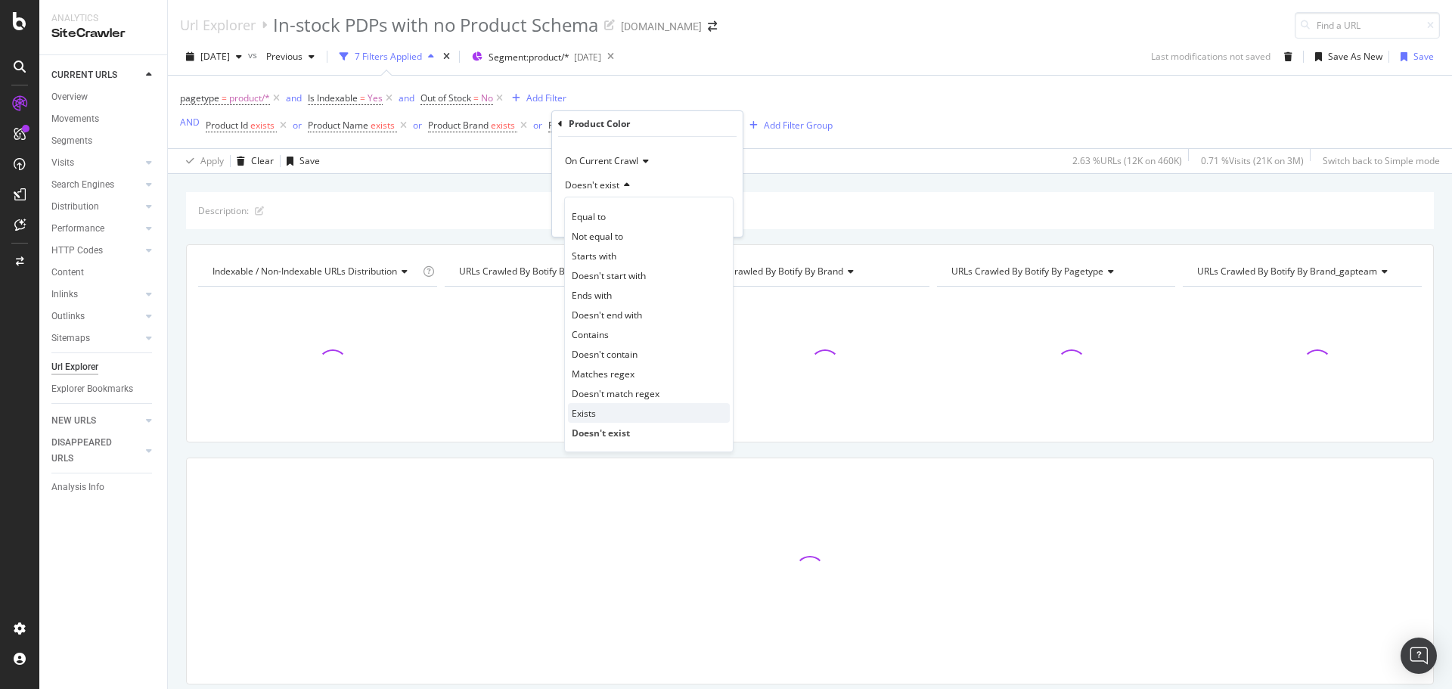
click at [603, 411] on div "Exists" at bounding box center [649, 413] width 162 height 20
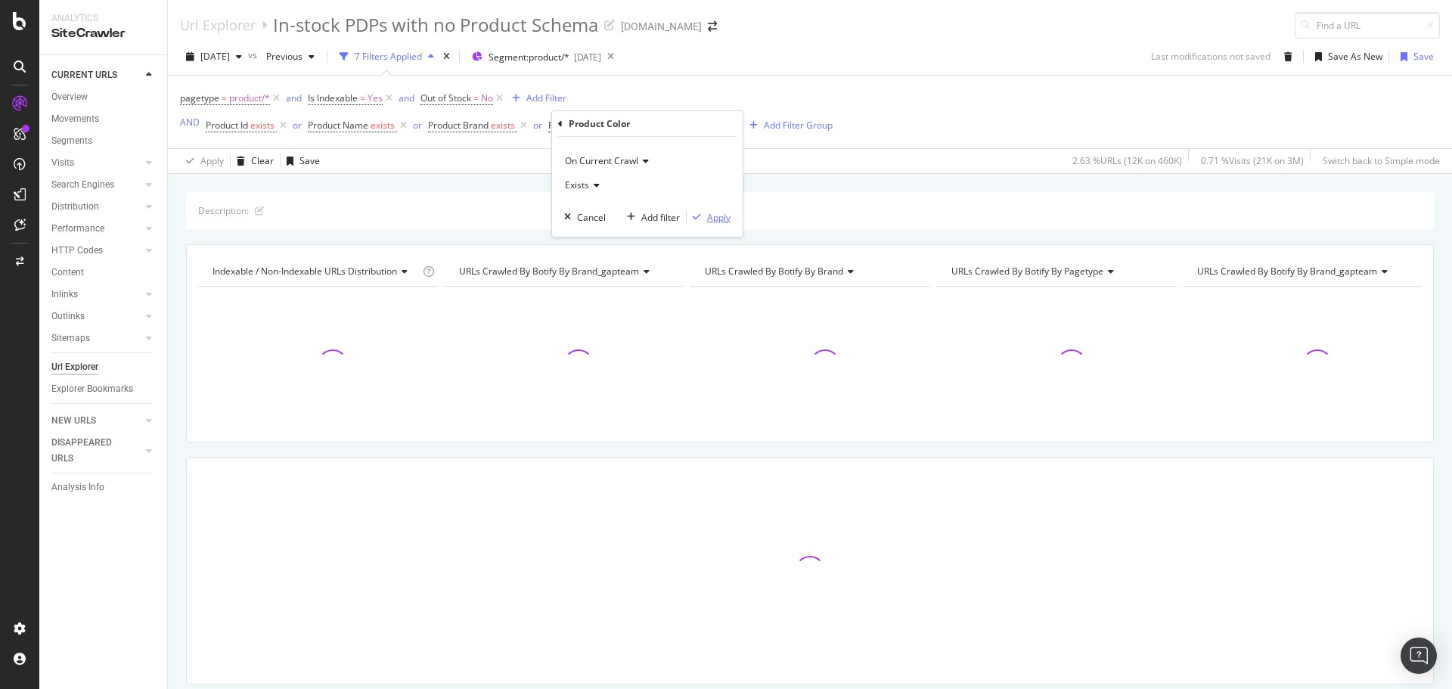
click at [720, 223] on div "Apply" at bounding box center [718, 217] width 23 height 13
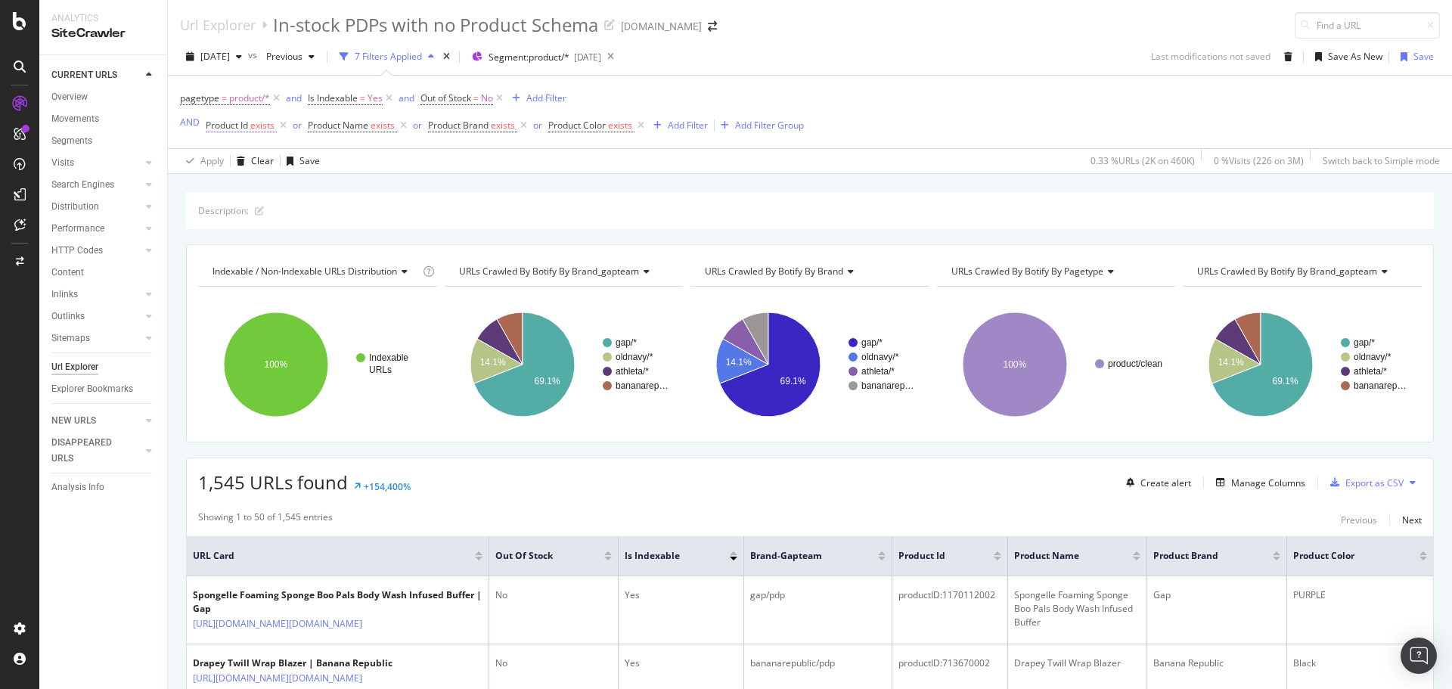
click at [243, 126] on span "Product Id" at bounding box center [227, 125] width 42 height 13
click at [244, 185] on icon at bounding box center [248, 185] width 11 height 9
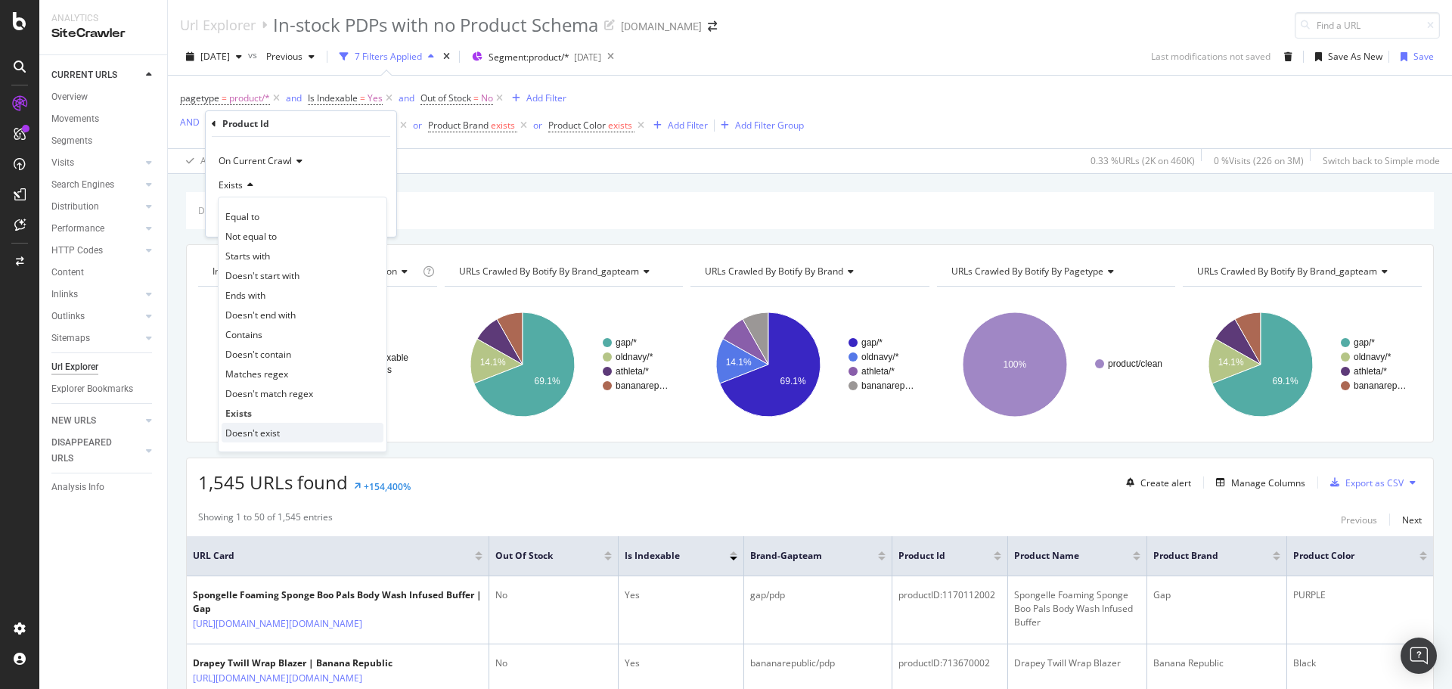
click at [296, 433] on div "Doesn't exist" at bounding box center [303, 433] width 162 height 20
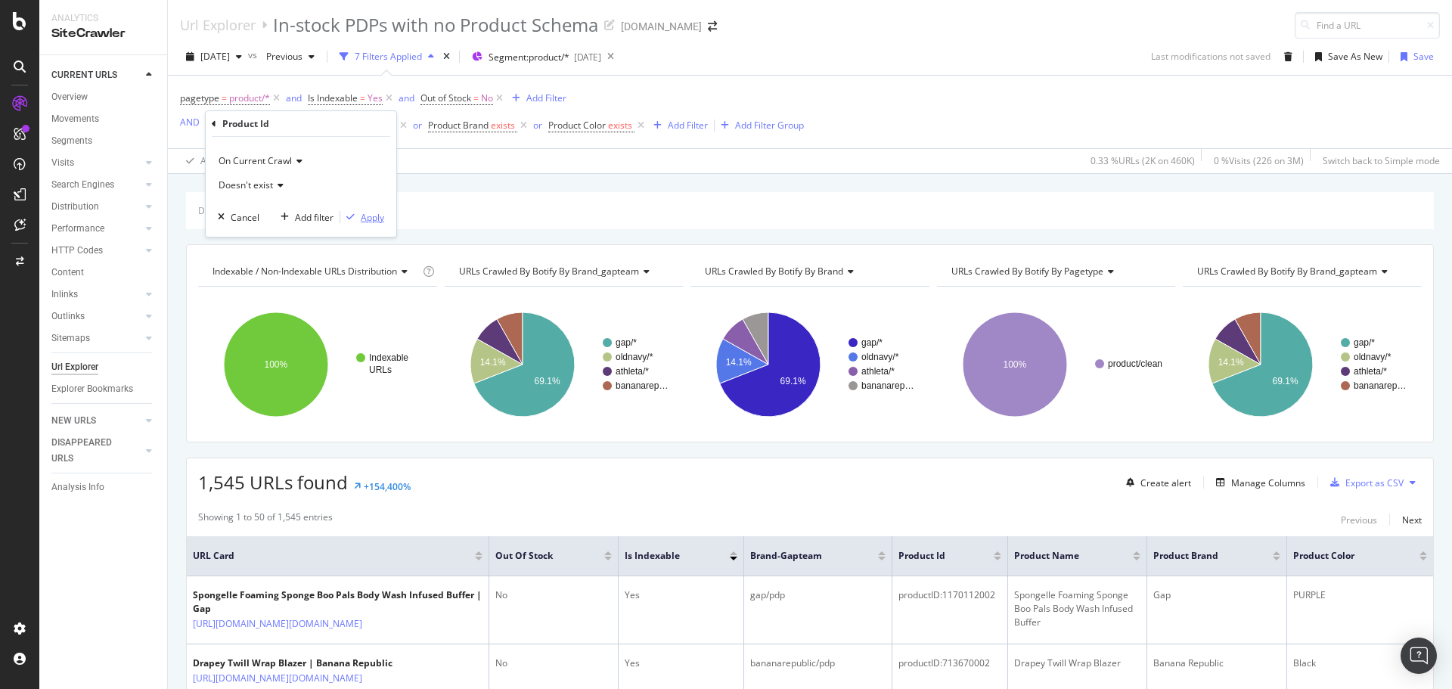
click at [361, 221] on div "Apply" at bounding box center [372, 217] width 23 height 13
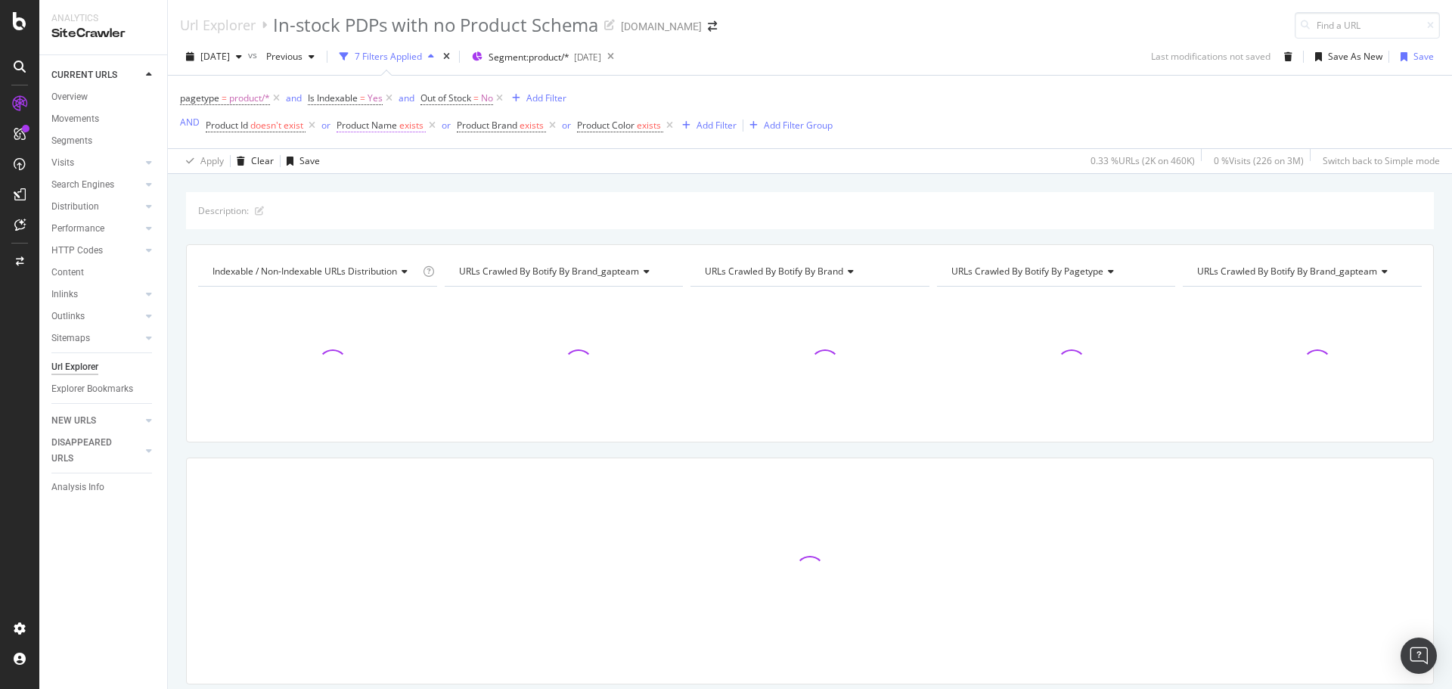
click at [367, 124] on span "Product Name" at bounding box center [367, 125] width 61 height 13
click at [386, 155] on span "On Current Crawl" at bounding box center [388, 160] width 73 height 13
click at [476, 164] on div "On Current Crawl" at bounding box center [434, 161] width 166 height 24
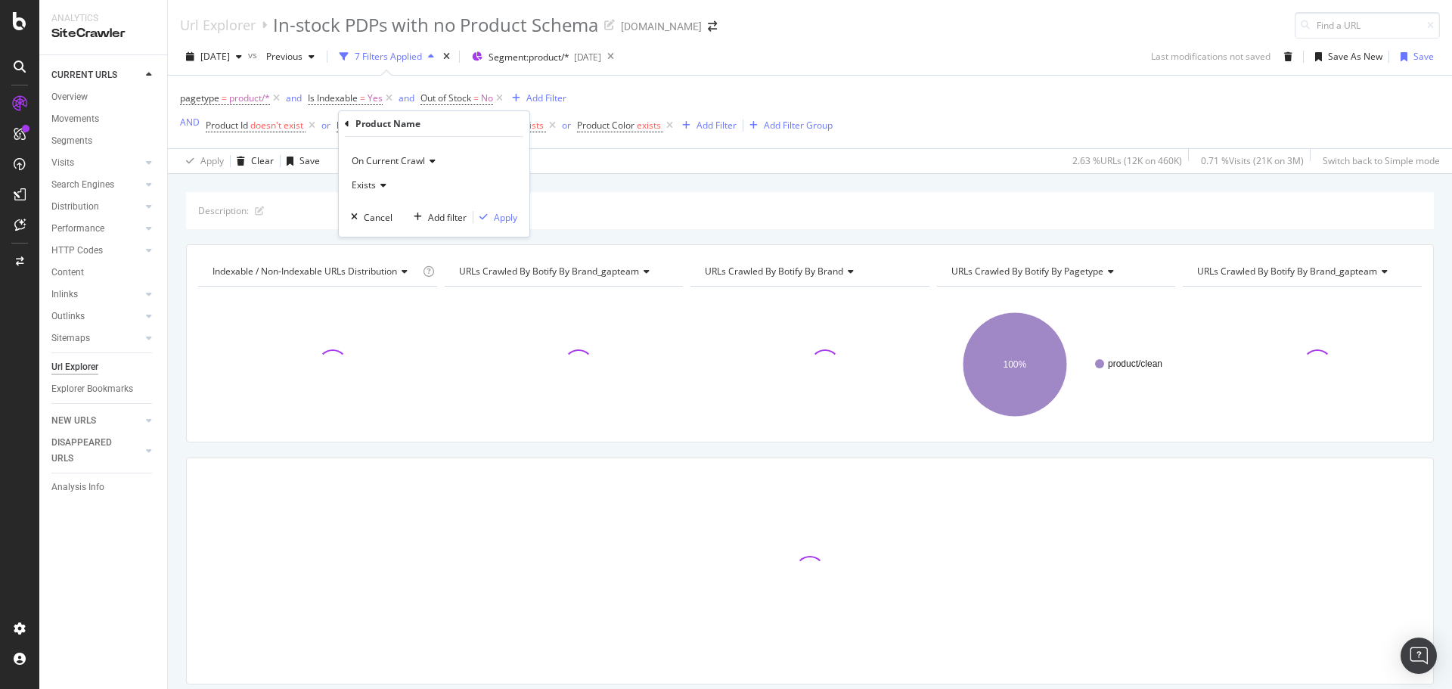
click at [368, 178] on div "Exists" at bounding box center [434, 185] width 166 height 24
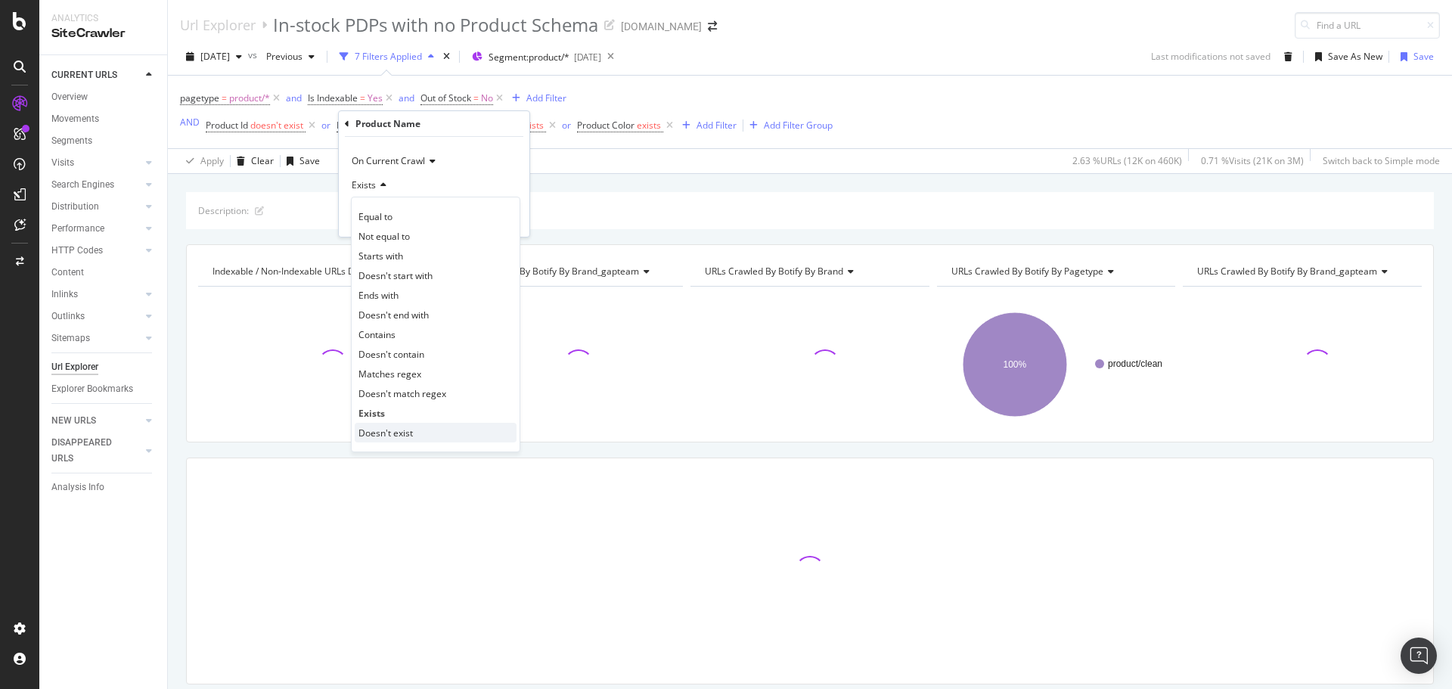
click at [406, 432] on span "Doesn't exist" at bounding box center [385, 433] width 54 height 13
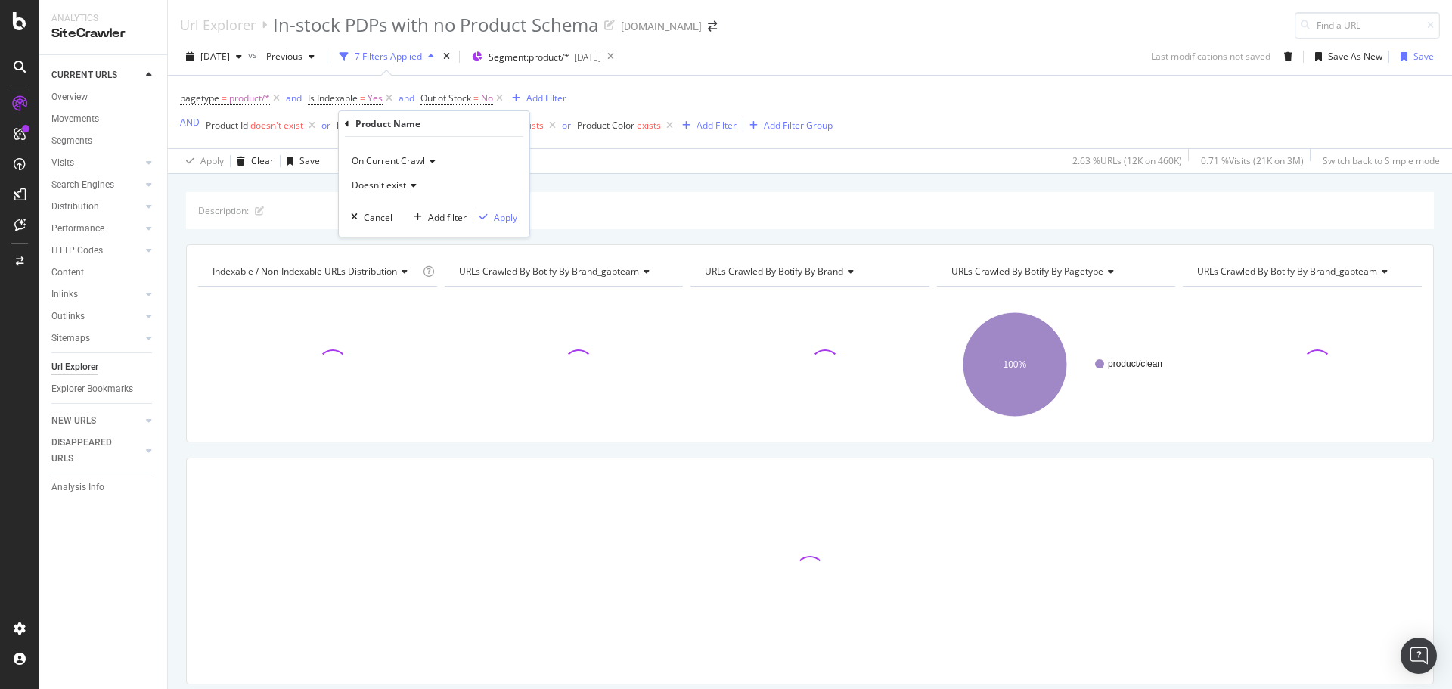
click at [510, 220] on div "Apply" at bounding box center [505, 217] width 23 height 13
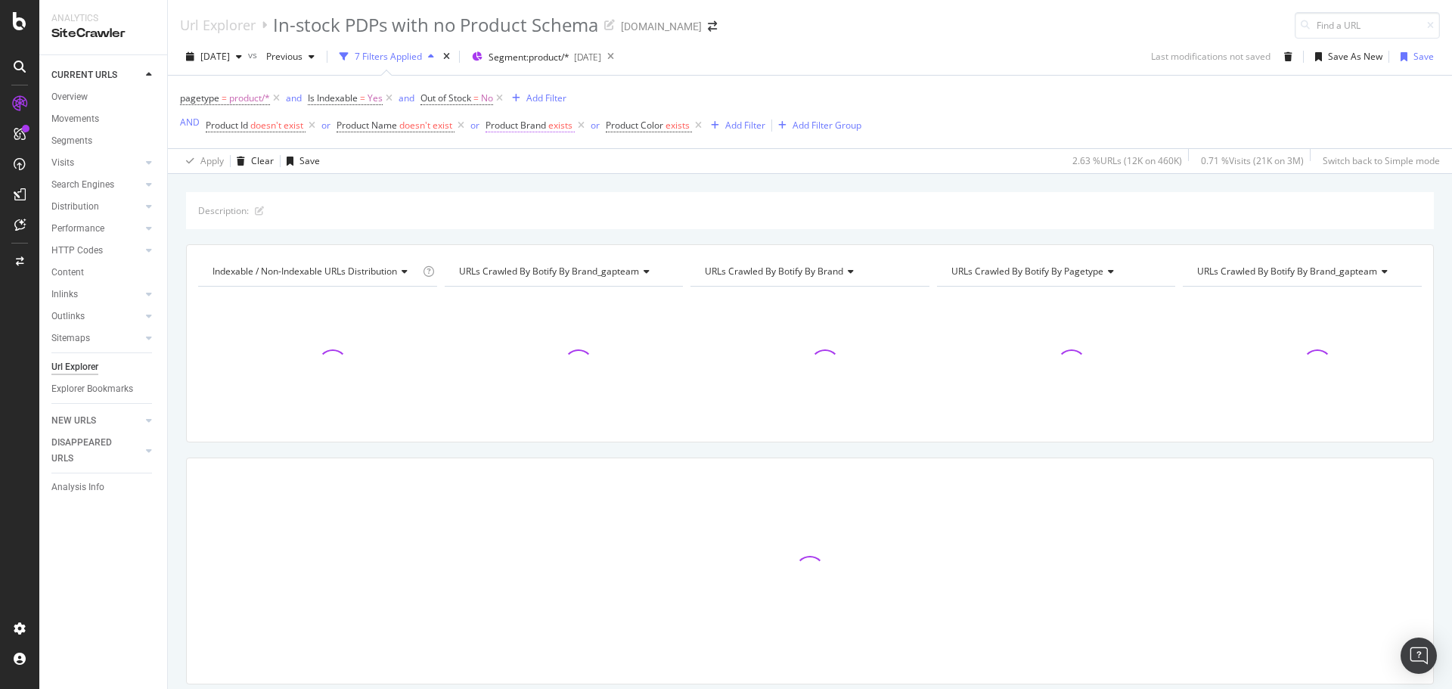
click at [526, 125] on span "Product Brand" at bounding box center [516, 125] width 61 height 13
click at [522, 185] on span "Exists" at bounding box center [514, 184] width 24 height 13
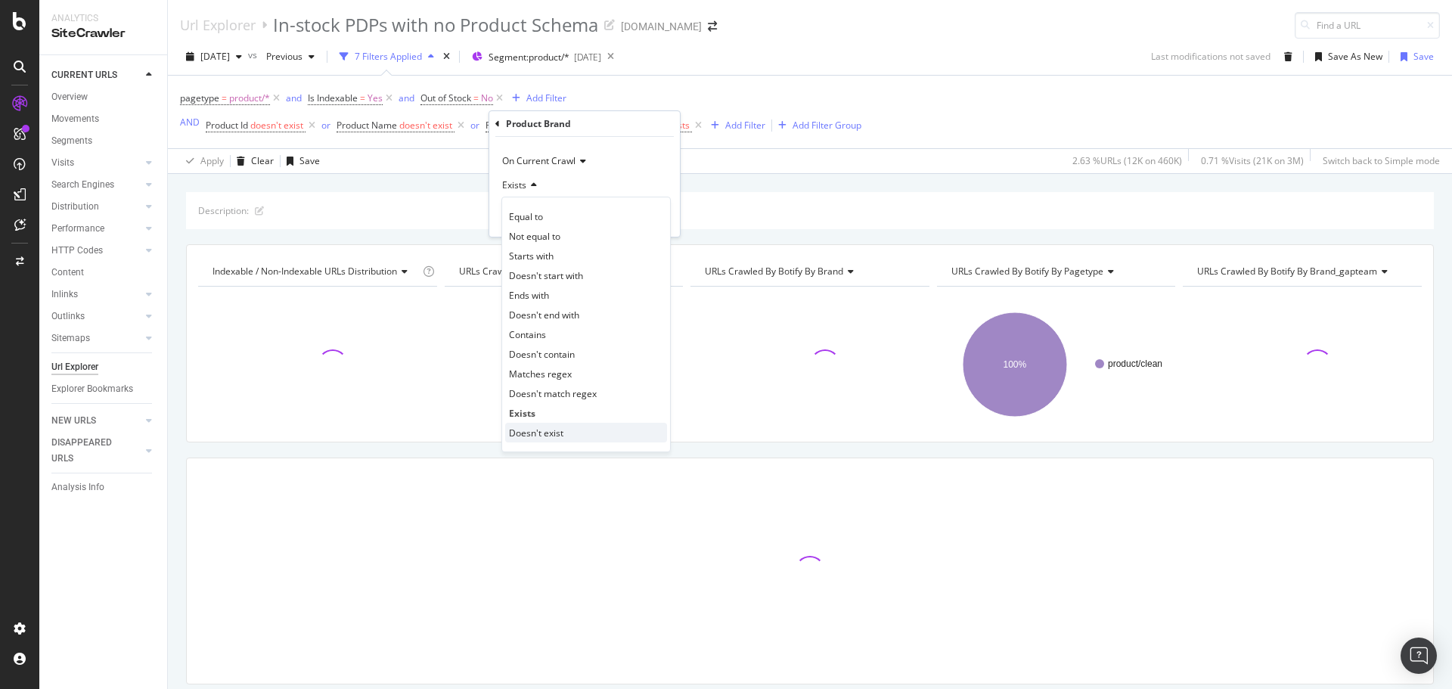
click at [563, 431] on div "Doesn't exist" at bounding box center [586, 433] width 162 height 20
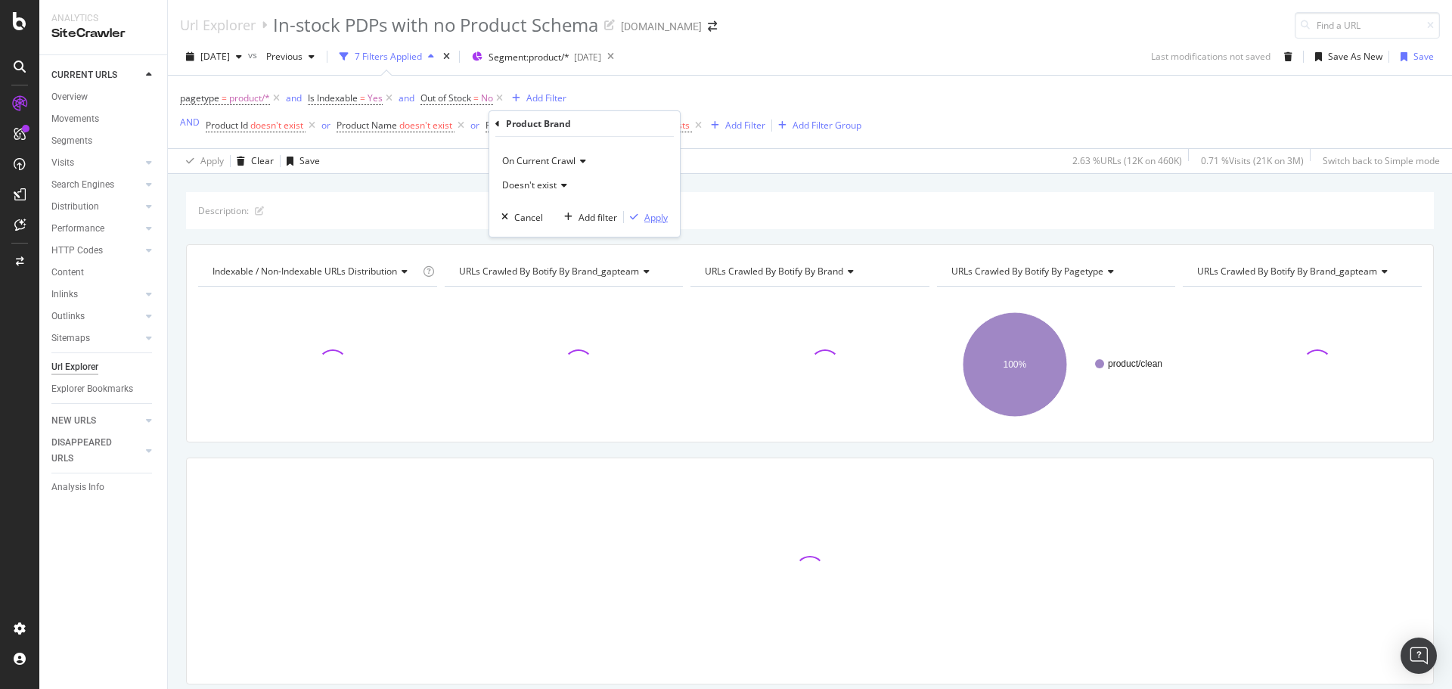
click at [659, 220] on div "Apply" at bounding box center [655, 217] width 23 height 13
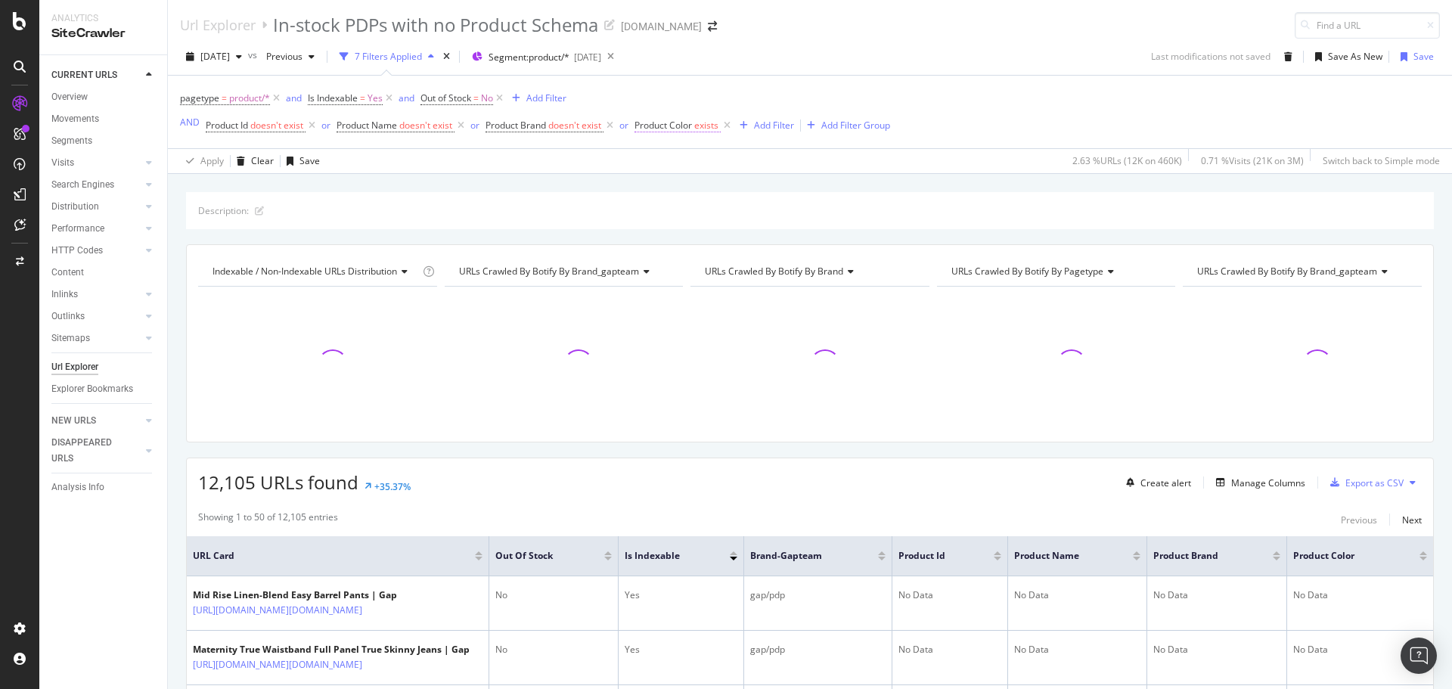
click at [669, 121] on span "Product Color" at bounding box center [663, 125] width 57 height 13
click at [660, 188] on span "Exists" at bounding box center [665, 184] width 24 height 13
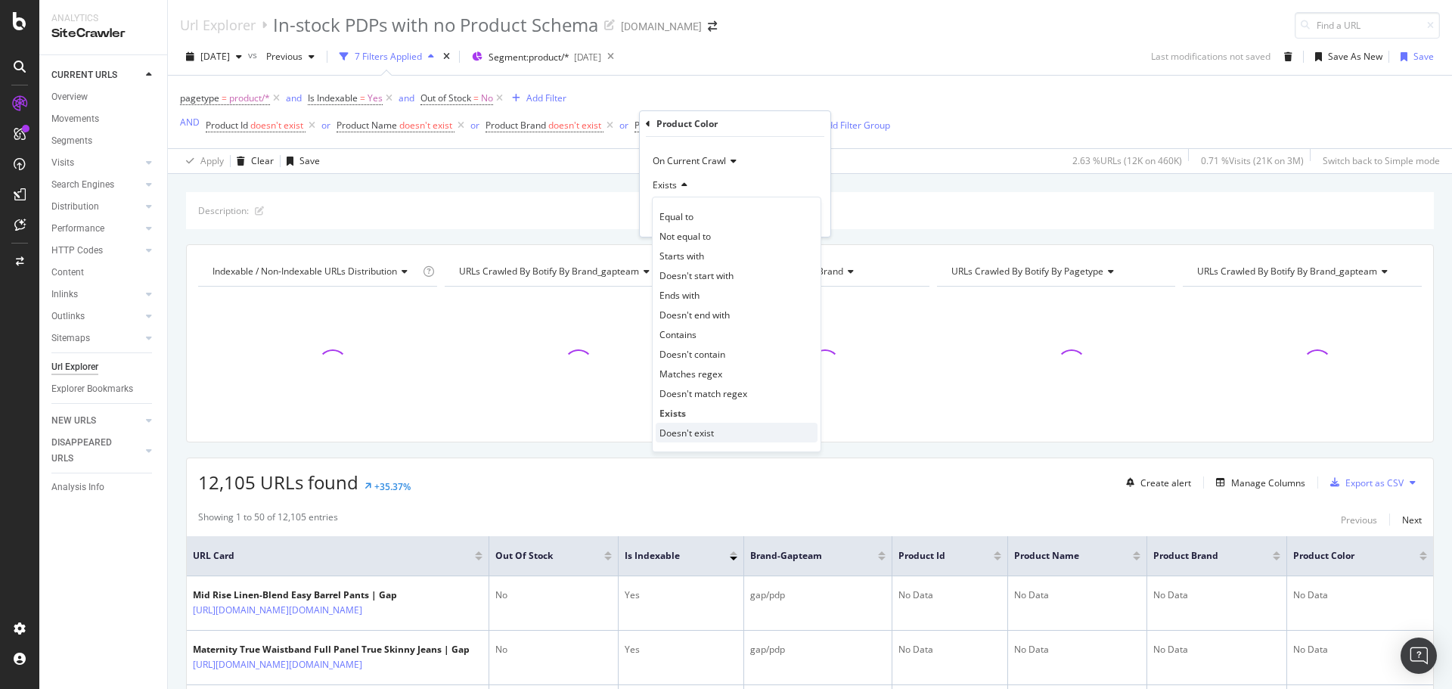
click at [717, 432] on div "Doesn't exist" at bounding box center [737, 433] width 162 height 20
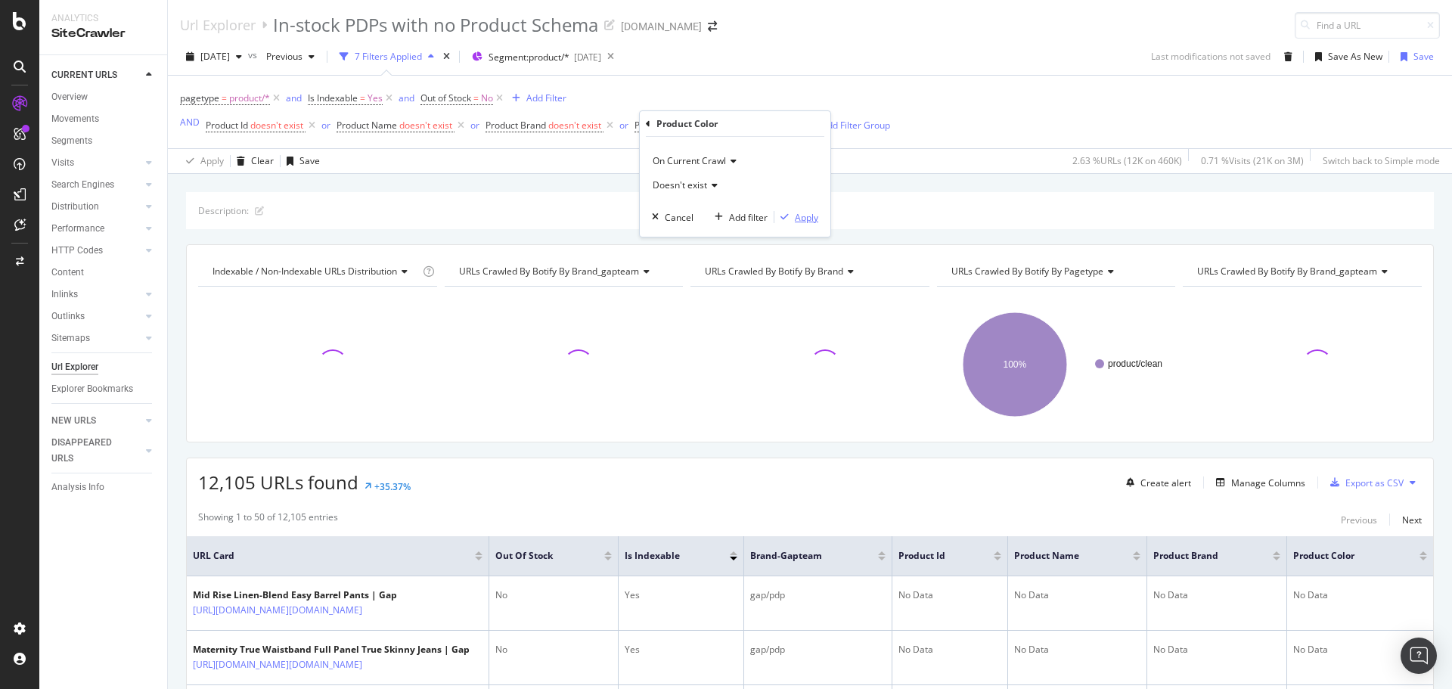
click at [809, 217] on div "Apply" at bounding box center [806, 217] width 23 height 13
